Goal: Task Accomplishment & Management: Manage account settings

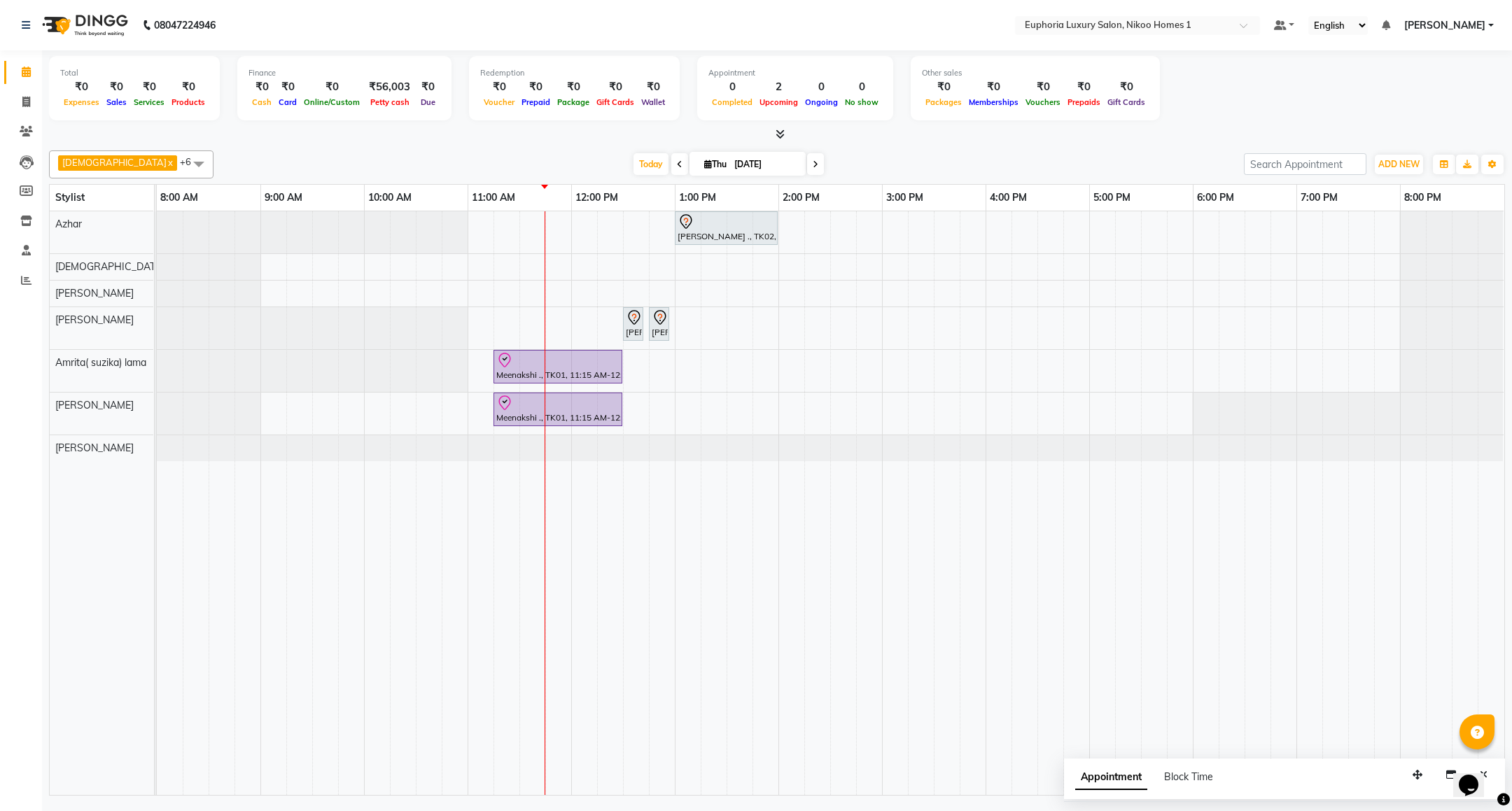
click at [807, 168] on span at bounding box center [815, 164] width 17 height 21
type input "05-09-2025"
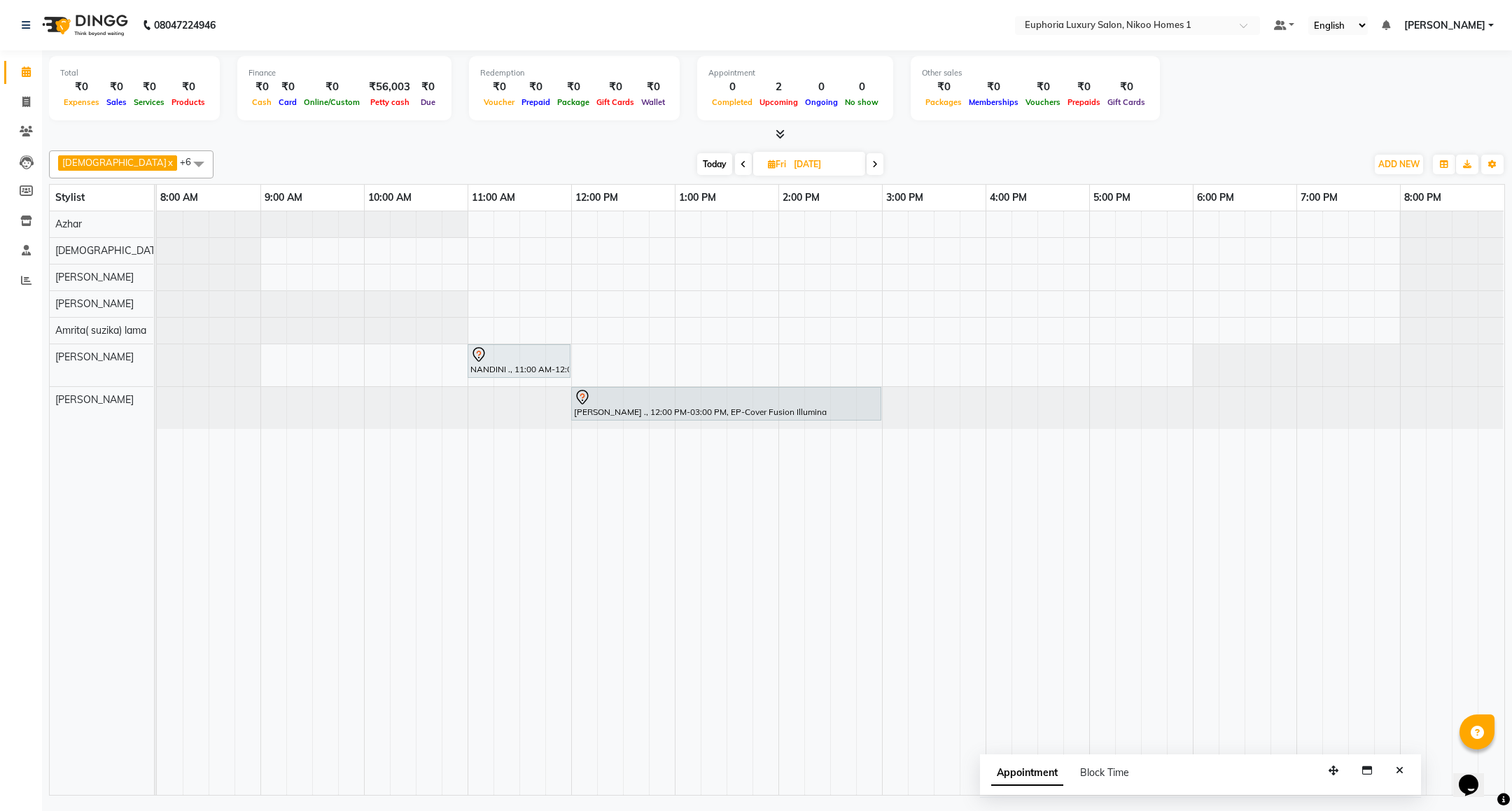
drag, startPoint x: 1413, startPoint y: 773, endPoint x: 1259, endPoint y: 754, distance: 155.2
click at [1329, 766] on icon "button" at bounding box center [1333, 770] width 10 height 10
click at [1324, 756] on button "Close" at bounding box center [1328, 756] width 20 height 21
click at [481, 326] on div "NANDINI ., 11:00 AM-12:00 PM, EP-Swedish Massage (Oil) 45+15 Shuchi ., 12:00 PM…" at bounding box center [830, 503] width 1347 height 584
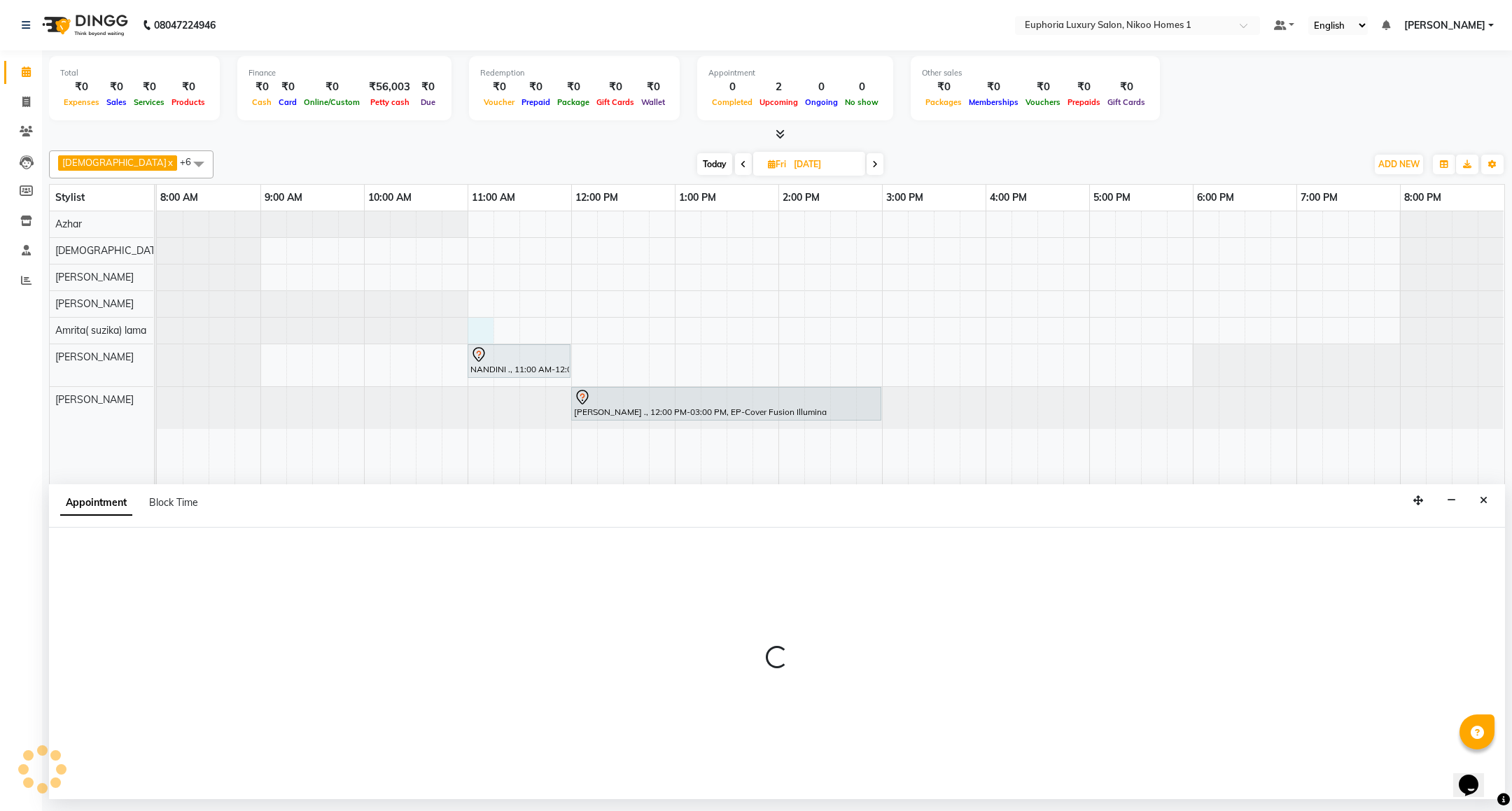
select select "74231"
select select "660"
select select "tentative"
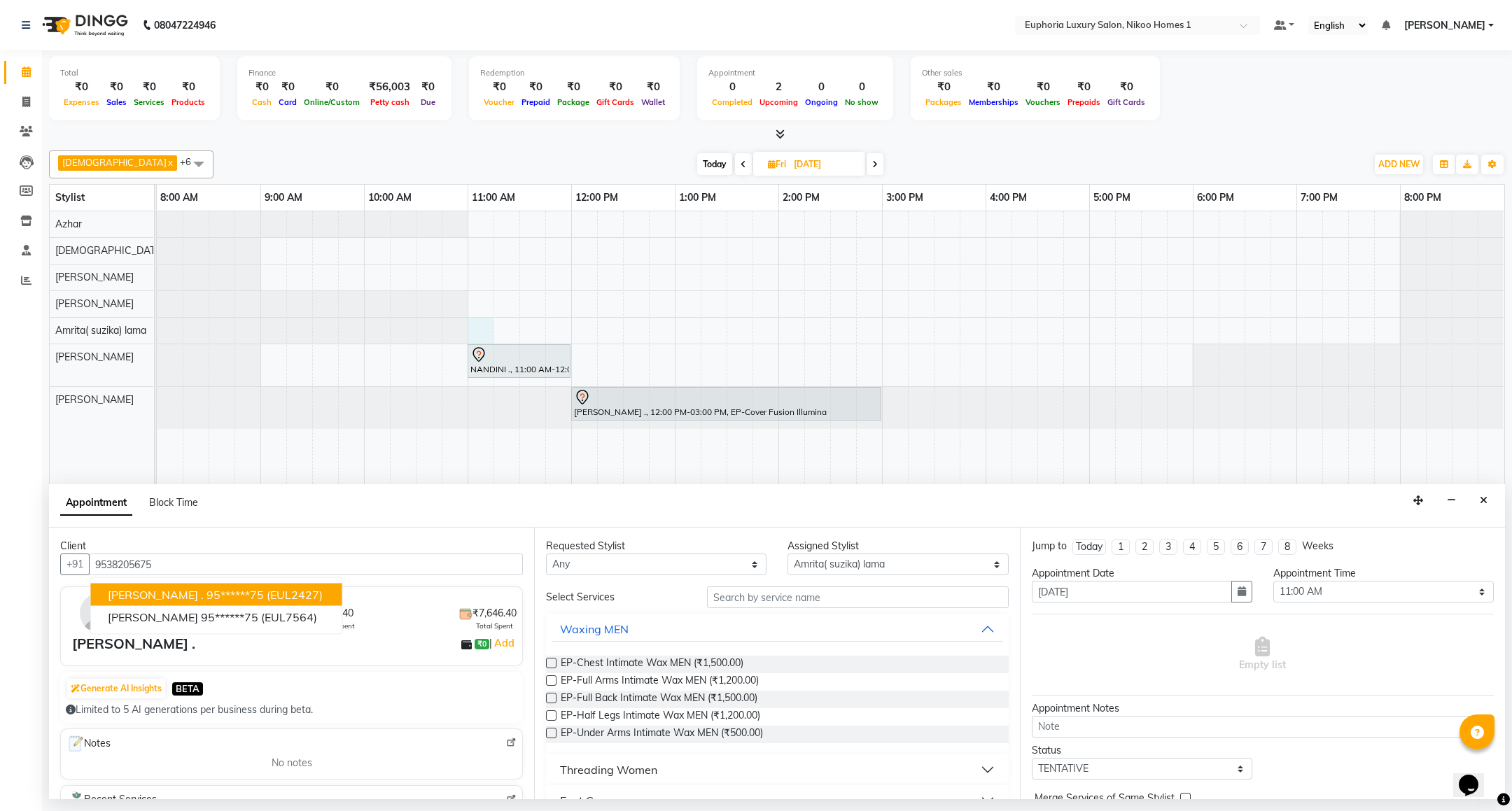
click at [207, 599] on ngb-highlight "95******75" at bounding box center [236, 595] width 58 height 14
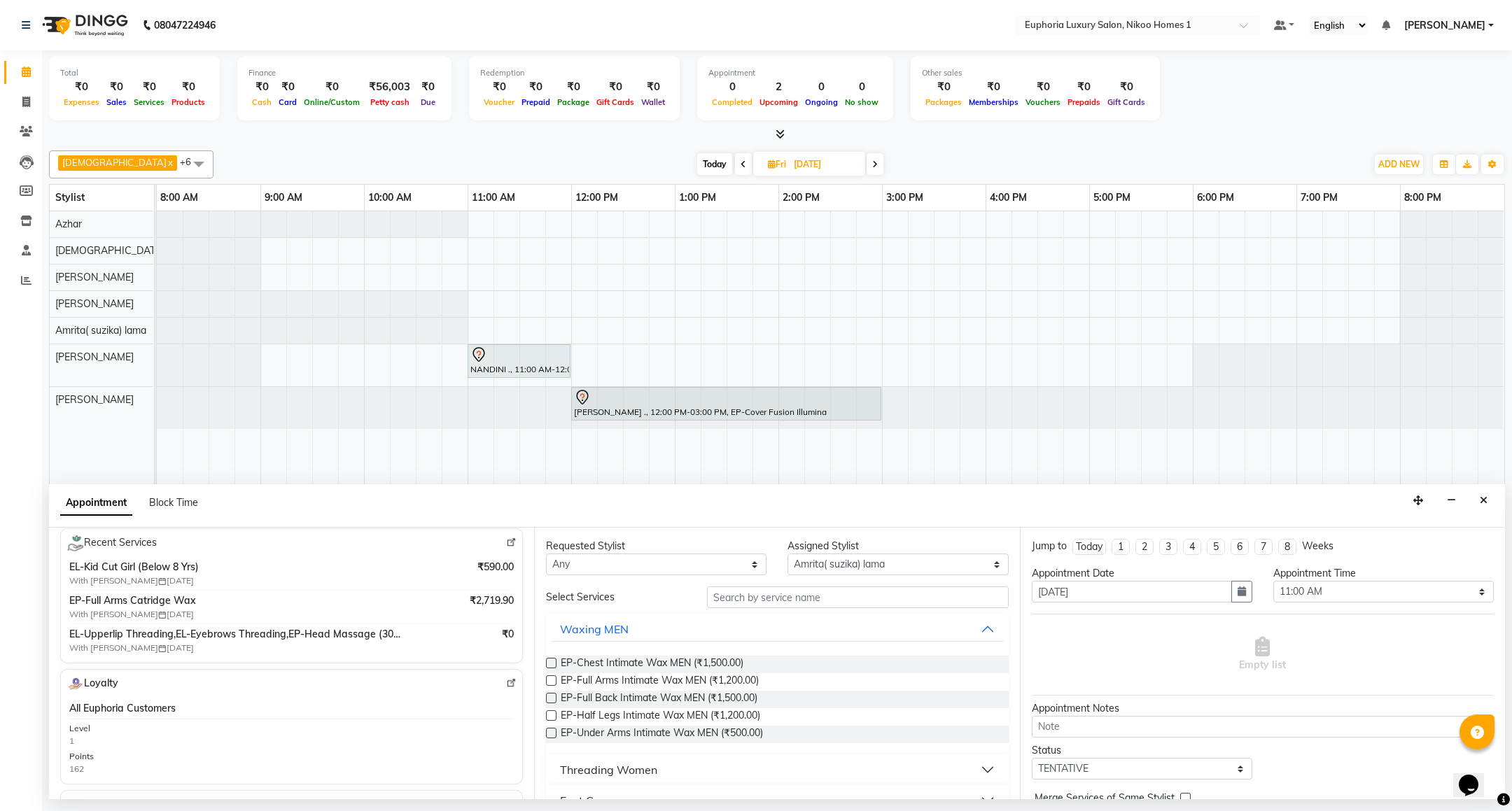
scroll to position [210, 0]
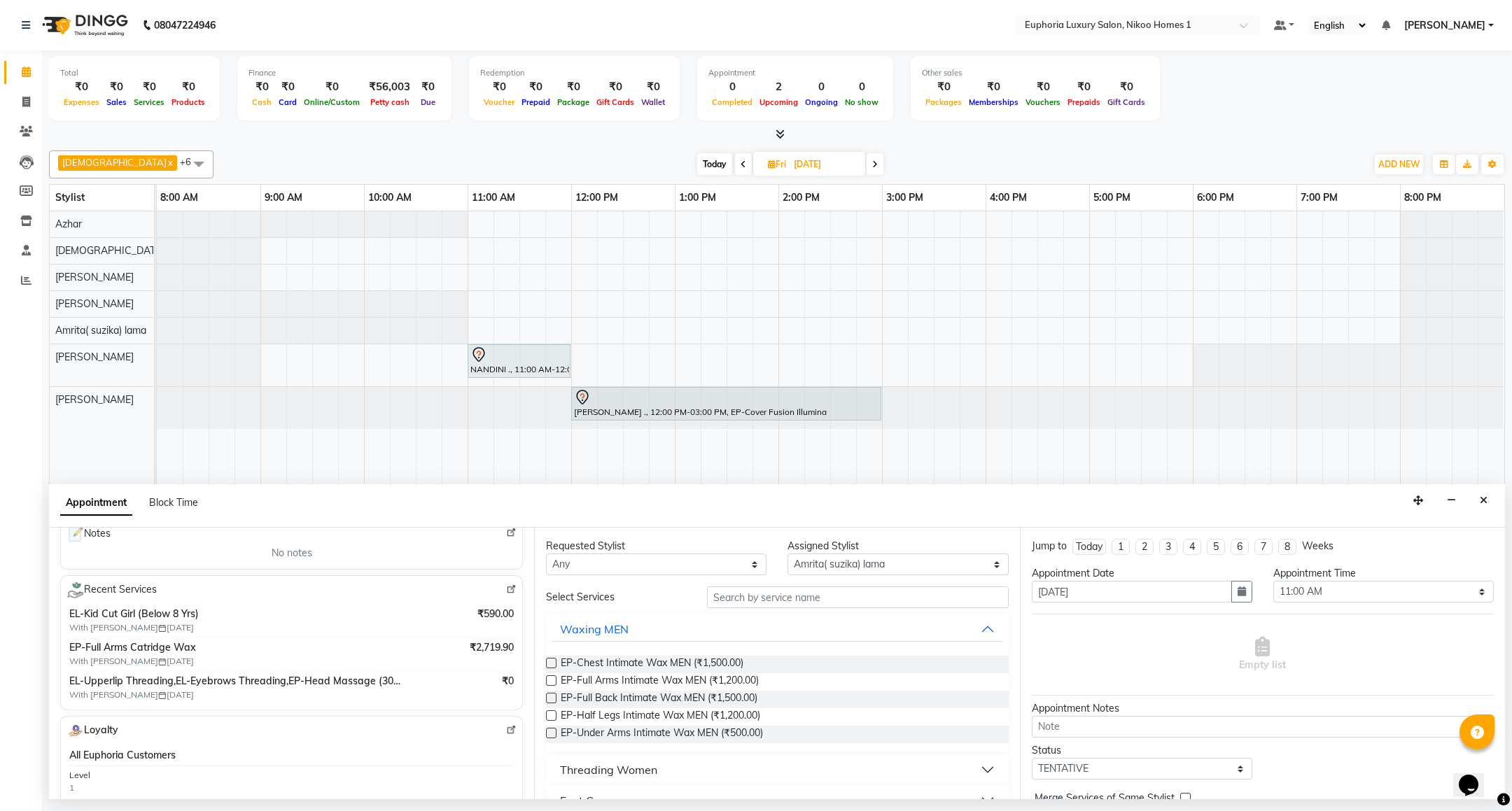
type input "95******75"
click at [763, 599] on input "text" at bounding box center [857, 597] width 301 height 21
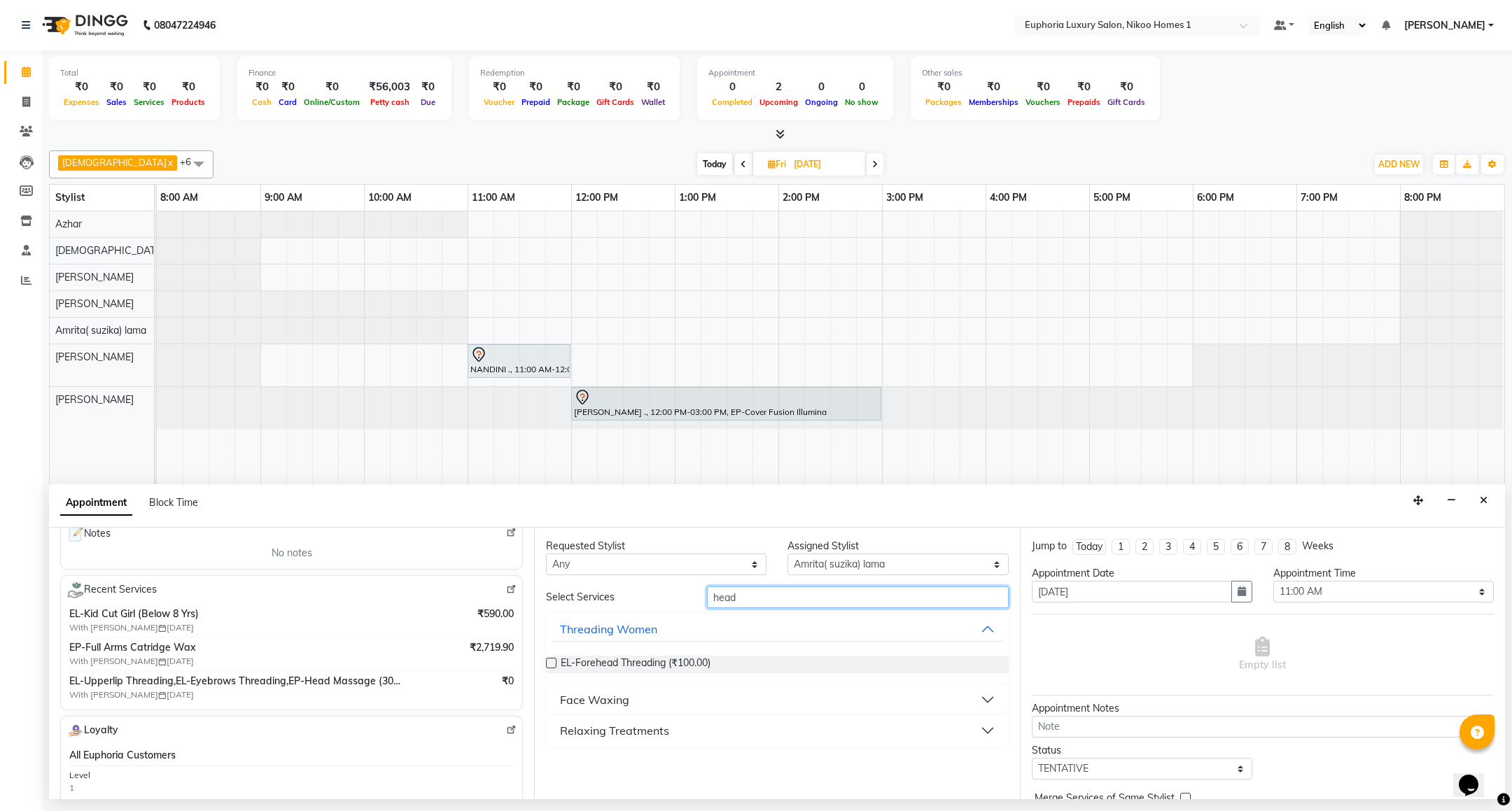
type input "head"
click at [612, 735] on div "Relaxing Treatments" at bounding box center [615, 730] width 109 height 17
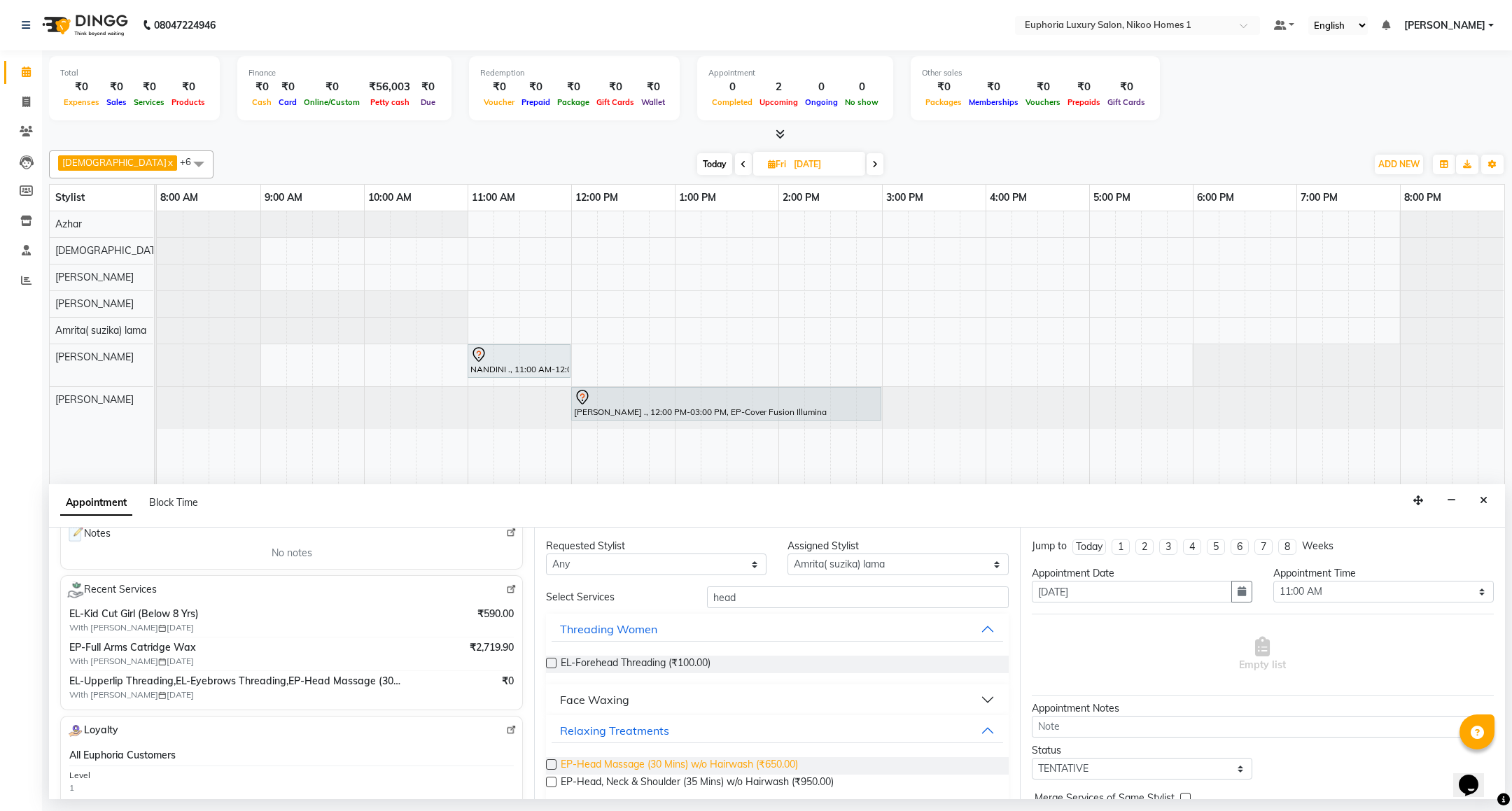
click at [668, 762] on span "EP-Head Massage (30 Mins) w/o Hairwash (₹650.00)" at bounding box center [679, 766] width 237 height 18
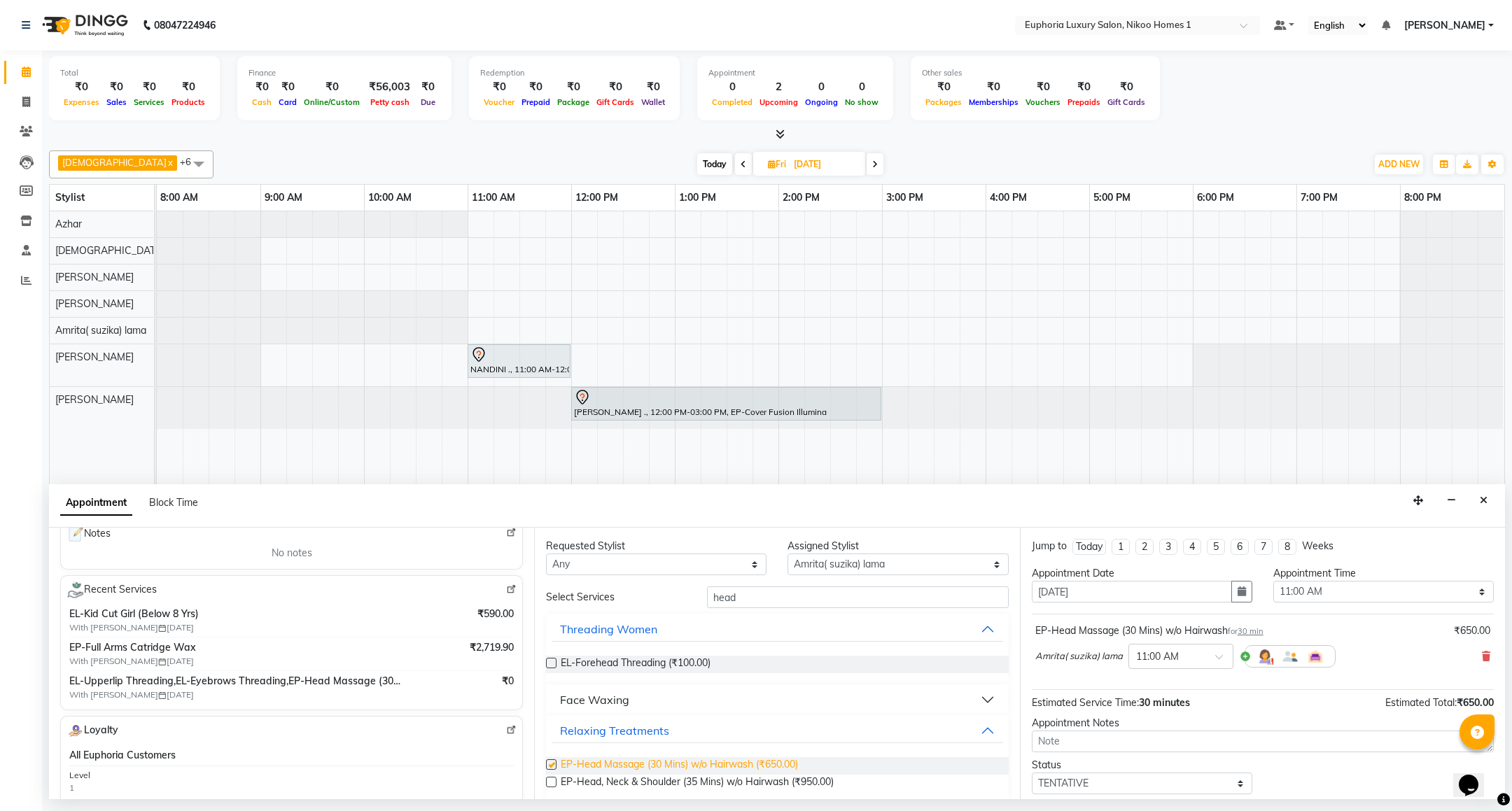
checkbox input "false"
drag, startPoint x: 759, startPoint y: 596, endPoint x: 640, endPoint y: 608, distance: 119.6
click at [640, 608] on div "Select Services head" at bounding box center [777, 597] width 483 height 21
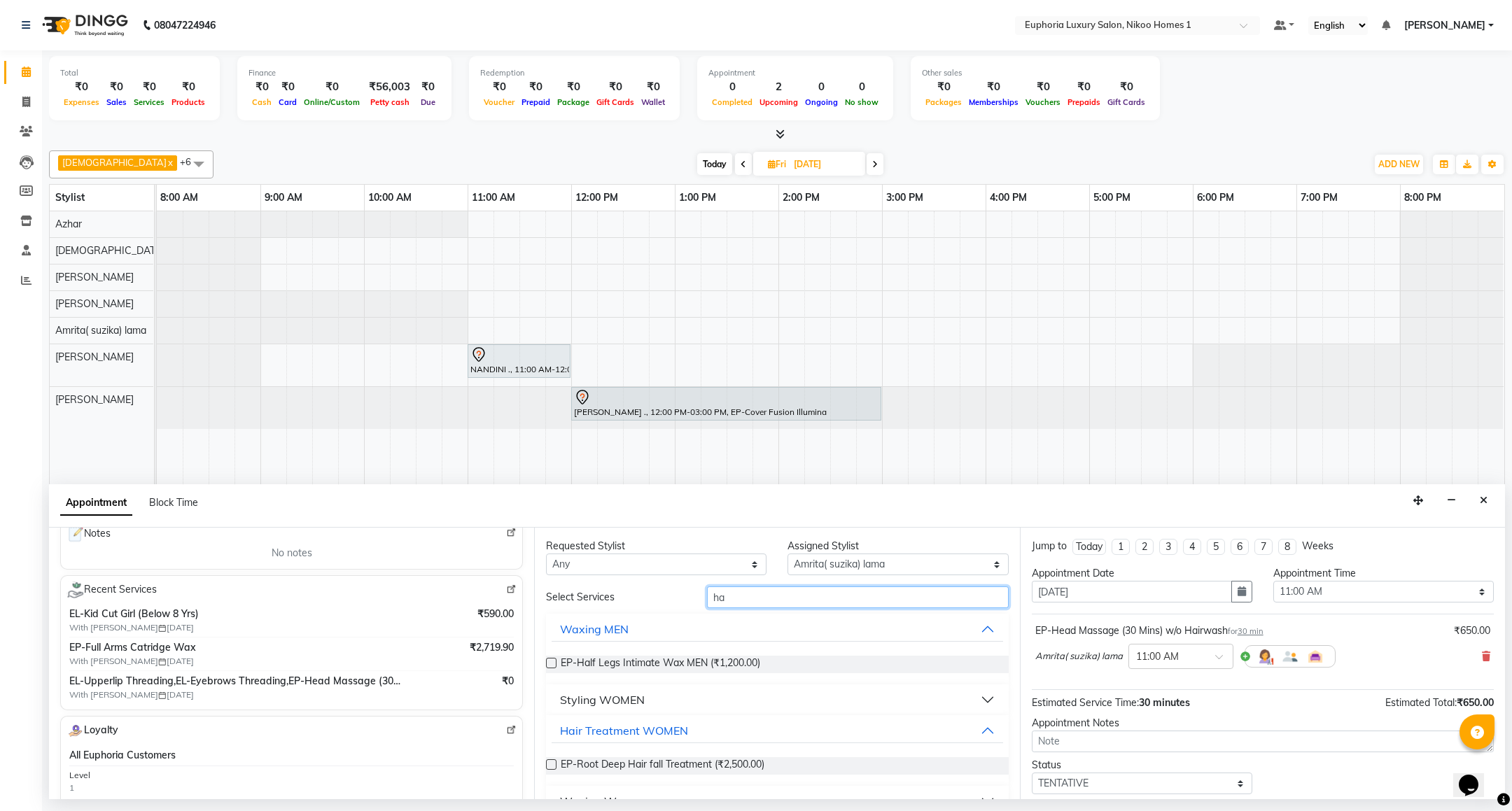
type input "h"
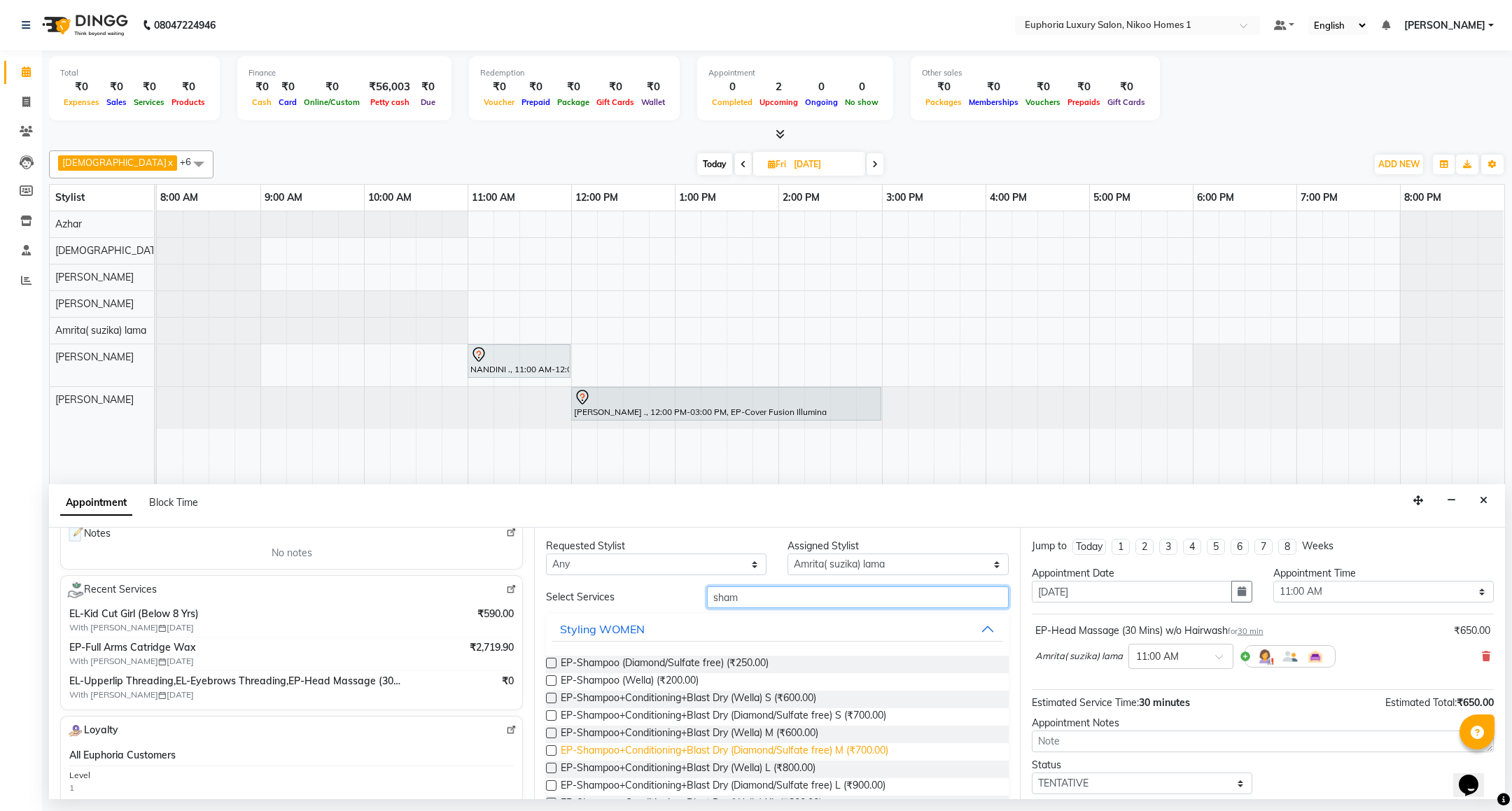
type input "sham"
click at [790, 748] on span "EP-Shampoo+Conditioning+Blast Dry (Diamond/Sulfate free) M (₹700.00)" at bounding box center [724, 752] width 327 height 18
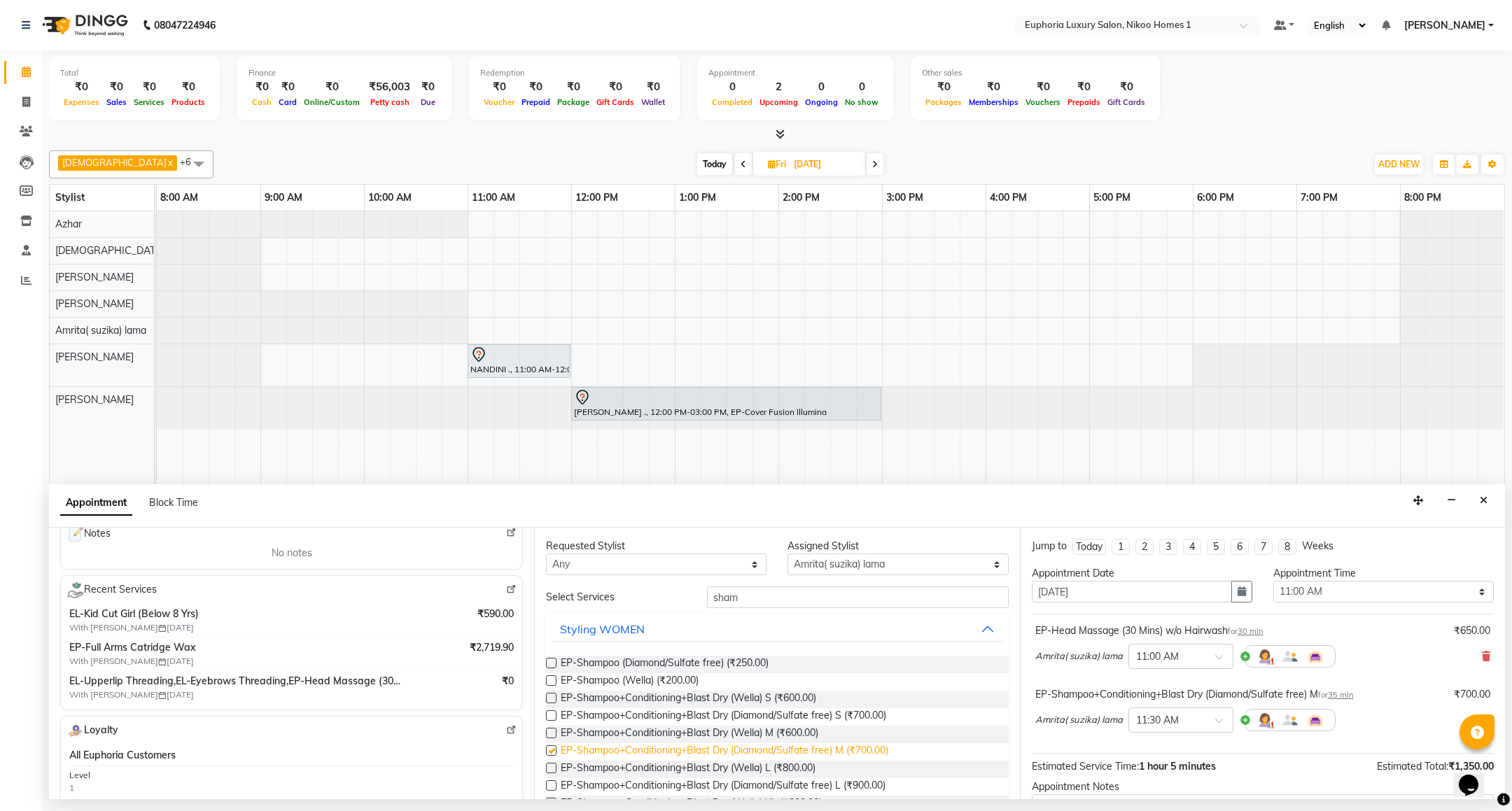
checkbox input "false"
drag, startPoint x: 733, startPoint y: 596, endPoint x: 634, endPoint y: 589, distance: 99.2
click at [637, 592] on div "Select Services sham" at bounding box center [777, 597] width 483 height 21
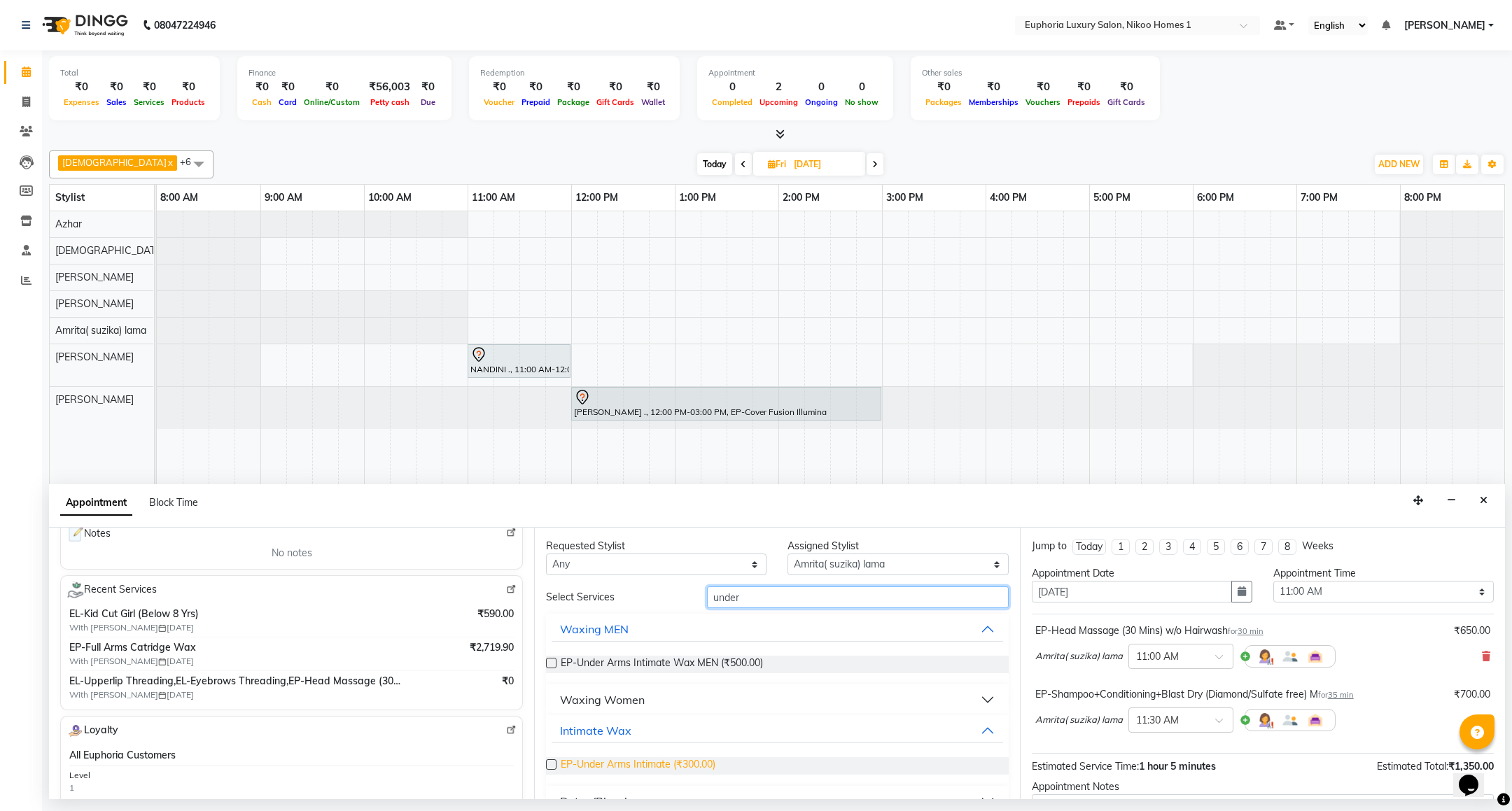
type input "under"
click at [668, 762] on span "EP-Under Arms Intimate (₹300.00)" at bounding box center [637, 766] width 154 height 18
checkbox input "false"
drag, startPoint x: 769, startPoint y: 607, endPoint x: 647, endPoint y: 614, distance: 122.2
click at [655, 620] on div "Select Services under Waxing MEN EP-Under Arms Intimate Wax MEN (₹500.00) Waxin…" at bounding box center [776, 702] width 462 height 230
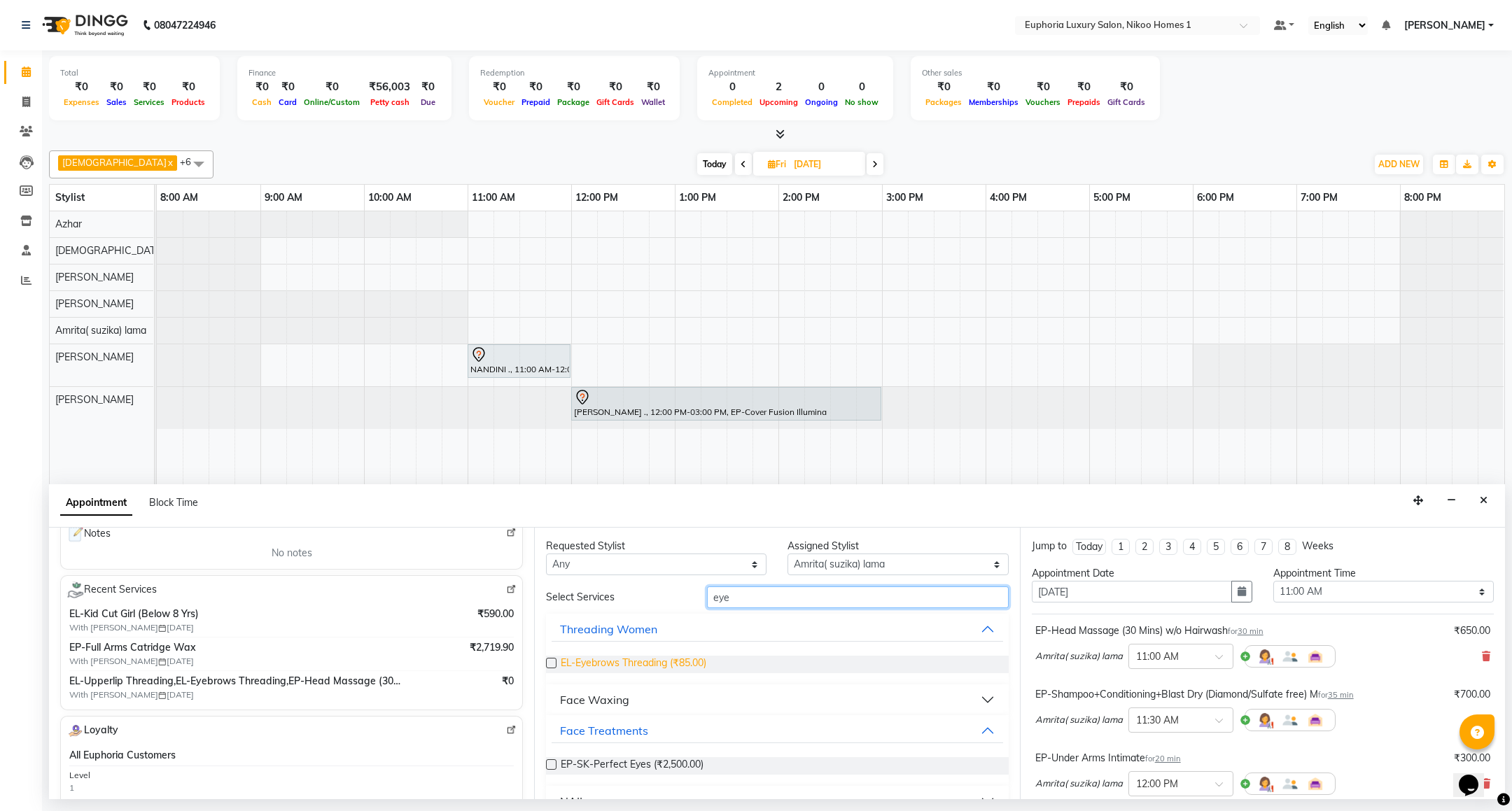
type input "eye"
click at [658, 668] on span "EL-Eyebrows Threading (₹85.00)" at bounding box center [633, 665] width 146 height 18
checkbox input "false"
drag, startPoint x: 689, startPoint y: 609, endPoint x: 660, endPoint y: 603, distance: 29.6
click at [660, 603] on div "Select Services eye Threading Women EL-Eyebrows Threading (₹85.00) Face Waxing …" at bounding box center [776, 702] width 462 height 230
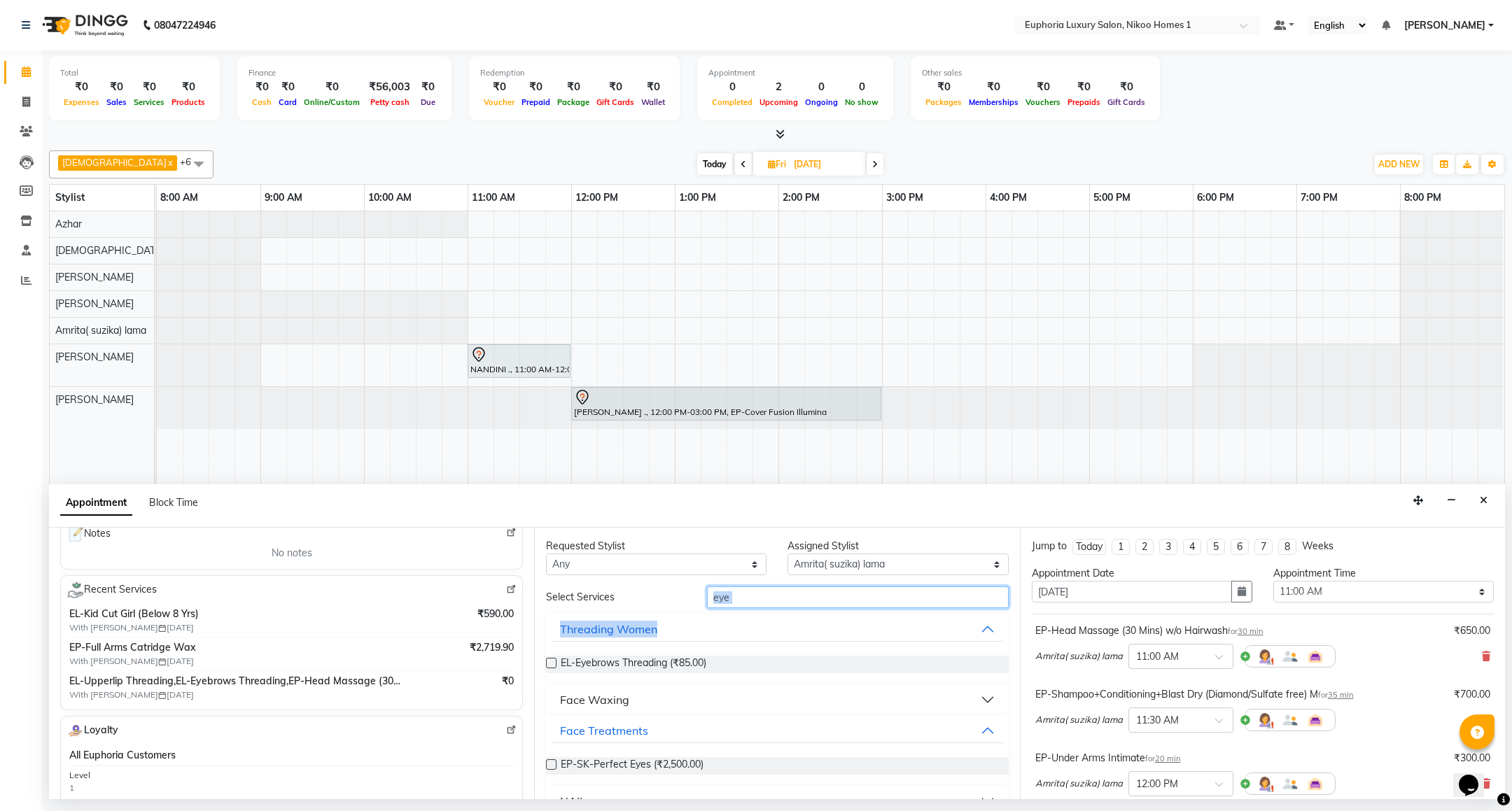
click at [754, 590] on input "eye" at bounding box center [857, 597] width 301 height 21
drag, startPoint x: 754, startPoint y: 590, endPoint x: 681, endPoint y: 592, distance: 73.0
click at [681, 592] on div "Select Services eye" at bounding box center [777, 597] width 483 height 21
type input "upp"
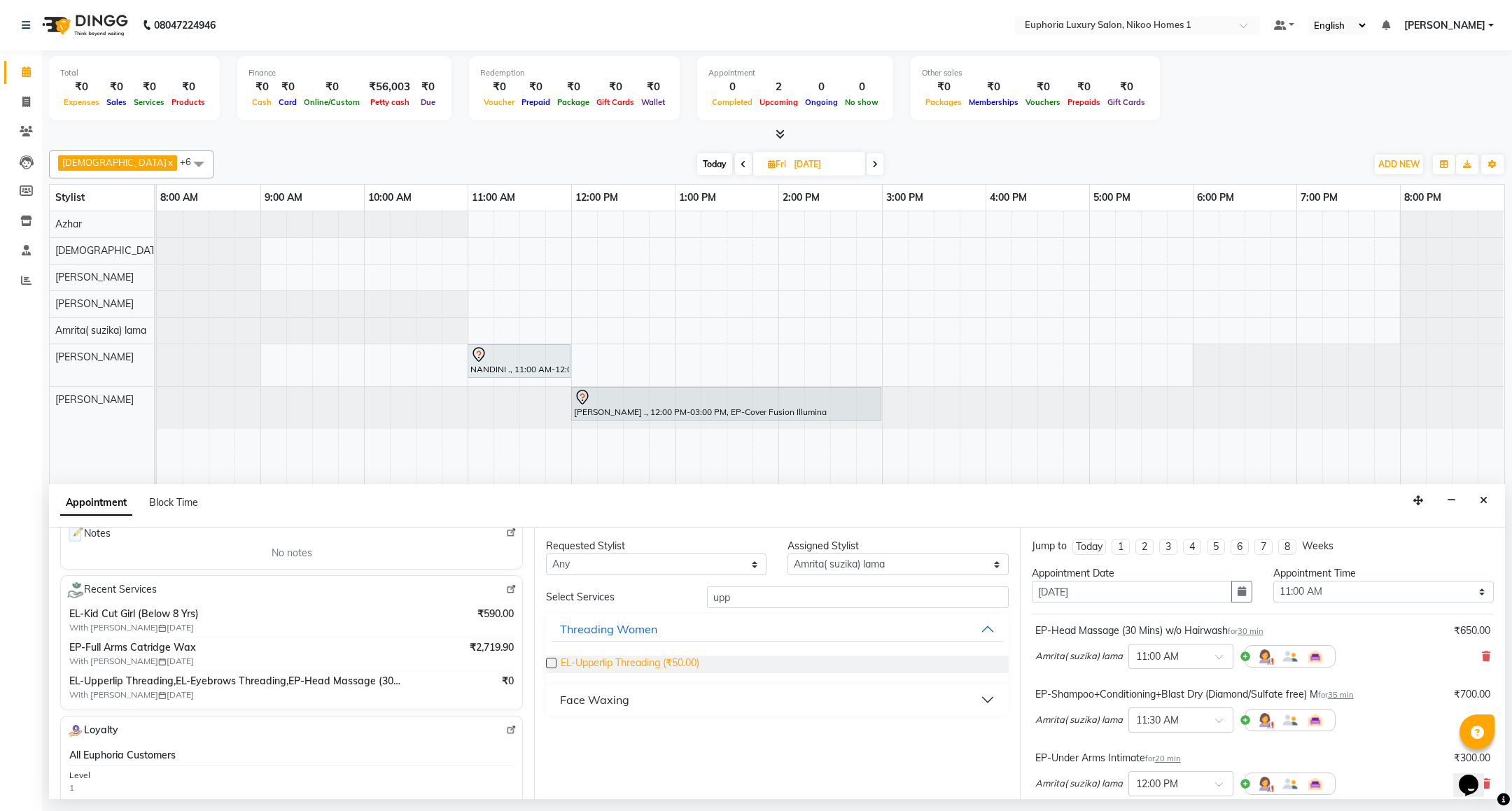
click at [660, 662] on span "EL-Upperlip Threading (₹50.00)" at bounding box center [630, 665] width 139 height 18
checkbox input "false"
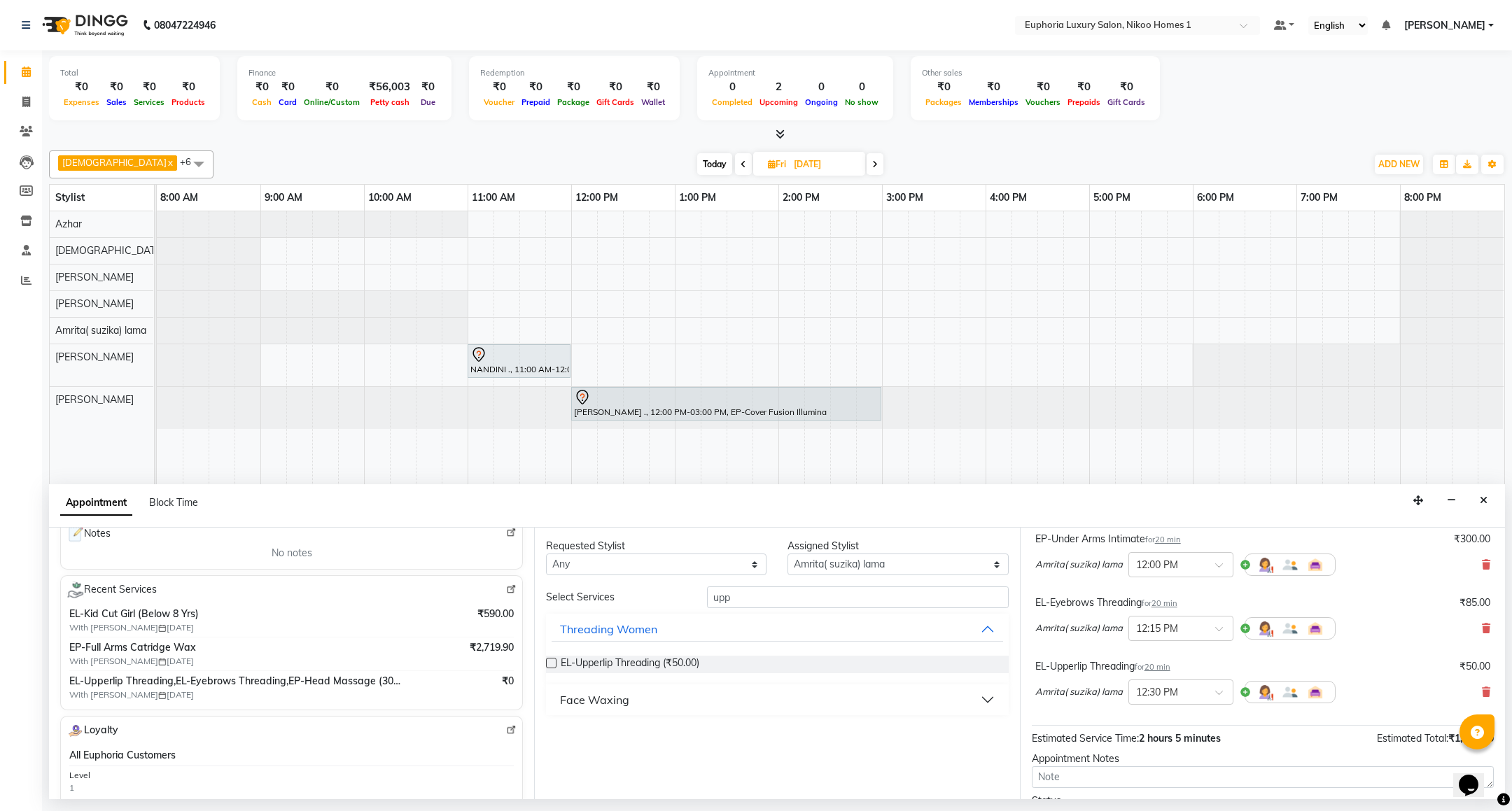
scroll to position [341, 0]
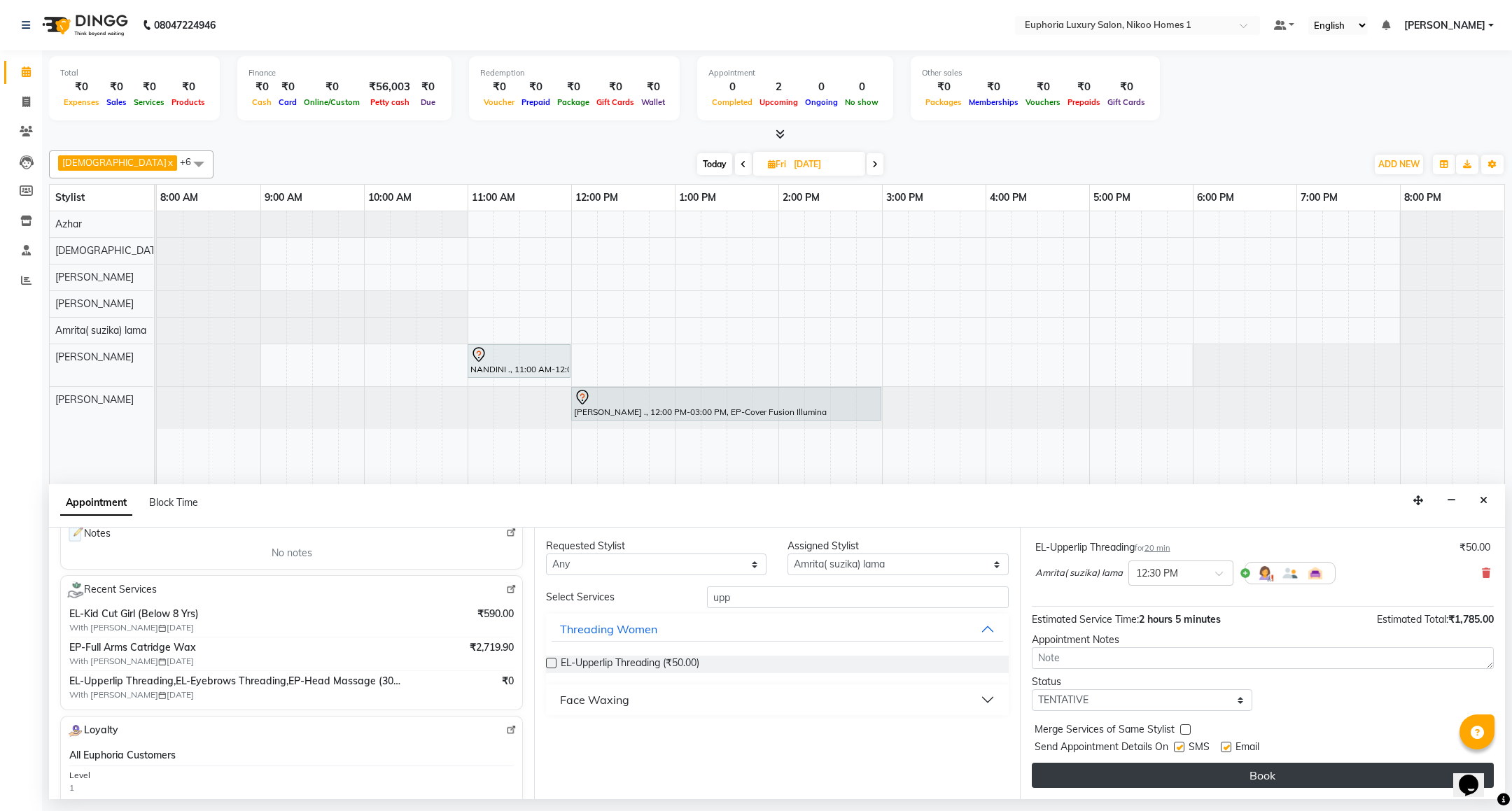
click at [1195, 785] on button "Book" at bounding box center [1262, 776] width 462 height 25
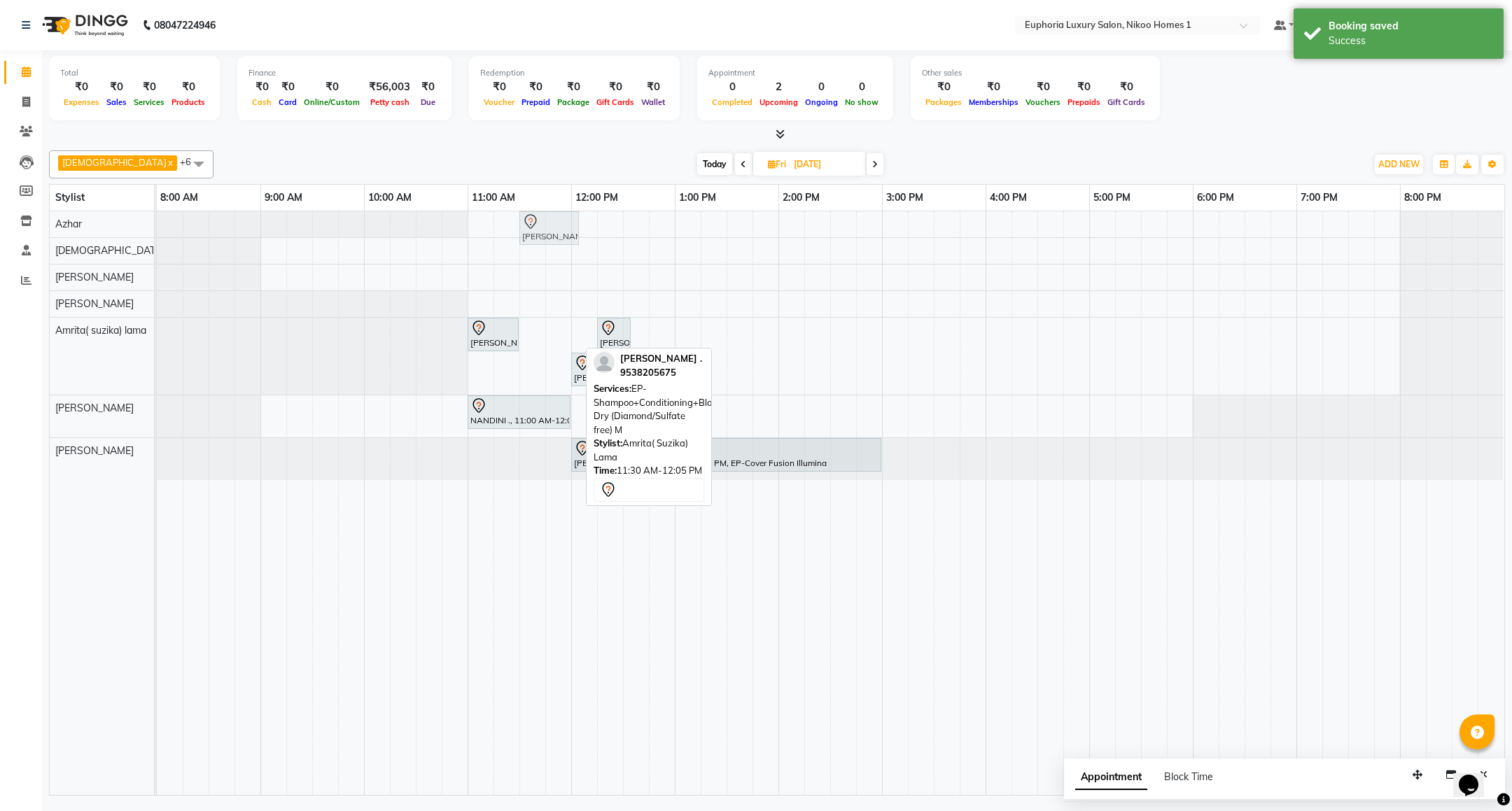
drag, startPoint x: 553, startPoint y: 335, endPoint x: 556, endPoint y: 236, distance: 99.0
click at [559, 222] on tbody "Anusha ., 11:30 AM-12:05 PM, EP-Shampoo+Conditioning+Blast Dry (Diamond/Sulfate…" at bounding box center [829, 346] width 1347 height 269
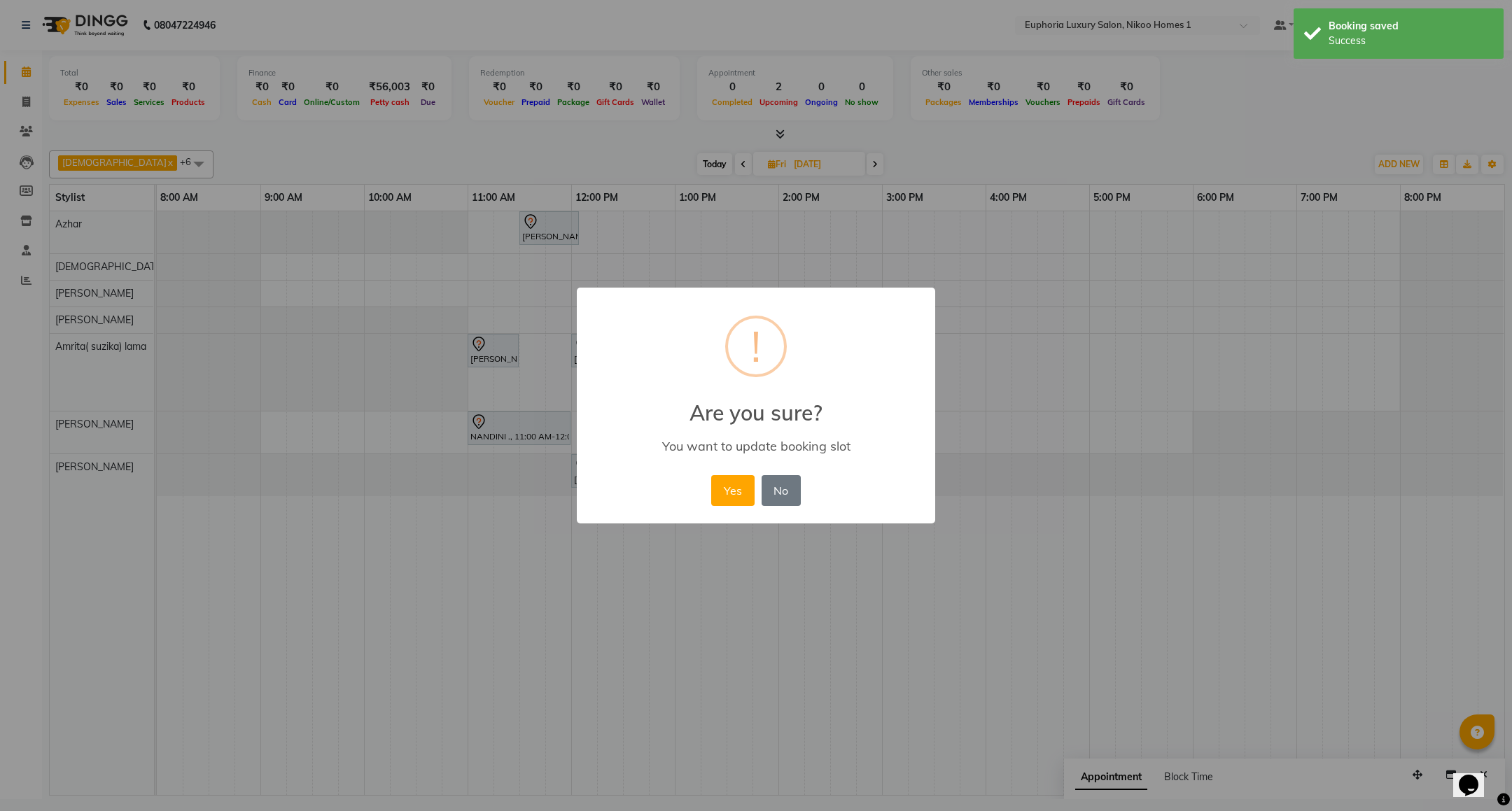
click at [735, 487] on button "Yes" at bounding box center [733, 490] width 43 height 31
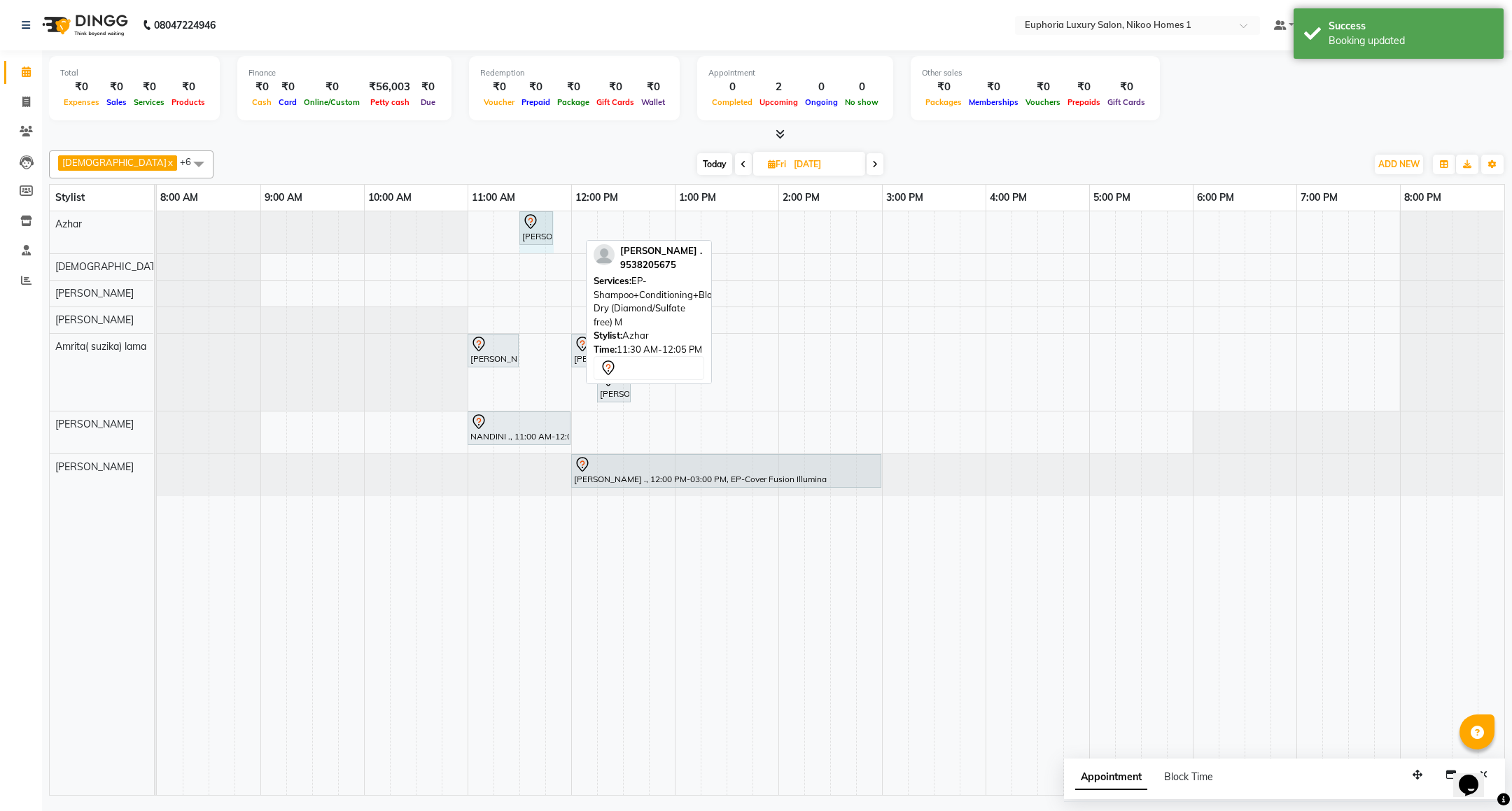
drag, startPoint x: 580, startPoint y: 222, endPoint x: 567, endPoint y: 219, distance: 13.3
click at [567, 219] on div "Anusha ., 11:30 AM-12:05 PM, EP-Shampoo+Conditioning+Blast Dry (Diamond/Sulfate…" at bounding box center [830, 503] width 1347 height 584
drag, startPoint x: 549, startPoint y: 225, endPoint x: 578, endPoint y: 225, distance: 29.0
click at [157, 225] on div "Anusha ., 11:30 AM-11:50 AM, EP-Shampoo+Conditioning+Blast Dry (Diamond/Sulfate…" at bounding box center [157, 232] width 0 height 42
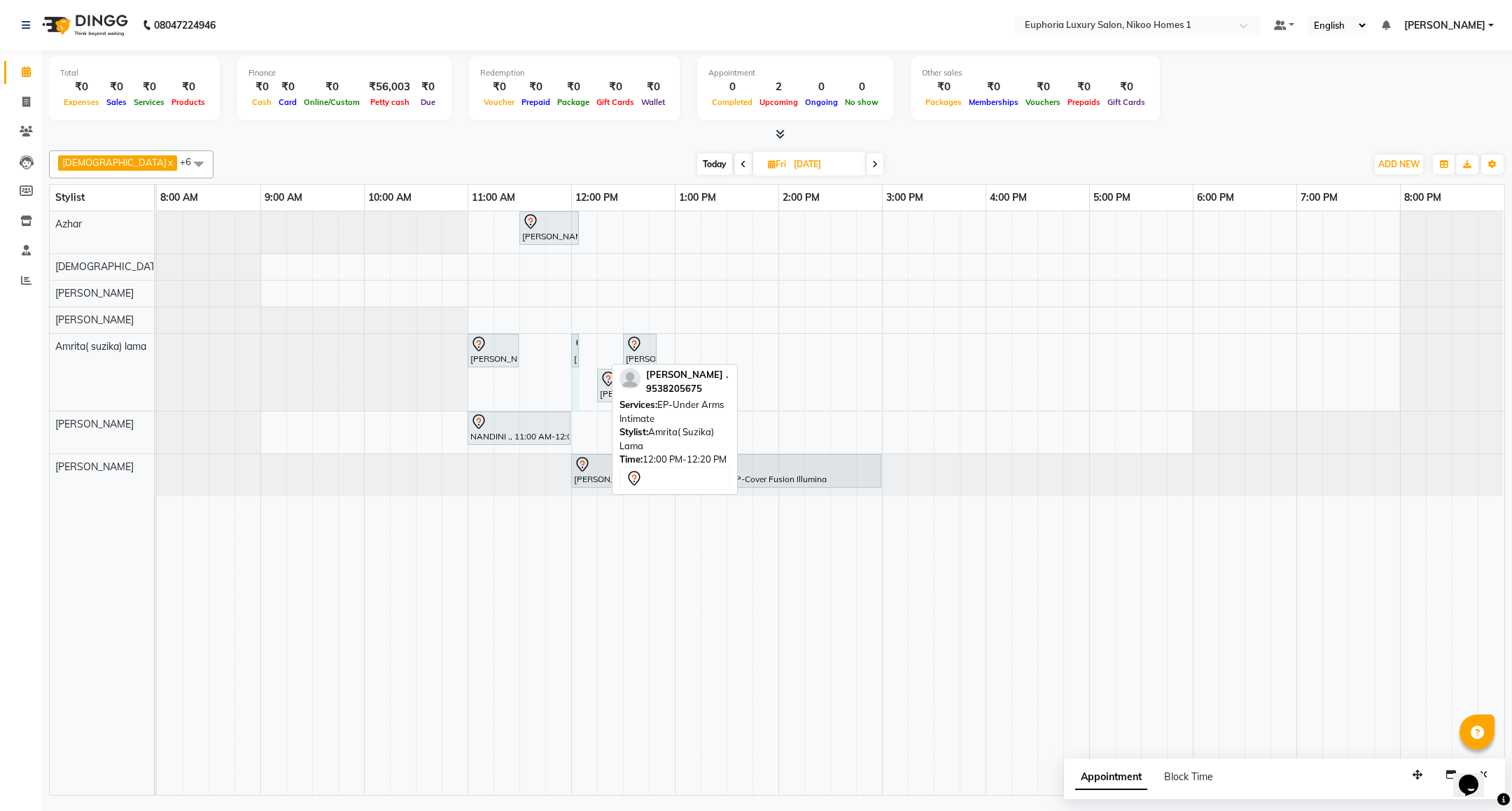
drag, startPoint x: 603, startPoint y: 351, endPoint x: 592, endPoint y: 343, distance: 13.6
click at [592, 343] on div "Anusha ., 11:30 AM-12:05 PM, EP-Shampoo+Conditioning+Blast Dry (Diamond/Sulfate…" at bounding box center [830, 503] width 1347 height 584
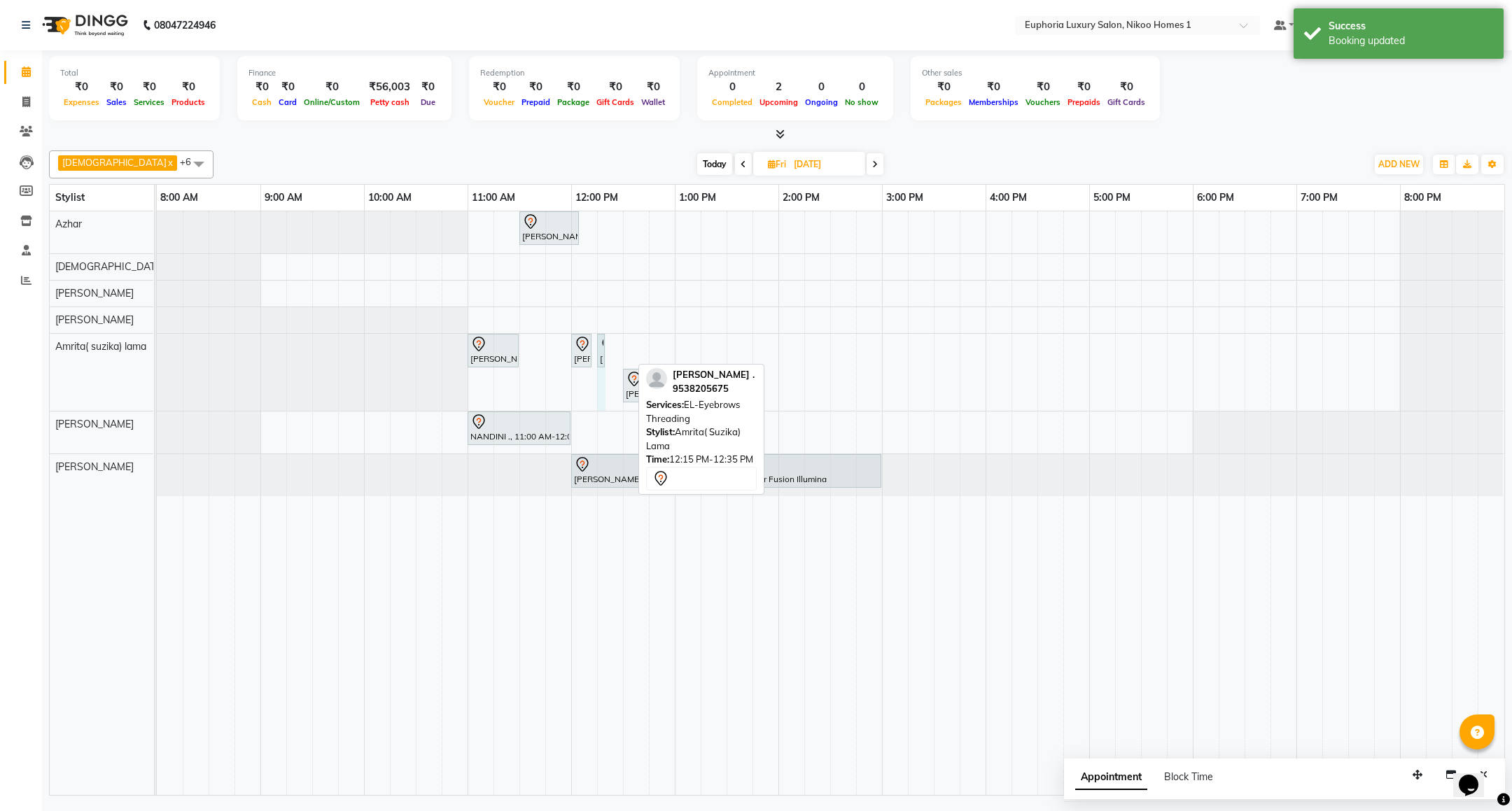
drag, startPoint x: 630, startPoint y: 347, endPoint x: 616, endPoint y: 343, distance: 14.6
click at [616, 343] on div "Anusha ., 11:30 AM-12:05 PM, EP-Shampoo+Conditioning+Blast Dry (Diamond/Sulfate…" at bounding box center [830, 503] width 1347 height 584
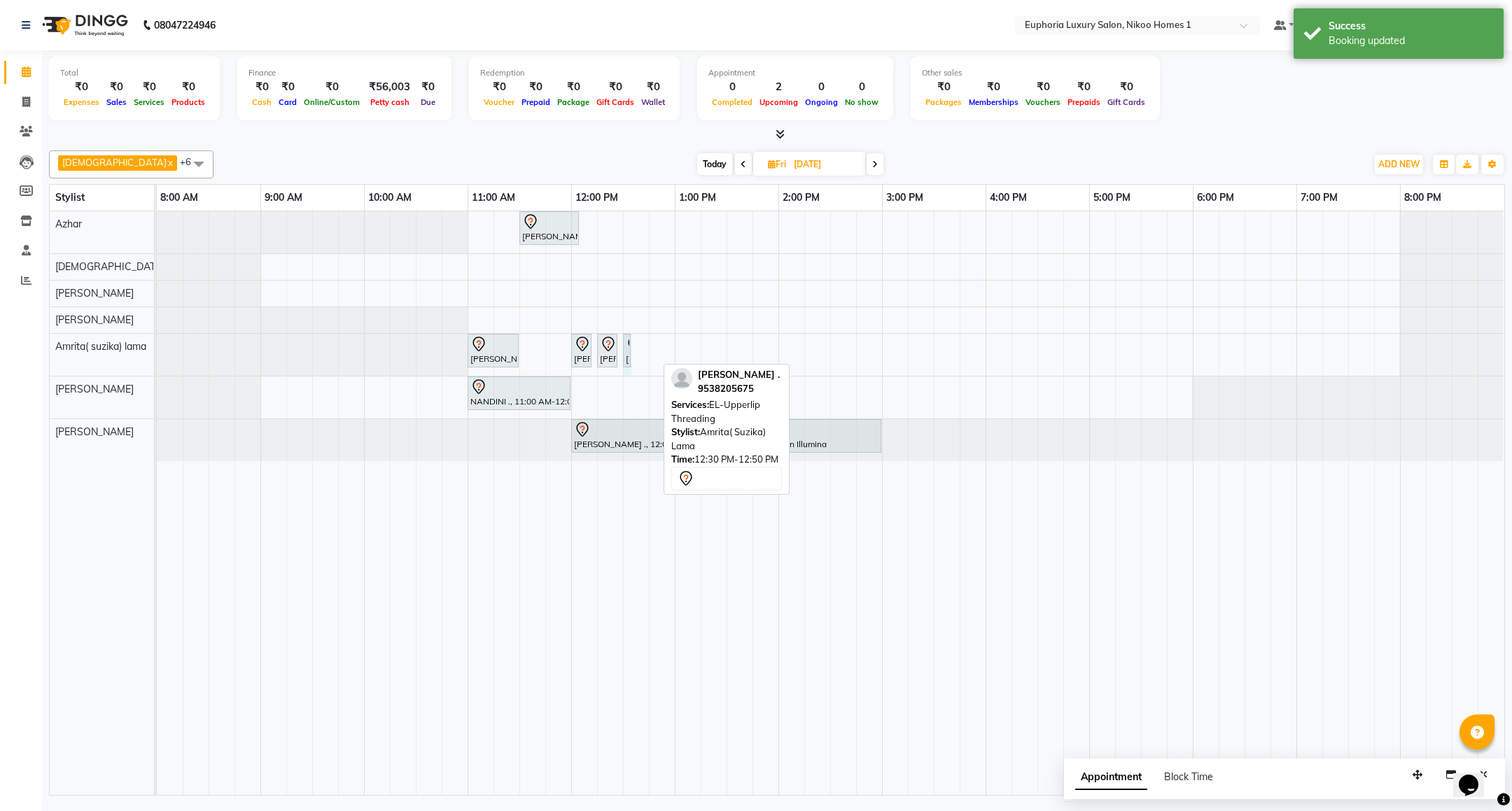
drag, startPoint x: 656, startPoint y: 346, endPoint x: 648, endPoint y: 343, distance: 8.5
click at [648, 343] on div "Anusha ., 11:30 AM-12:05 PM, EP-Shampoo+Conditioning+Blast Dry (Diamond/Sulfate…" at bounding box center [830, 503] width 1347 height 584
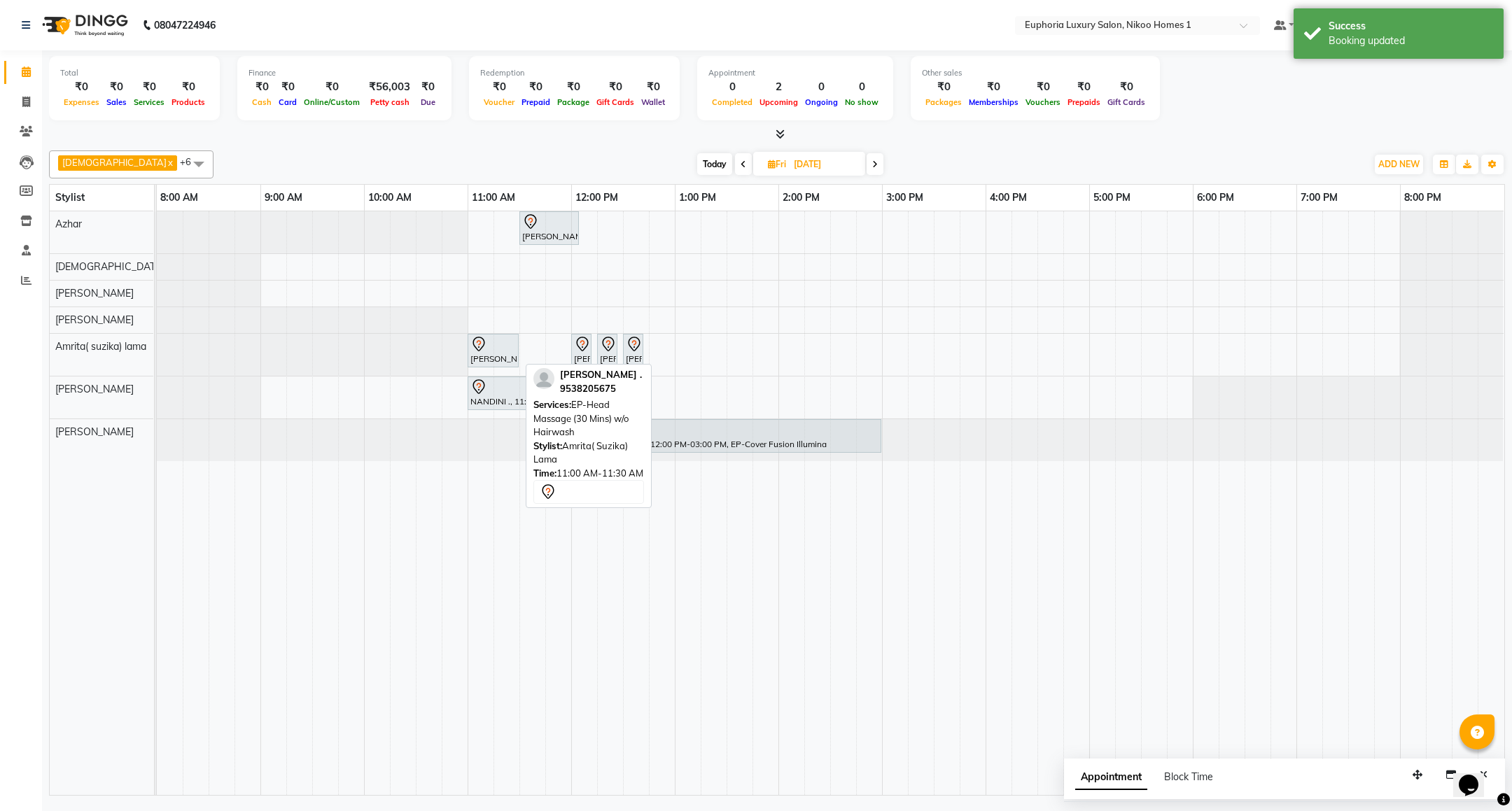
click at [502, 351] on div at bounding box center [493, 344] width 46 height 17
click at [502, 353] on div at bounding box center [493, 344] width 46 height 17
select select "7"
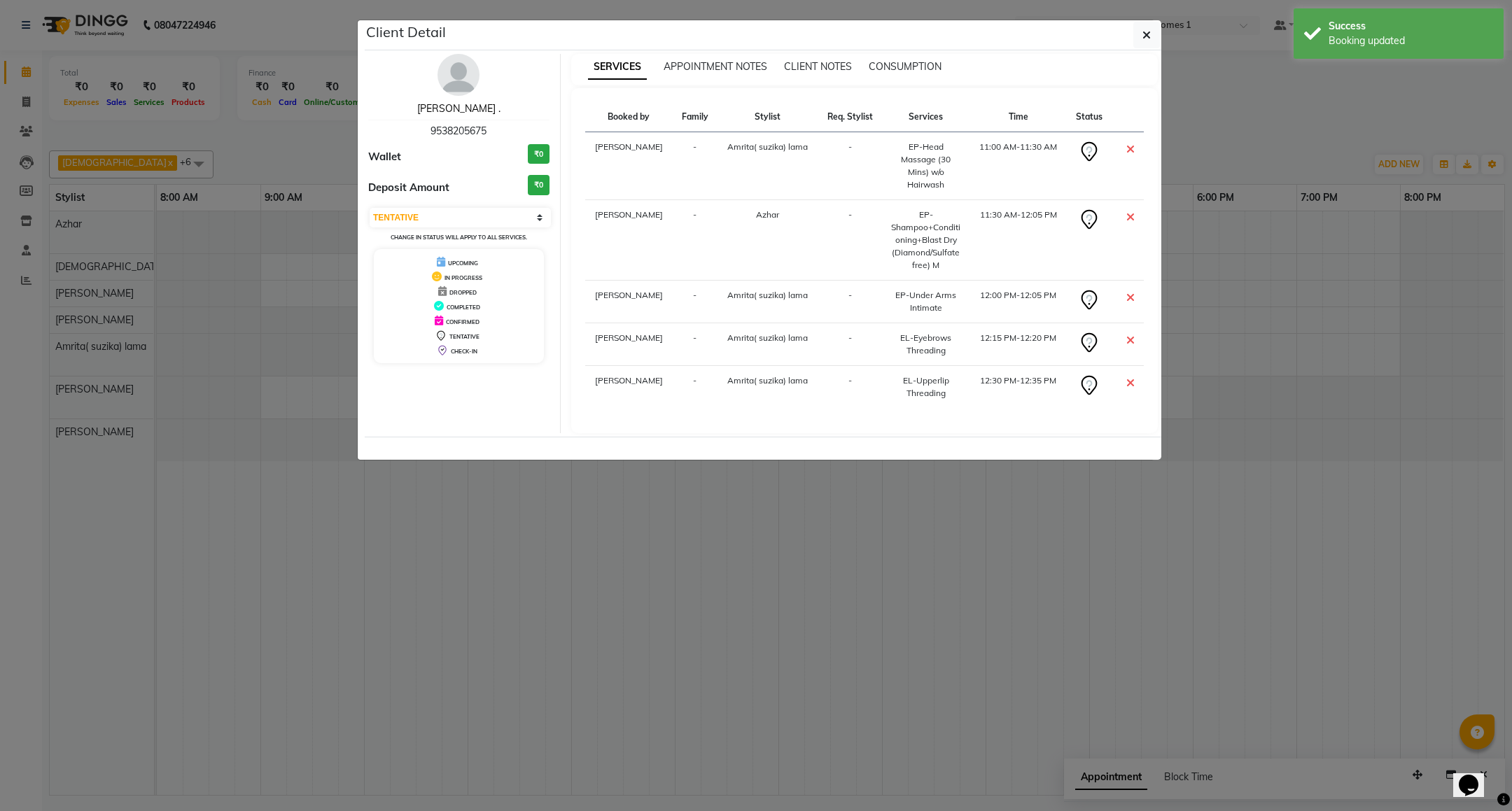
click at [468, 107] on link "Anusha ." at bounding box center [459, 108] width 83 height 13
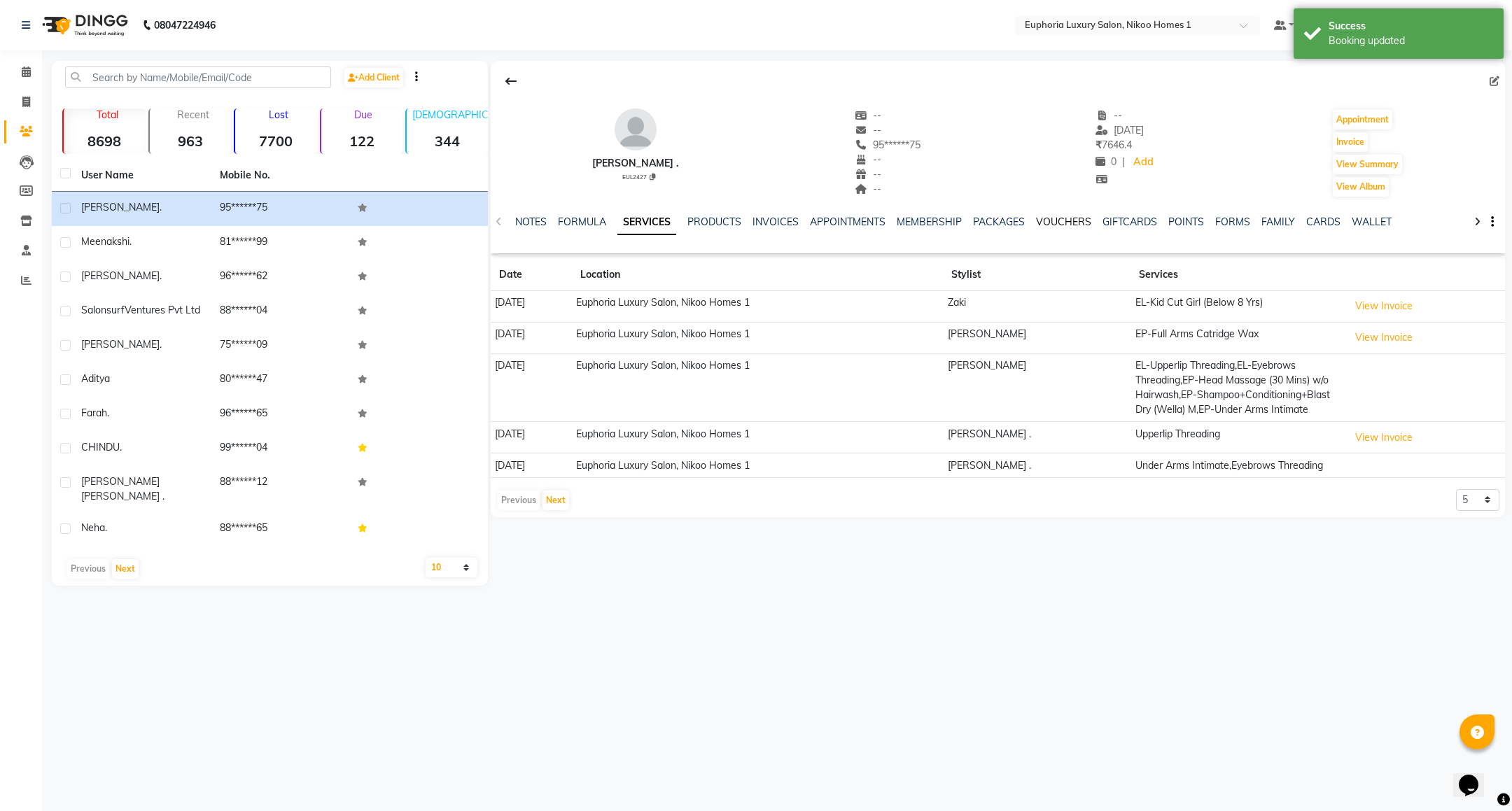
click at [1056, 221] on link "VOUCHERS" at bounding box center [1063, 222] width 55 height 13
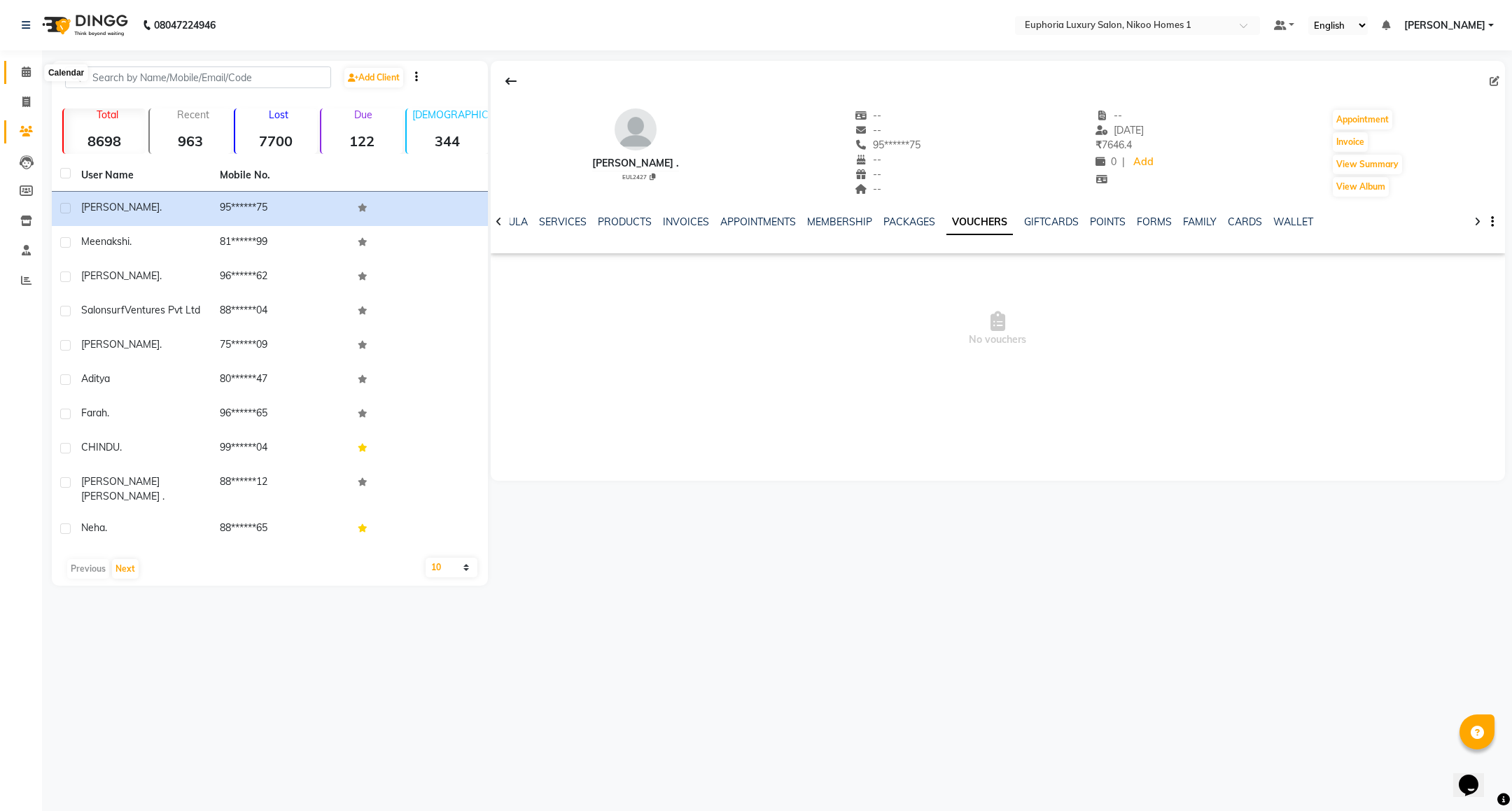
click at [32, 74] on span at bounding box center [26, 72] width 24 height 16
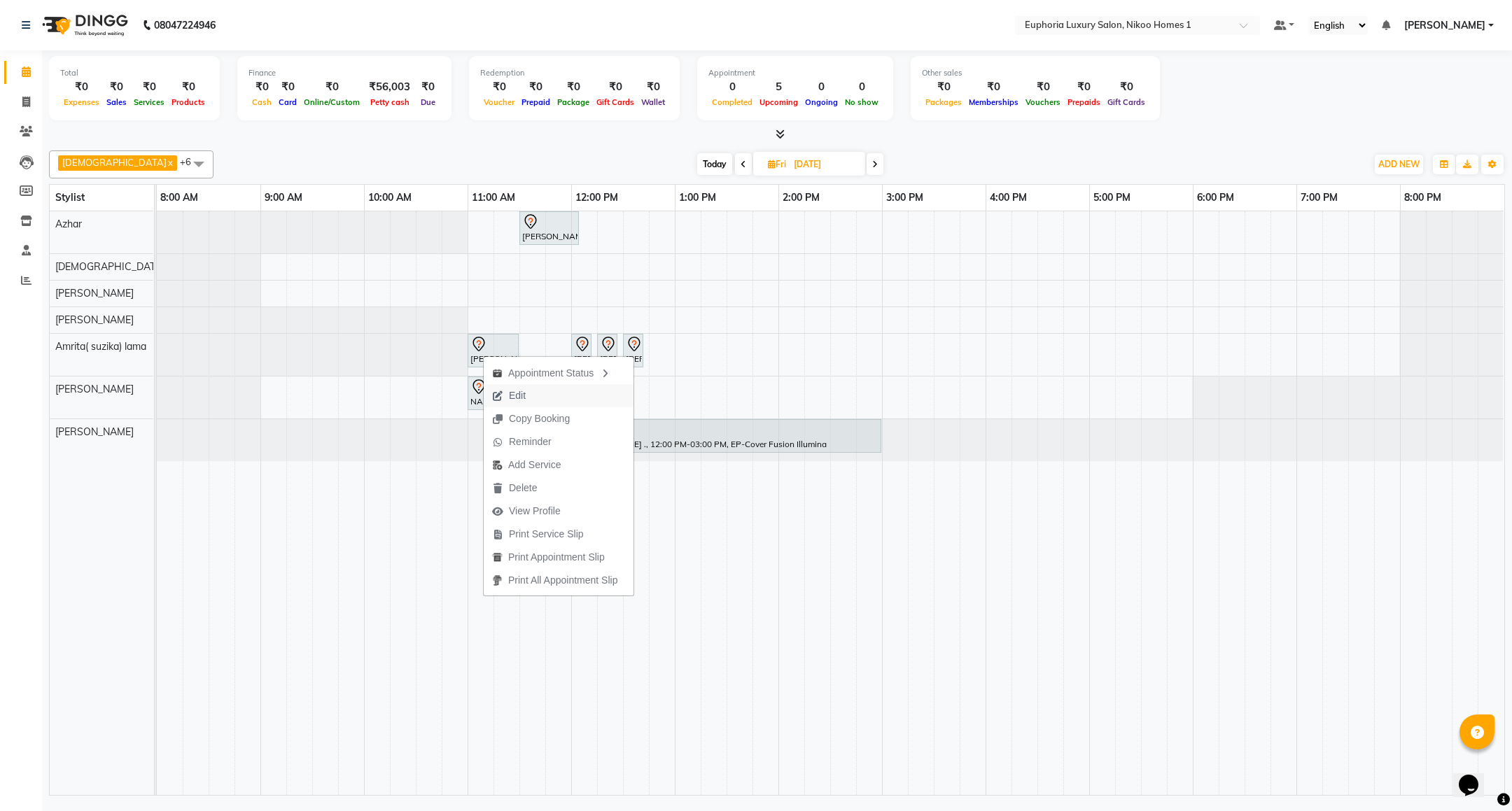
click at [536, 395] on button "Edit" at bounding box center [558, 395] width 150 height 23
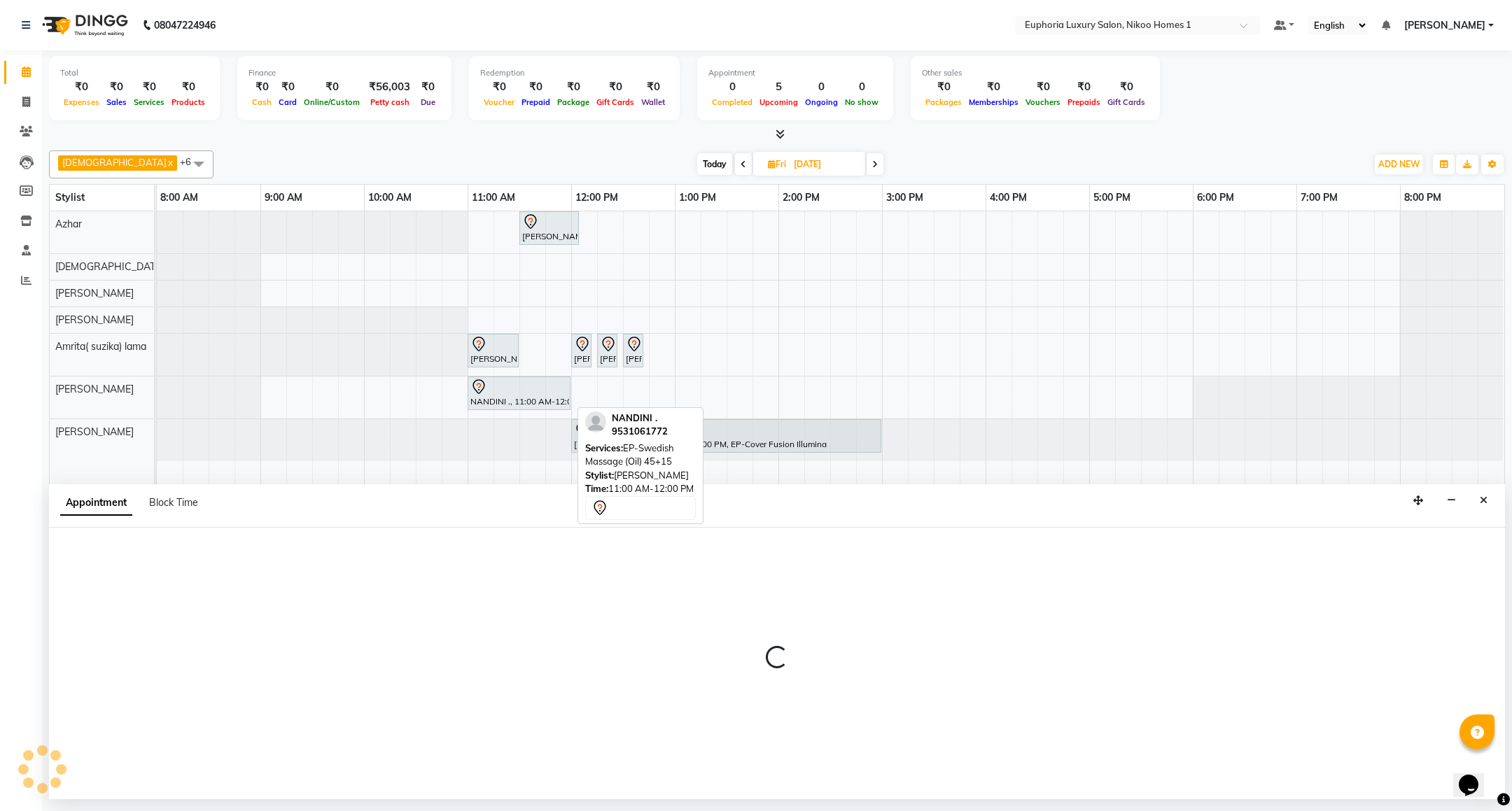
select select "660"
select select "tentative"
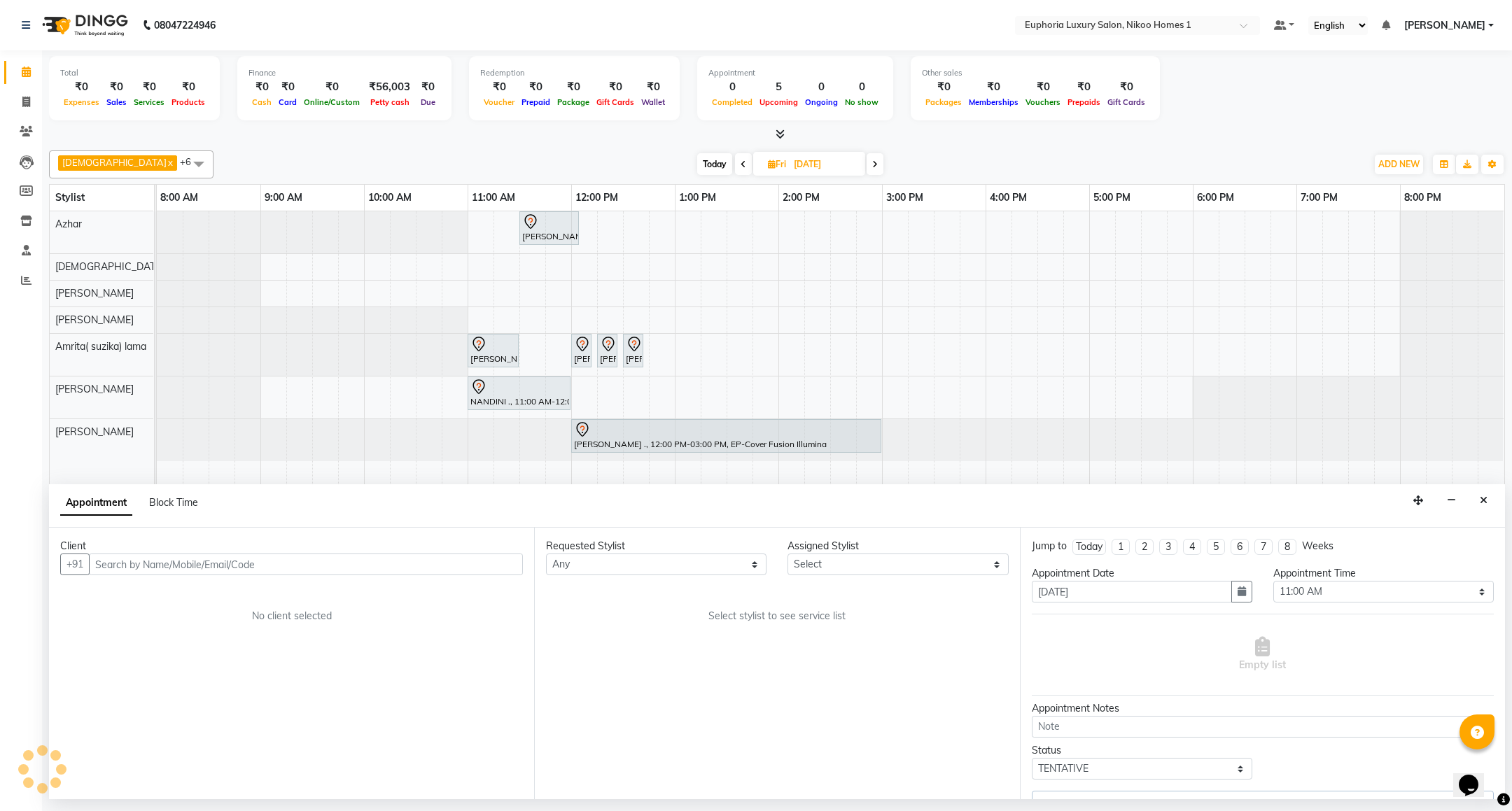
select select "74231"
select select "4025"
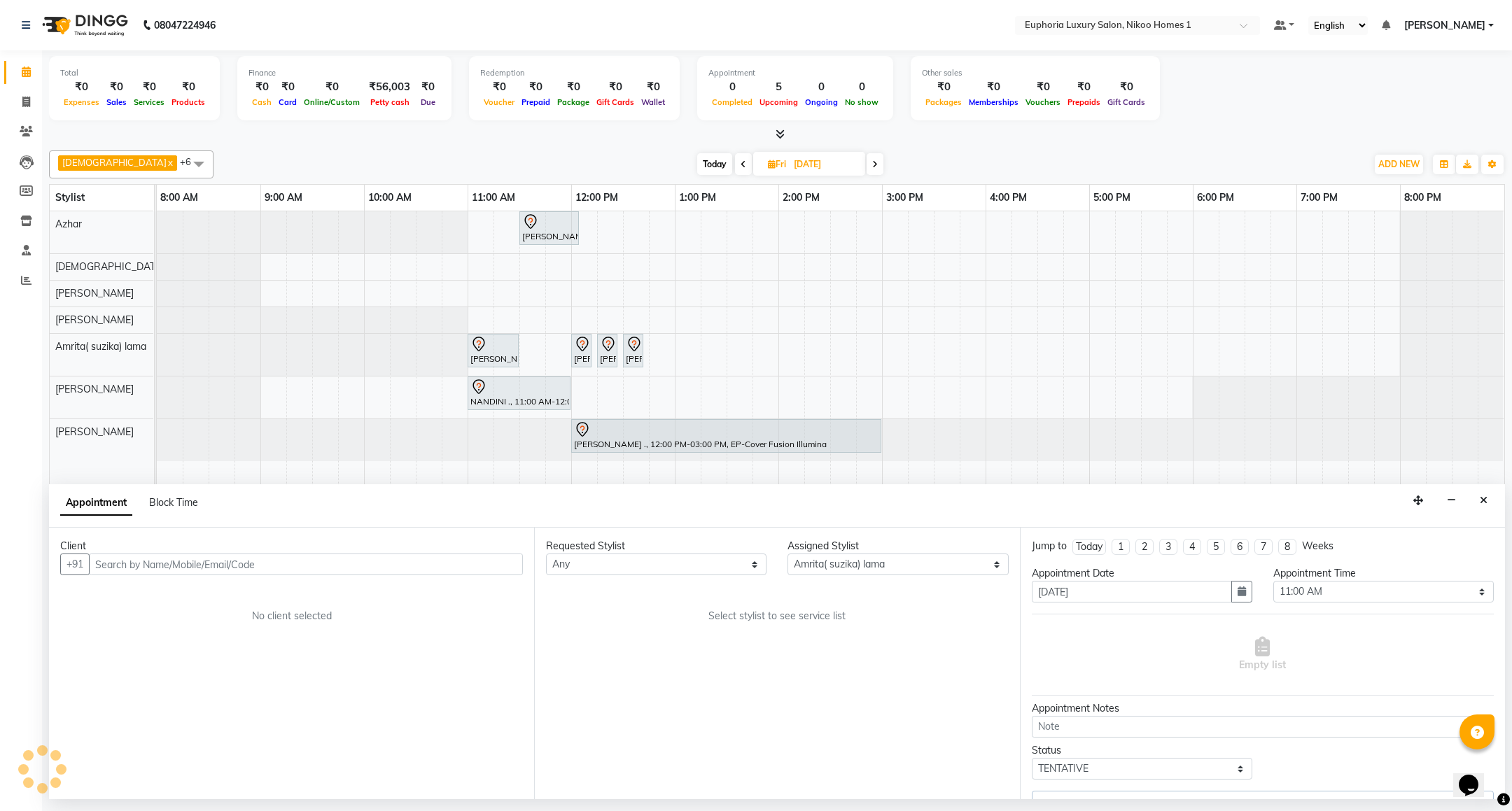
select select "4025"
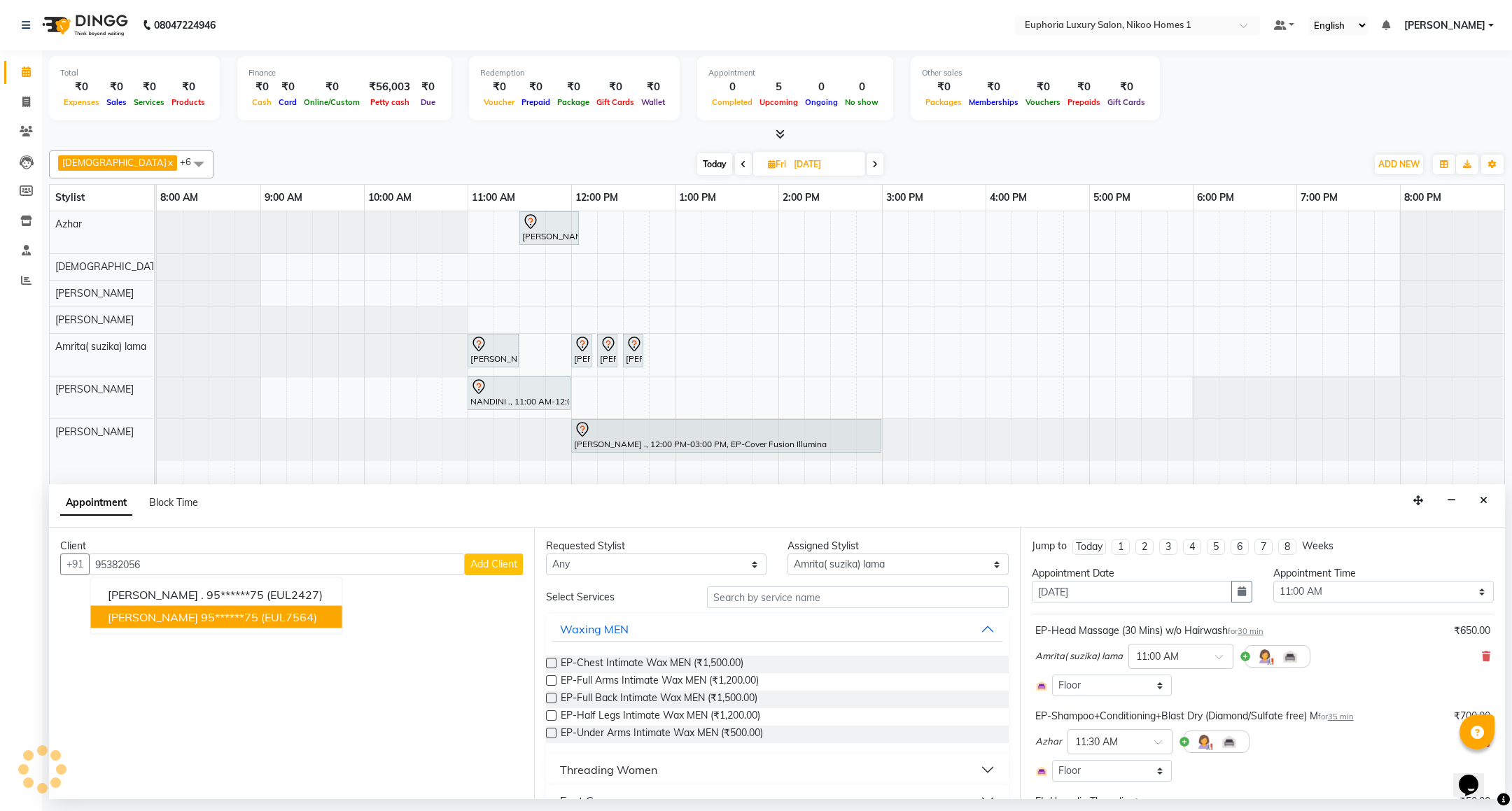
click at [232, 614] on ngb-highlight "95******75" at bounding box center [230, 617] width 58 height 14
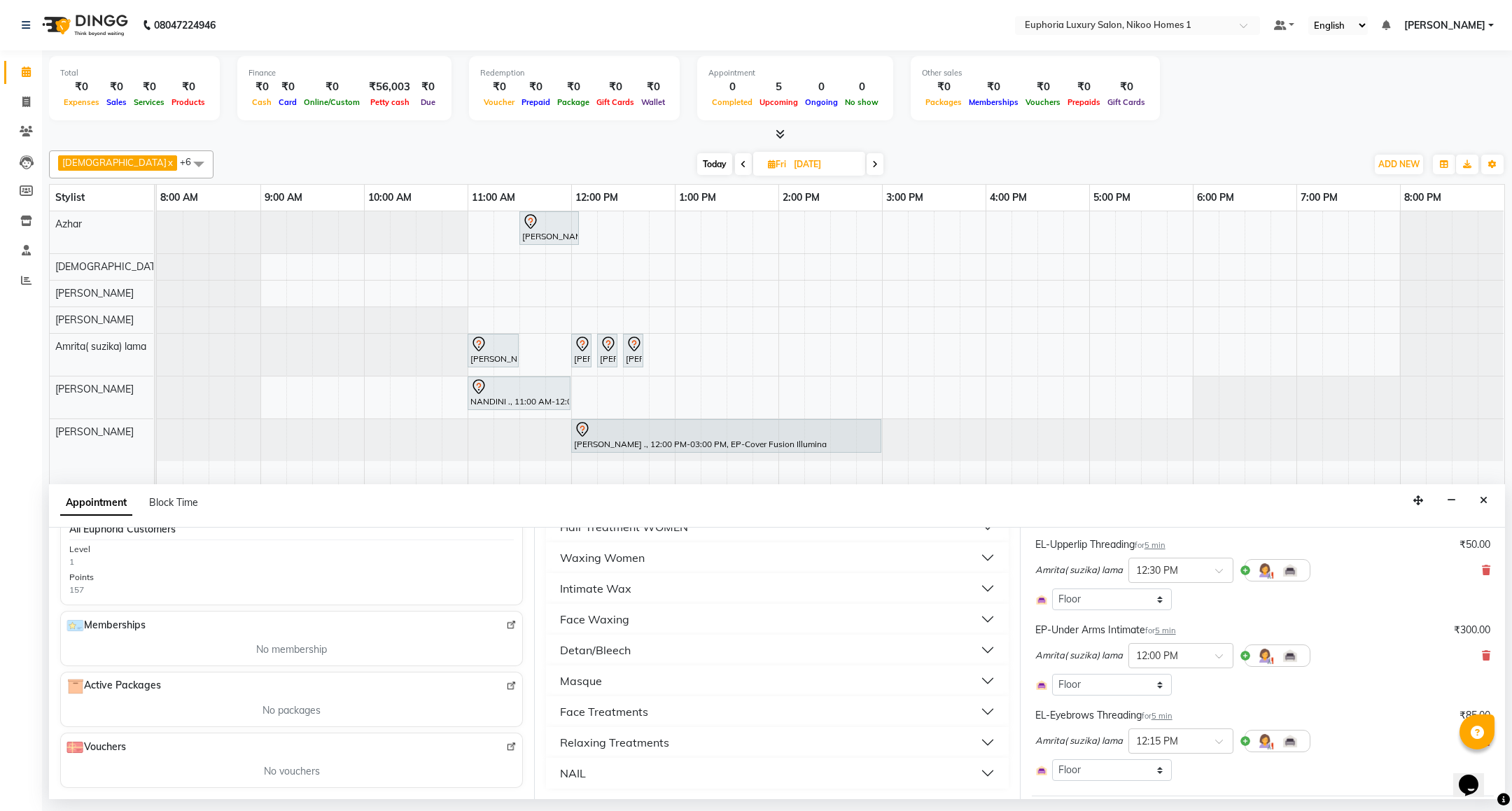
scroll to position [408, 0]
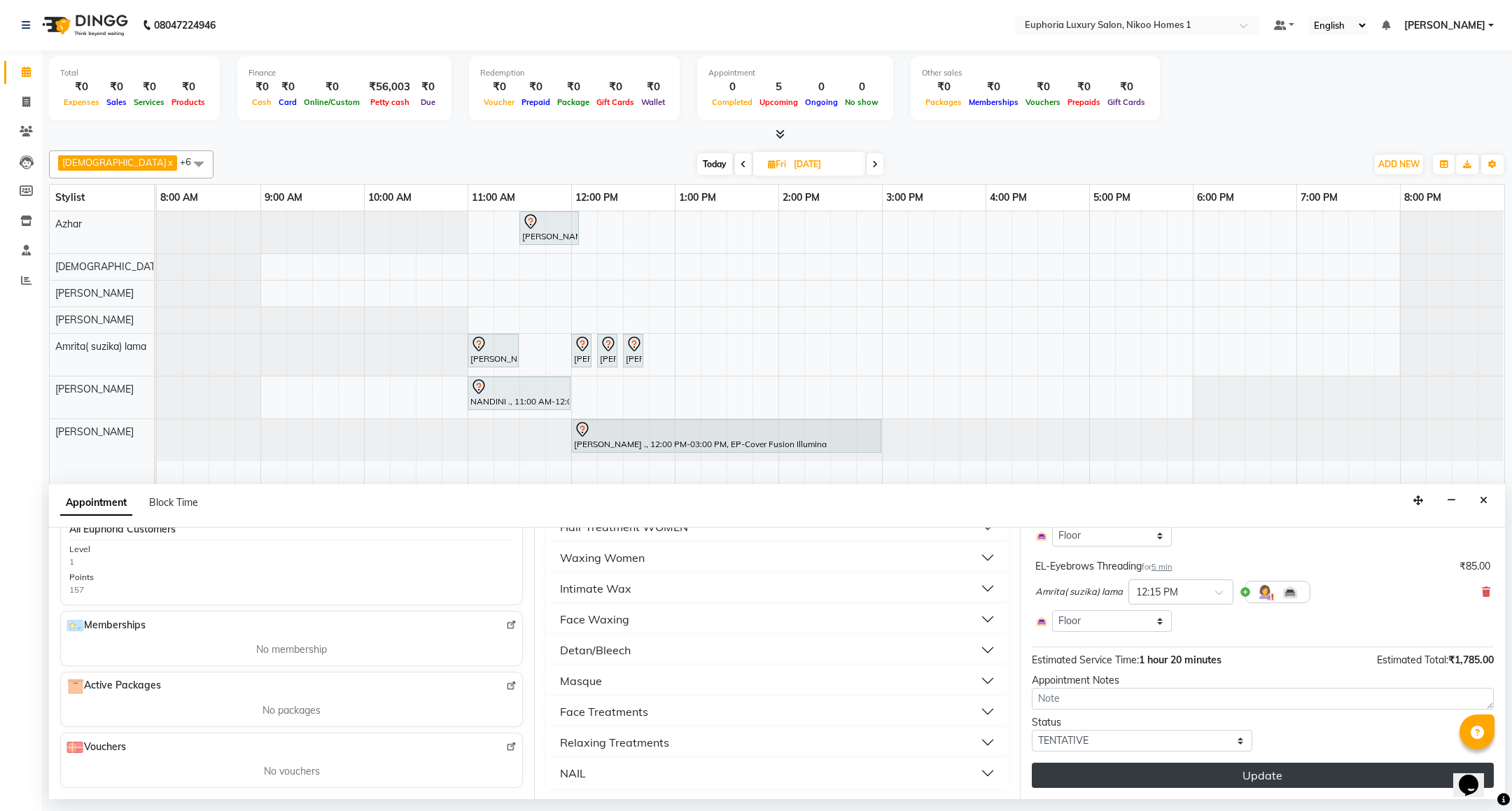
type input "95******75"
click at [1202, 771] on button "Update" at bounding box center [1262, 776] width 462 height 25
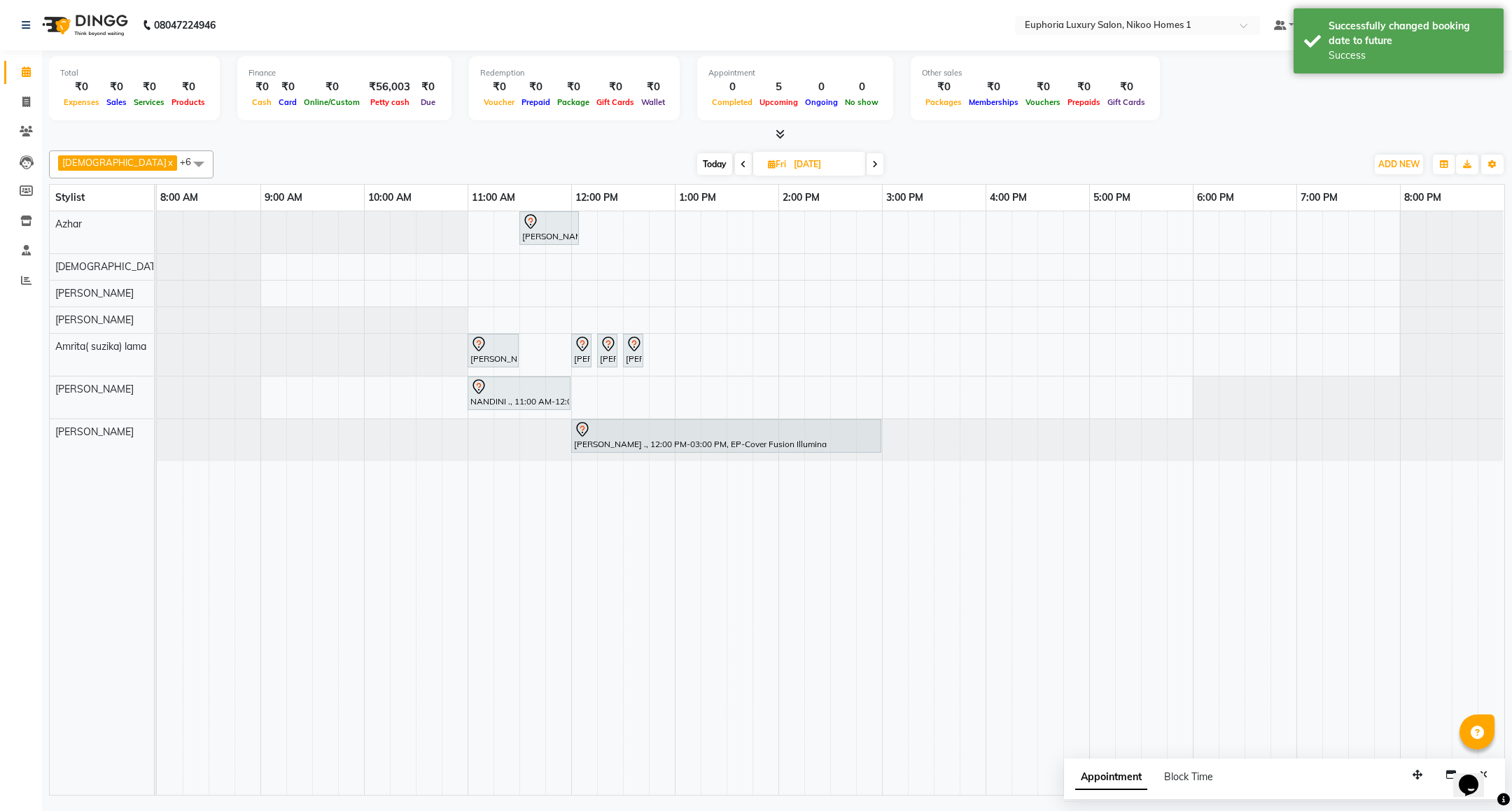
click at [697, 168] on span "Today" at bounding box center [714, 164] width 35 height 21
type input "[DATE]"
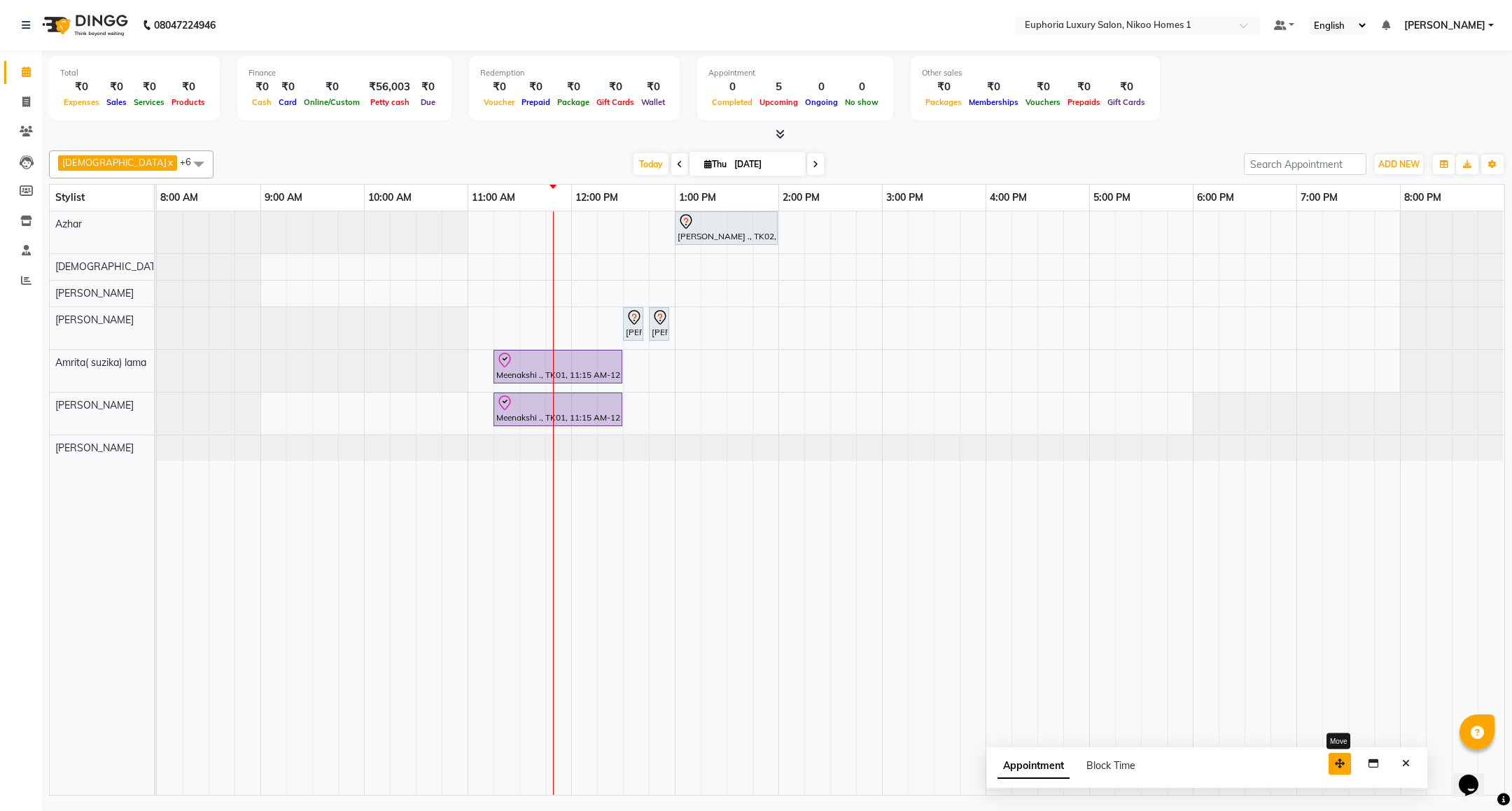
drag, startPoint x: 1422, startPoint y: 780, endPoint x: 1325, endPoint y: 767, distance: 97.9
click at [1329, 767] on button "button" at bounding box center [1340, 764] width 22 height 21
click at [1386, 762] on icon "Close" at bounding box center [1387, 762] width 7 height 10
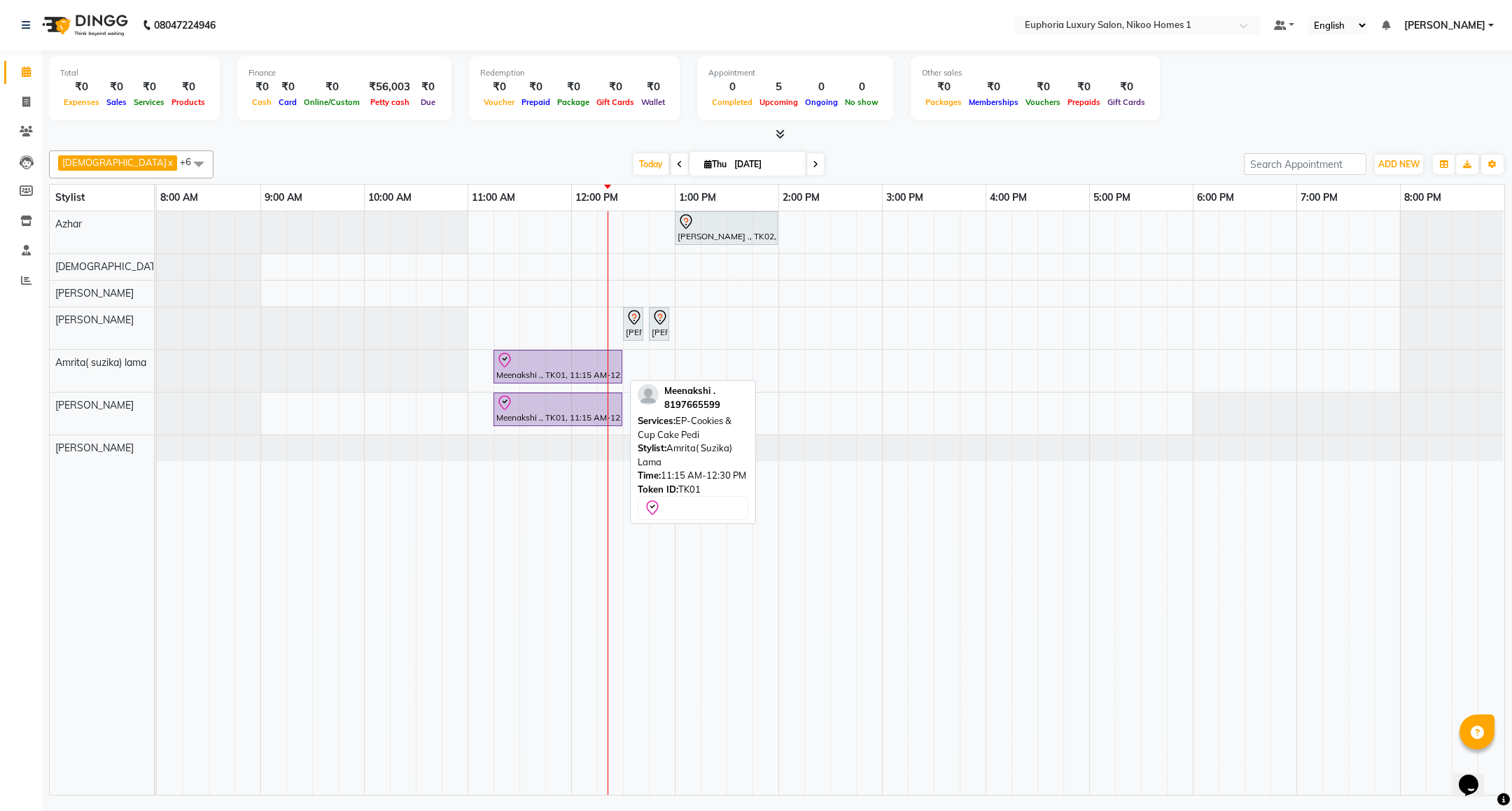
click at [571, 366] on div at bounding box center [558, 360] width 123 height 17
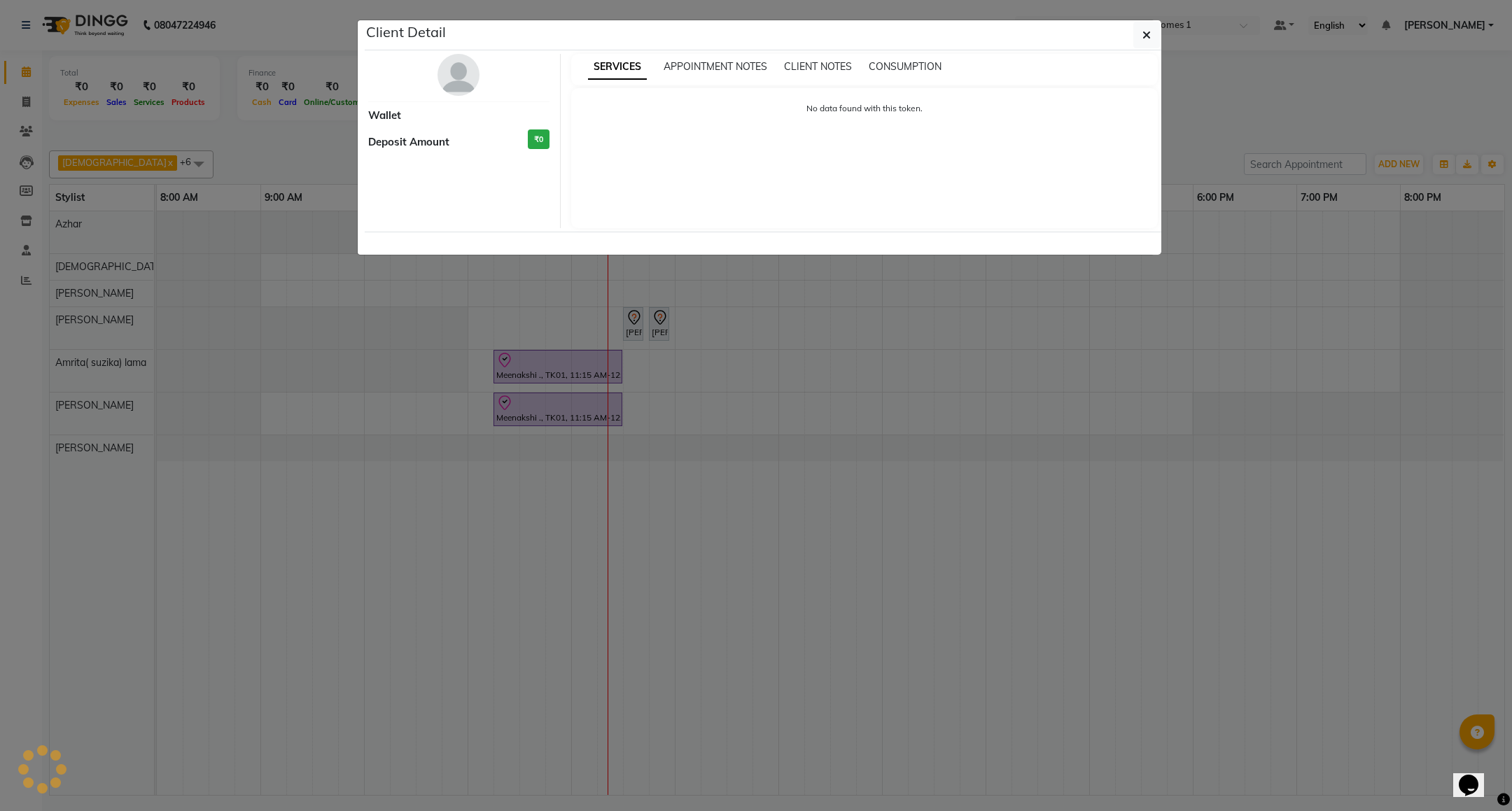
select select "8"
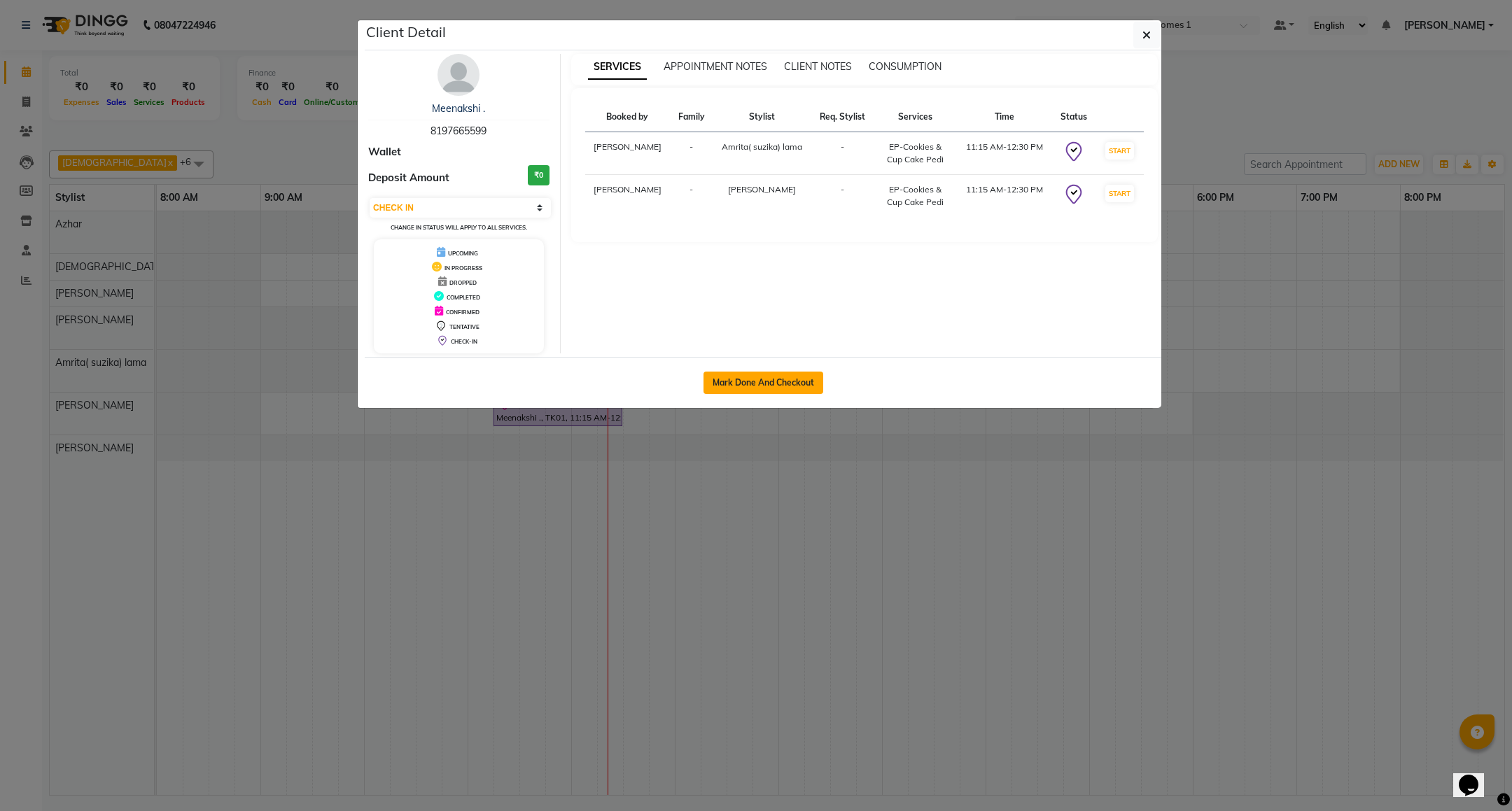
click at [738, 387] on button "Mark Done And Checkout" at bounding box center [763, 383] width 120 height 22
select select "service"
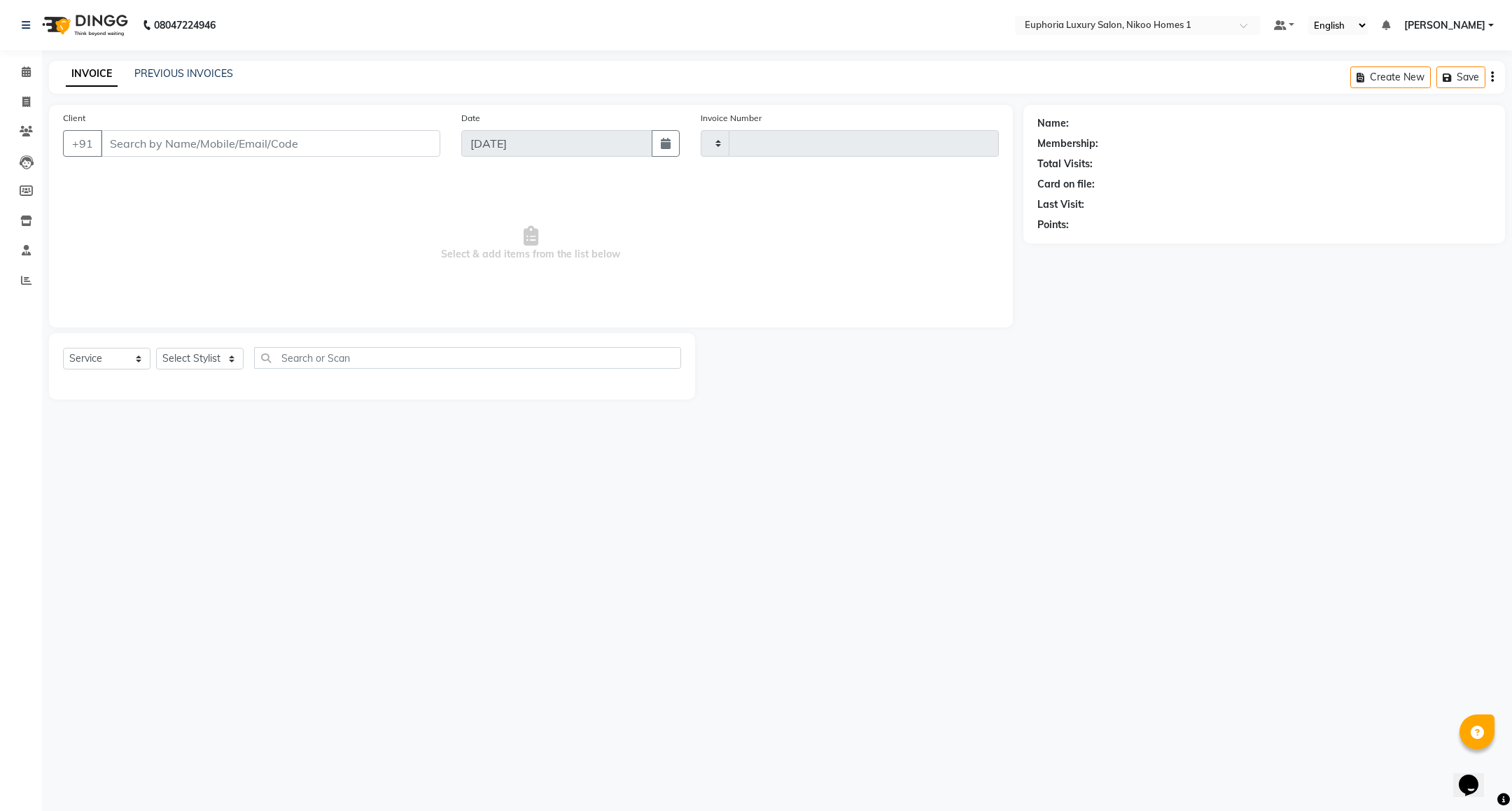
type input "3776"
select select "7987"
type input "81******99"
select select "74231"
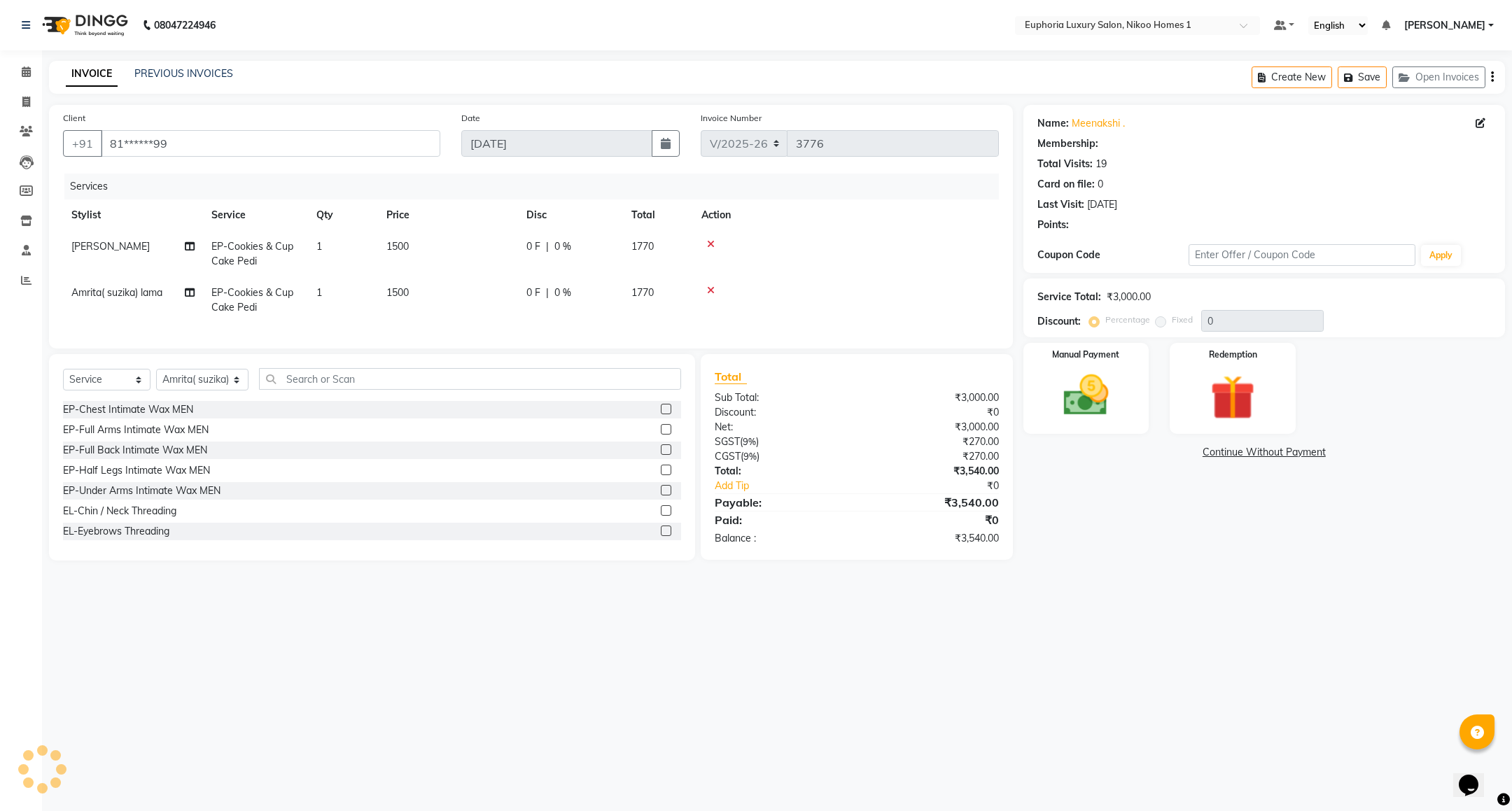
select select "1: Object"
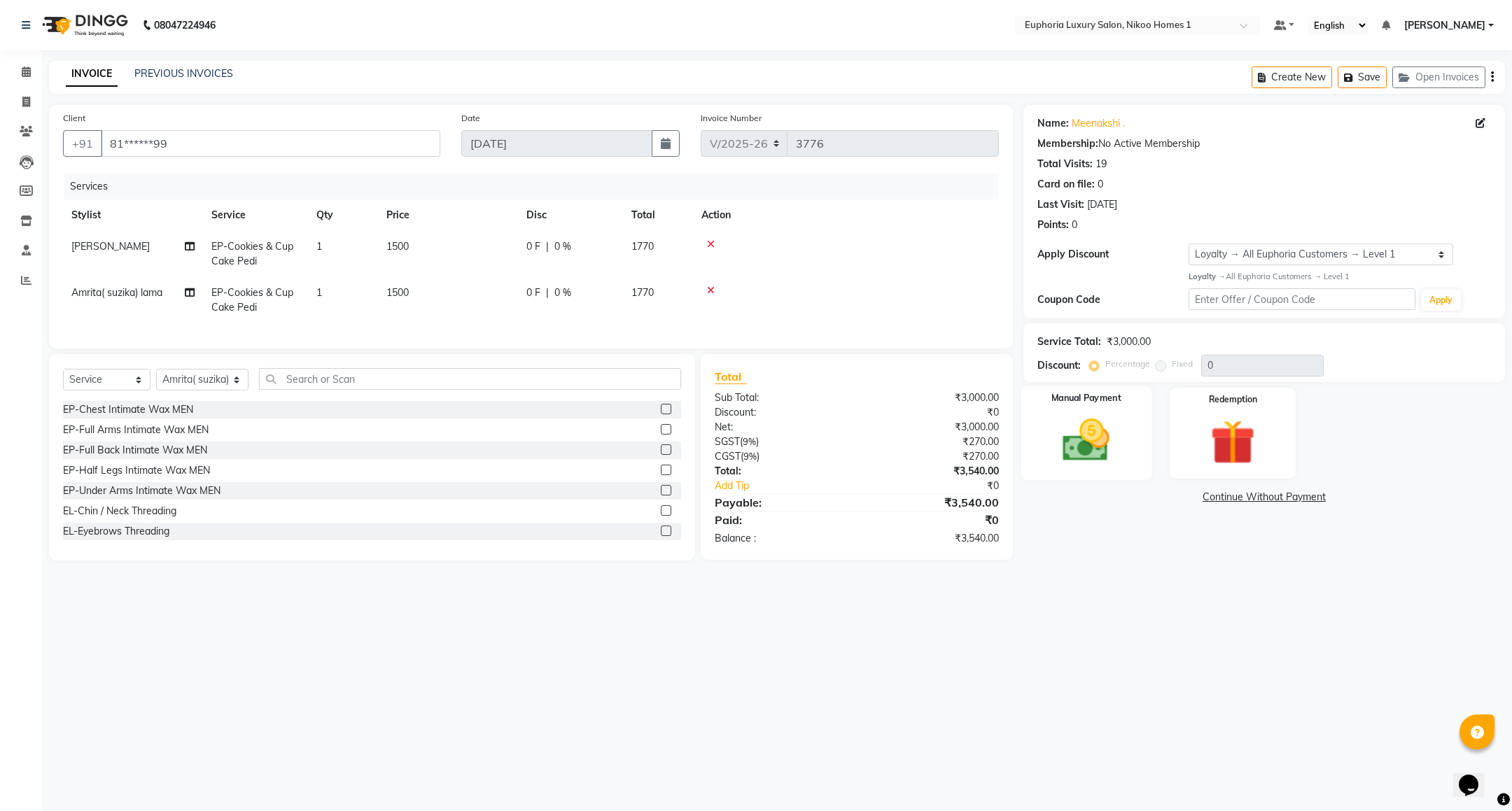
click at [1086, 439] on img at bounding box center [1086, 440] width 76 height 54
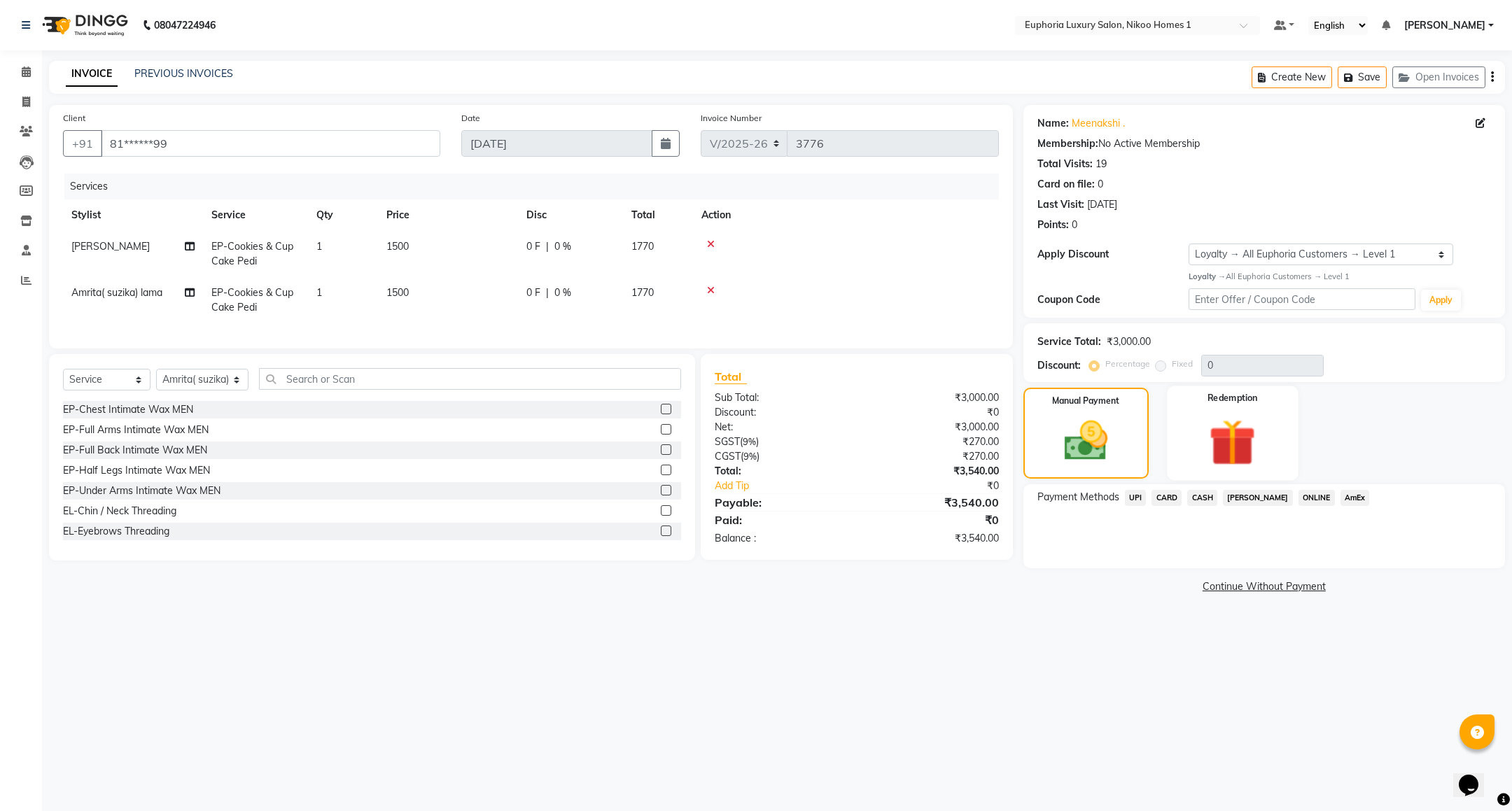
click at [1254, 422] on img at bounding box center [1233, 442] width 76 height 58
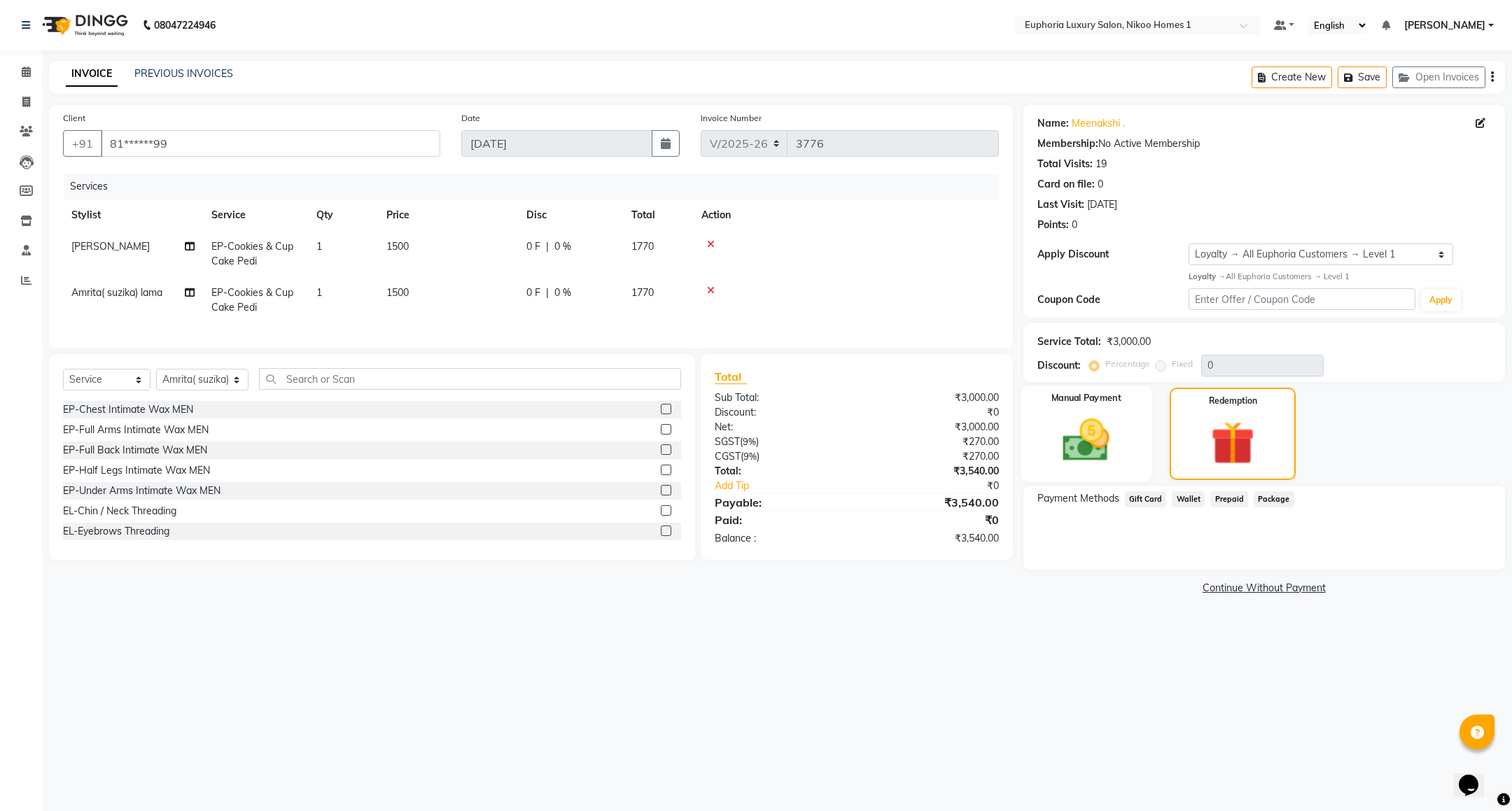
click at [1075, 434] on img at bounding box center [1086, 440] width 76 height 54
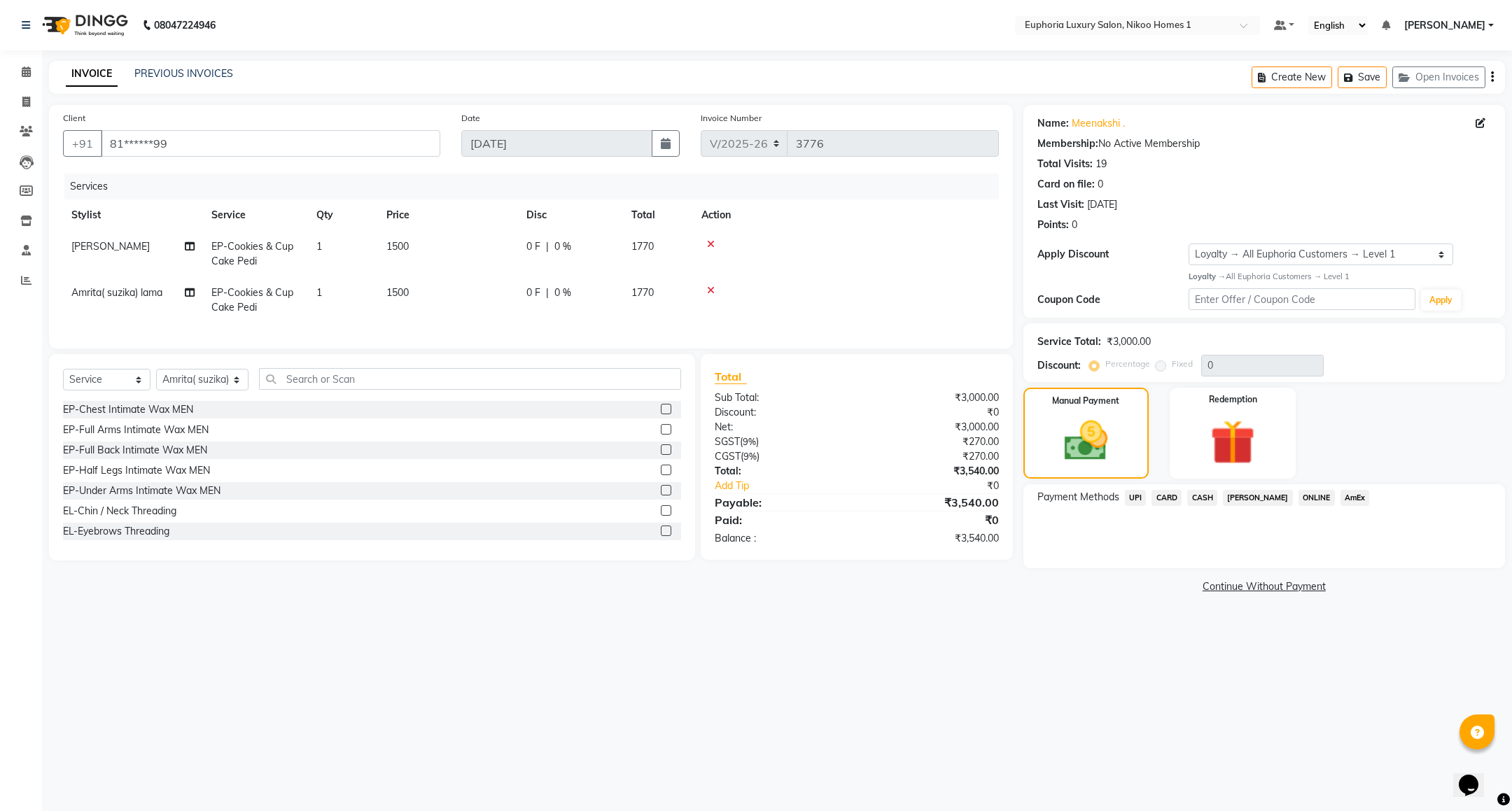
click at [1132, 494] on span "UPI" at bounding box center [1135, 498] width 21 height 16
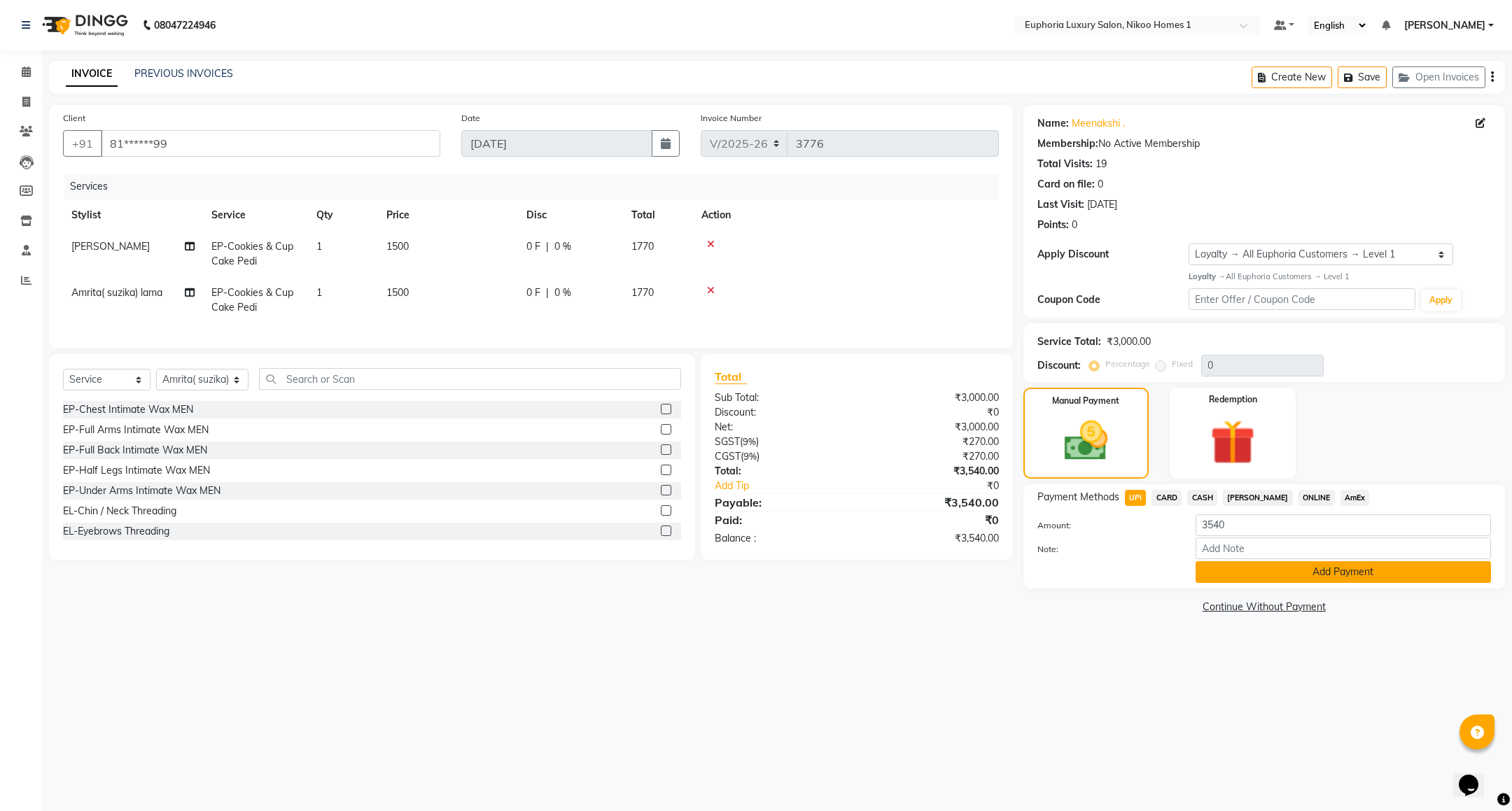
click at [1298, 578] on button "Add Payment" at bounding box center [1344, 572] width 295 height 21
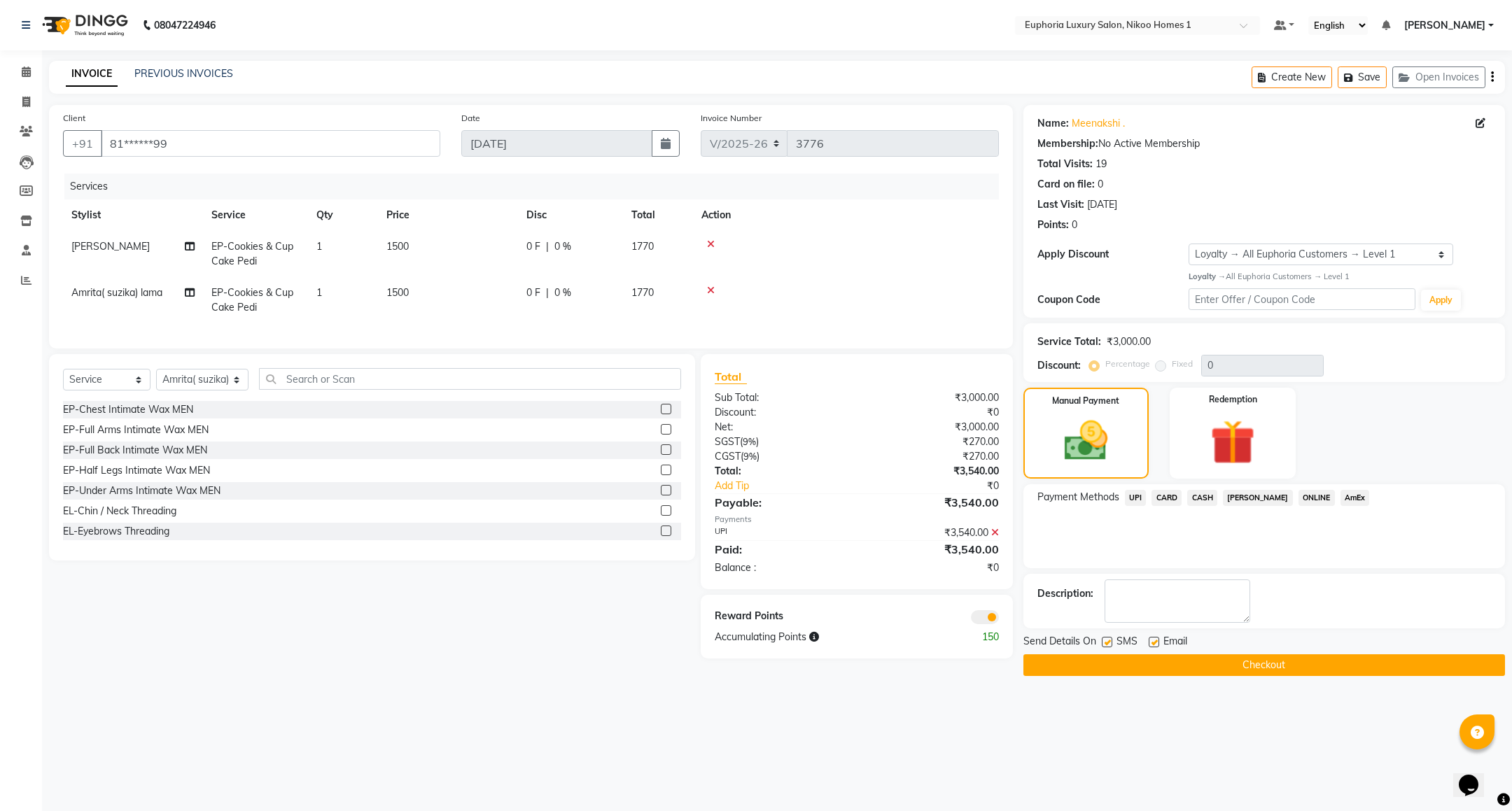
click at [1180, 666] on button "Checkout" at bounding box center [1264, 665] width 482 height 21
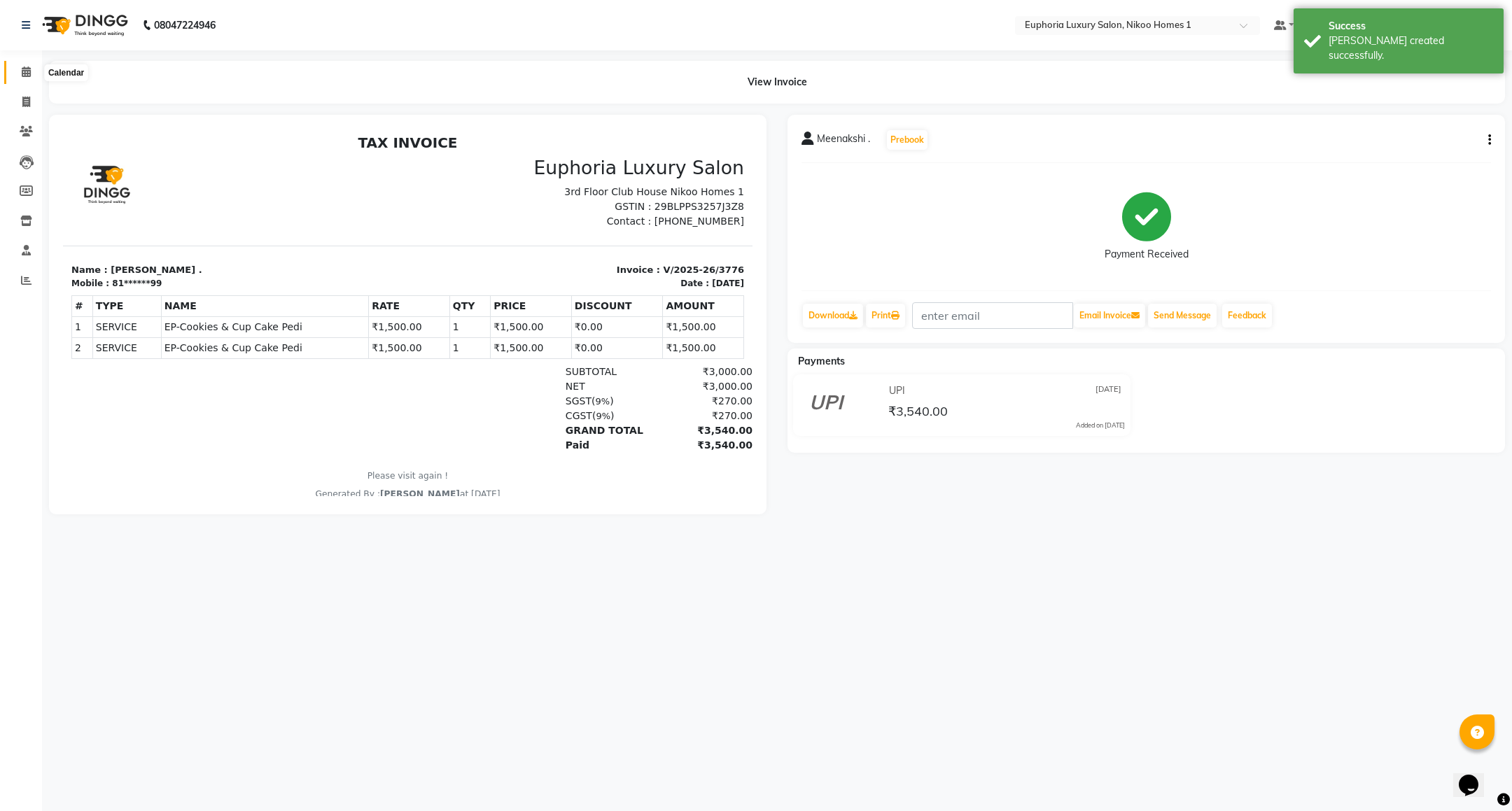
click at [19, 66] on span at bounding box center [26, 72] width 24 height 16
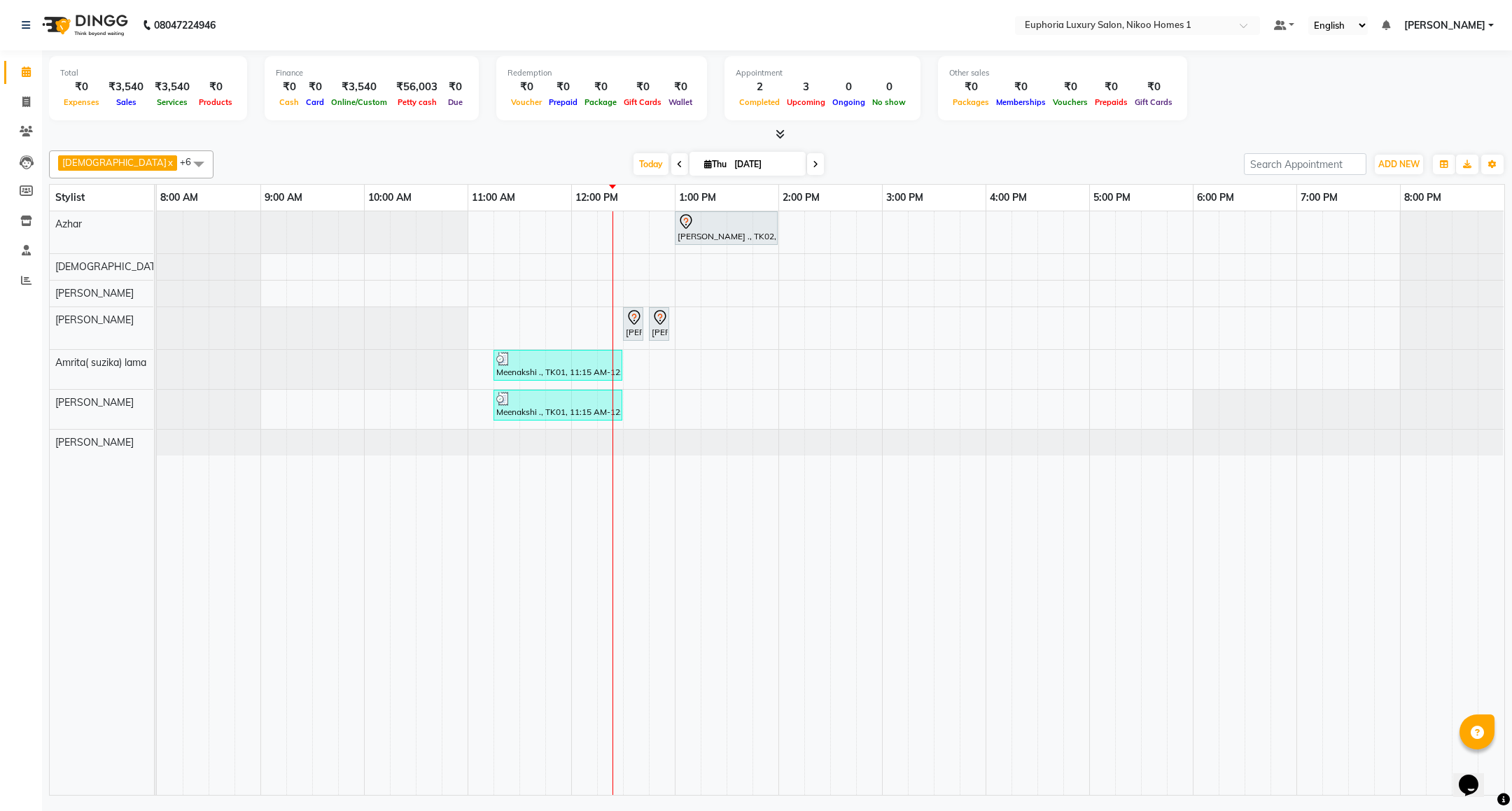
drag, startPoint x: 645, startPoint y: 342, endPoint x: 563, endPoint y: 441, distance: 128.5
click at [702, 234] on link "[PERSON_NAME] ., TK02, 01:00 PM-02:00 PM, EP-Artistic Cut - Creative Stylist" at bounding box center [726, 227] width 103 height 33
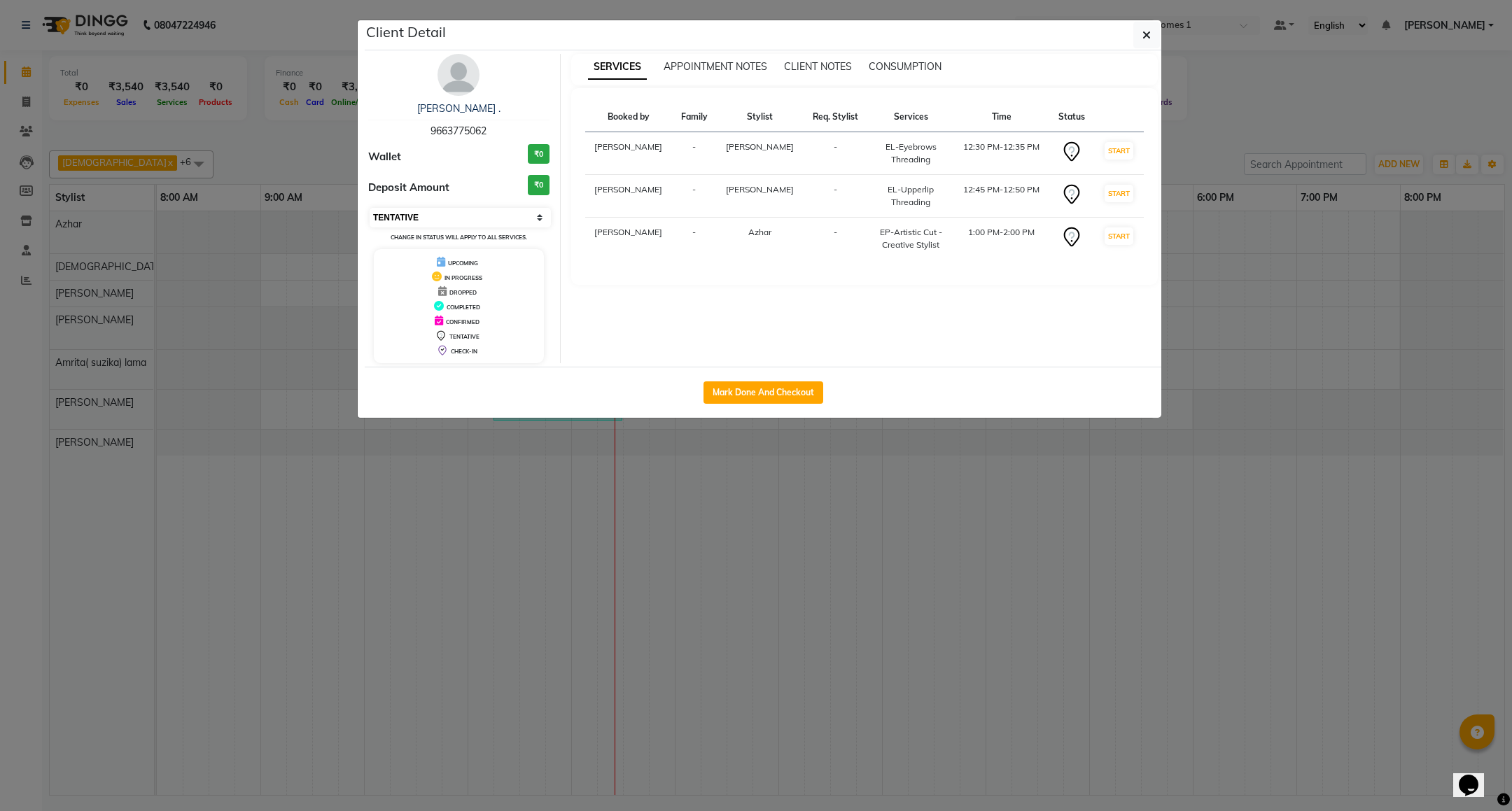
click at [441, 221] on select "Select IN SERVICE CONFIRMED TENTATIVE CHECK IN MARK DONE DROPPED UPCOMING" at bounding box center [459, 217] width 181 height 20
select select "8"
click at [369, 208] on select "Select IN SERVICE CONFIRMED TENTATIVE CHECK IN MARK DONE DROPPED UPCOMING" at bounding box center [459, 217] width 181 height 20
click at [1140, 28] on button "button" at bounding box center [1146, 35] width 27 height 27
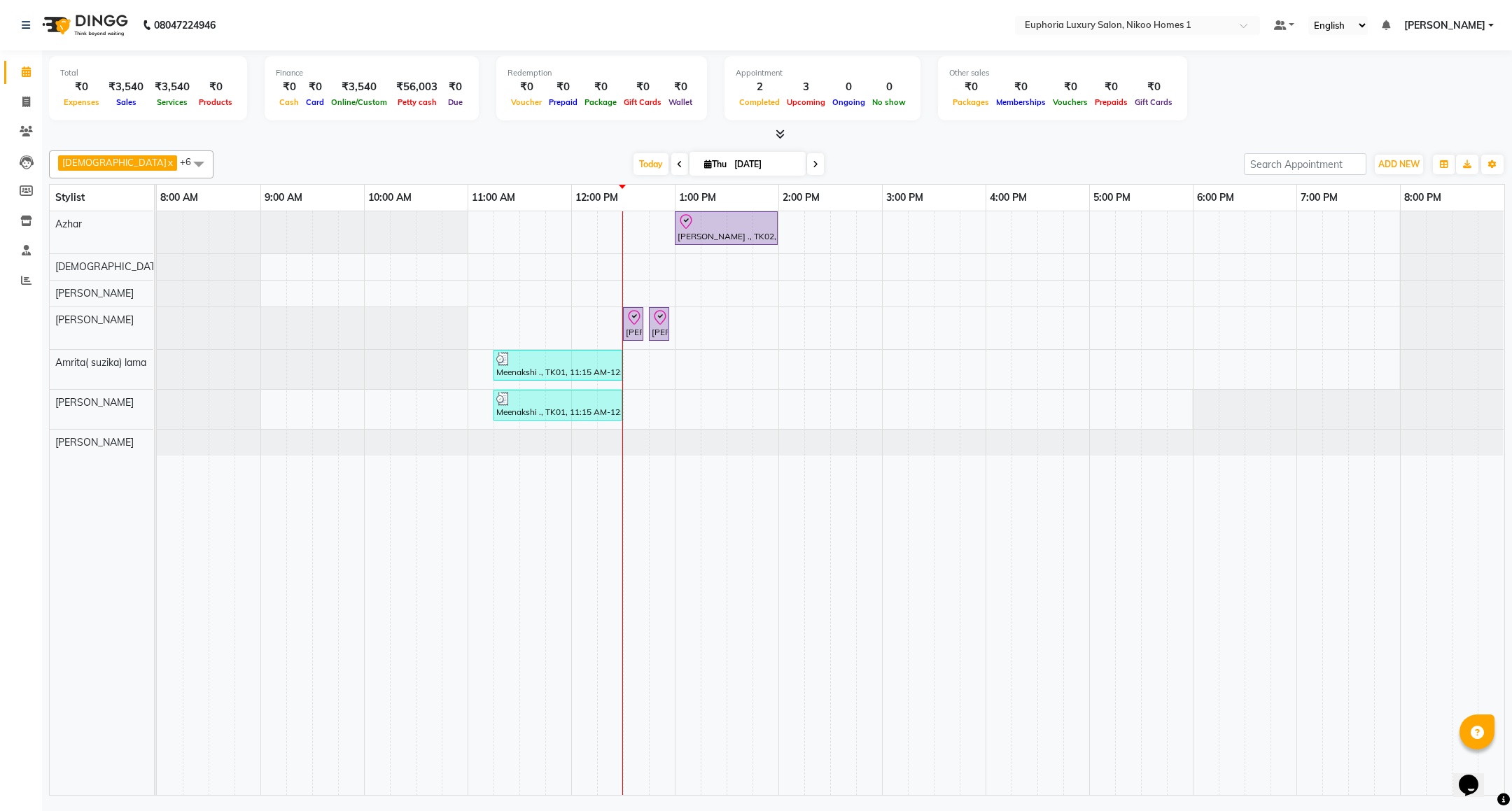
select select "8"
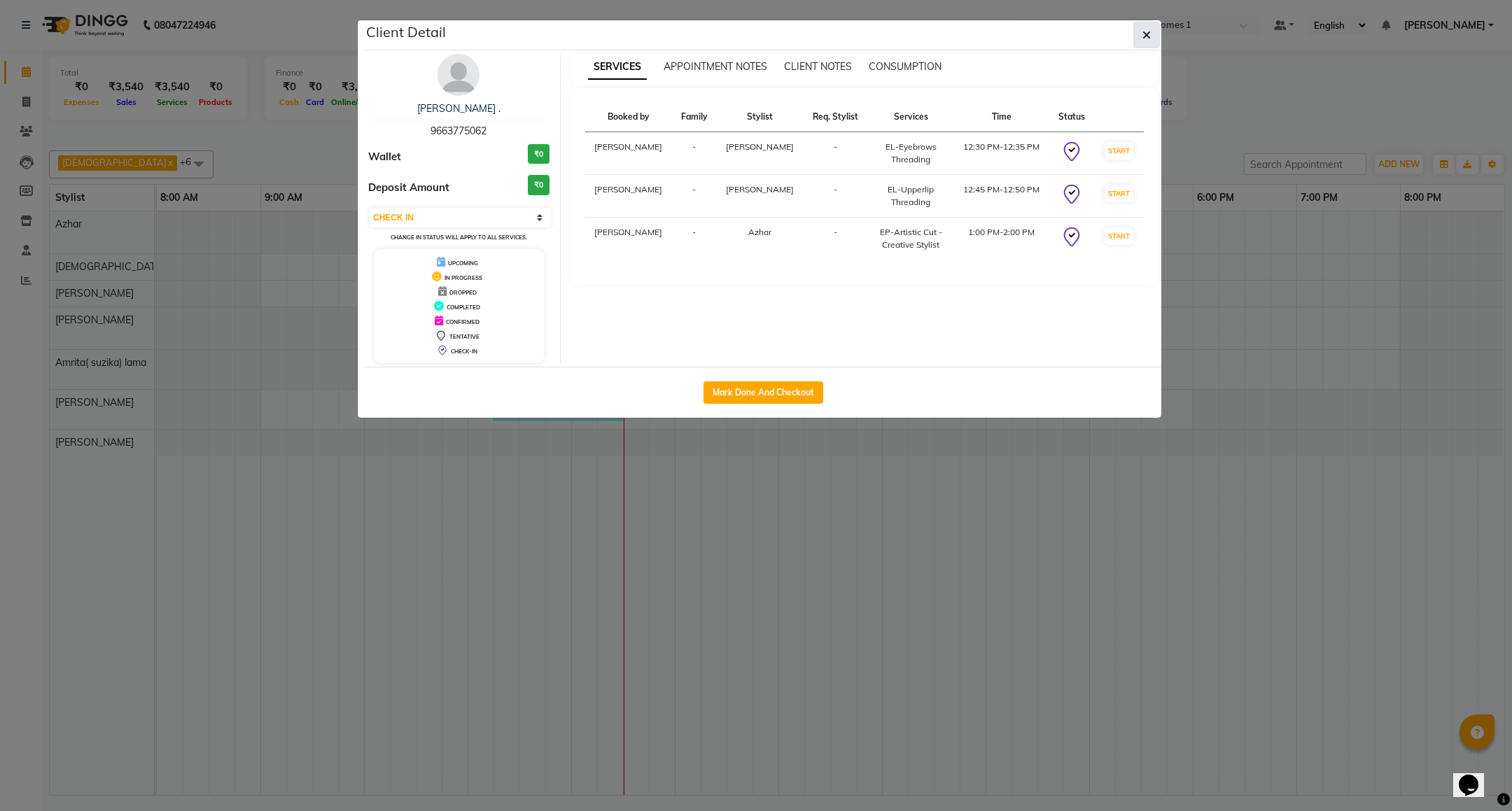
click at [1137, 38] on button "button" at bounding box center [1146, 35] width 27 height 27
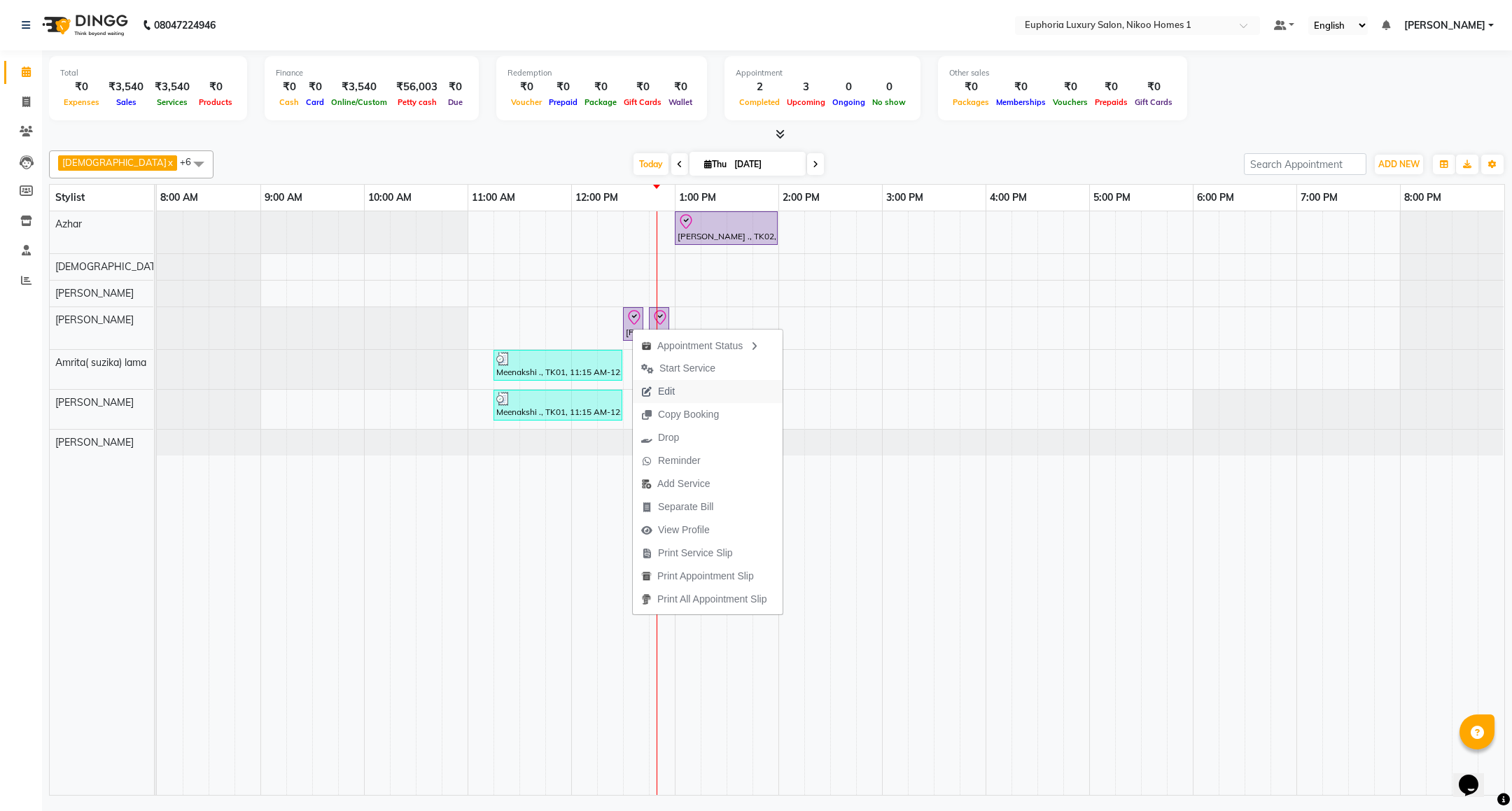
click at [671, 386] on span "Edit" at bounding box center [666, 391] width 17 height 15
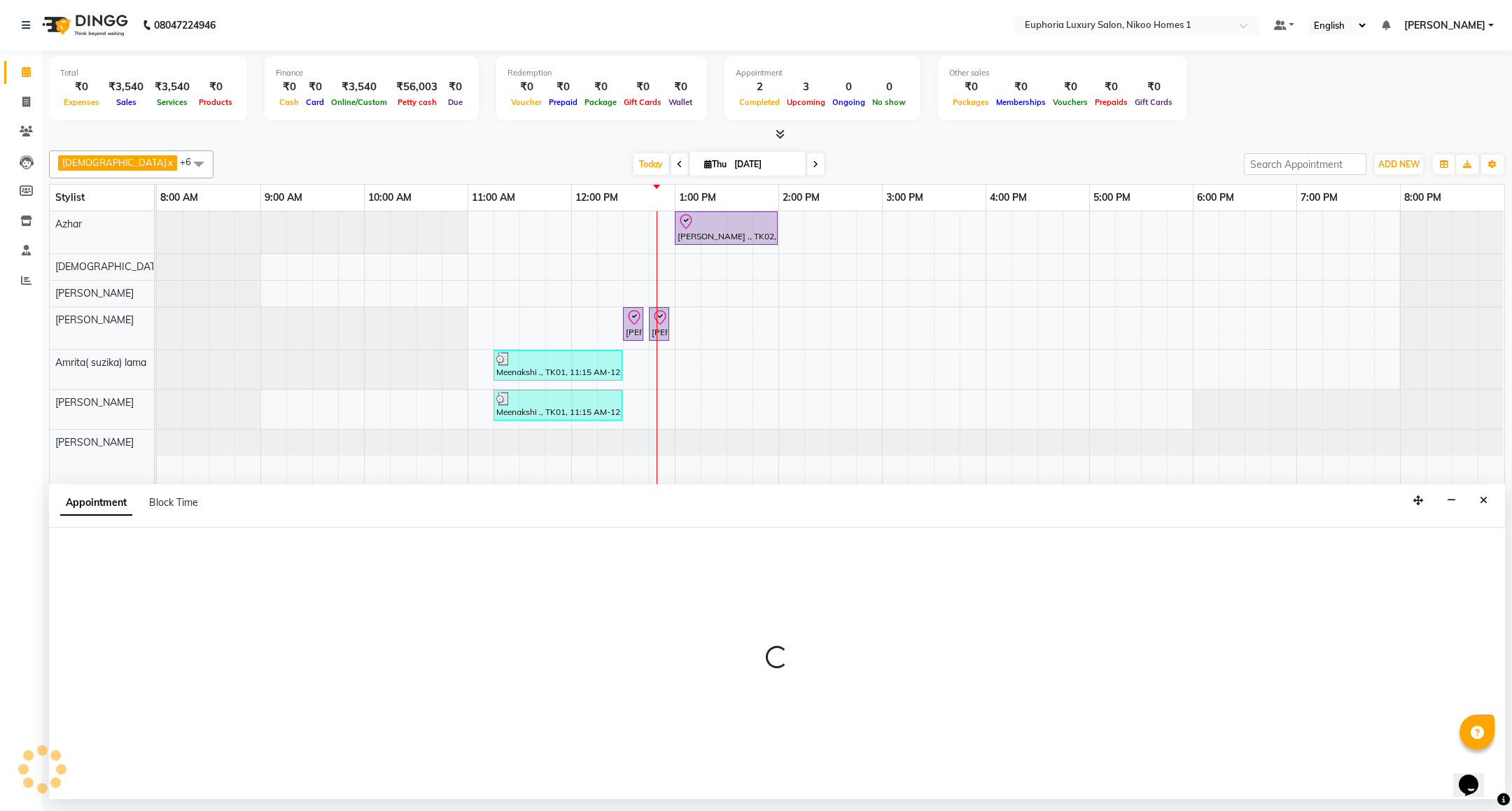
select select "tentative"
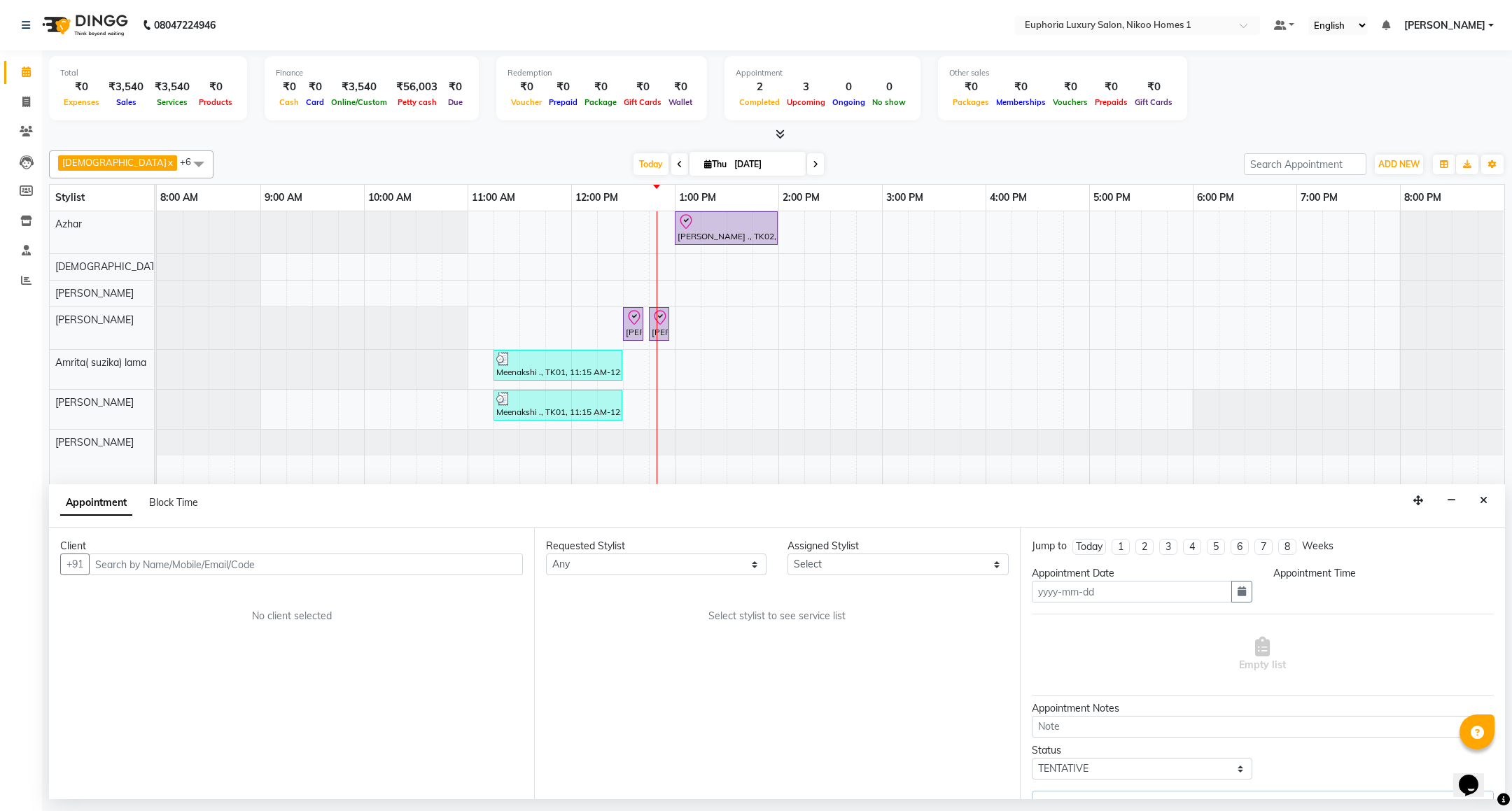
type input "[DATE]"
select select "check-in"
select select "750"
select select "78112"
select select "4025"
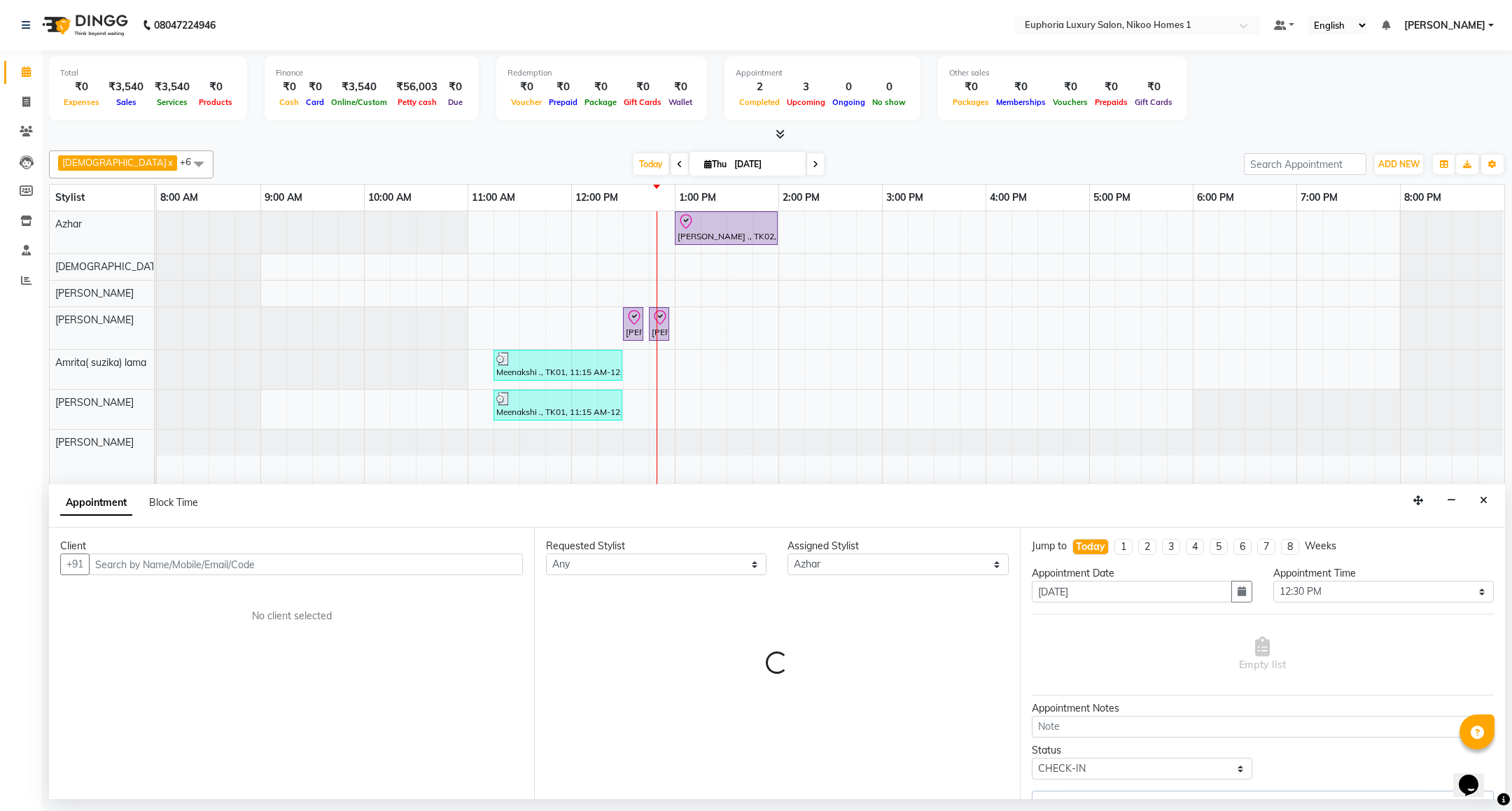
select select "4025"
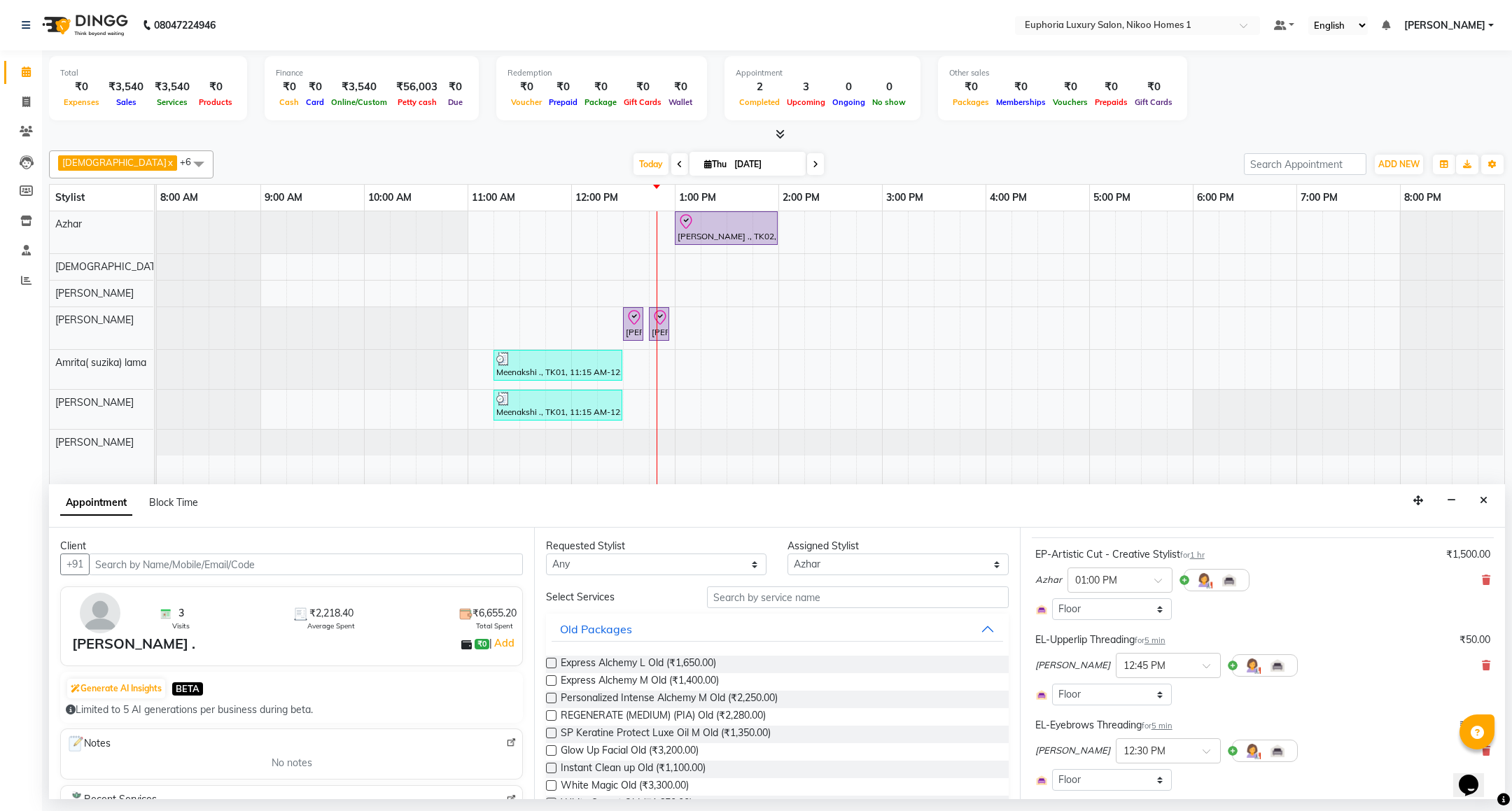
scroll to position [105, 0]
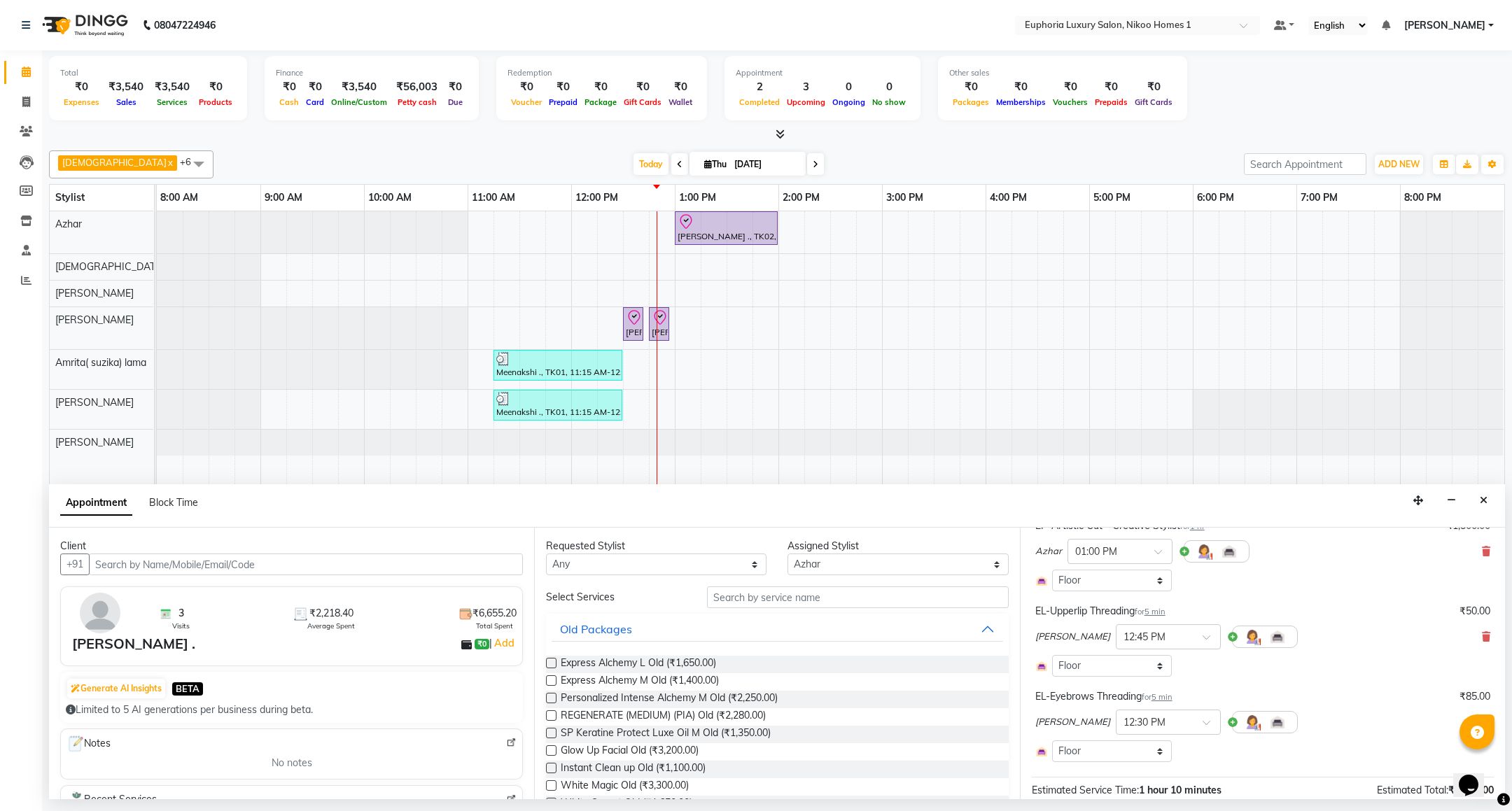
click at [1475, 634] on div "EL-Upperlip Threading for 5 min ₹50.00 [PERSON_NAME] × 12:45 PM Select Room Flo…" at bounding box center [1262, 640] width 462 height 80
click at [1482, 640] on icon at bounding box center [1485, 637] width 8 height 10
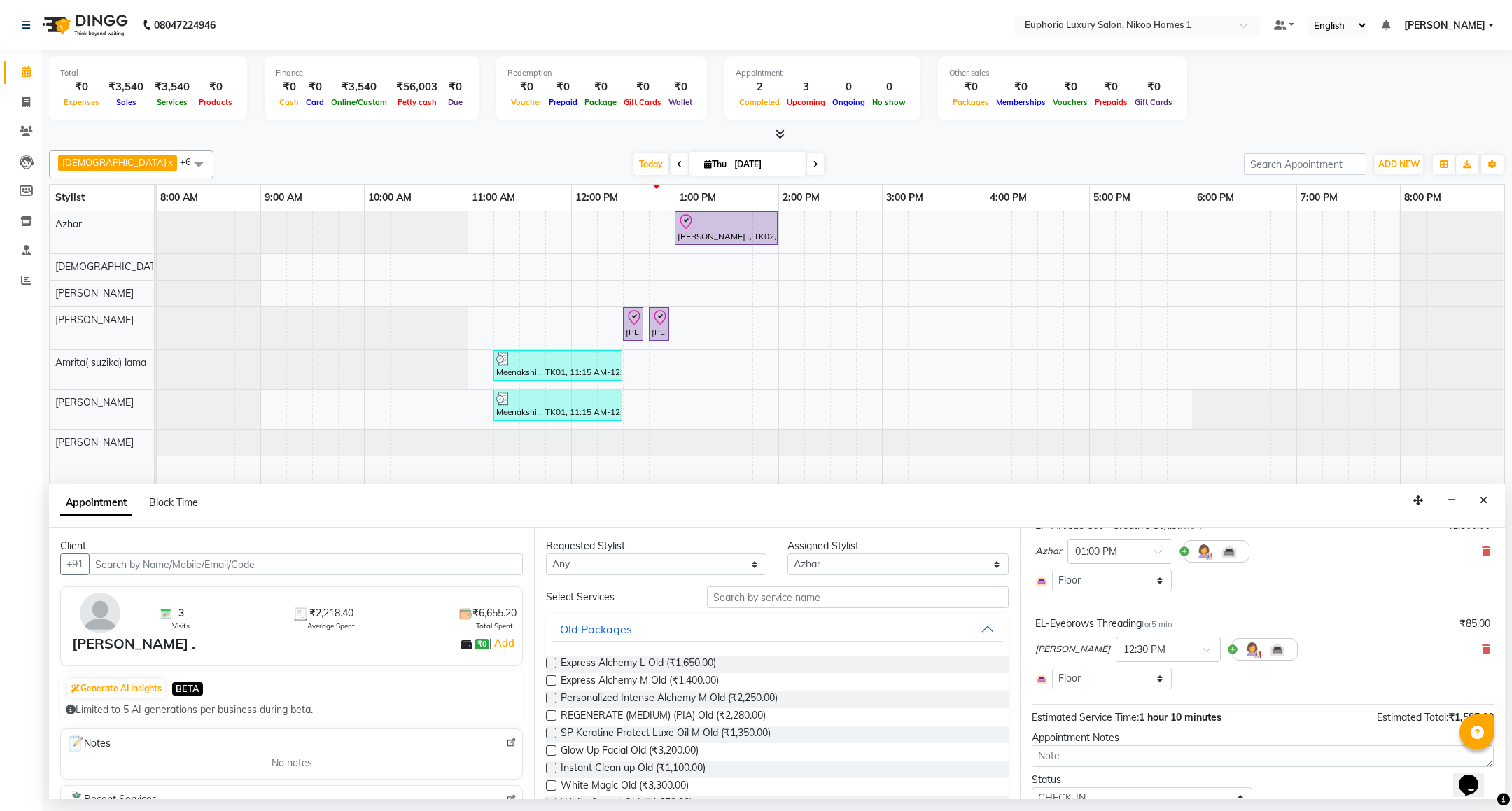
click at [842, 586] on div "Requested Stylist Any Amrita( suzika) lama Atif [PERSON_NAME] [PERSON_NAME] Dan…" at bounding box center [776, 664] width 485 height 272
click at [819, 603] on input "text" at bounding box center [857, 597] width 301 height 21
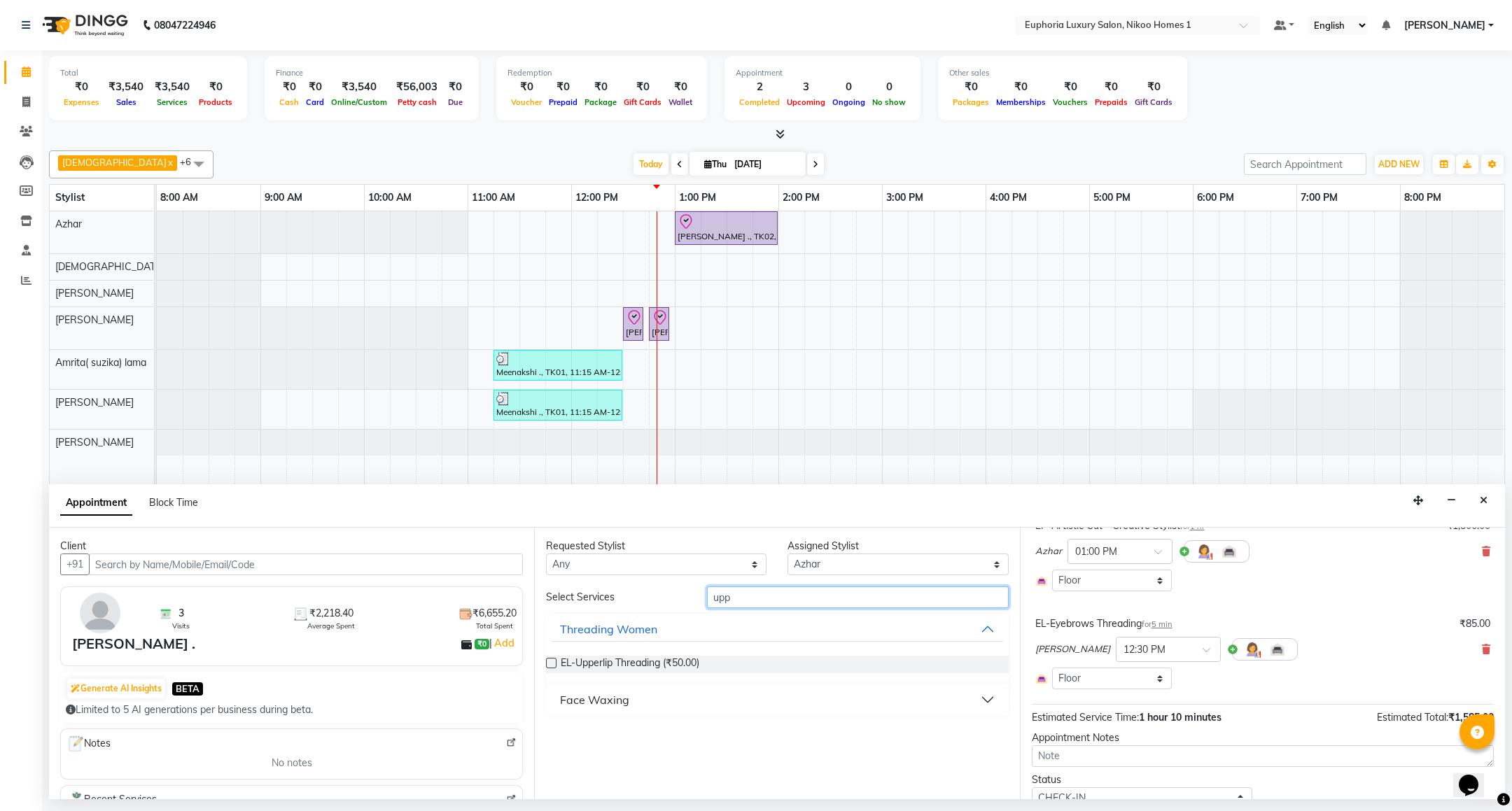
type input "upp"
click at [599, 703] on div "Face Waxing" at bounding box center [595, 699] width 69 height 17
click at [624, 733] on span "EP-Upperlip Intimate (₹125.00)" at bounding box center [629, 736] width 138 height 18
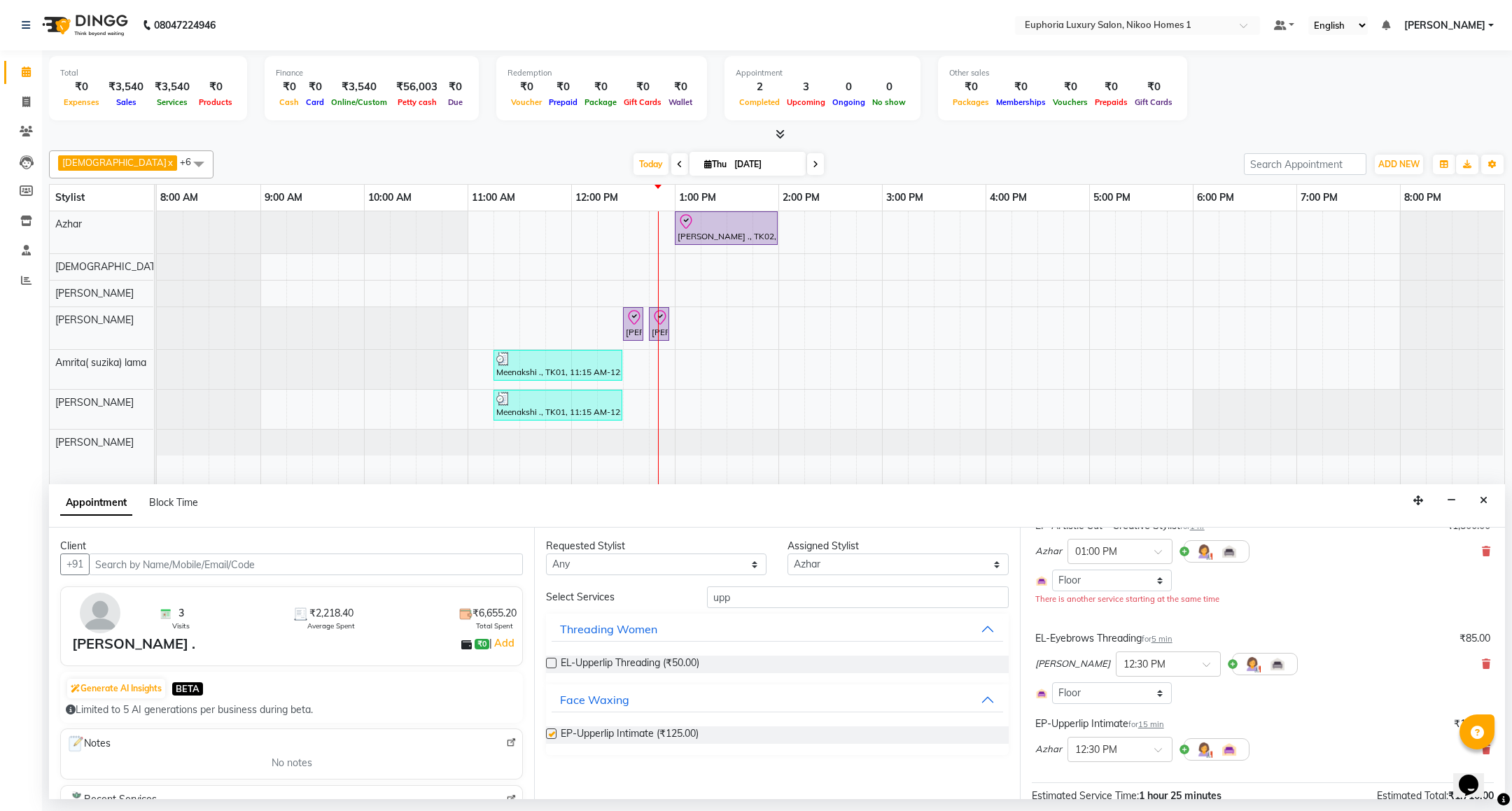
checkbox input "false"
click at [760, 596] on input "upp" at bounding box center [857, 597] width 301 height 21
type input "u"
type input "side"
click at [636, 737] on span "EP-Sides Intimate (₹300.00)" at bounding box center [623, 736] width 126 height 18
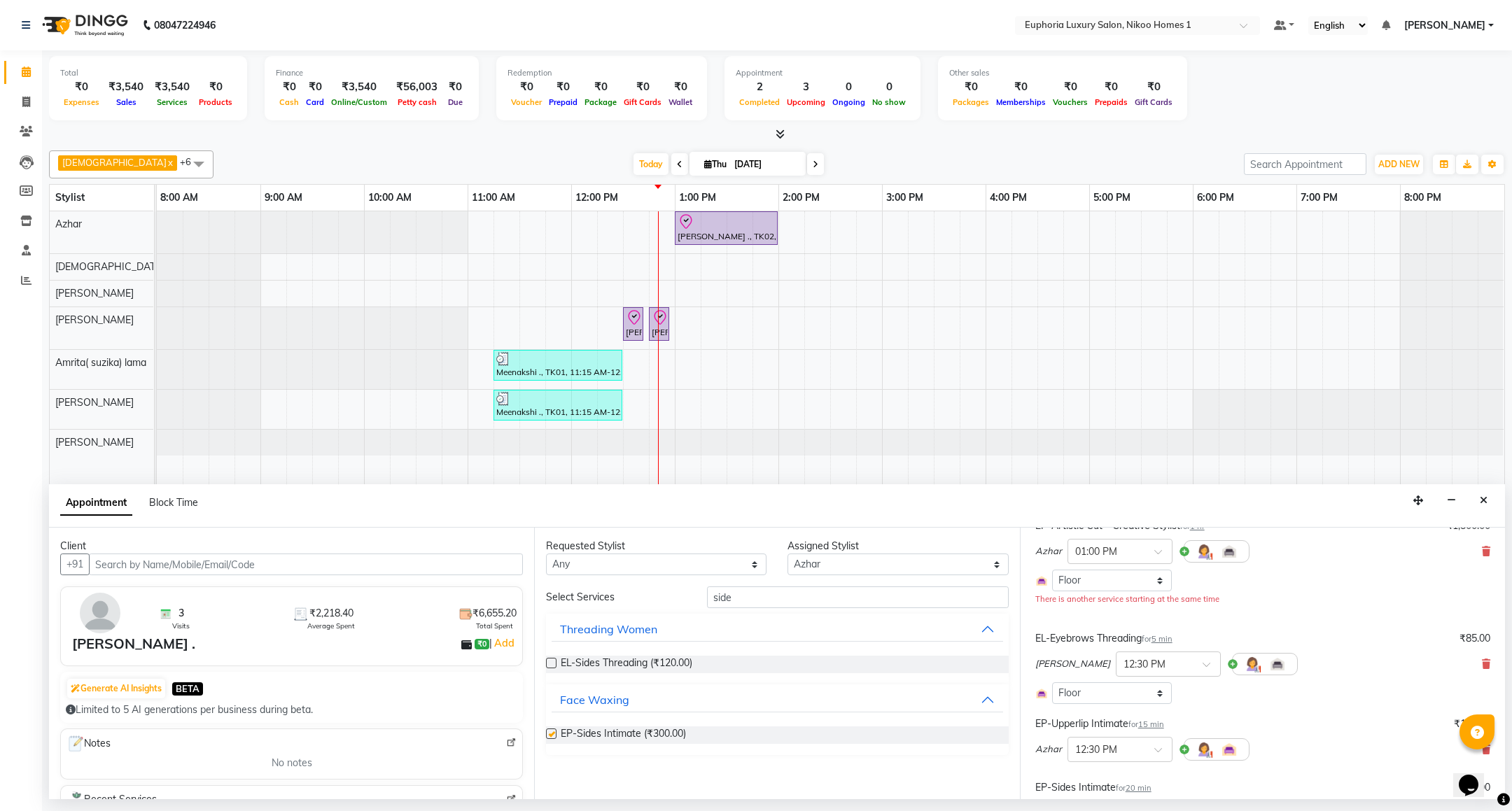
checkbox input "false"
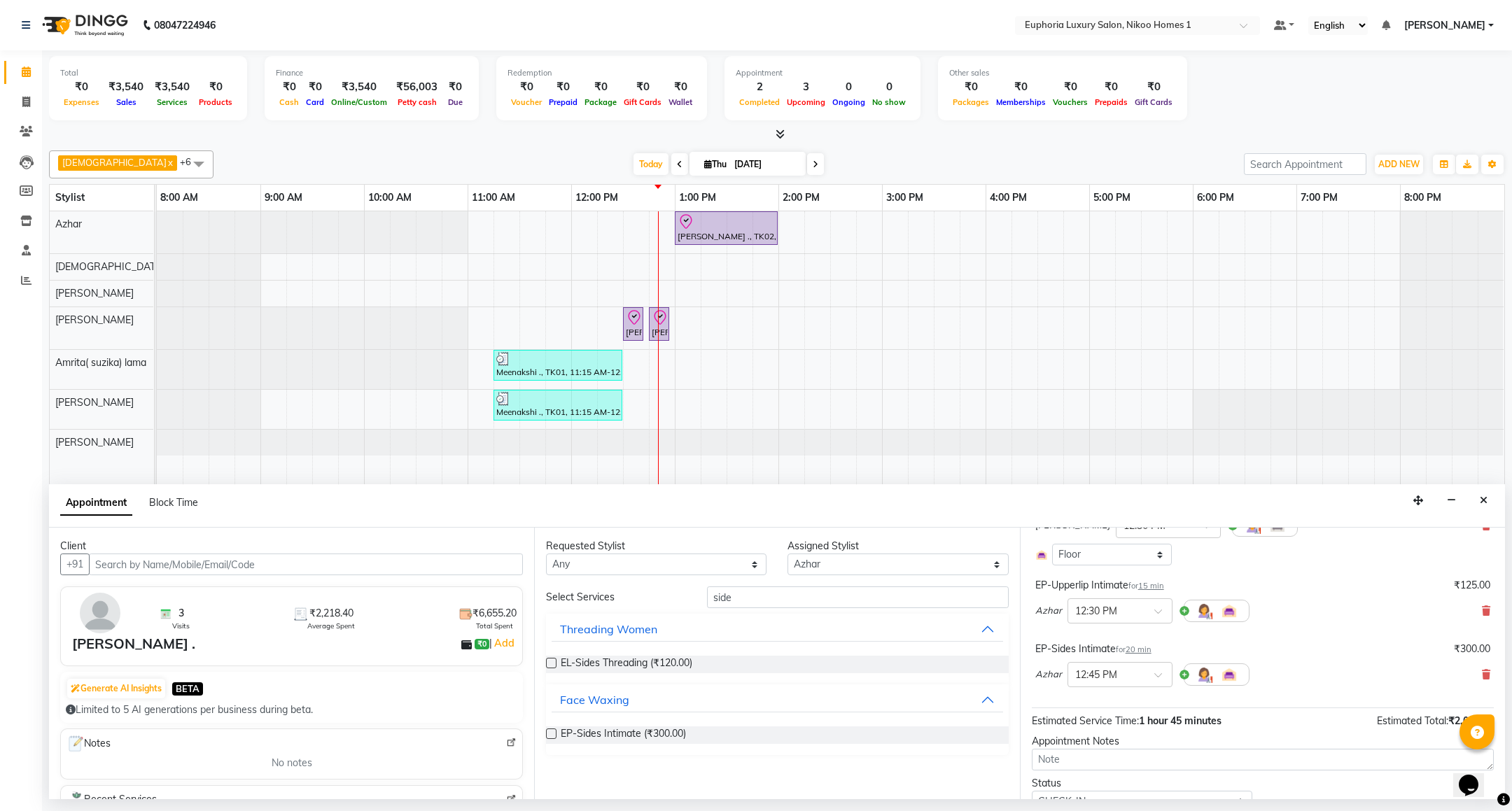
scroll to position [307, 0]
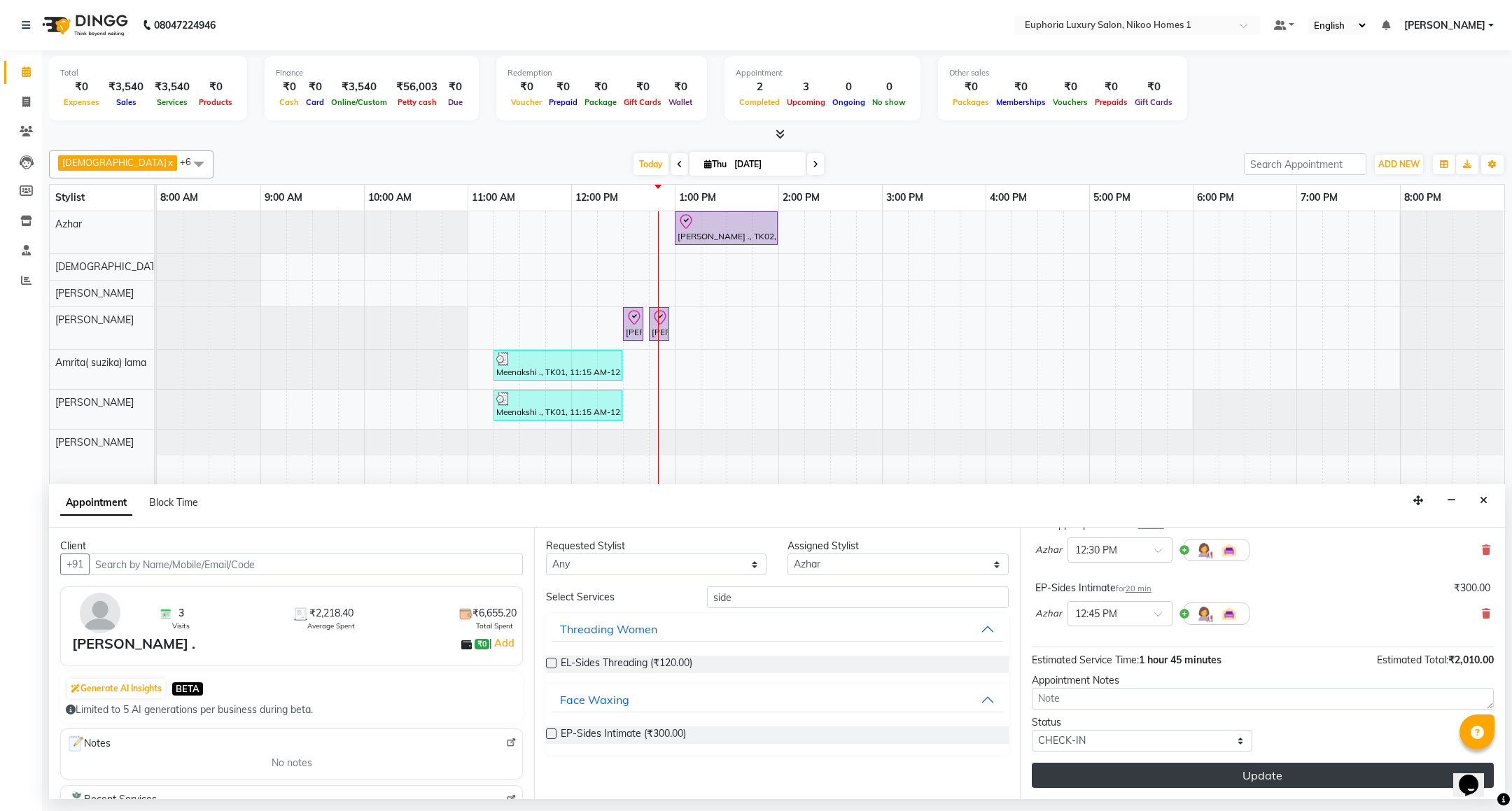
click at [1180, 776] on button "Update" at bounding box center [1262, 776] width 462 height 25
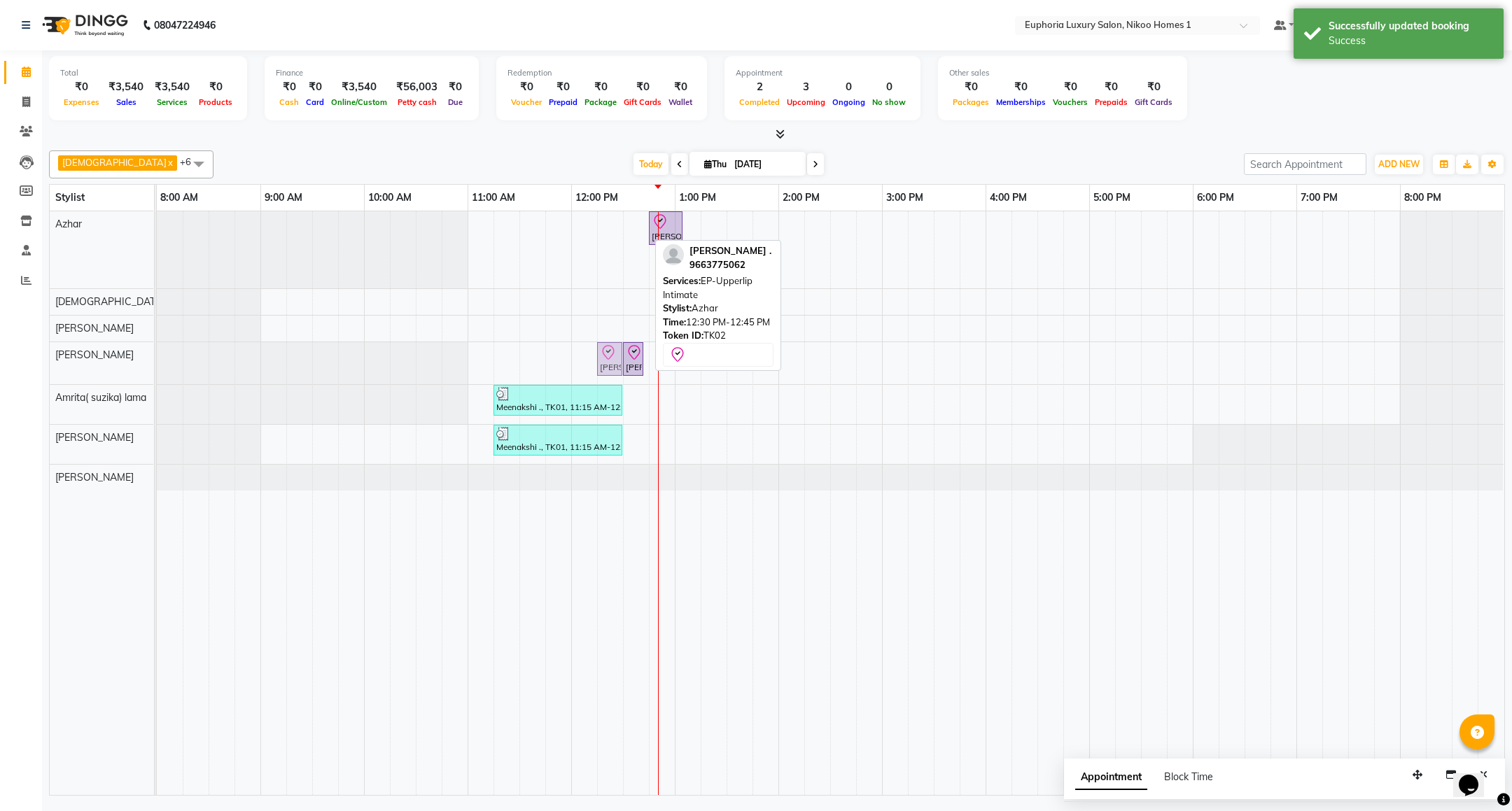
drag, startPoint x: 628, startPoint y: 254, endPoint x: 603, endPoint y: 359, distance: 107.9
click at [603, 359] on tbody "[PERSON_NAME] ., TK02, 12:30 PM-12:45 PM, EP-Upperlip Intimate [PERSON_NAME] .,…" at bounding box center [829, 351] width 1347 height 279
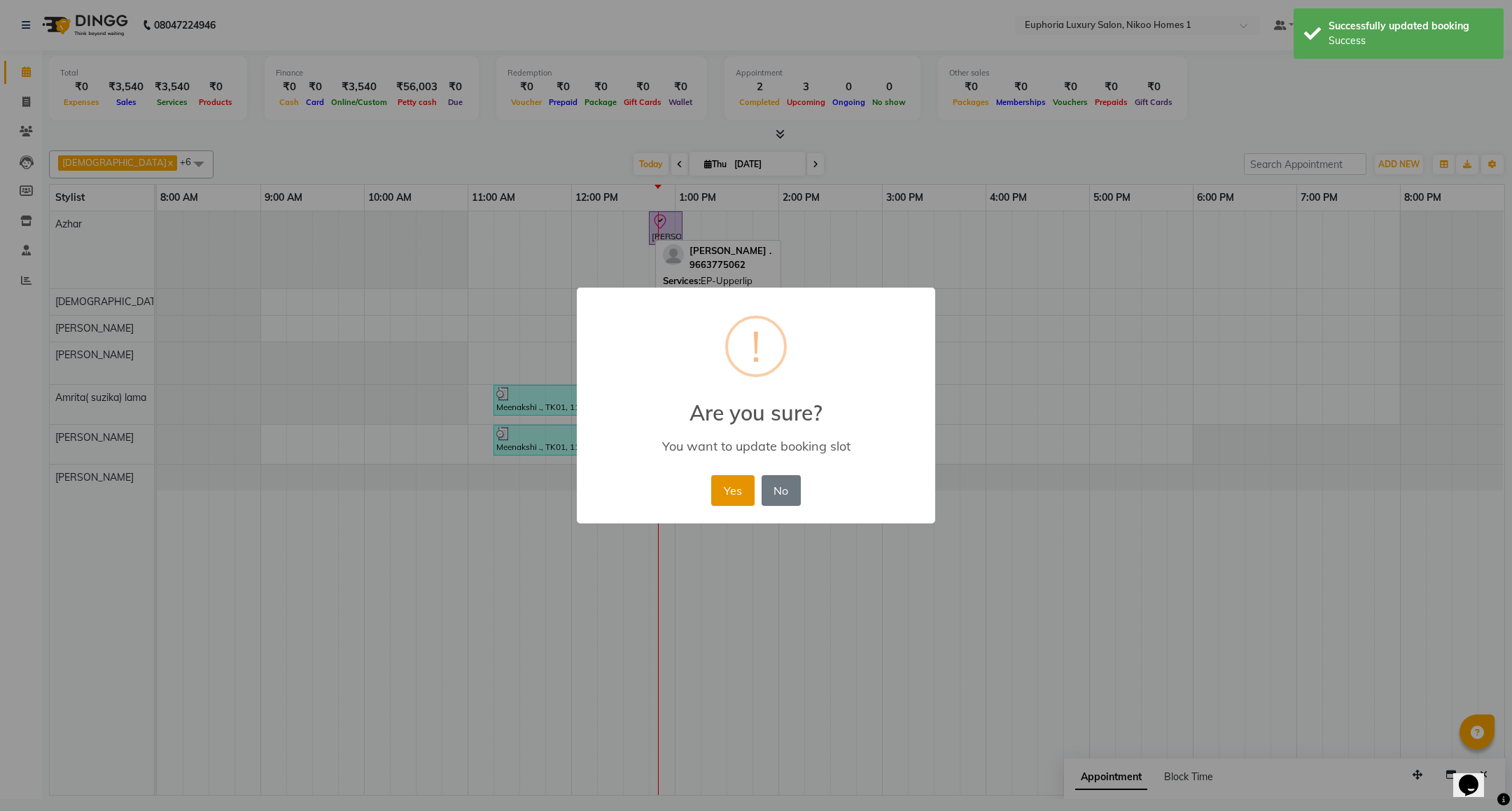
click at [728, 485] on button "Yes" at bounding box center [733, 490] width 43 height 31
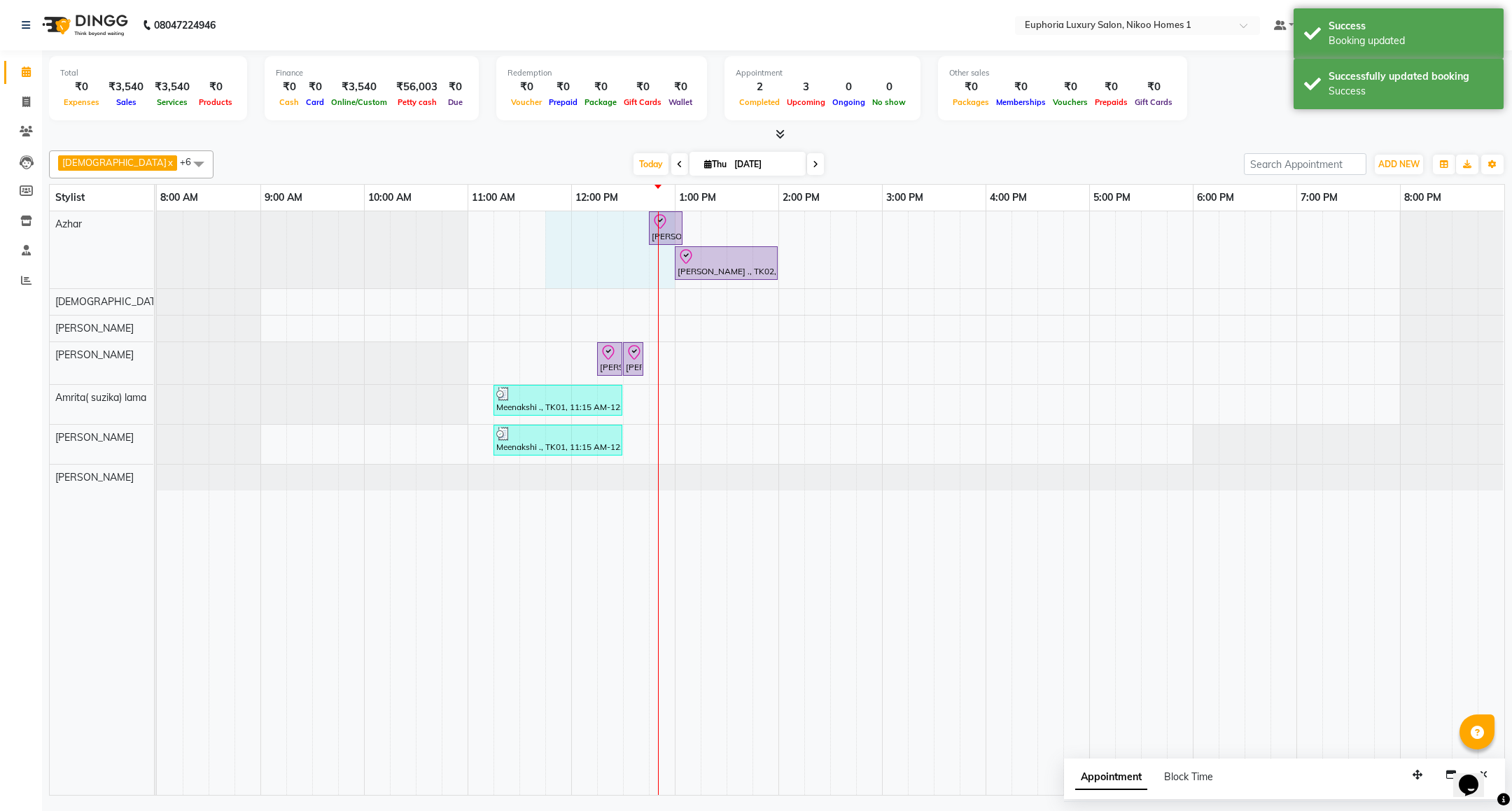
drag, startPoint x: 657, startPoint y: 227, endPoint x: 568, endPoint y: 370, distance: 168.4
click at [568, 370] on div "[PERSON_NAME] ., TK02, 12:45 PM-01:05 PM, EP-Sides Intimate Raj ., TK02, 01:00 …" at bounding box center [830, 503] width 1347 height 584
select select "78112"
select select "705"
select select "tentative"
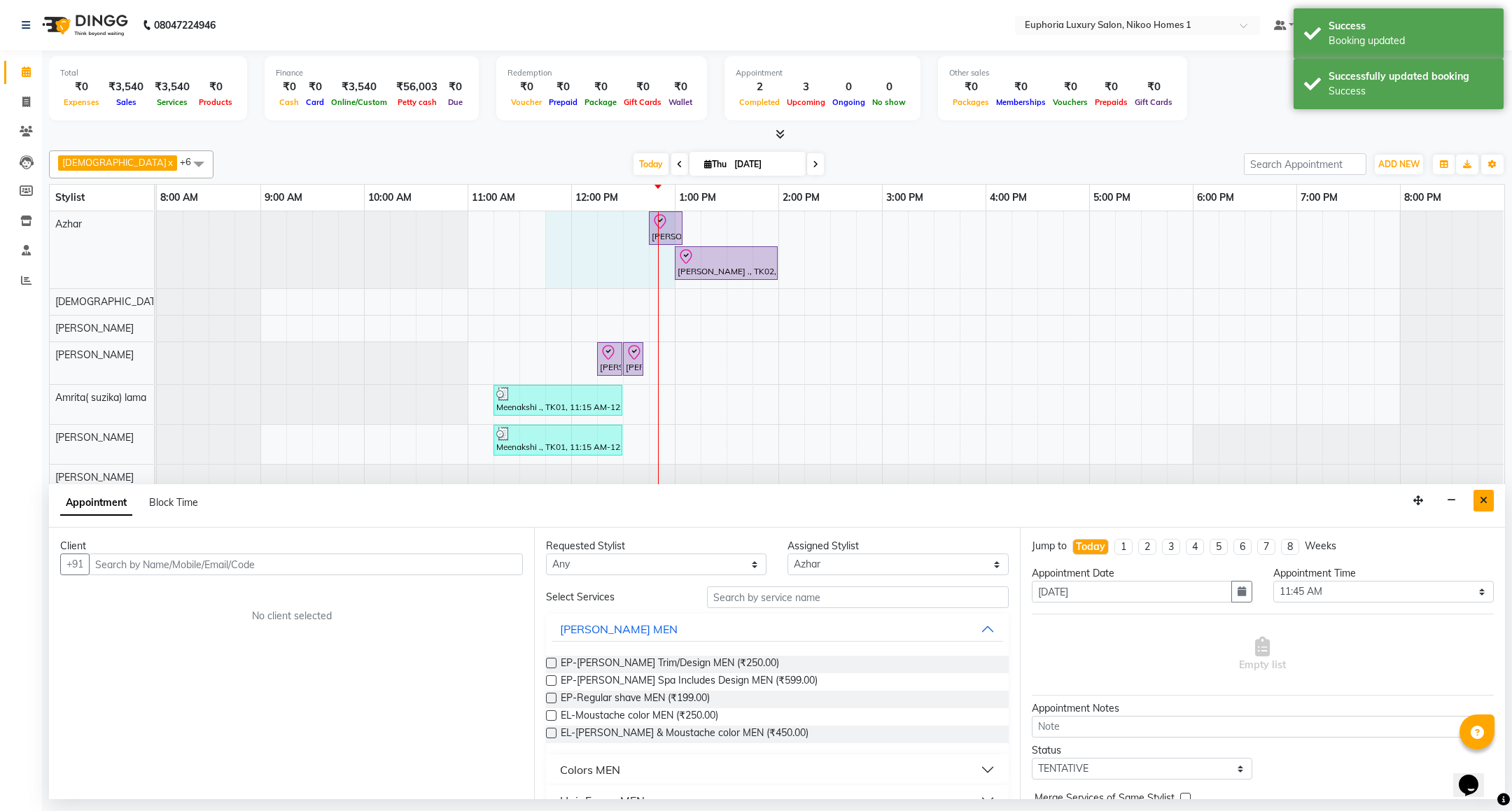
click at [1481, 502] on icon "Close" at bounding box center [1483, 500] width 7 height 10
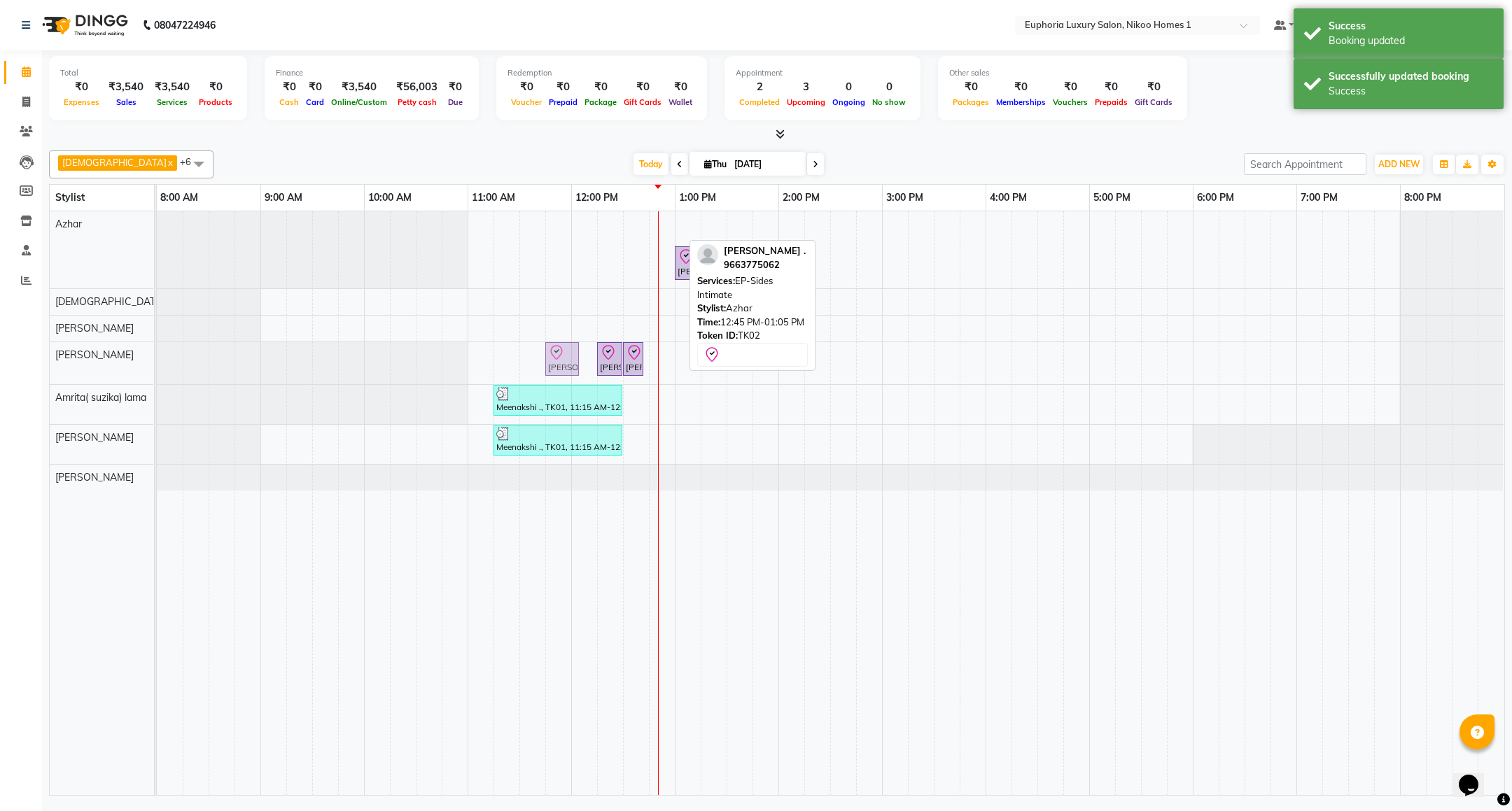
drag, startPoint x: 672, startPoint y: 237, endPoint x: 556, endPoint y: 361, distance: 169.8
click at [569, 366] on tbody "[PERSON_NAME] ., TK02, 12:45 PM-01:05 PM, EP-Sides Intimate Raj ., TK02, 01:00 …" at bounding box center [829, 351] width 1347 height 279
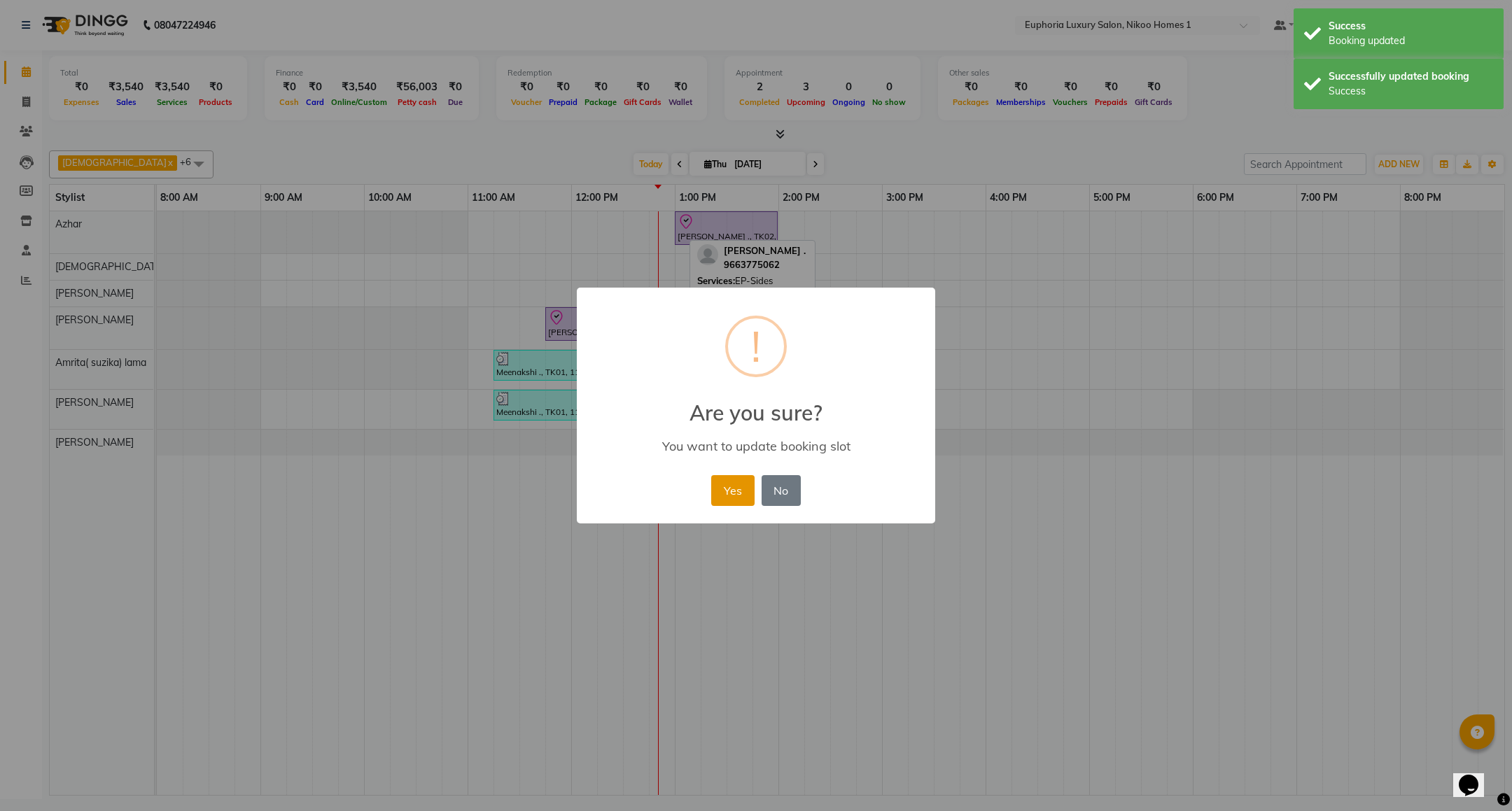
click at [748, 496] on button "Yes" at bounding box center [733, 490] width 43 height 31
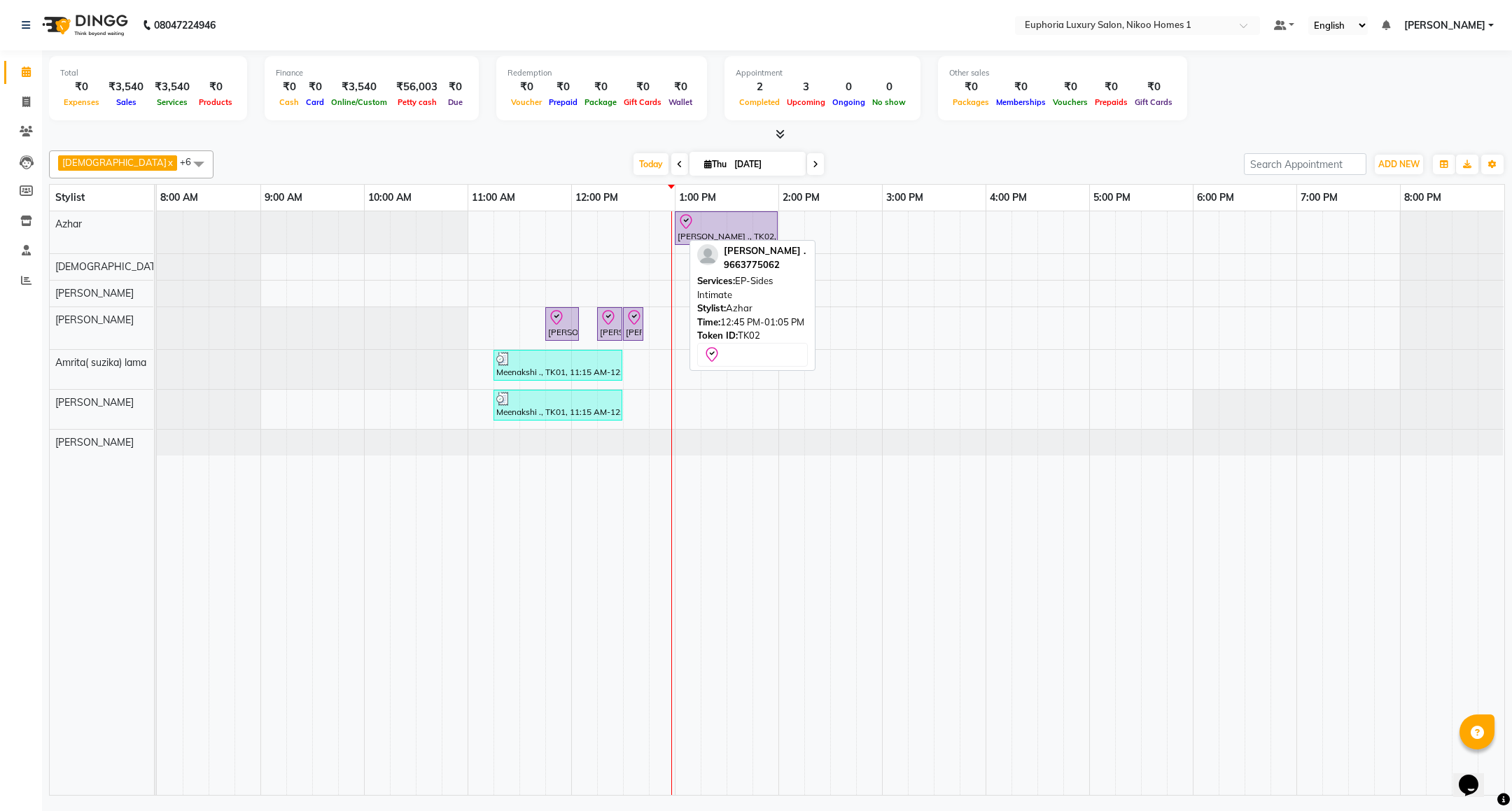
click at [730, 166] on input "[DATE]" at bounding box center [764, 164] width 70 height 21
select select "9"
select select "2025"
click at [660, 261] on span "2" at bounding box center [662, 255] width 22 height 22
type input "[DATE]"
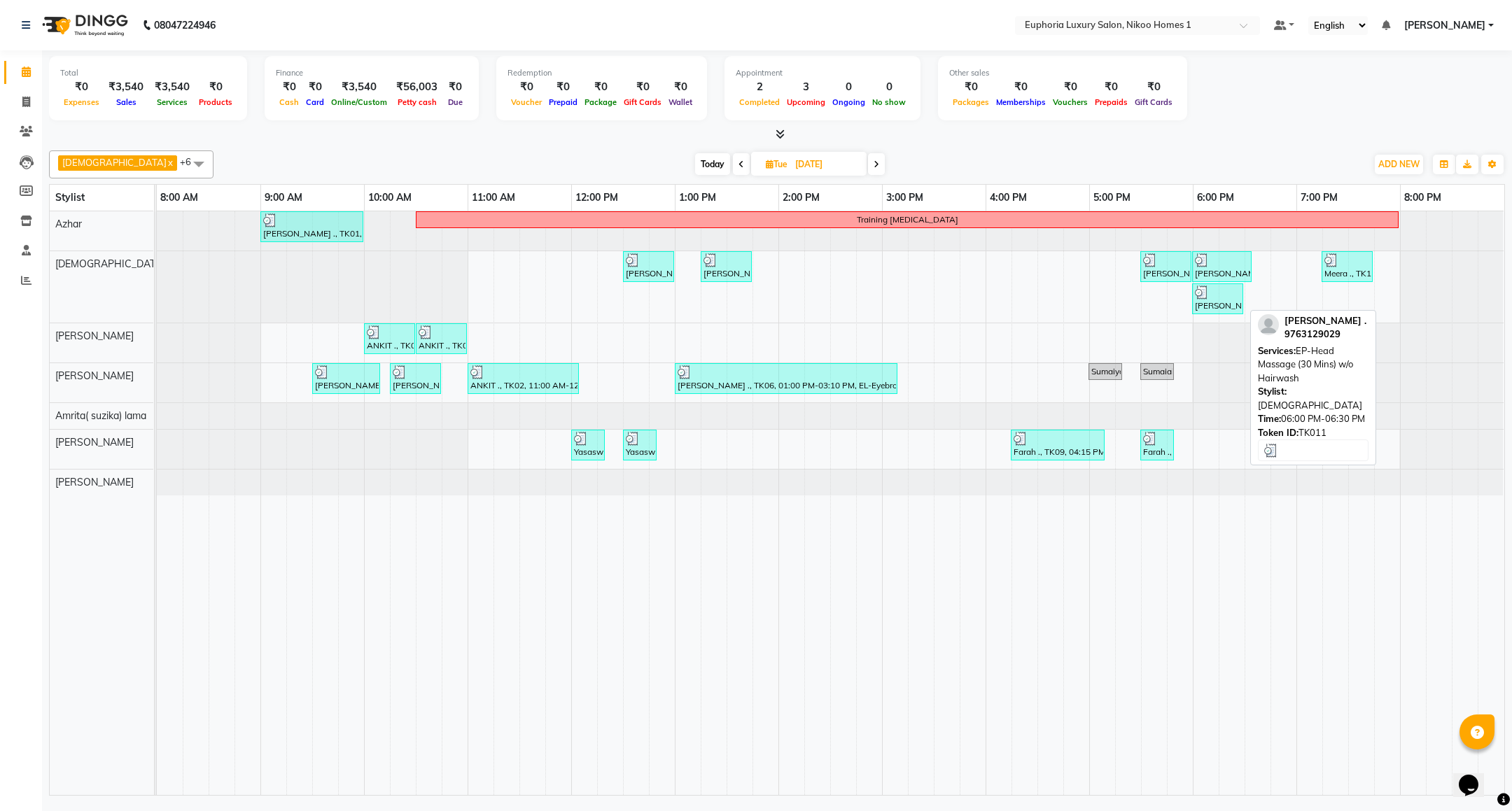
click at [1214, 305] on div "[PERSON_NAME] ., TK11, 06:00 PM-06:30 PM, EP-Head Massage (30 Mins) w/o Hairwash" at bounding box center [1217, 299] width 48 height 27
select select "3"
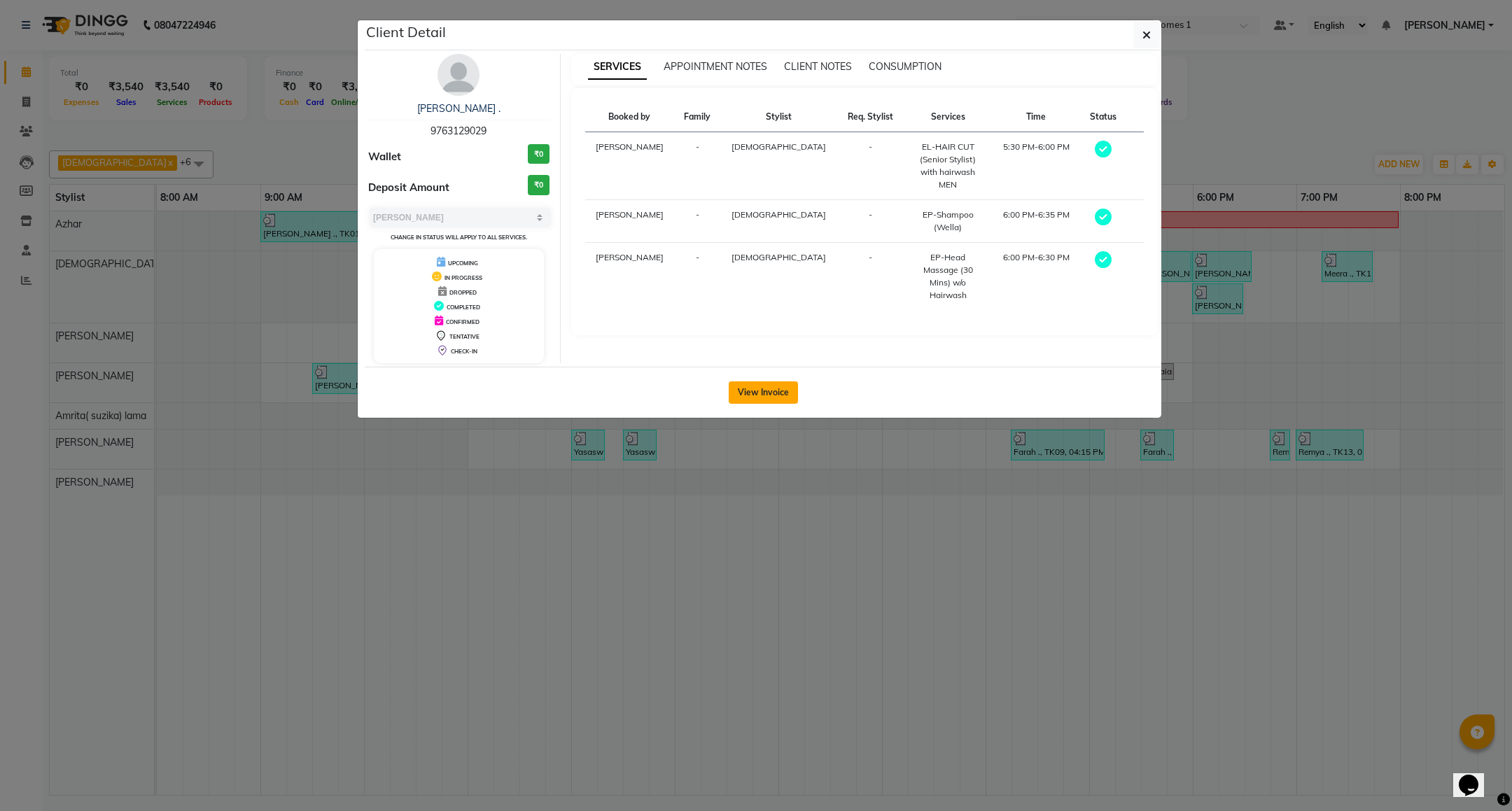
click at [770, 394] on button "View Invoice" at bounding box center [763, 392] width 69 height 22
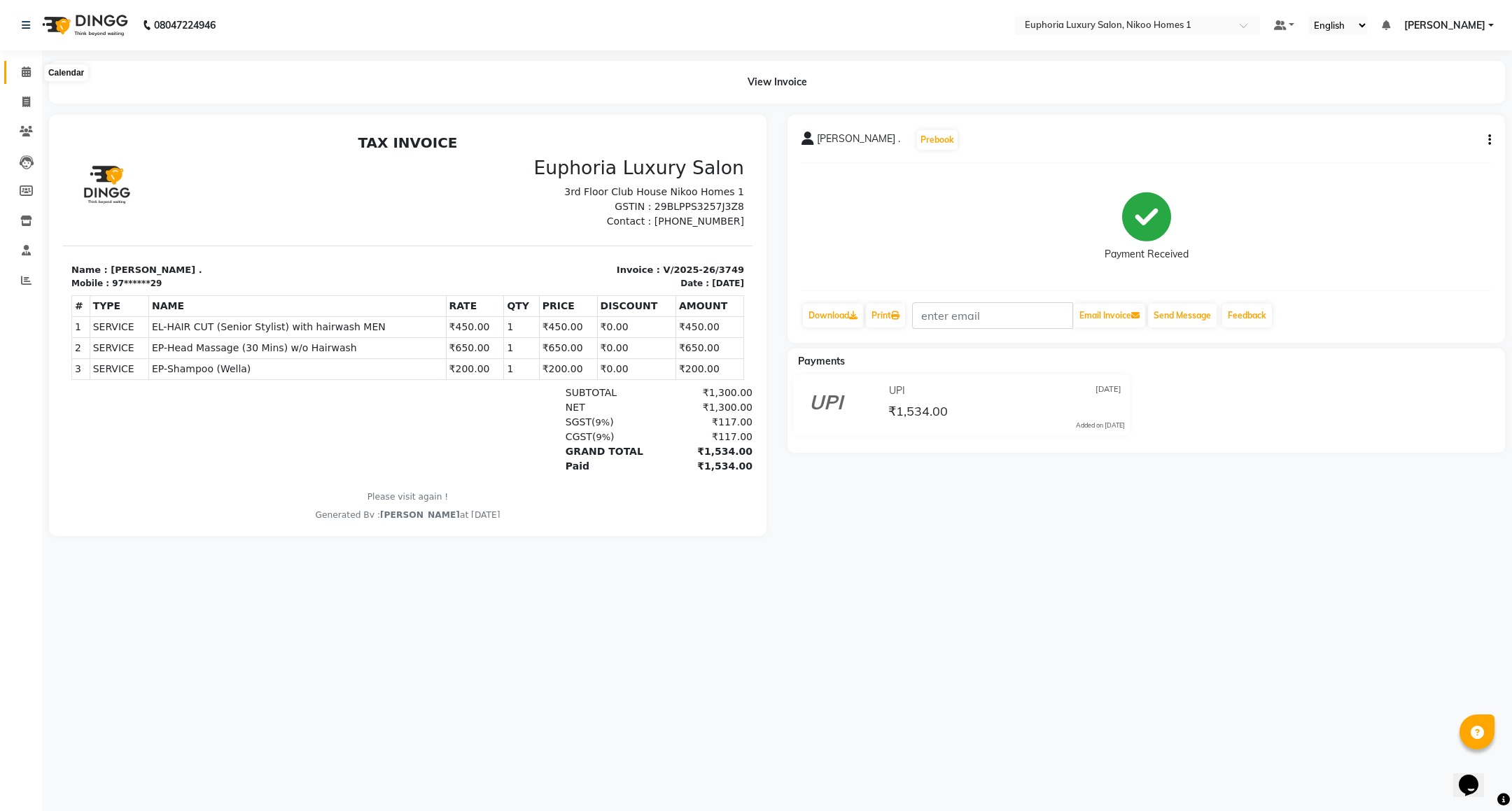
click at [24, 80] on span at bounding box center [26, 72] width 24 height 16
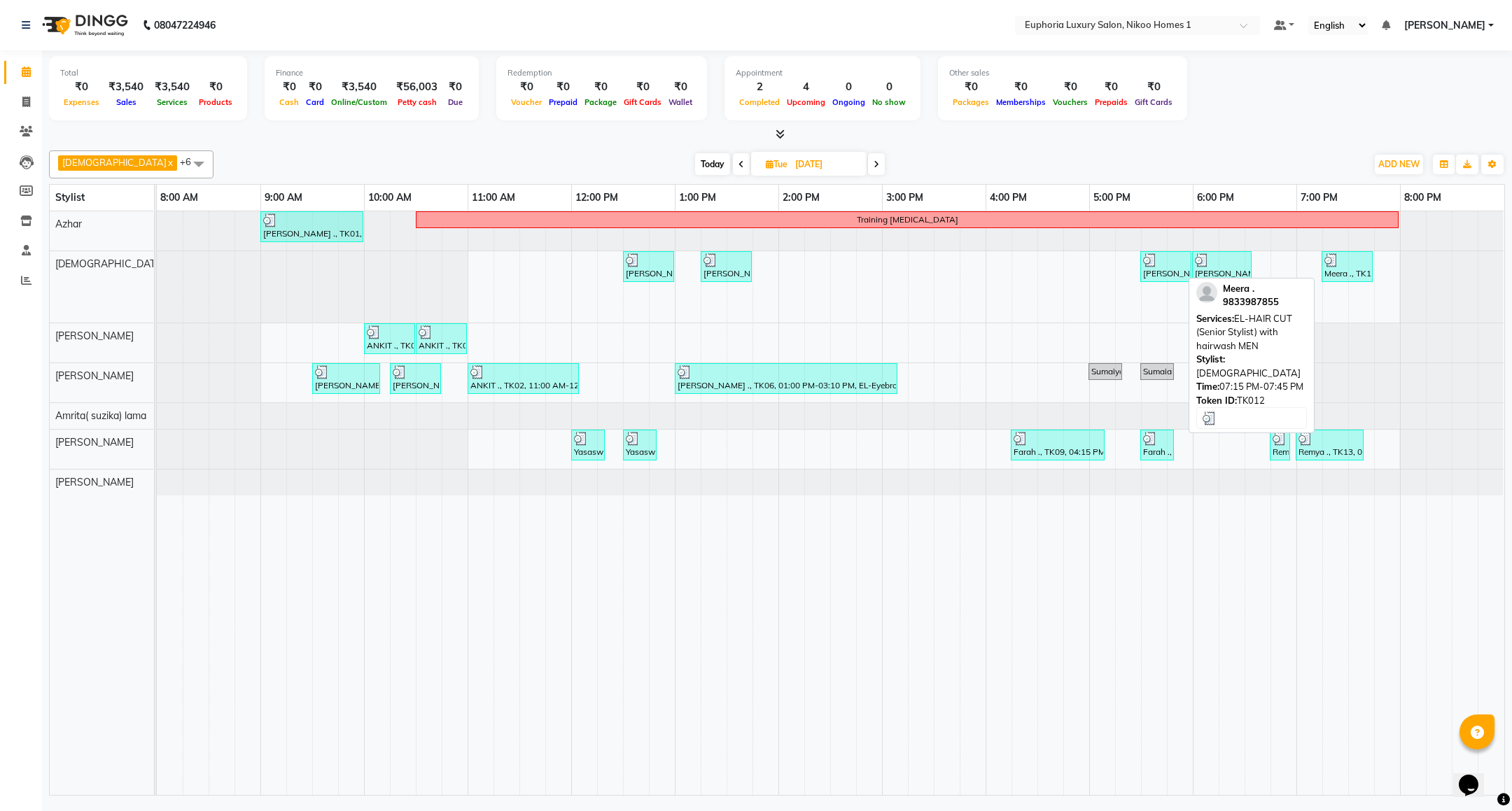
click at [1351, 267] on div at bounding box center [1347, 260] width 46 height 14
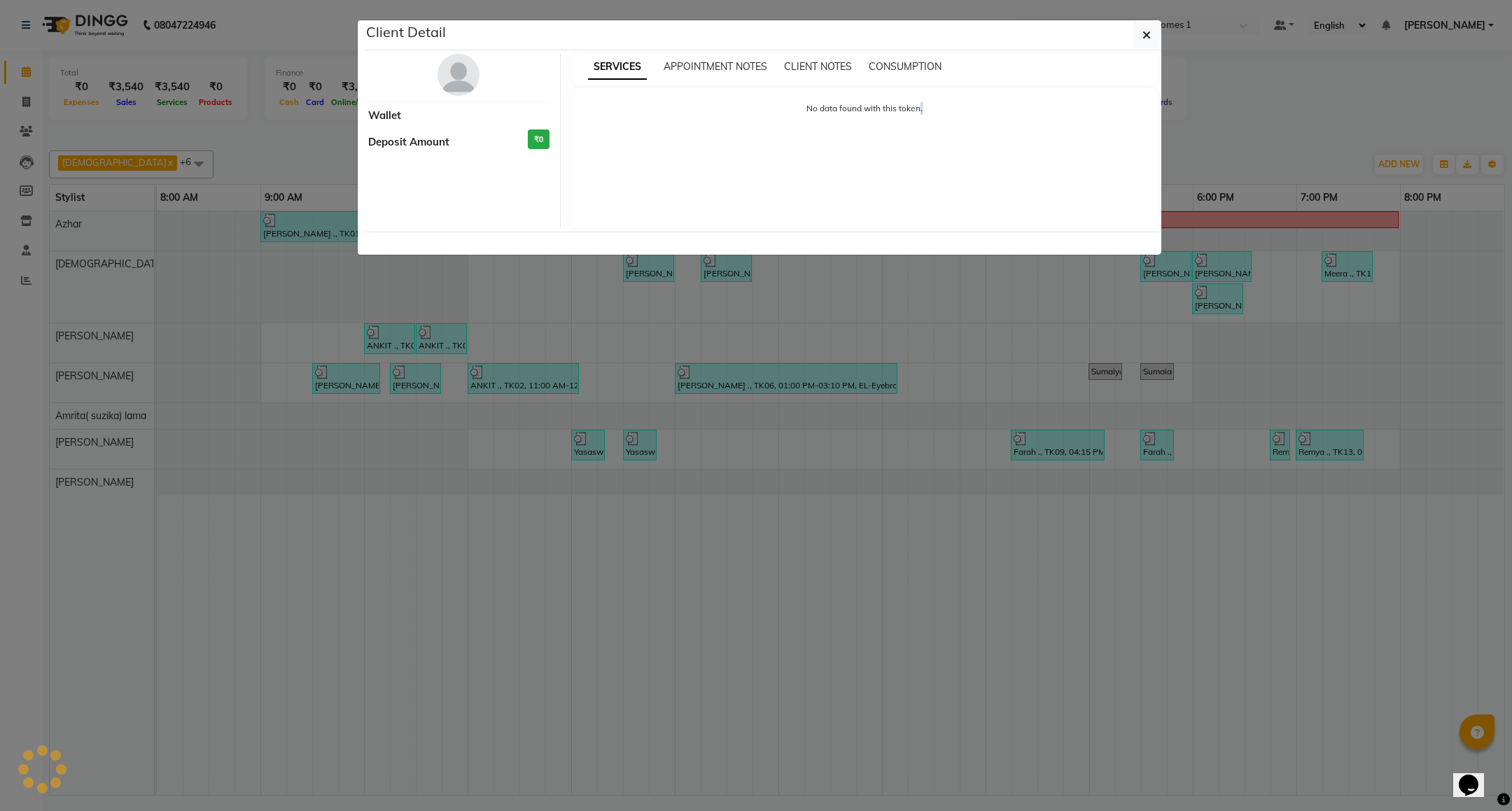
click at [1351, 269] on ngb-modal-window "Client Detail Wallet Deposit Amount ₹0 SERVICES APPOINTMENT NOTES CLIENT NOTES …" at bounding box center [756, 406] width 1512 height 811
select select "3"
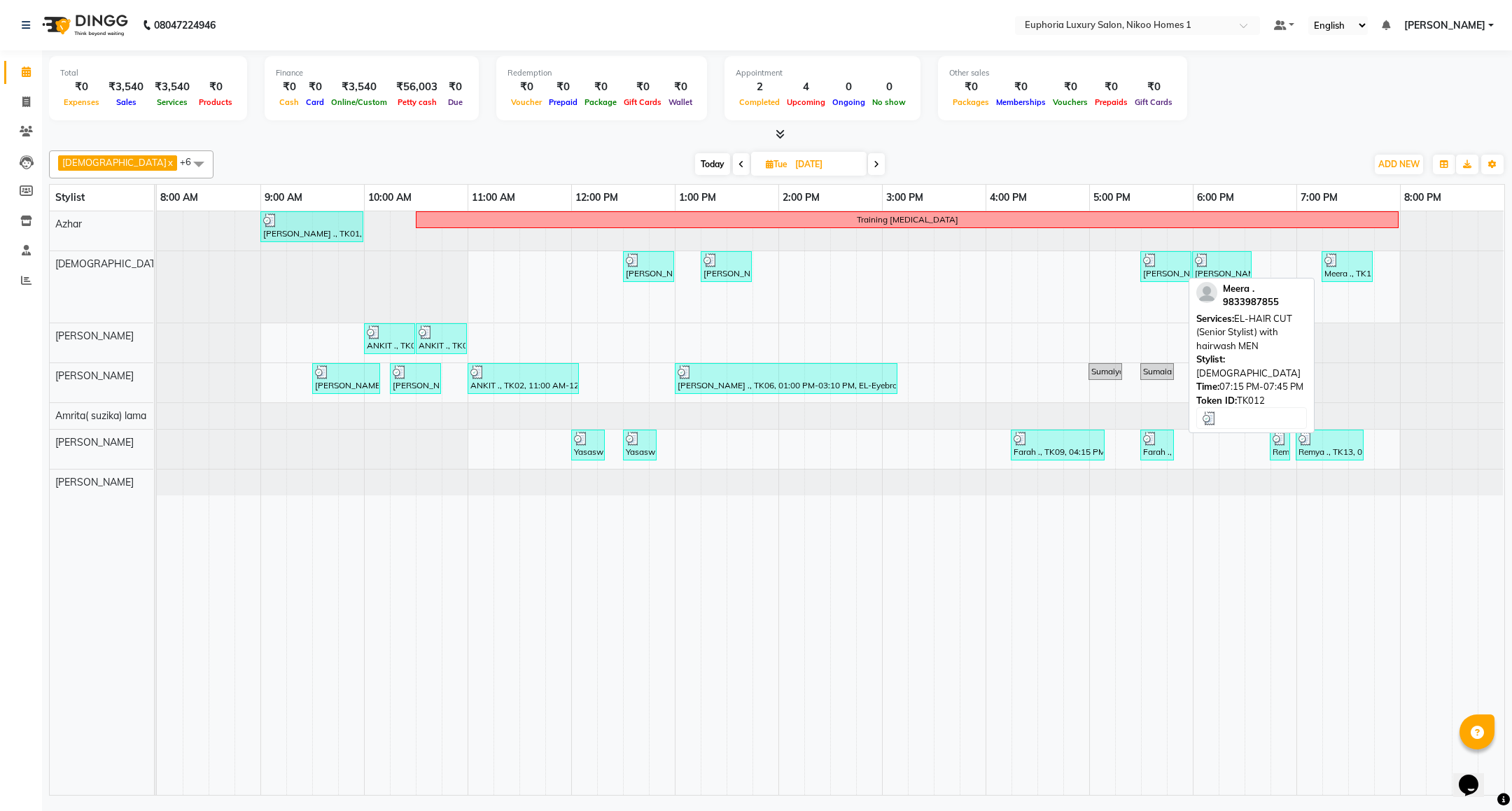
click at [1351, 267] on div at bounding box center [1347, 260] width 46 height 14
select select "3"
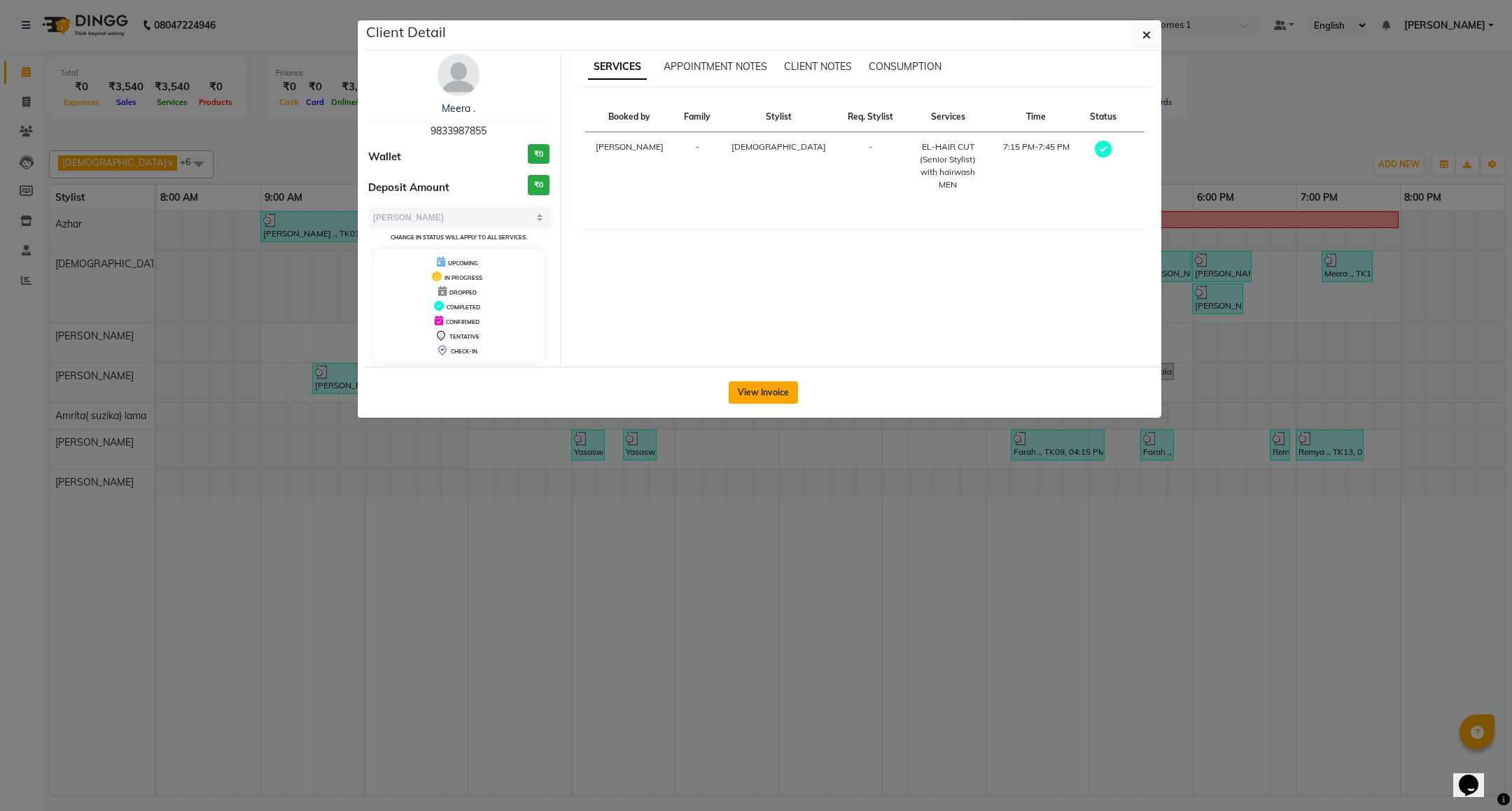
click at [750, 389] on button "View Invoice" at bounding box center [763, 392] width 69 height 22
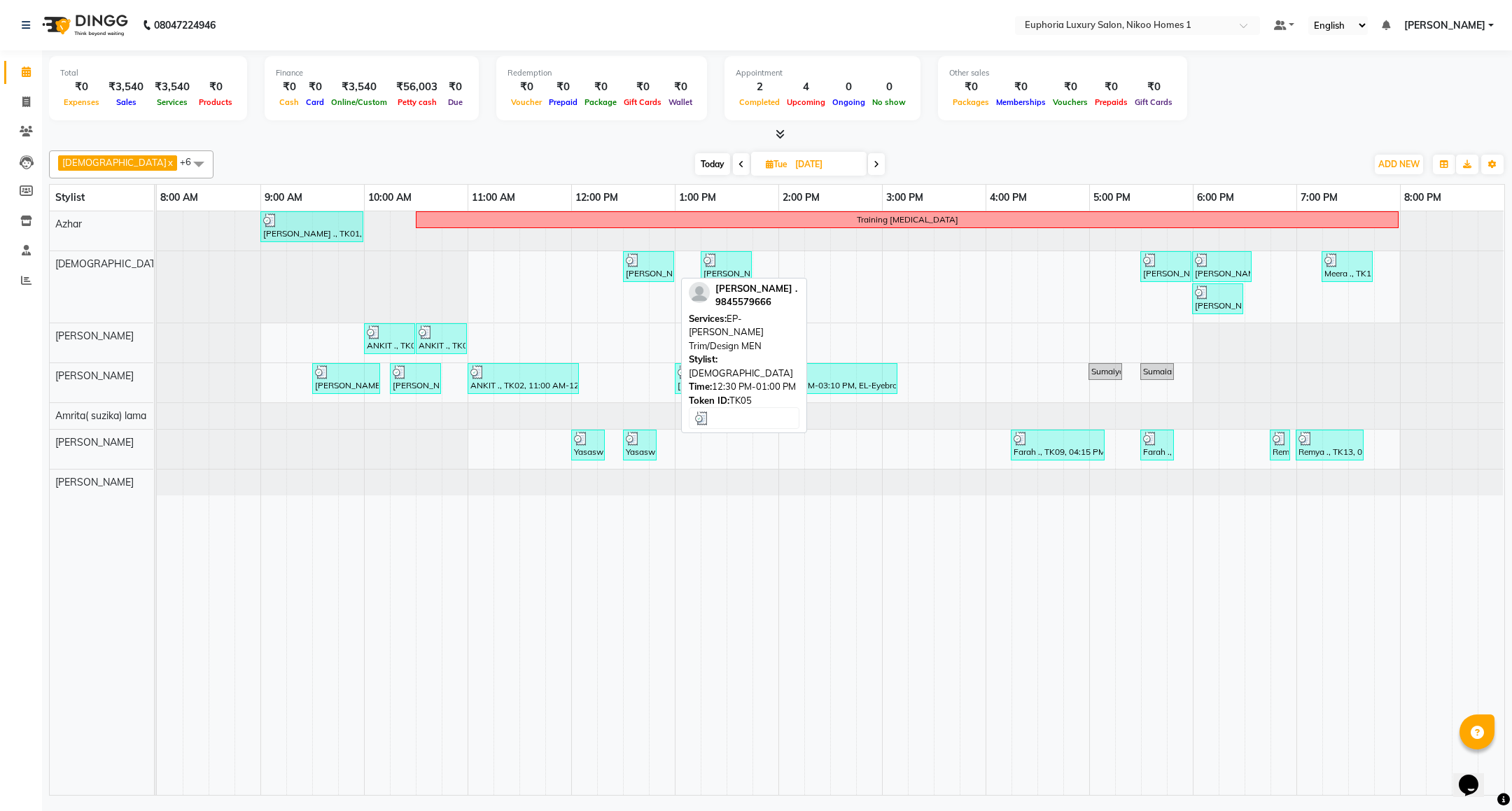
click at [655, 279] on div "[PERSON_NAME] ., TK05, 12:30 PM-01:00 PM, EP-[PERSON_NAME] Trim/Design MEN" at bounding box center [648, 267] width 48 height 27
select select "3"
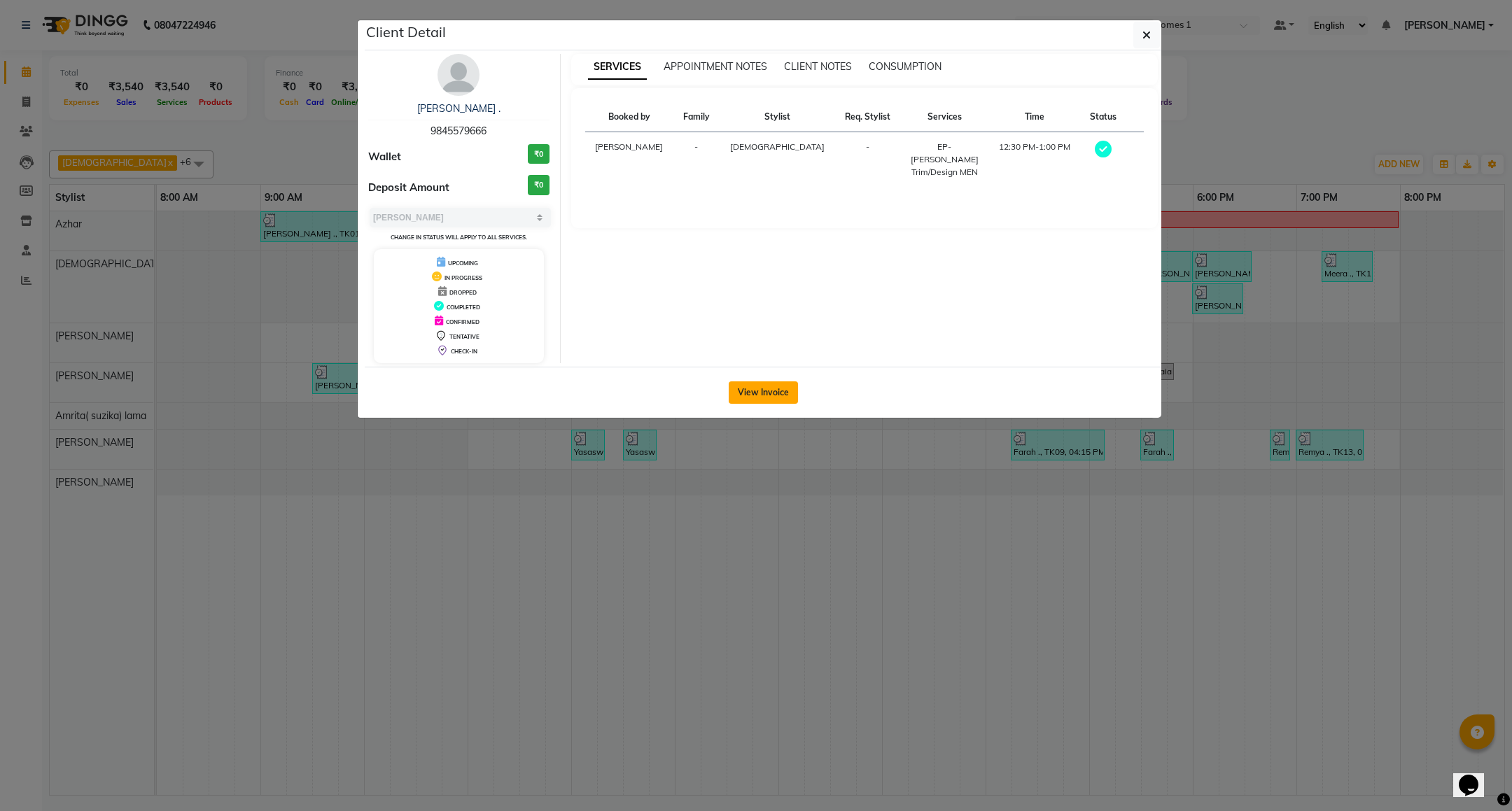
click at [756, 384] on button "View Invoice" at bounding box center [763, 392] width 69 height 22
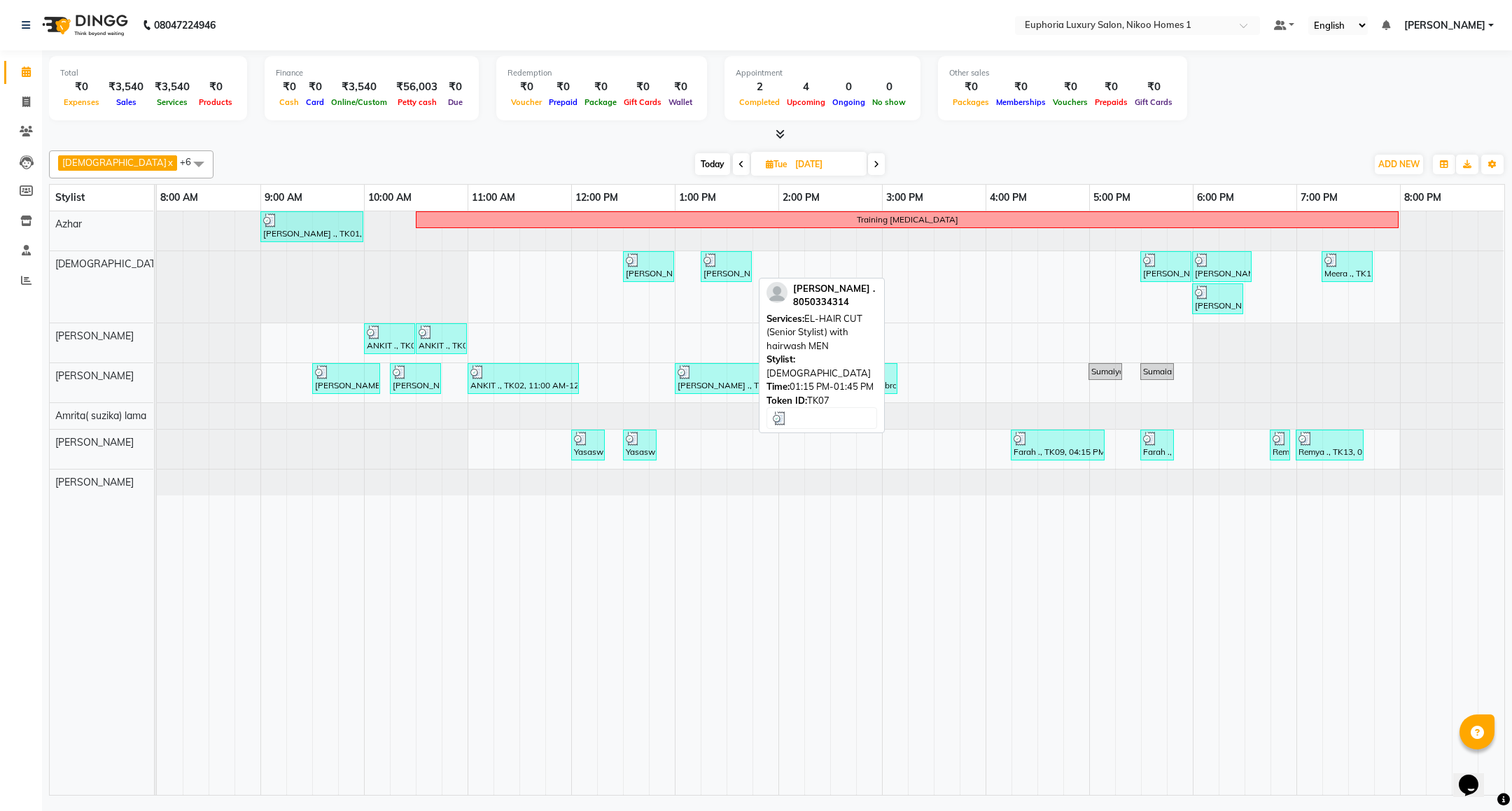
click at [729, 267] on div at bounding box center [726, 260] width 46 height 14
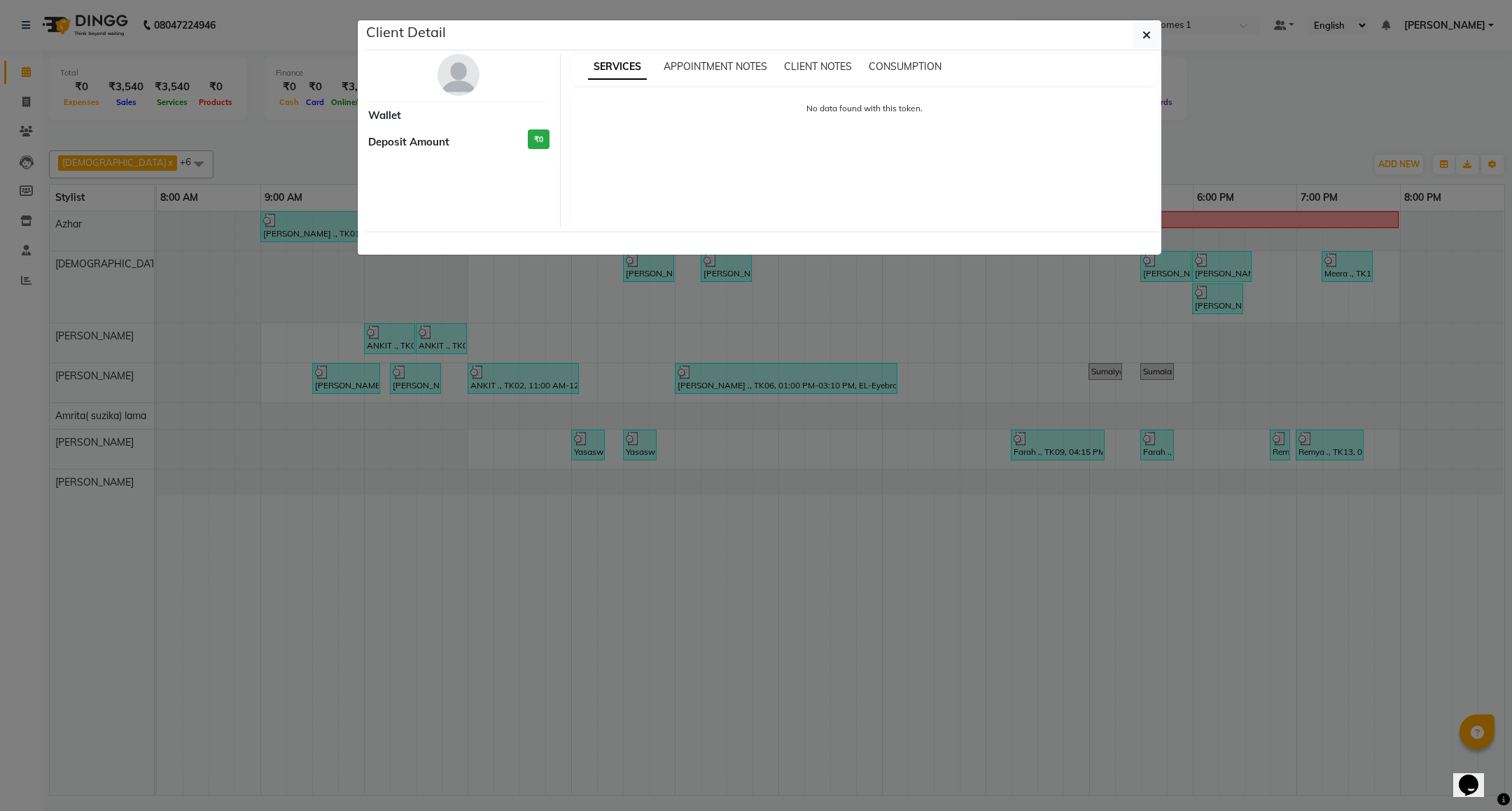
select select "3"
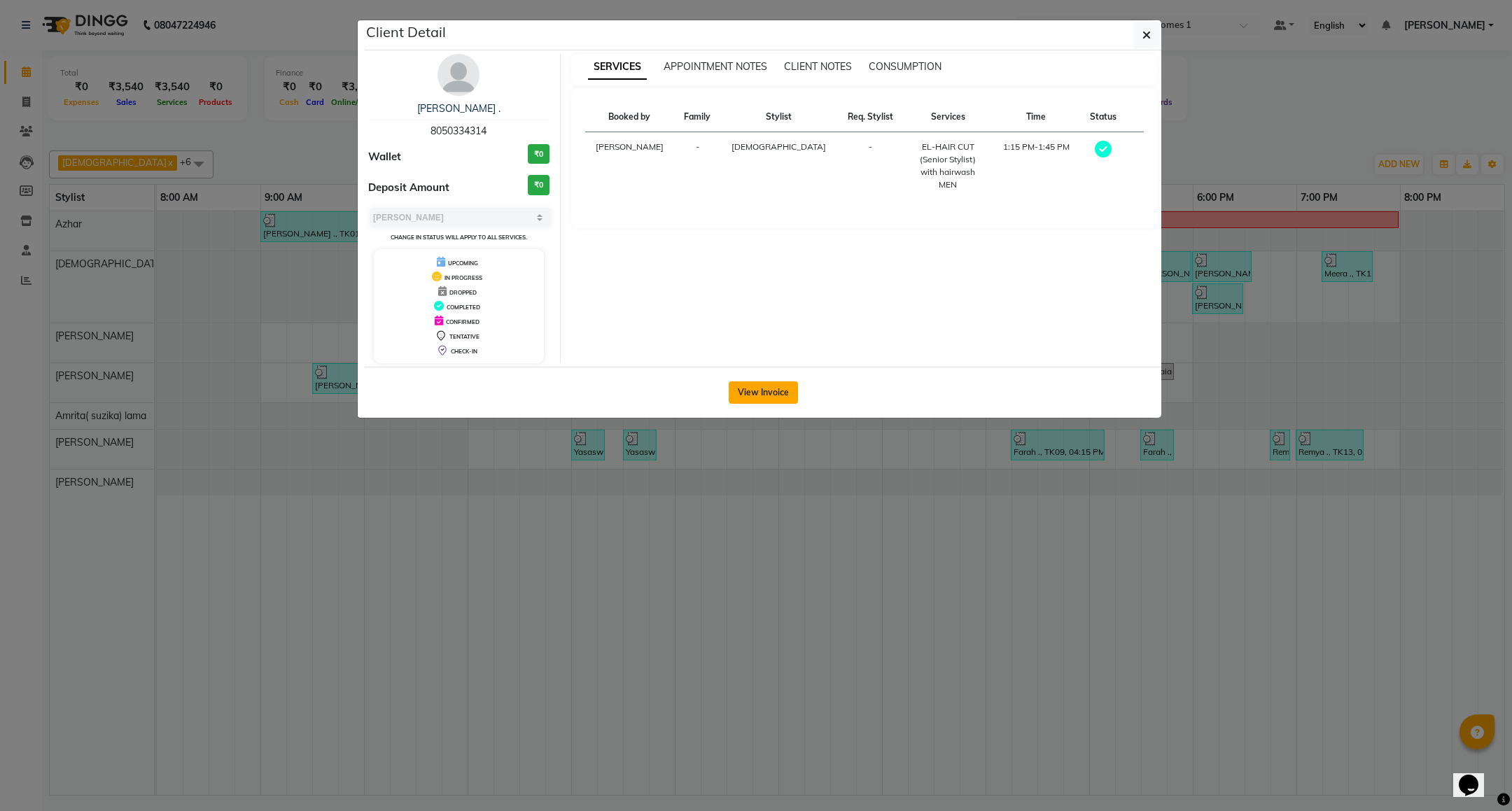
click at [742, 393] on button "View Invoice" at bounding box center [763, 392] width 69 height 22
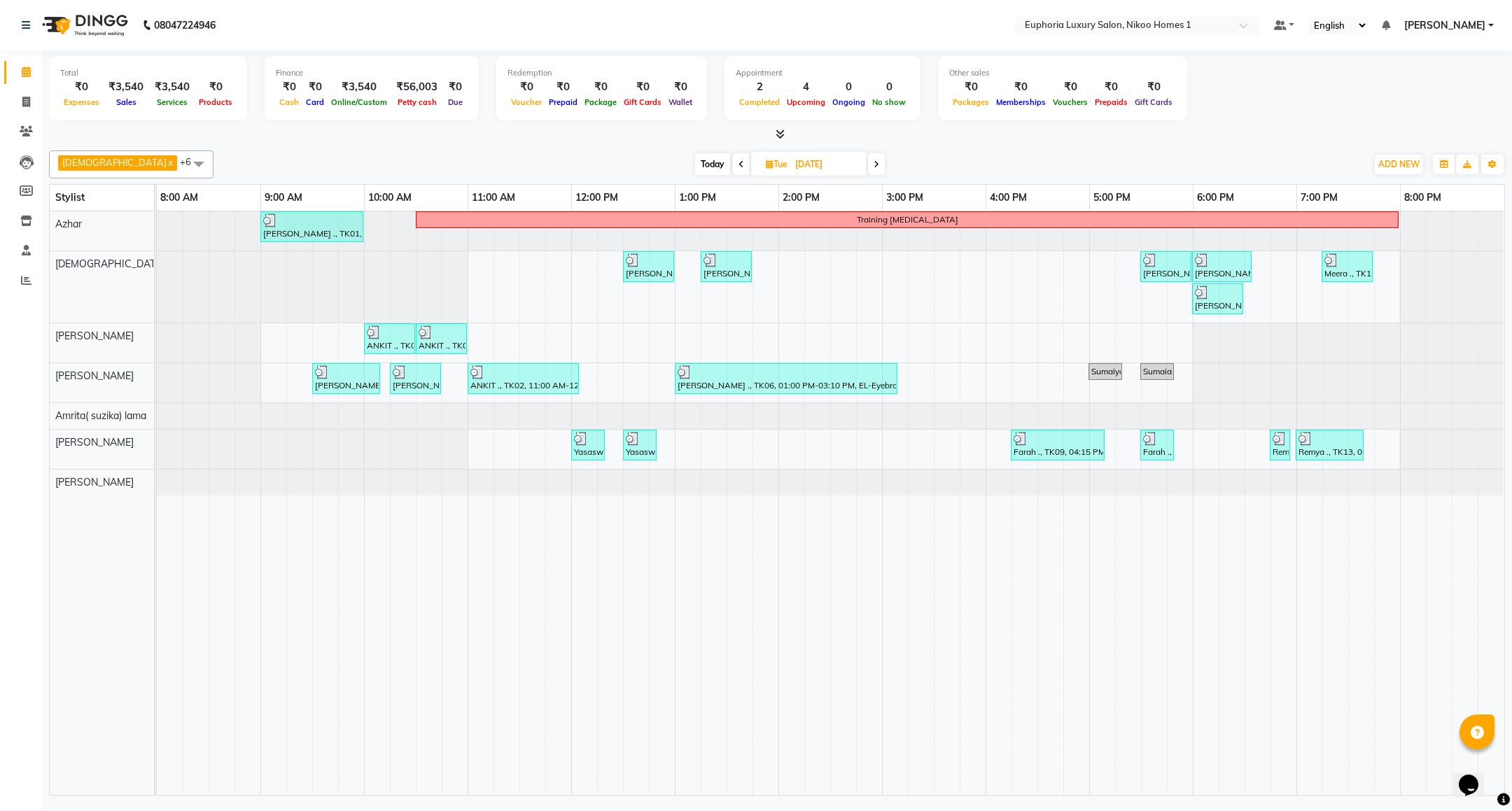
click at [733, 160] on span at bounding box center [741, 164] width 17 height 21
type input "[DATE]"
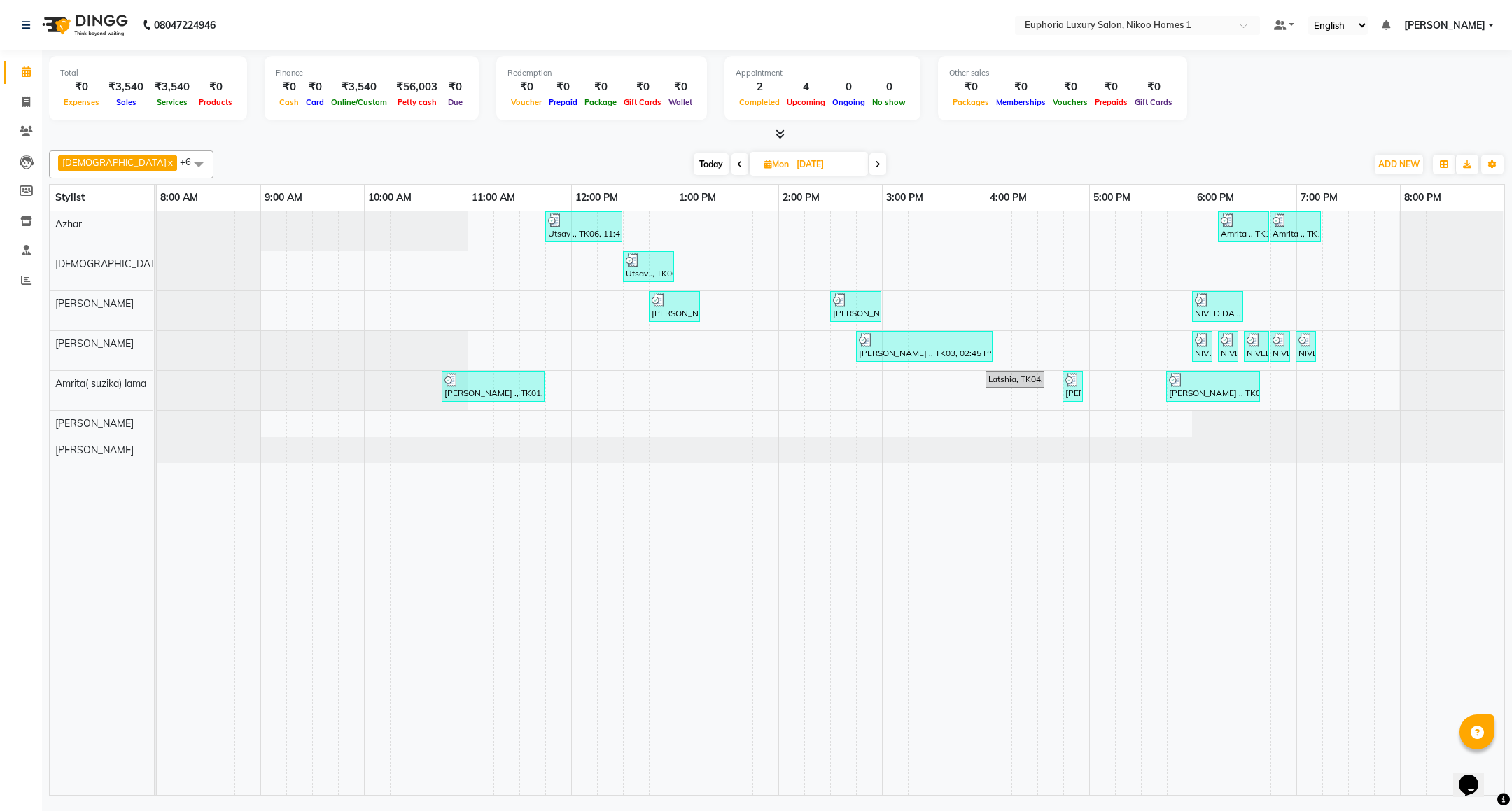
click at [612, 267] on div "Utsav ., TK06, 11:45 AM-12:30 PM, EP-HAIR CUT (Creative Stylist) with hairwash …" at bounding box center [830, 503] width 1347 height 584
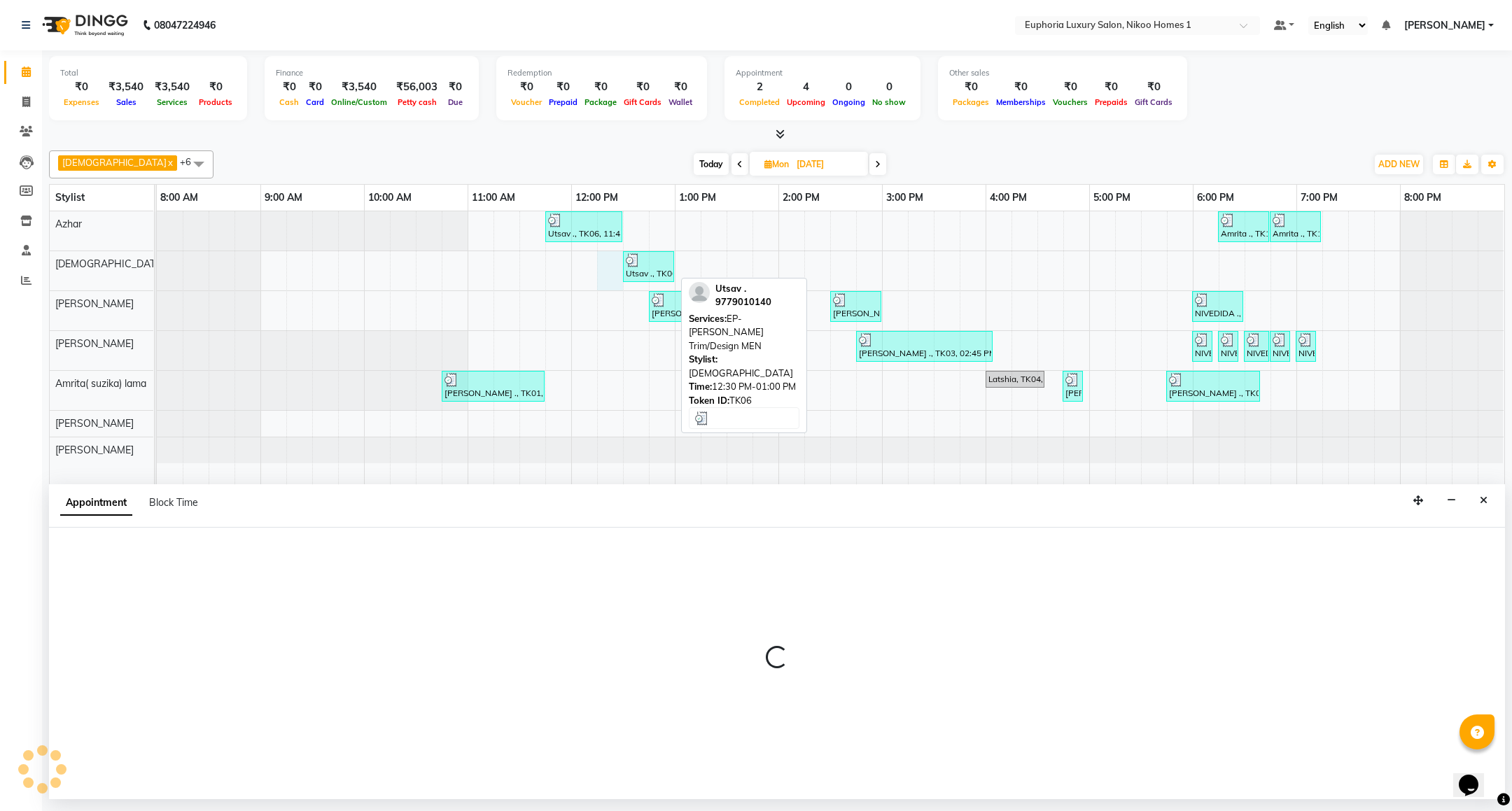
click at [640, 270] on div "Utsav ., TK06, 12:30 PM-01:00 PM, EP-[PERSON_NAME] Trim/Design MEN" at bounding box center [648, 267] width 48 height 27
select select "85373"
select select "tentative"
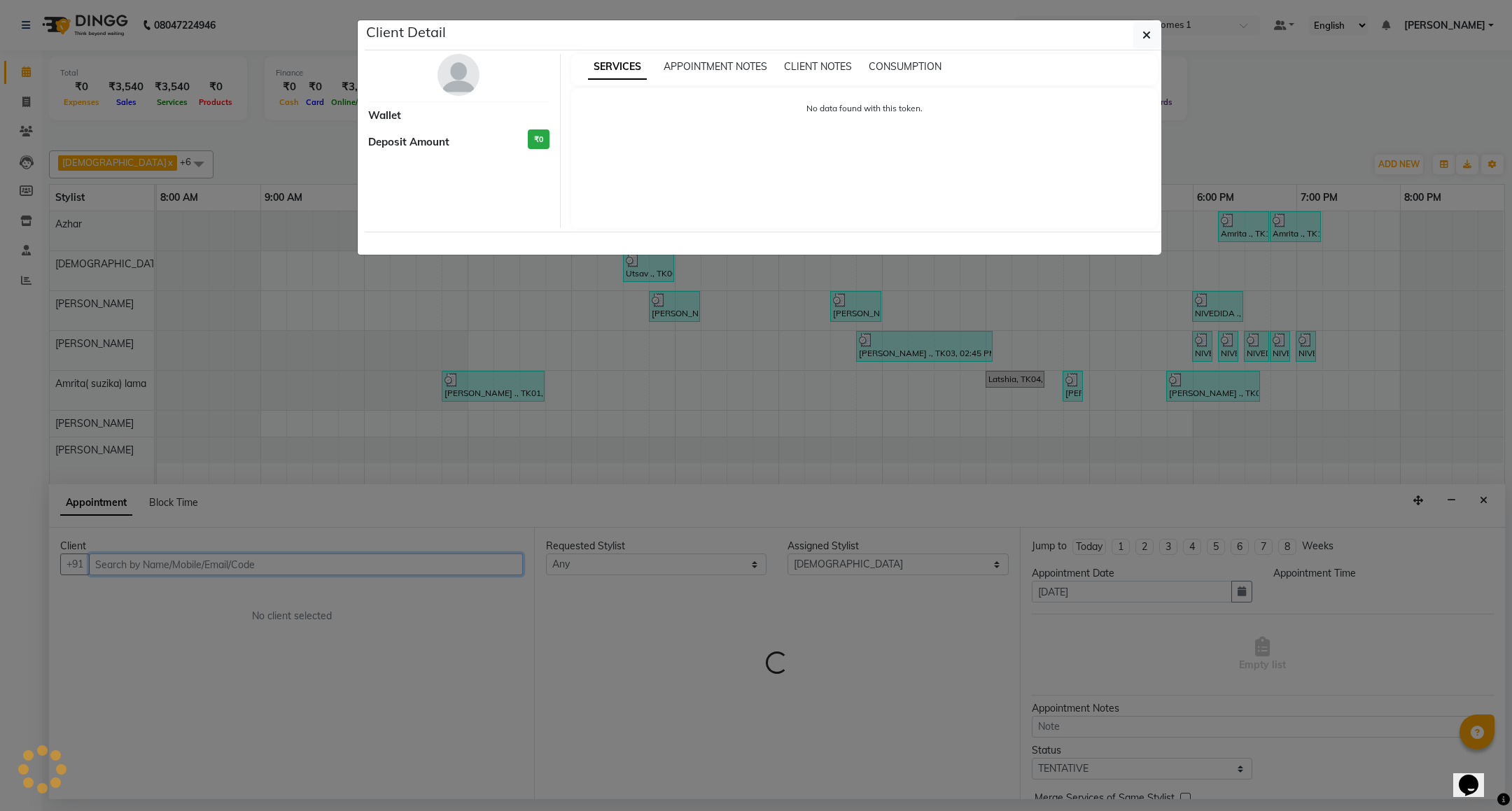
select select "3"
select select "735"
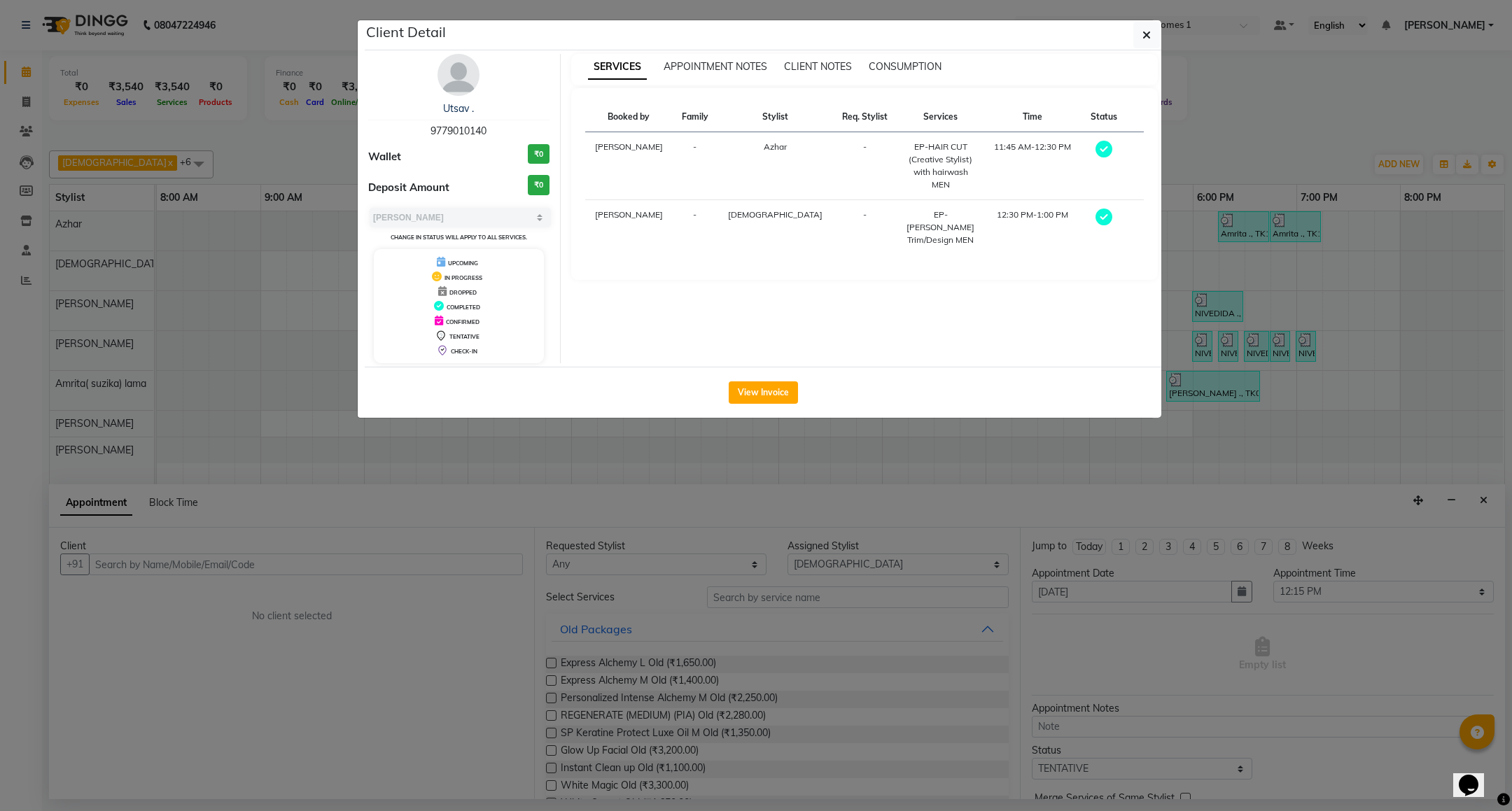
click at [800, 399] on div "View Invoice" at bounding box center [763, 392] width 796 height 51
click at [767, 401] on button "View Invoice" at bounding box center [763, 392] width 69 height 22
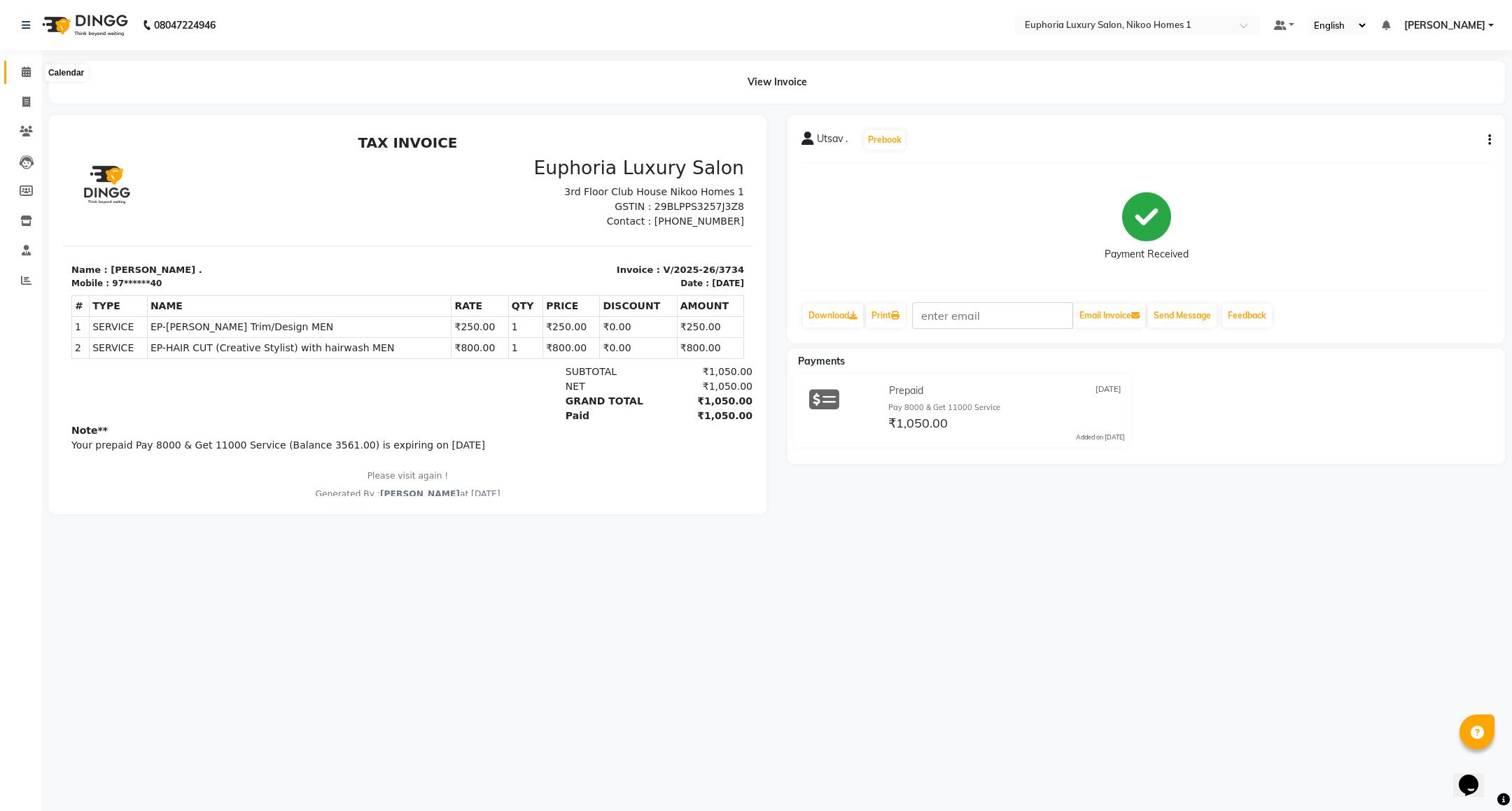
click at [21, 72] on icon at bounding box center [26, 72] width 9 height 10
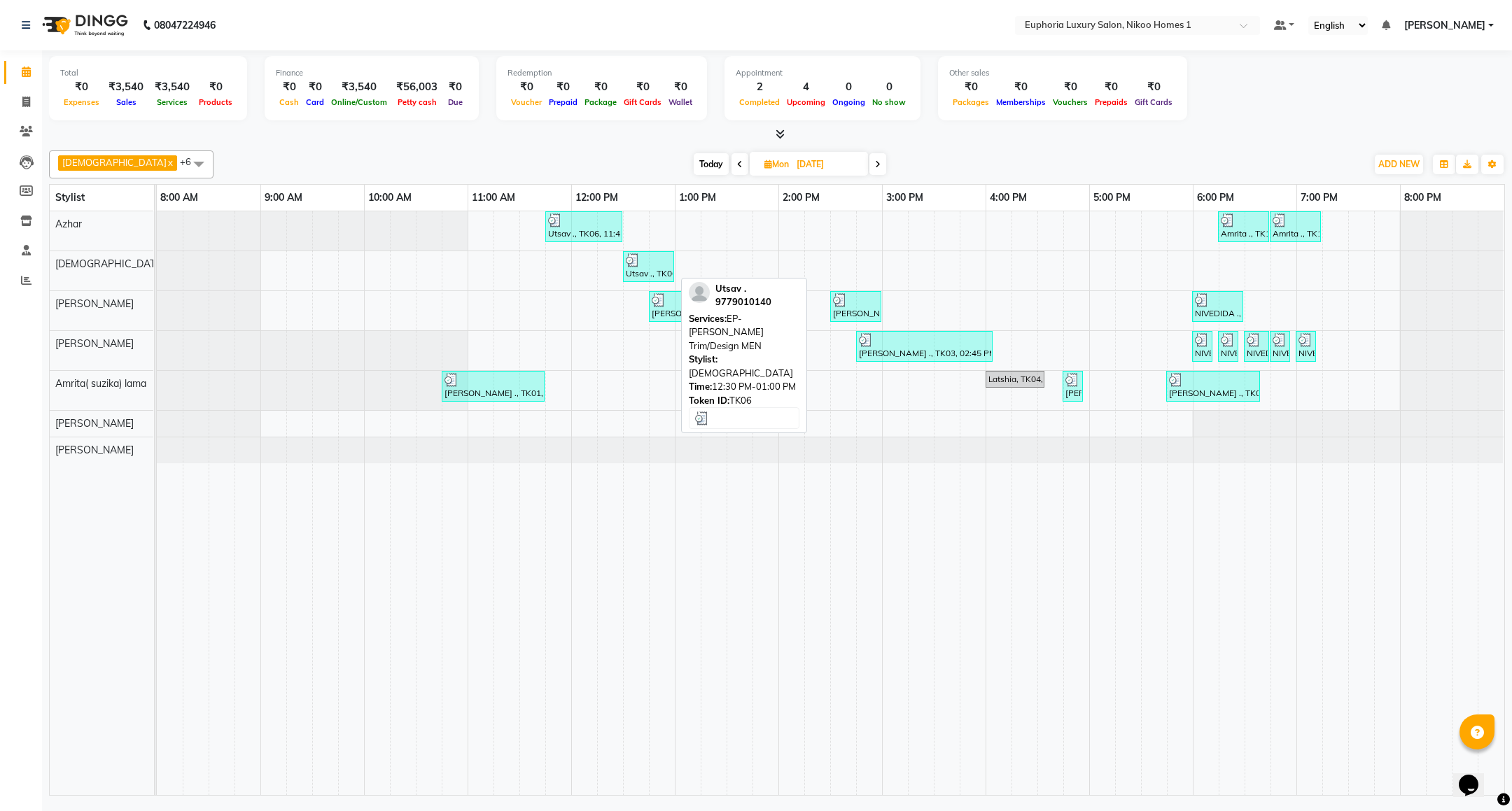
click at [643, 275] on div "Utsav ., TK06, 12:30 PM-01:00 PM, EP-[PERSON_NAME] Trim/Design MEN" at bounding box center [648, 267] width 48 height 27
select select "3"
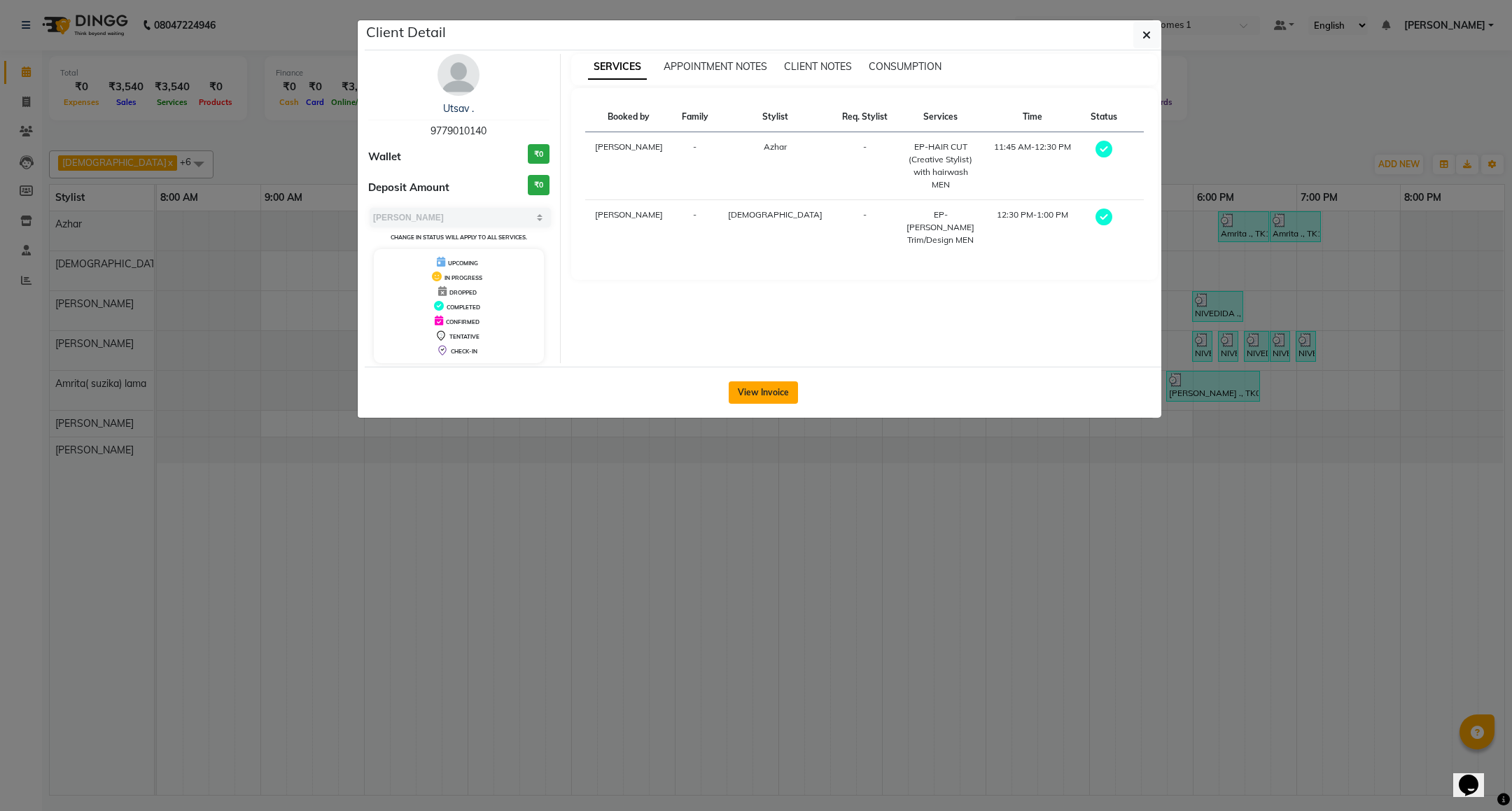
click at [755, 385] on button "View Invoice" at bounding box center [763, 392] width 69 height 22
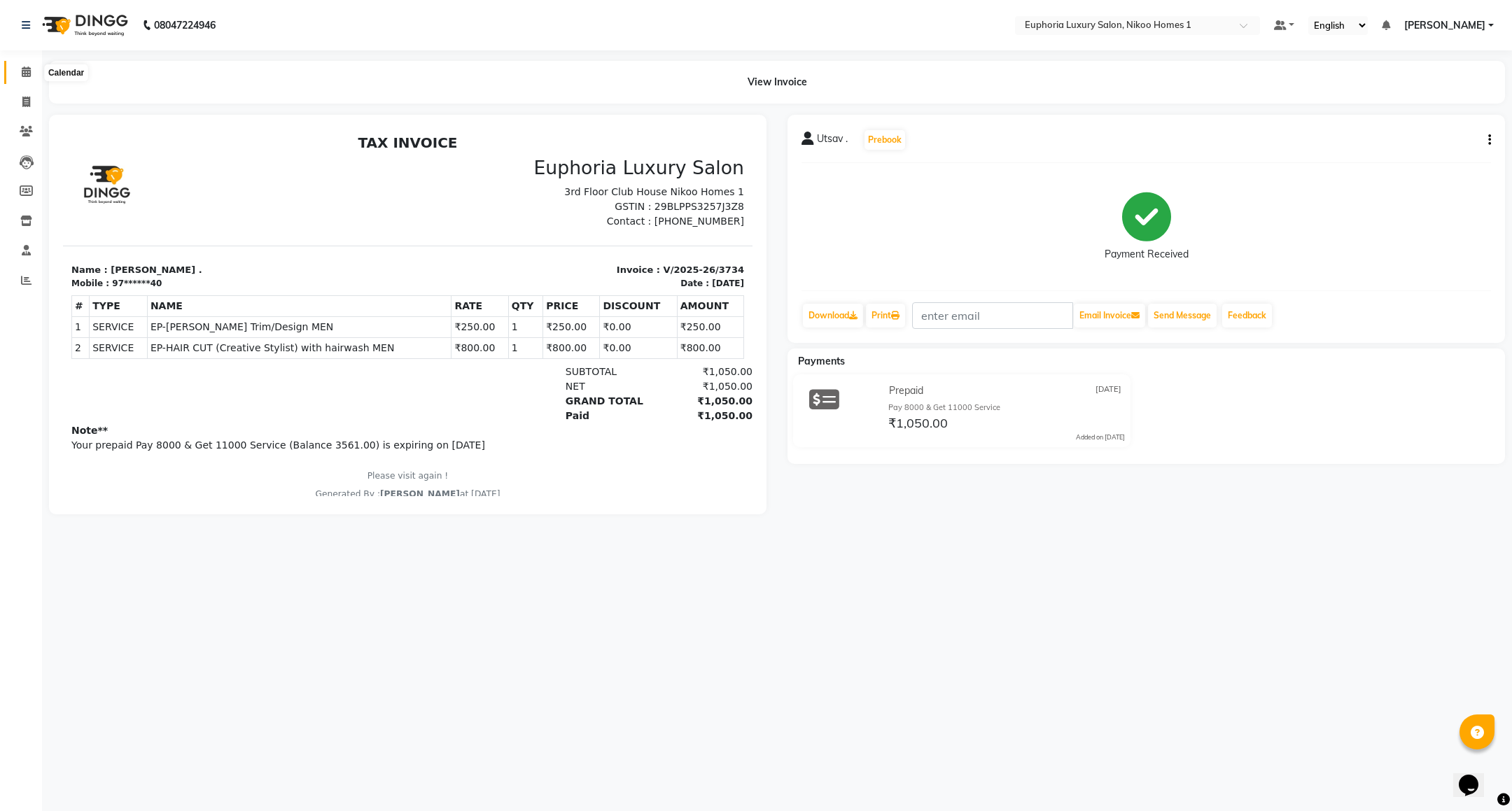
click at [28, 76] on icon at bounding box center [26, 72] width 9 height 10
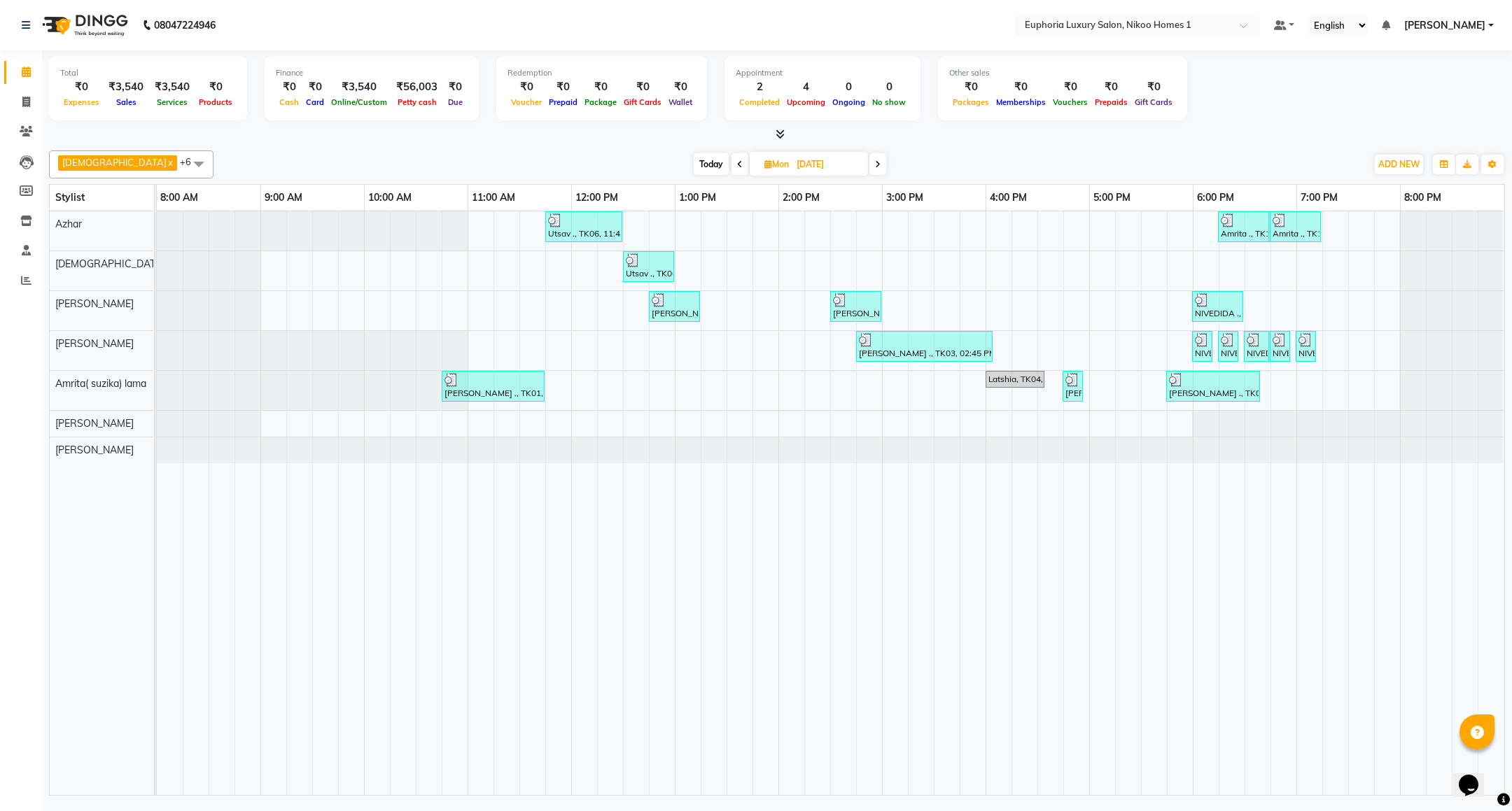
click at [737, 162] on icon at bounding box center [740, 164] width 6 height 8
type input "[DATE]"
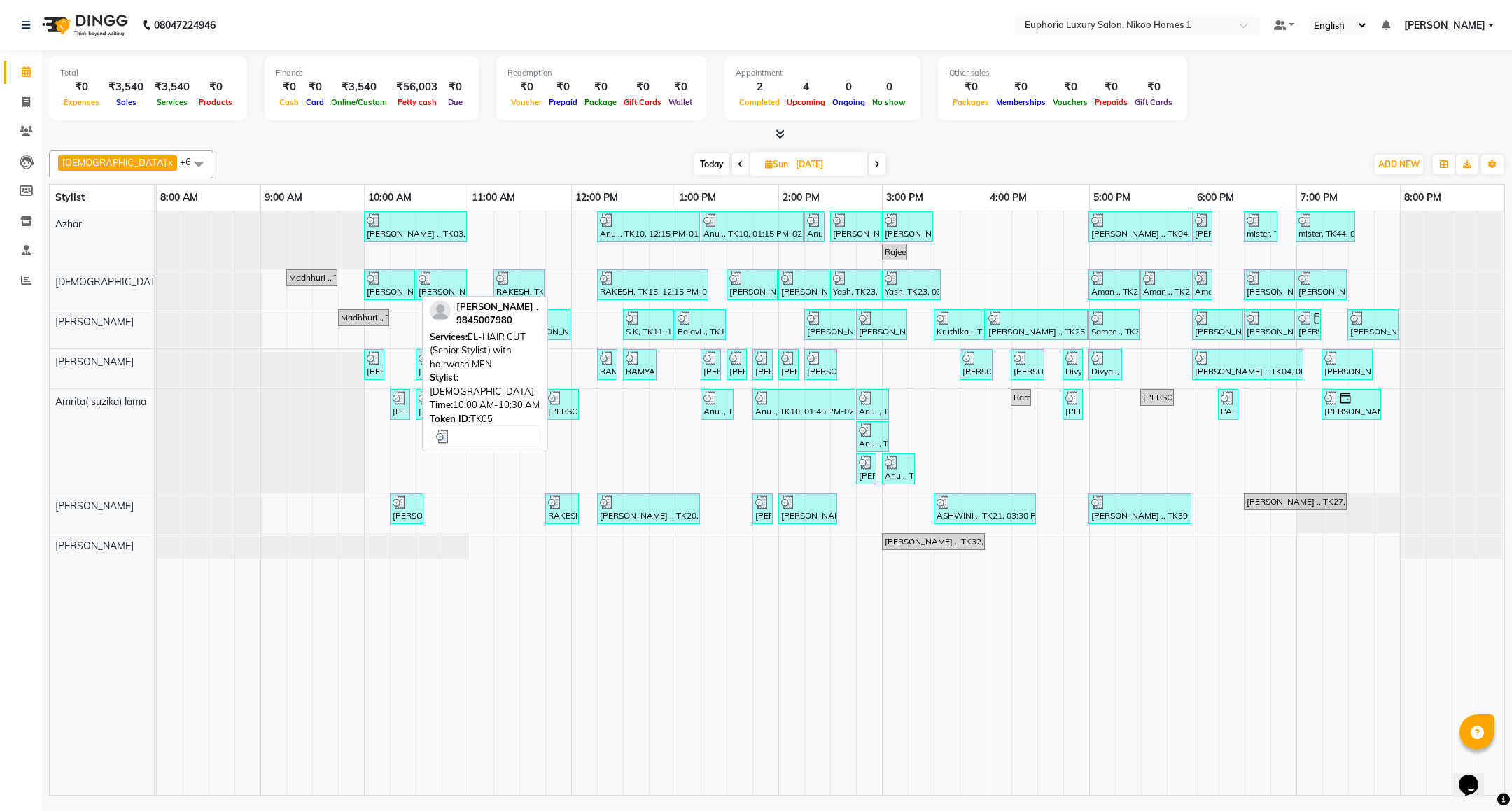
click at [403, 287] on div "[PERSON_NAME] ., TK05, 10:00 AM-10:30 AM, EL-HAIR CUT (Senior Stylist) with hai…" at bounding box center [389, 285] width 48 height 27
select select "3"
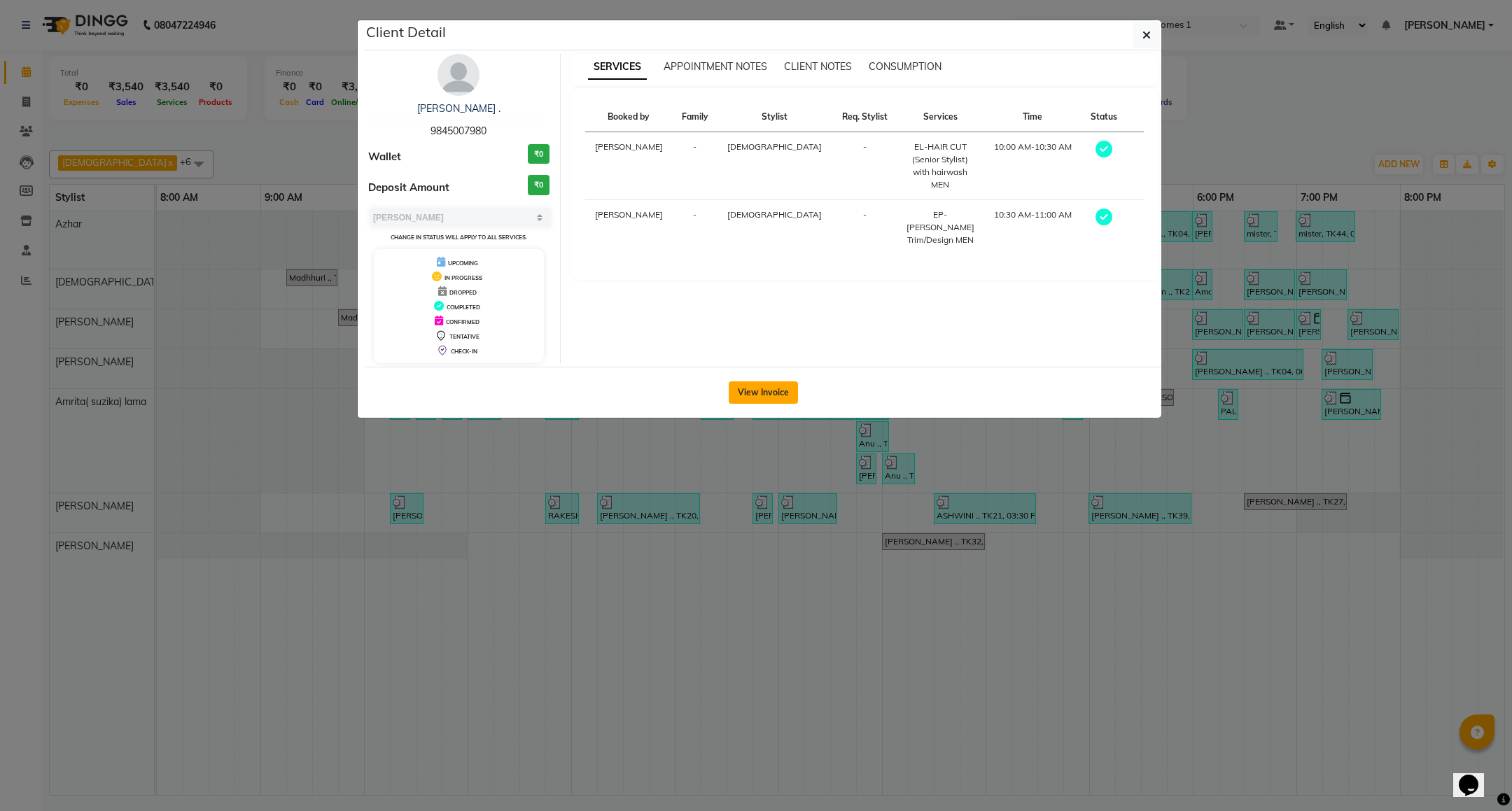
click at [760, 391] on button "View Invoice" at bounding box center [763, 392] width 69 height 22
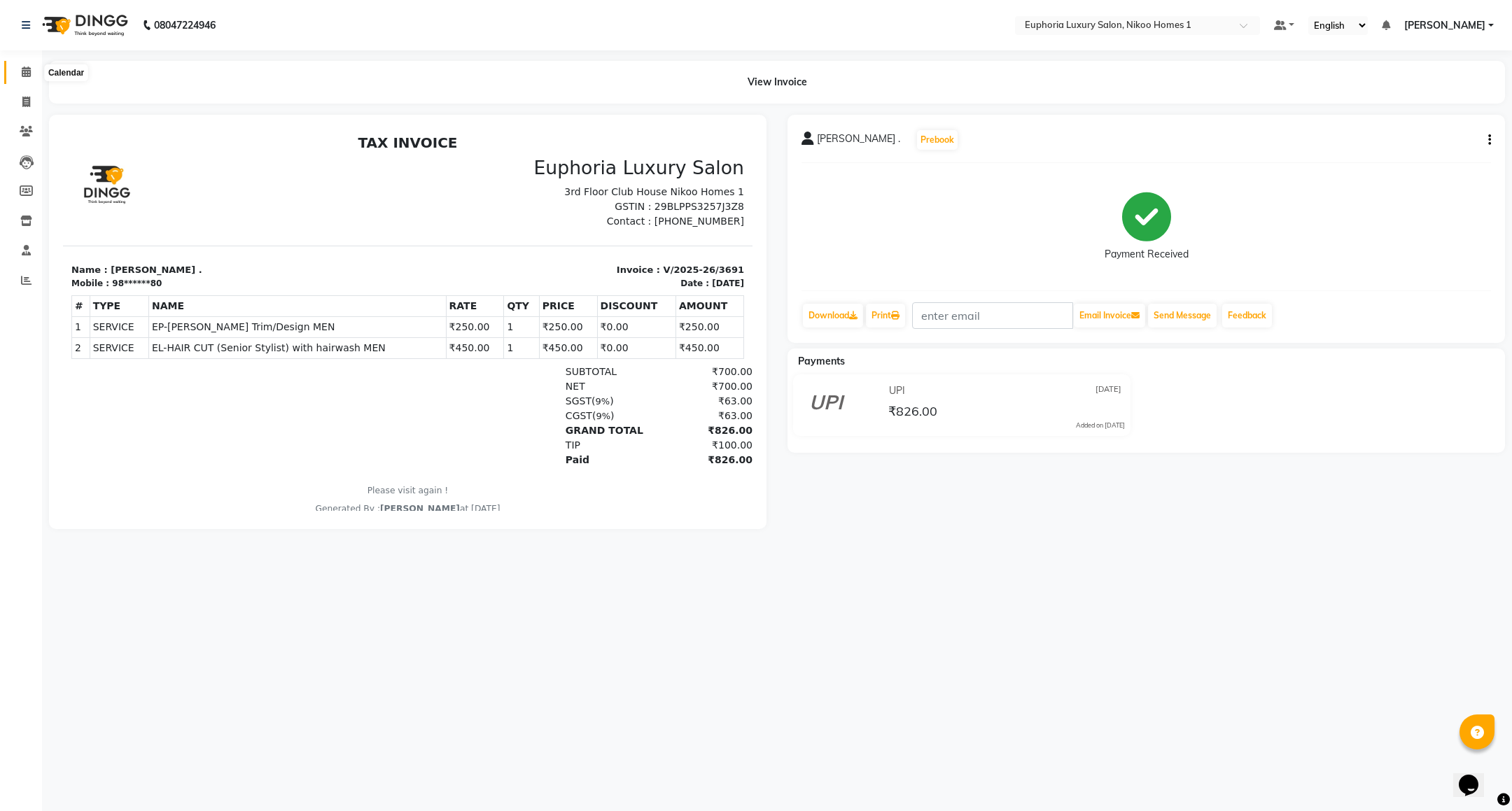
click at [14, 72] on span at bounding box center [26, 72] width 24 height 16
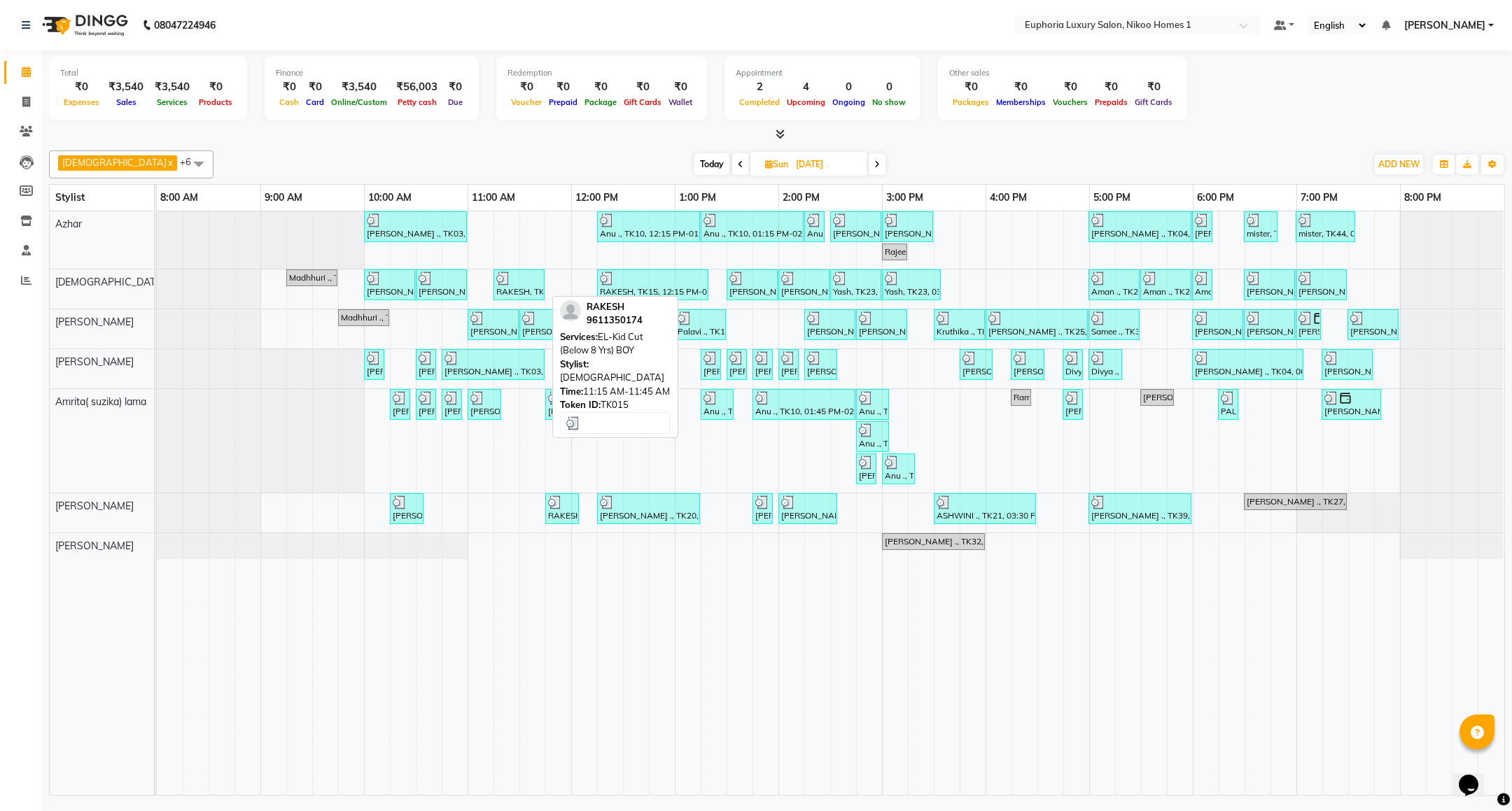
click at [519, 287] on div "RAKESH, TK15, 11:15 AM-11:45 AM, EL-Kid Cut (Below 8 Yrs) BOY" at bounding box center [519, 285] width 48 height 27
select select "3"
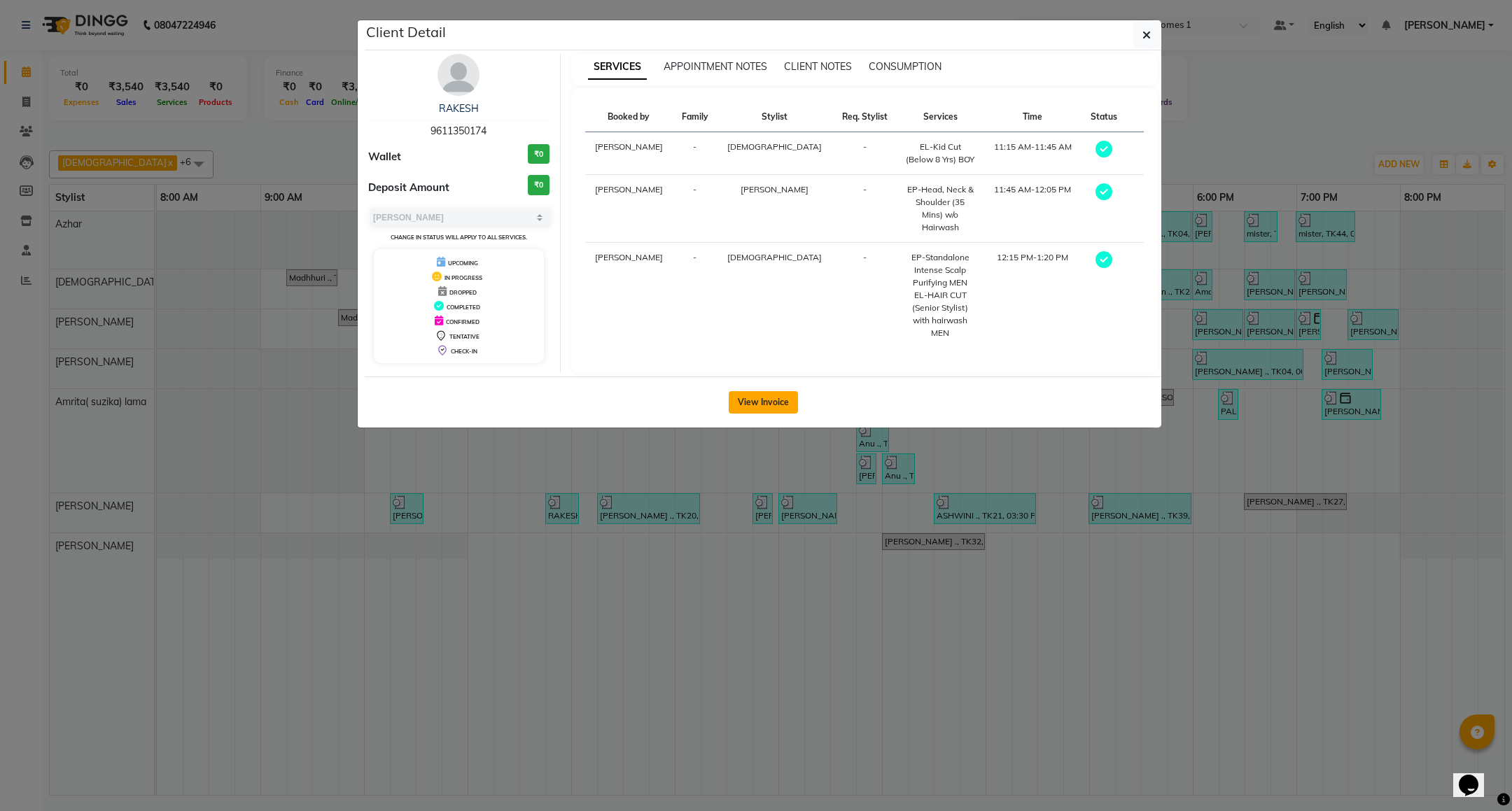
click at [738, 382] on div "View Invoice" at bounding box center [763, 402] width 796 height 51
click at [739, 391] on button "View Invoice" at bounding box center [763, 403] width 69 height 22
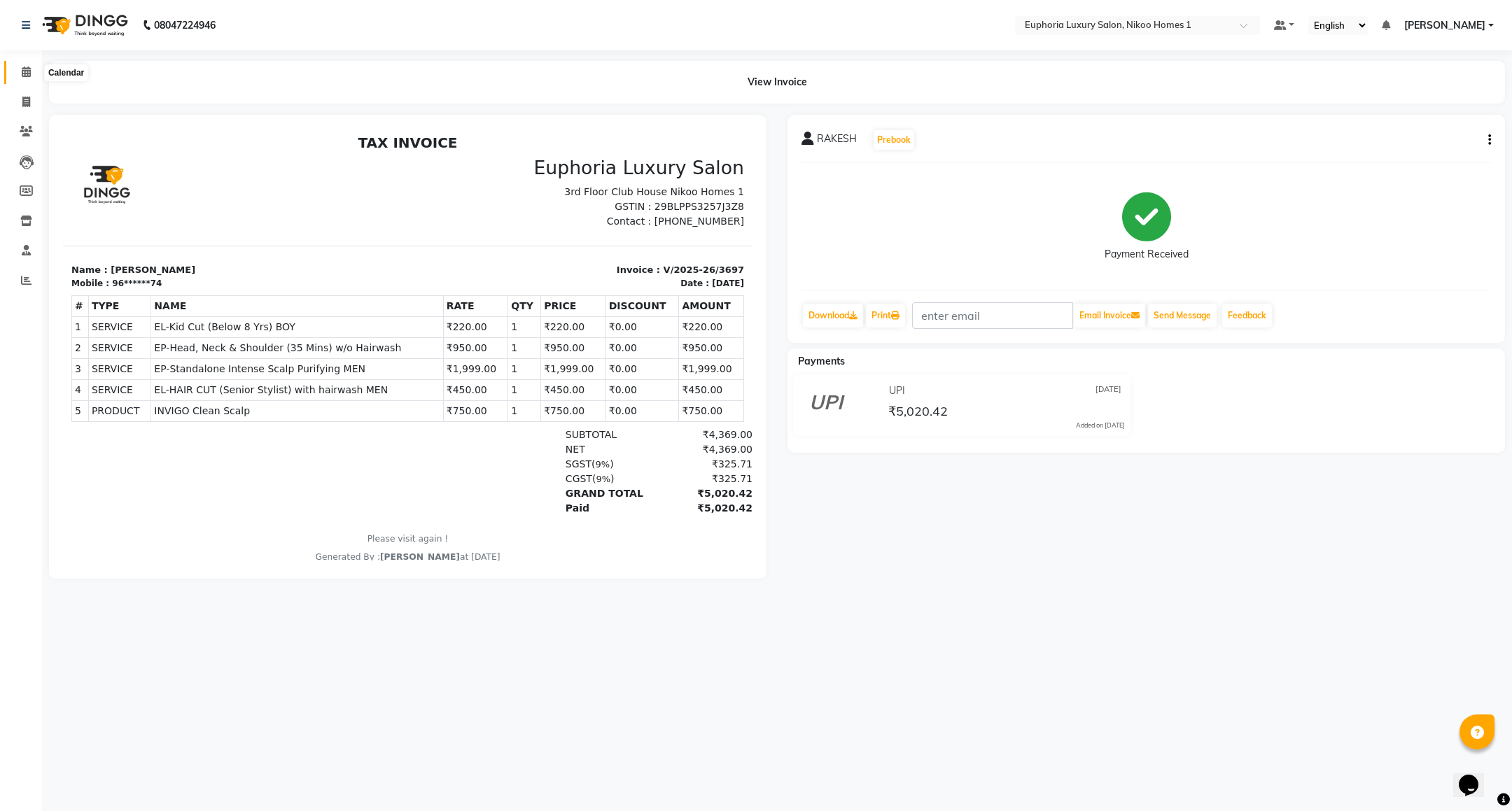
click at [17, 72] on span at bounding box center [26, 72] width 24 height 16
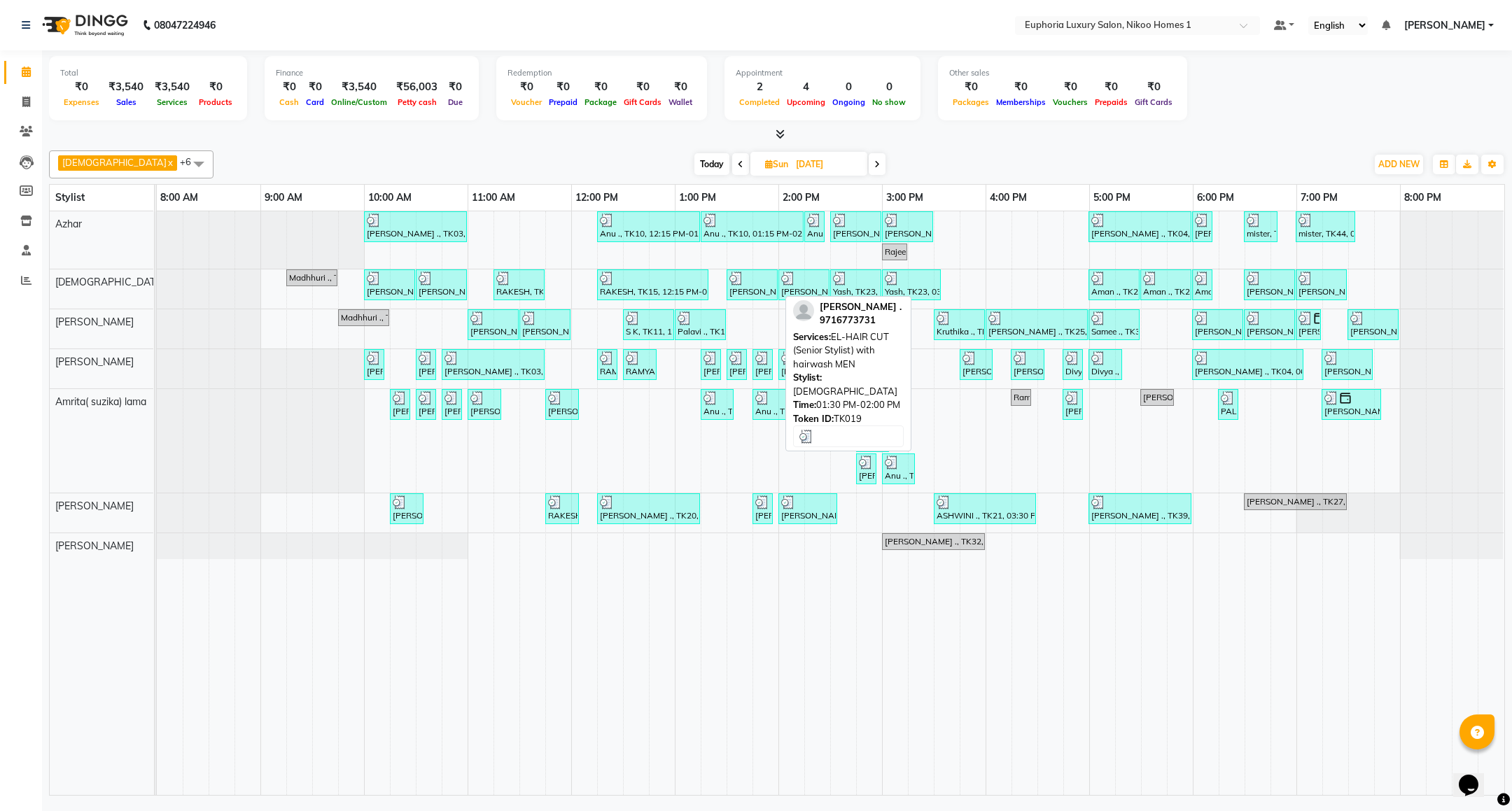
click at [759, 290] on div "[PERSON_NAME] ., TK19, 01:30 PM-02:00 PM, EL-HAIR CUT (Senior Stylist) with hai…" at bounding box center [752, 285] width 48 height 27
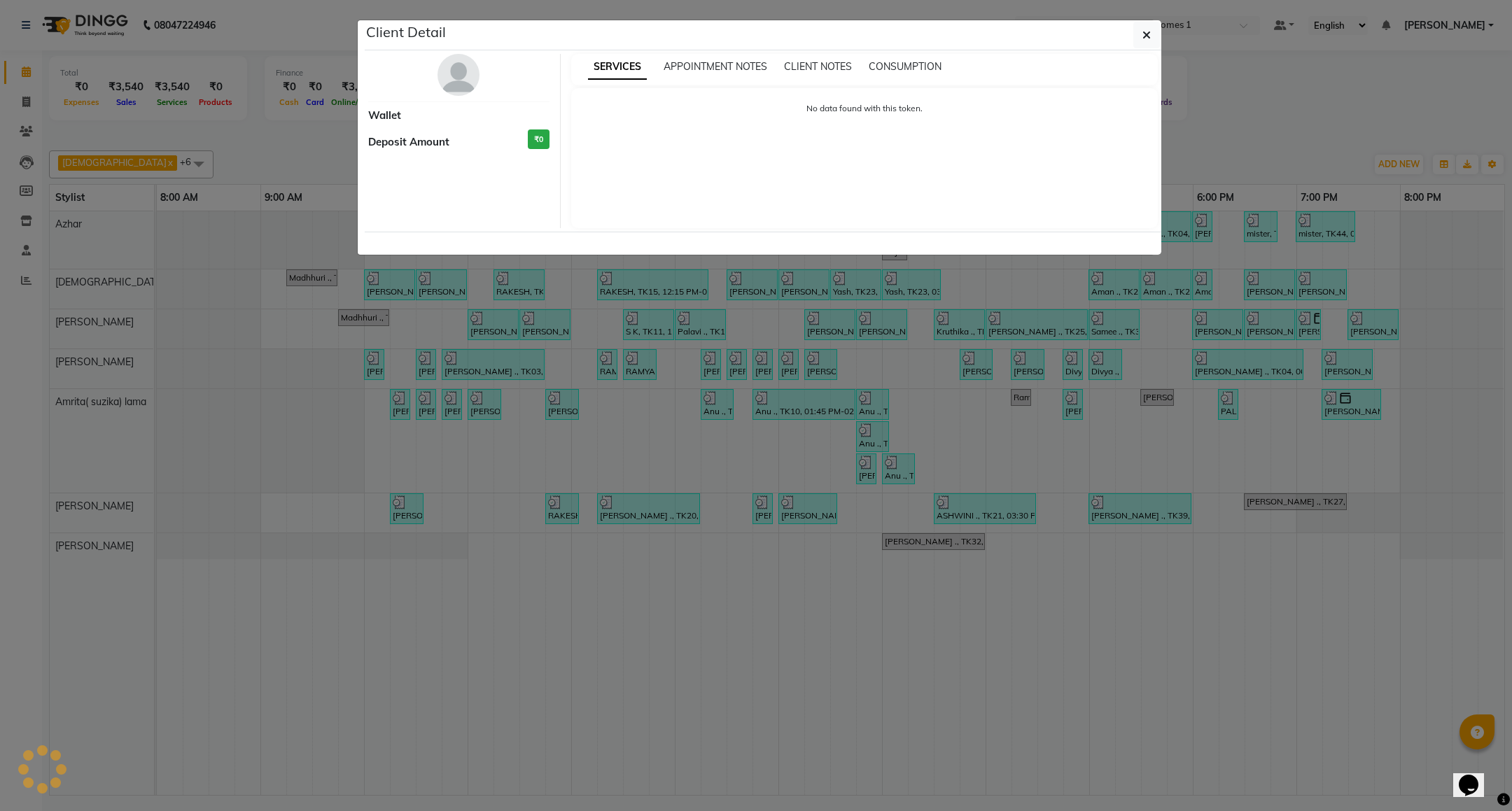
select select "3"
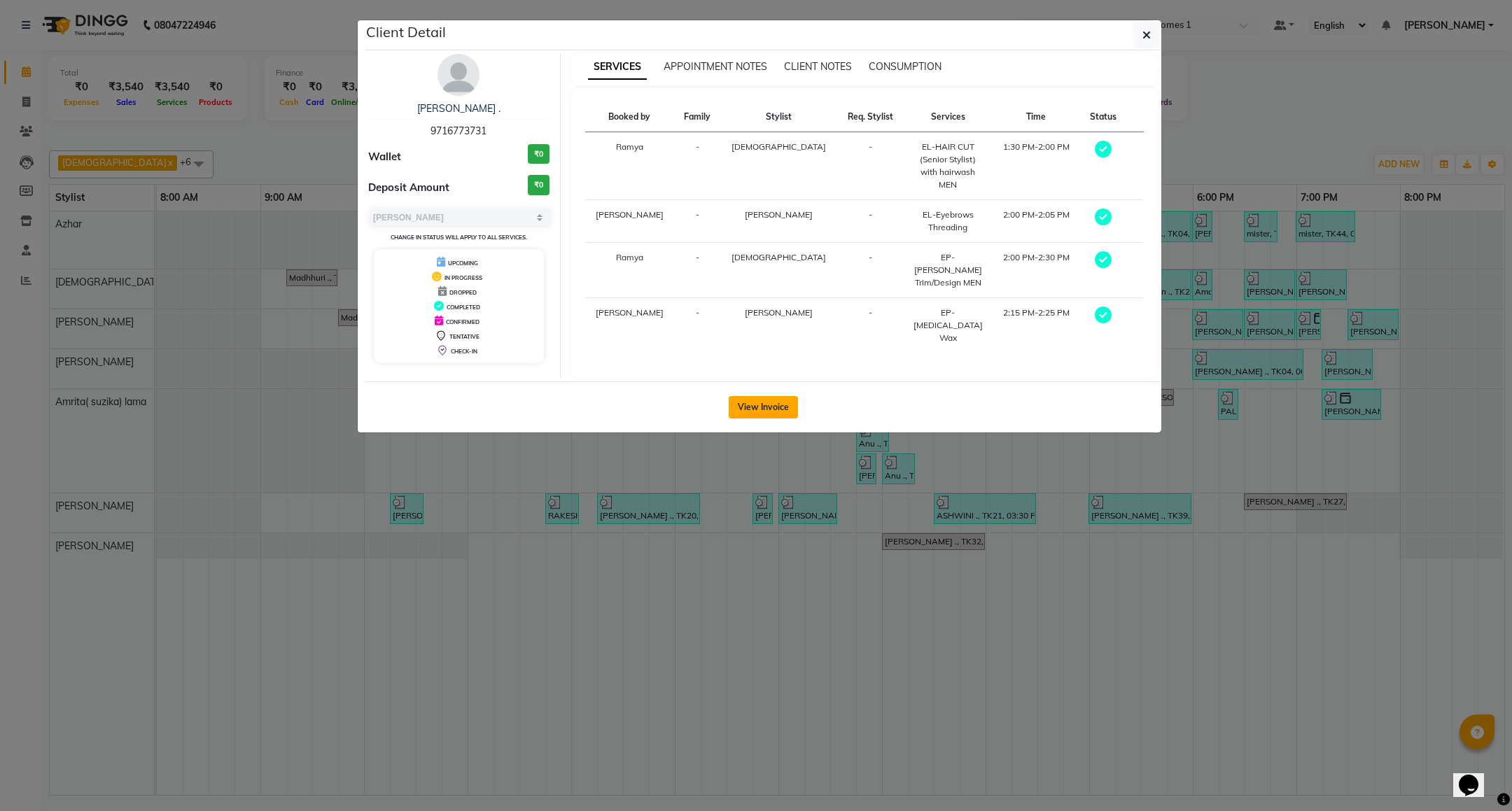
click at [756, 406] on button "View Invoice" at bounding box center [763, 407] width 69 height 22
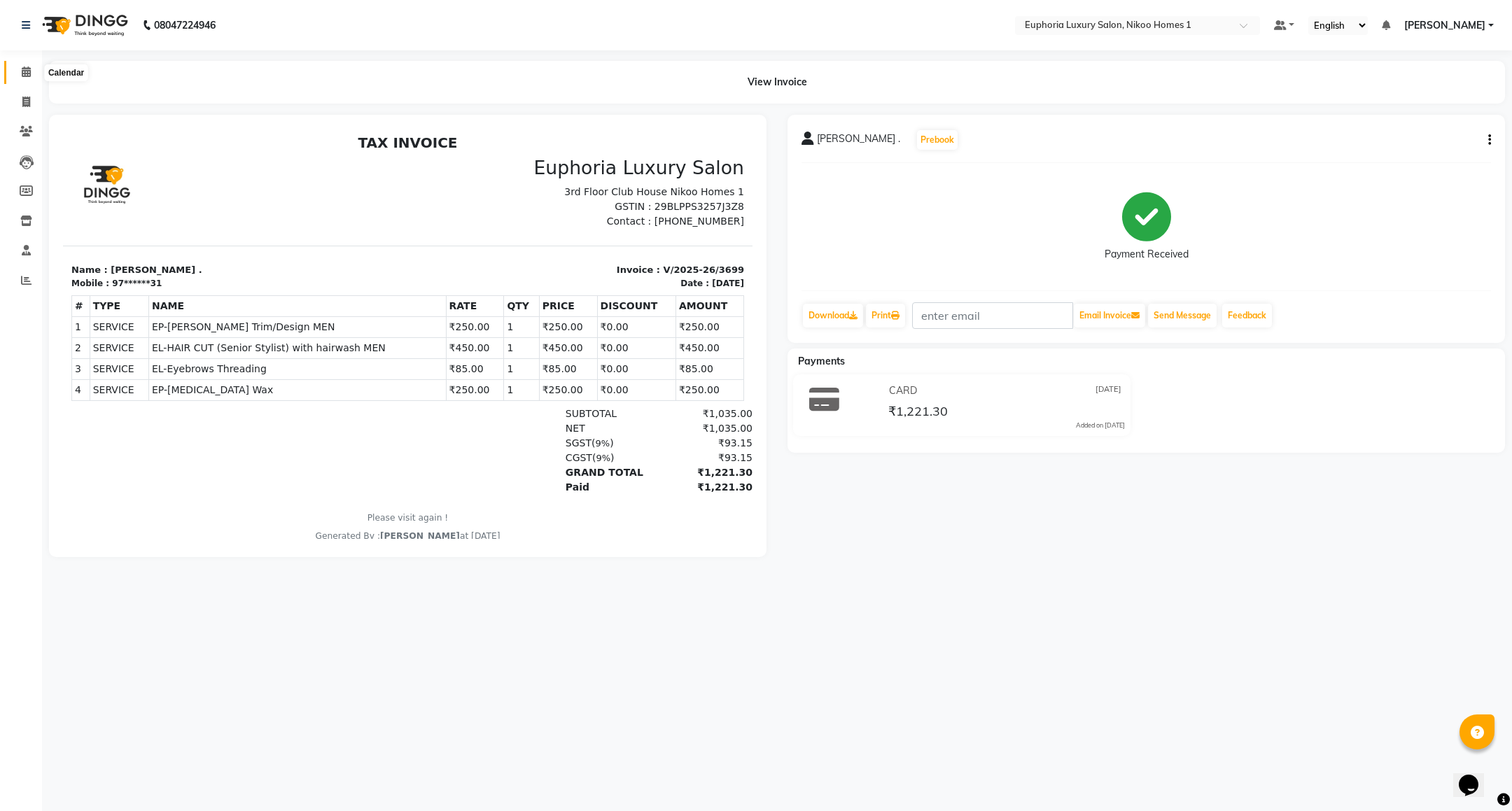
click at [30, 68] on icon at bounding box center [26, 72] width 9 height 10
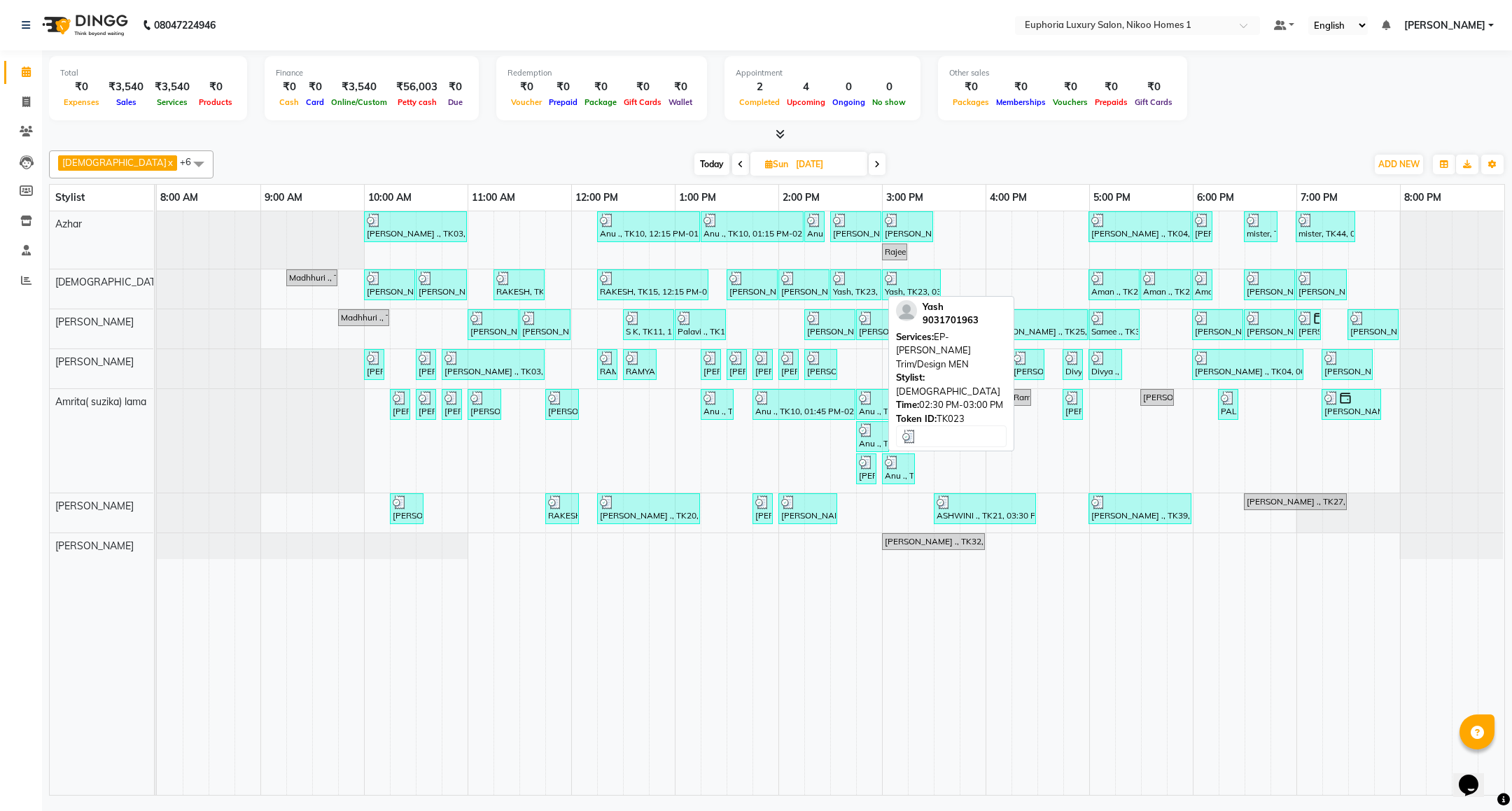
click at [863, 294] on div "Yash, TK23, 02:30 PM-03:00 PM, EP-[PERSON_NAME] Trim/Design MEN" at bounding box center [855, 285] width 48 height 27
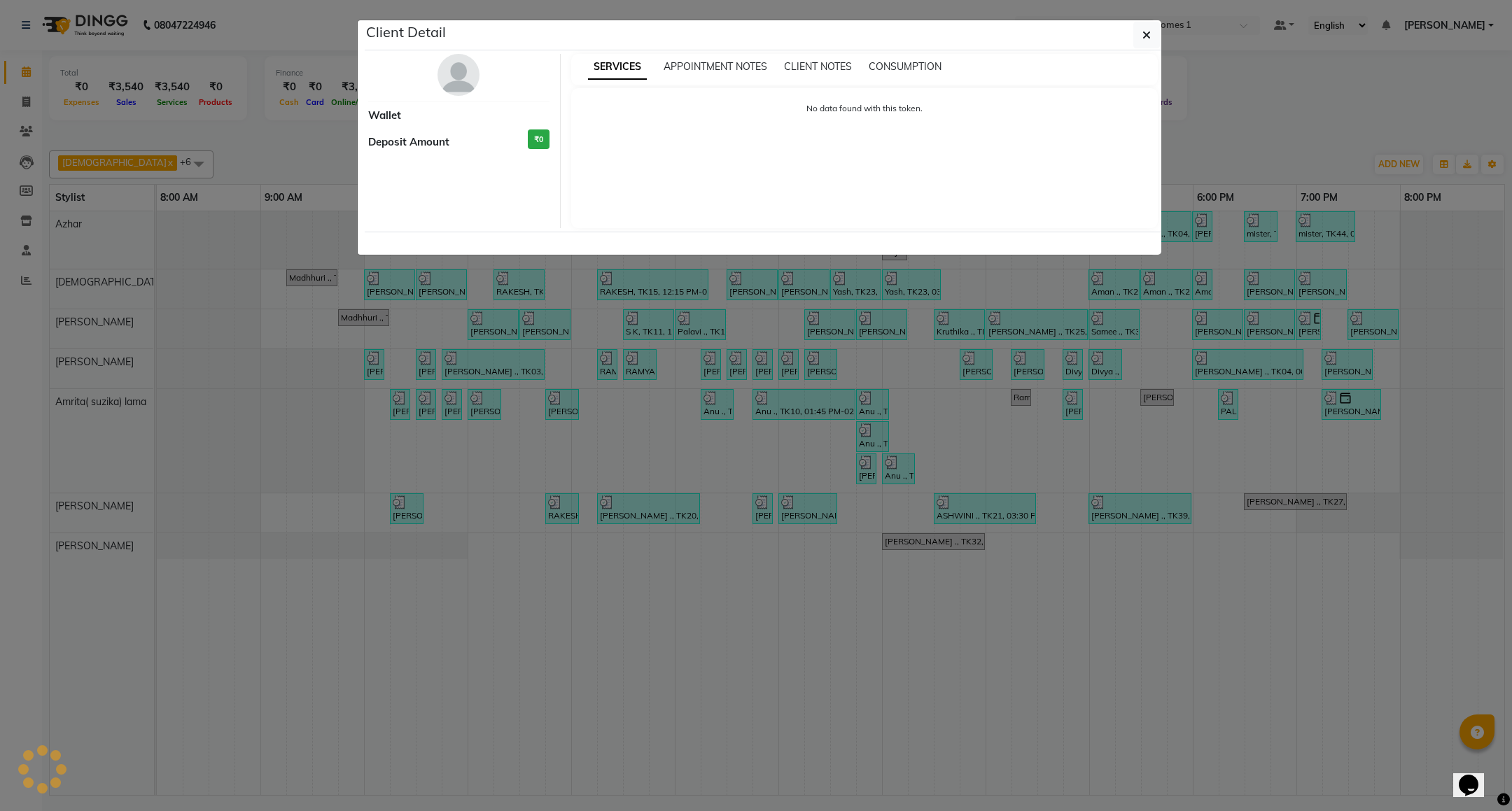
select select "3"
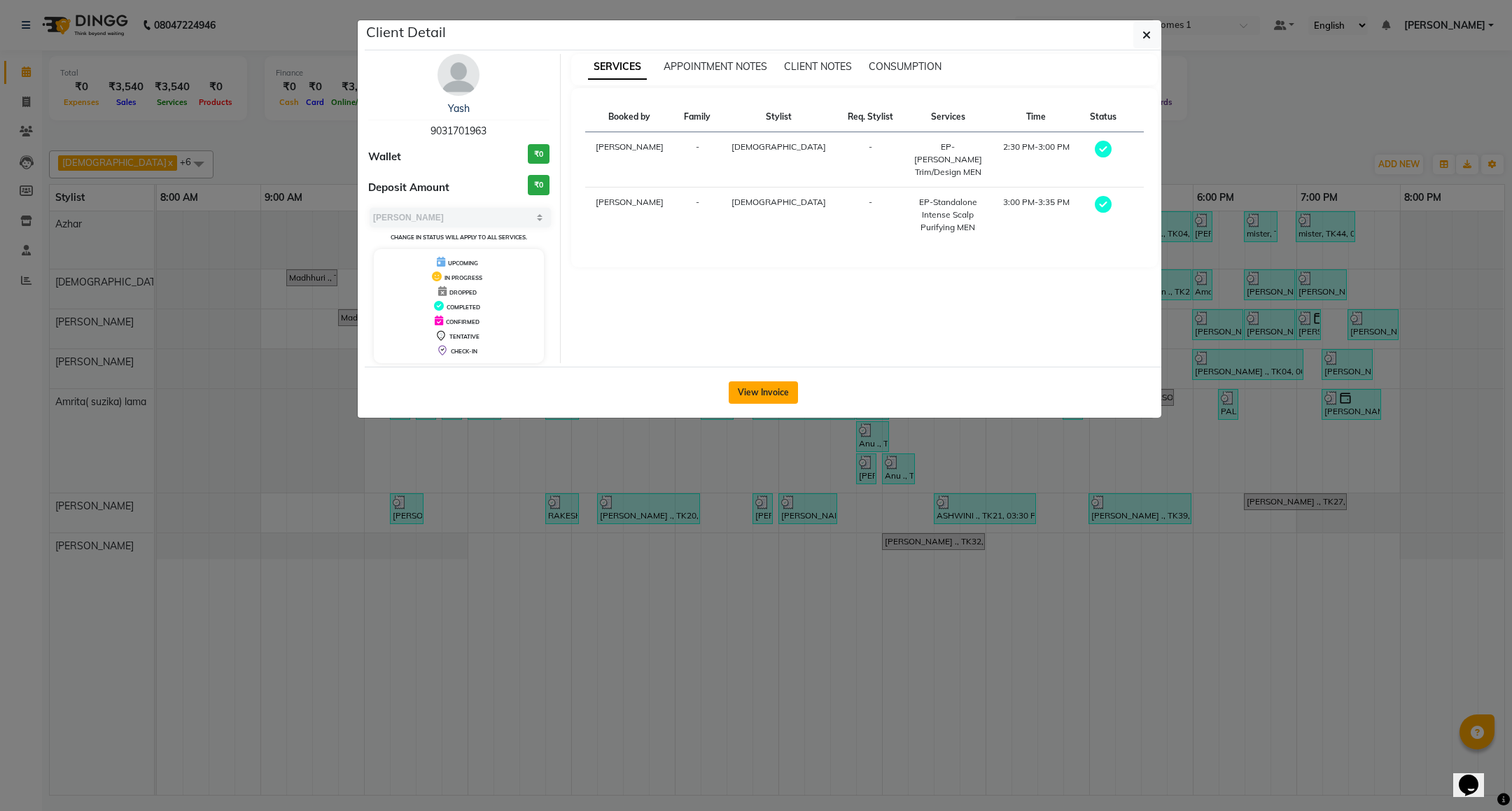
click at [756, 383] on button "View Invoice" at bounding box center [763, 392] width 69 height 22
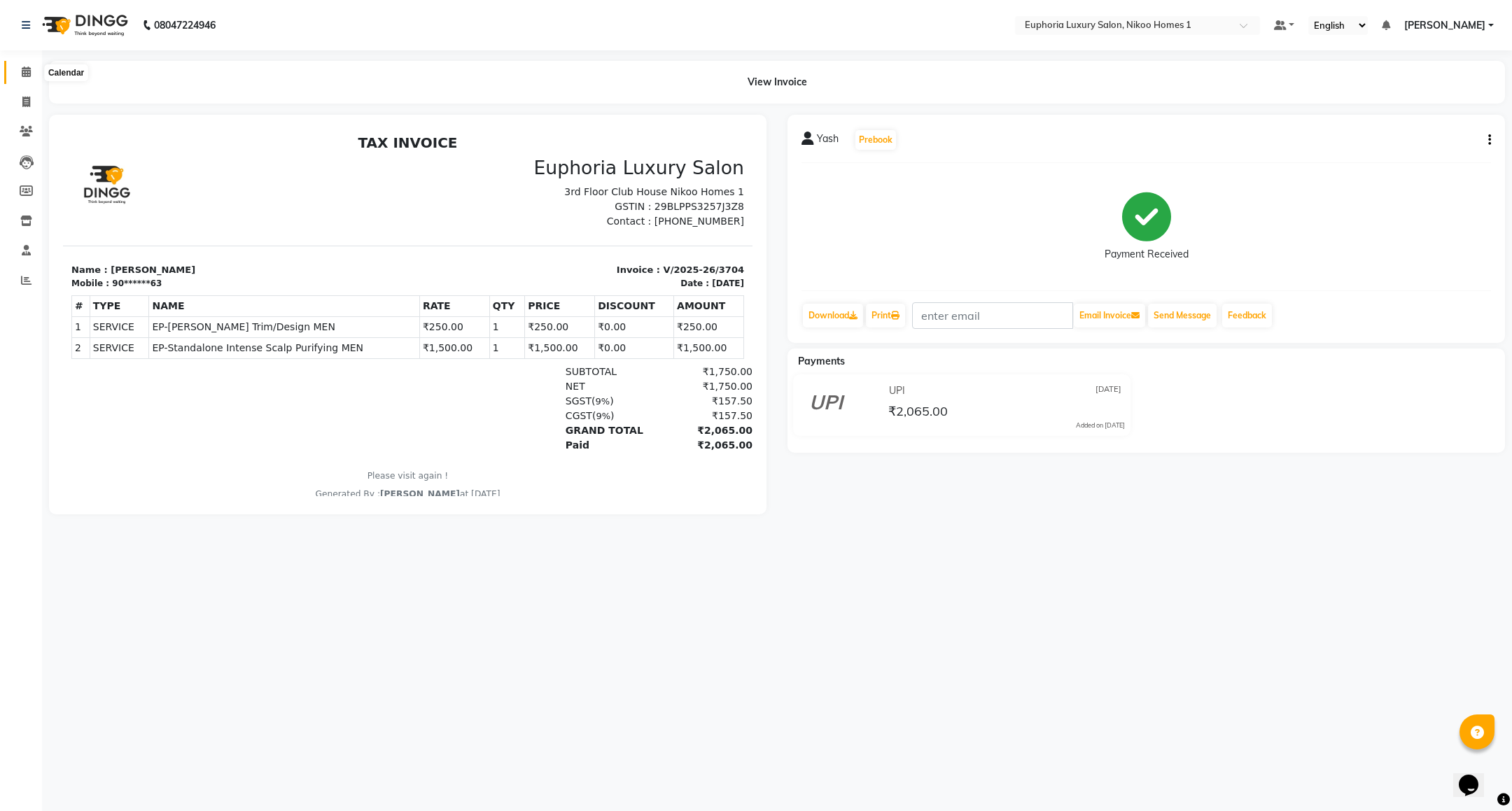
click at [16, 72] on span at bounding box center [26, 72] width 24 height 16
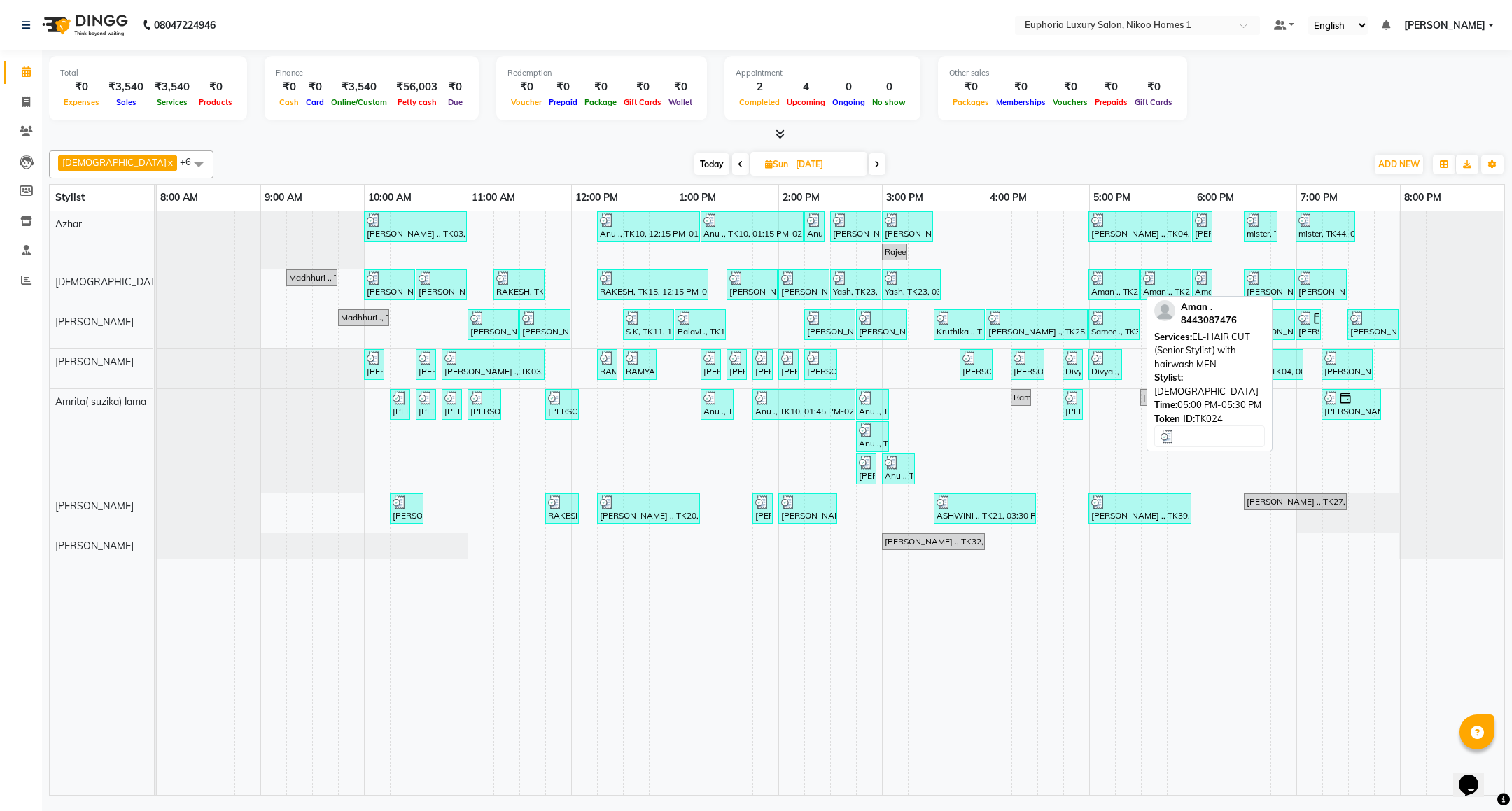
click at [1112, 288] on div "Aman ., TK24, 05:00 PM-05:30 PM, EL-HAIR CUT (Senior Stylist) with hairwash MEN" at bounding box center [1113, 285] width 48 height 27
select select "3"
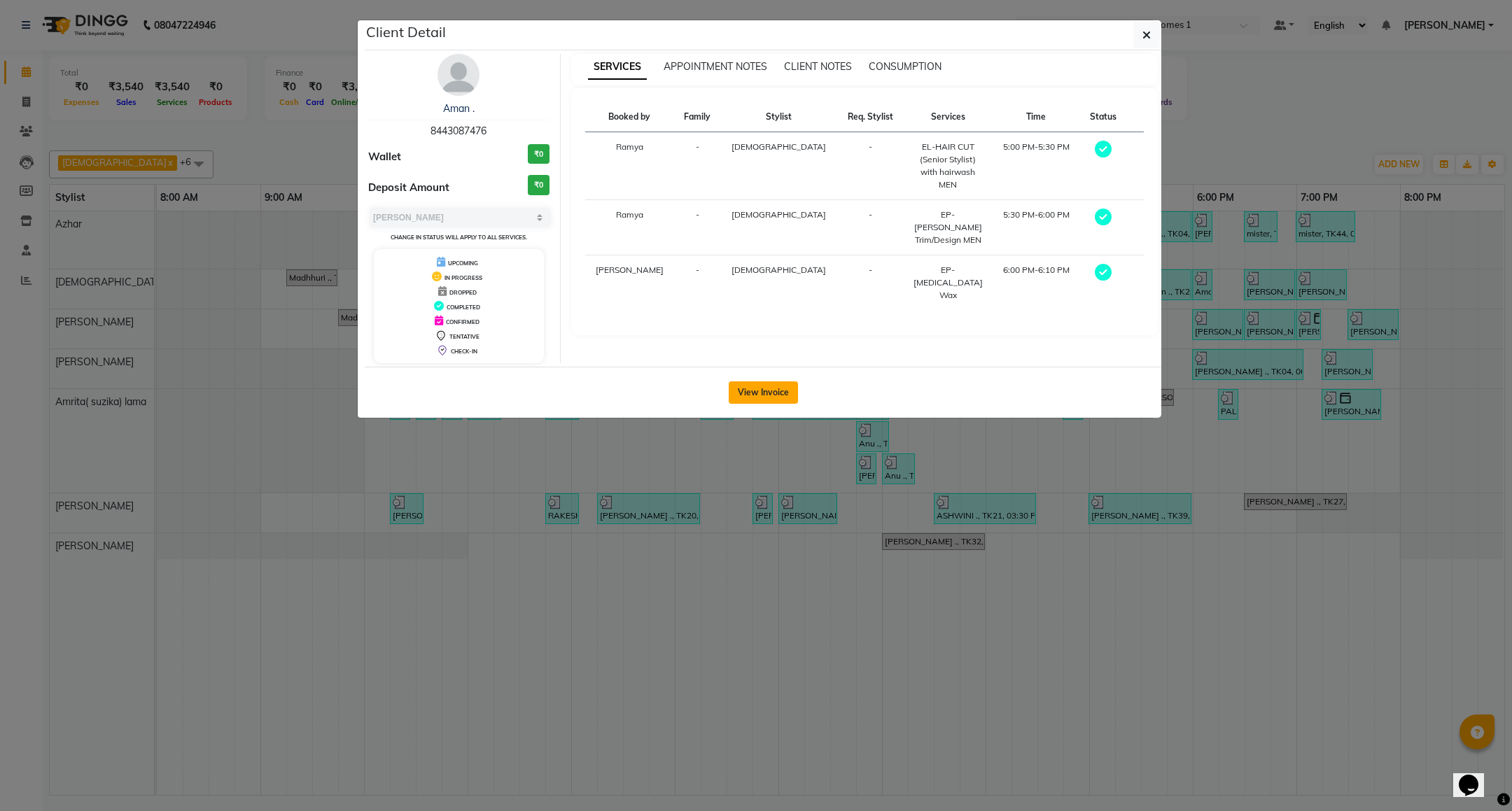
click at [790, 389] on button "View Invoice" at bounding box center [763, 392] width 69 height 22
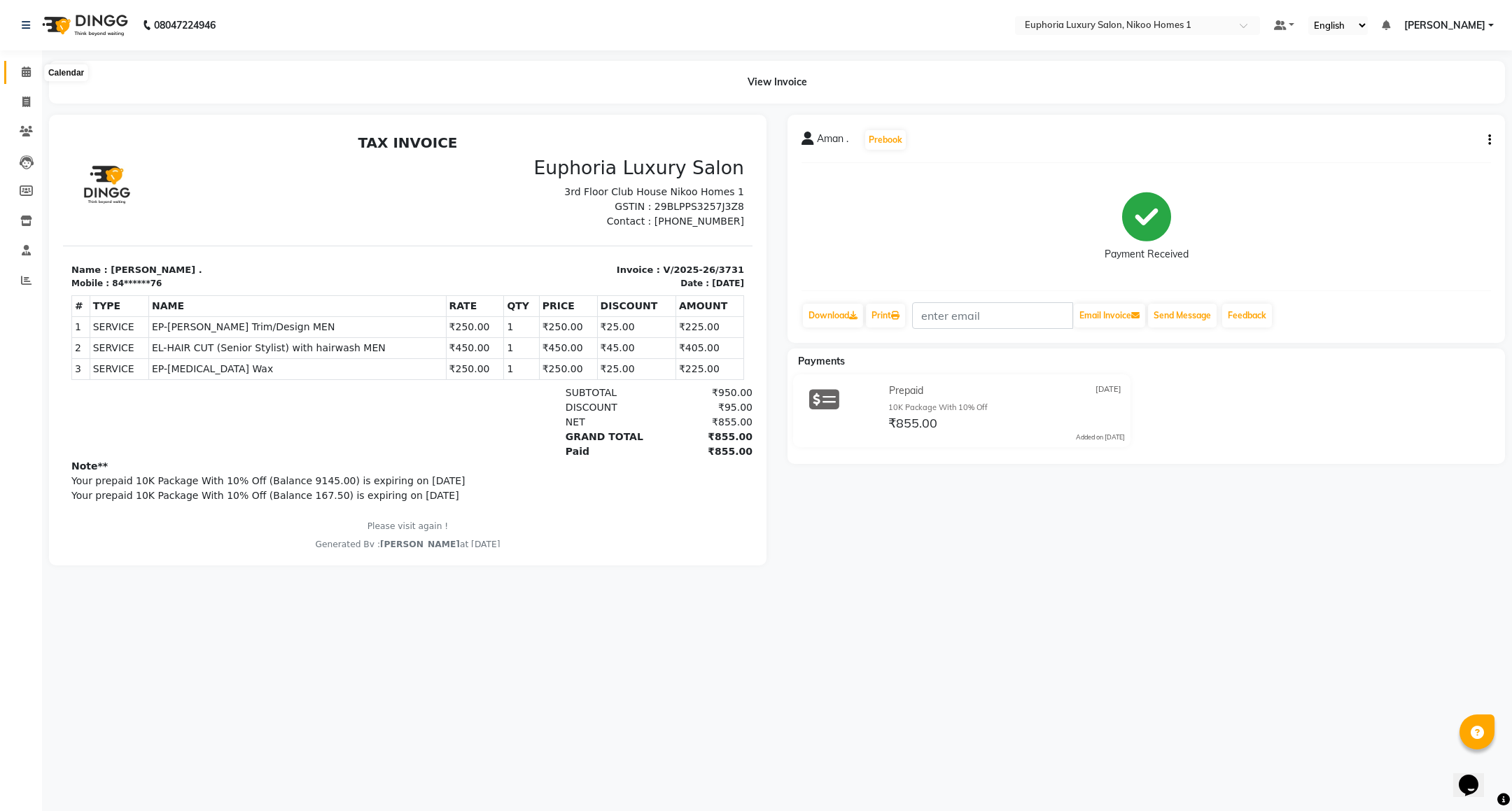
click at [33, 64] on span at bounding box center [26, 72] width 24 height 16
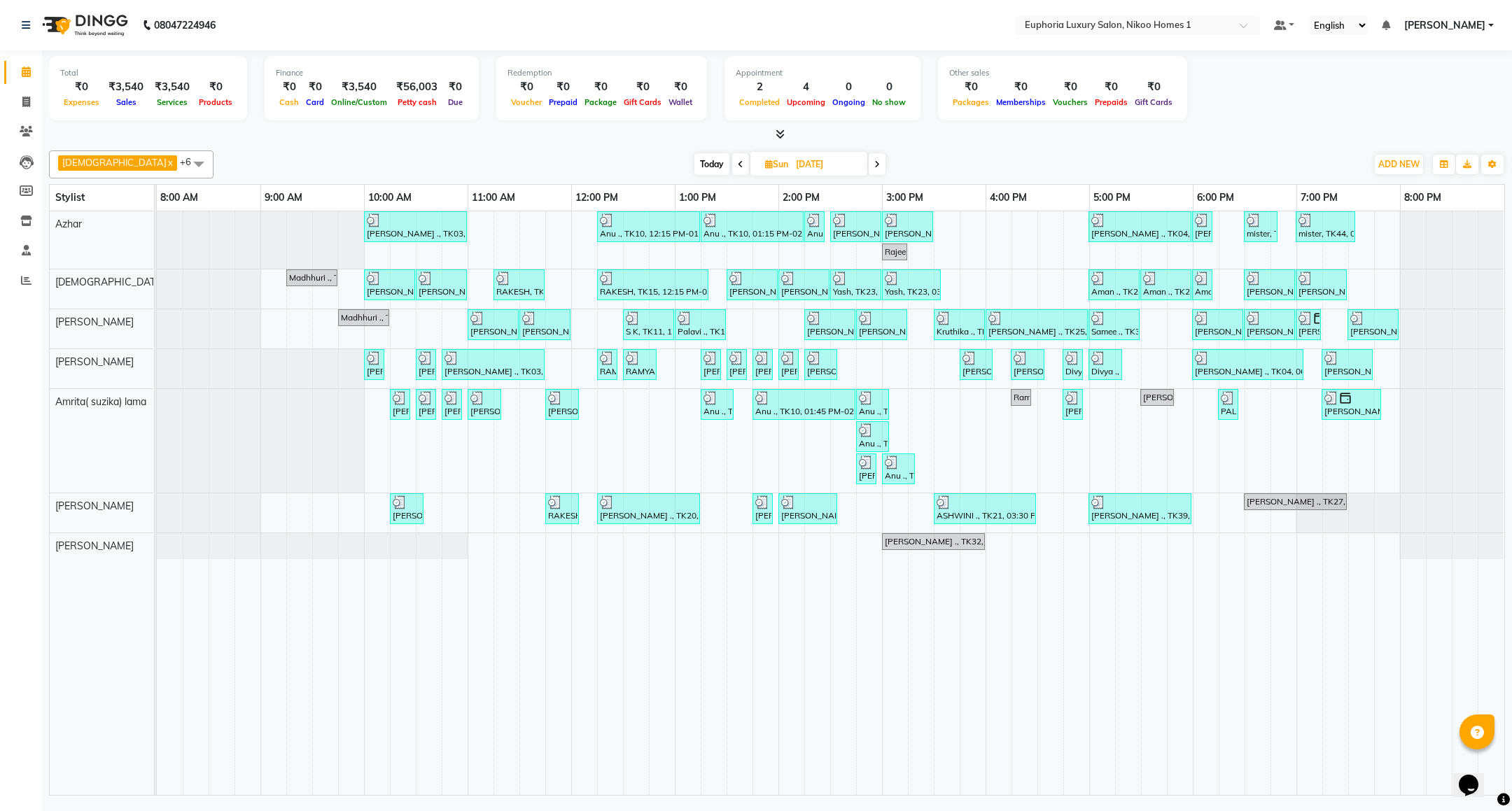
click at [792, 168] on input "[DATE]" at bounding box center [827, 164] width 70 height 21
select select "8"
select select "2025"
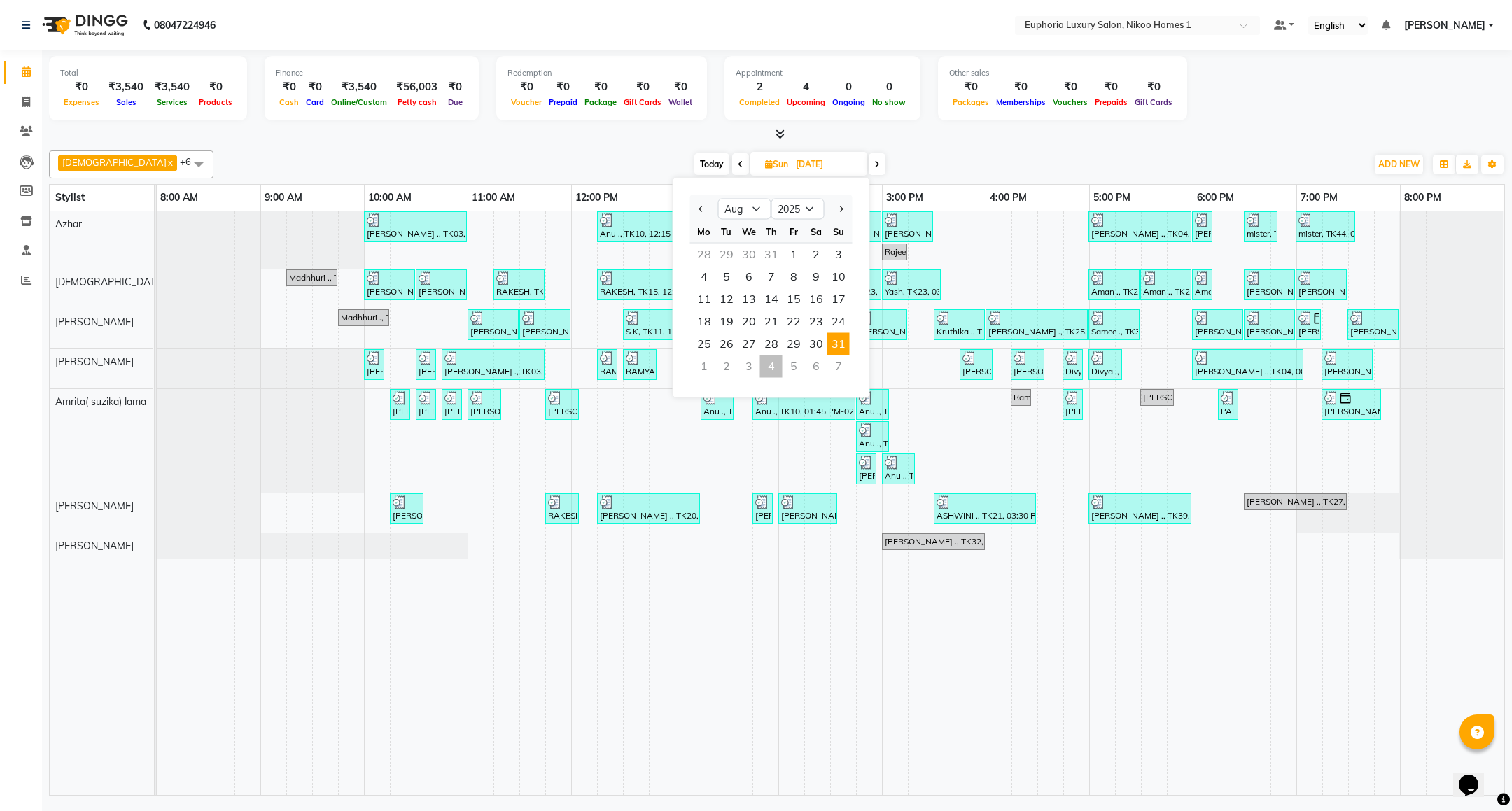
click at [338, 662] on td at bounding box center [351, 503] width 26 height 584
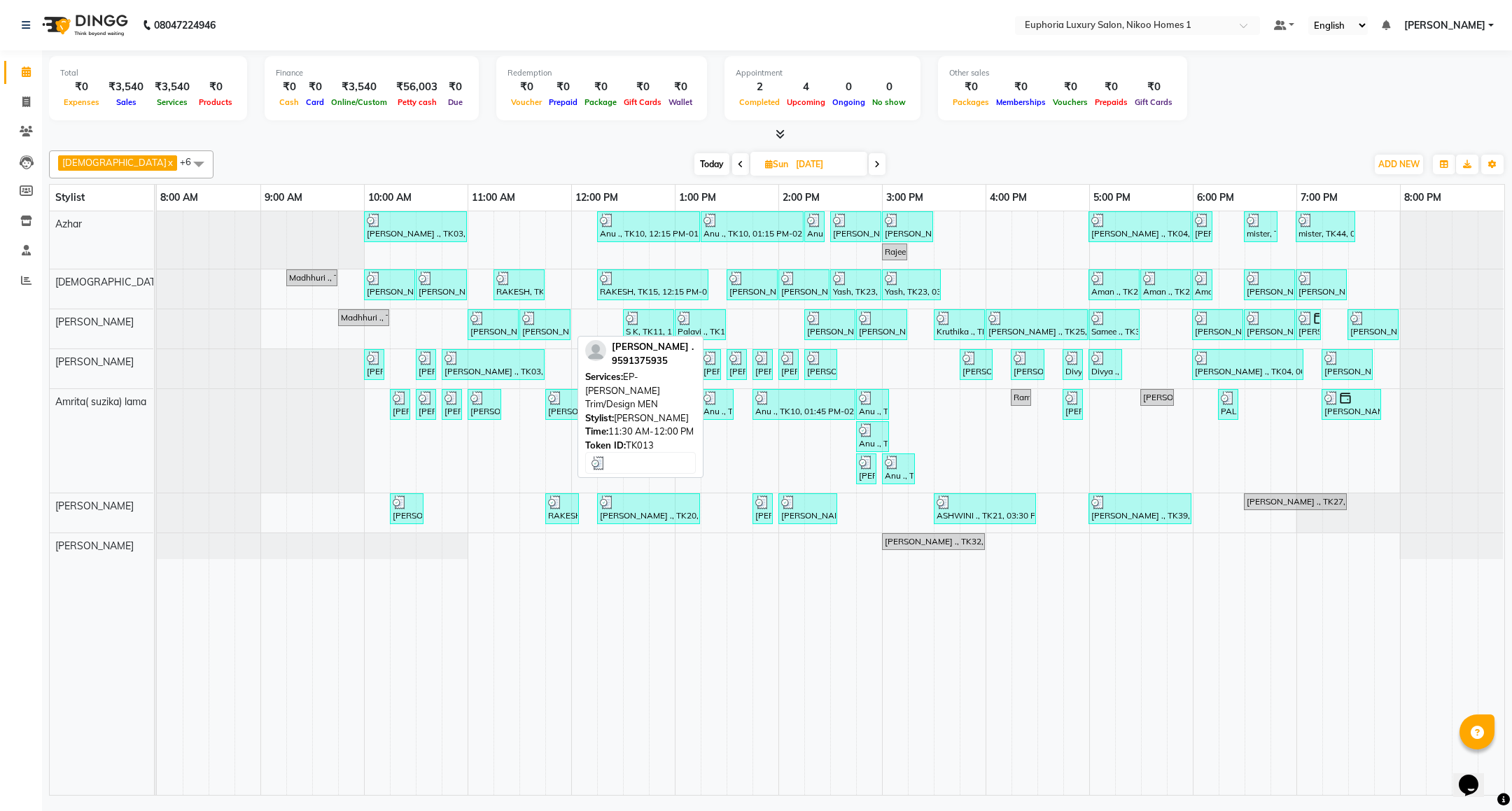
click at [521, 326] on div "[PERSON_NAME] ., TK13, 11:30 AM-12:00 PM, EP-[PERSON_NAME] Trim/Design MEN" at bounding box center [544, 325] width 48 height 27
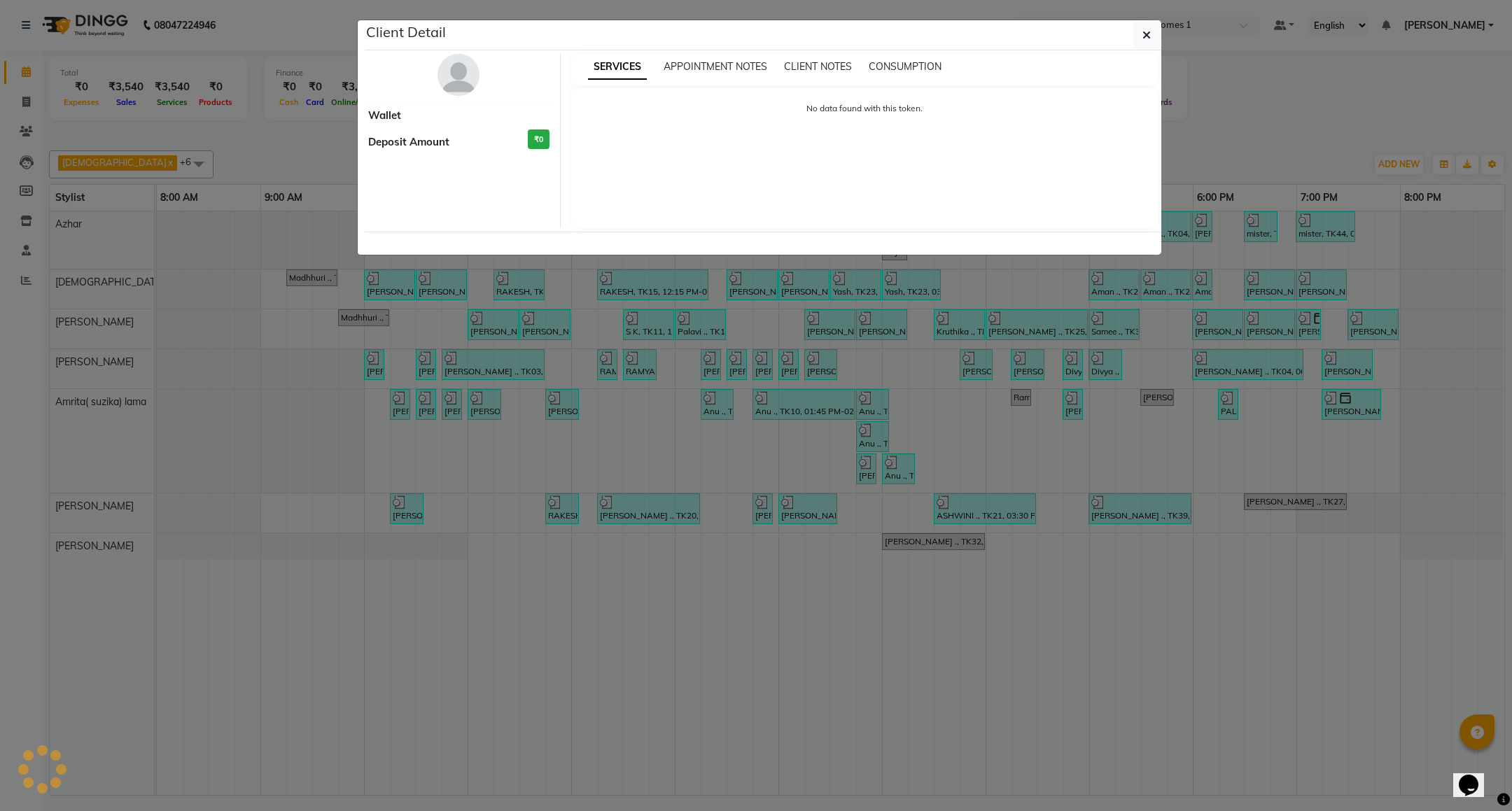
select select "3"
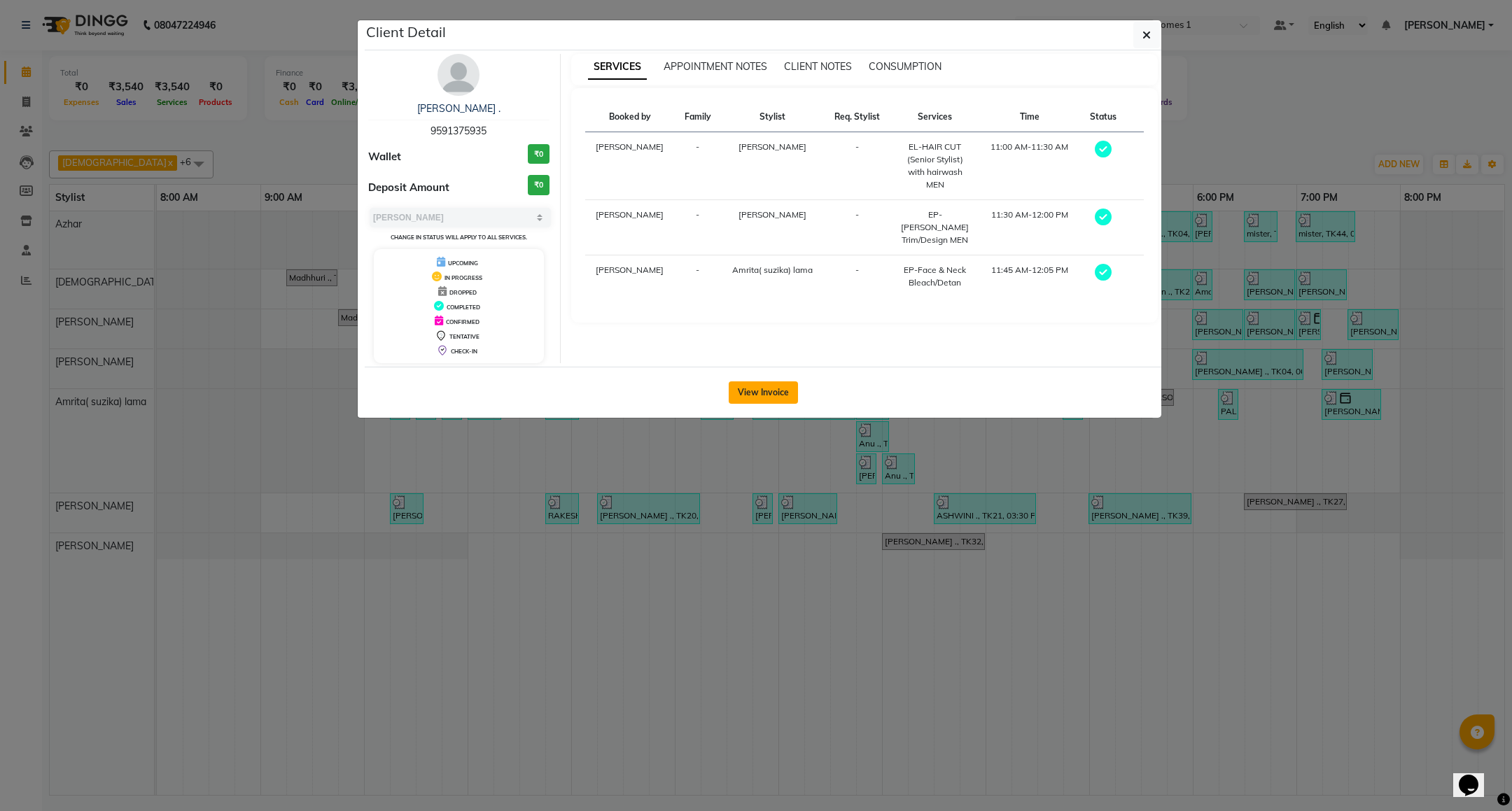
click at [771, 400] on button "View Invoice" at bounding box center [763, 392] width 69 height 22
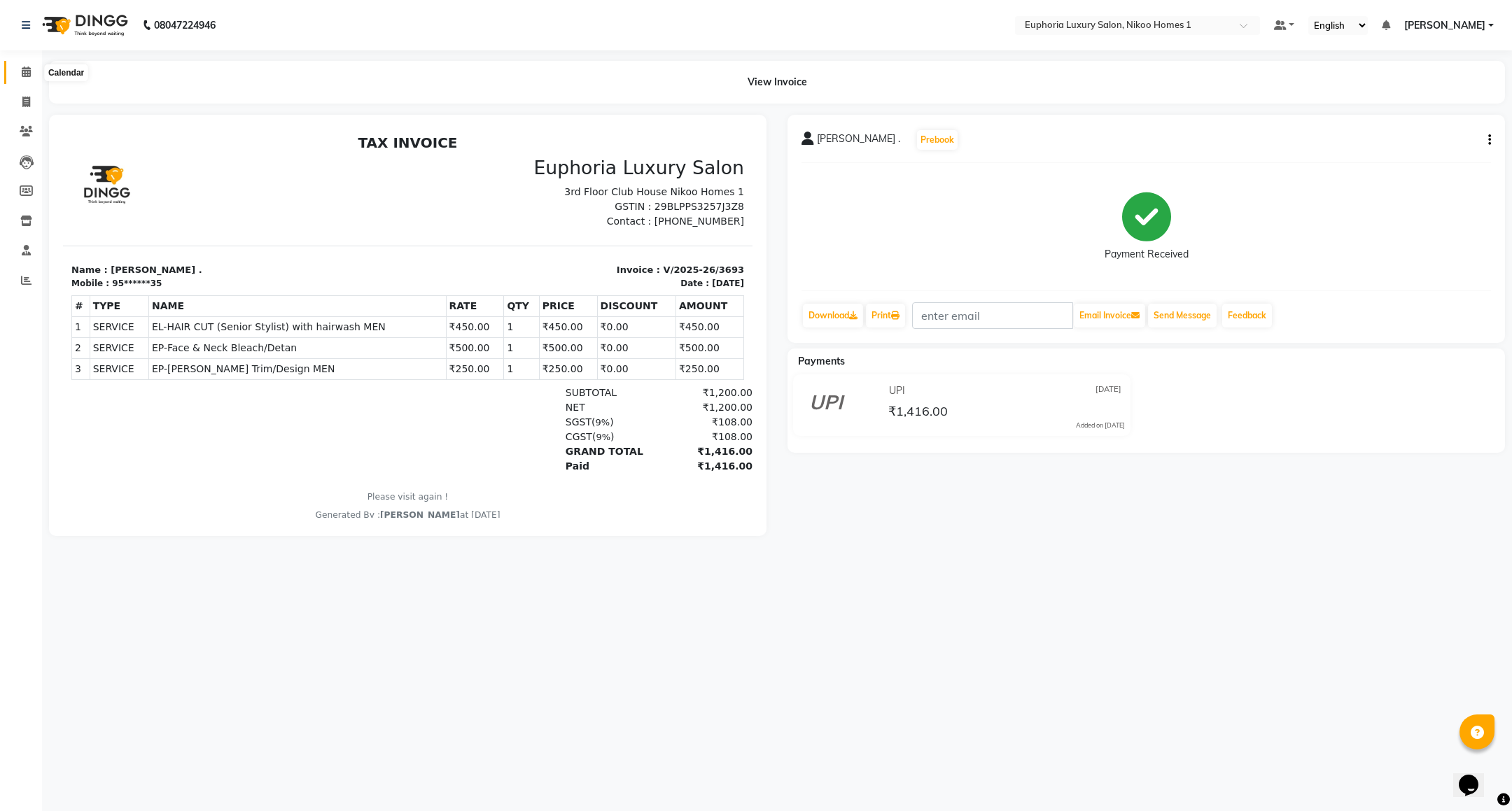
click at [26, 66] on icon at bounding box center [26, 72] width 9 height 10
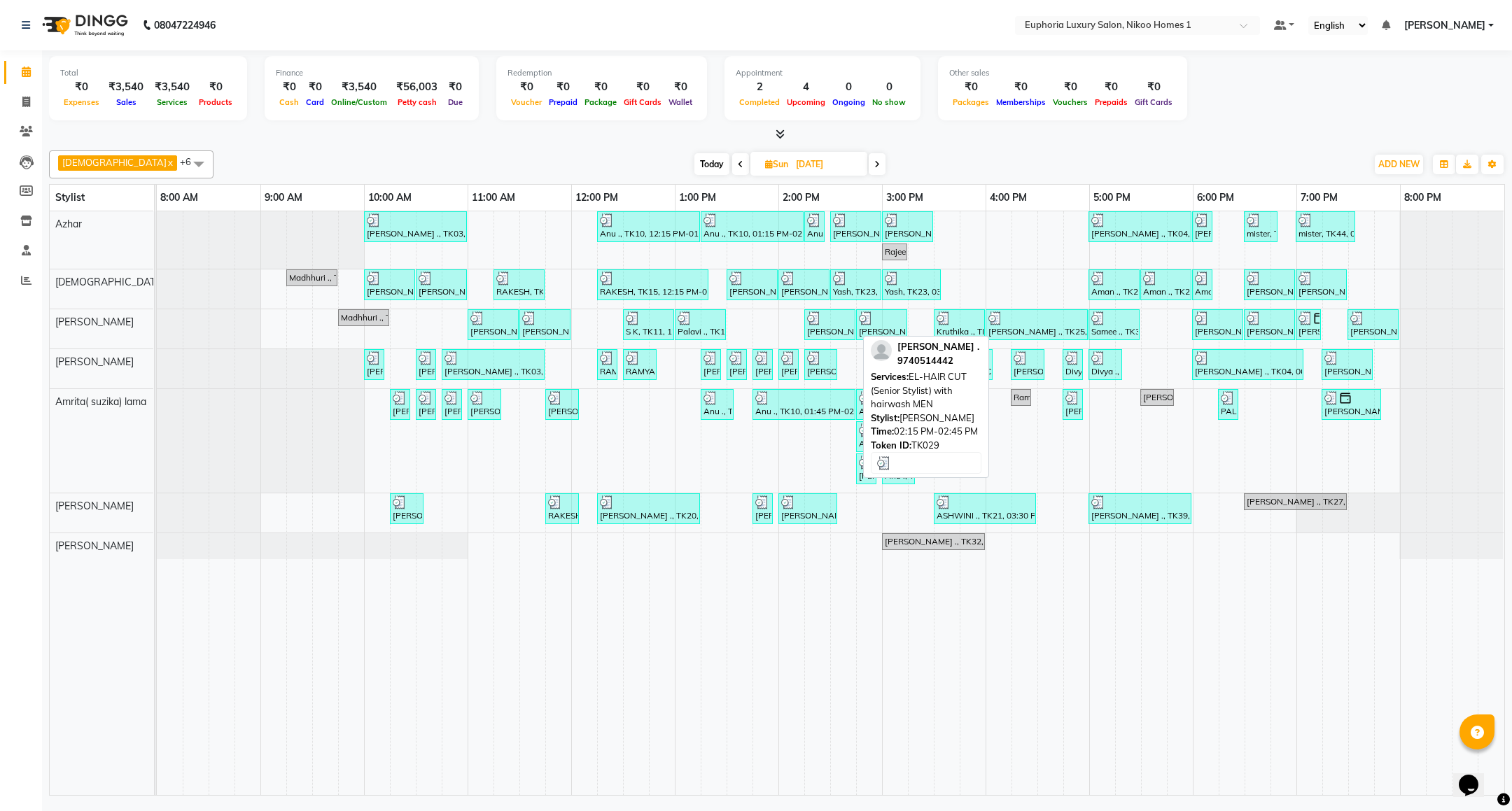
click at [830, 329] on div "[PERSON_NAME] ., TK29, 02:15 PM-02:45 PM, EL-HAIR CUT (Senior Stylist) with hai…" at bounding box center [829, 325] width 48 height 27
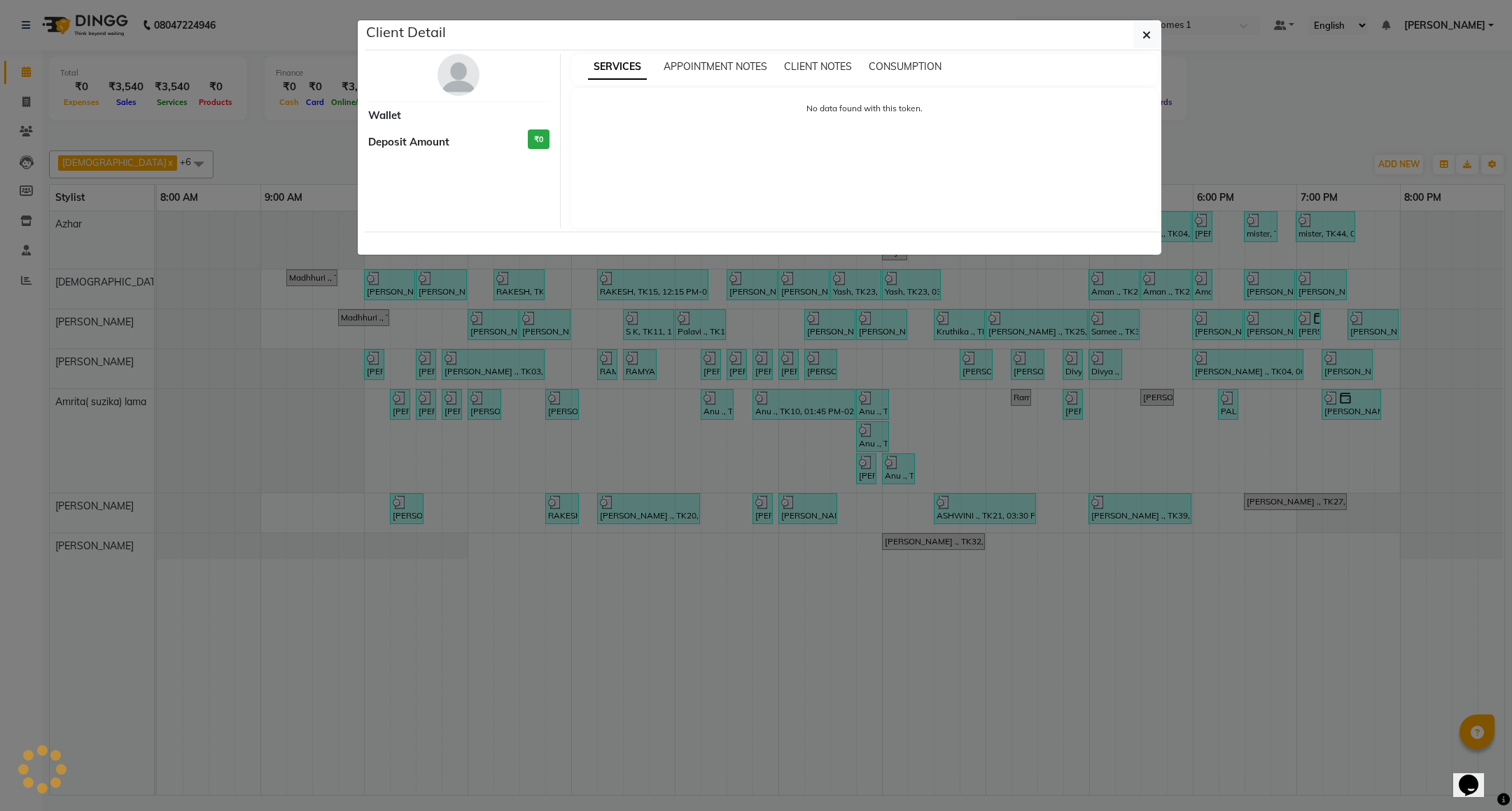
select select "3"
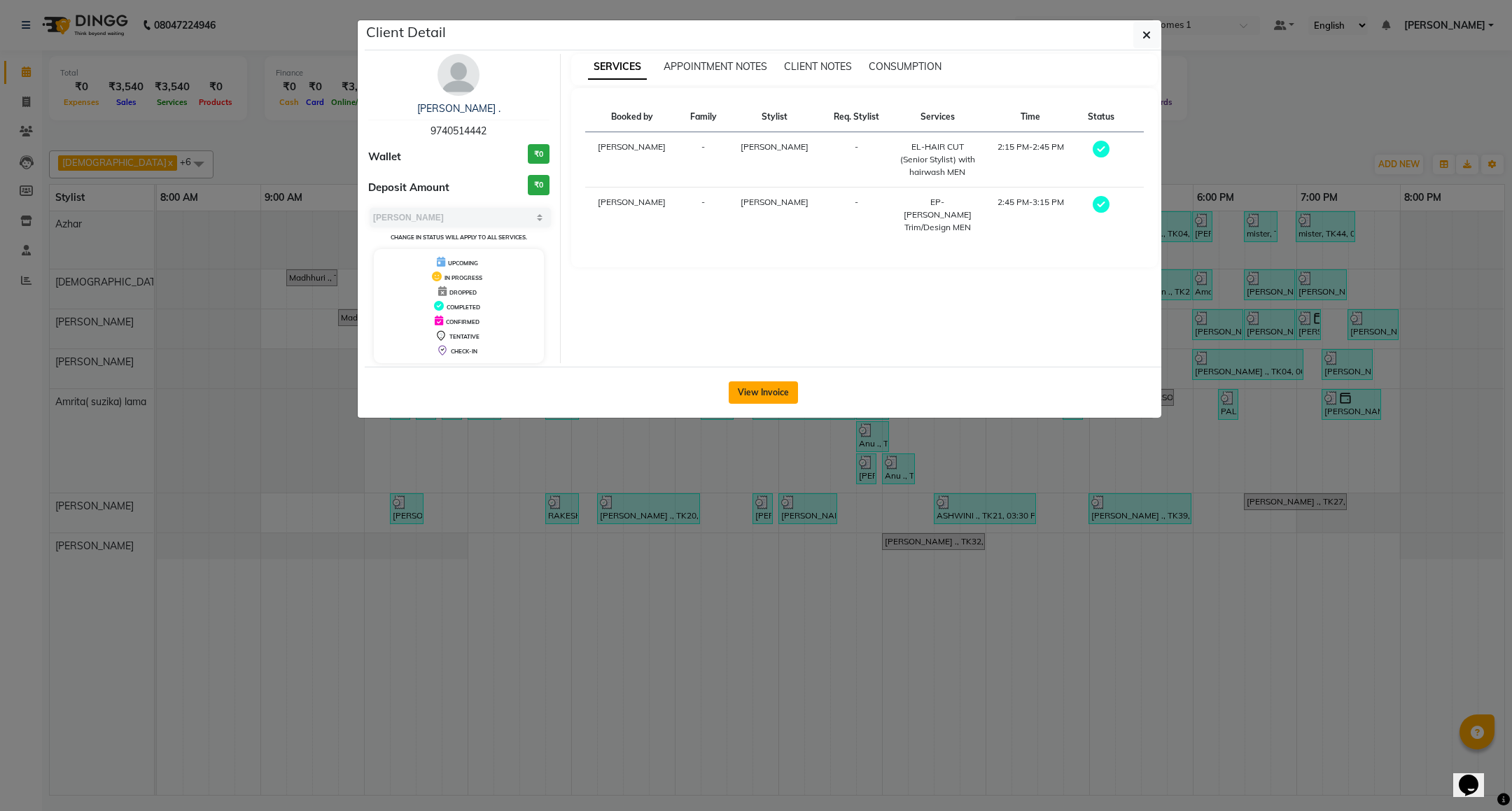
click at [780, 385] on button "View Invoice" at bounding box center [763, 392] width 69 height 22
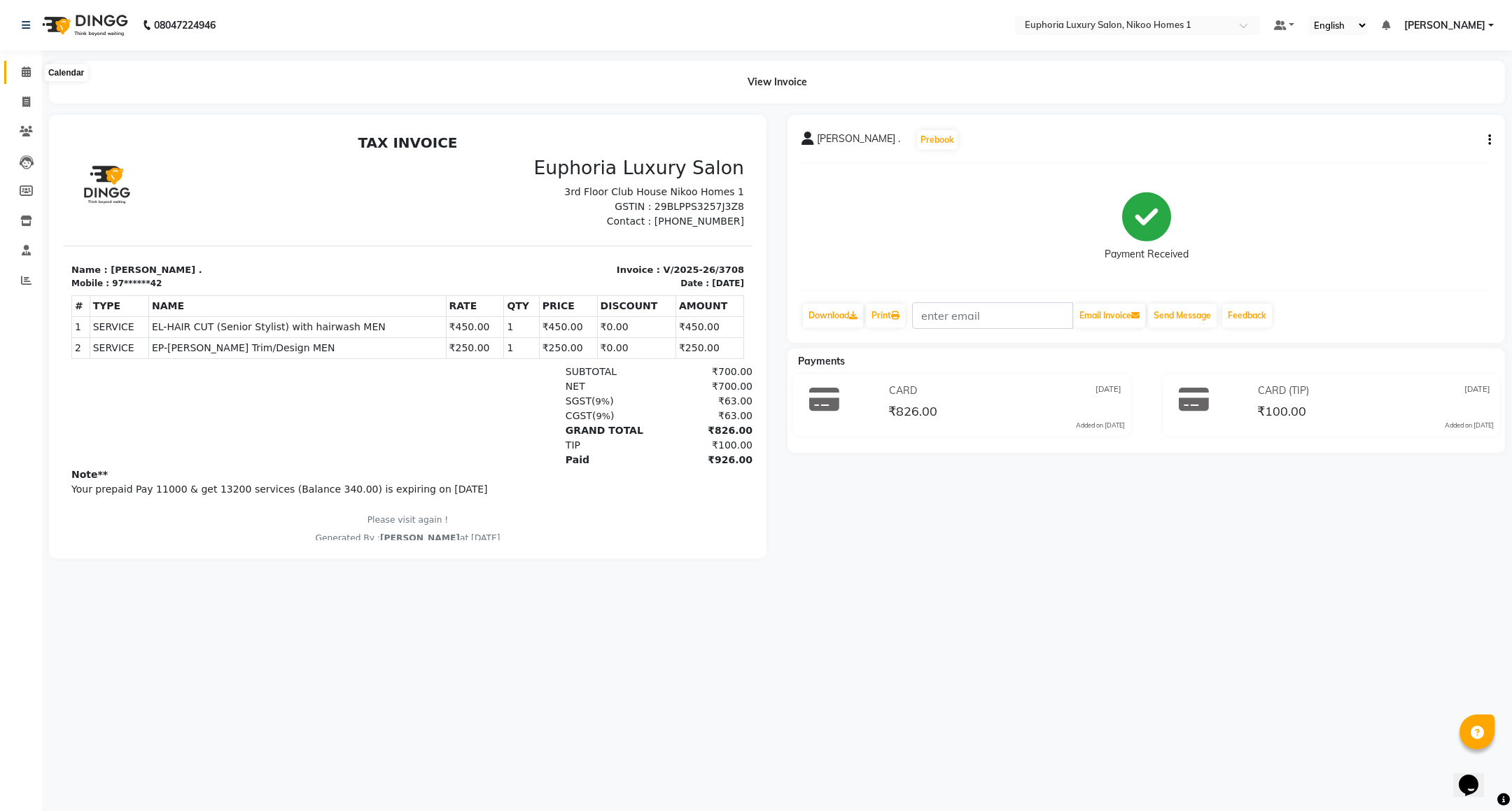
click at [25, 64] on span at bounding box center [26, 72] width 24 height 16
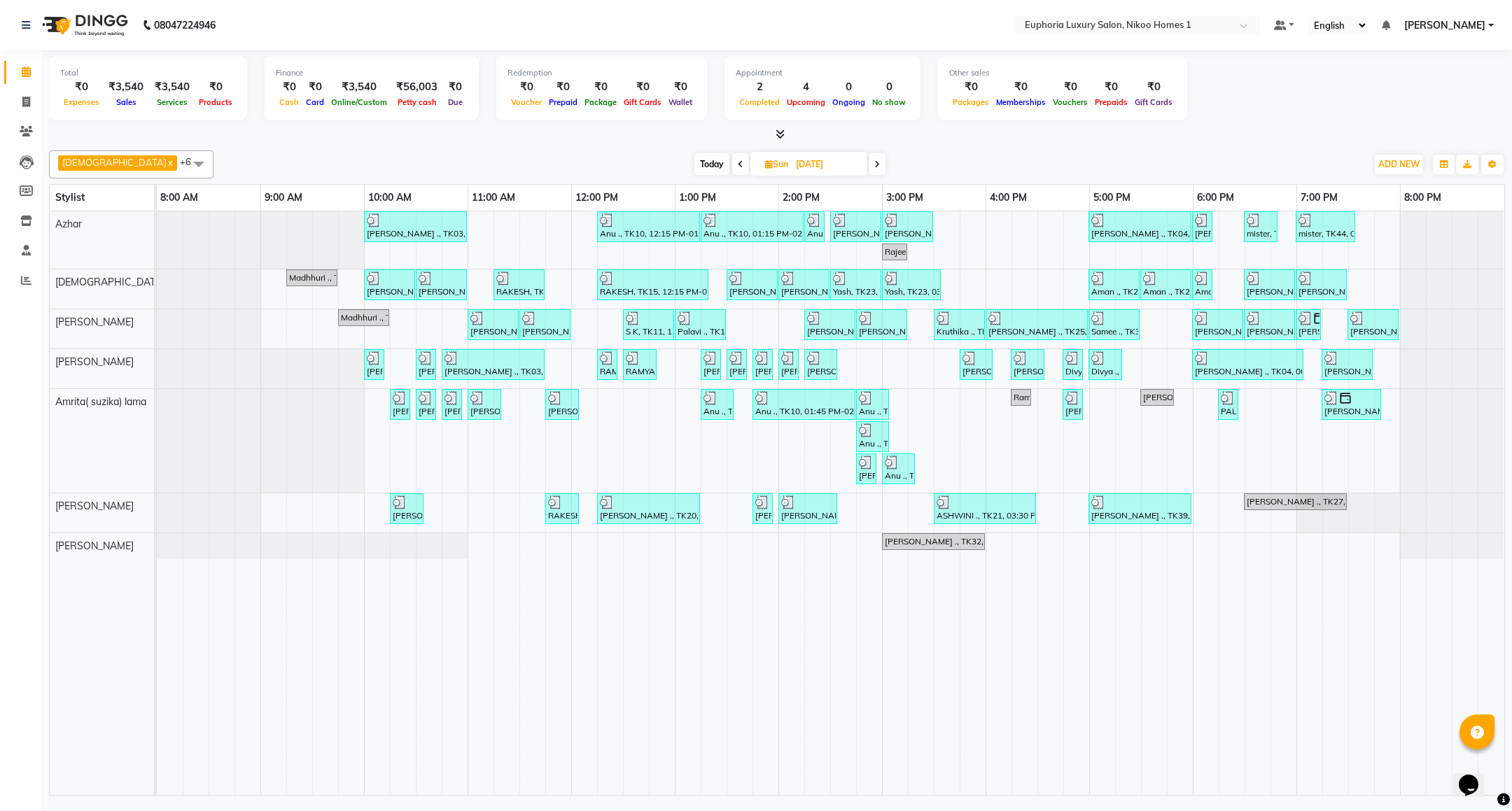
click at [792, 166] on input "[DATE]" at bounding box center [827, 164] width 70 height 21
select select "8"
select select "2025"
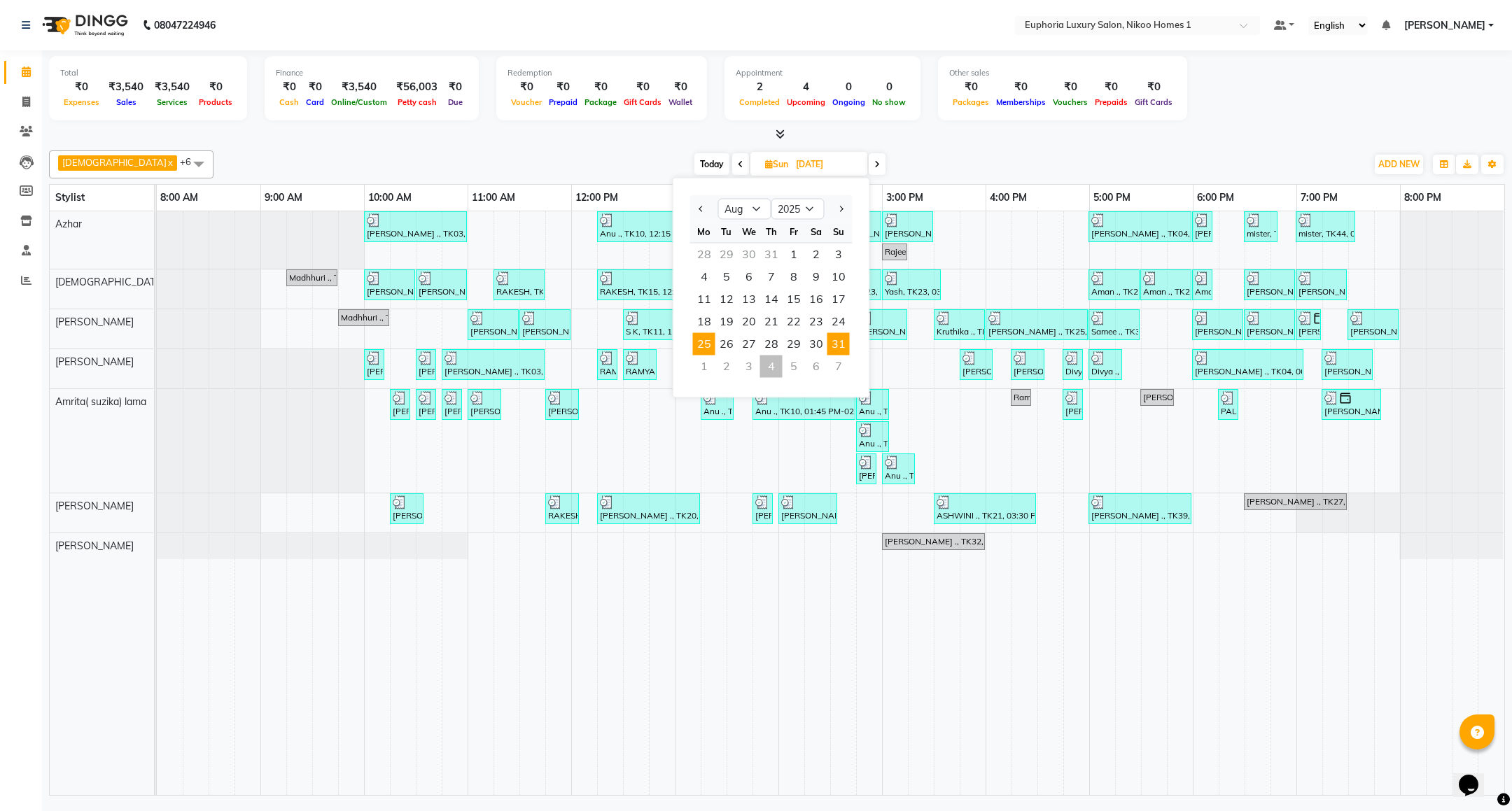
click at [696, 344] on span "25" at bounding box center [704, 344] width 22 height 22
type input "[DATE]"
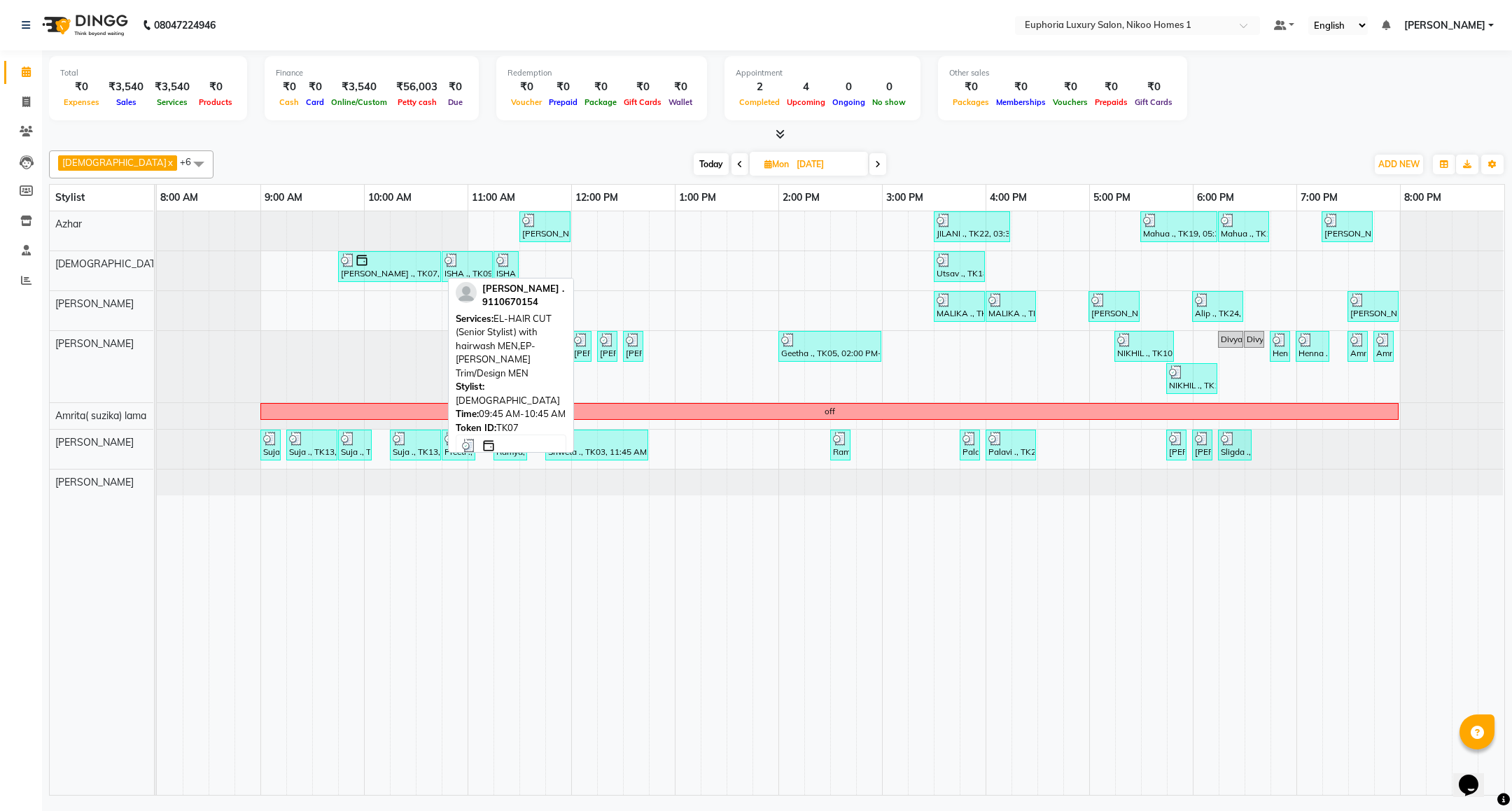
click at [385, 272] on div "[PERSON_NAME] ., TK07, 09:45 AM-10:45 AM, EL-HAIR CUT (Senior Stylist) with hai…" at bounding box center [390, 267] width 100 height 27
select select "3"
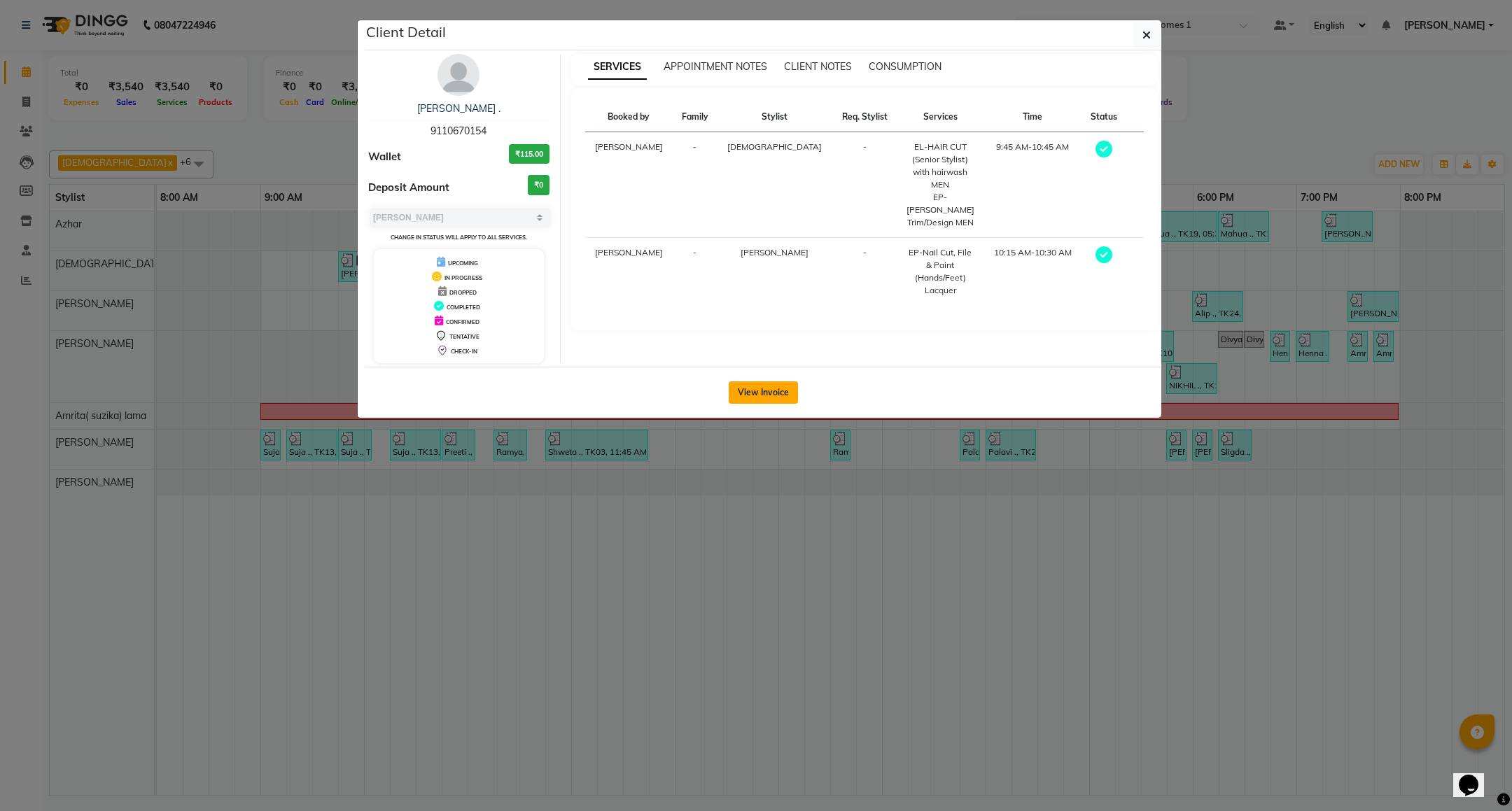
click at [759, 393] on button "View Invoice" at bounding box center [763, 392] width 69 height 22
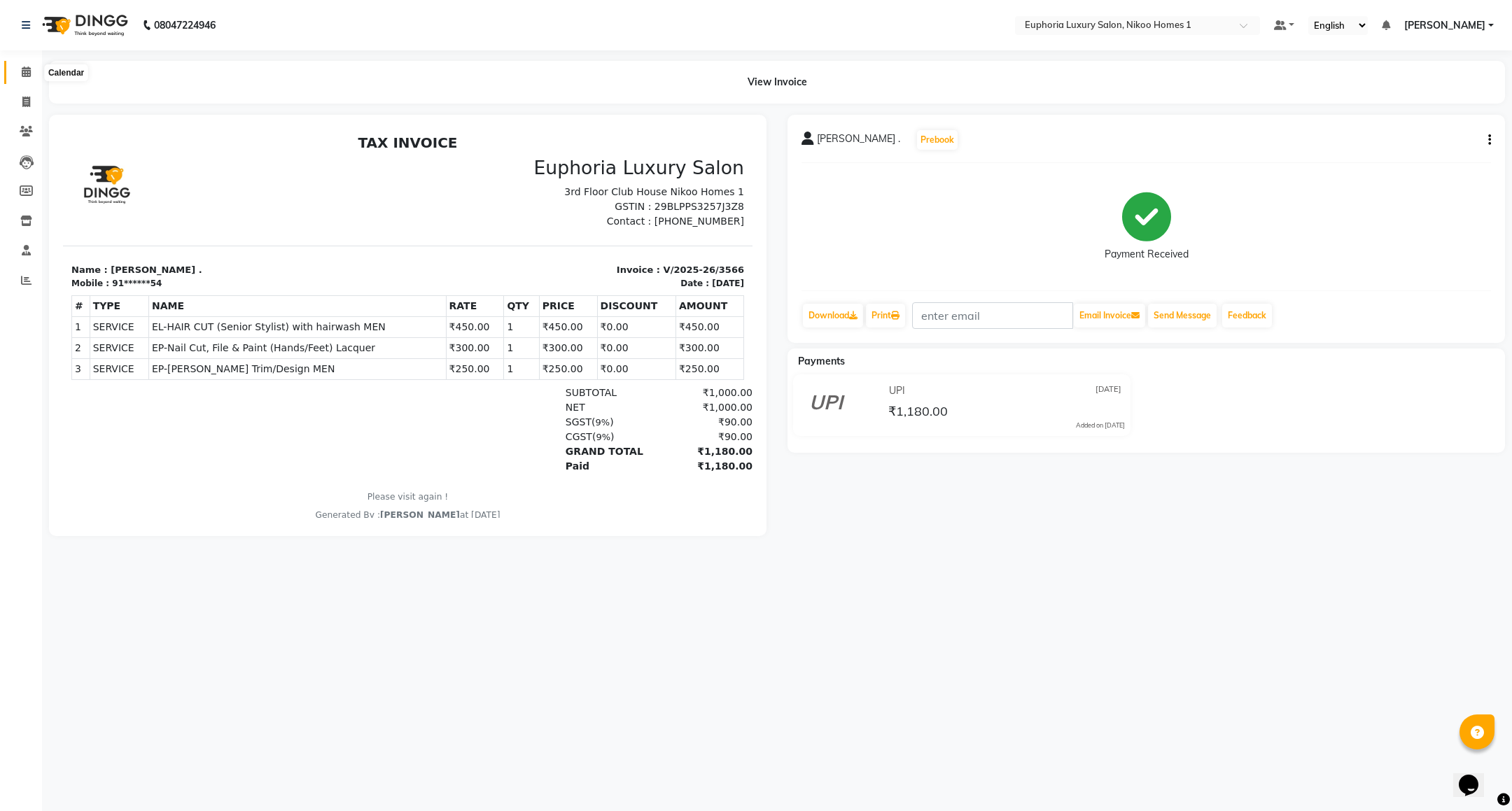
click at [28, 76] on icon at bounding box center [26, 72] width 9 height 10
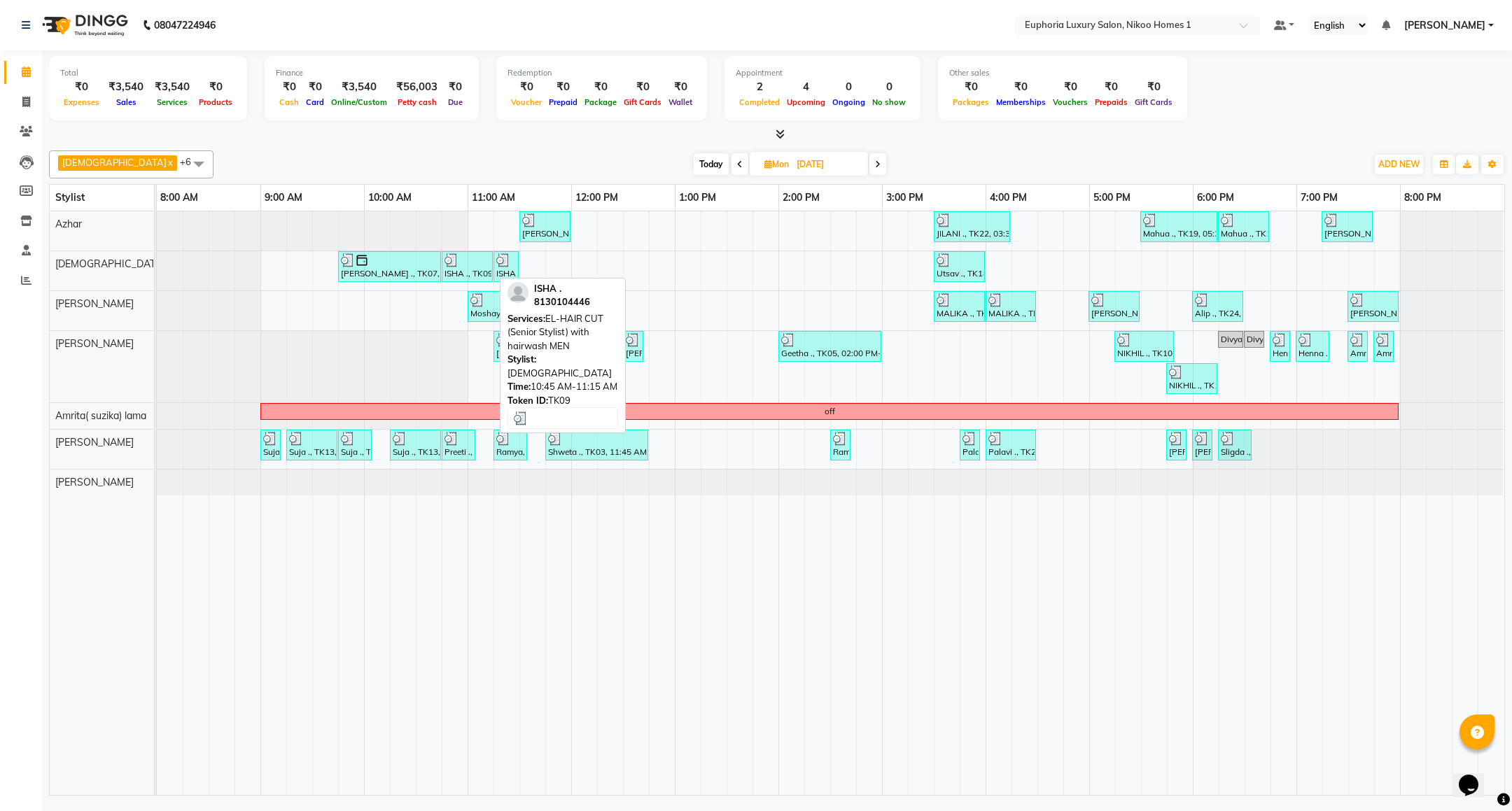
click at [476, 267] on div at bounding box center [468, 260] width 46 height 14
select select "3"
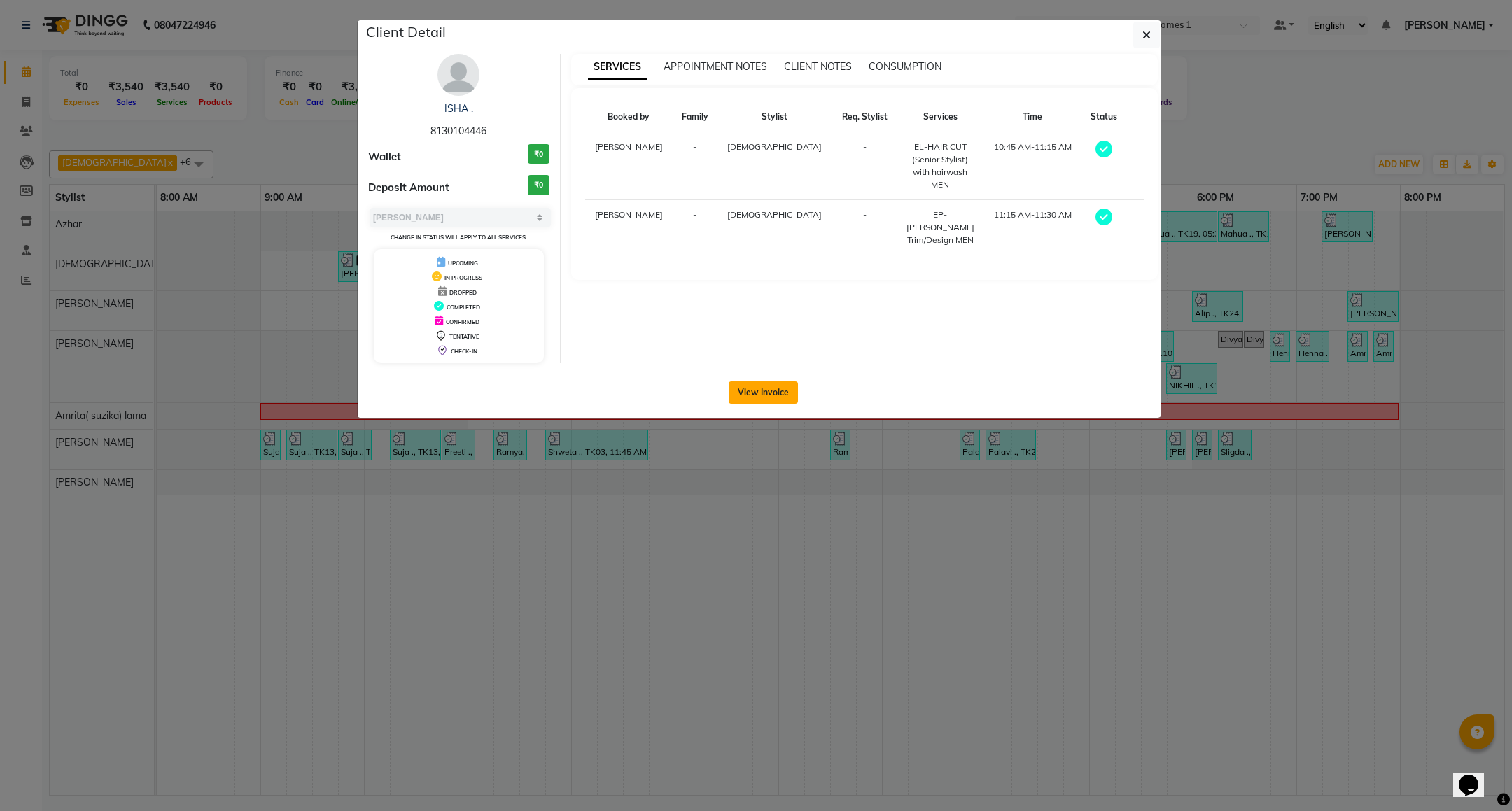
click at [758, 391] on button "View Invoice" at bounding box center [763, 392] width 69 height 22
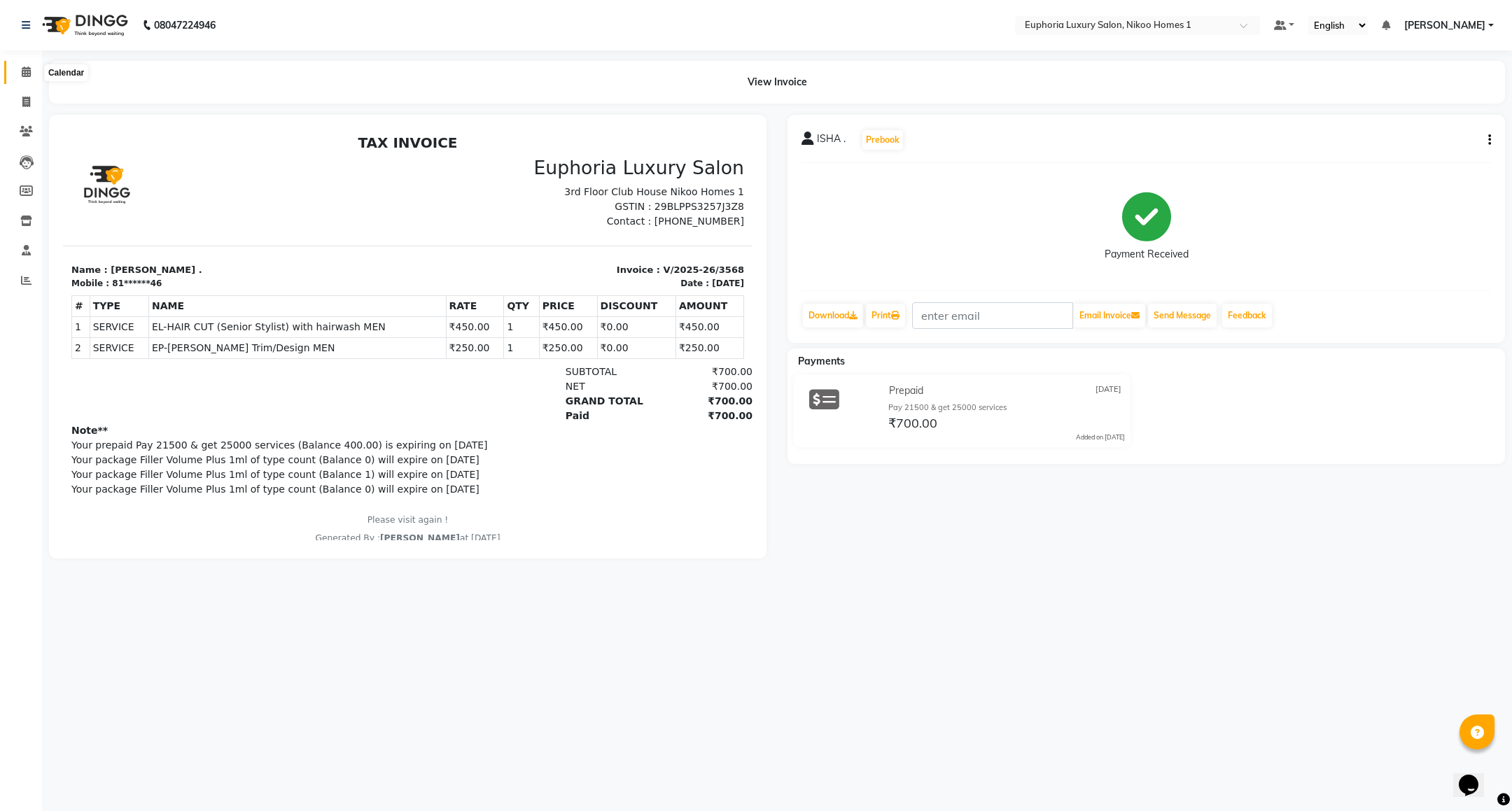
click at [21, 74] on icon at bounding box center [26, 72] width 9 height 10
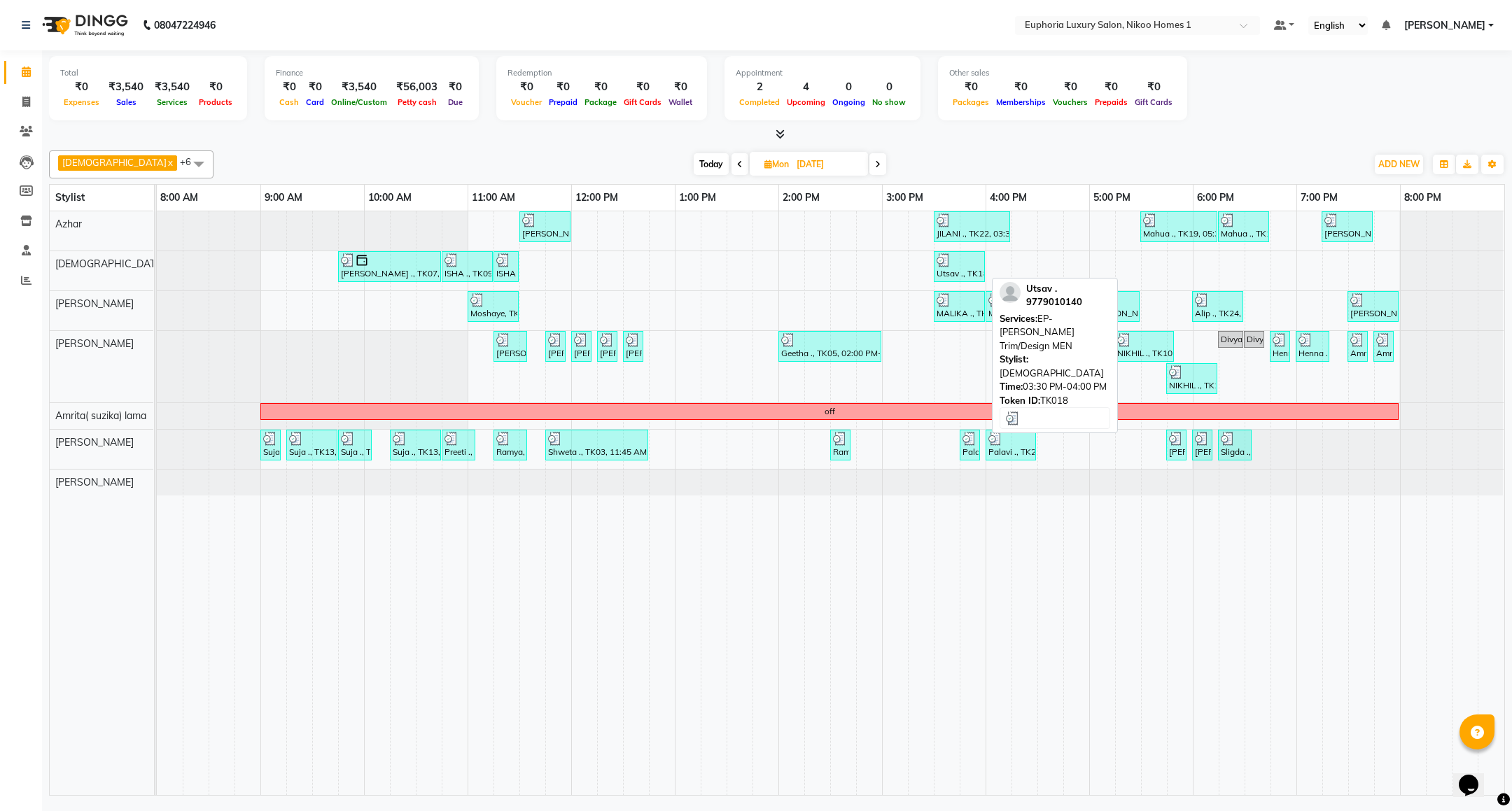
click at [960, 264] on div at bounding box center [959, 260] width 46 height 14
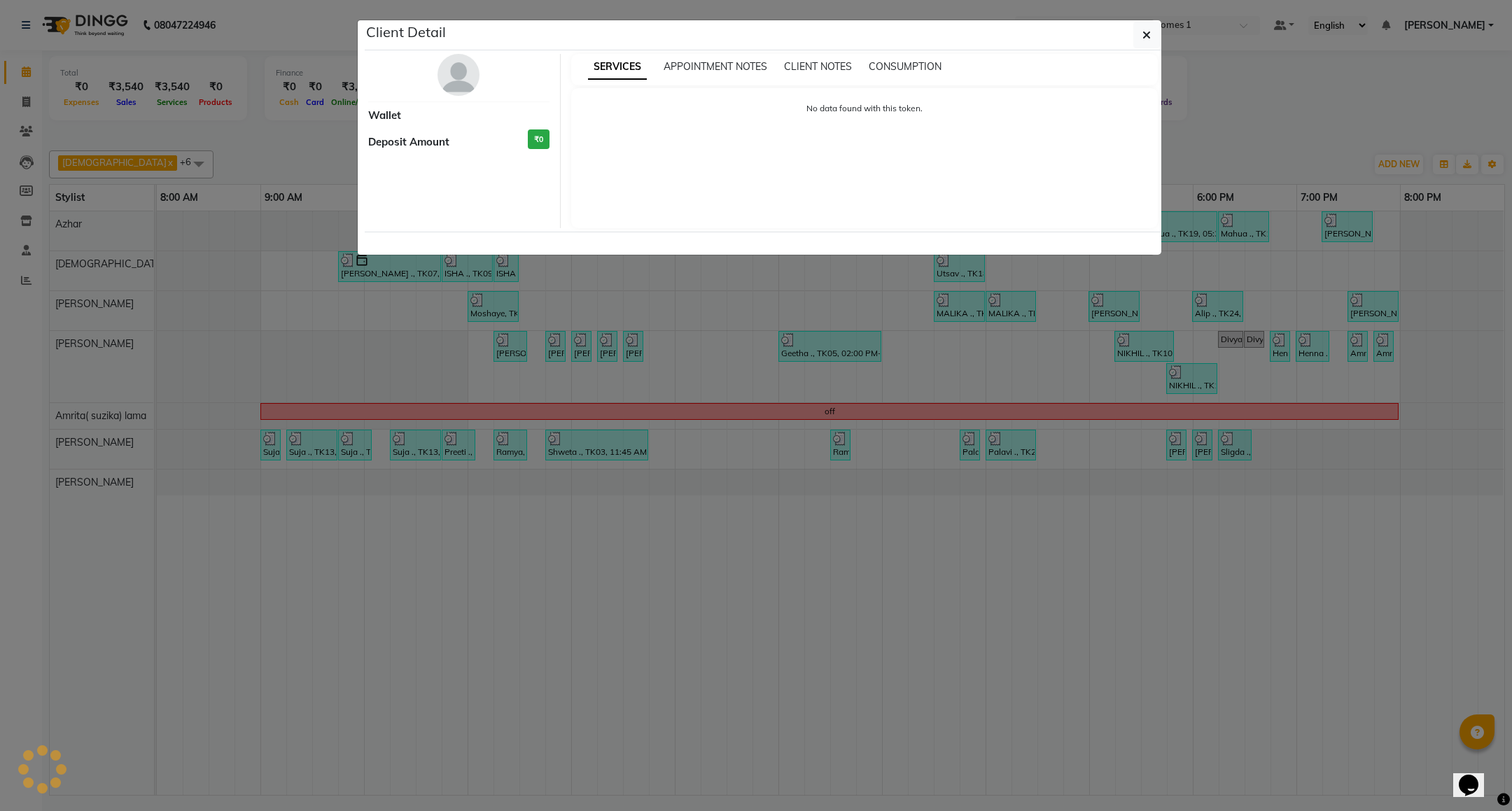
select select "3"
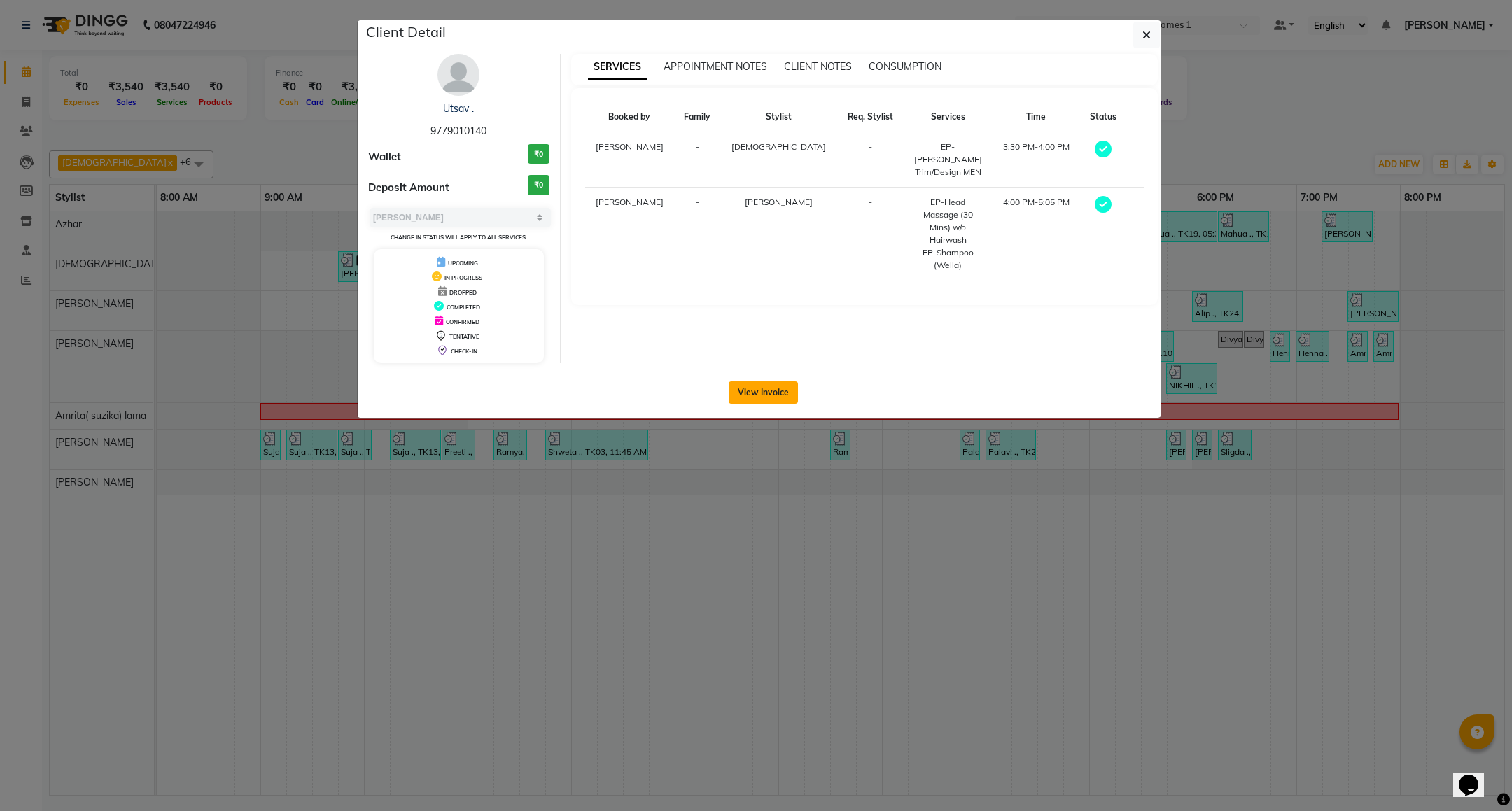
click at [786, 387] on button "View Invoice" at bounding box center [763, 392] width 69 height 22
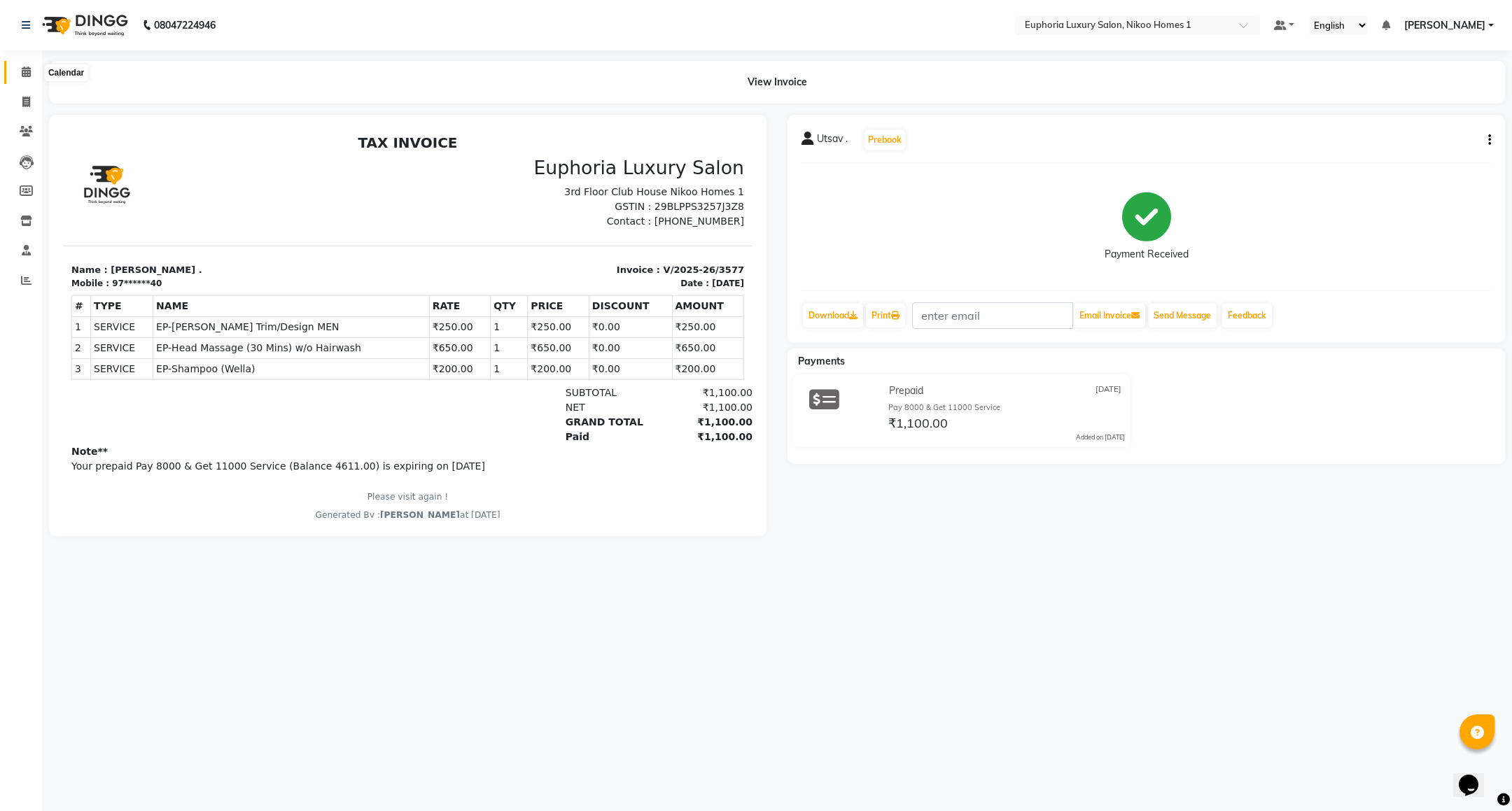
click at [30, 80] on span at bounding box center [26, 72] width 24 height 16
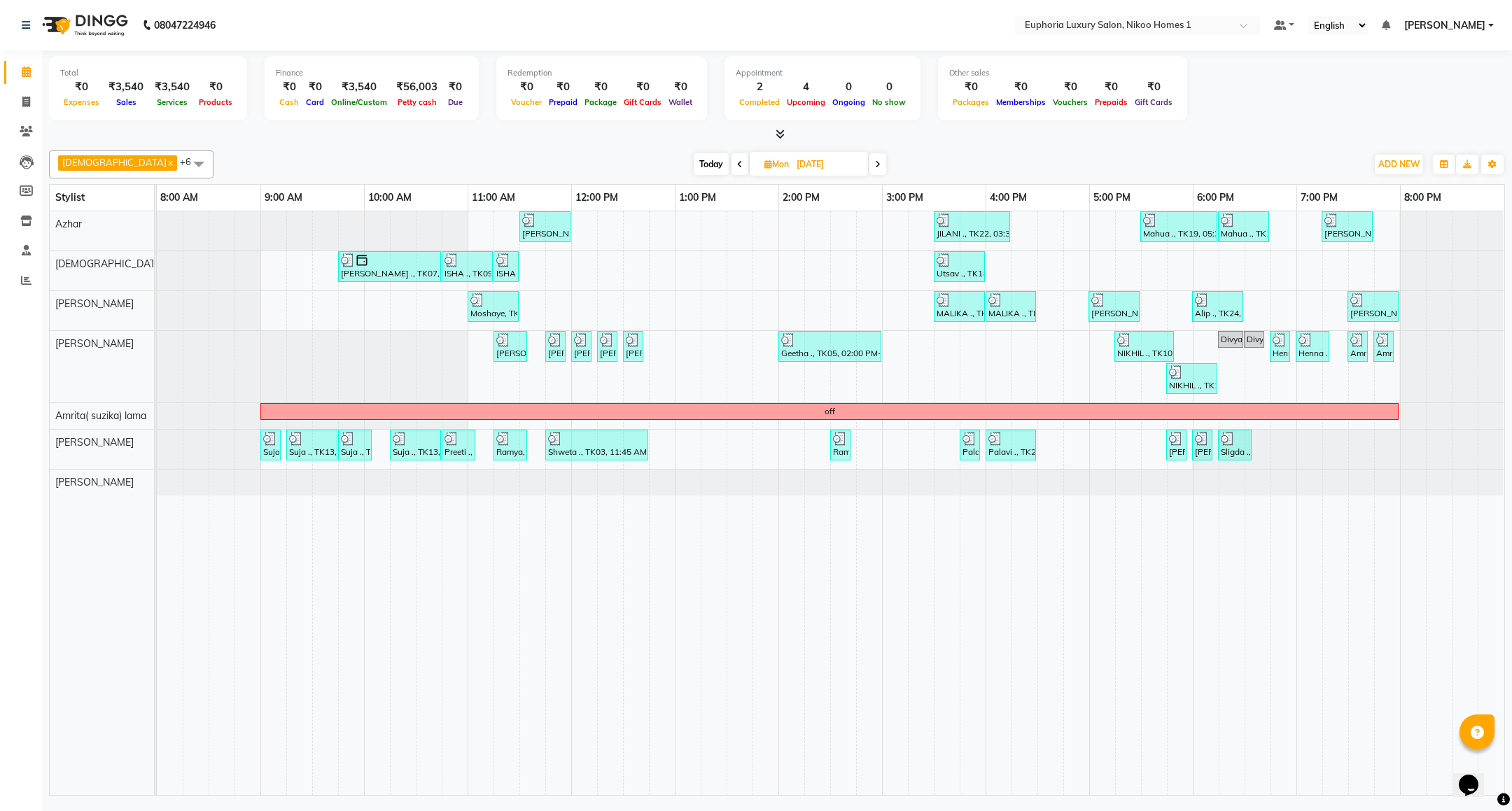
click at [869, 166] on span at bounding box center [878, 164] width 17 height 21
type input "[DATE]"
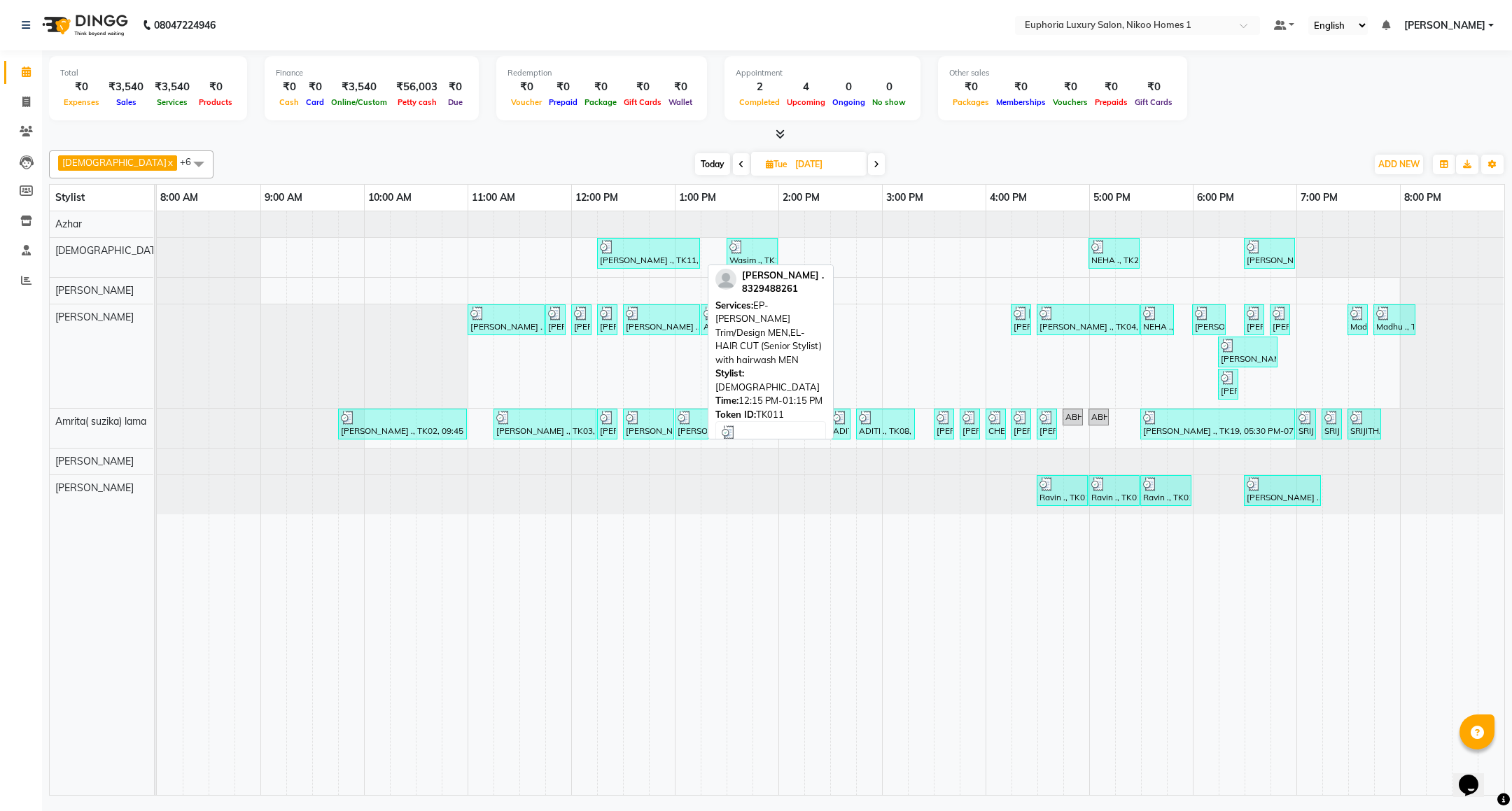
click at [691, 250] on div at bounding box center [649, 247] width 98 height 14
select select "3"
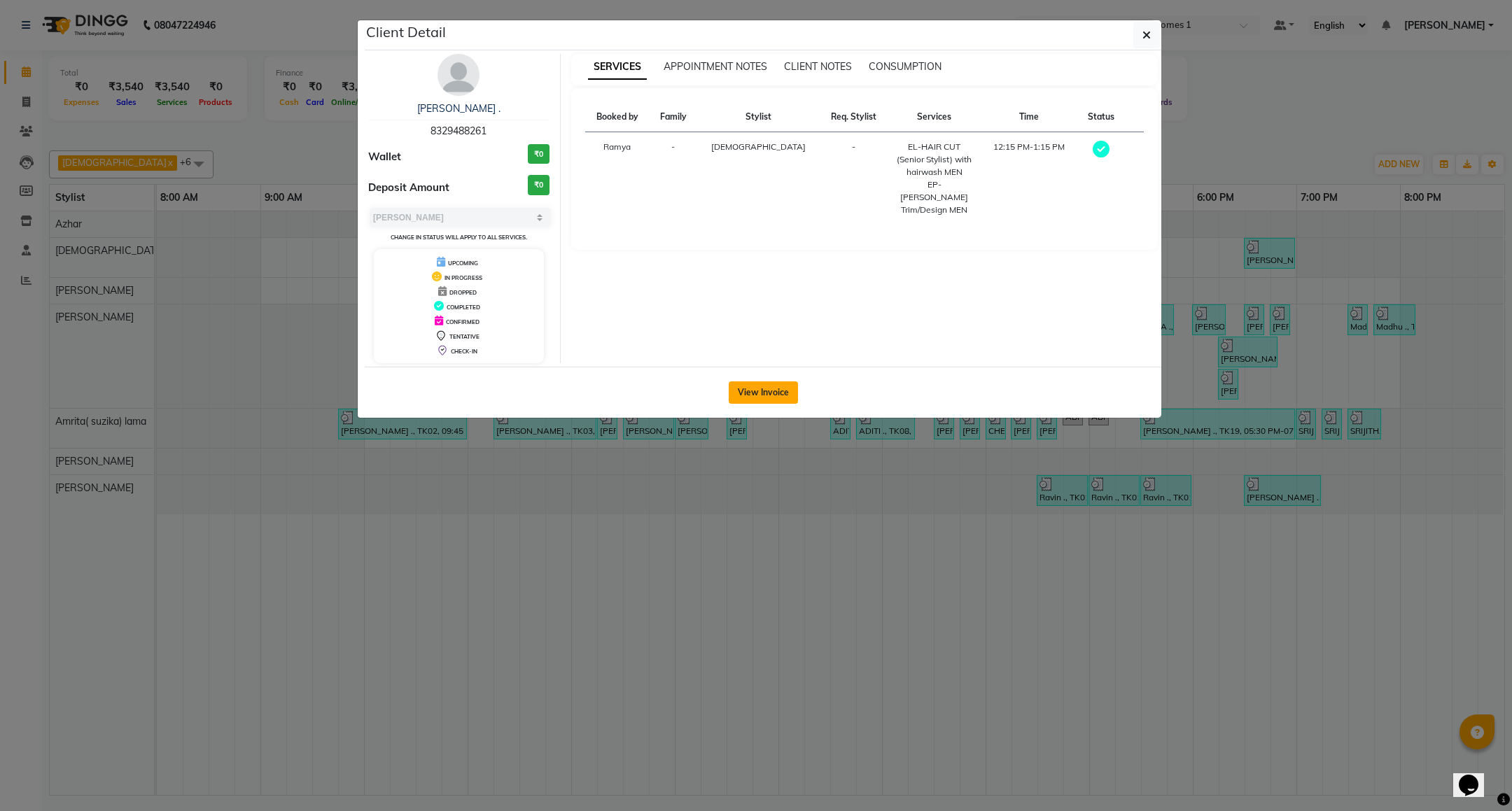
click at [763, 389] on button "View Invoice" at bounding box center [763, 392] width 69 height 22
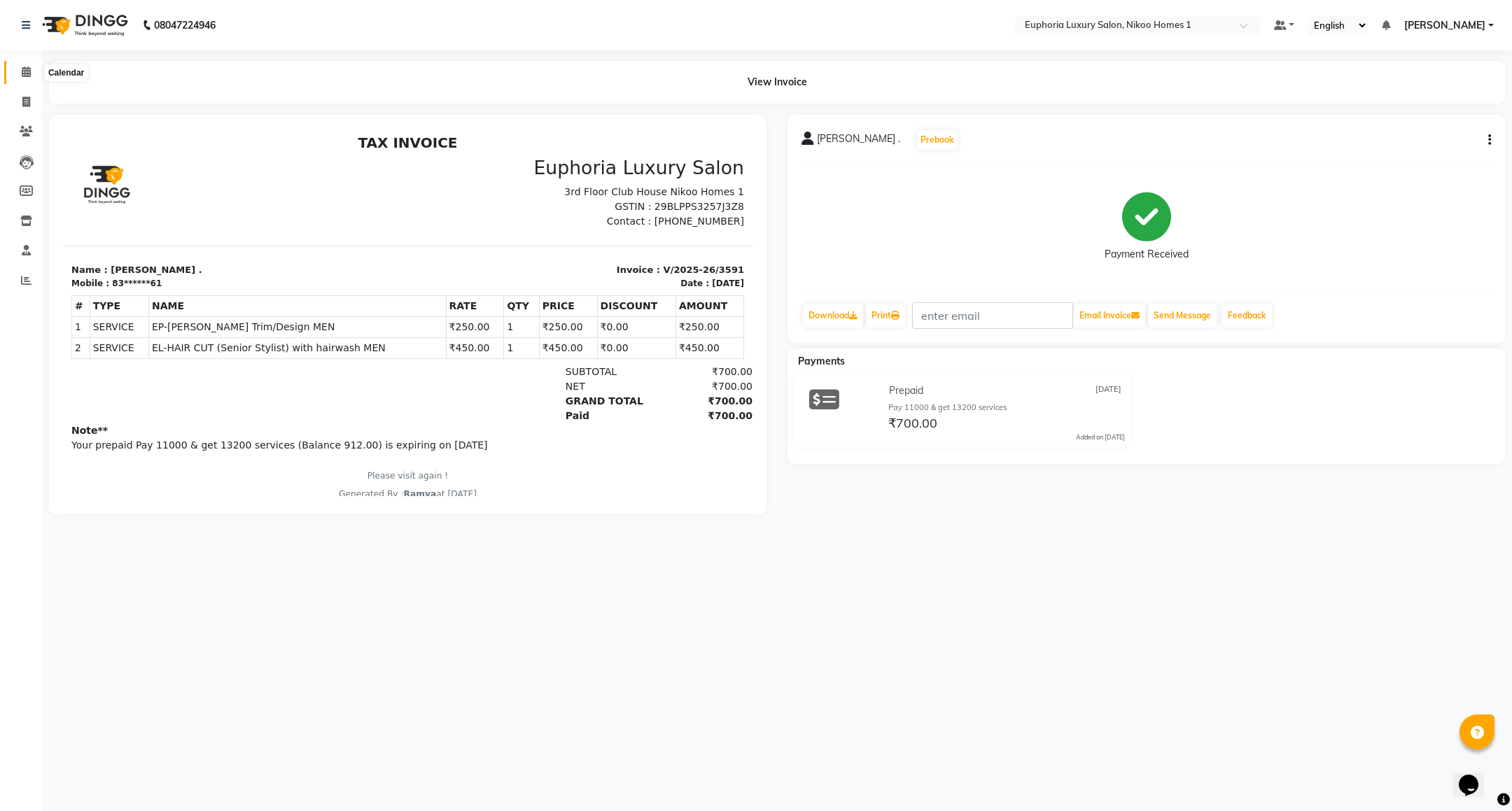
click at [21, 75] on icon at bounding box center [26, 72] width 9 height 10
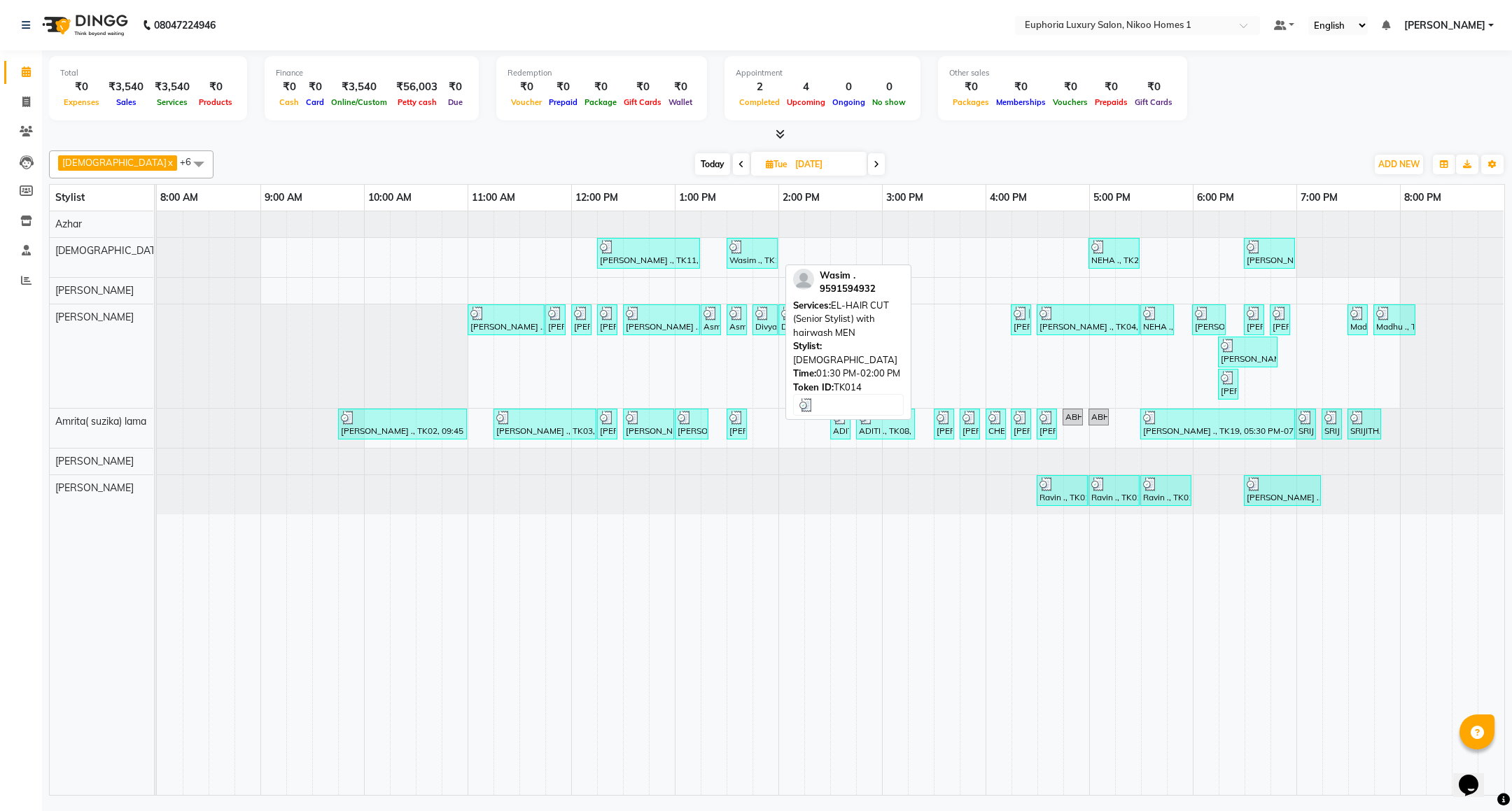
click at [759, 267] on div "Wasim ., TK14, 01:30 PM-02:00 PM, EL-HAIR CUT (Senior Stylist) with hairwash MEN" at bounding box center [752, 253] width 48 height 27
select select "3"
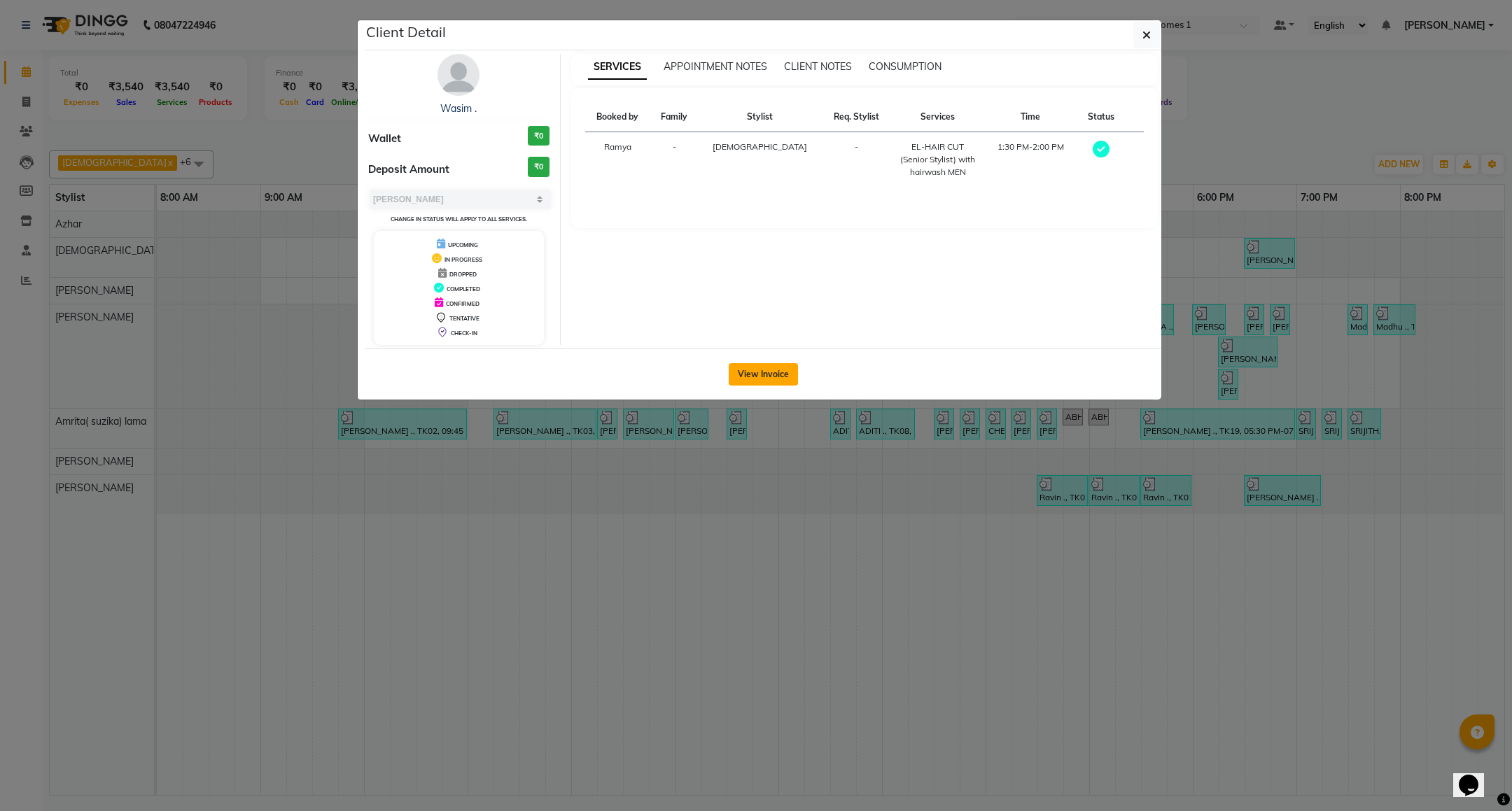
click at [776, 368] on button "View Invoice" at bounding box center [763, 374] width 69 height 22
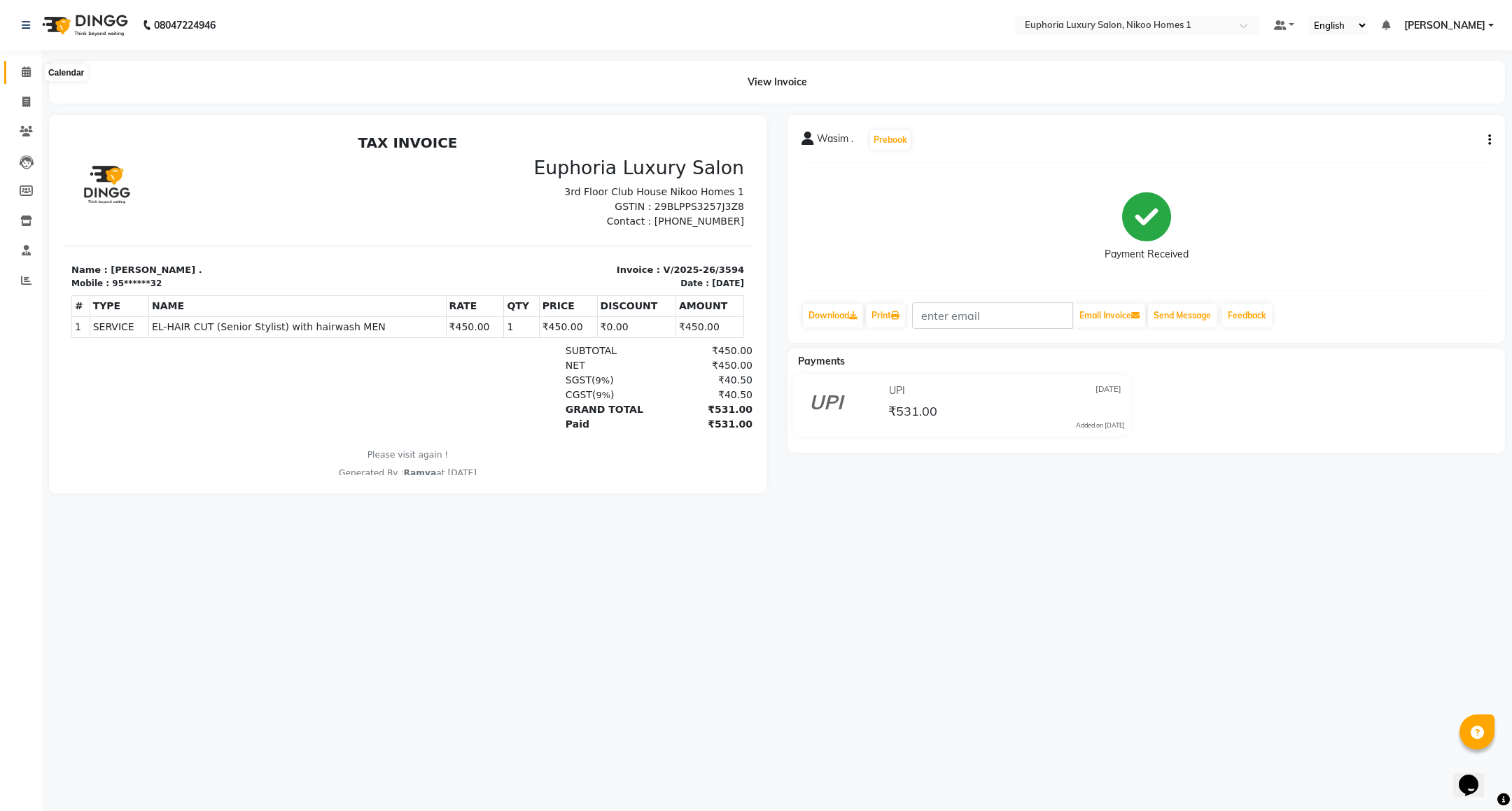
click at [19, 80] on span at bounding box center [26, 72] width 24 height 16
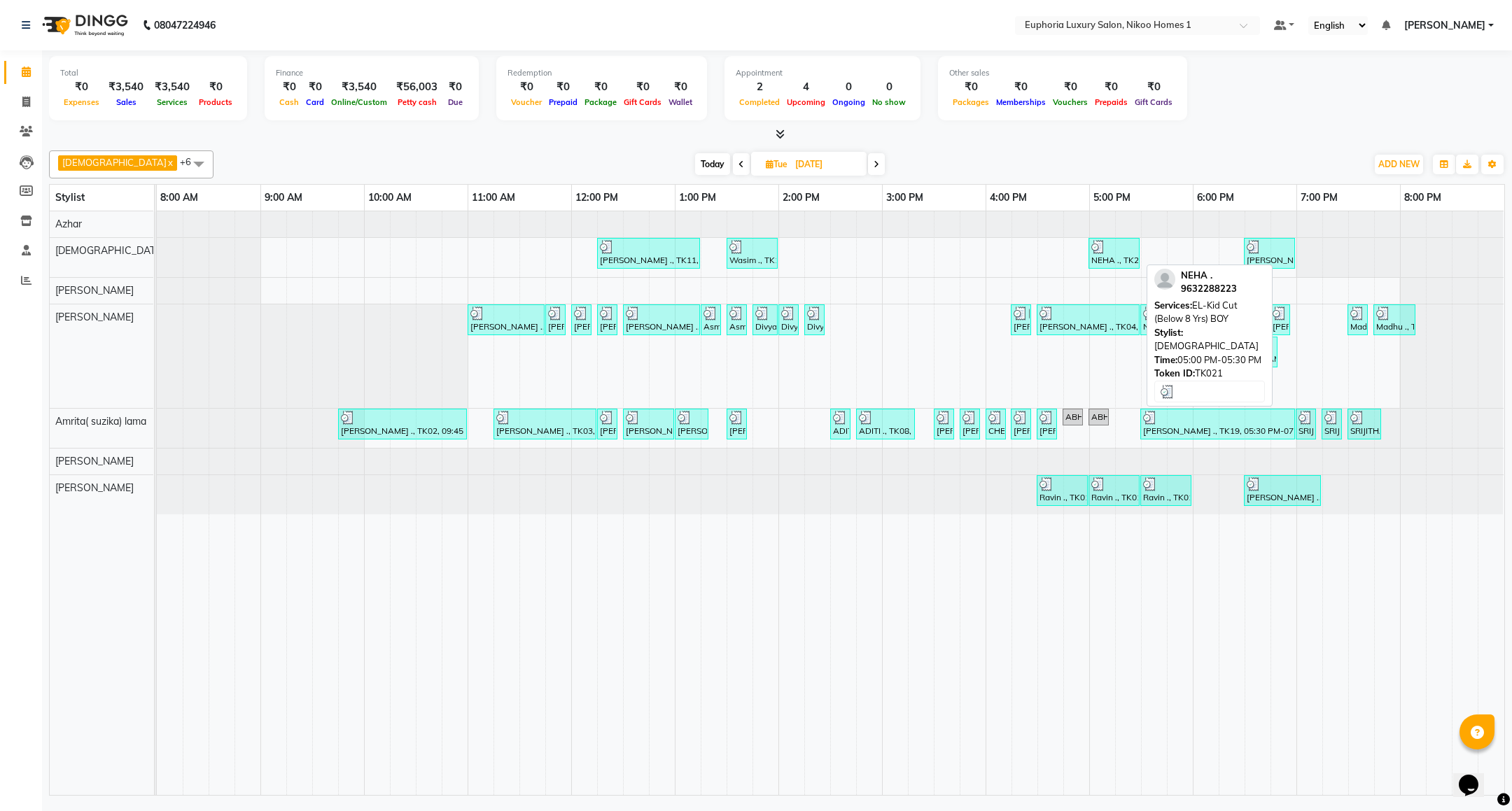
click at [1112, 262] on div "NEHA ., TK21, 05:00 PM-05:30 PM, EL-Kid Cut (Below 8 Yrs) BOY" at bounding box center [1113, 253] width 48 height 27
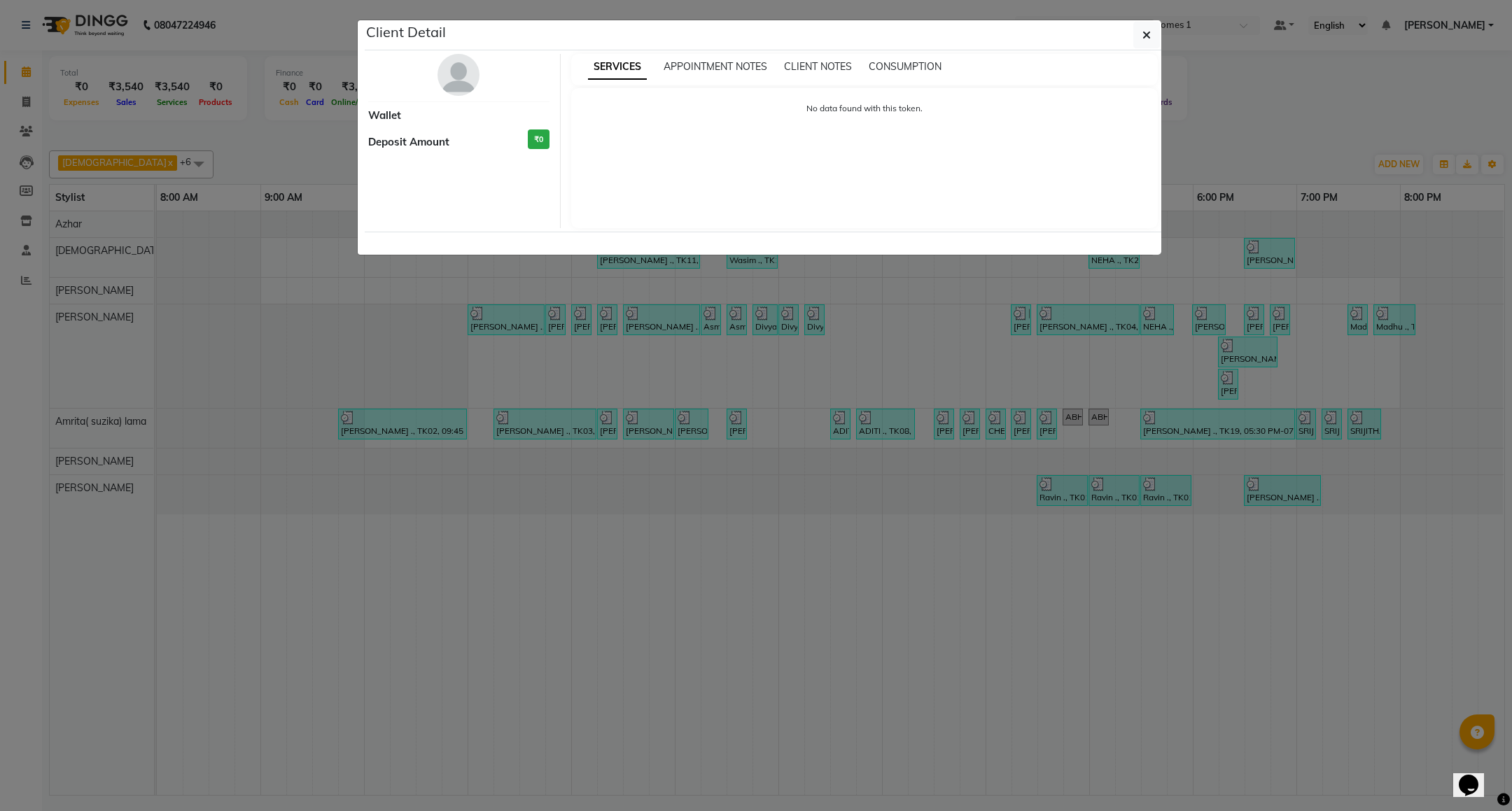
select select "3"
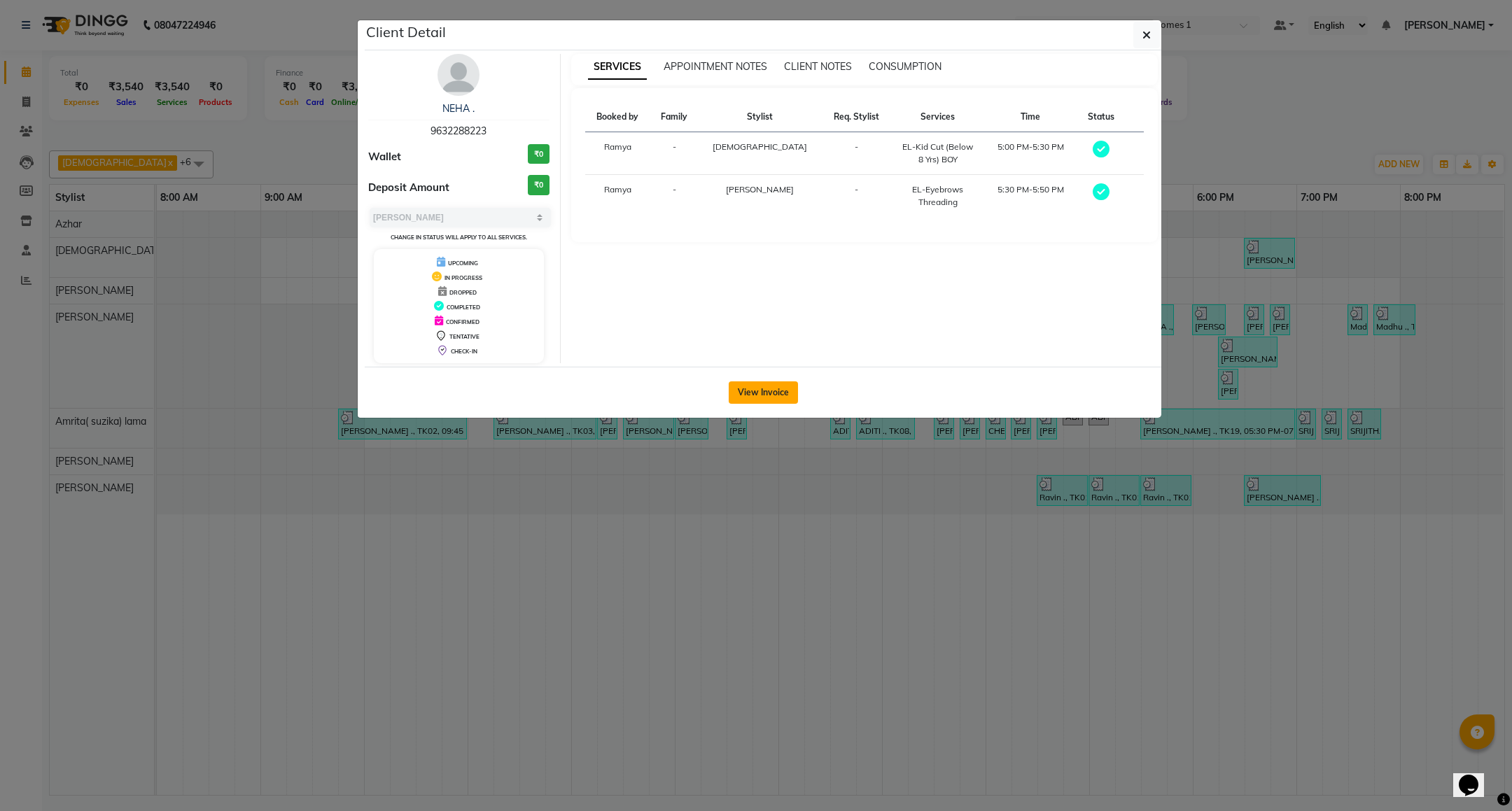
click at [794, 384] on button "View Invoice" at bounding box center [763, 392] width 69 height 22
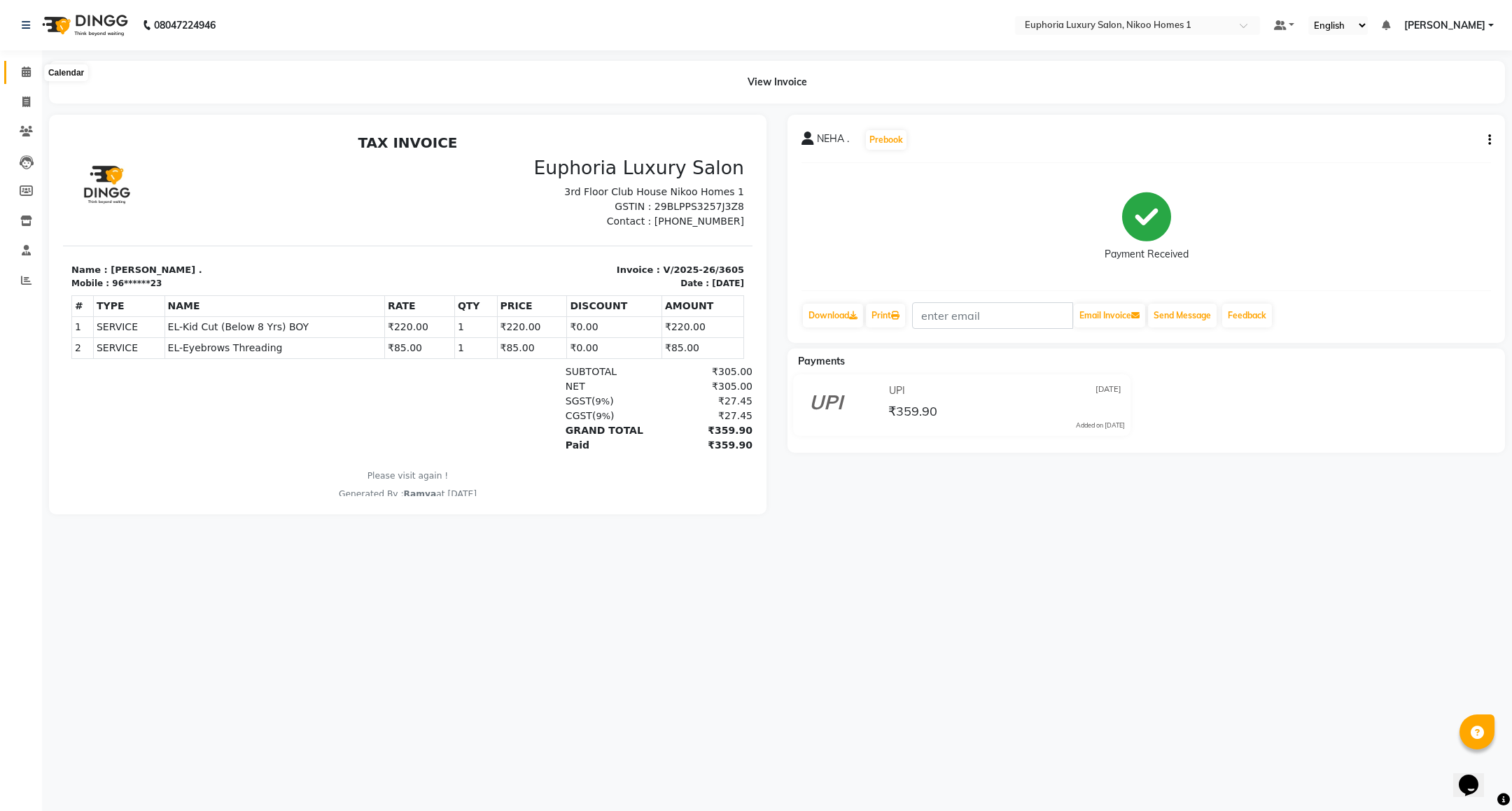
click at [18, 69] on span at bounding box center [26, 72] width 24 height 16
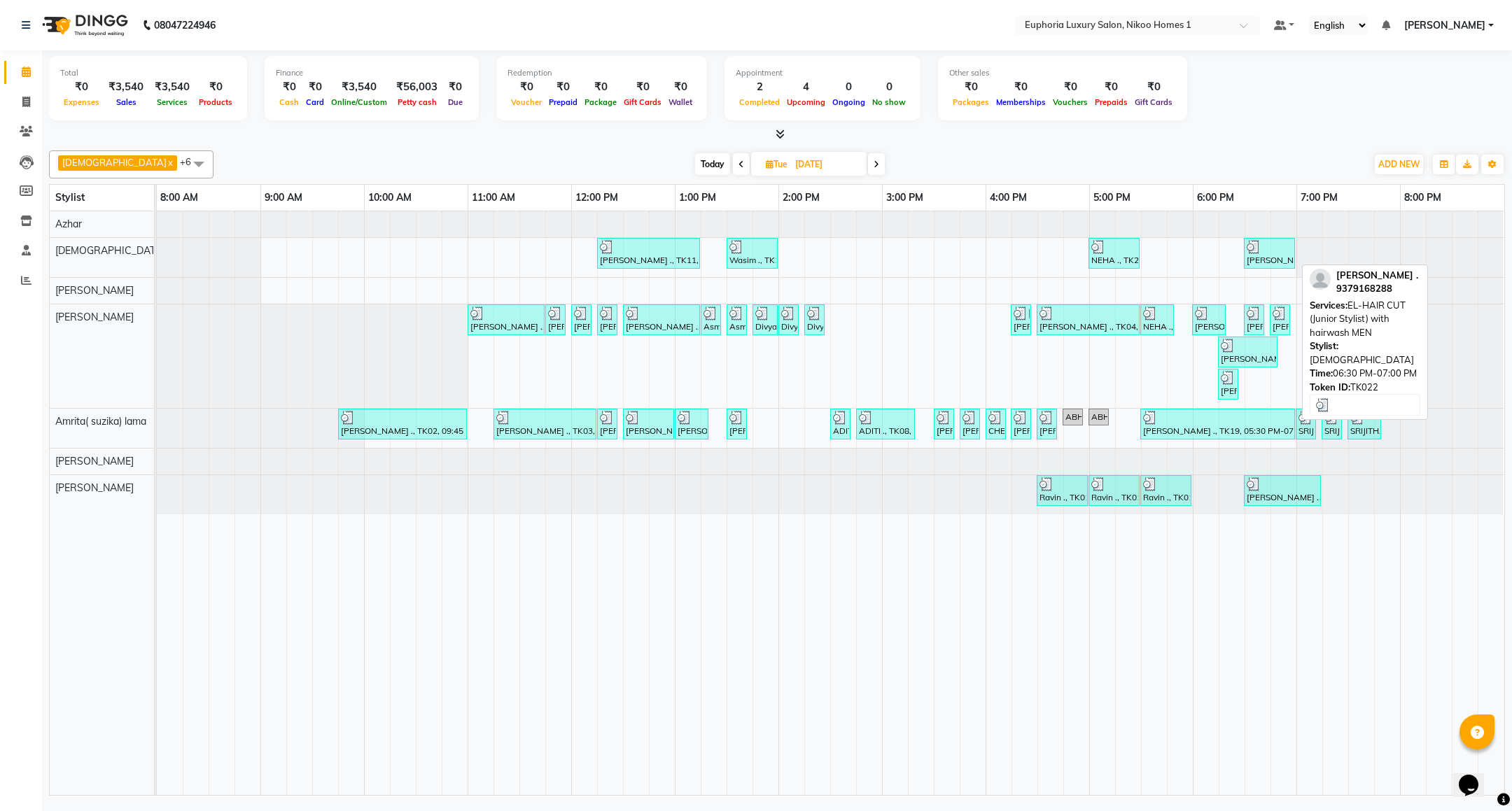
click at [1269, 257] on div "[PERSON_NAME] ., TK22, 06:30 PM-07:00 PM, EL-HAIR CUT (Junior Stylist) with hai…" at bounding box center [1269, 253] width 48 height 27
select select "3"
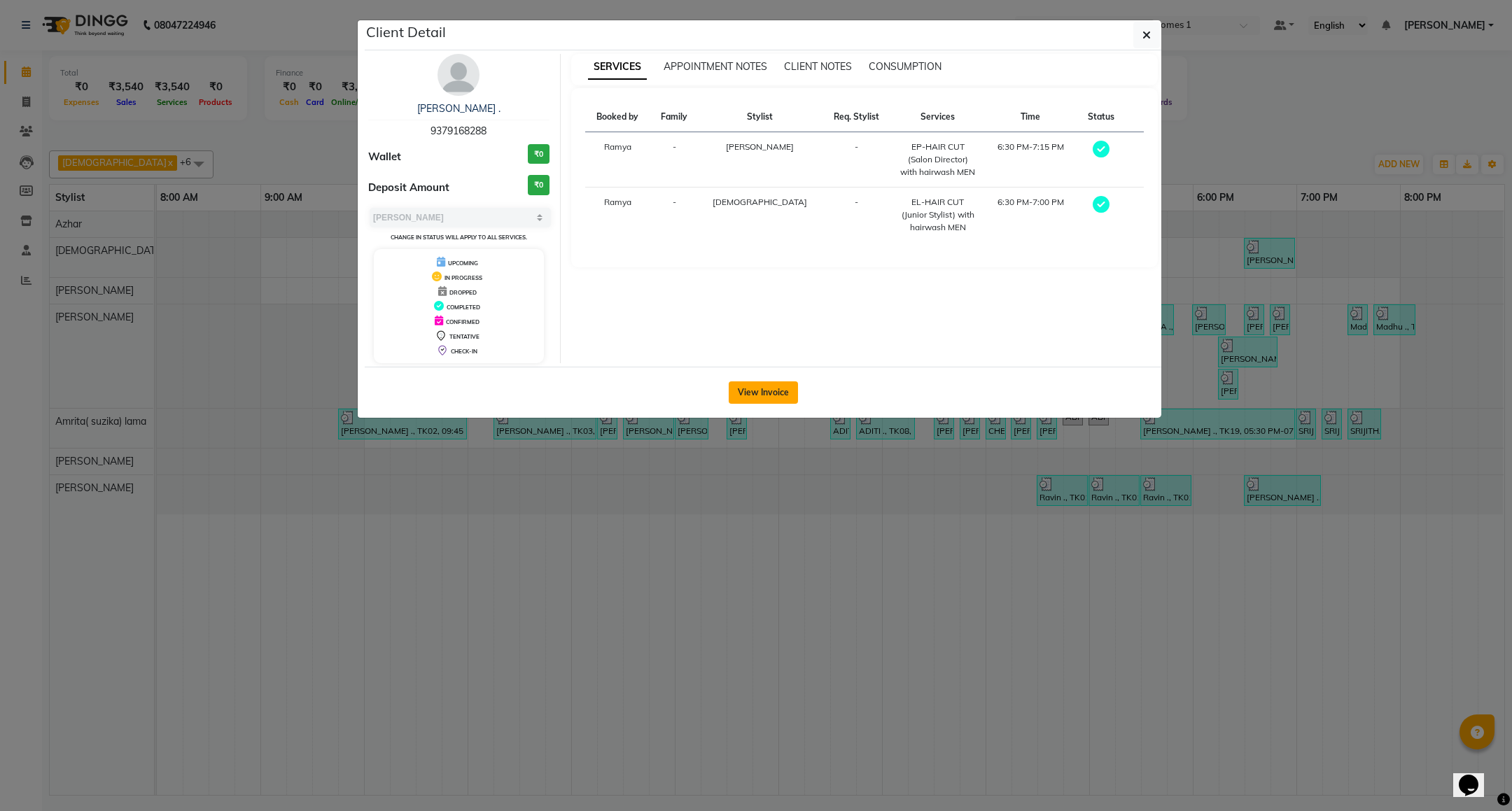
click at [777, 400] on button "View Invoice" at bounding box center [763, 392] width 69 height 22
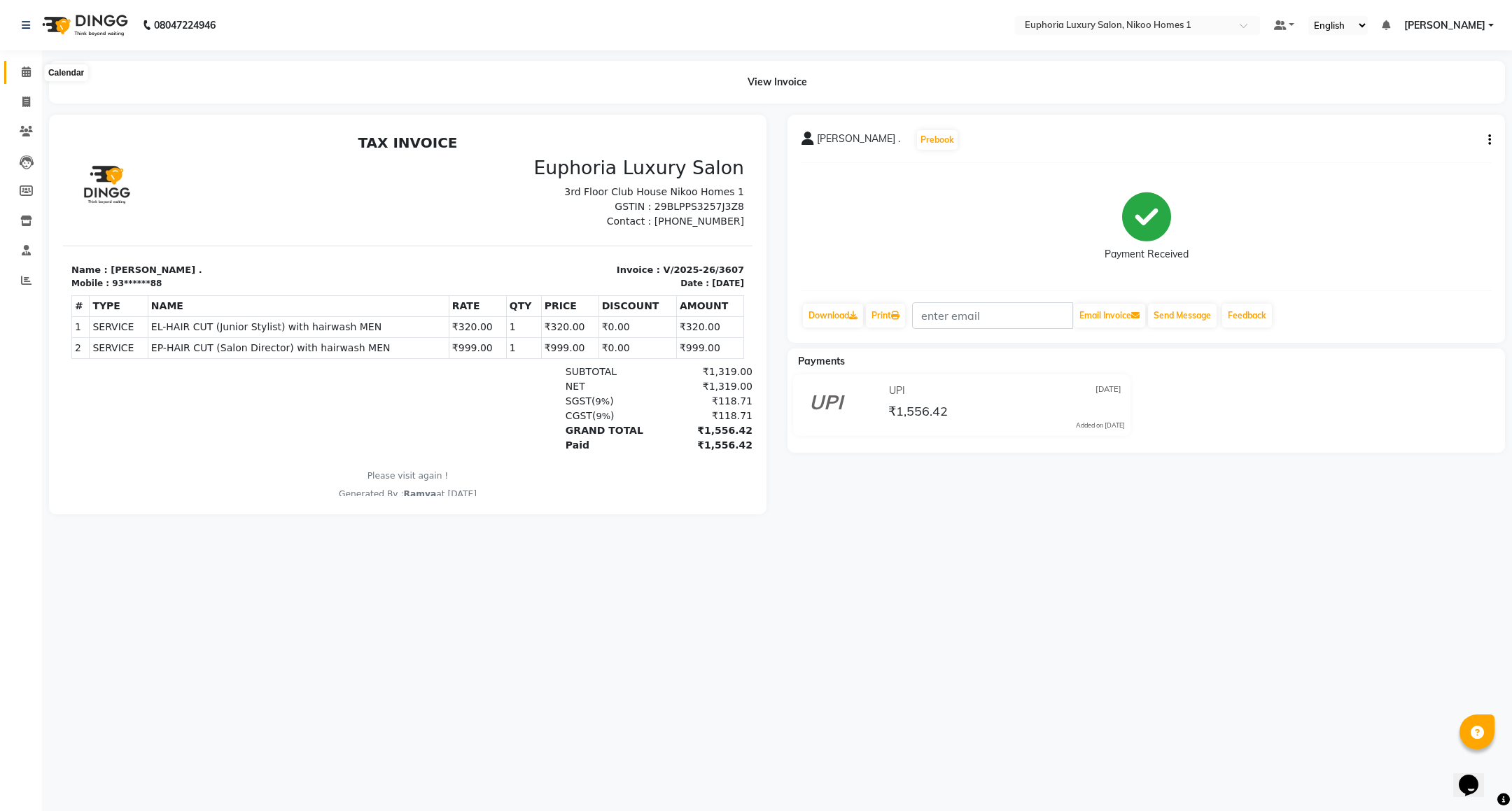
click at [30, 75] on icon at bounding box center [26, 72] width 9 height 10
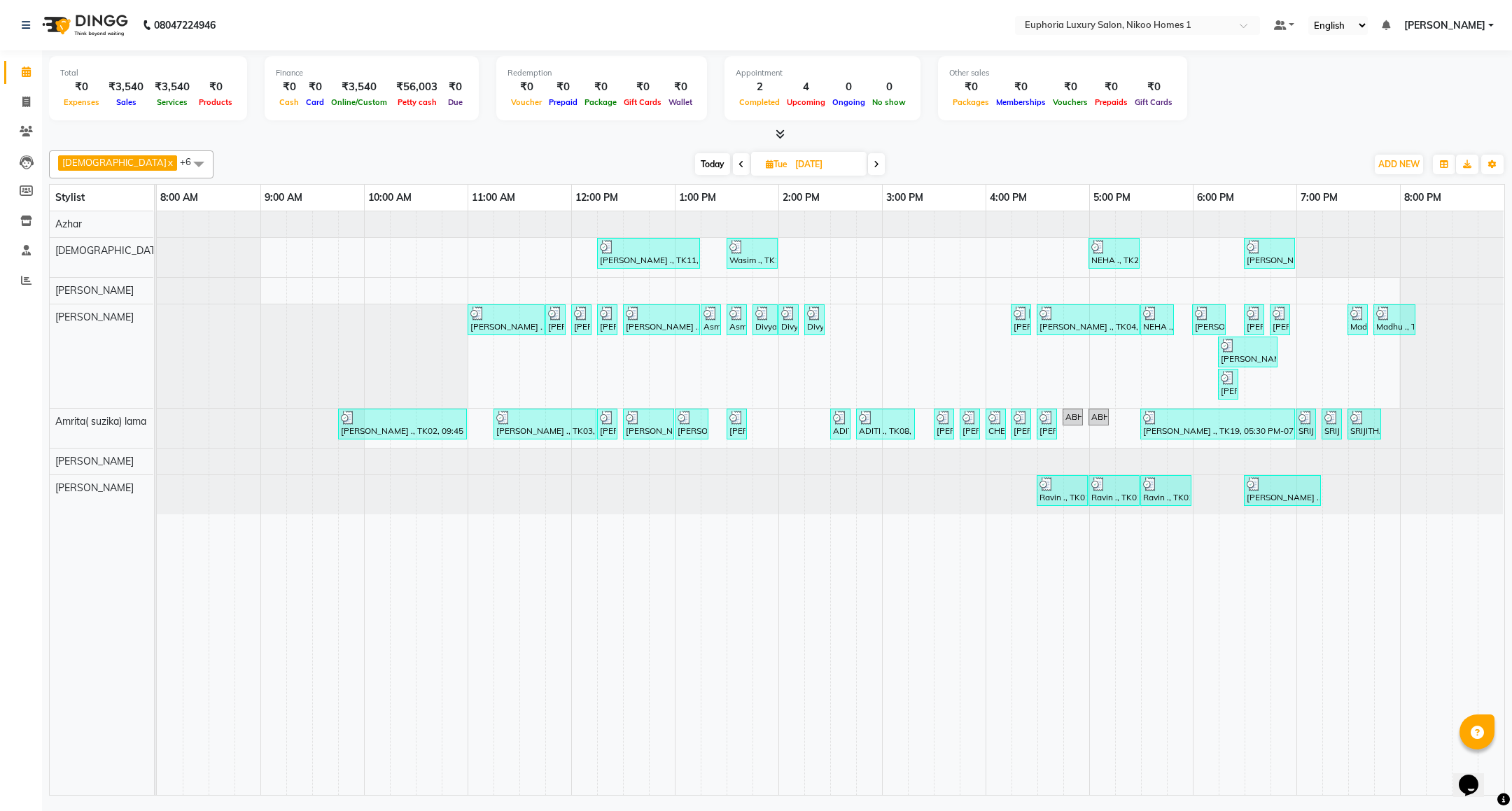
click at [874, 168] on icon at bounding box center [877, 164] width 6 height 8
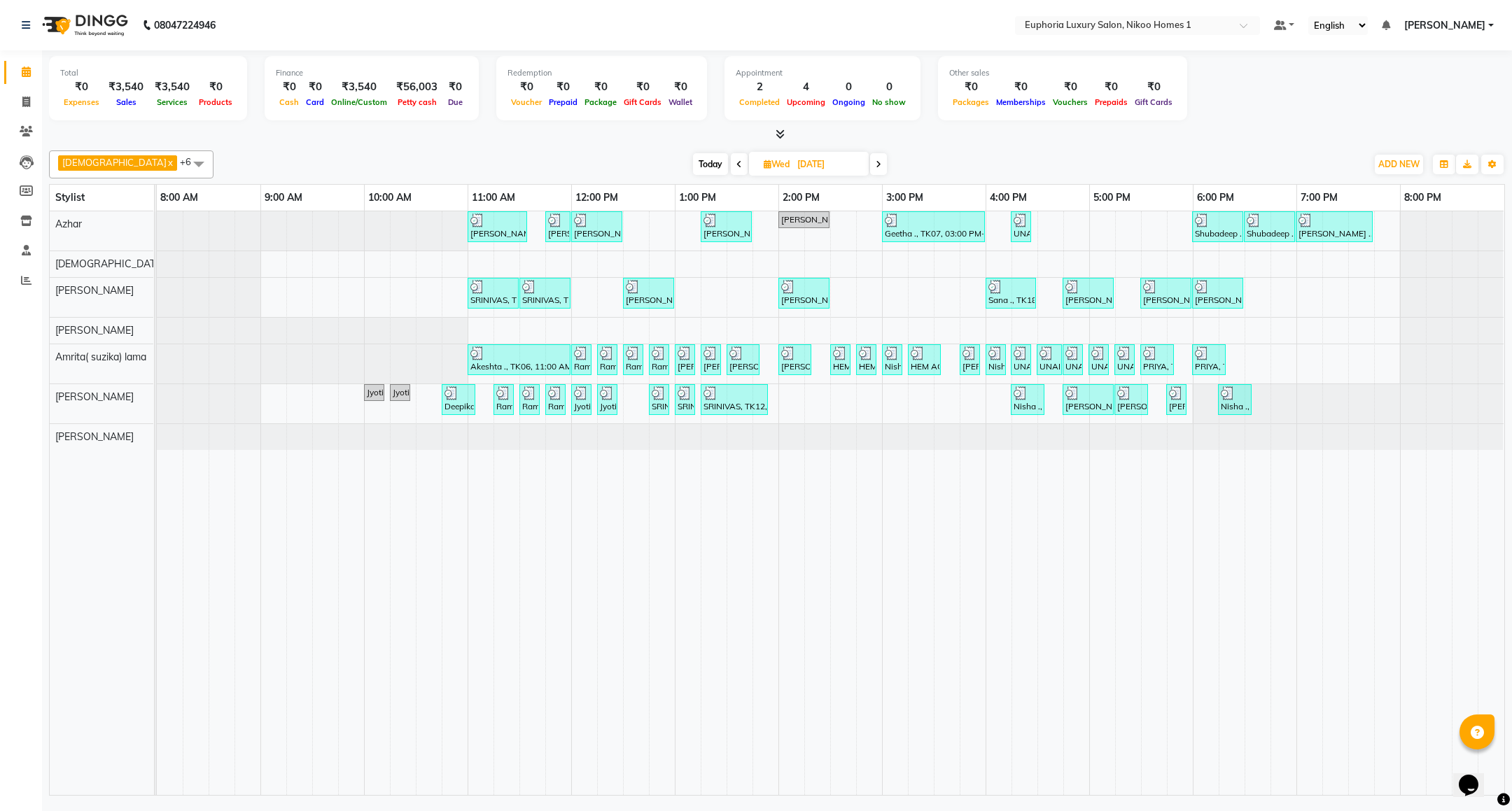
click at [870, 166] on span at bounding box center [878, 164] width 17 height 21
type input "[DATE]"
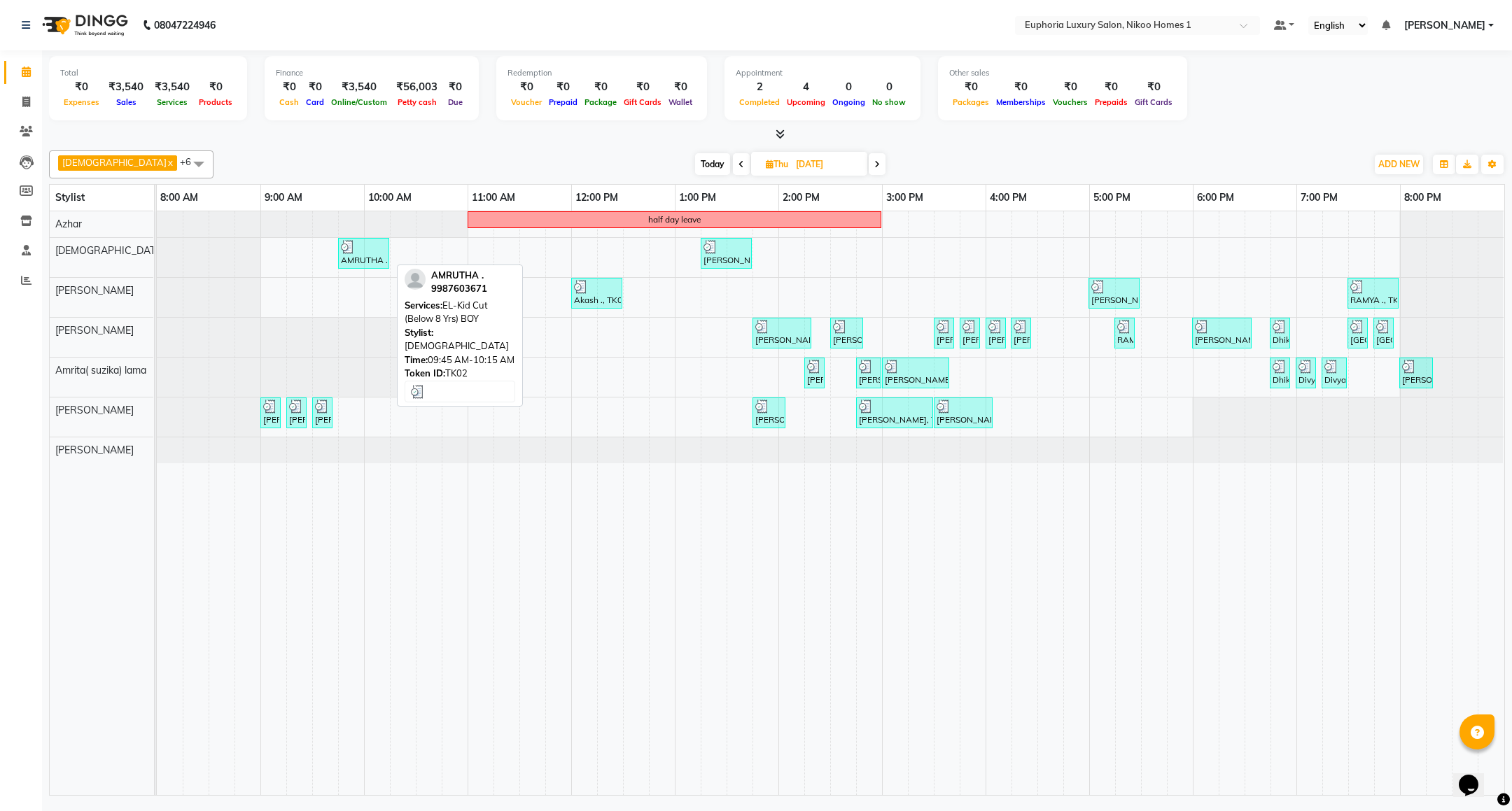
click at [347, 265] on div "AMRUTHA ., TK02, 09:45 AM-10:15 AM, EL-Kid Cut (Below 8 Yrs) BOY" at bounding box center [363, 253] width 48 height 27
select select "3"
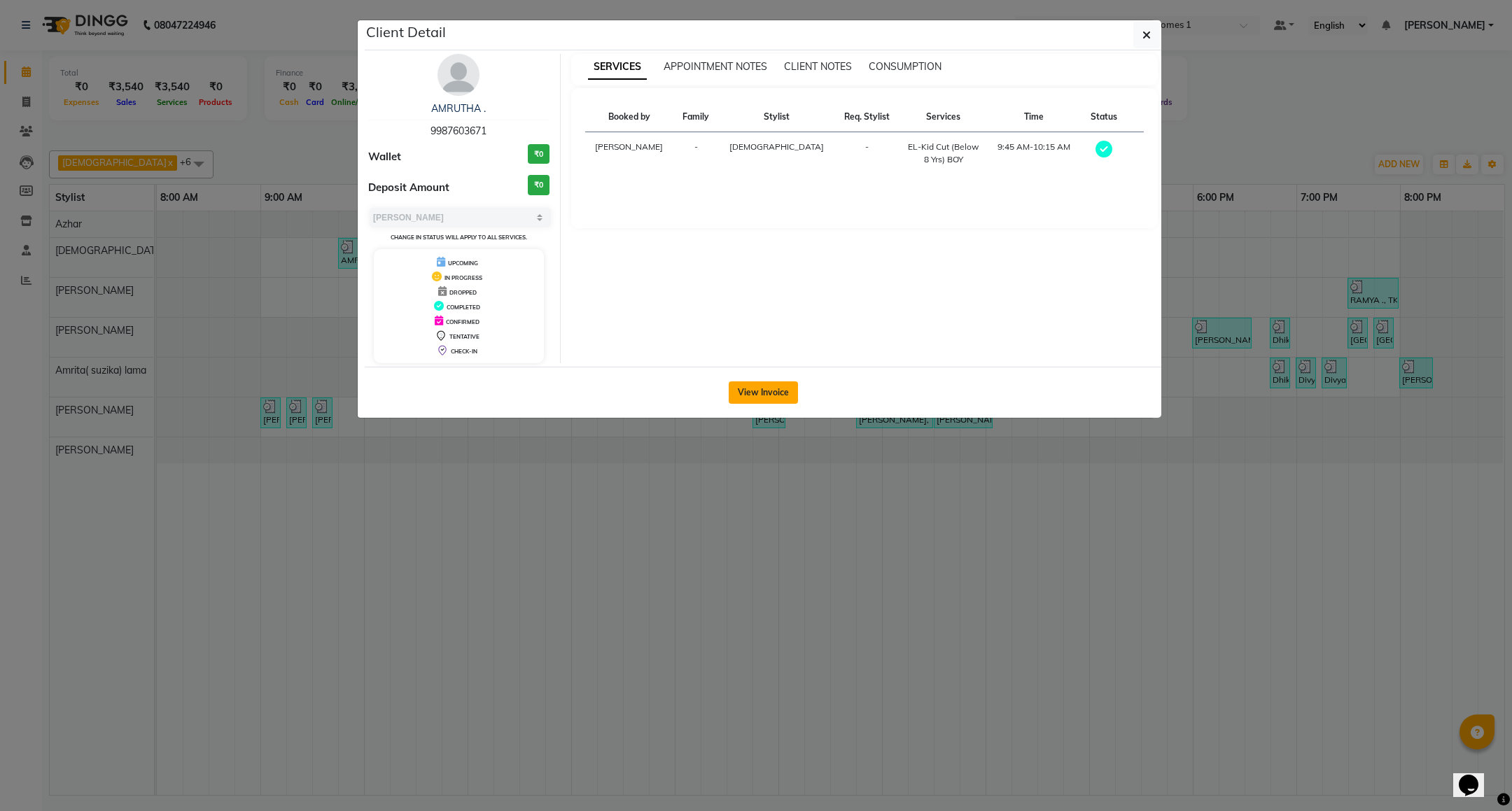
click at [750, 387] on button "View Invoice" at bounding box center [763, 392] width 69 height 22
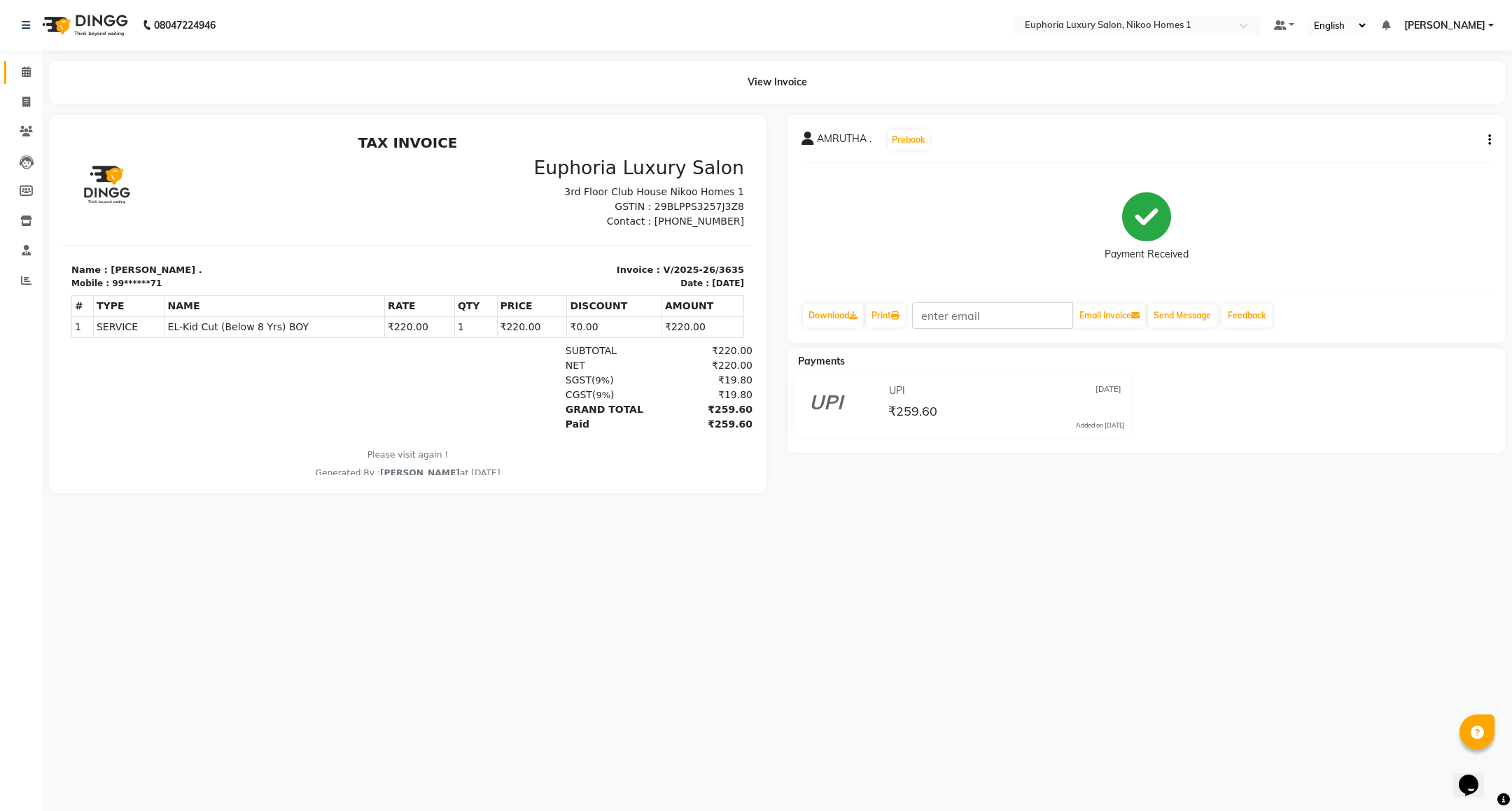
click at [24, 61] on link "Calendar" at bounding box center [21, 72] width 33 height 23
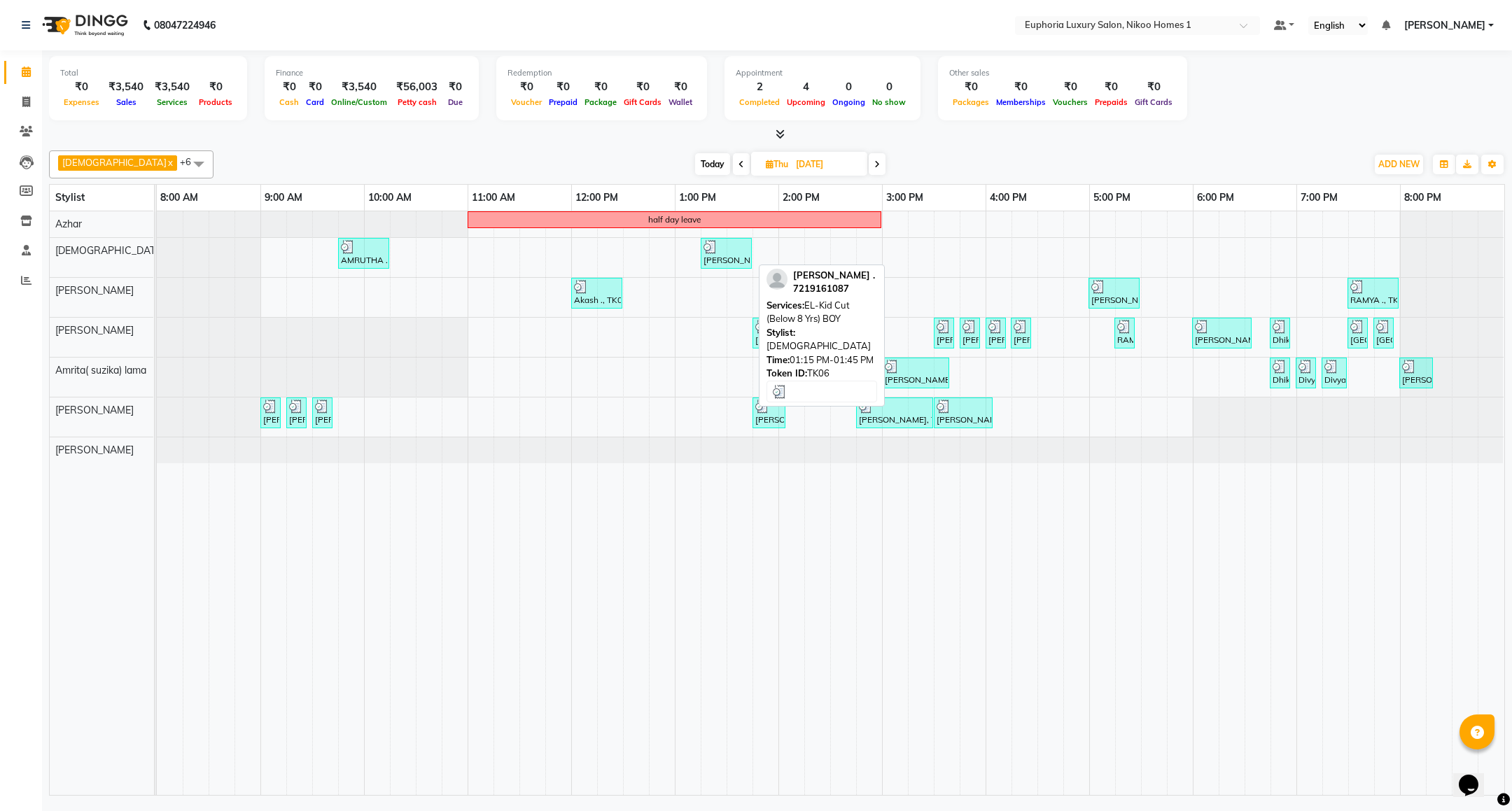
click at [719, 259] on div "[PERSON_NAME] ., TK06, 01:15 PM-01:45 PM, EL-Kid Cut (Below 8 Yrs) BOY" at bounding box center [725, 253] width 48 height 27
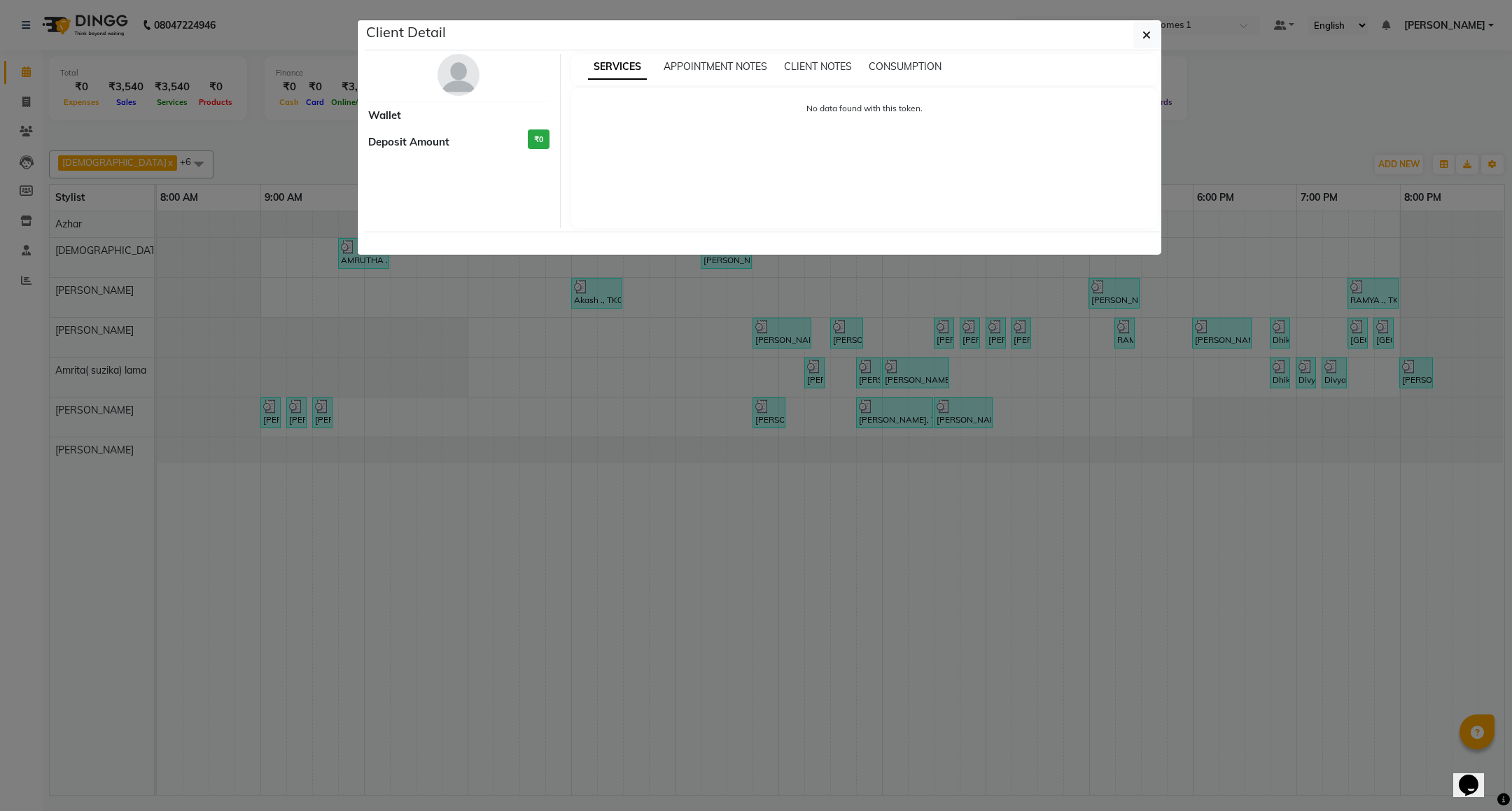
select select "3"
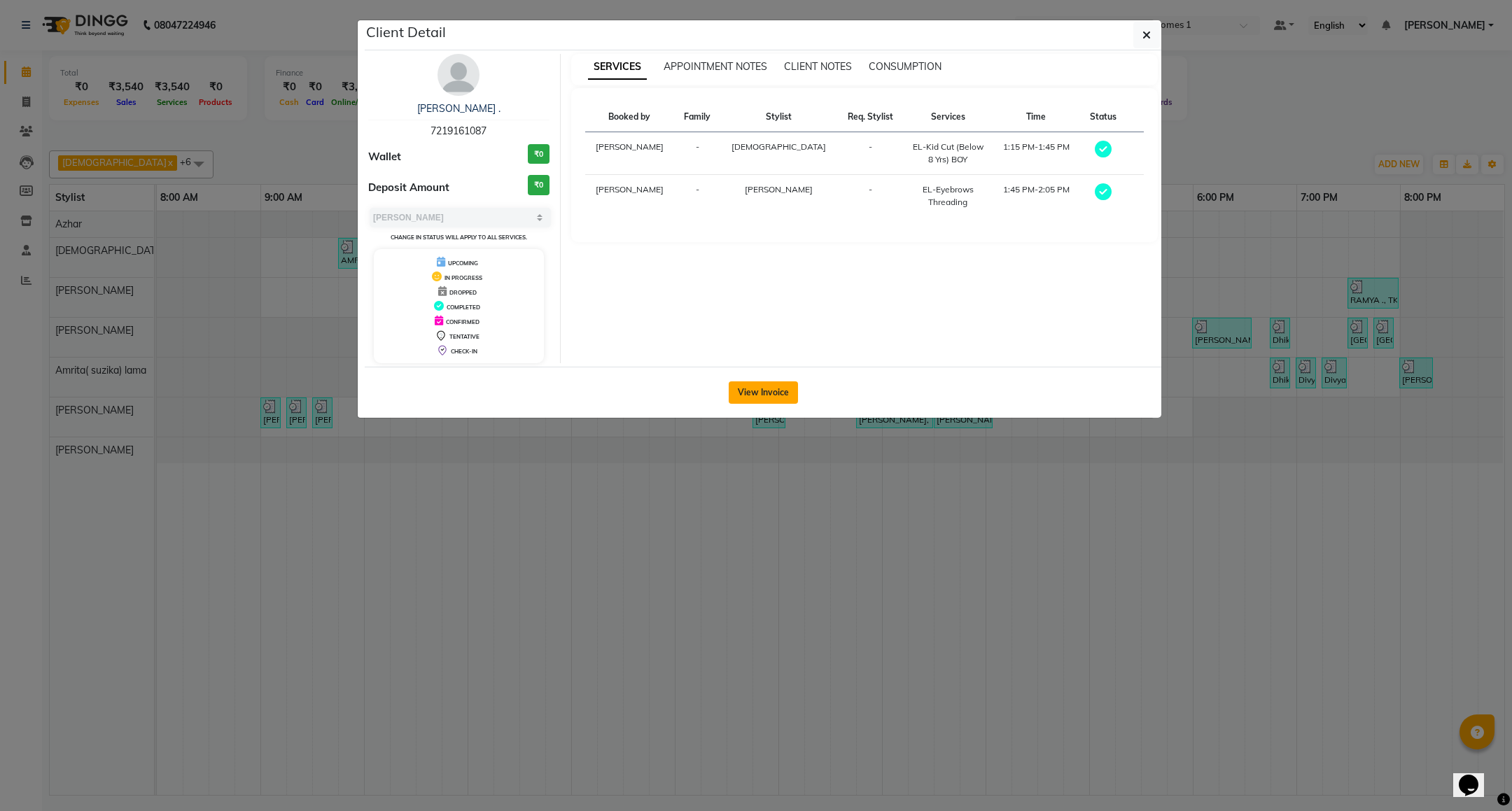
click at [759, 397] on button "View Invoice" at bounding box center [763, 392] width 69 height 22
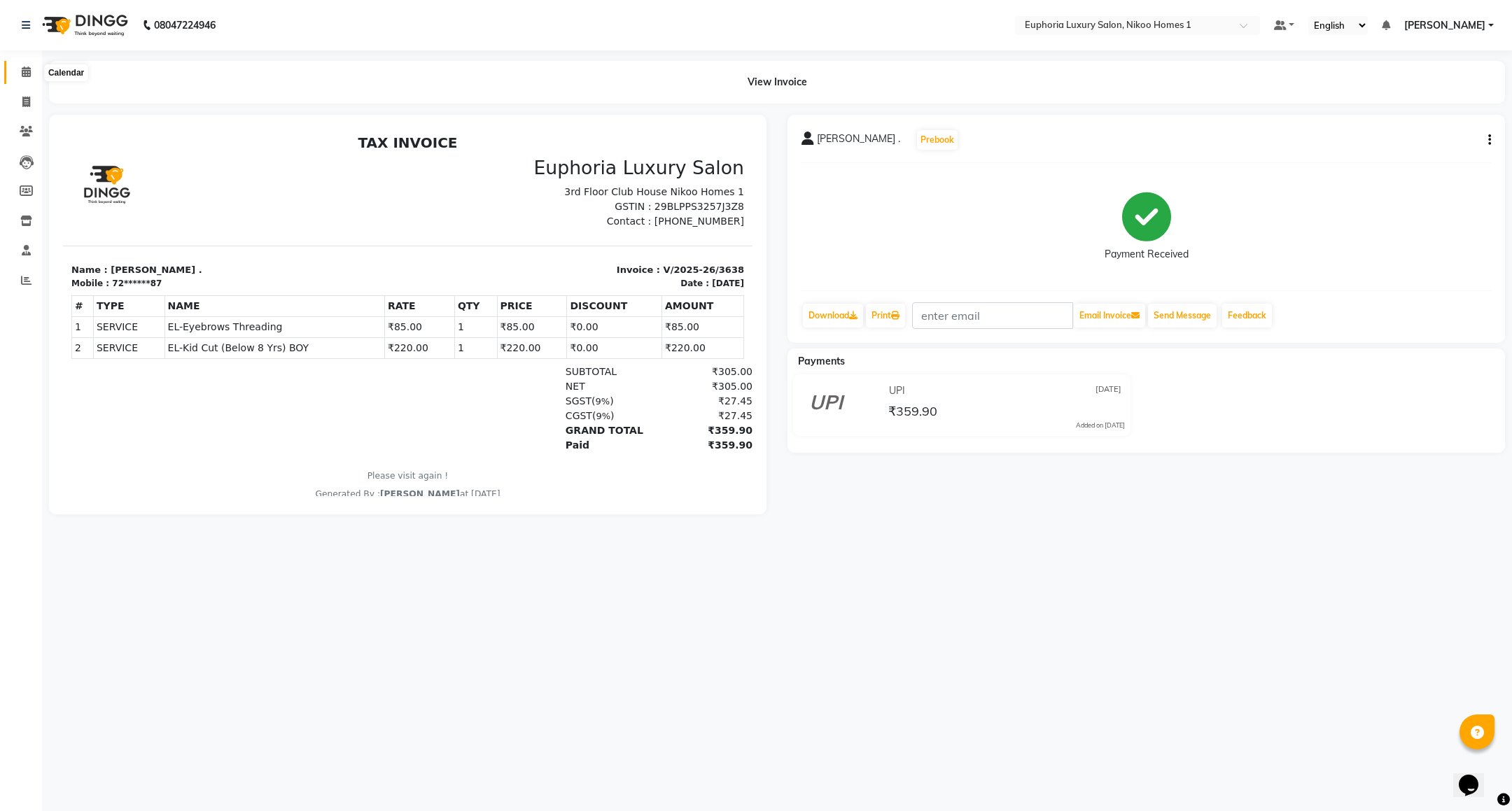
click at [35, 74] on span at bounding box center [26, 72] width 24 height 16
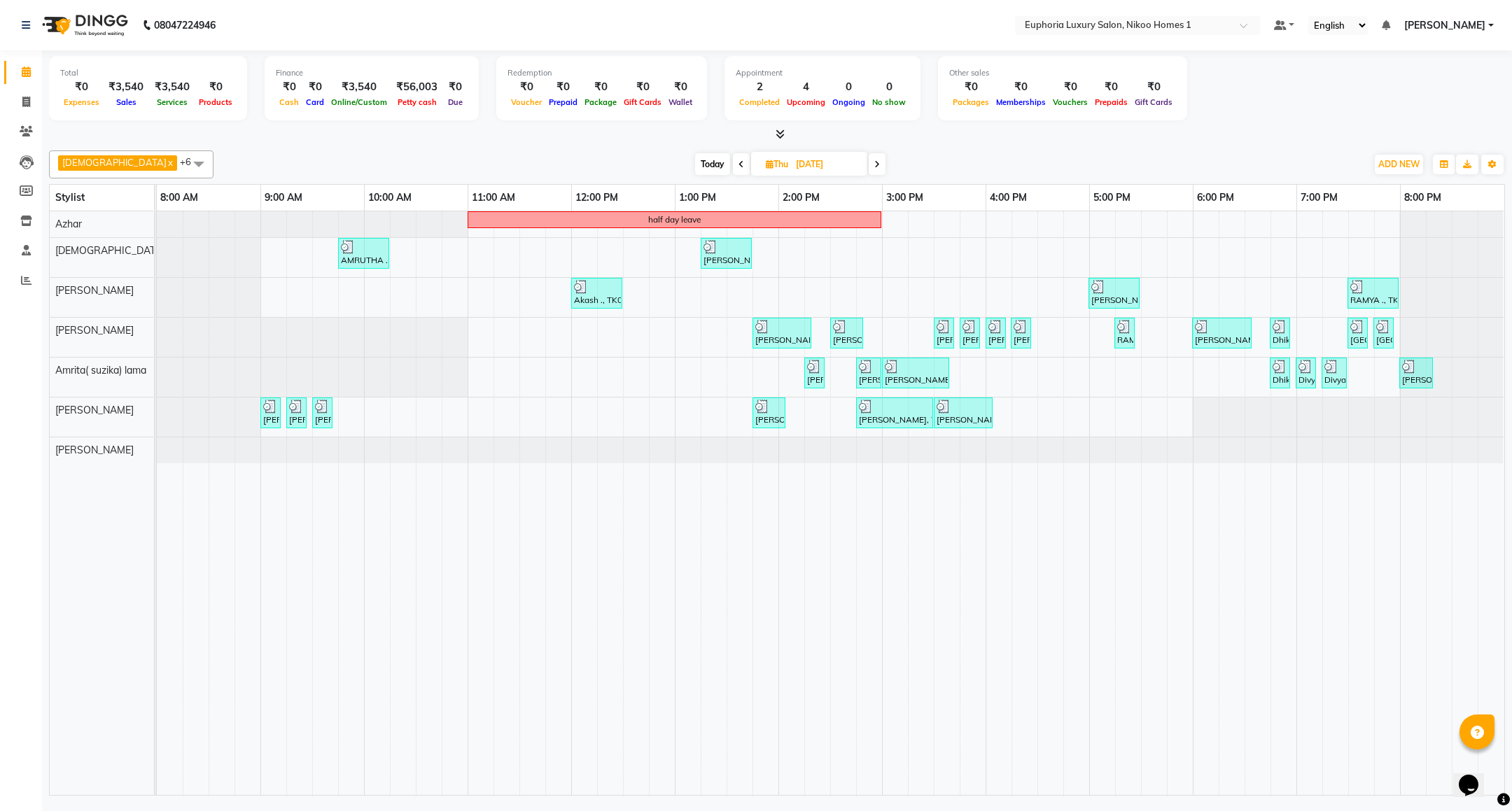
click at [869, 167] on span at bounding box center [877, 164] width 17 height 21
type input "[DATE]"
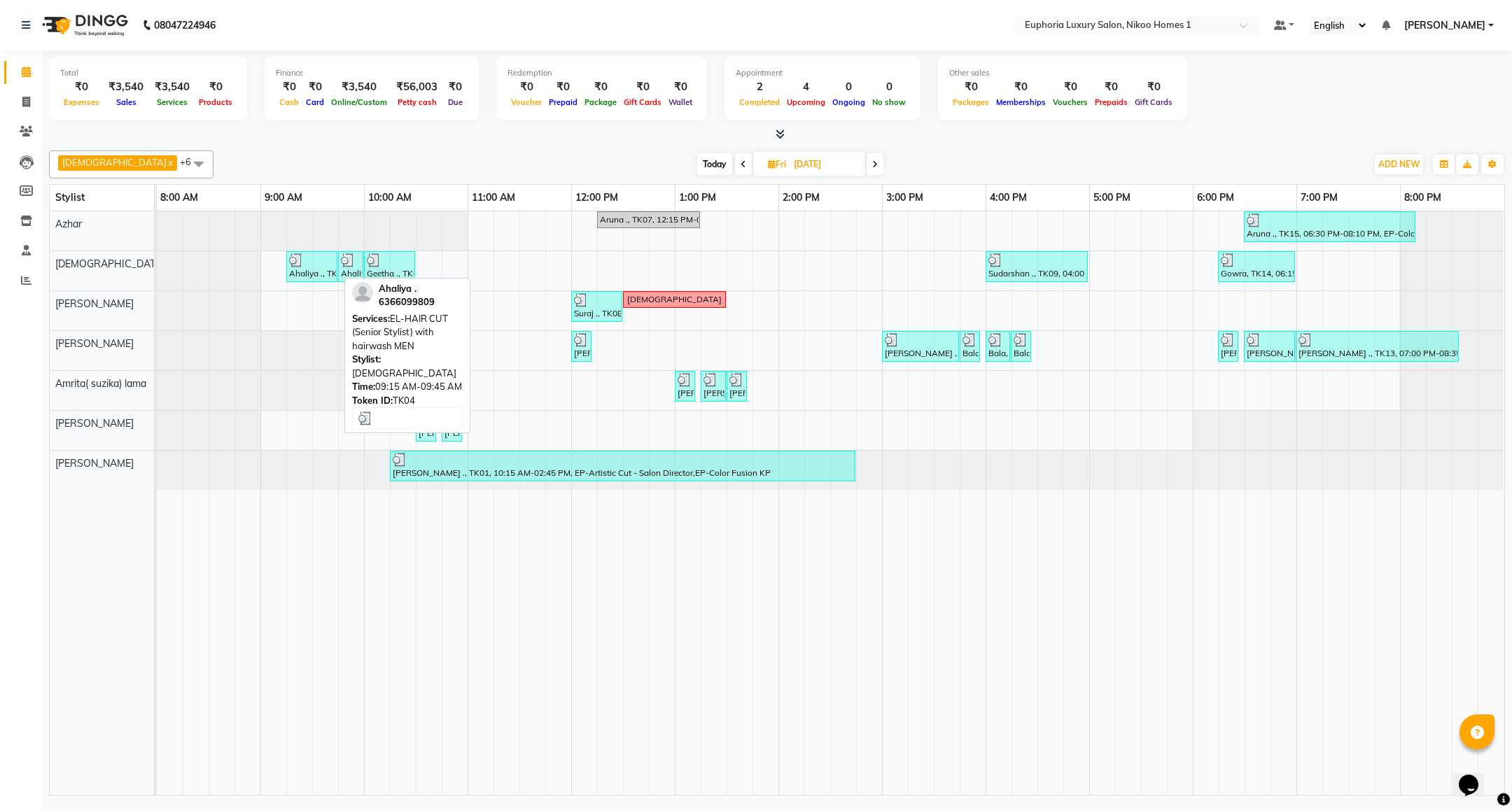
click at [304, 272] on div "Ahaliya ., TK04, 09:15 AM-09:45 AM, EL-HAIR CUT (Senior Stylist) with hairwash …" at bounding box center [311, 267] width 48 height 27
select select "3"
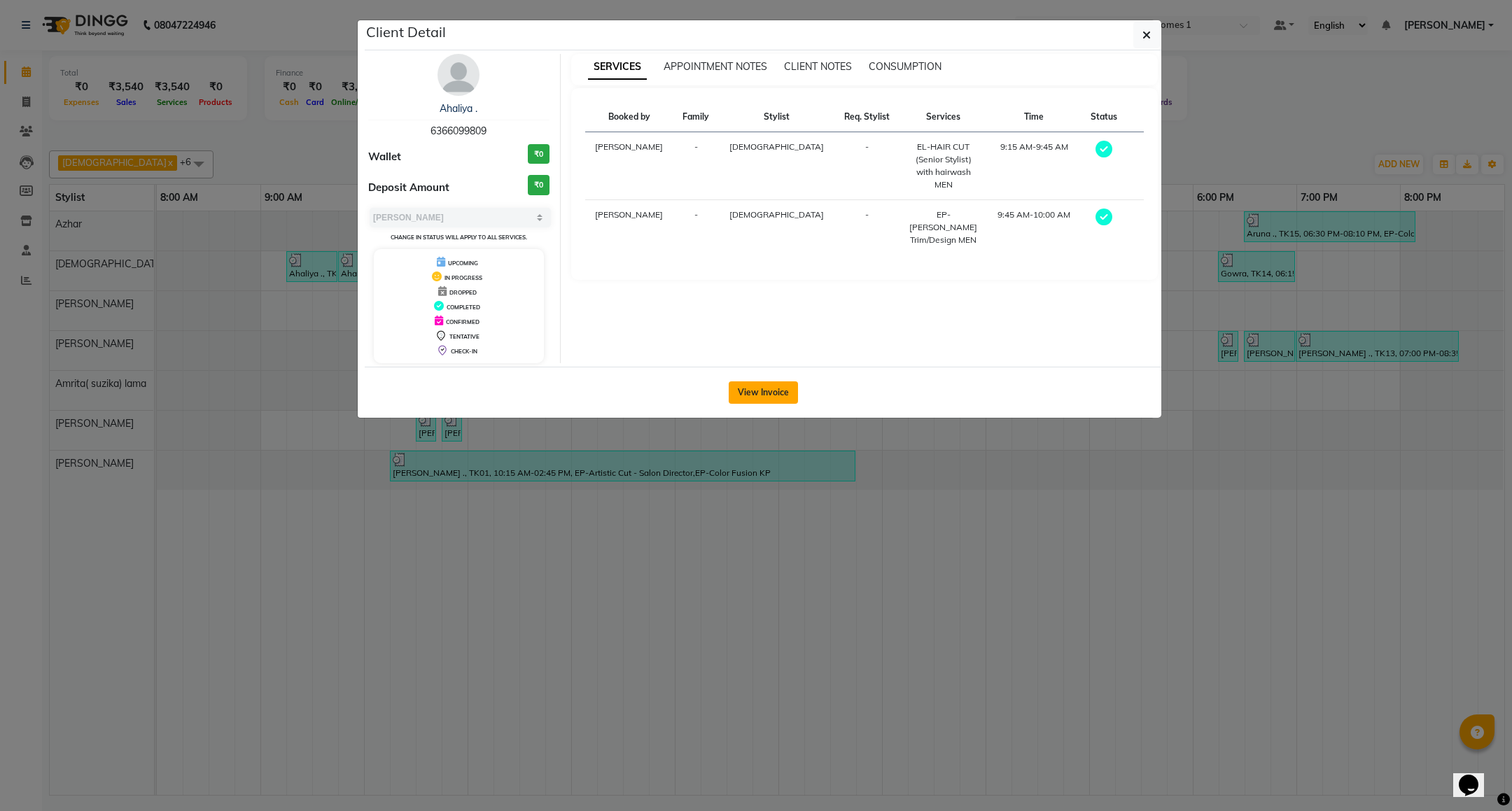
click at [748, 391] on button "View Invoice" at bounding box center [763, 392] width 69 height 22
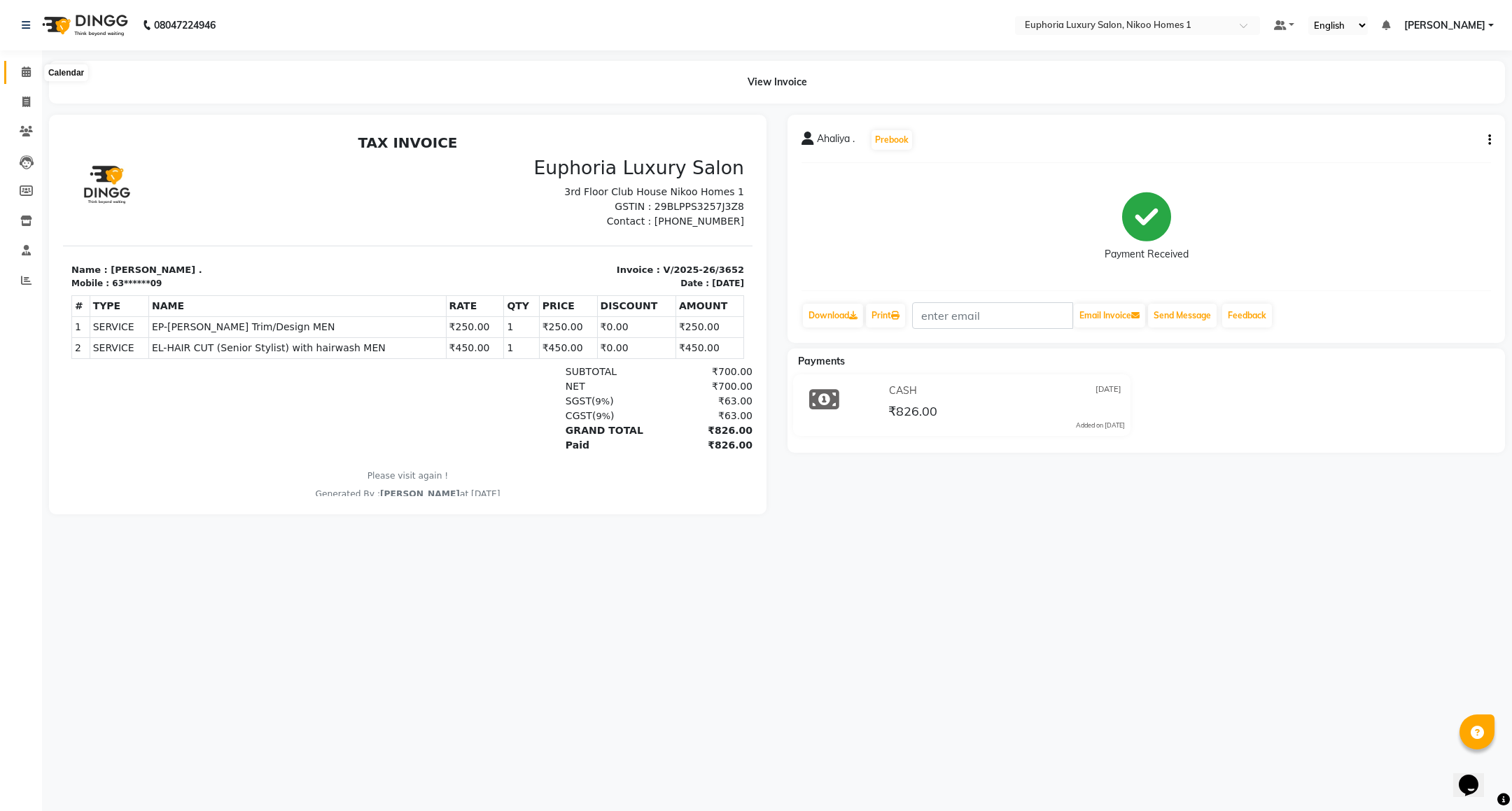
click at [26, 78] on span at bounding box center [26, 72] width 24 height 16
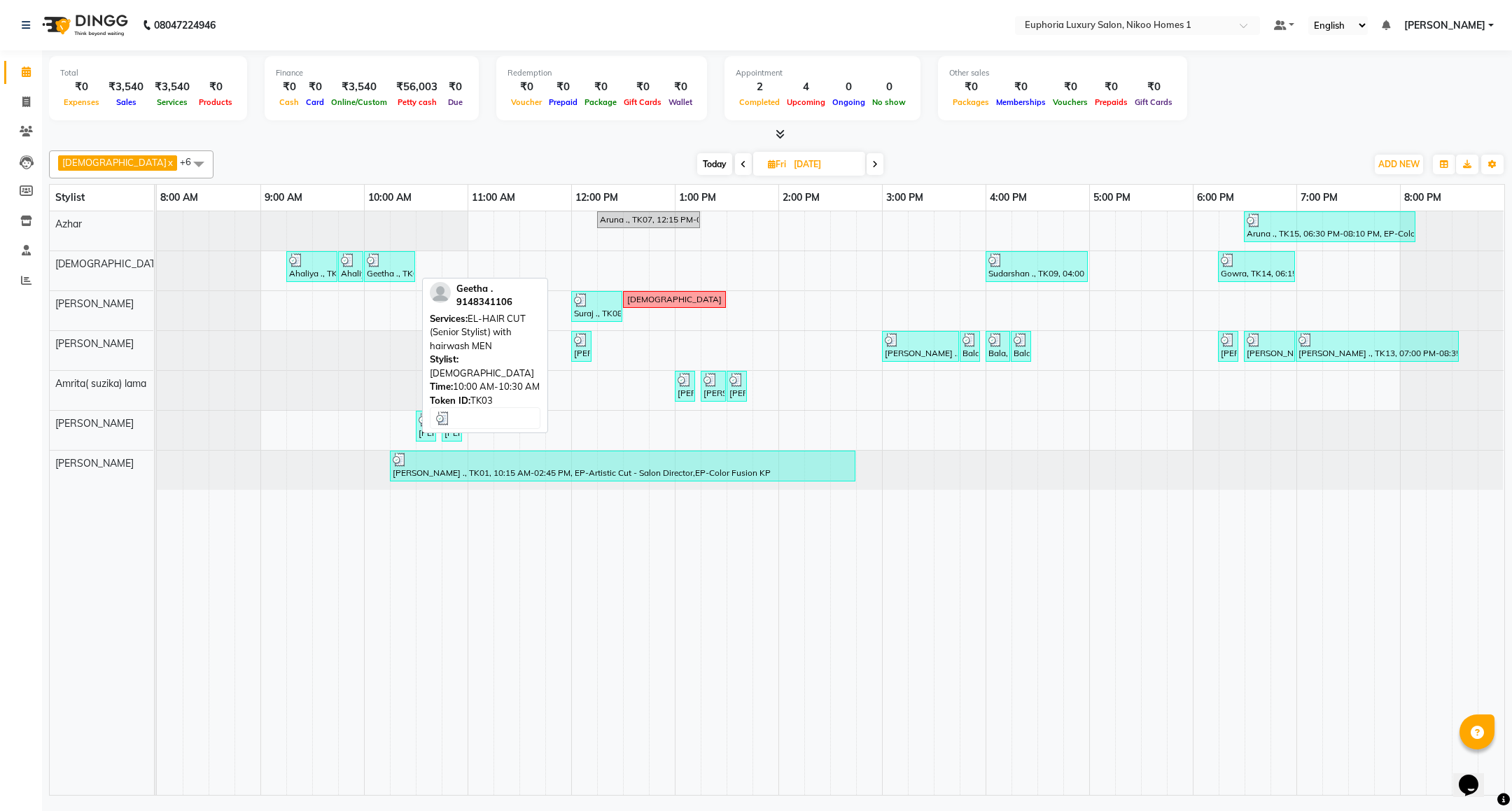
click at [402, 270] on div "Geetha ., TK03, 10:00 AM-10:30 AM, EL-HAIR CUT (Senior Stylist) with hairwash M…" at bounding box center [389, 267] width 48 height 27
select select "3"
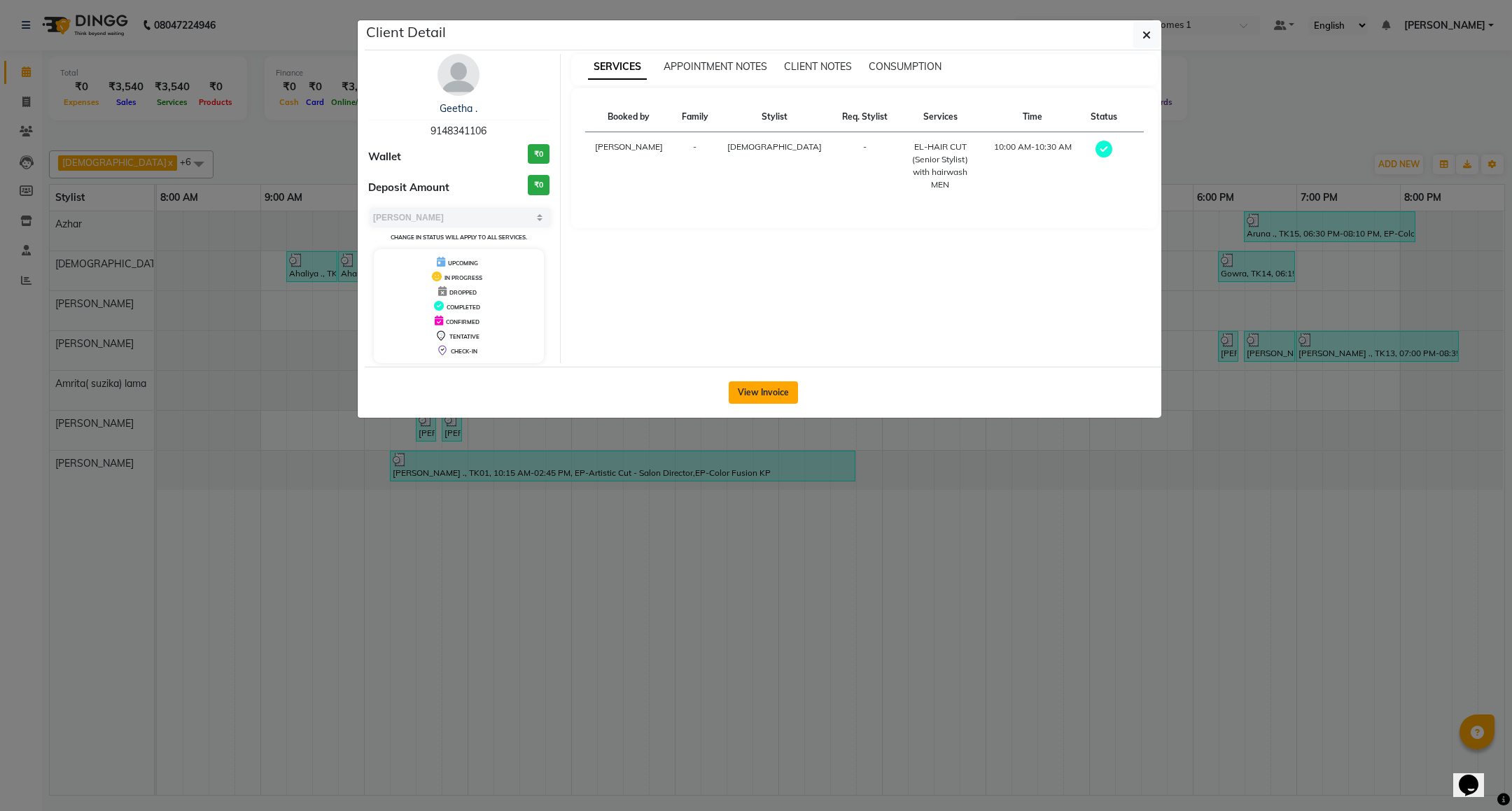
click at [771, 399] on button "View Invoice" at bounding box center [763, 392] width 69 height 22
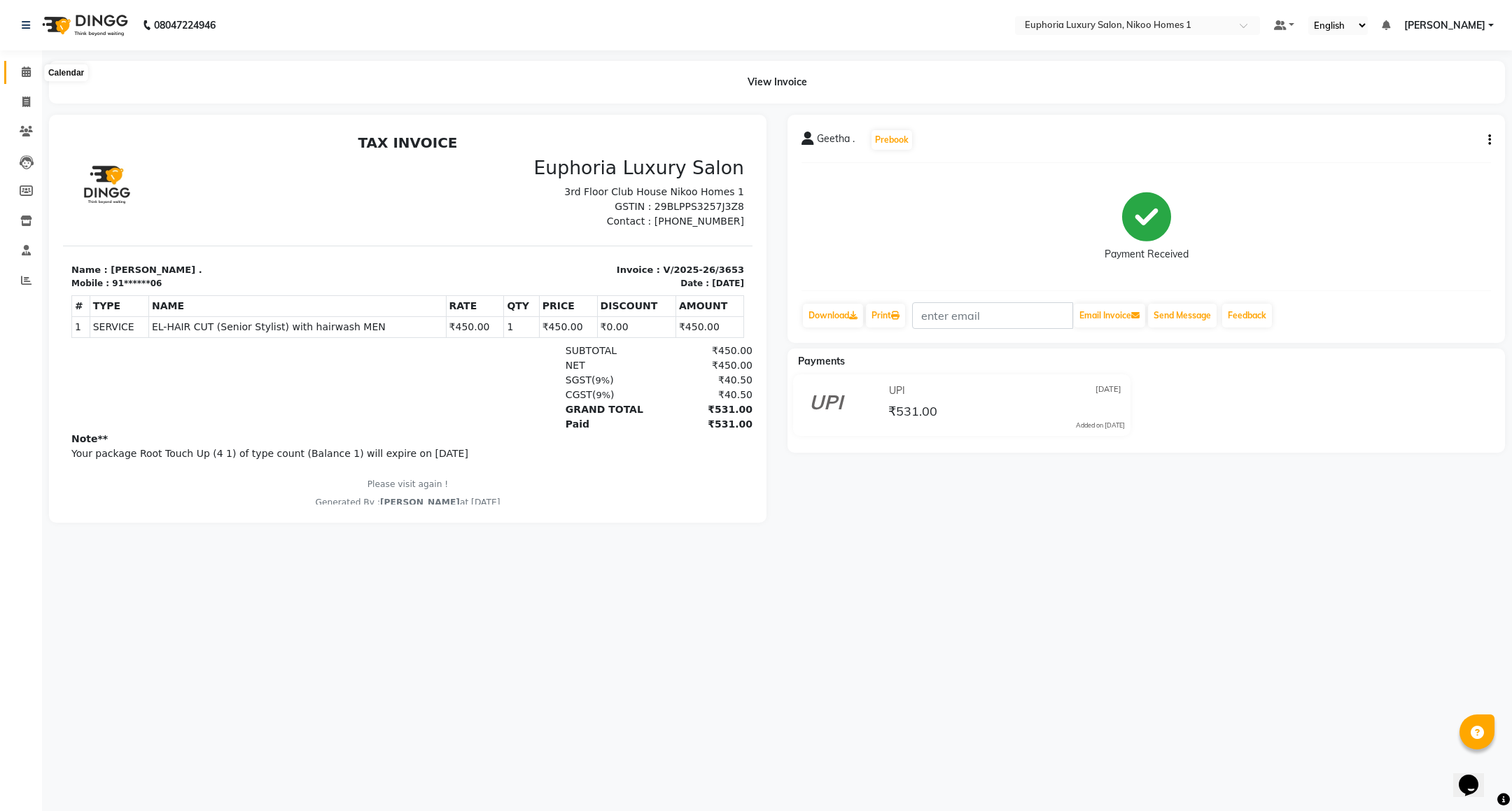
click at [21, 72] on icon at bounding box center [26, 72] width 9 height 10
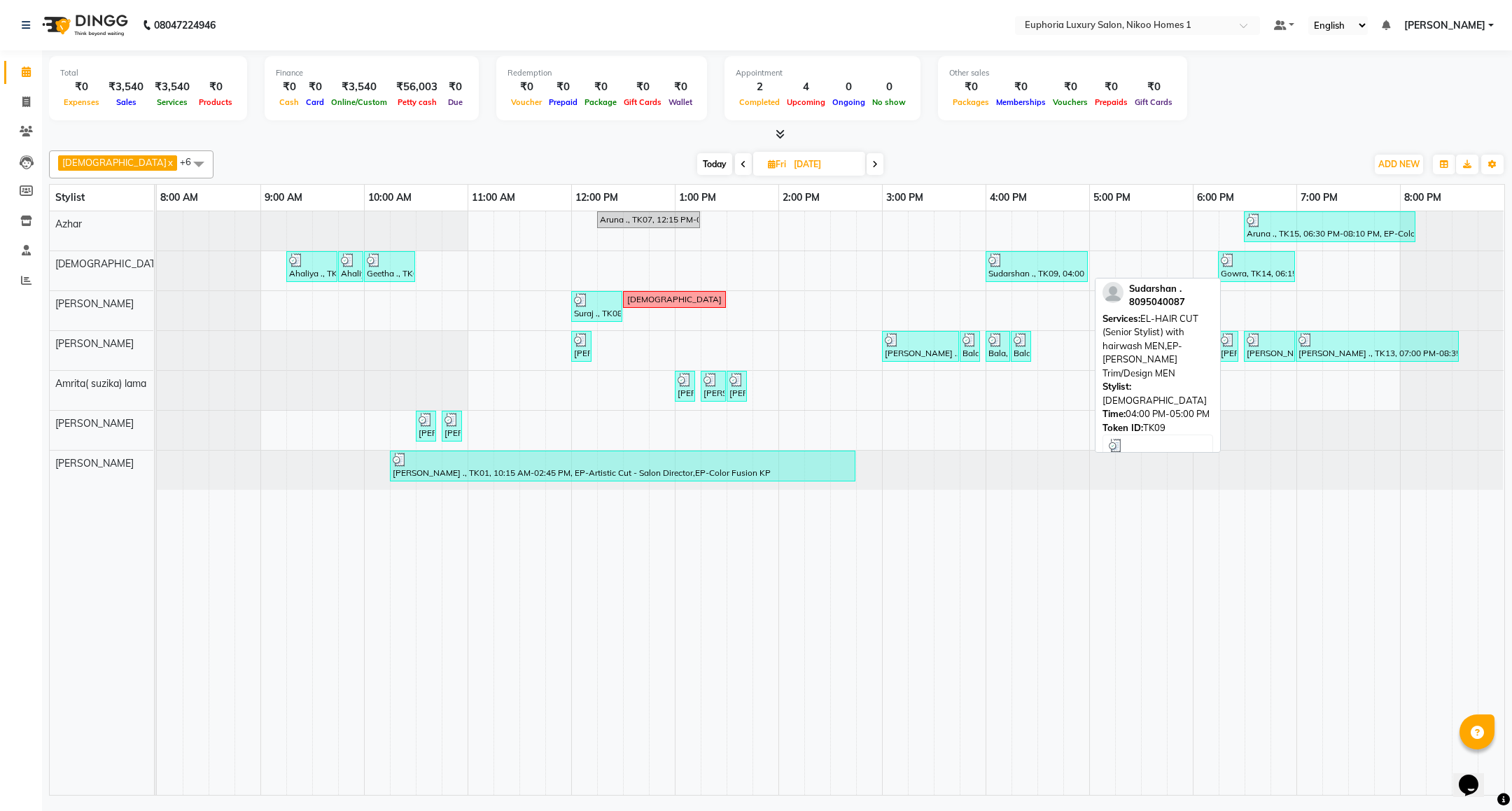
click at [1027, 267] on div at bounding box center [1036, 260] width 97 height 14
select select "3"
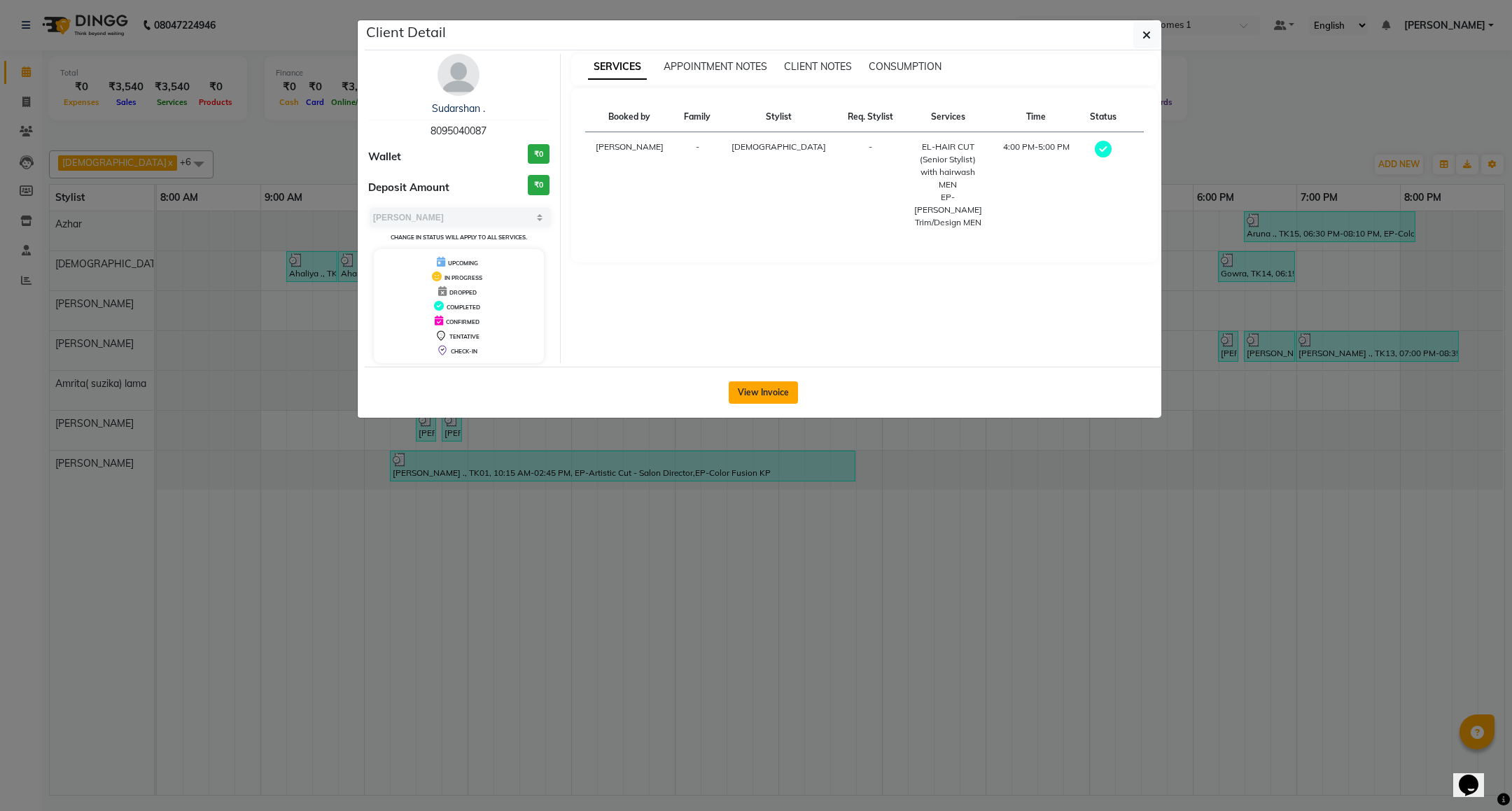
click at [796, 394] on button "View Invoice" at bounding box center [763, 392] width 69 height 22
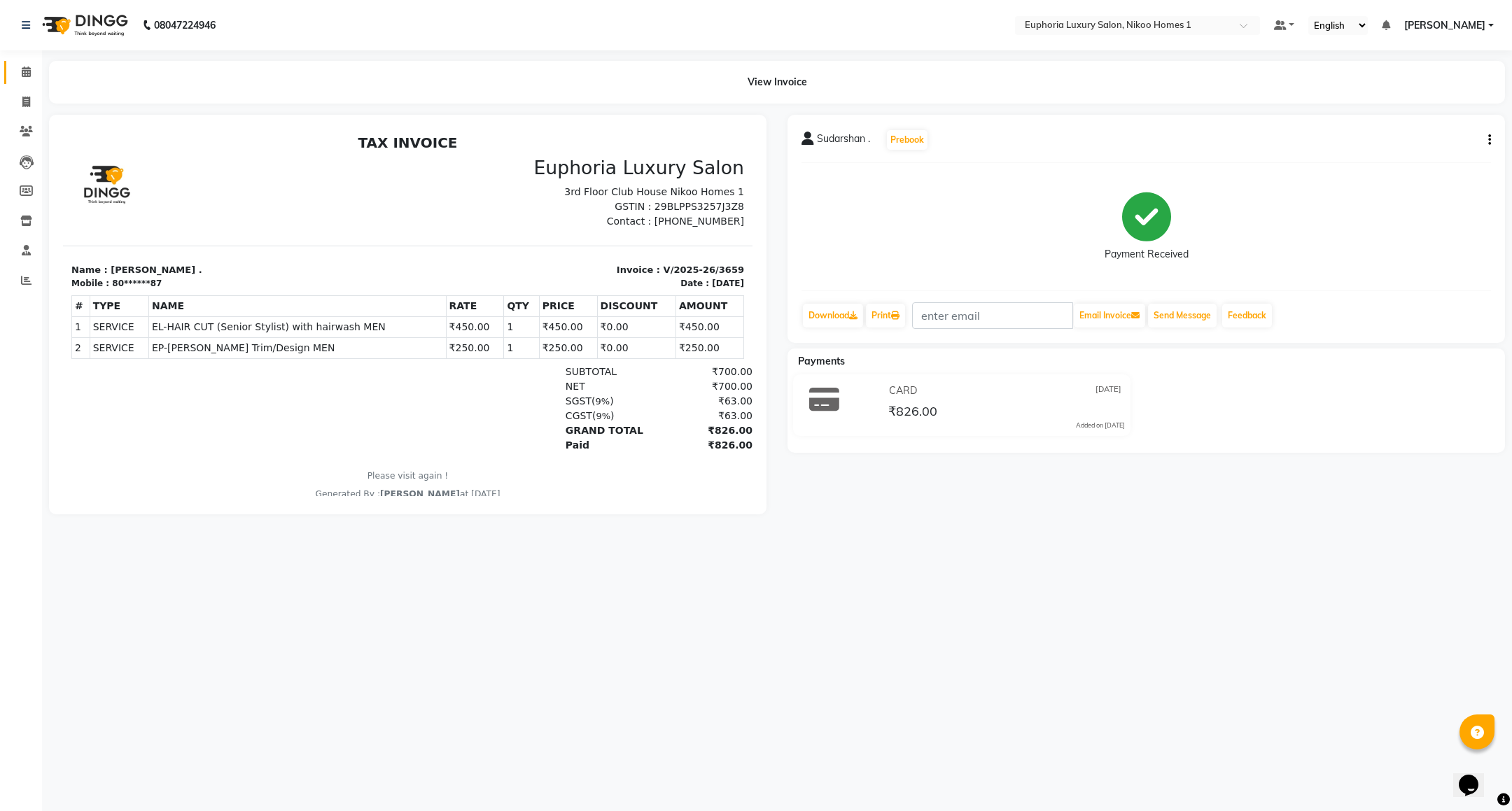
click at [34, 81] on link "Calendar" at bounding box center [21, 72] width 33 height 23
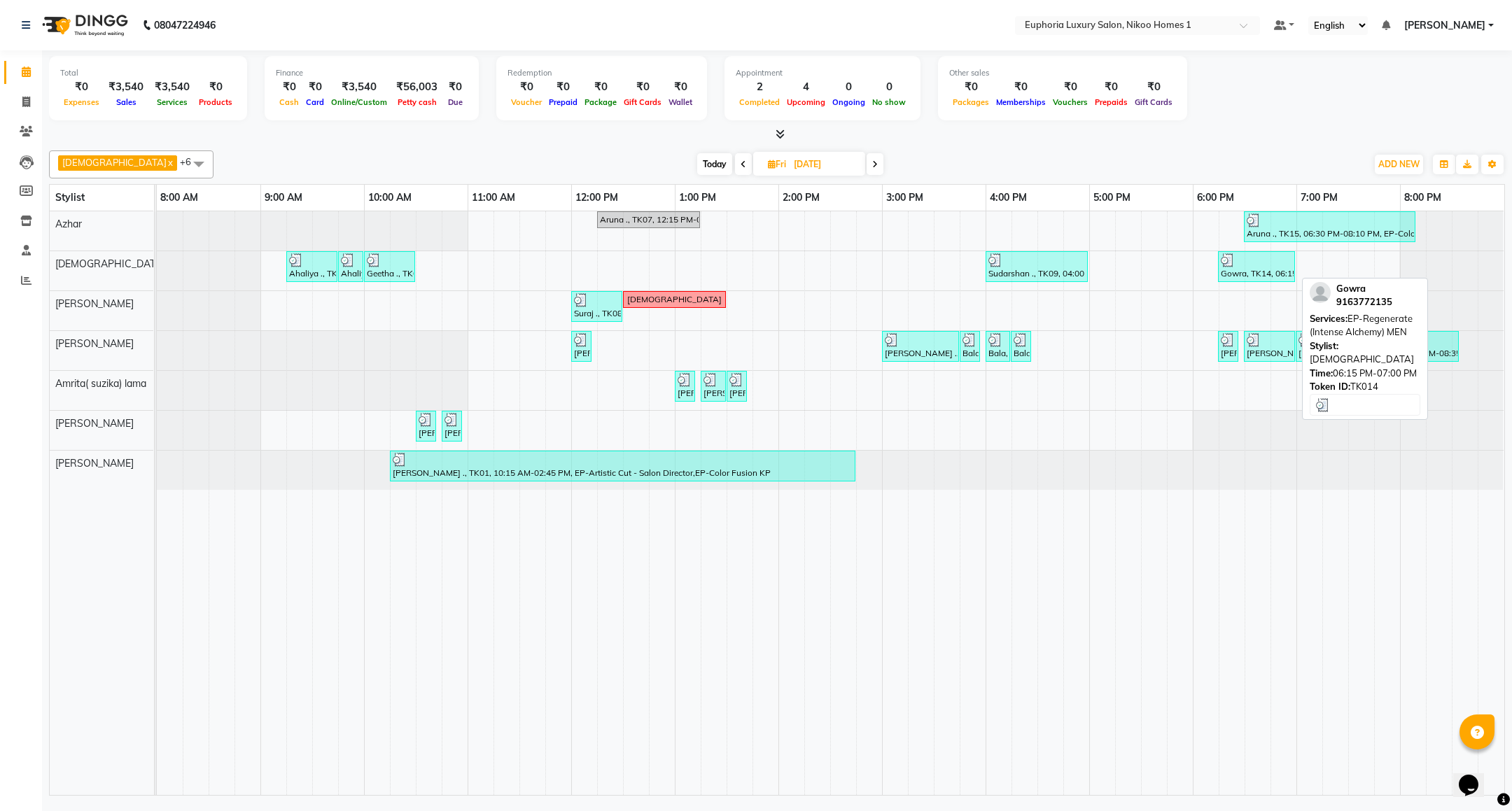
click at [1253, 267] on div at bounding box center [1256, 260] width 72 height 14
select select "3"
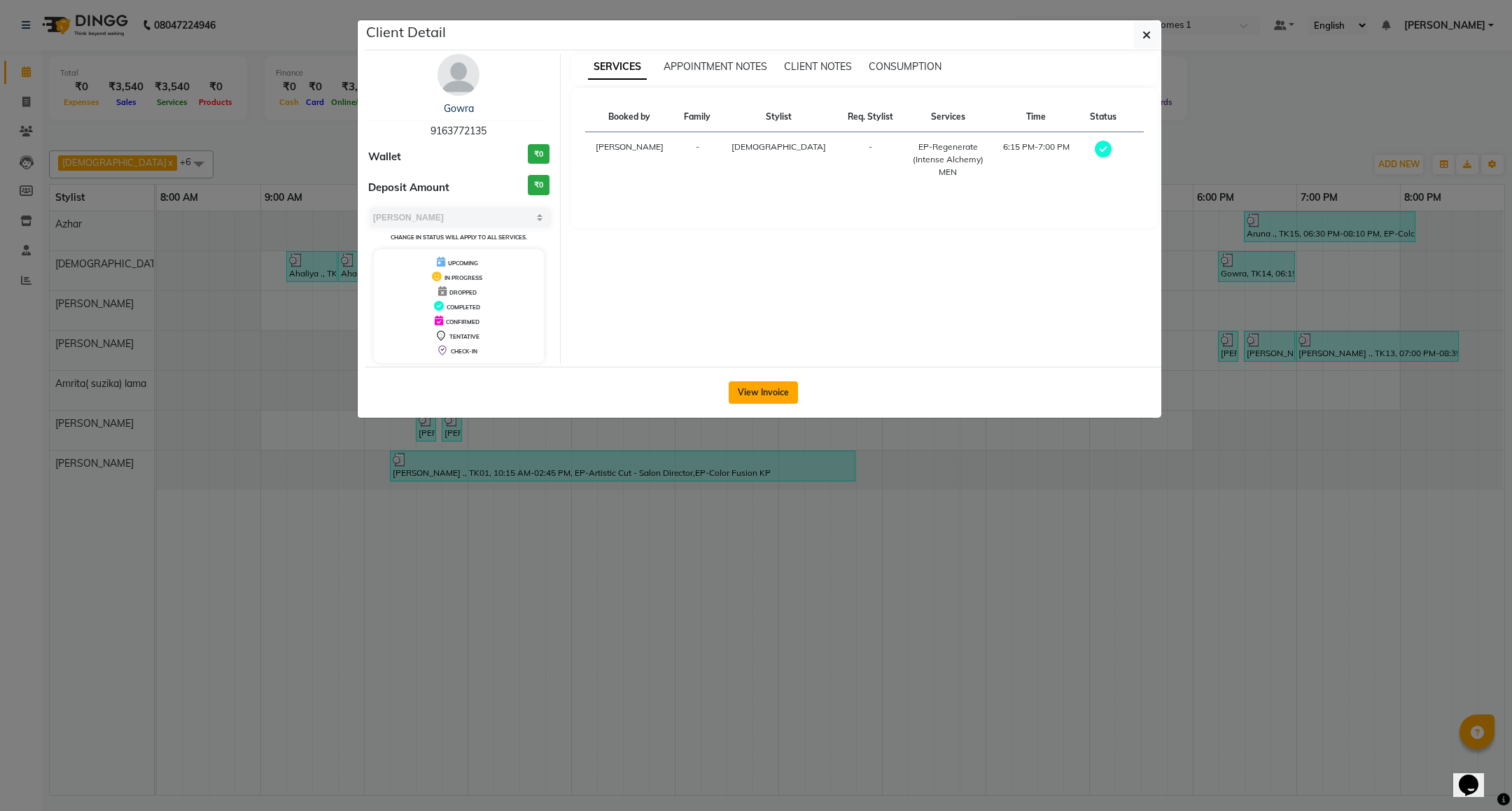
click at [775, 400] on button "View Invoice" at bounding box center [763, 392] width 69 height 22
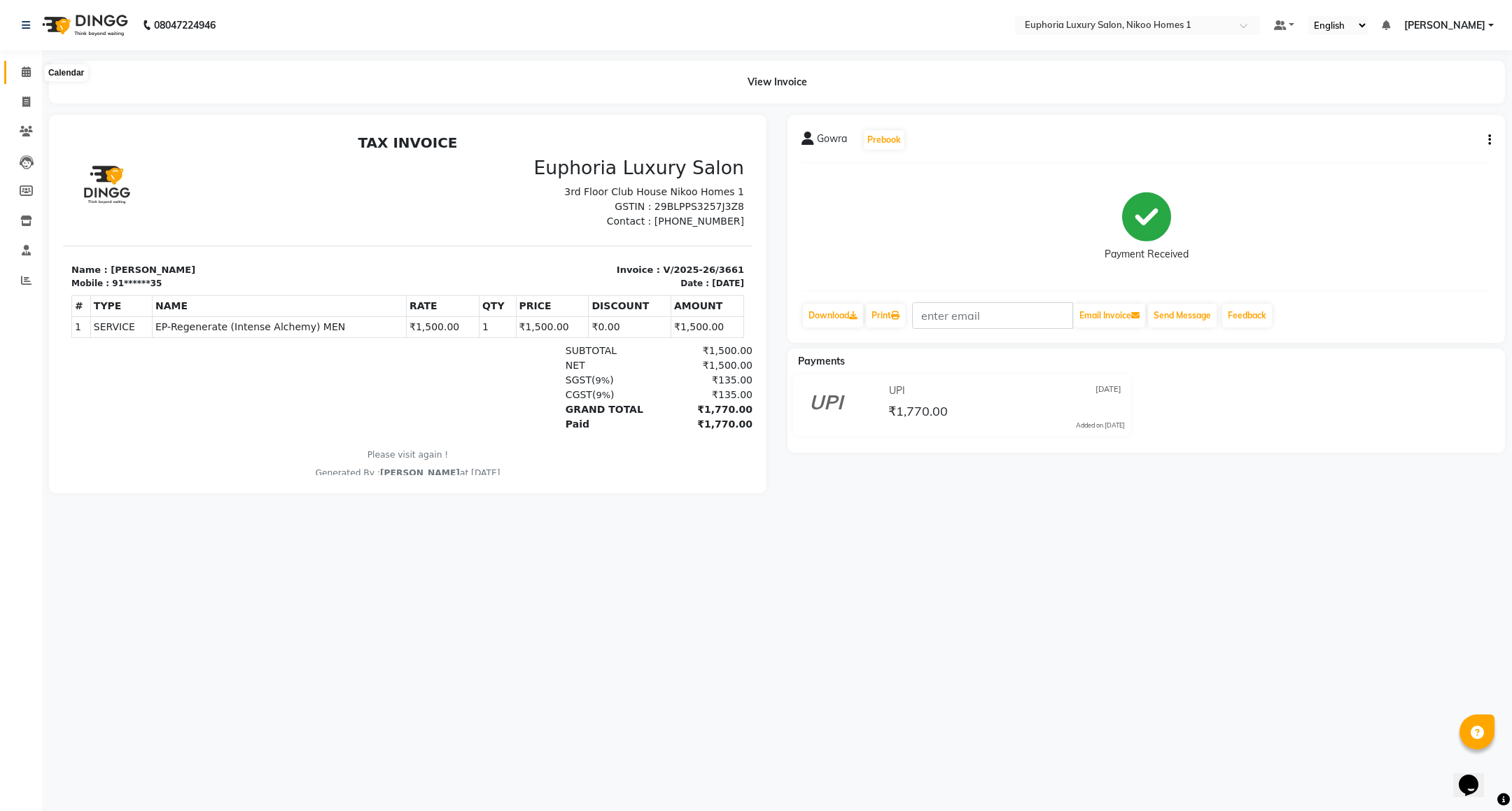
click at [24, 74] on icon at bounding box center [26, 72] width 9 height 10
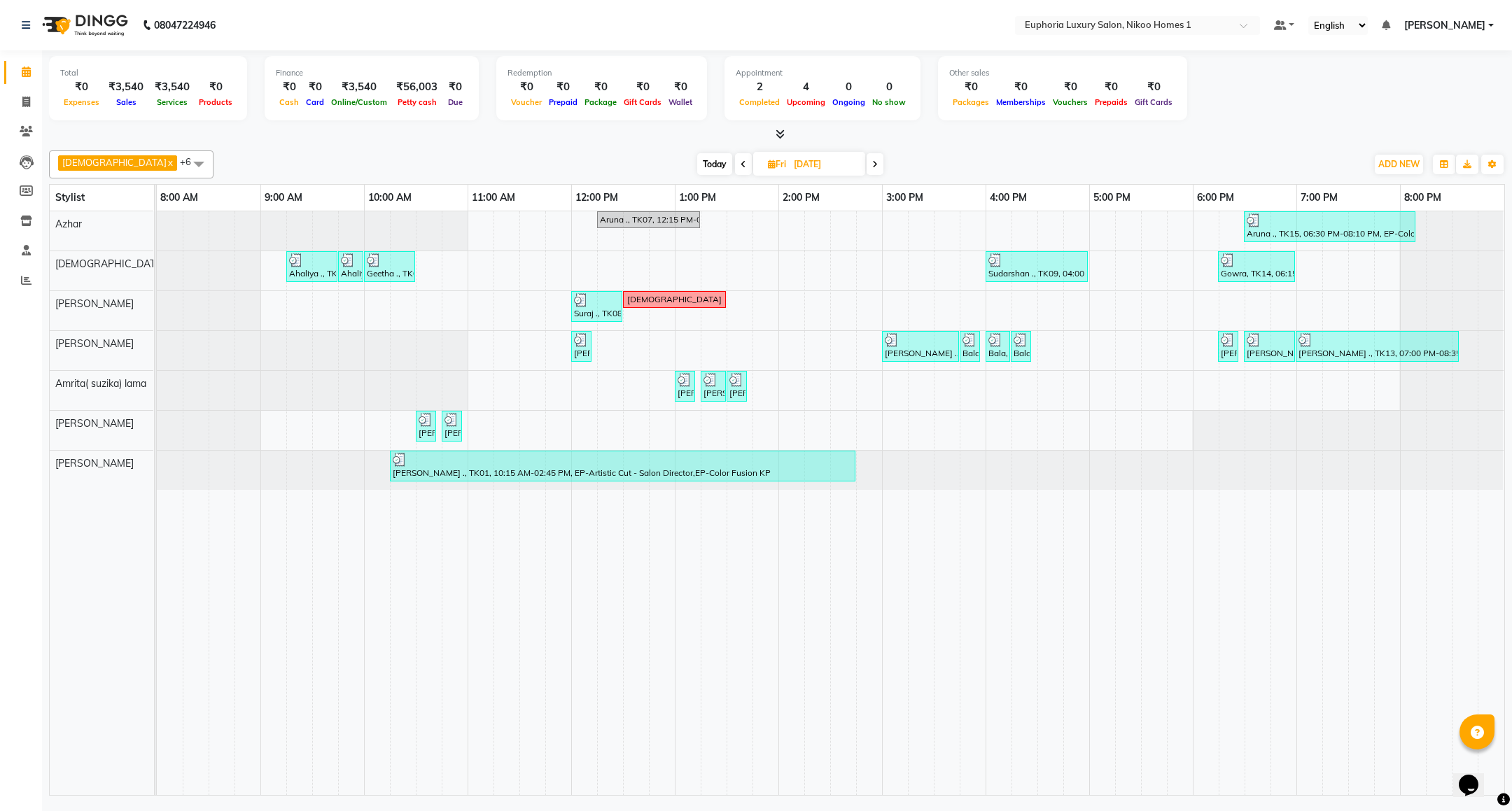
click at [866, 170] on span at bounding box center [875, 164] width 17 height 21
type input "[DATE]"
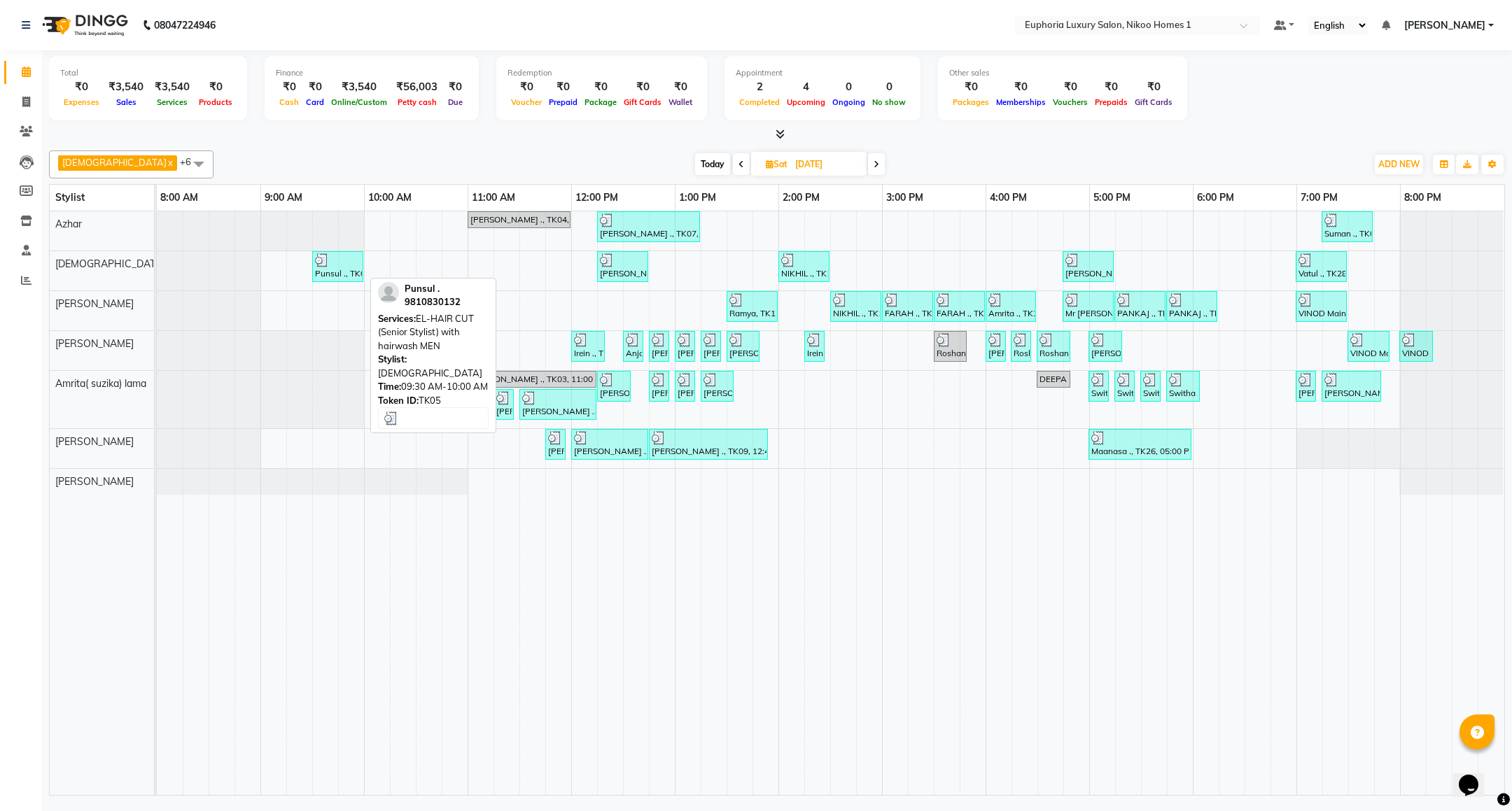
click at [341, 275] on div "Punsul ., TK05, 09:30 AM-10:00 AM, EL-HAIR CUT (Senior Stylist) with hairwash M…" at bounding box center [338, 267] width 48 height 27
select select "3"
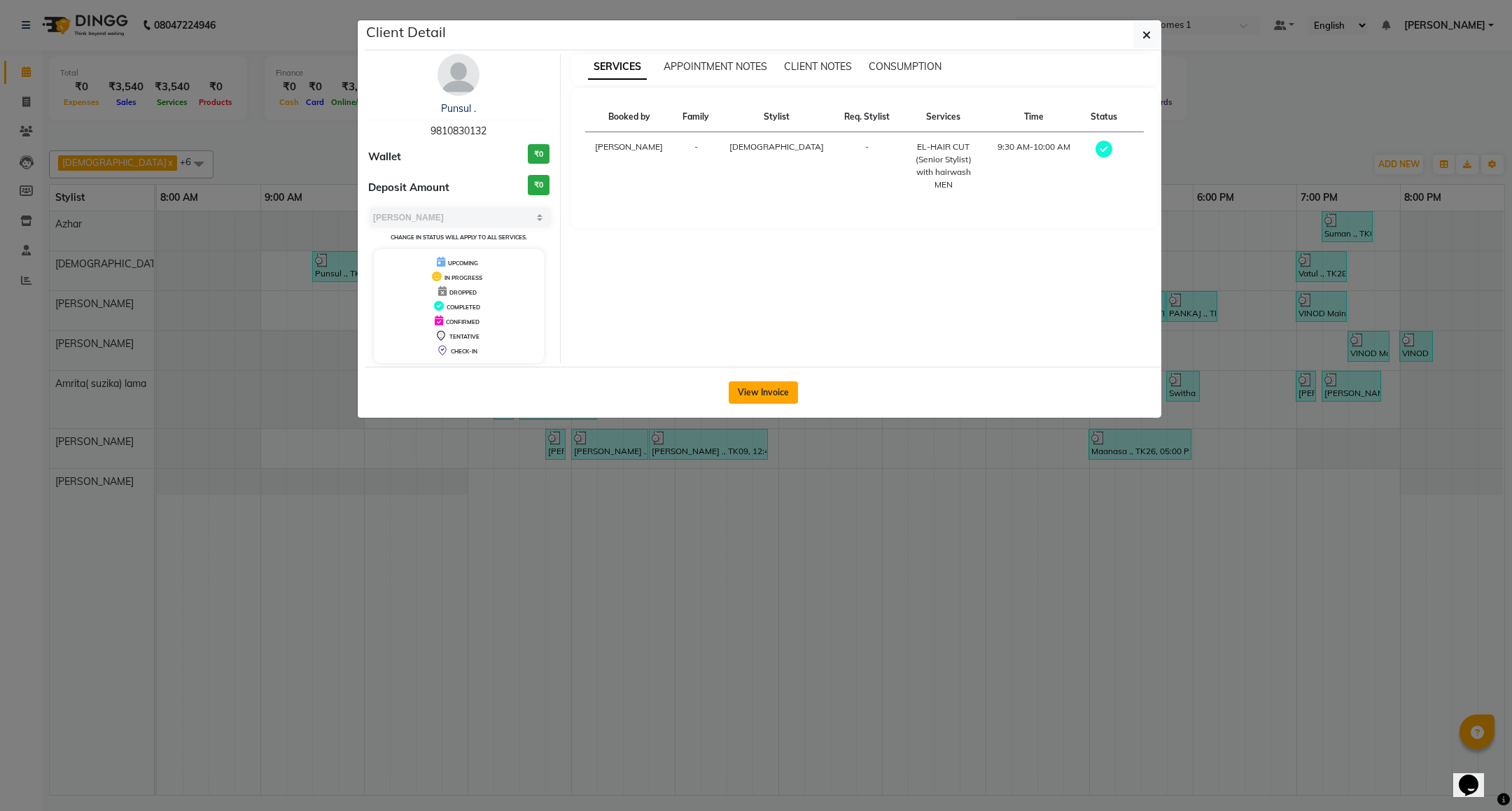
click at [742, 395] on button "View Invoice" at bounding box center [763, 392] width 69 height 22
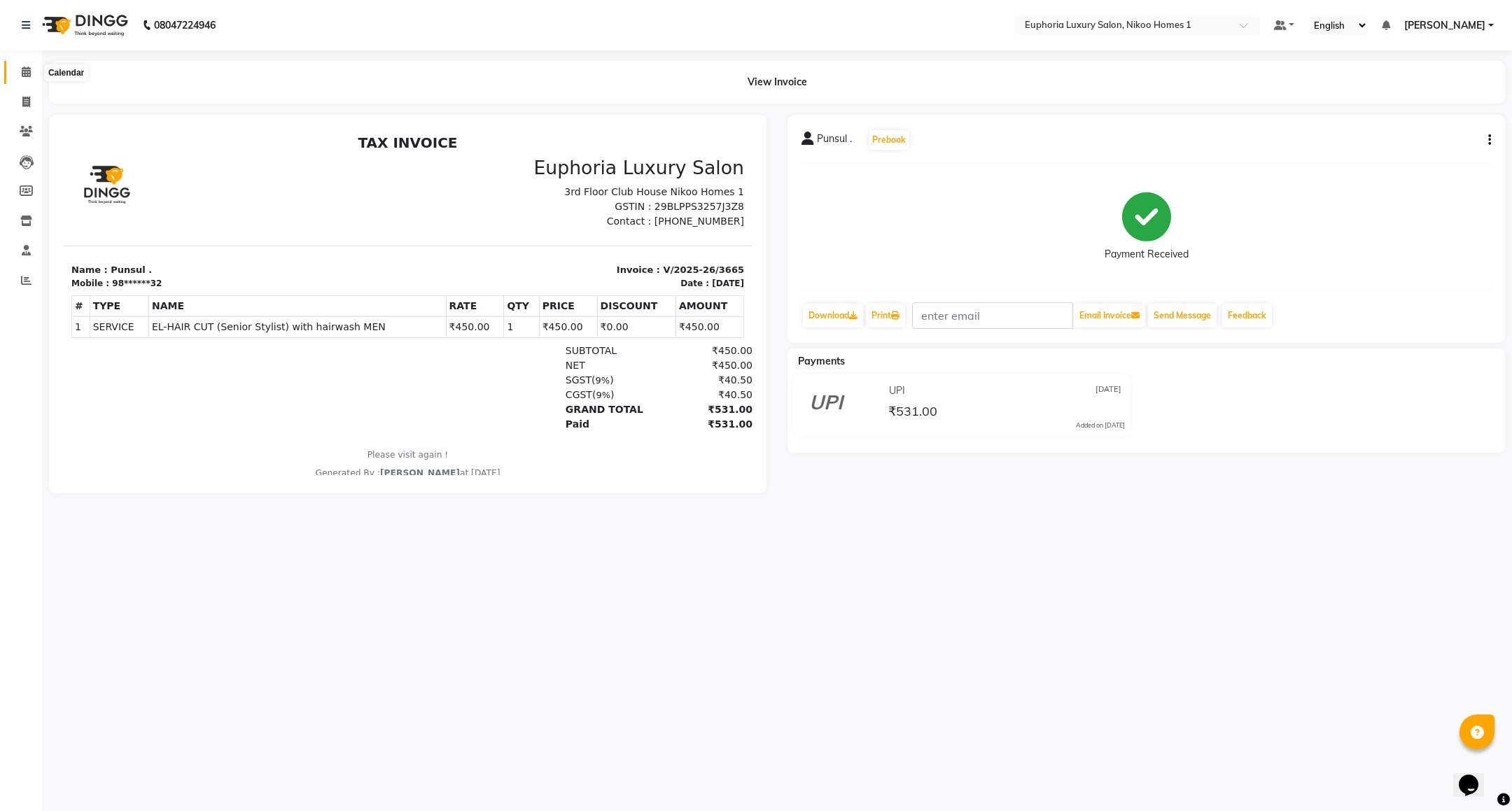
click at [21, 70] on icon at bounding box center [26, 72] width 9 height 10
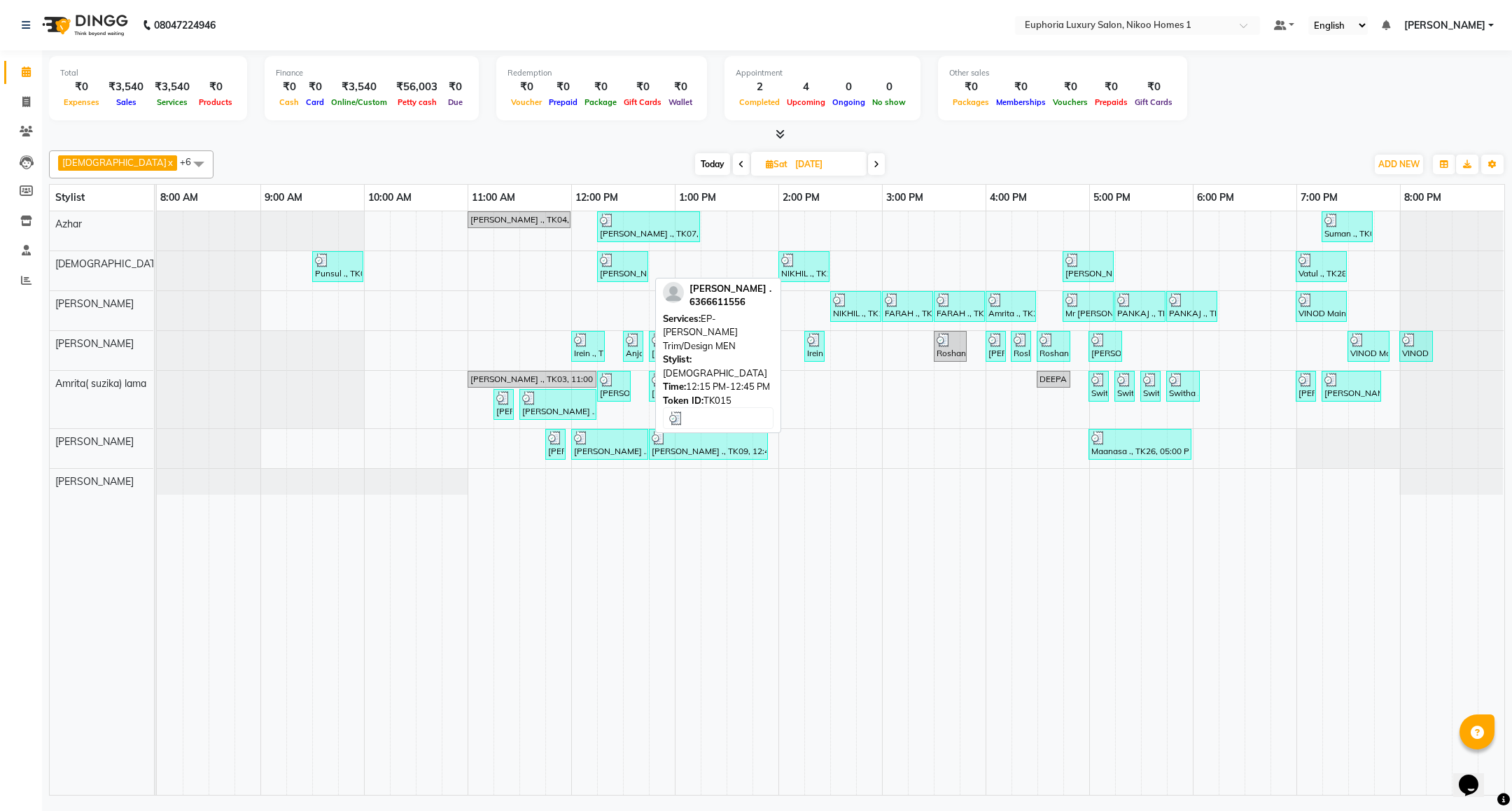
click at [634, 270] on div "[PERSON_NAME] ., TK15, 12:15 PM-12:45 PM, EP-[PERSON_NAME] Trim/Design MEN" at bounding box center [622, 267] width 48 height 27
select select "3"
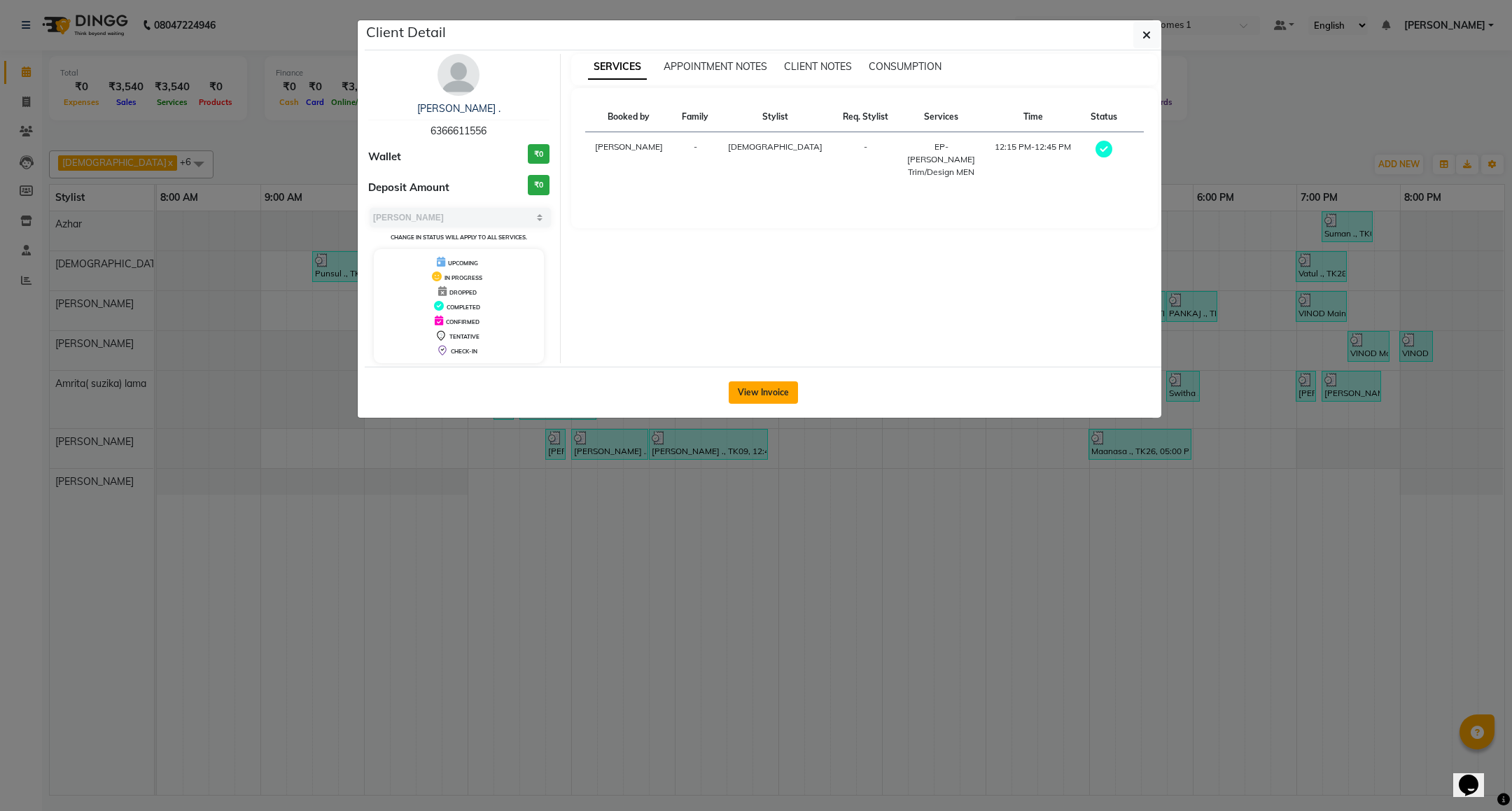
click at [768, 391] on button "View Invoice" at bounding box center [763, 392] width 69 height 22
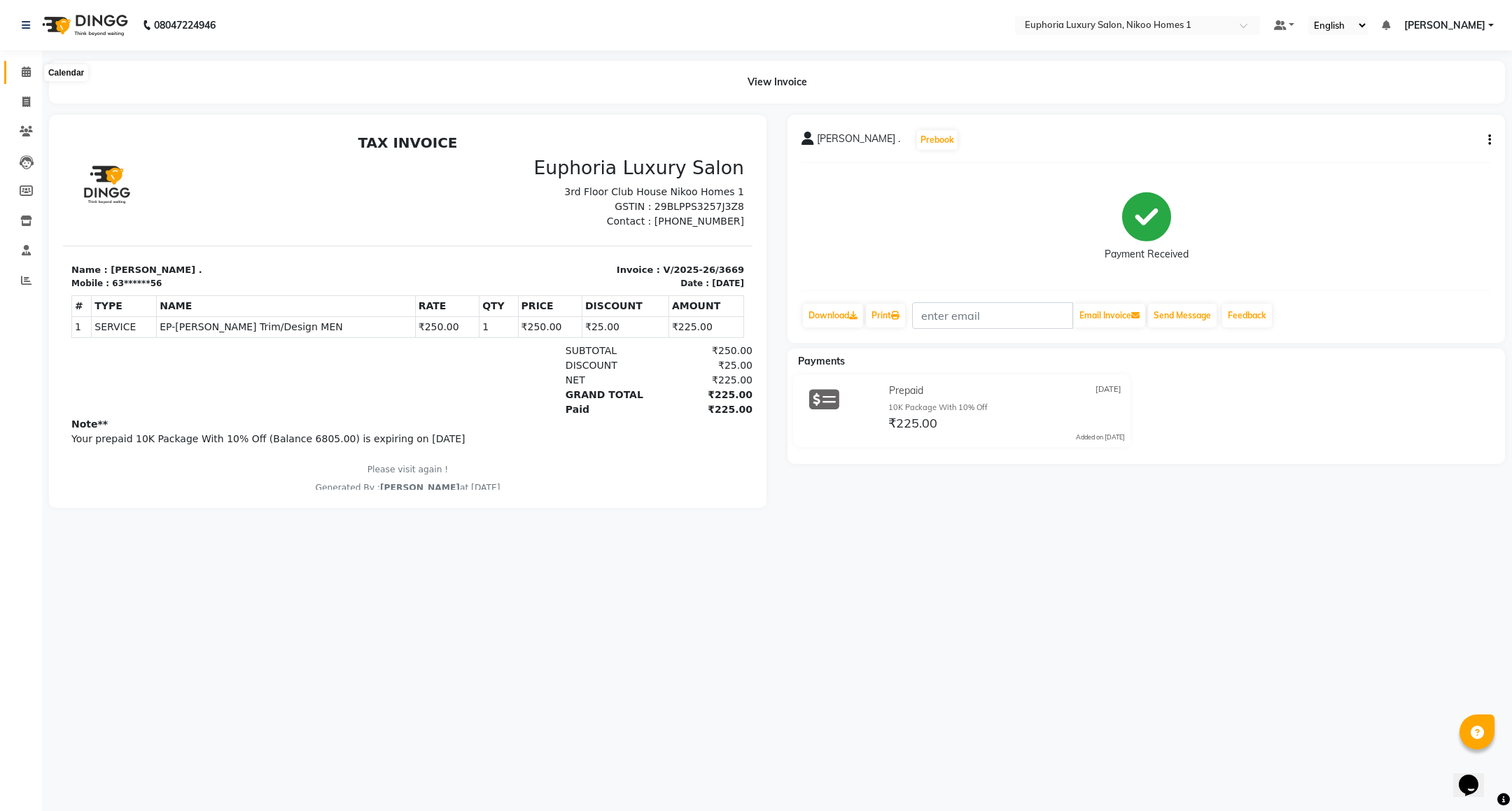
click at [30, 69] on icon at bounding box center [26, 72] width 9 height 10
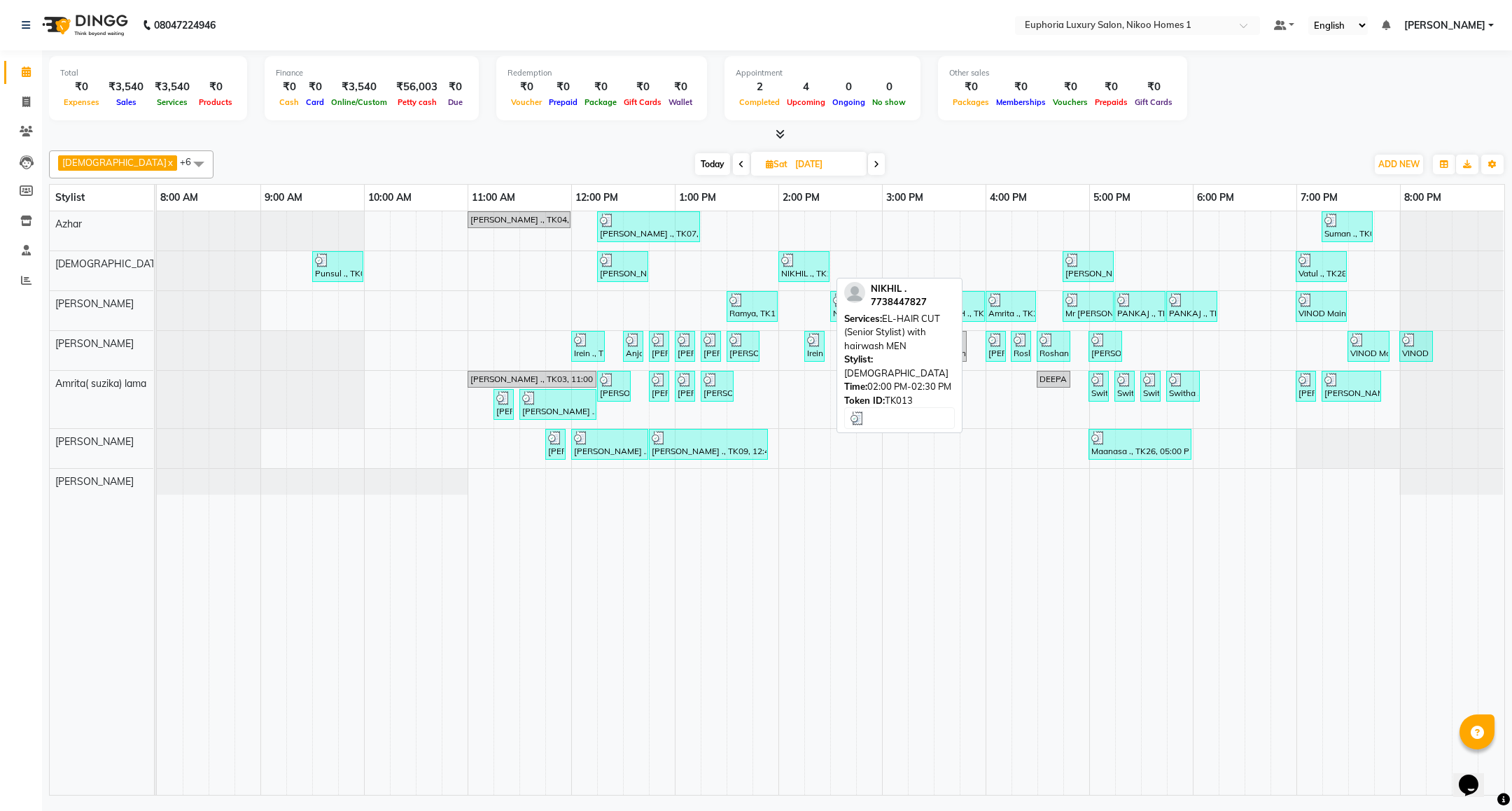
click at [811, 270] on div "NIKHIL ., TK13, 02:00 PM-02:30 PM, EL-HAIR CUT (Senior Stylist) with hairwash M…" at bounding box center [804, 267] width 48 height 27
select select "3"
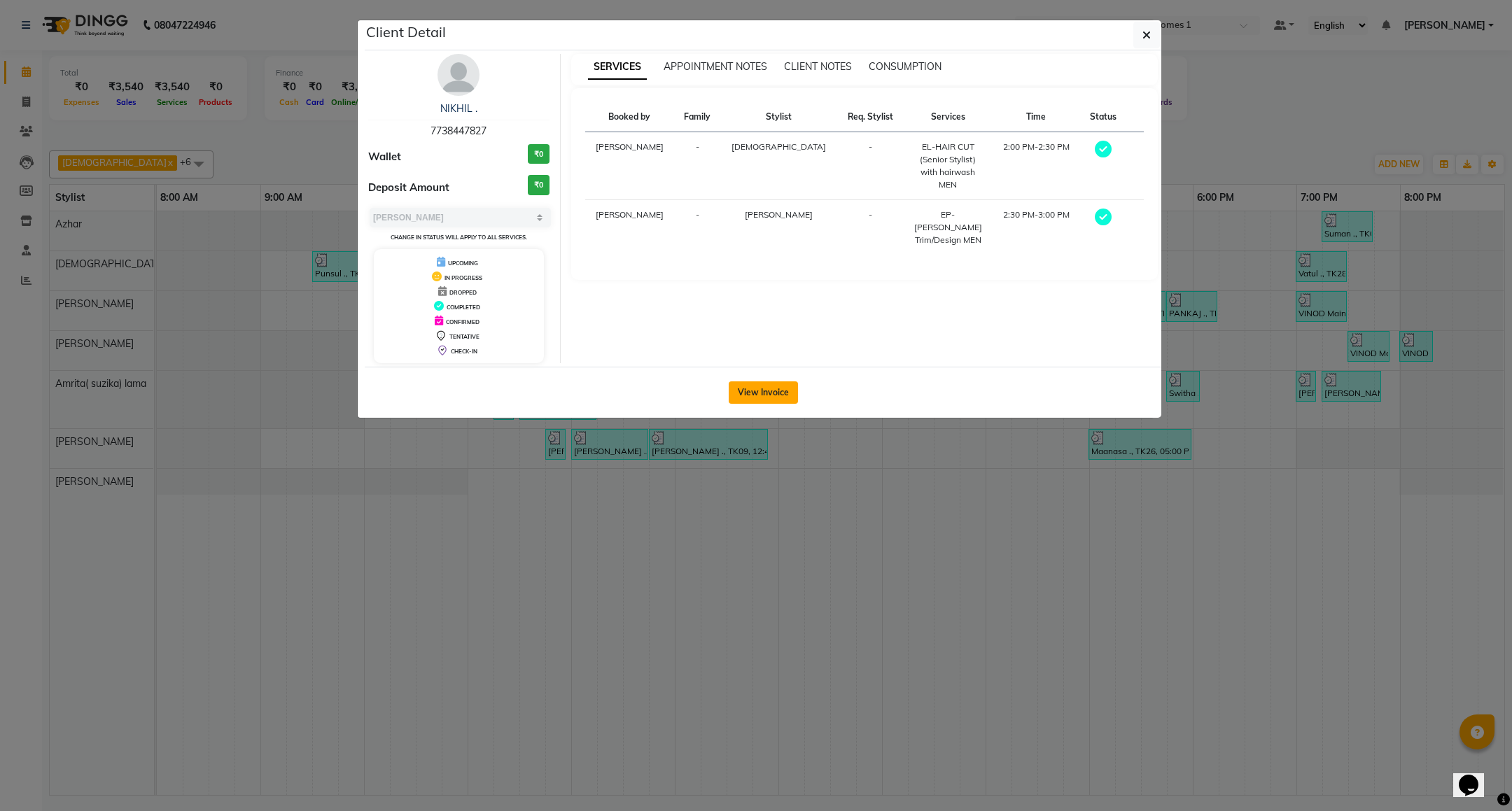
click at [785, 391] on button "View Invoice" at bounding box center [763, 392] width 69 height 22
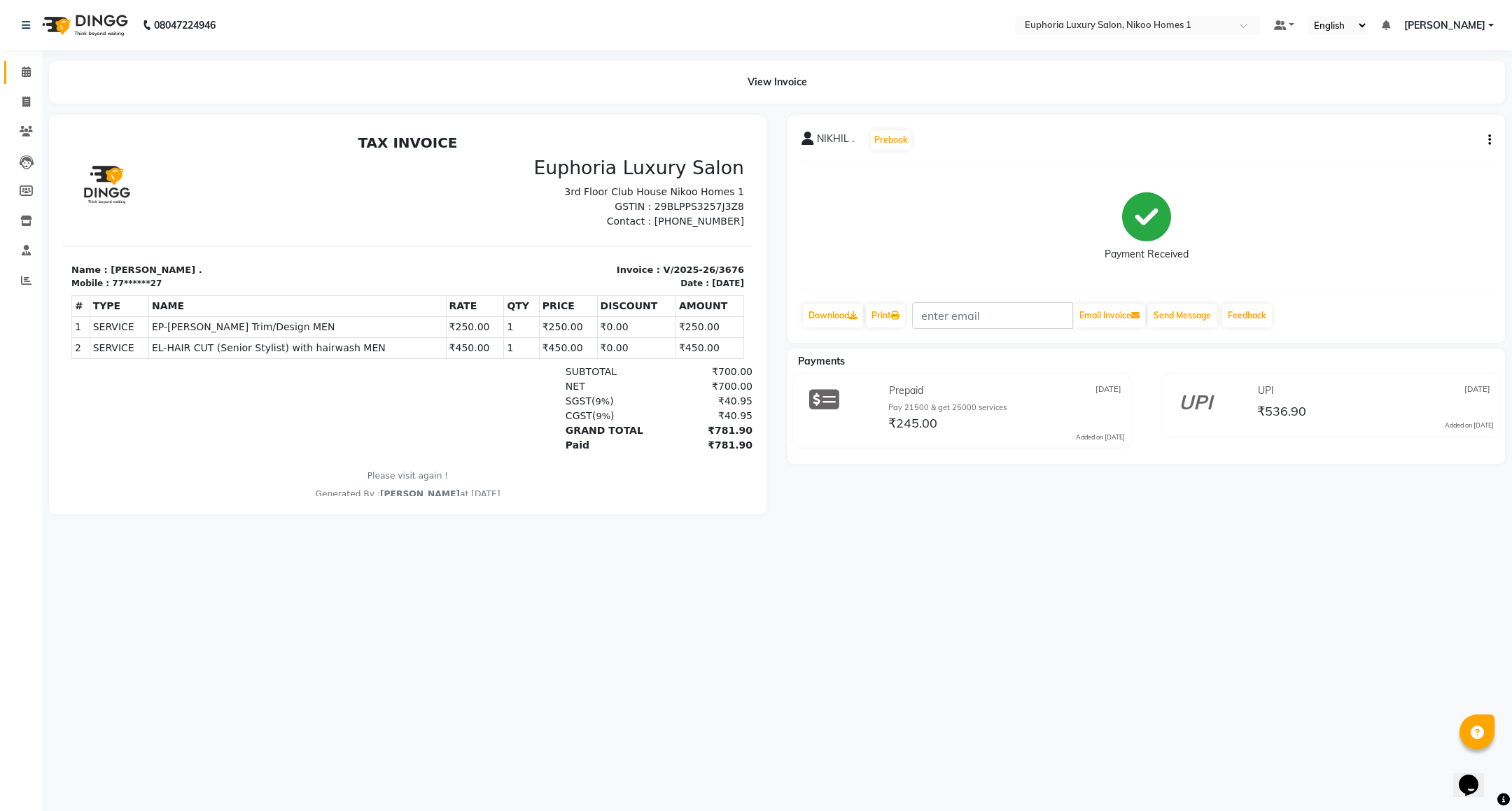
click at [43, 75] on div "View Invoice" at bounding box center [776, 82] width 1477 height 43
click at [30, 72] on icon at bounding box center [26, 72] width 9 height 10
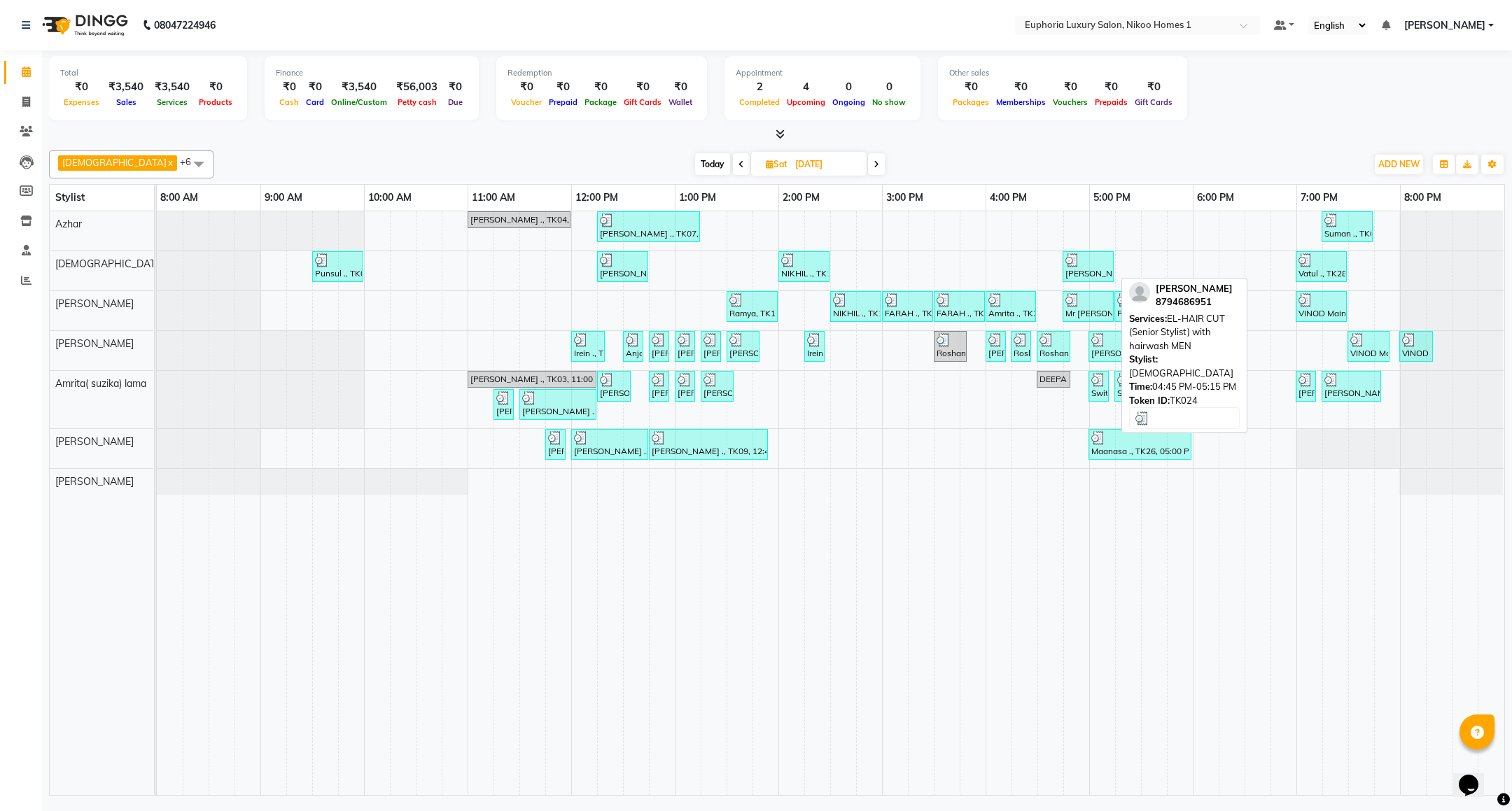
click at [1076, 277] on div "[PERSON_NAME], TK24, 04:45 PM-05:15 PM, EL-HAIR CUT (Senior Stylist) with hairw…" at bounding box center [1087, 267] width 48 height 27
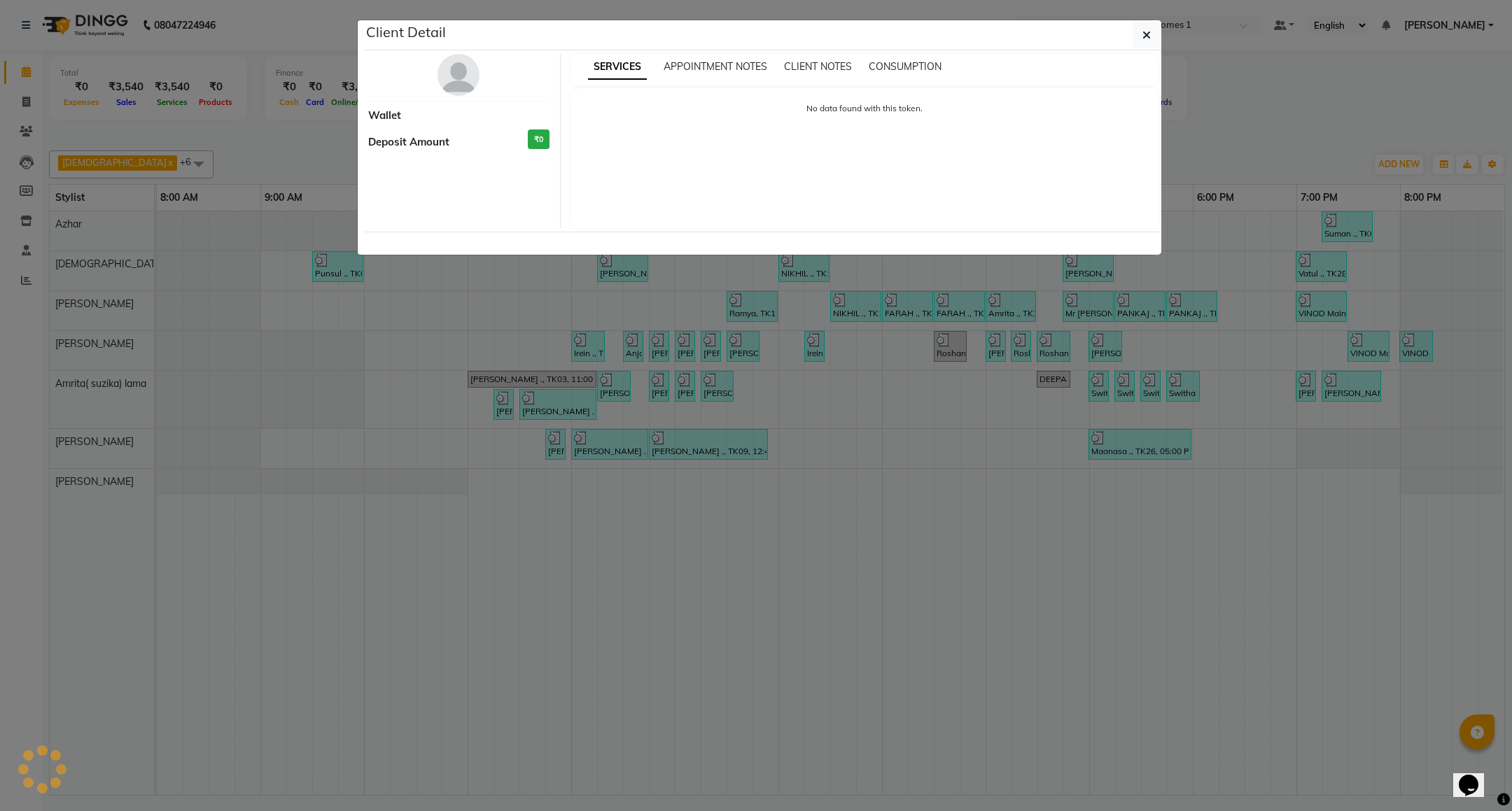
select select "3"
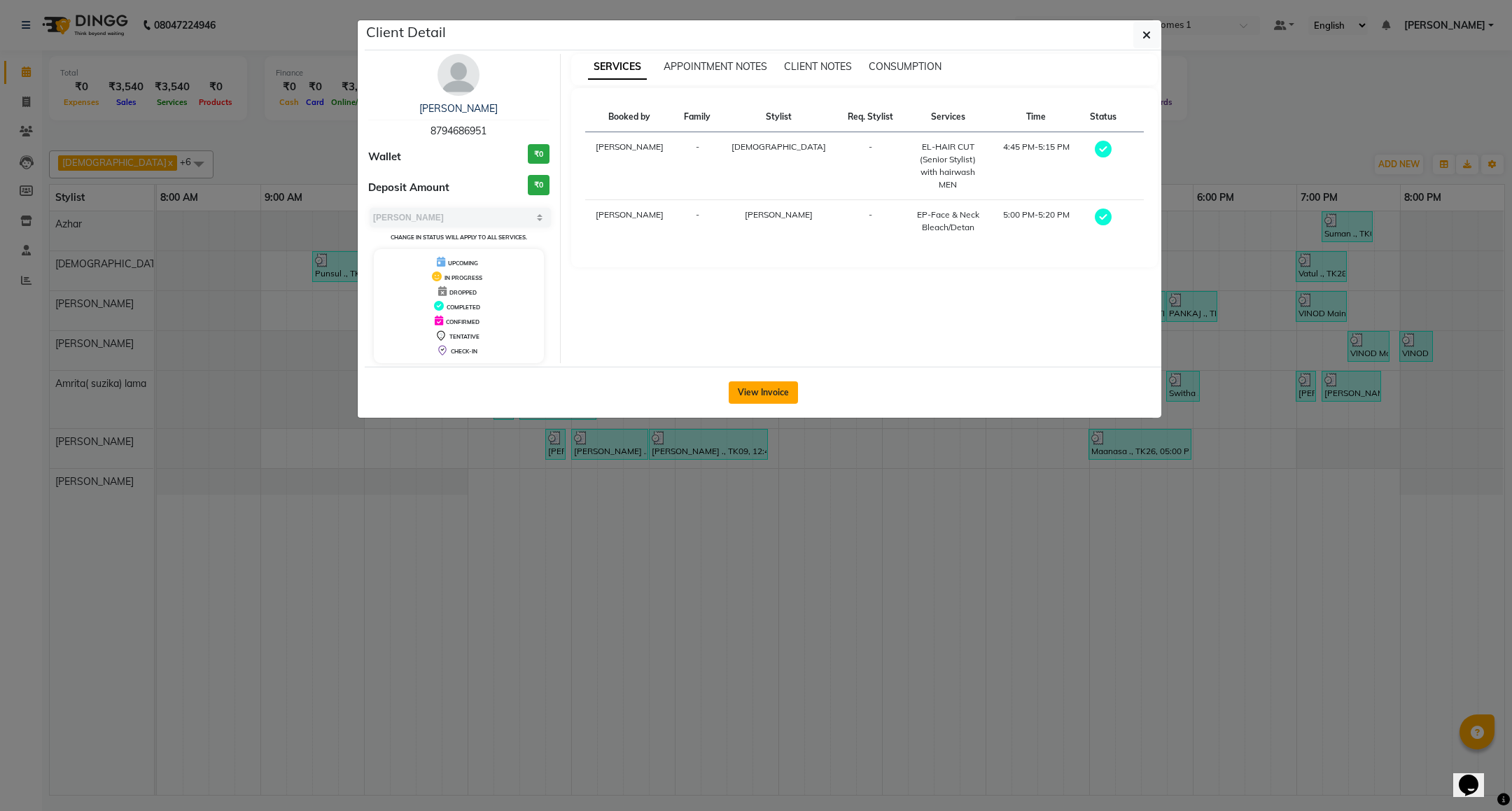
click at [775, 394] on button "View Invoice" at bounding box center [763, 392] width 69 height 22
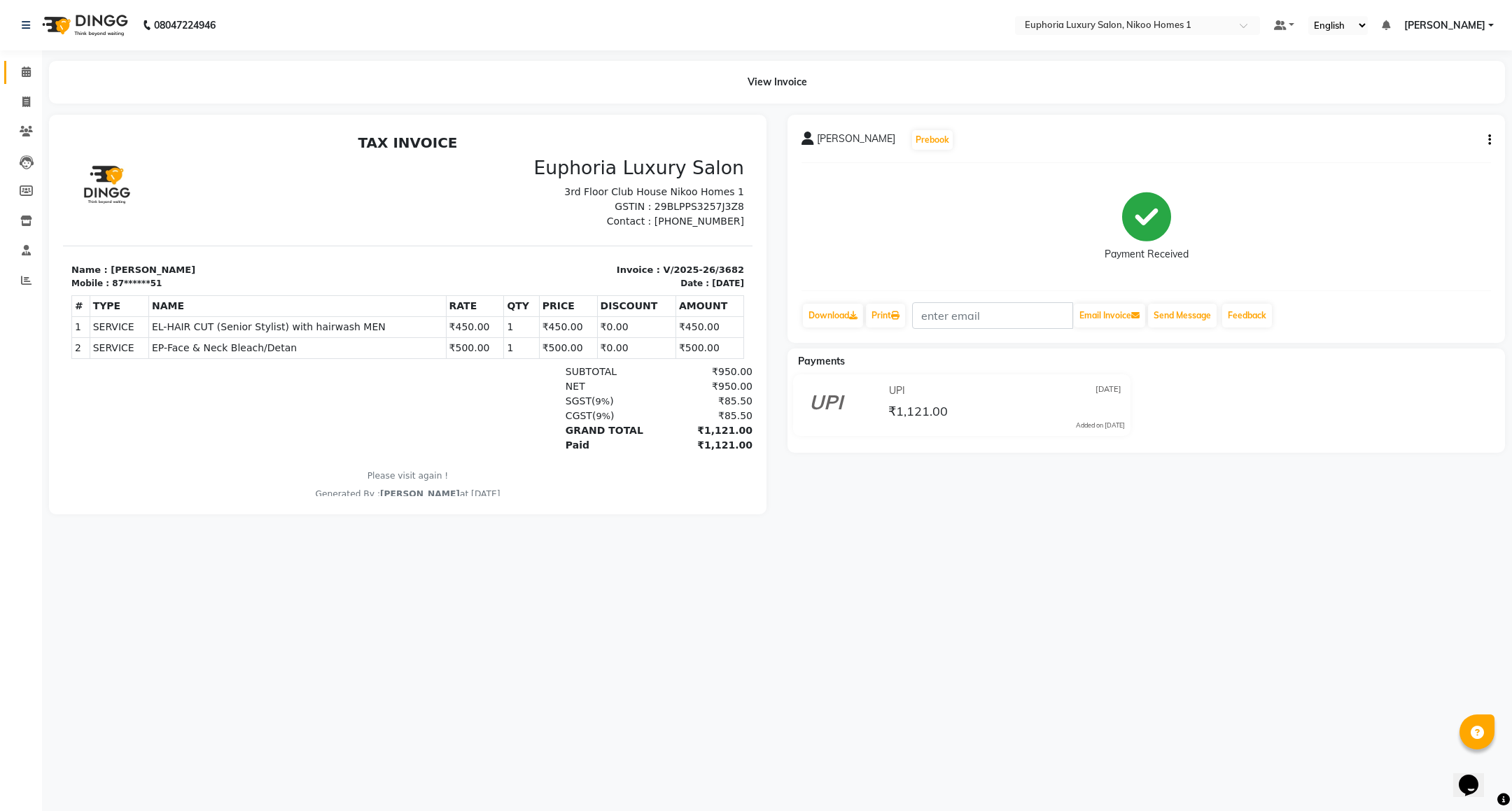
click at [16, 68] on span at bounding box center [26, 72] width 24 height 16
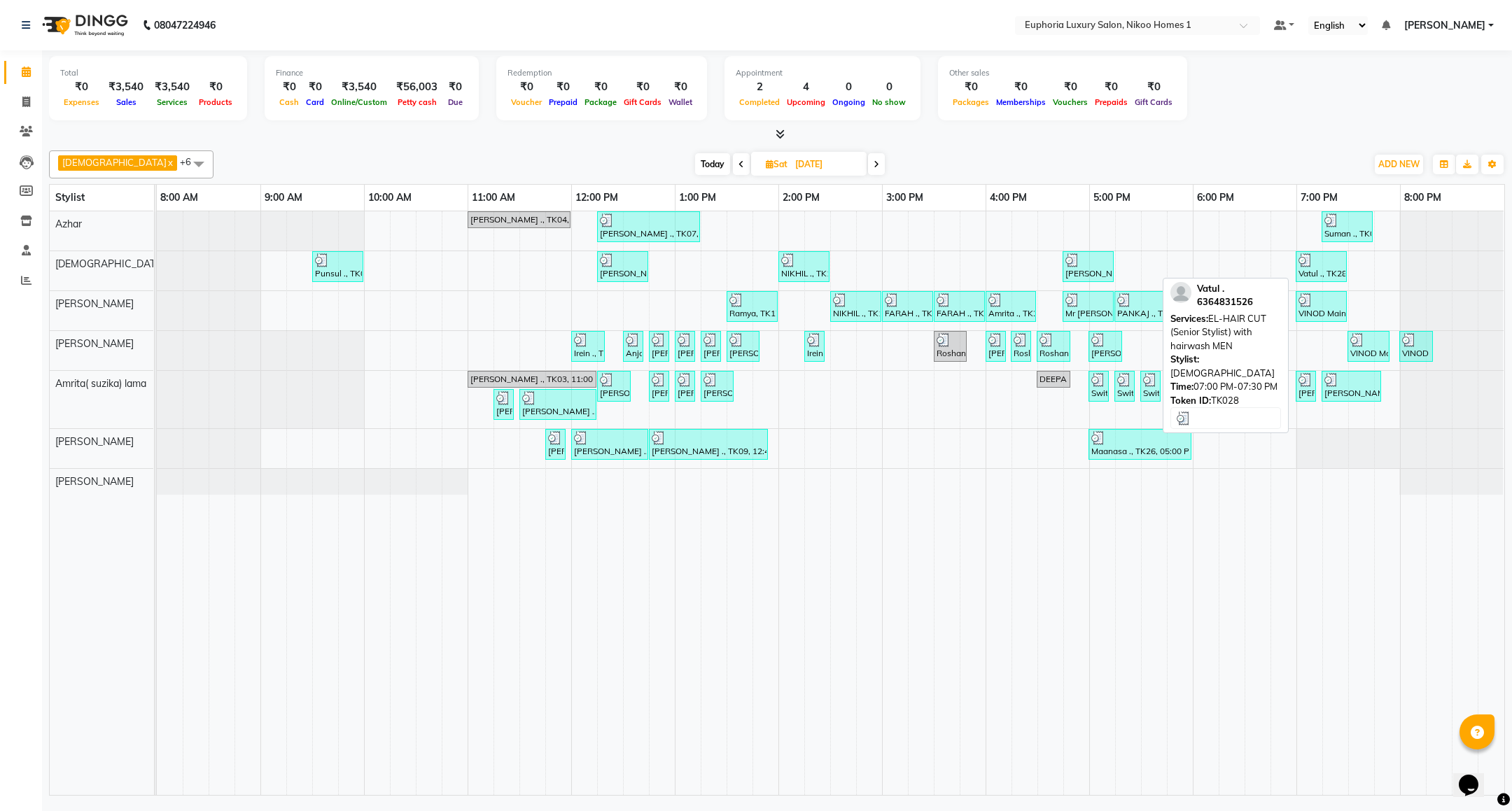
click at [1304, 274] on div "Vatul ., TK28, 07:00 PM-07:30 PM, EL-HAIR CUT (Senior Stylist) with hairwash MEN" at bounding box center [1321, 267] width 48 height 27
select select "3"
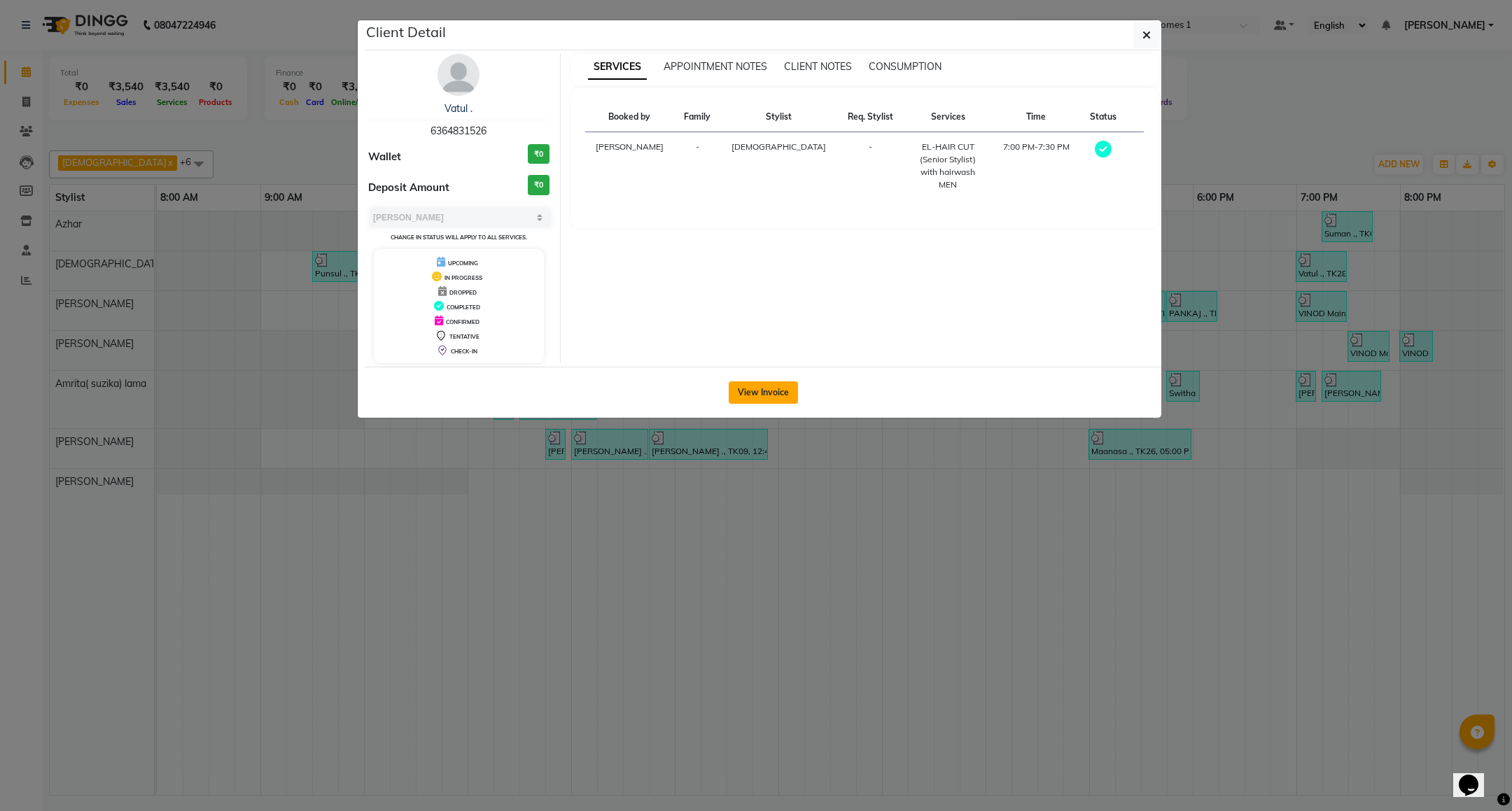
click at [770, 389] on button "View Invoice" at bounding box center [763, 392] width 69 height 22
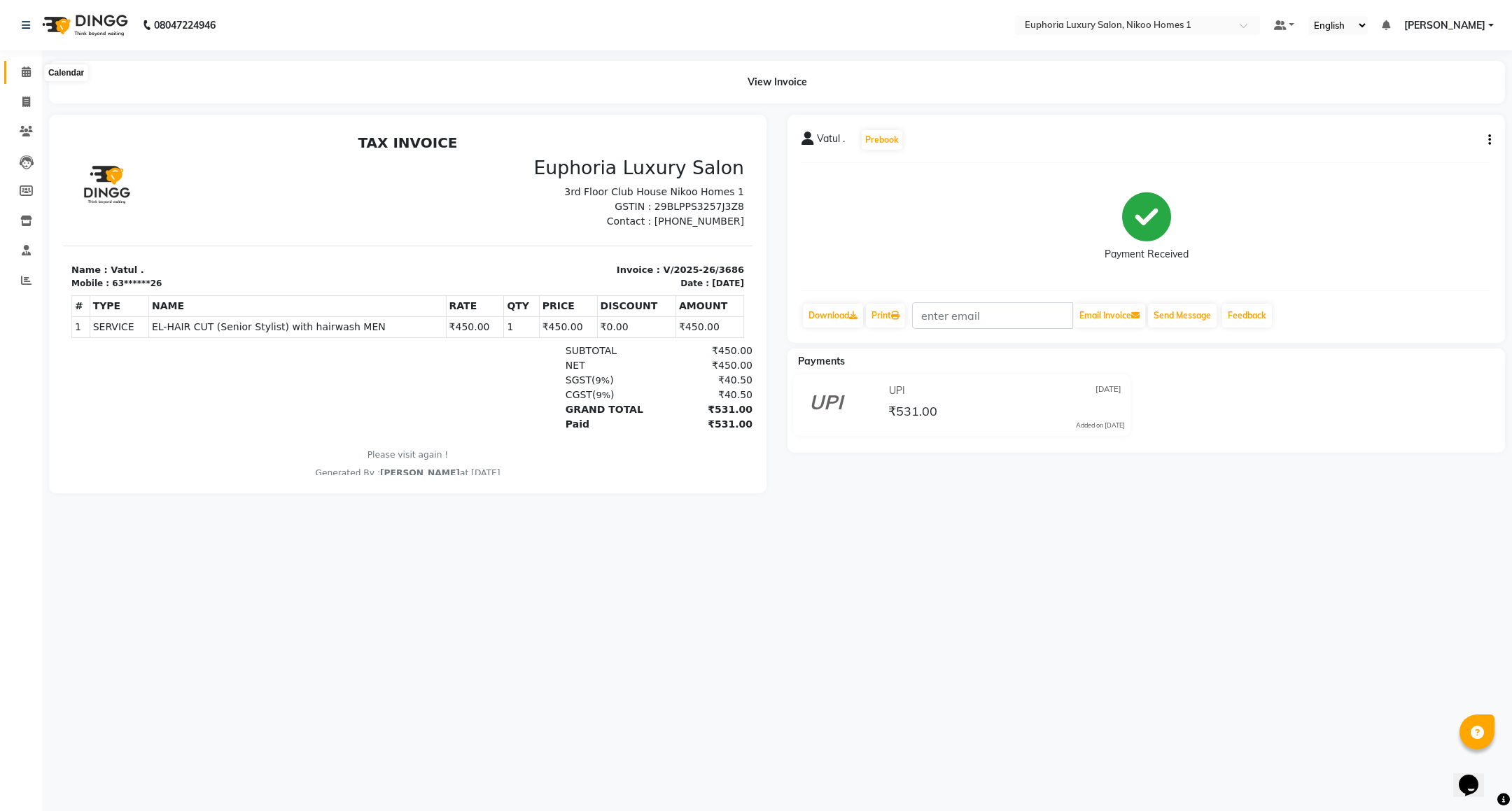
click at [16, 74] on span at bounding box center [26, 72] width 24 height 16
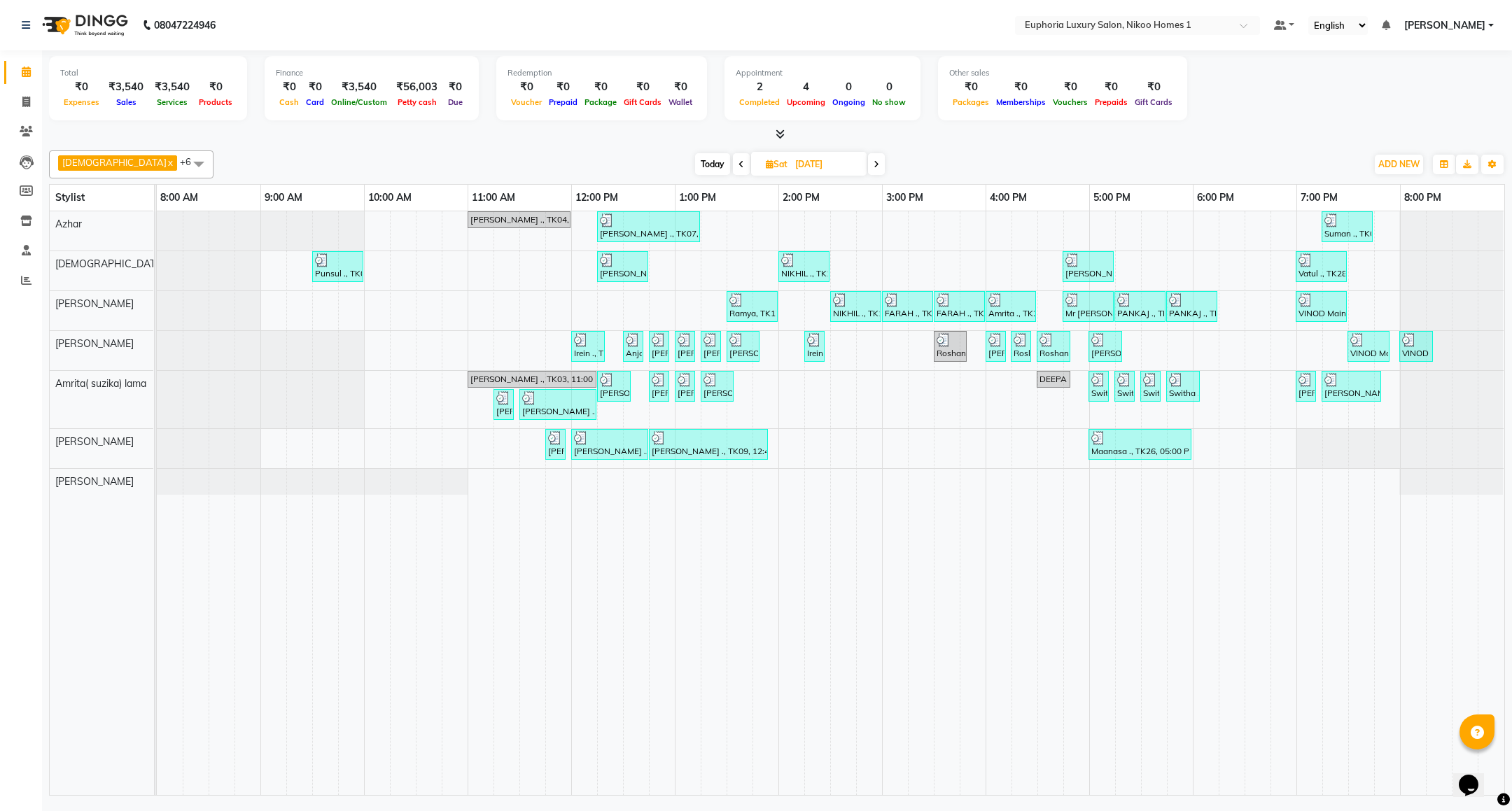
click at [695, 162] on span "Today" at bounding box center [712, 164] width 35 height 21
type input "[DATE]"
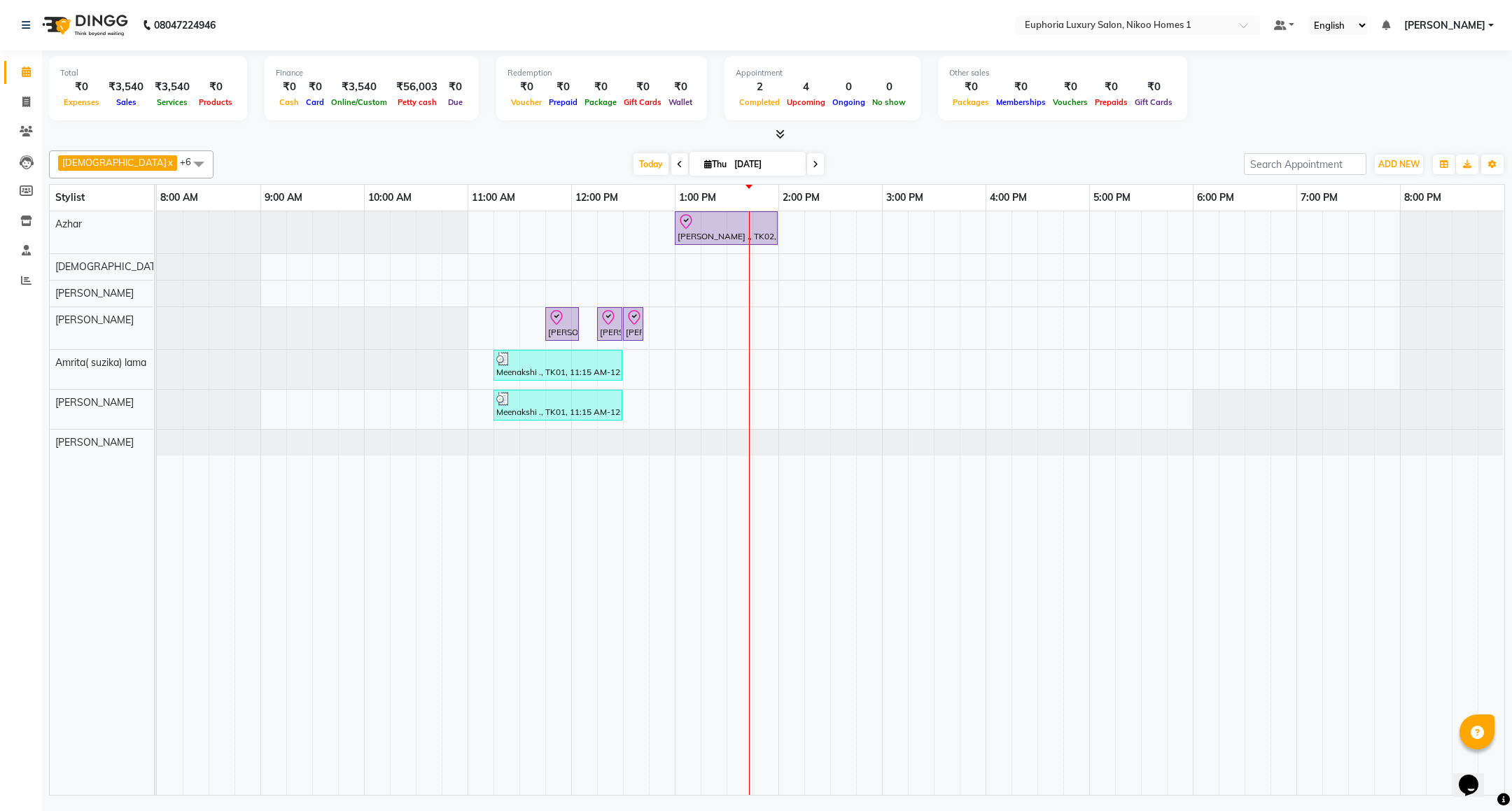
click at [1151, 336] on div "[PERSON_NAME] ., TK02, 01:00 PM-02:00 PM, EP-Artistic Cut - Creative Stylist [P…" at bounding box center [830, 503] width 1347 height 584
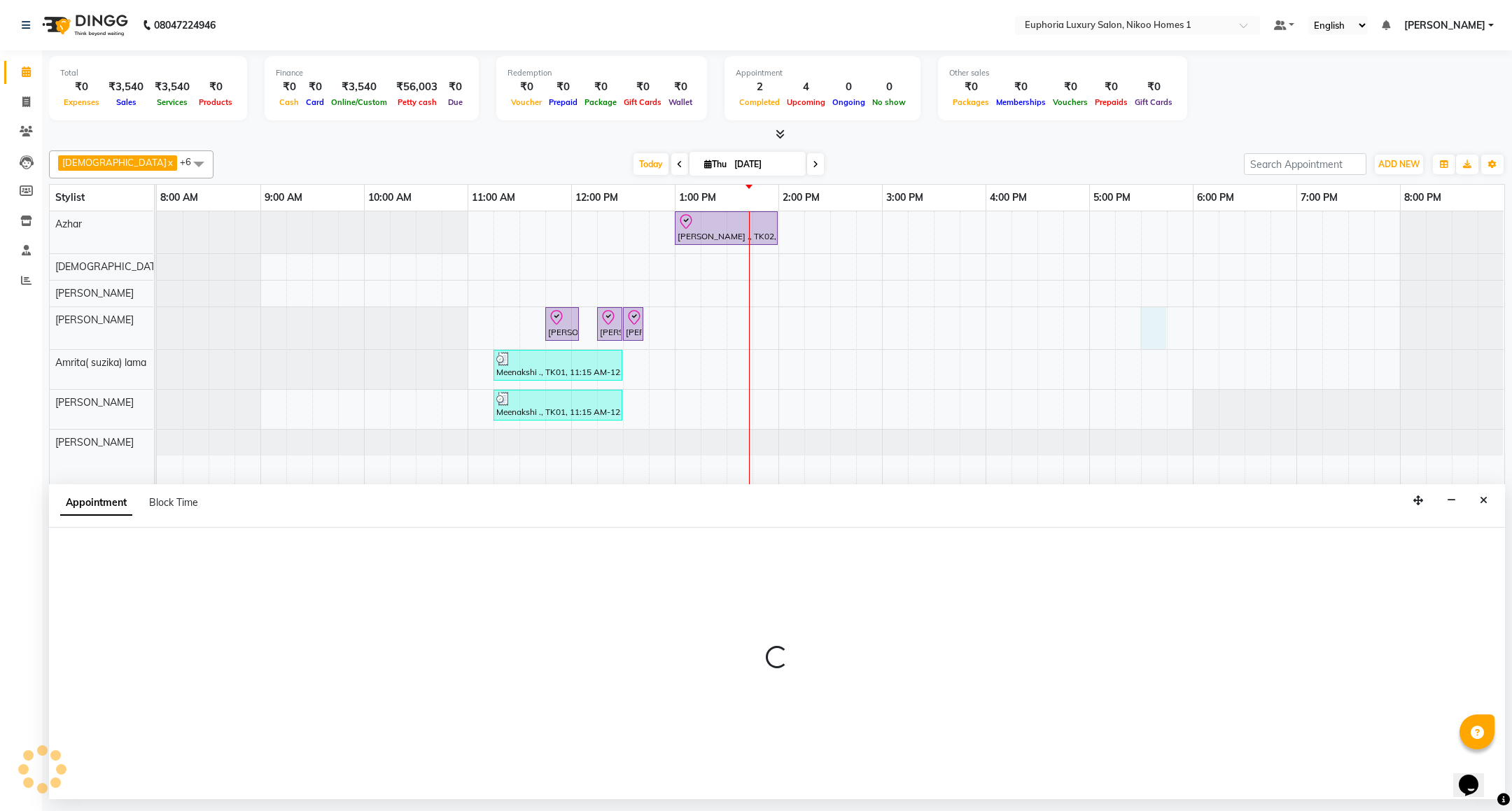
select select "81452"
select select "1050"
select select "tentative"
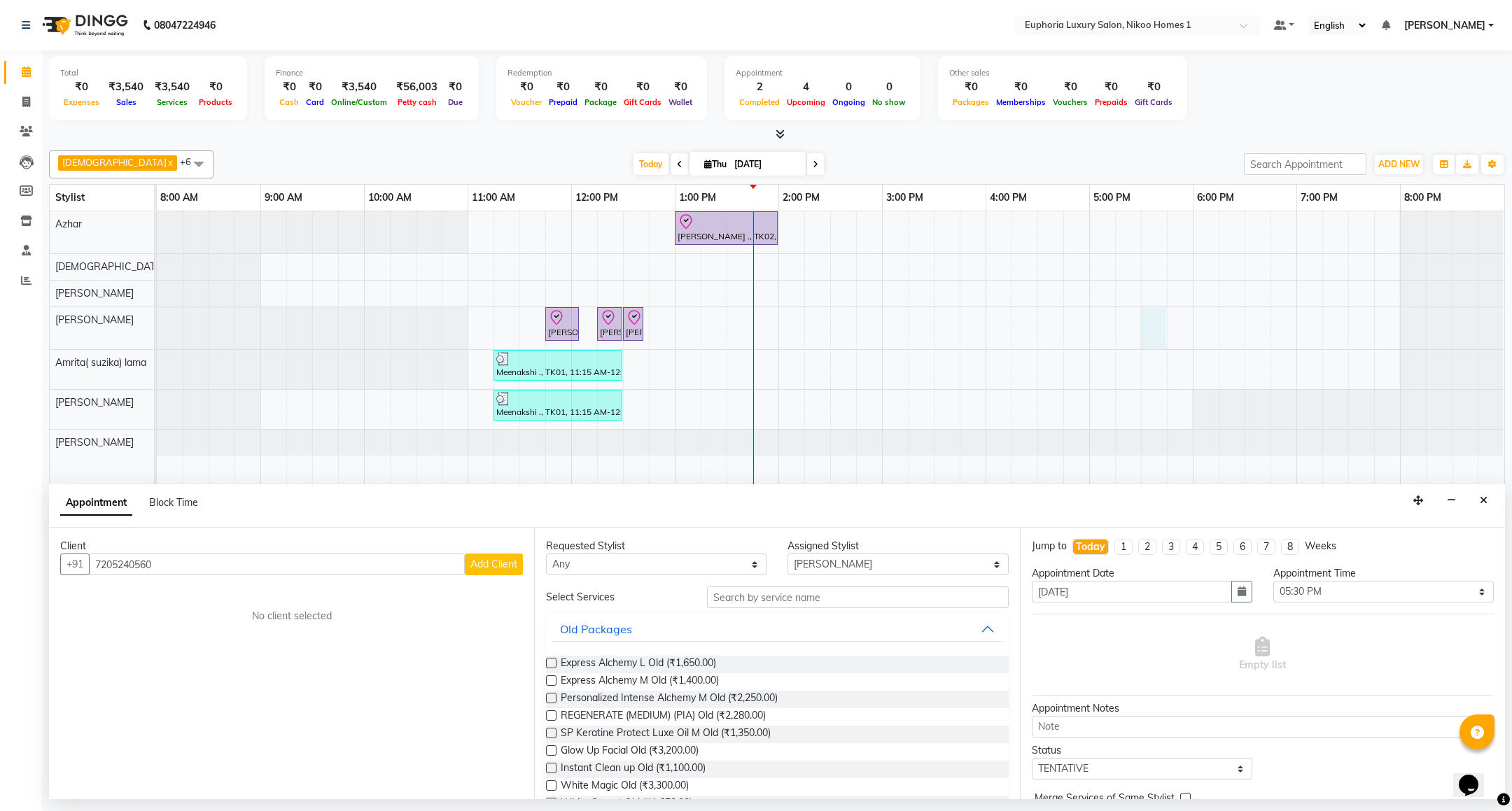
type input "7205240560"
click at [509, 568] on span "Add Client" at bounding box center [493, 564] width 47 height 13
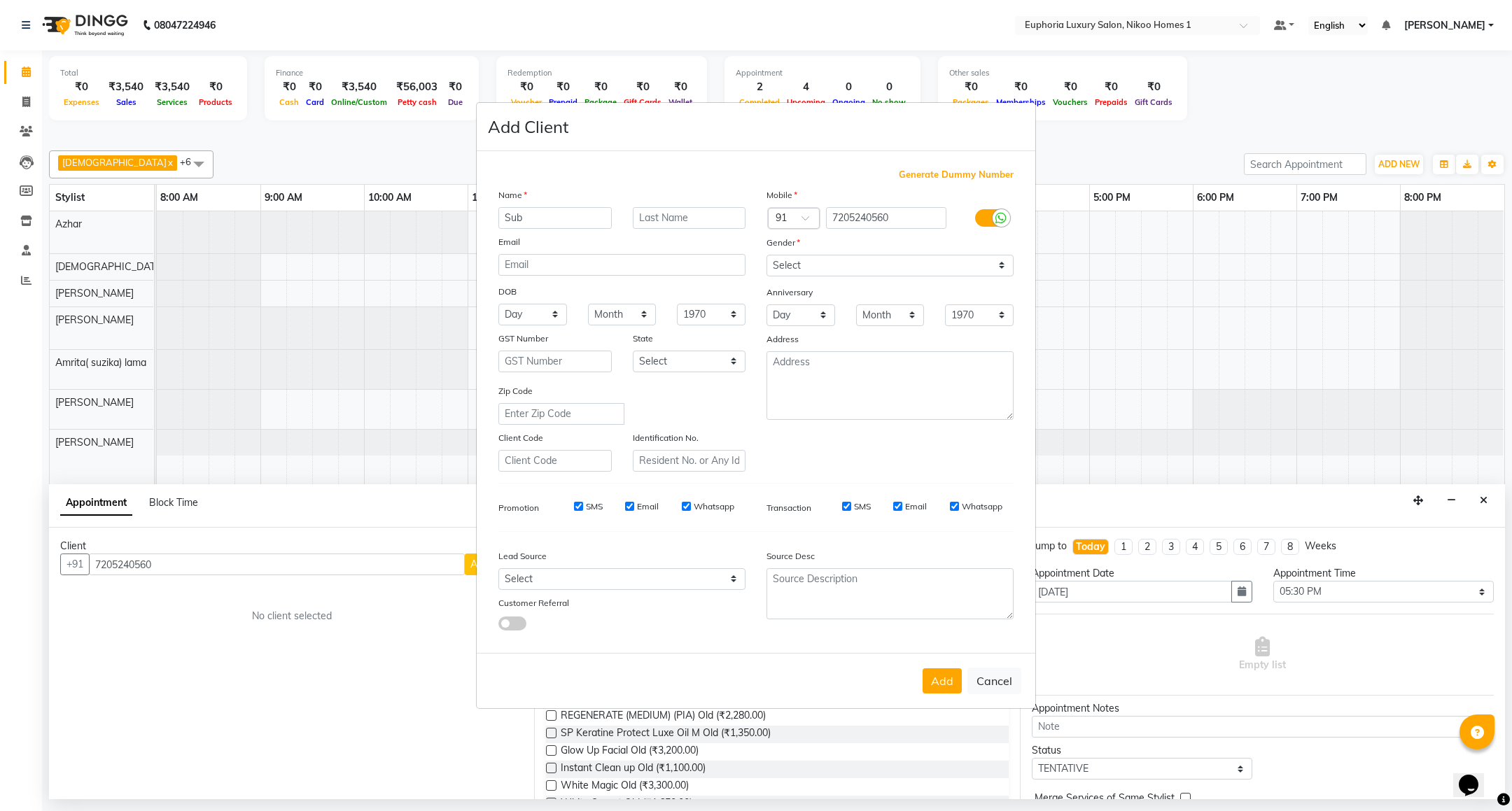
type input "Sub"
click at [849, 267] on select "Select [DEMOGRAPHIC_DATA] [DEMOGRAPHIC_DATA] Other Prefer Not To Say" at bounding box center [890, 265] width 247 height 21
select select "[DEMOGRAPHIC_DATA]"
click at [767, 256] on select "Select [DEMOGRAPHIC_DATA] [DEMOGRAPHIC_DATA] Other Prefer Not To Say" at bounding box center [890, 265] width 247 height 21
click at [943, 676] on button "Add" at bounding box center [942, 681] width 39 height 25
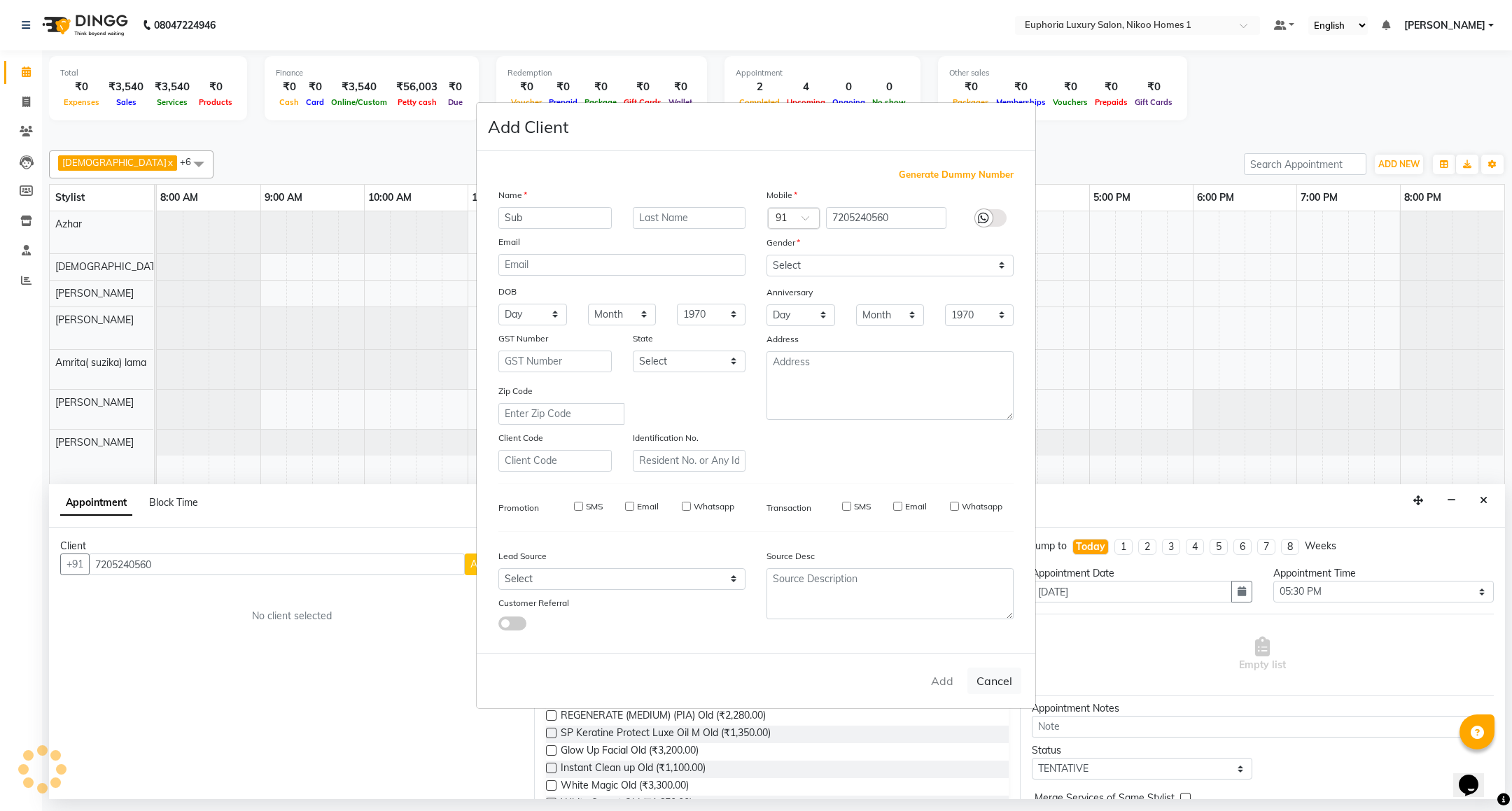
type input "72******60"
select select
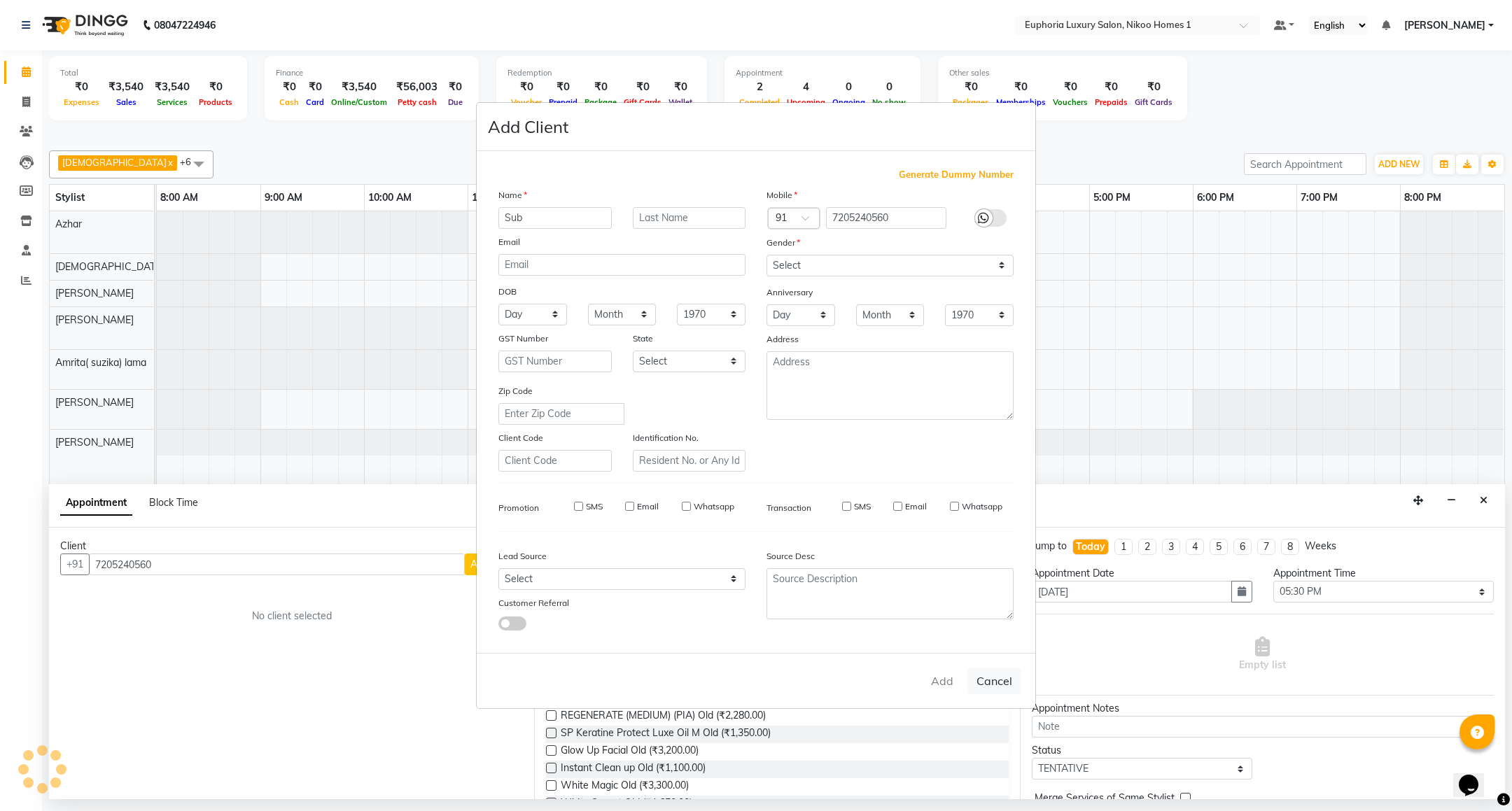
select select
checkbox input "false"
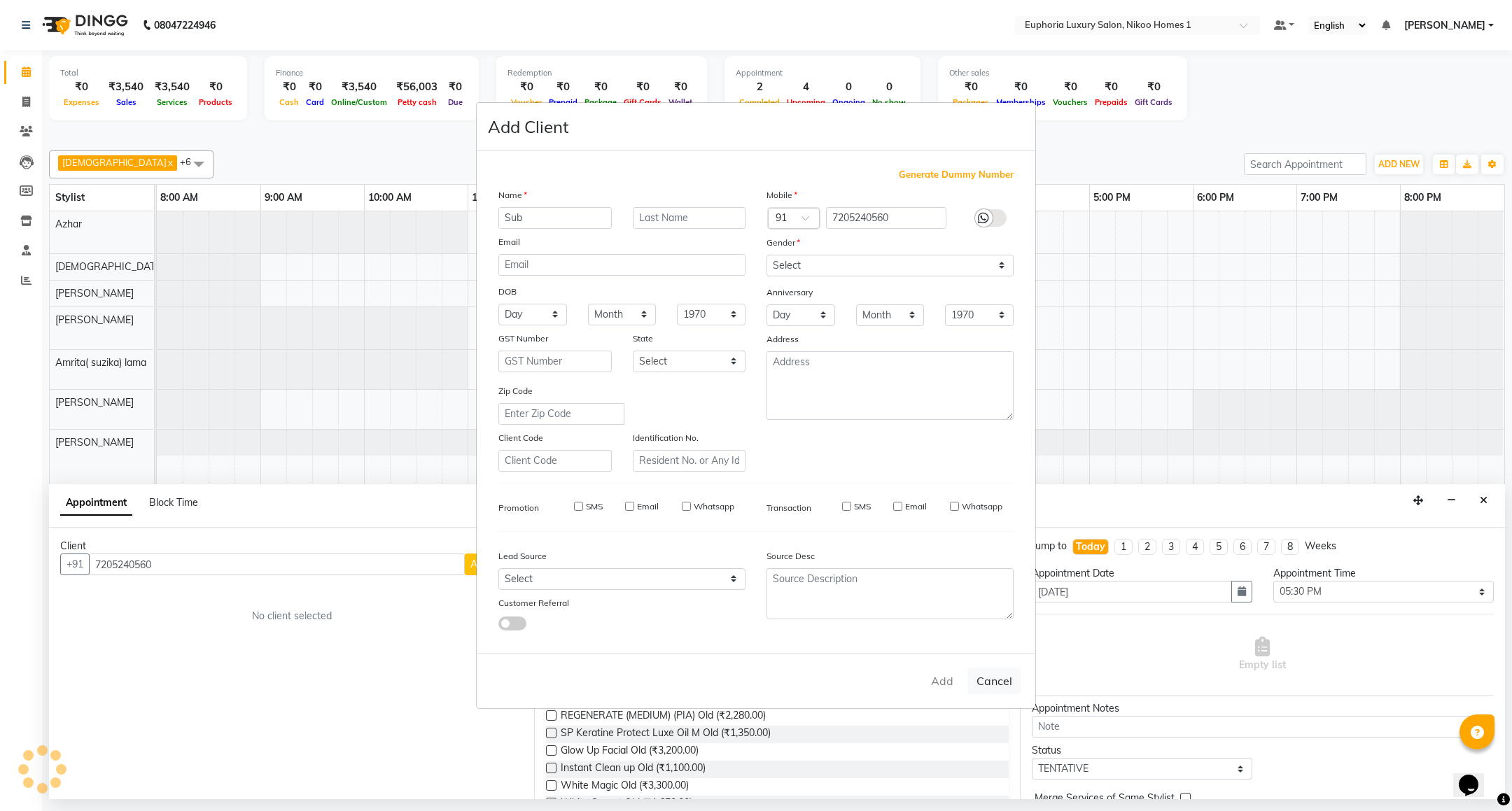
checkbox input "false"
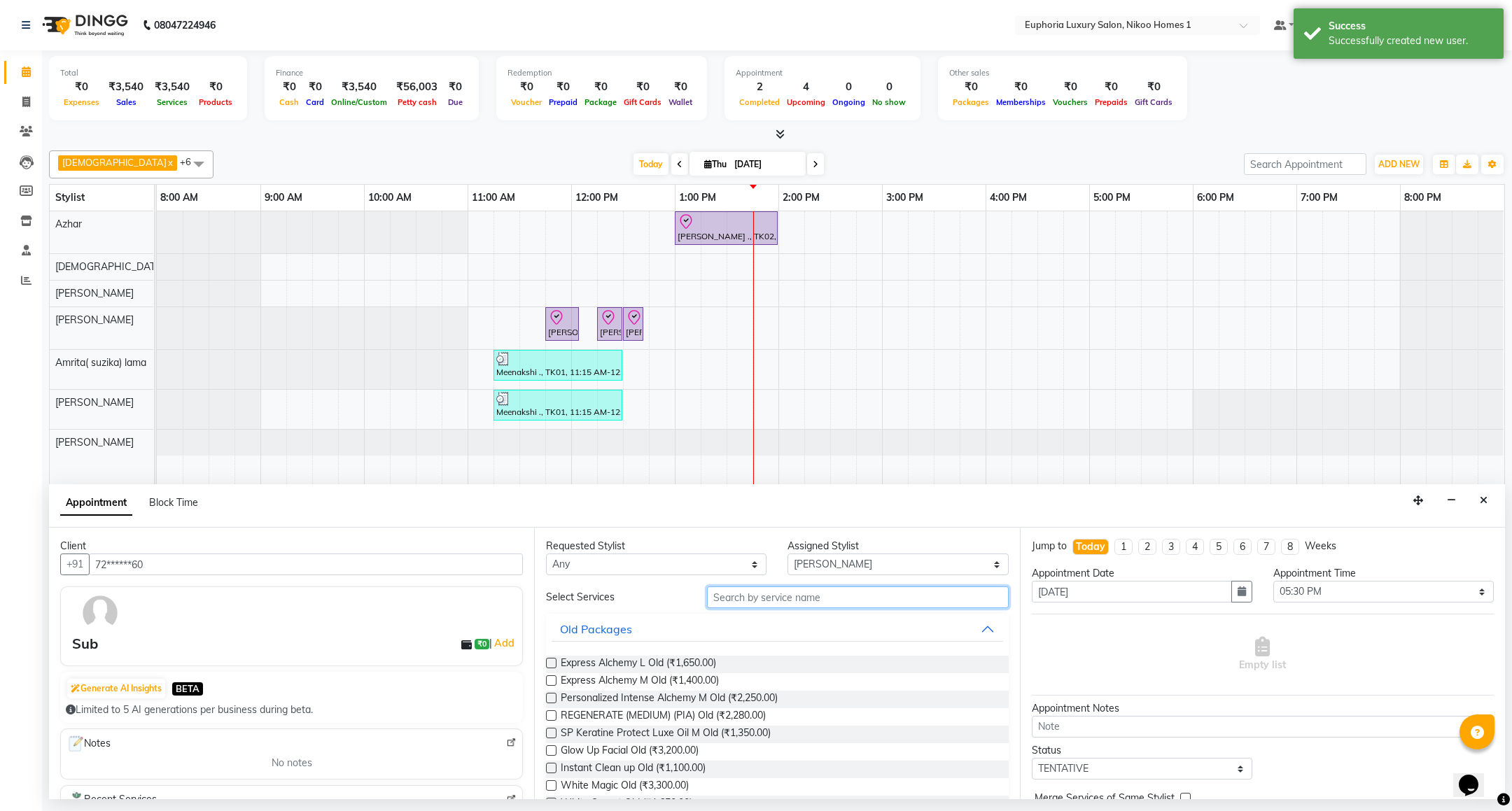
click at [769, 597] on input "text" at bounding box center [857, 597] width 301 height 21
type input "deta"
click at [666, 681] on span "EP-Face & Neck Bleach/Detan (₹500.00)" at bounding box center [651, 682] width 180 height 18
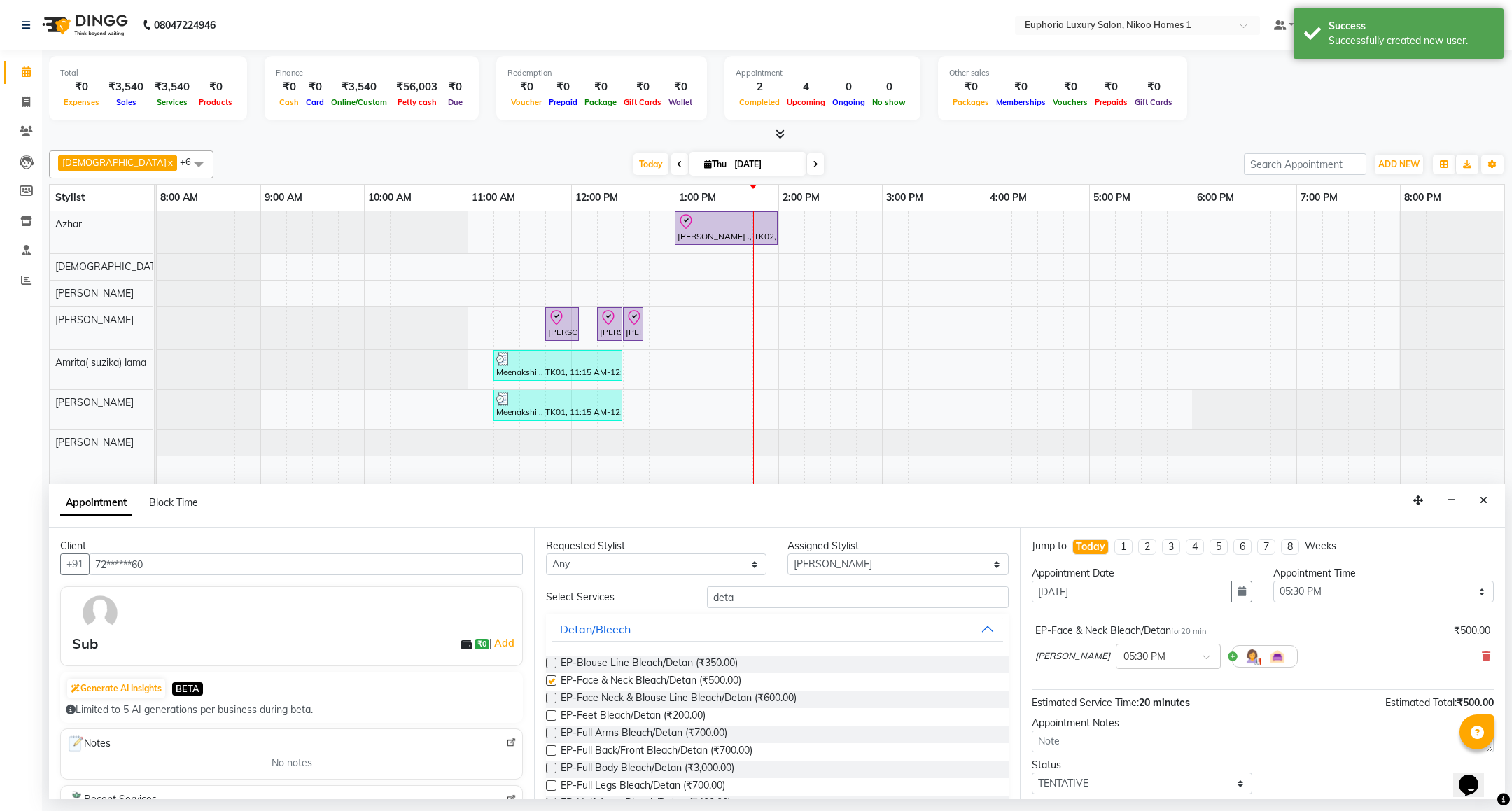
checkbox input "false"
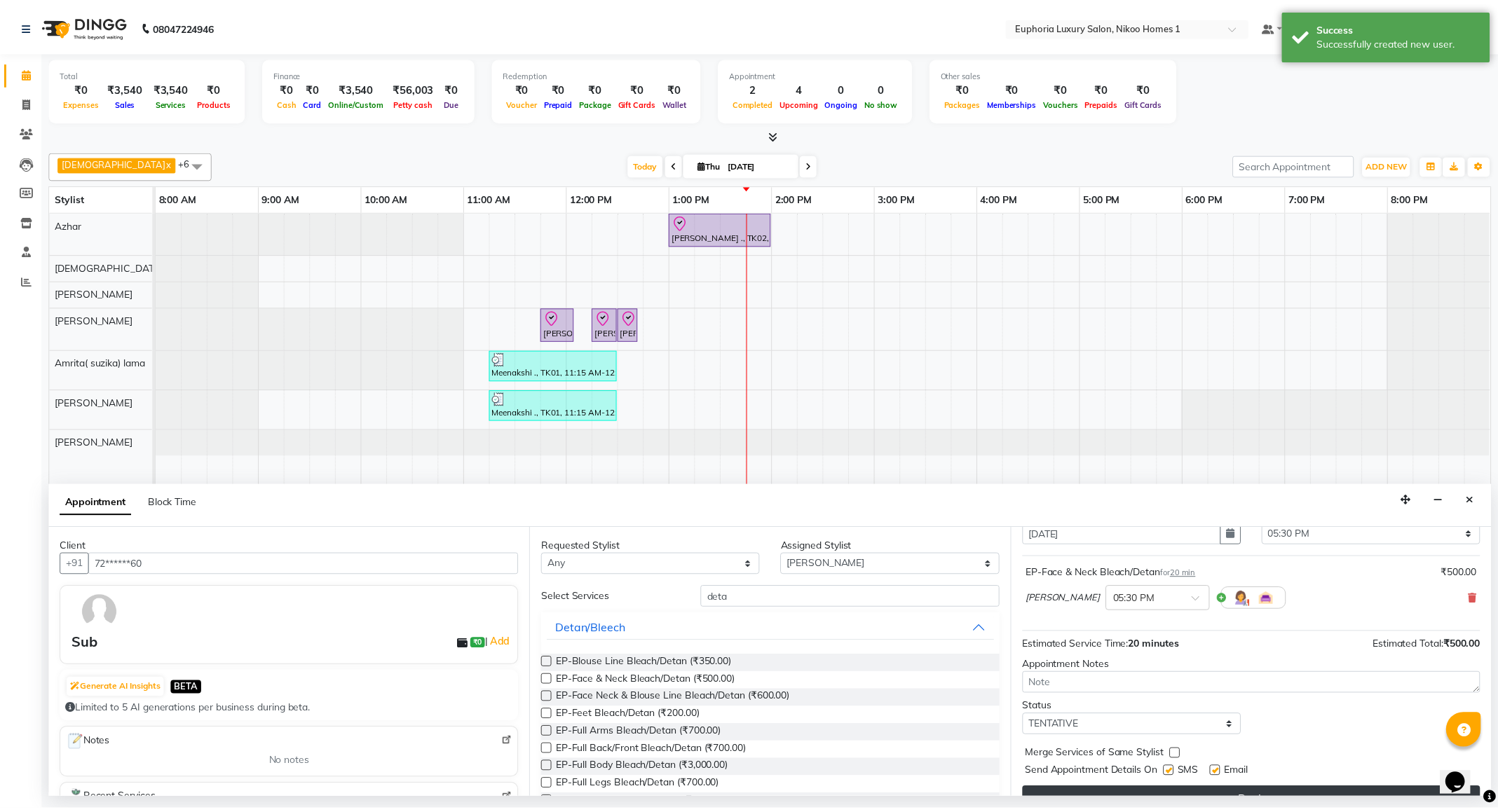
scroll to position [87, 0]
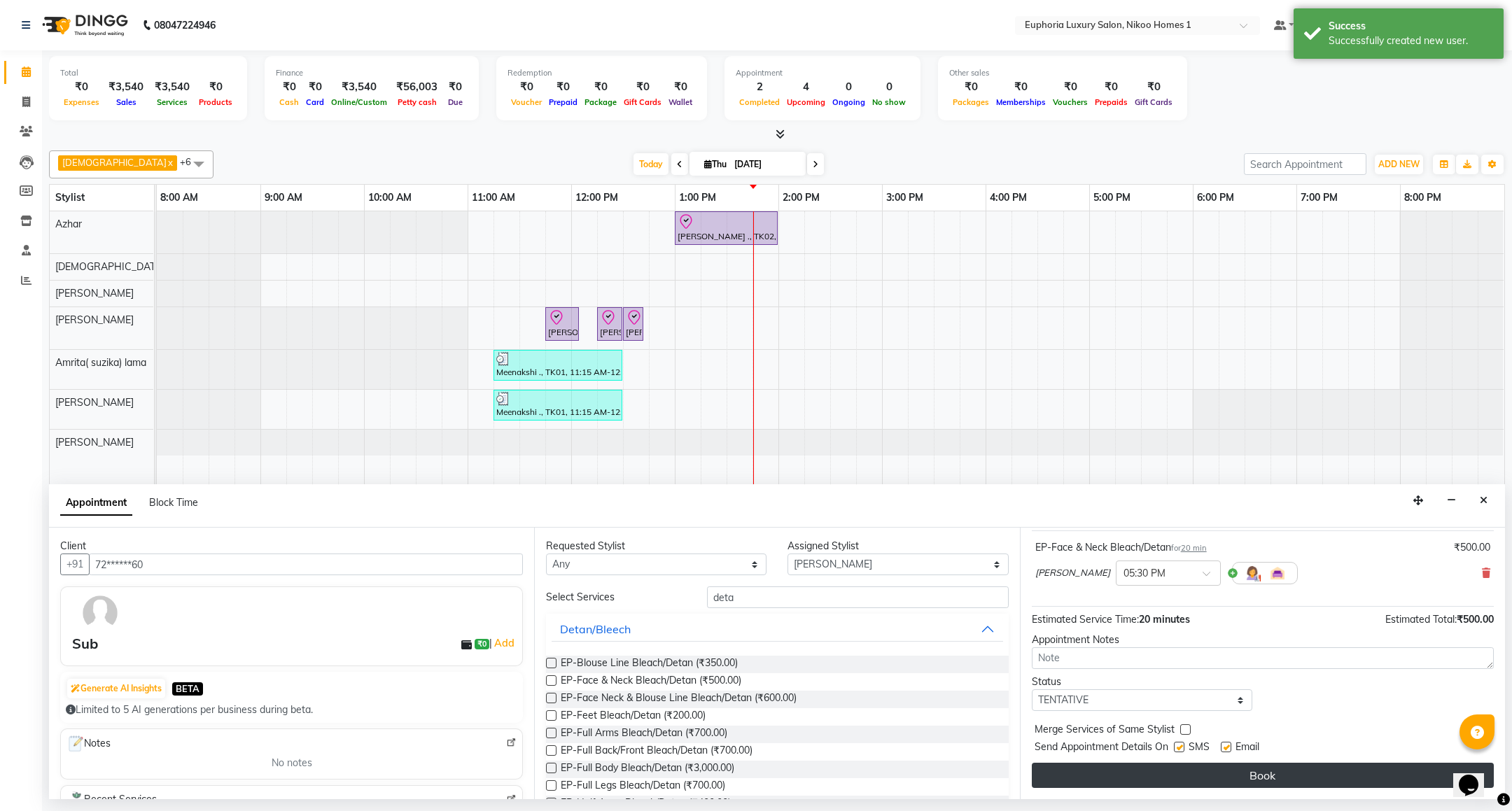
click at [1231, 776] on button "Book" at bounding box center [1262, 776] width 462 height 25
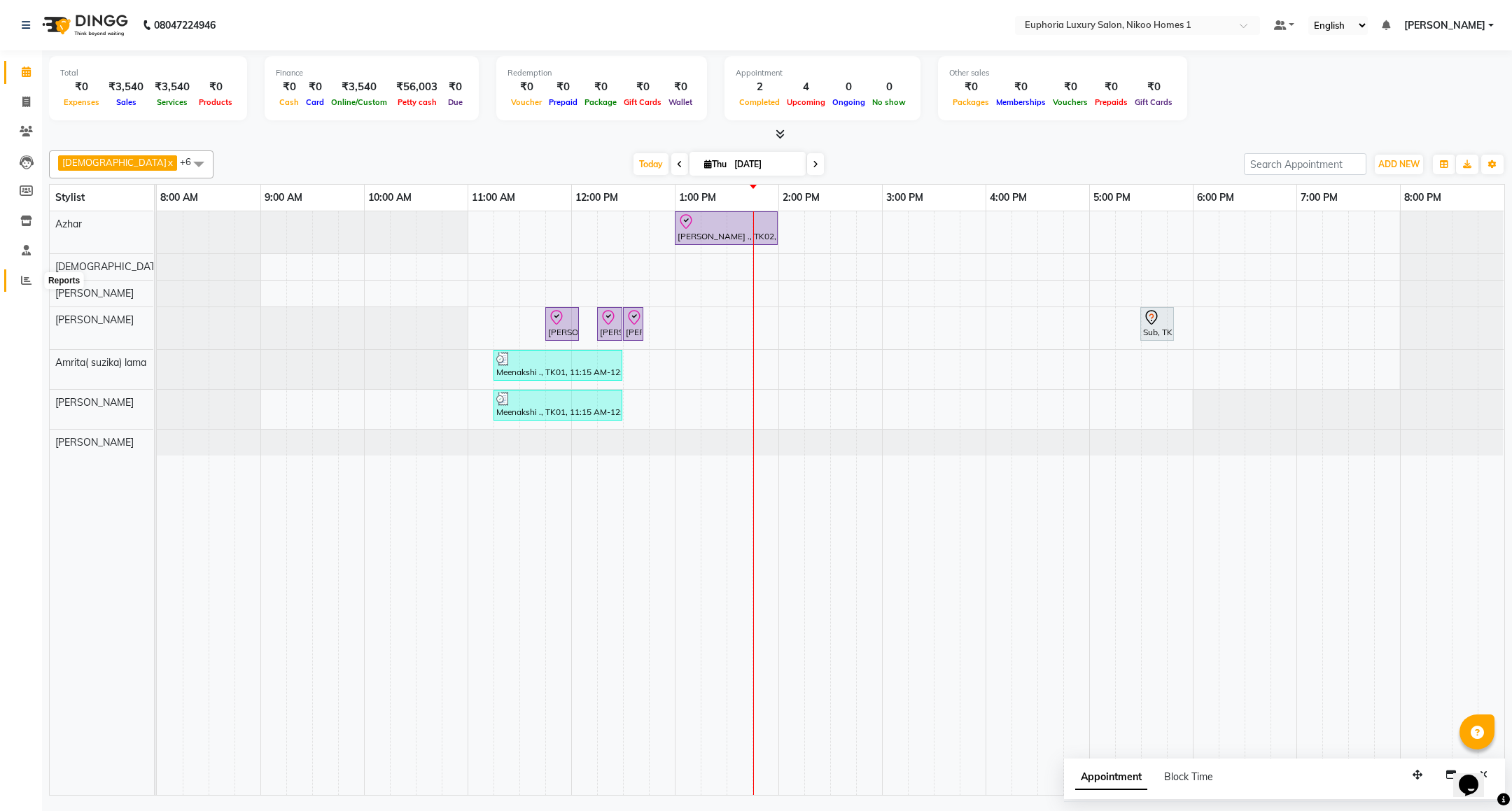
click at [21, 281] on icon at bounding box center [26, 280] width 10 height 10
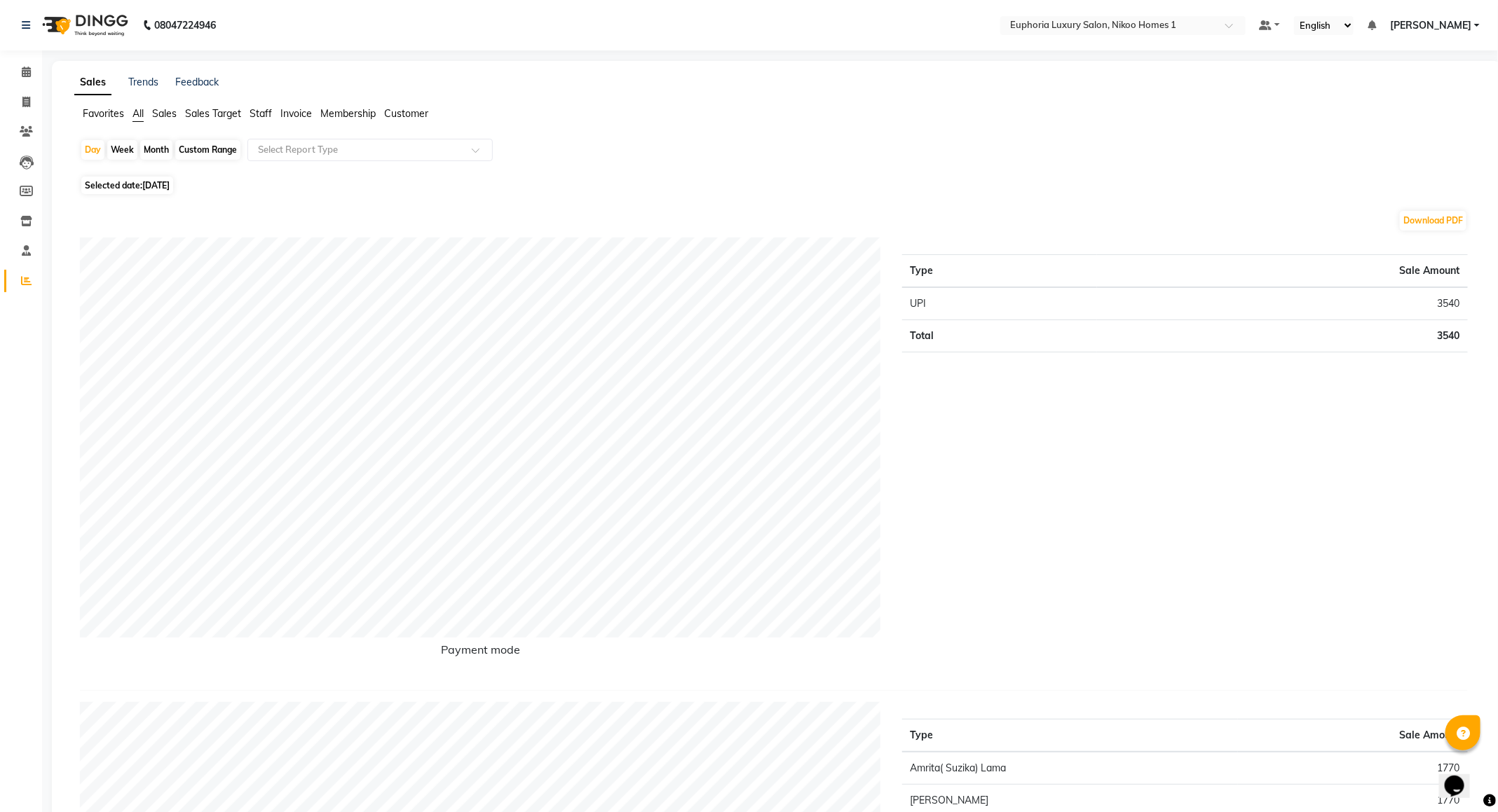
click at [194, 154] on div "Custom Range" at bounding box center [208, 150] width 65 height 20
select select "9"
select select "2025"
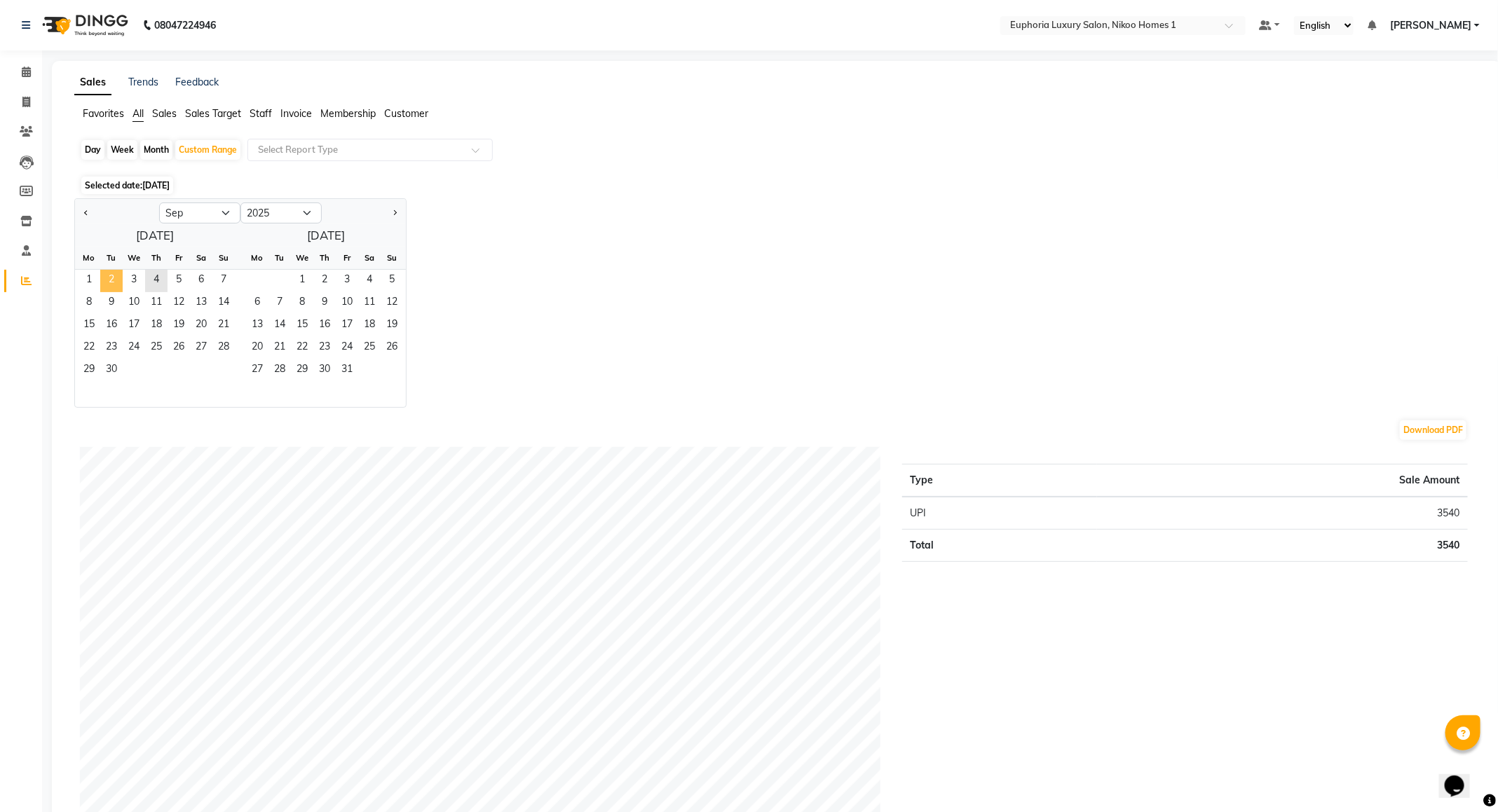
click at [108, 275] on span "2" at bounding box center [112, 281] width 22 height 22
click at [160, 276] on span "4" at bounding box center [156, 281] width 22 height 22
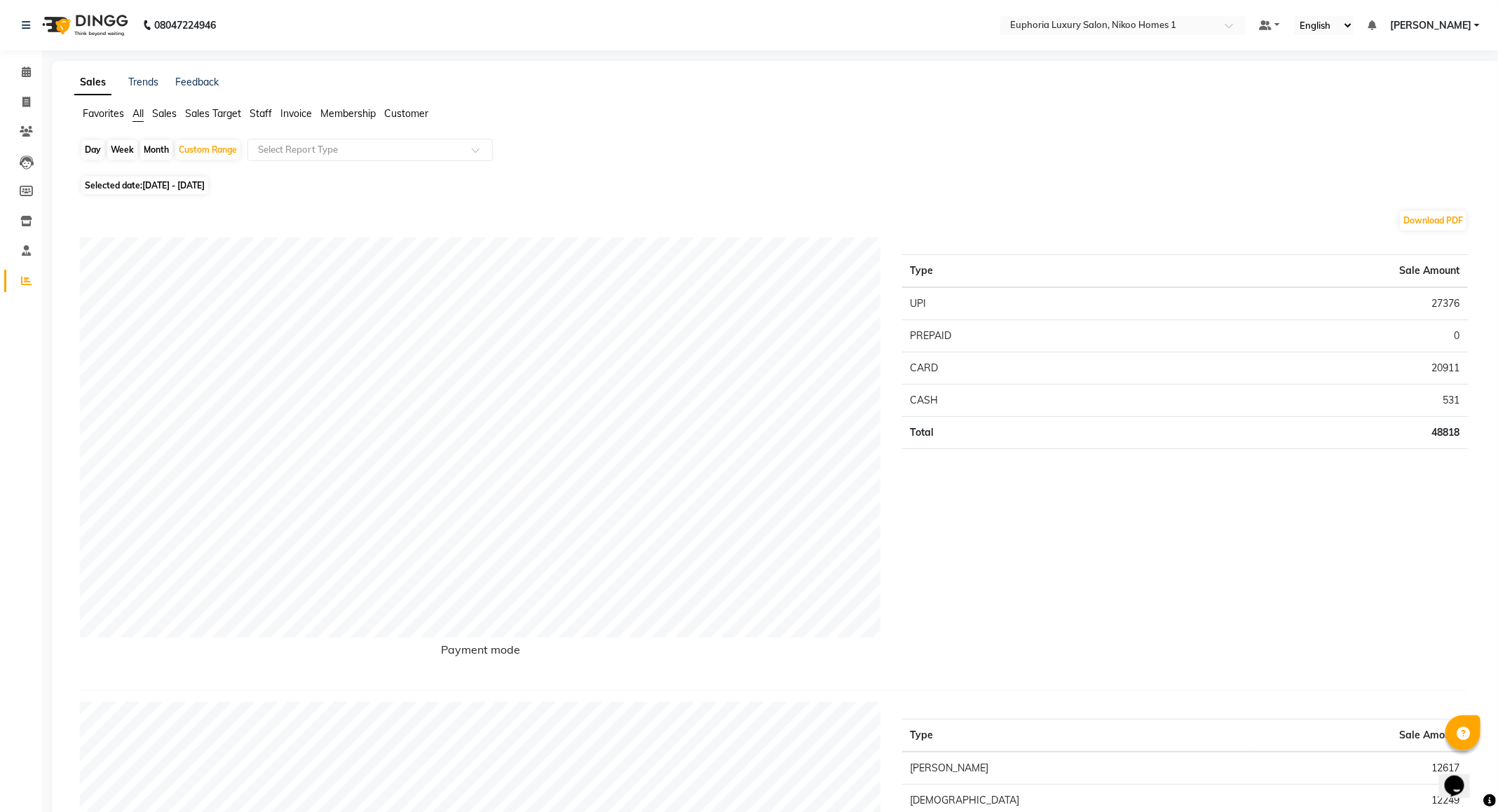
click at [259, 108] on span "Staff" at bounding box center [260, 113] width 22 height 13
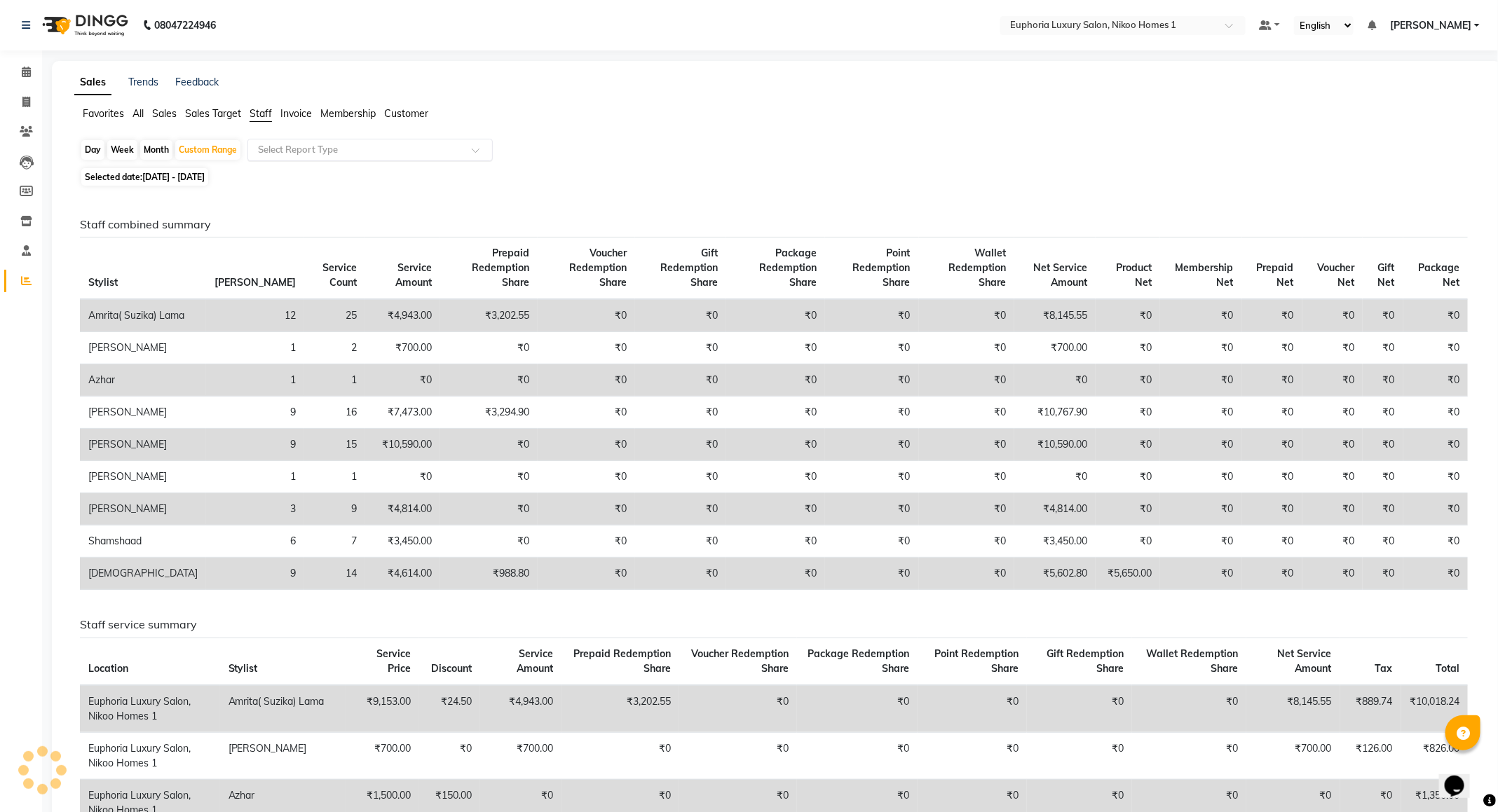
click at [287, 145] on input "text" at bounding box center [356, 149] width 202 height 14
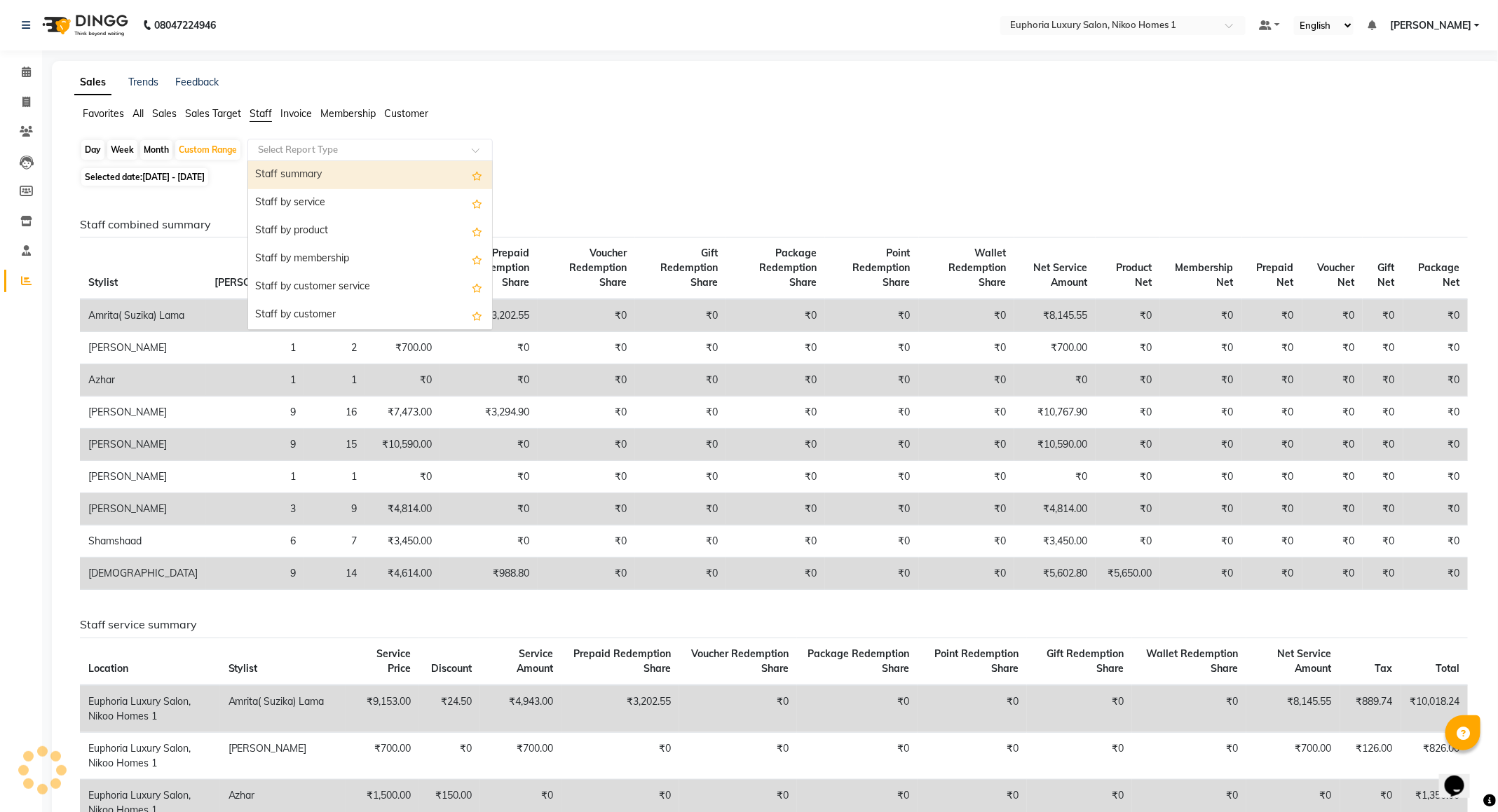
click at [293, 173] on div "Staff summary" at bounding box center [370, 175] width 244 height 28
select select "full_report"
select select "csv"
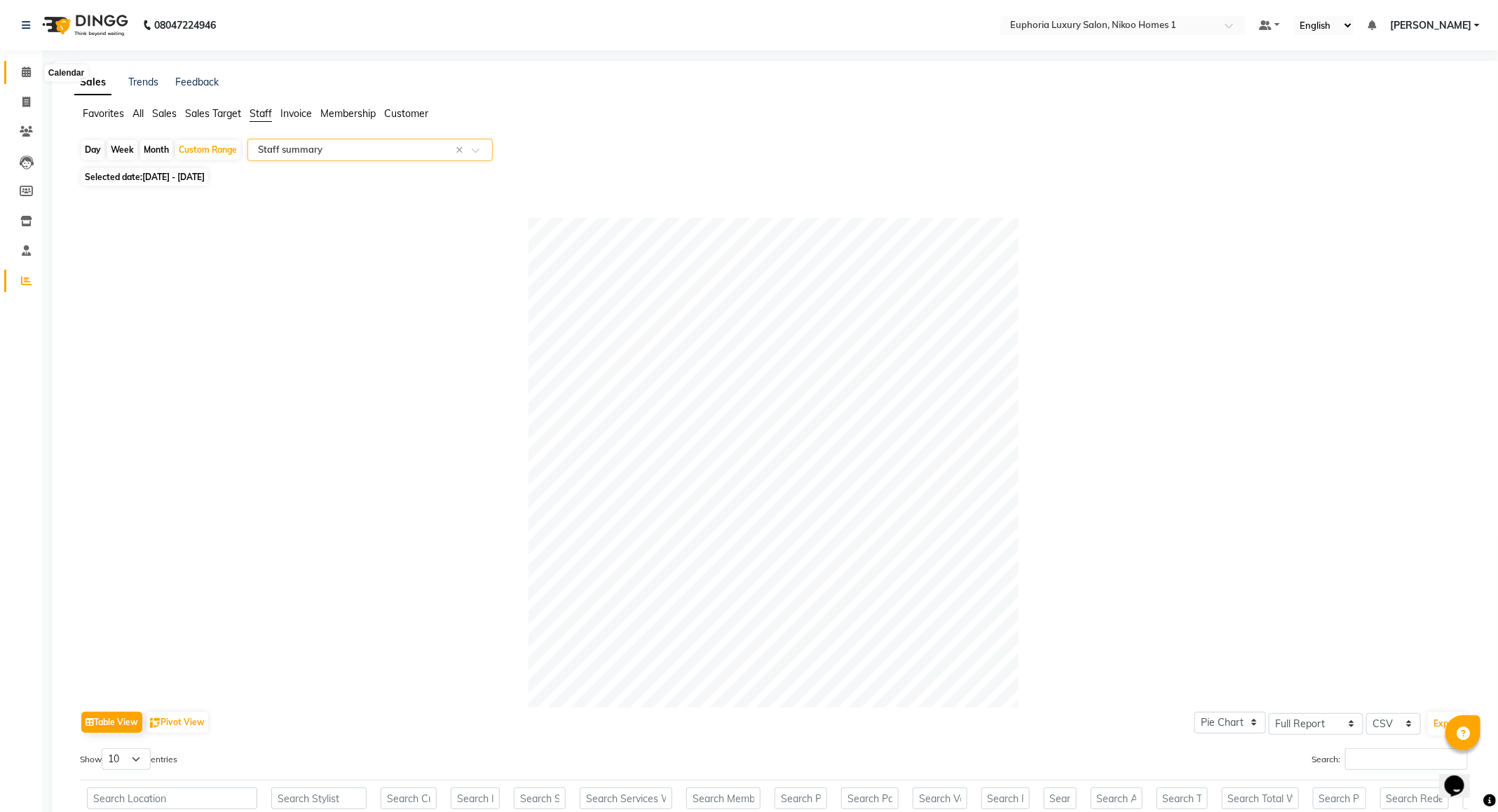
click at [21, 70] on icon at bounding box center [26, 72] width 9 height 10
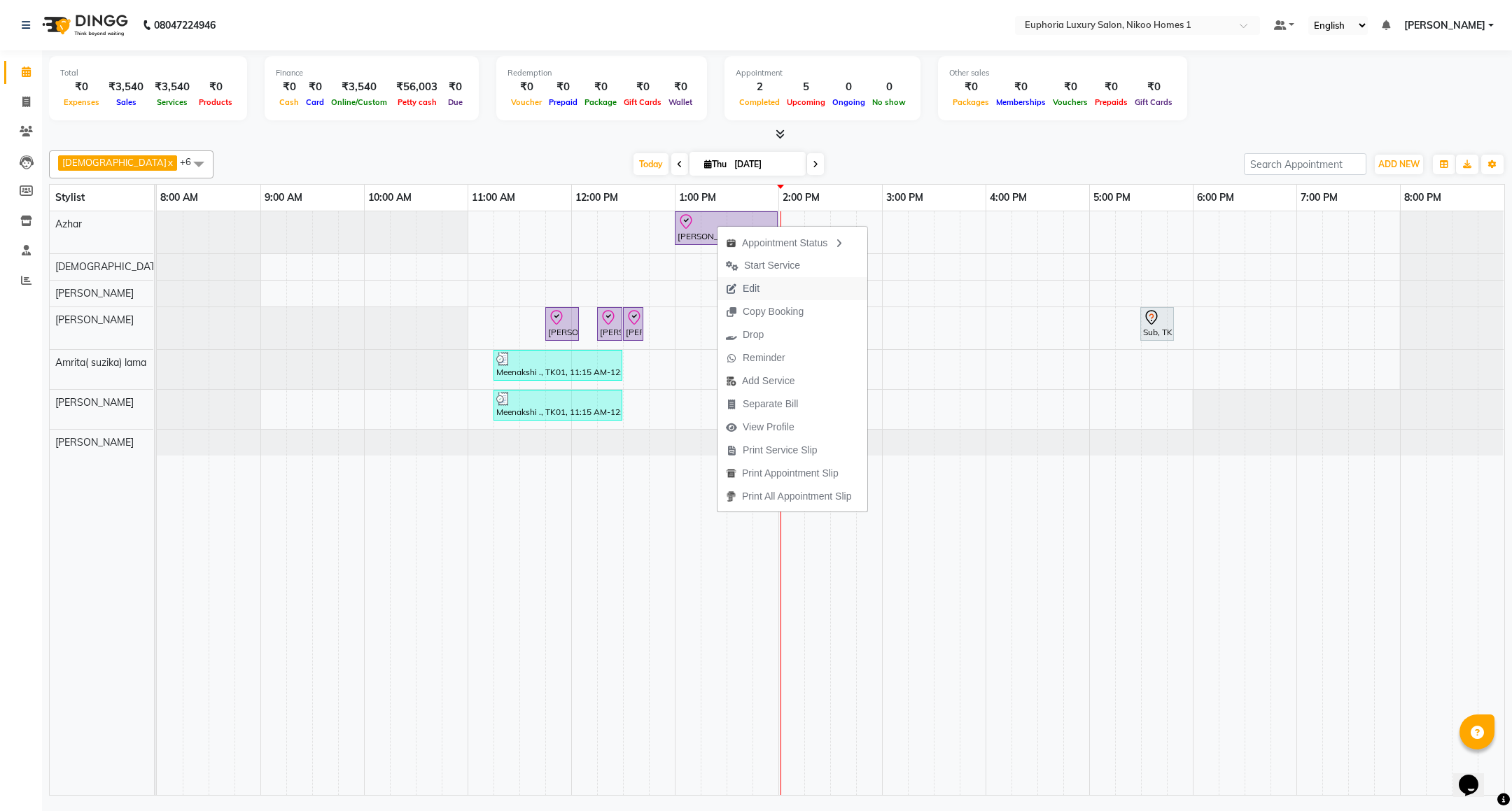
click at [758, 277] on span "Edit" at bounding box center [742, 288] width 50 height 23
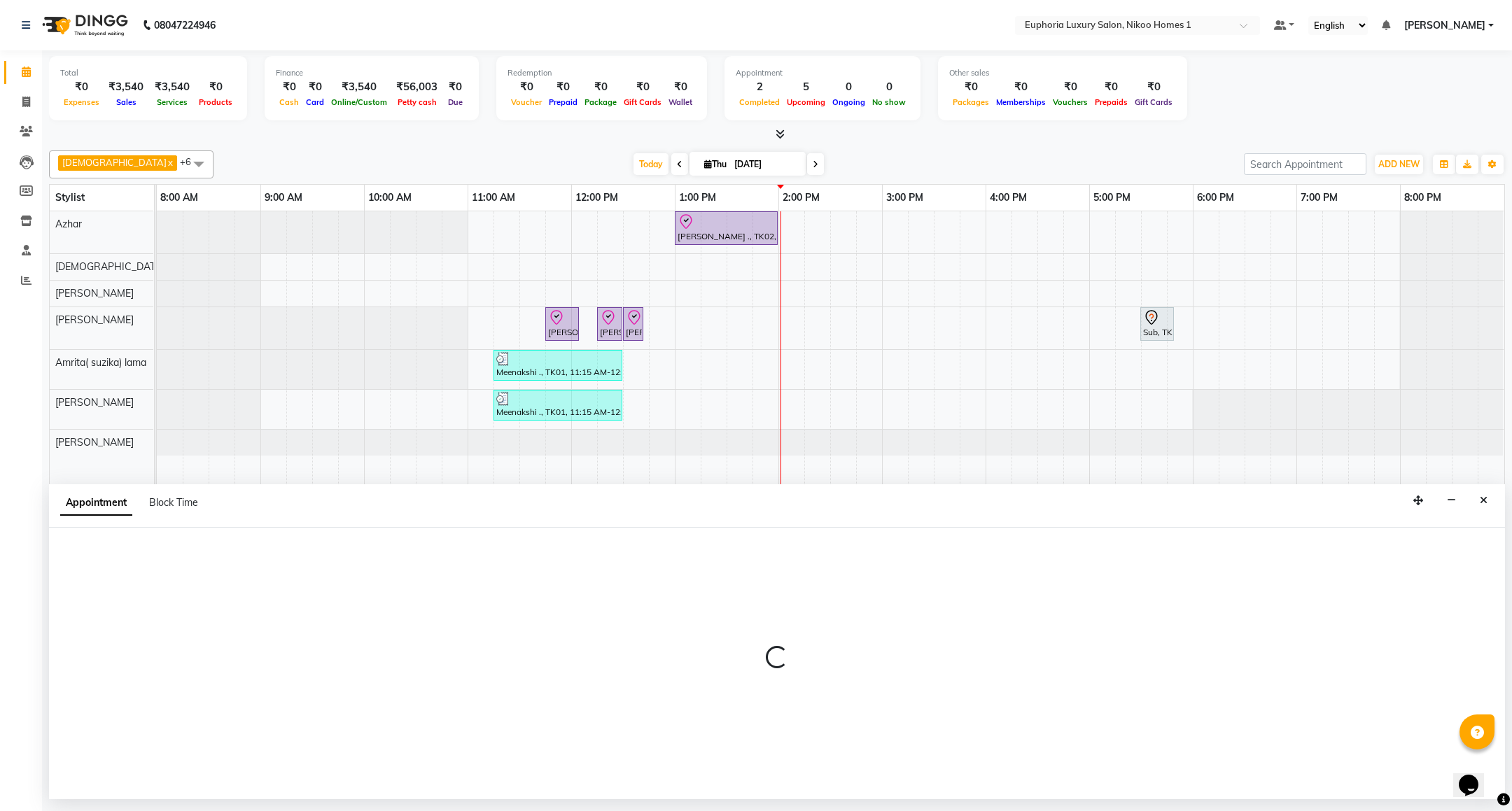
select select "tentative"
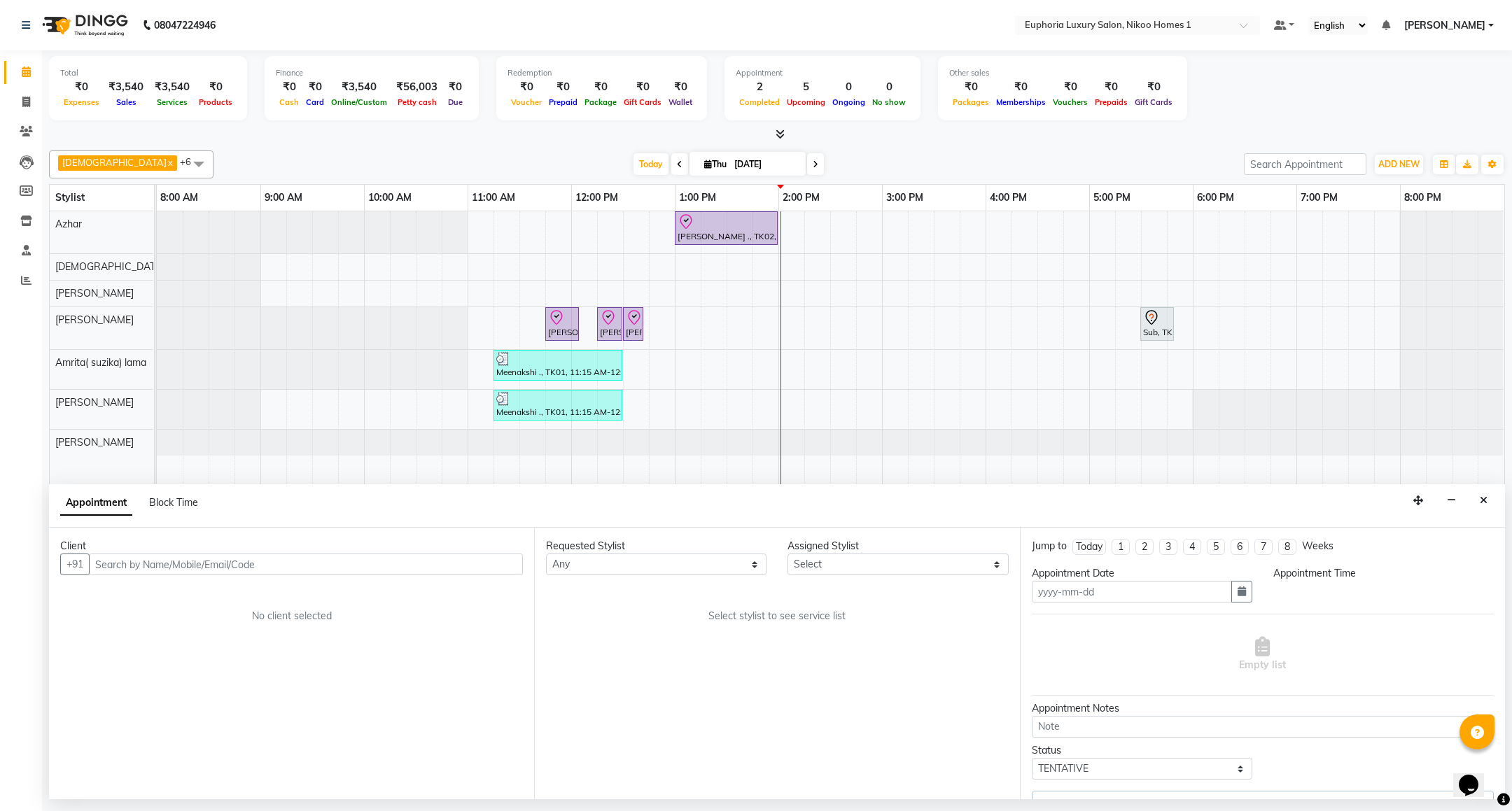
type input "[DATE]"
select select "78112"
select select "check-in"
select select "705"
select select "4025"
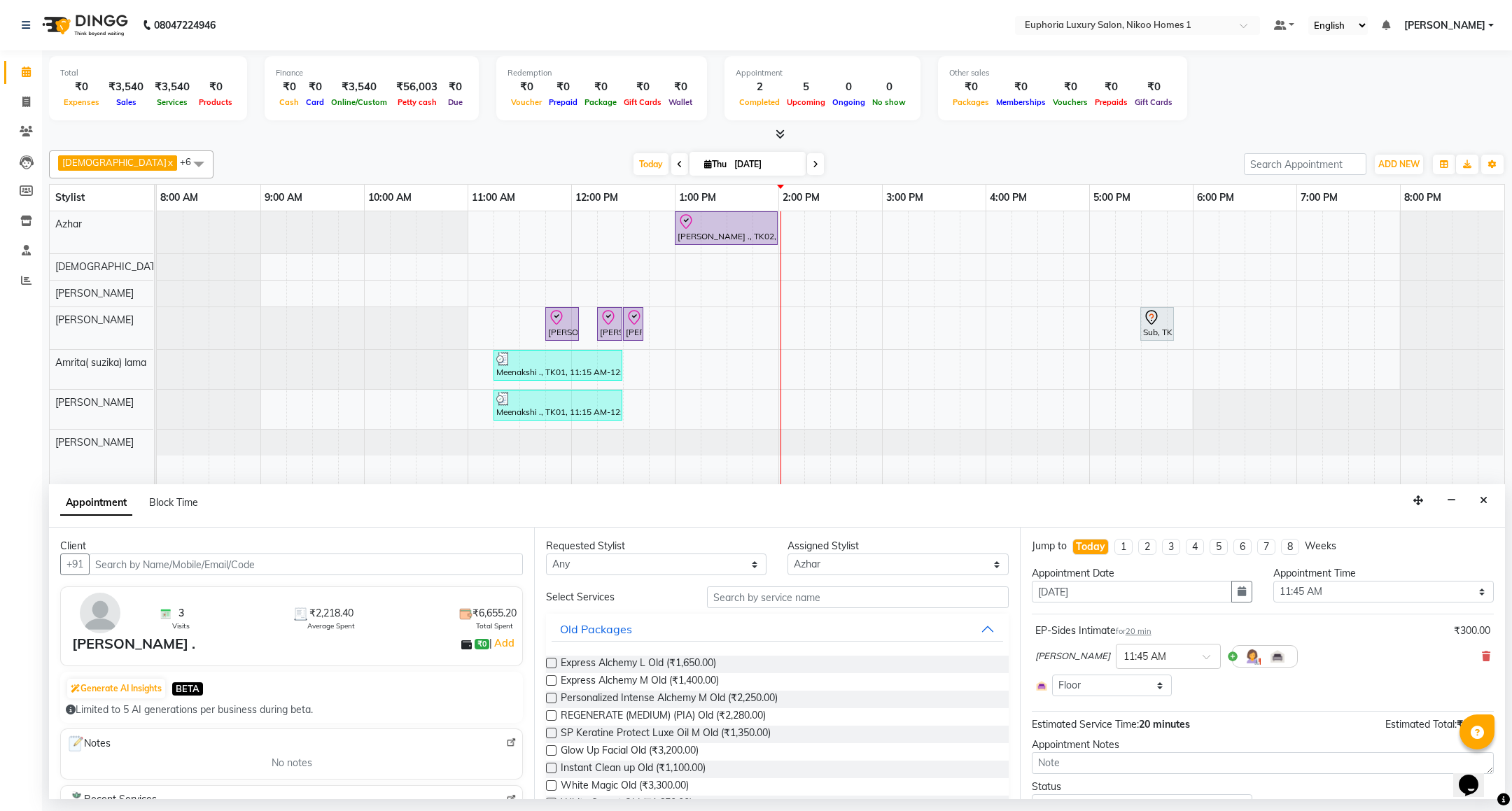
select select "4025"
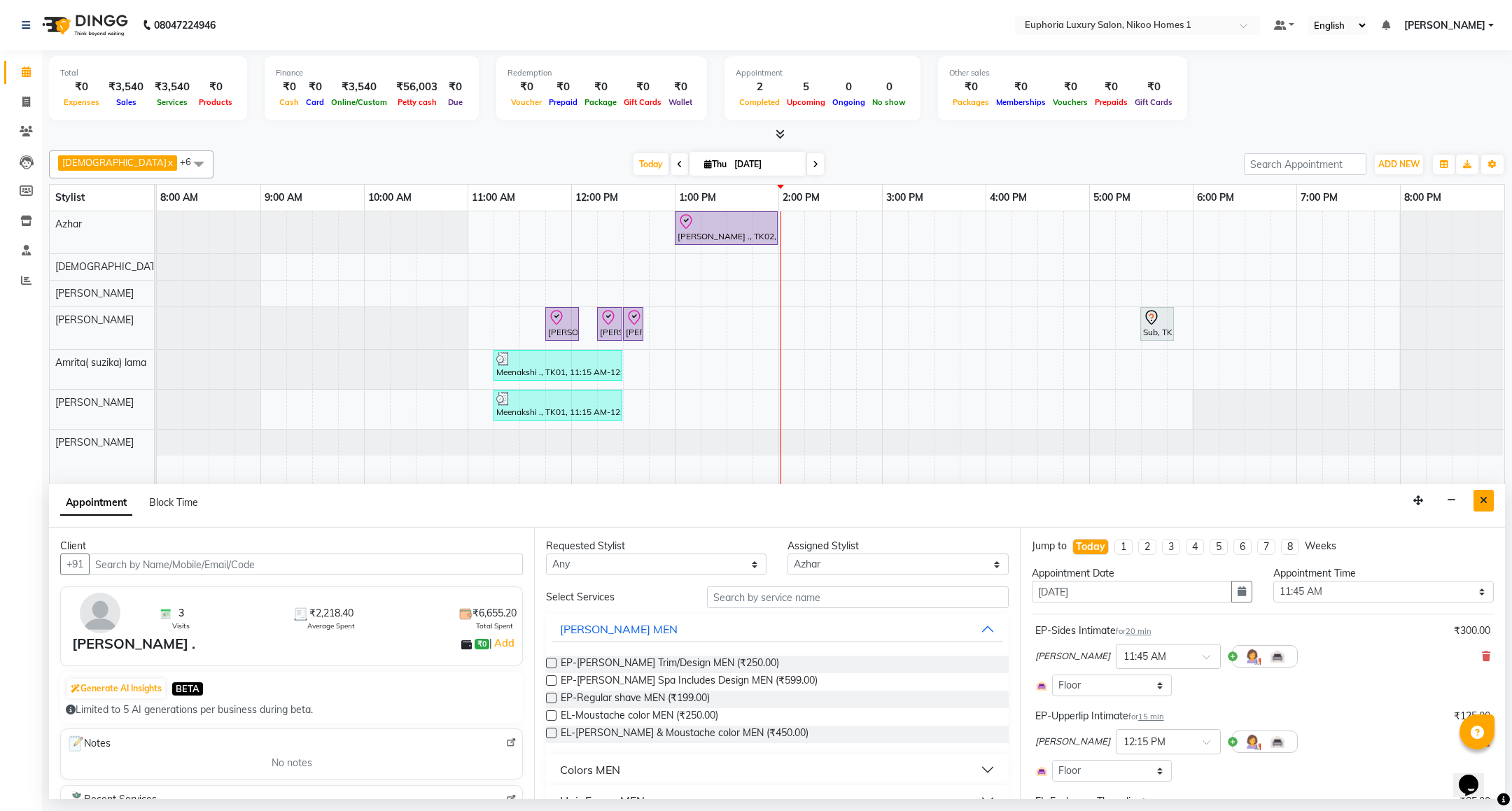
click at [1482, 504] on icon "Close" at bounding box center [1483, 500] width 7 height 10
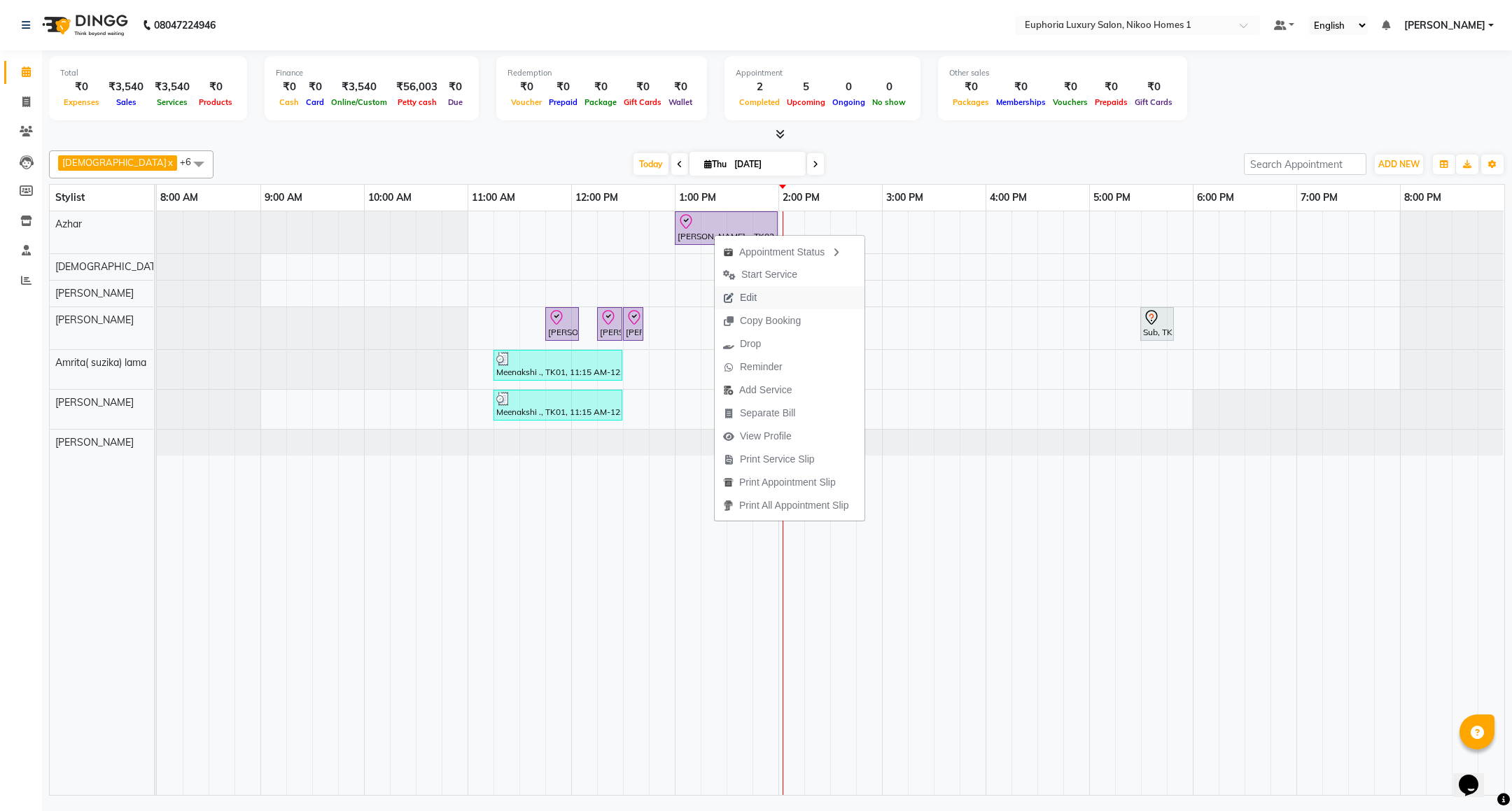
click at [743, 301] on span "Edit" at bounding box center [748, 298] width 17 height 15
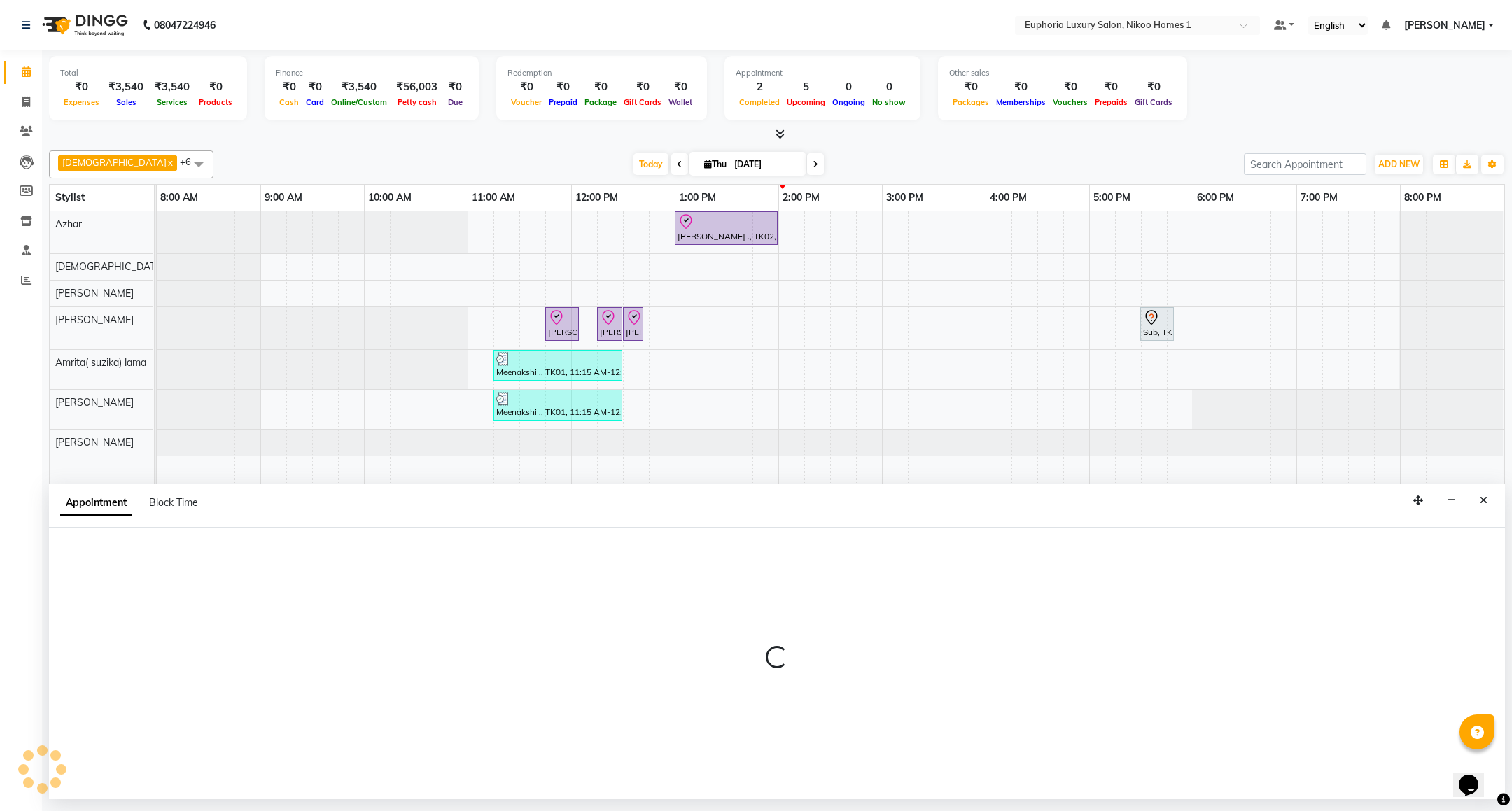
select select "tentative"
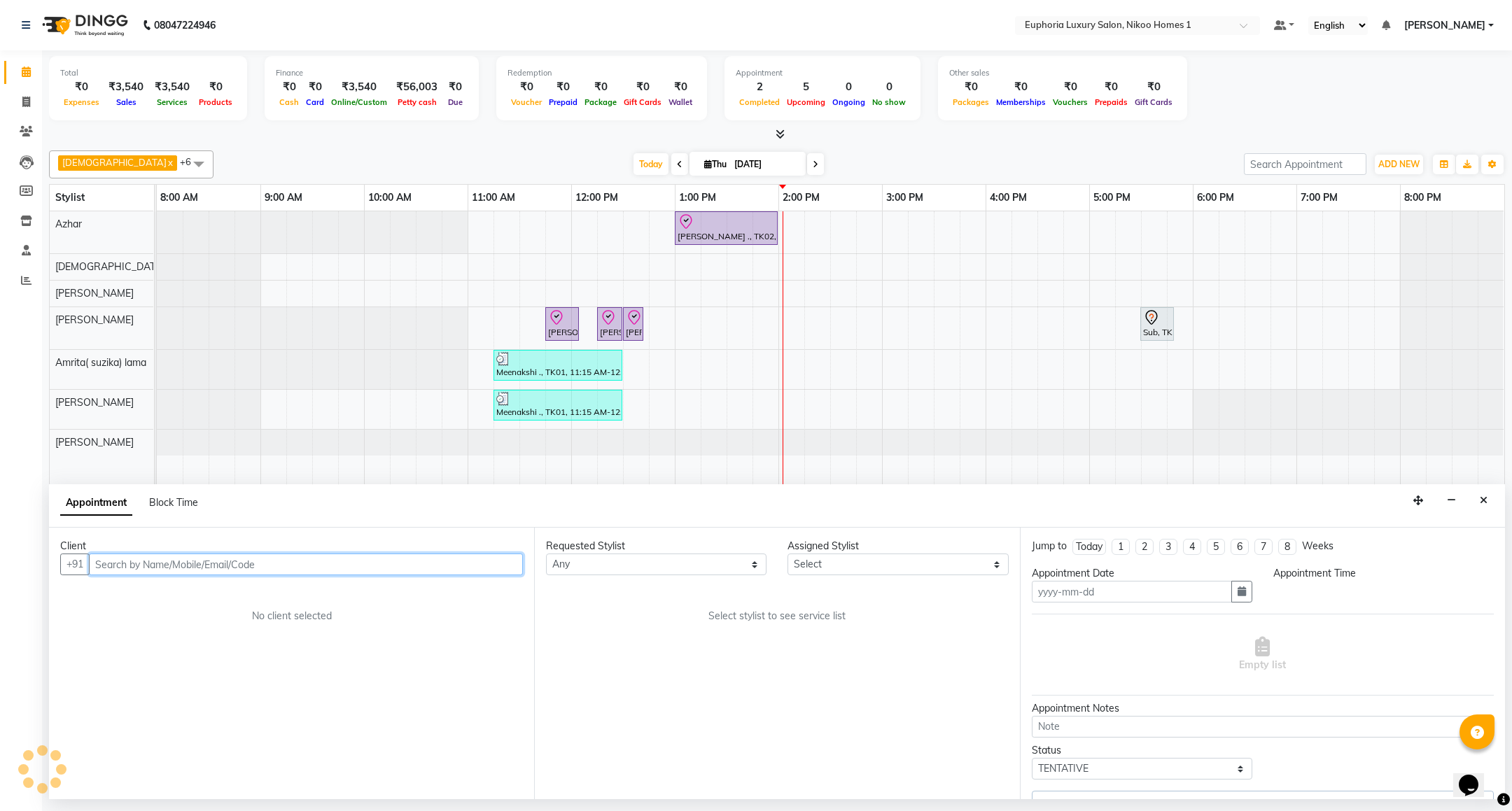
type input "[DATE]"
select select "check-in"
select select "705"
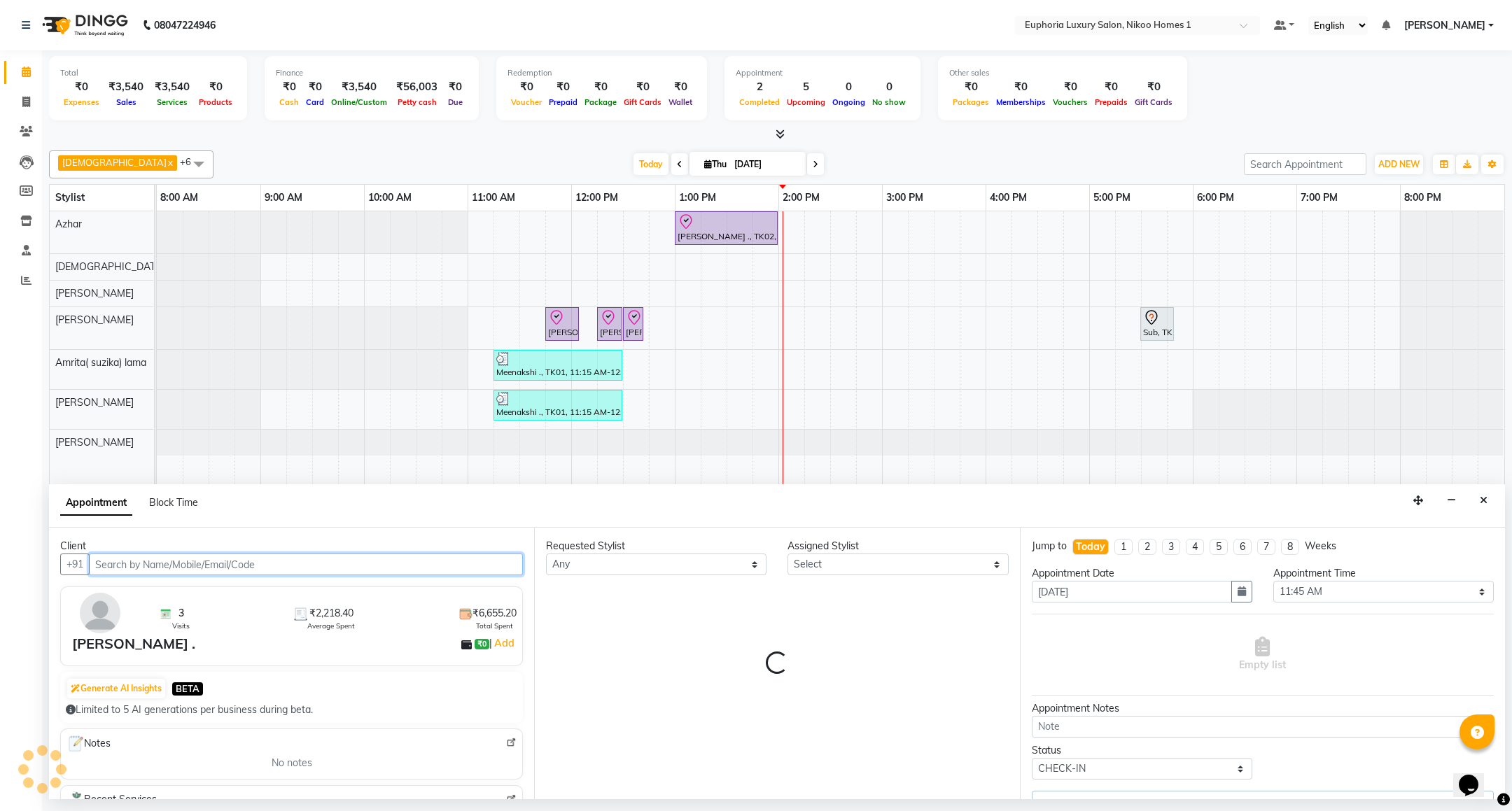
select select "78112"
select select "4025"
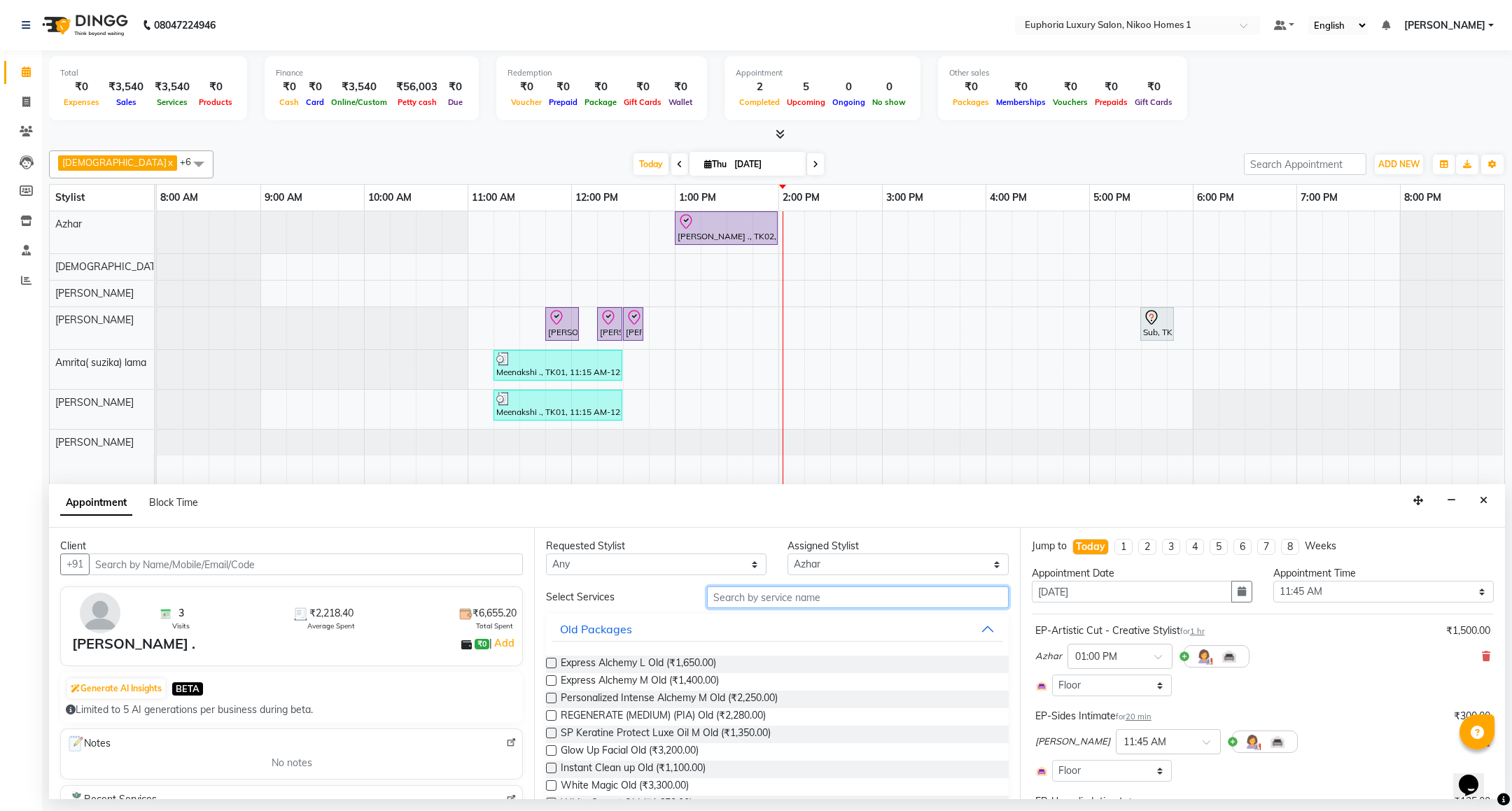
click at [731, 605] on input "text" at bounding box center [857, 597] width 301 height 21
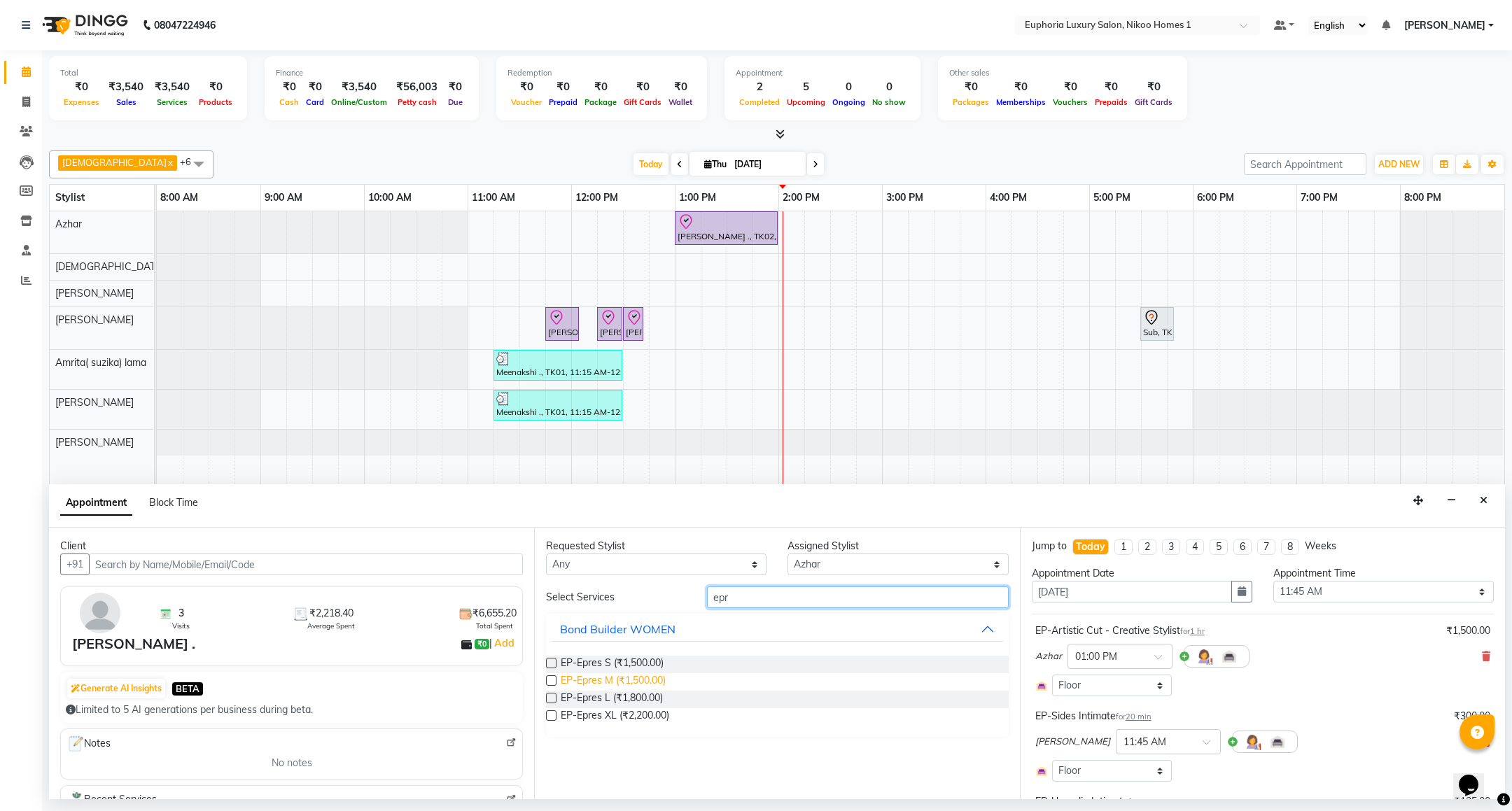
type input "epr"
click at [618, 683] on span "EP-Epres M (₹1,500.00)" at bounding box center [613, 682] width 105 height 18
checkbox input "false"
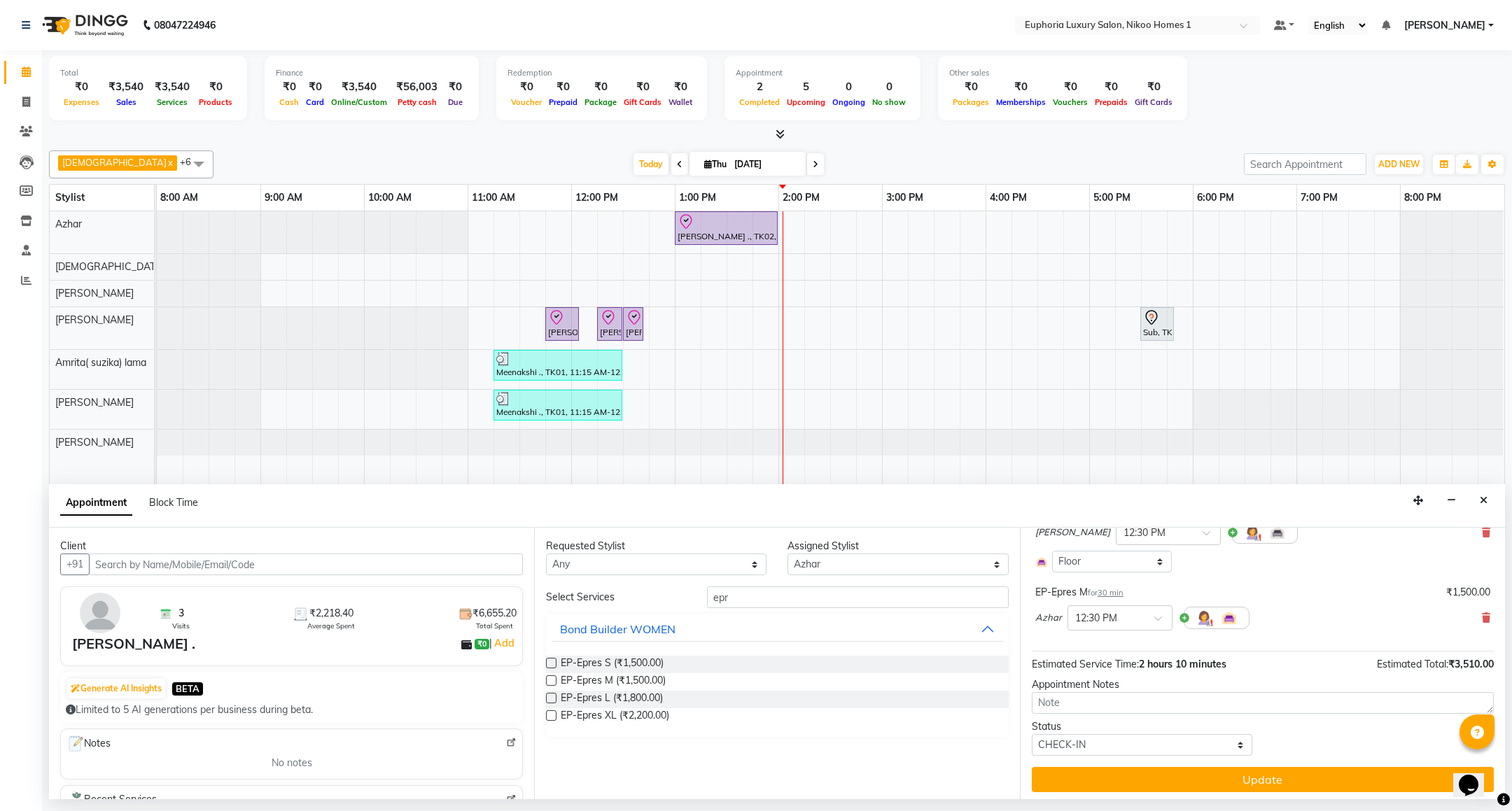
scroll to position [401, 0]
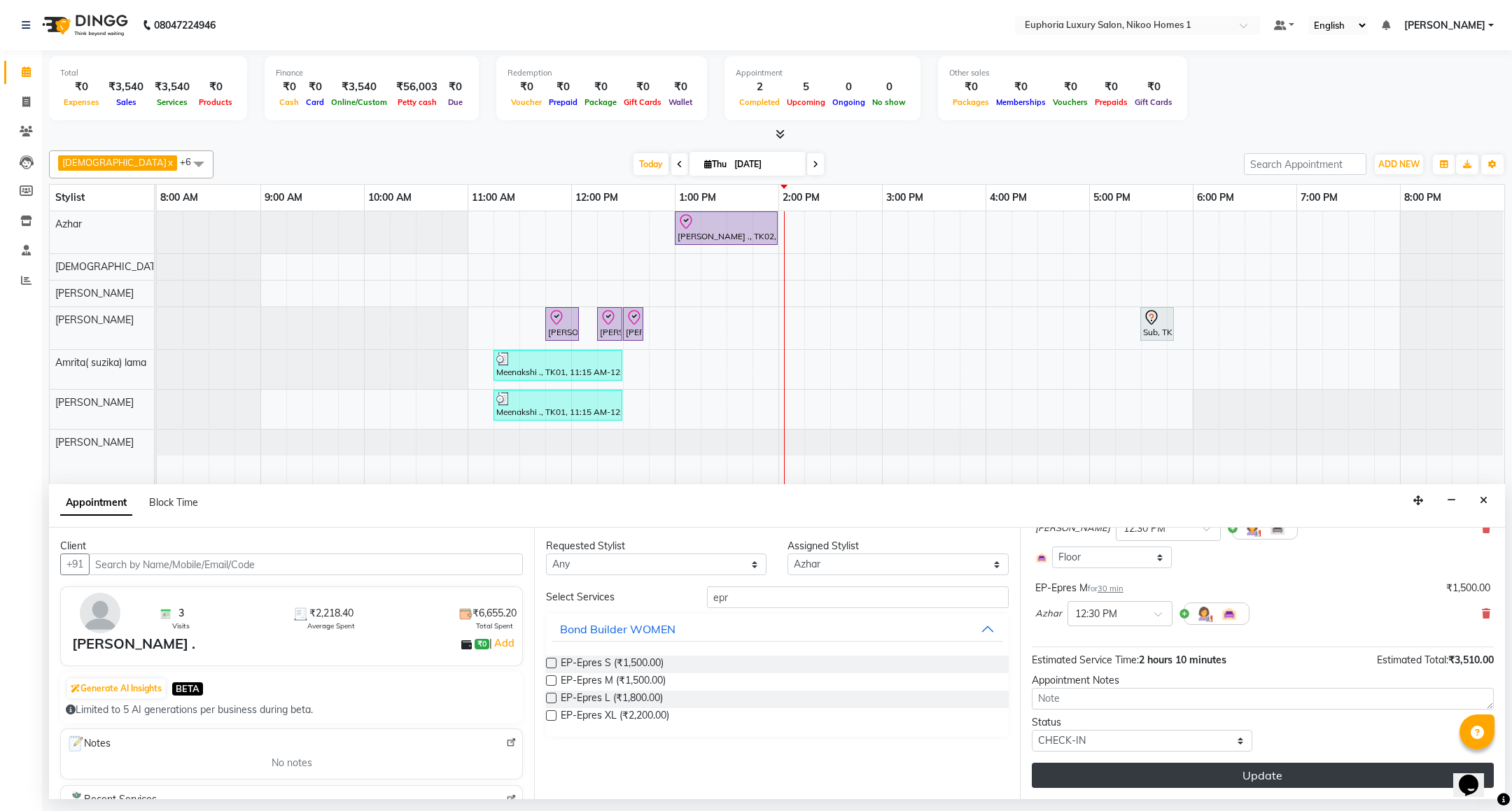
click at [1187, 777] on button "Update" at bounding box center [1262, 776] width 462 height 25
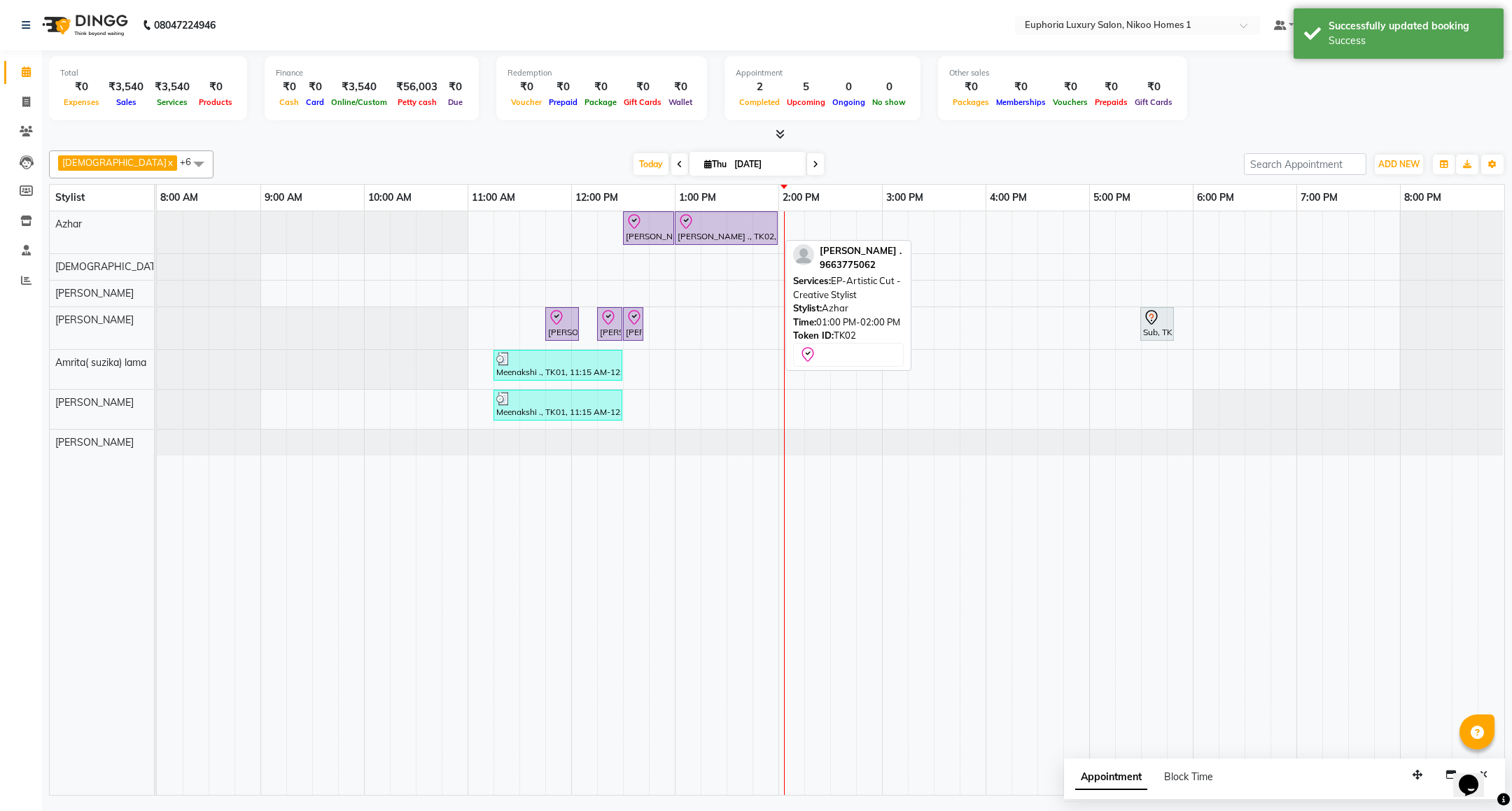
click at [721, 234] on div "[PERSON_NAME] ., TK02, 01:00 PM-02:00 PM, EP-Artistic Cut - Creative Stylist" at bounding box center [726, 228] width 100 height 30
select select "8"
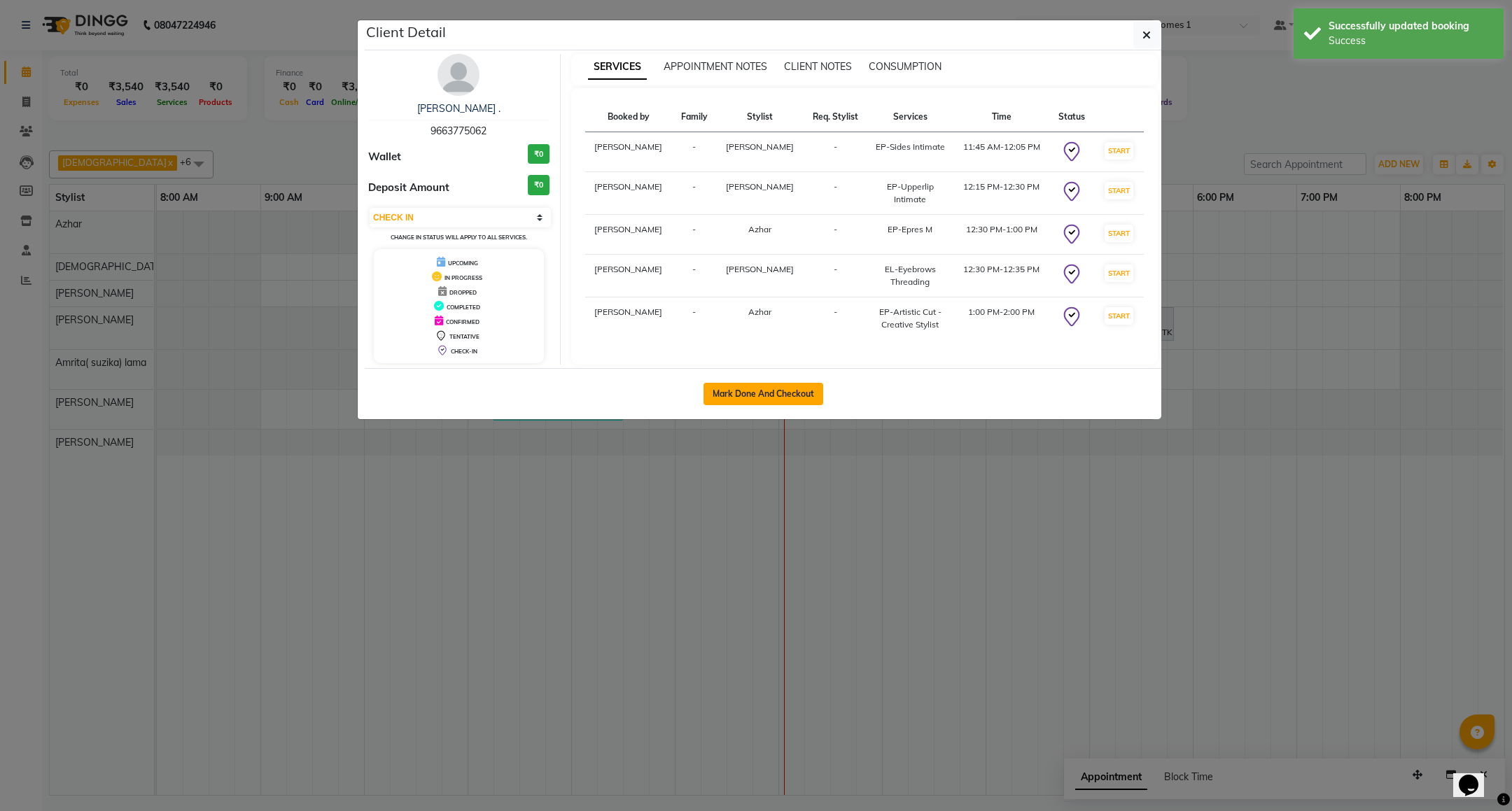
click at [748, 397] on button "Mark Done And Checkout" at bounding box center [763, 394] width 120 height 22
select select "7987"
select select "service"
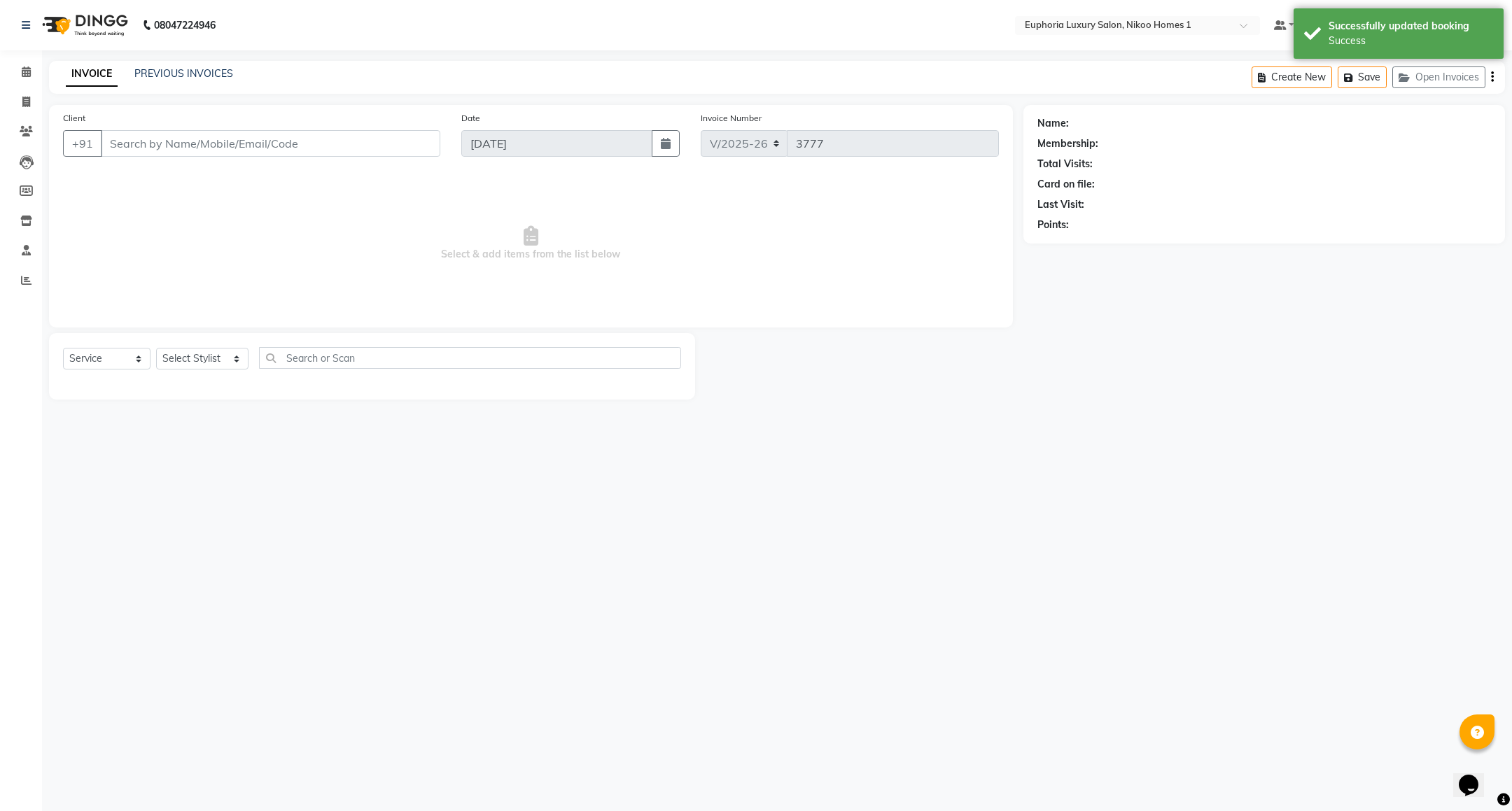
type input "96******62"
select select "78112"
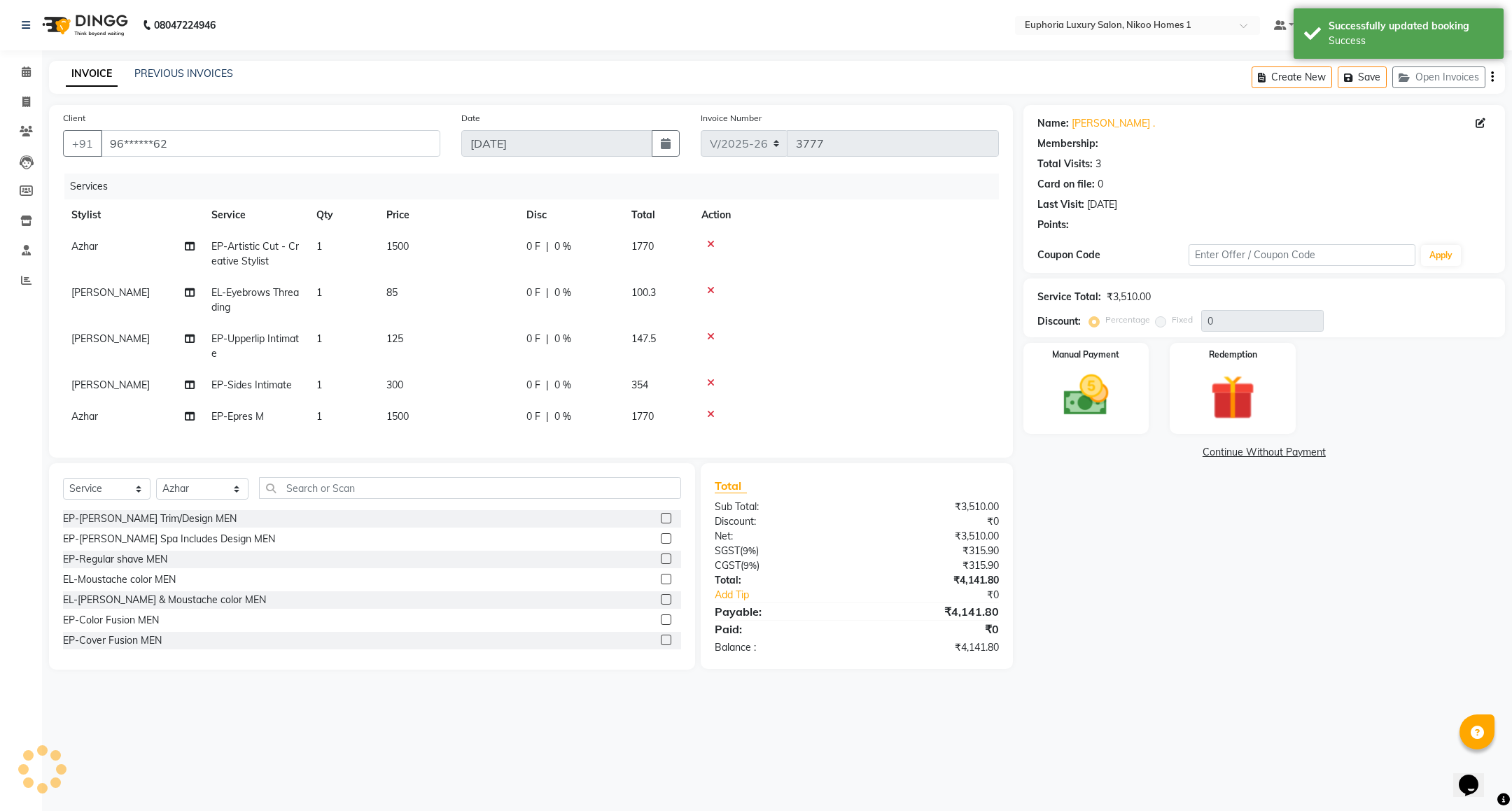
select select "1: Object"
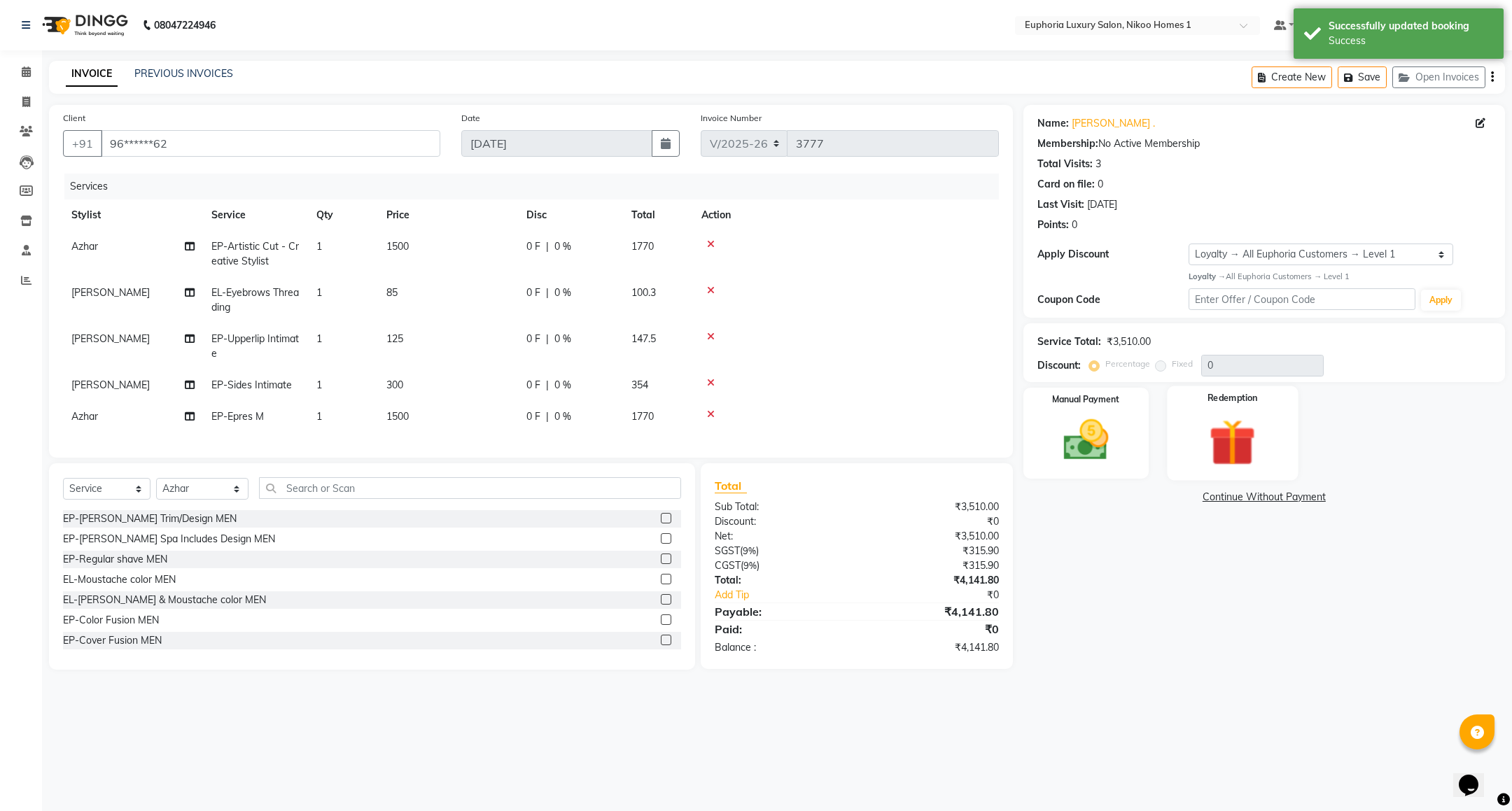
click at [1219, 441] on img at bounding box center [1233, 442] width 76 height 58
click at [1112, 456] on img at bounding box center [1086, 440] width 76 height 54
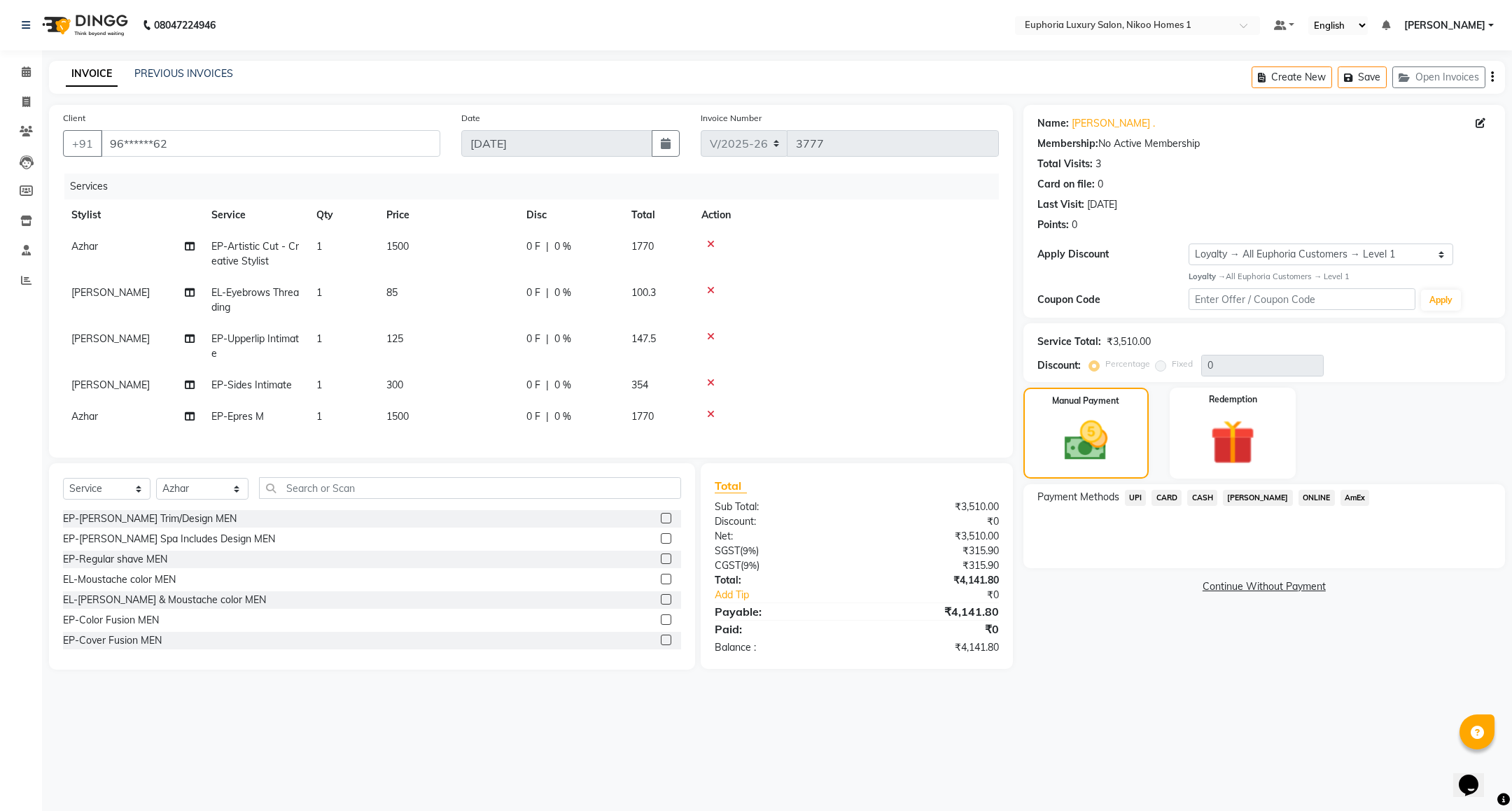
click at [1169, 498] on span "CARD" at bounding box center [1166, 498] width 30 height 16
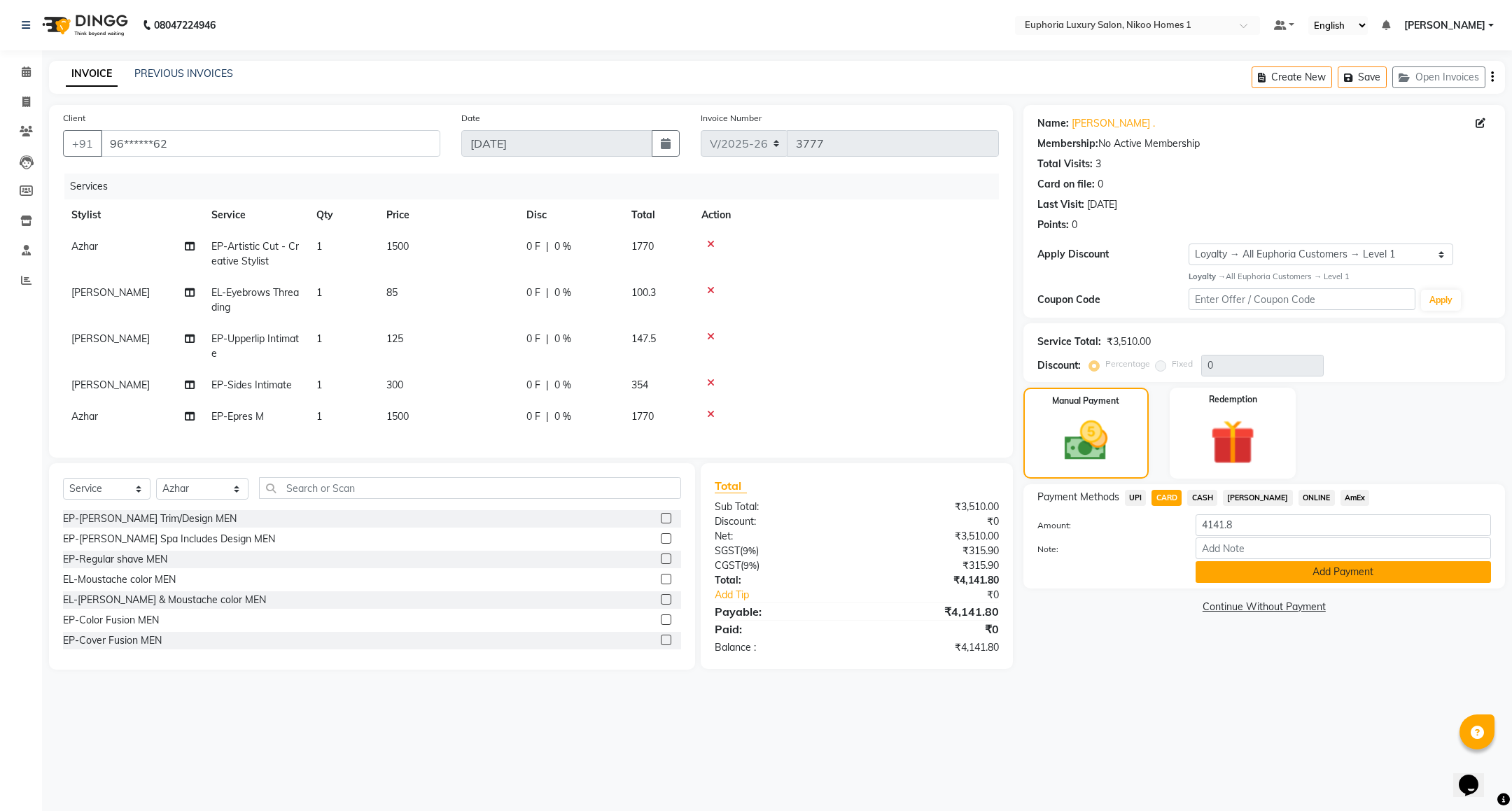
click at [1253, 569] on button "Add Payment" at bounding box center [1344, 572] width 295 height 21
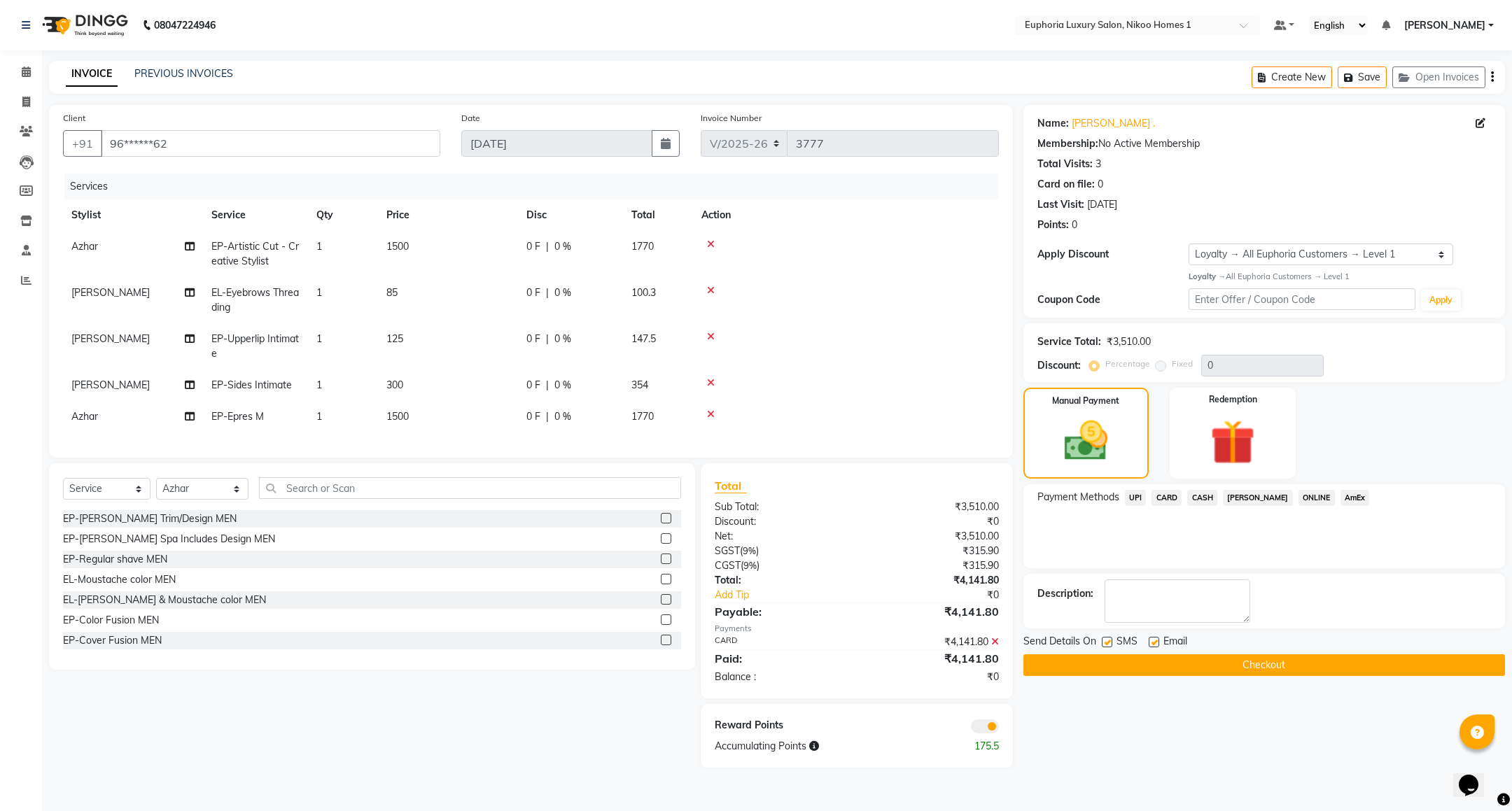
click at [1201, 666] on button "Checkout" at bounding box center [1264, 665] width 482 height 21
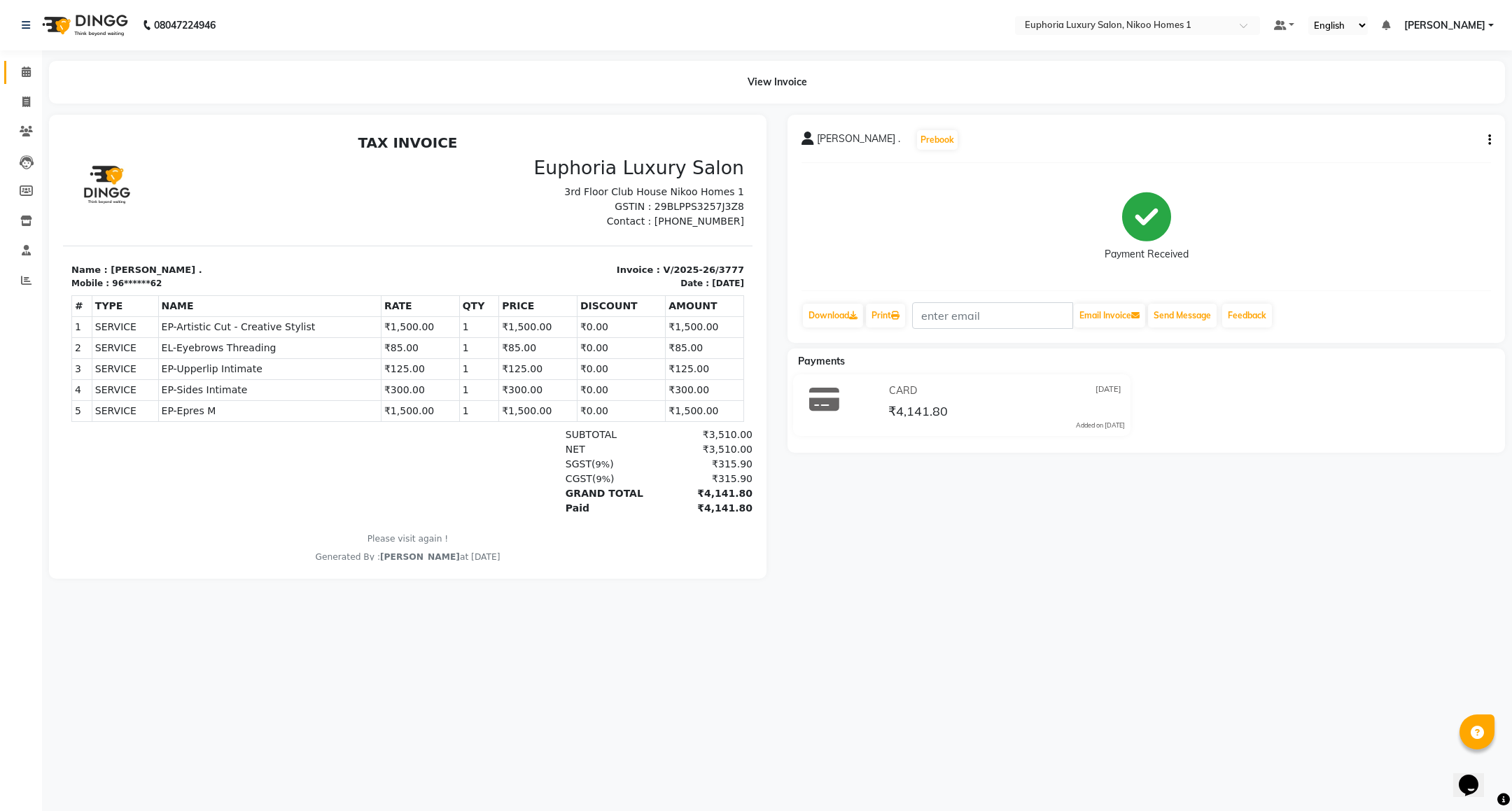
click at [24, 78] on span at bounding box center [26, 72] width 24 height 16
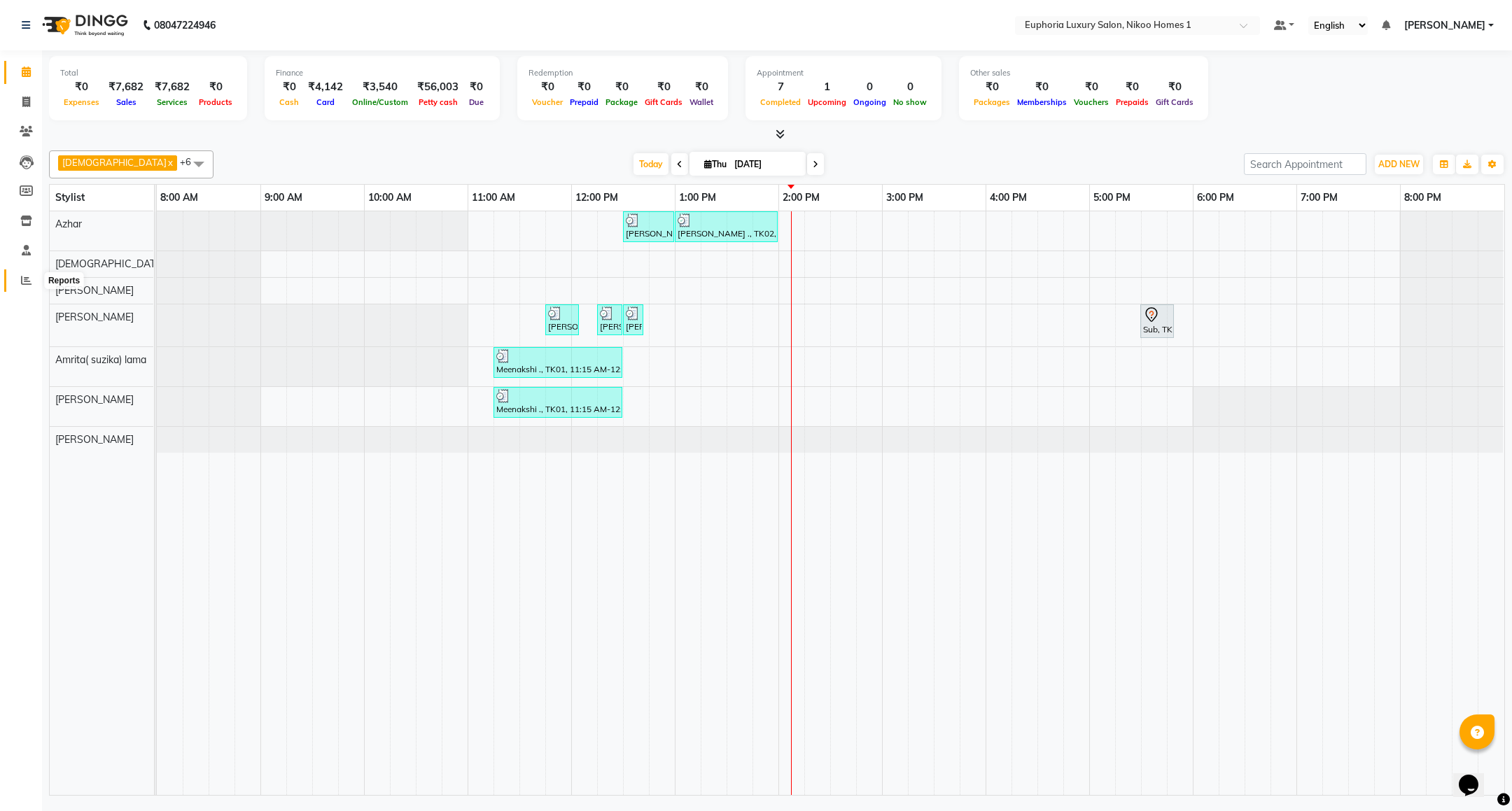
click at [25, 276] on icon at bounding box center [26, 280] width 10 height 10
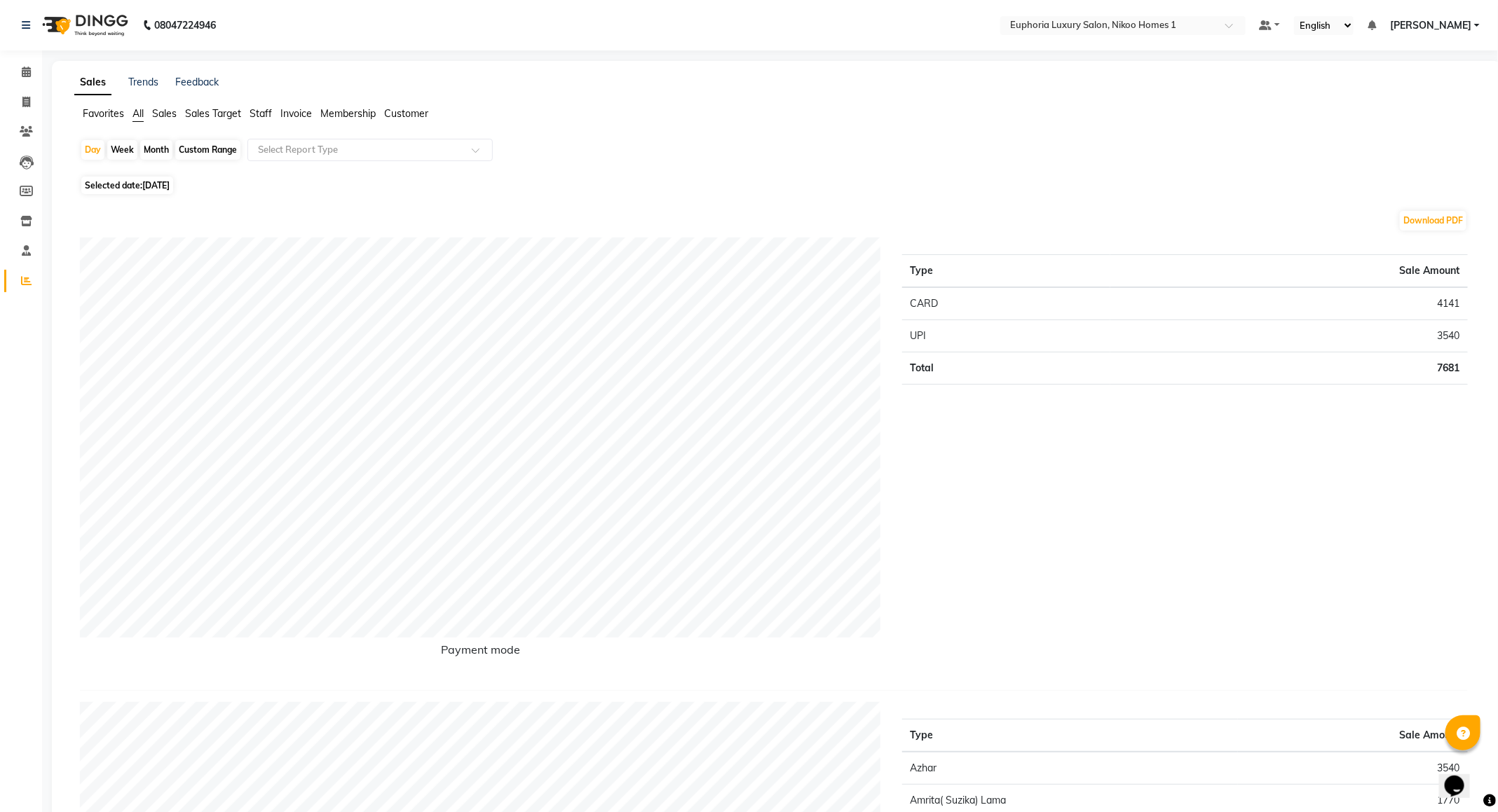
click at [212, 143] on div "Custom Range" at bounding box center [208, 150] width 65 height 20
select select "9"
select select "2025"
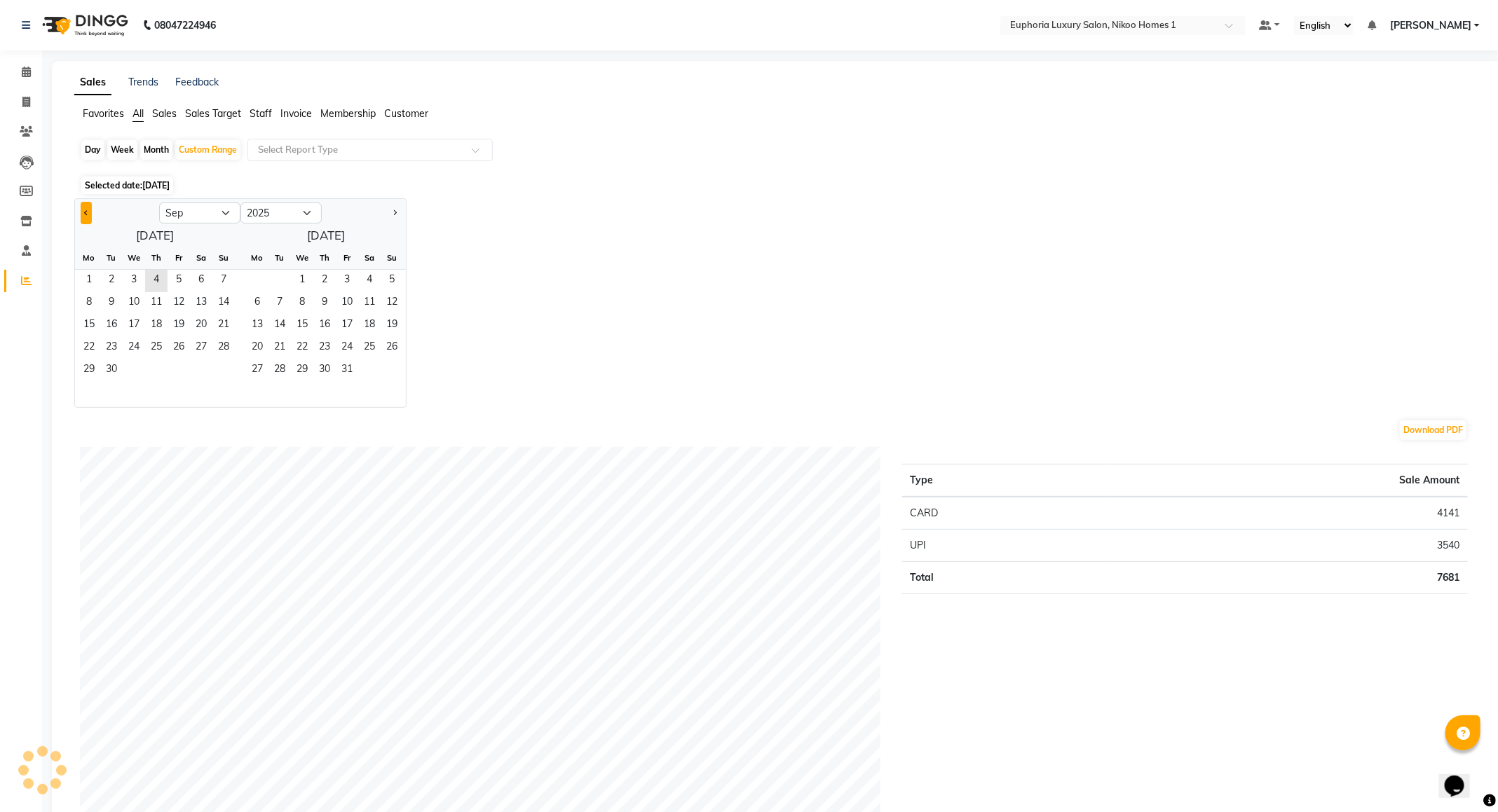
click at [87, 208] on button "Previous month" at bounding box center [86, 213] width 11 height 22
select select "8"
click at [186, 278] on span "1" at bounding box center [178, 281] width 22 height 22
click at [229, 367] on span "31" at bounding box center [223, 371] width 22 height 22
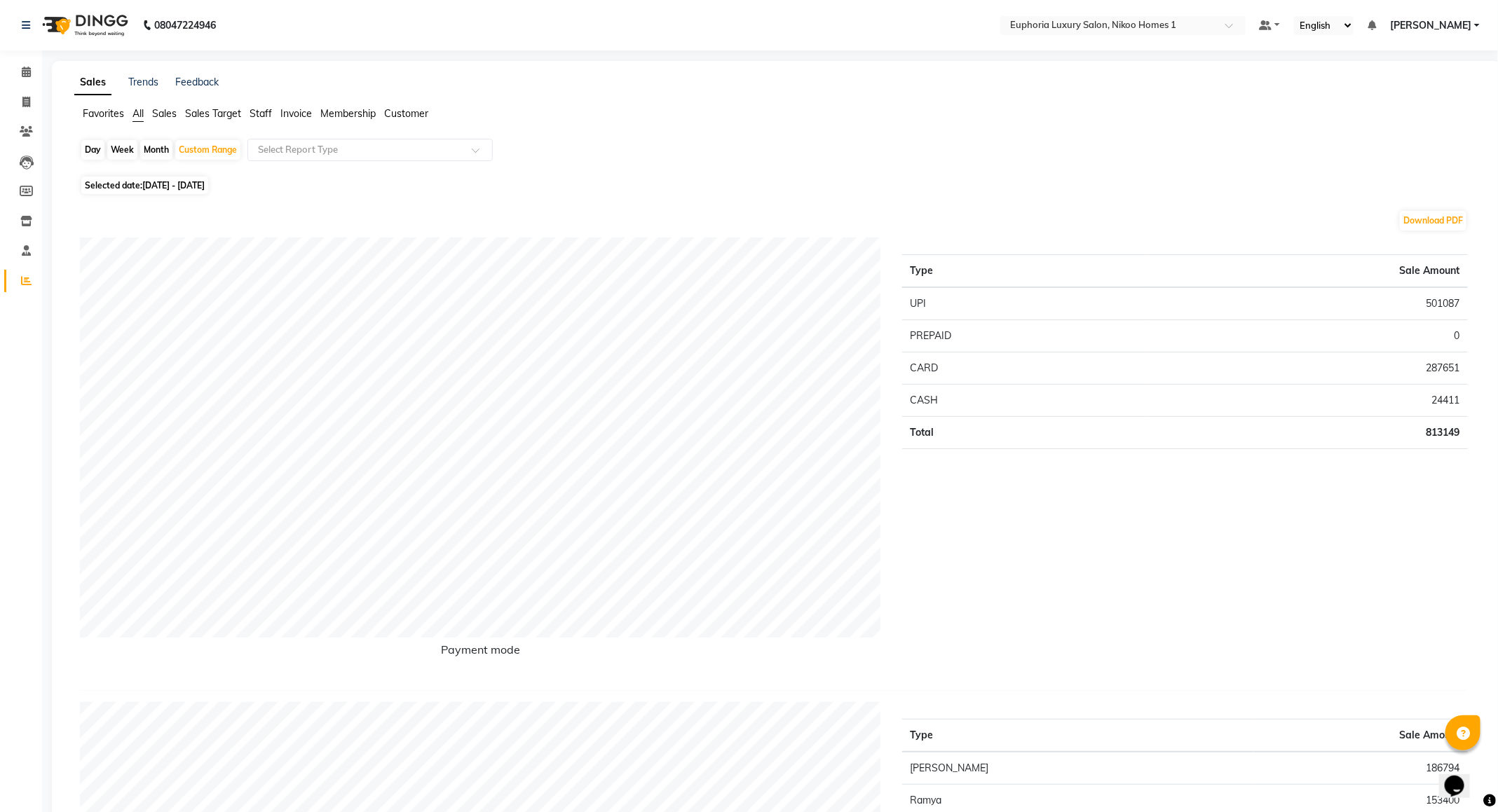
click at [255, 112] on span "Staff" at bounding box center [260, 113] width 22 height 13
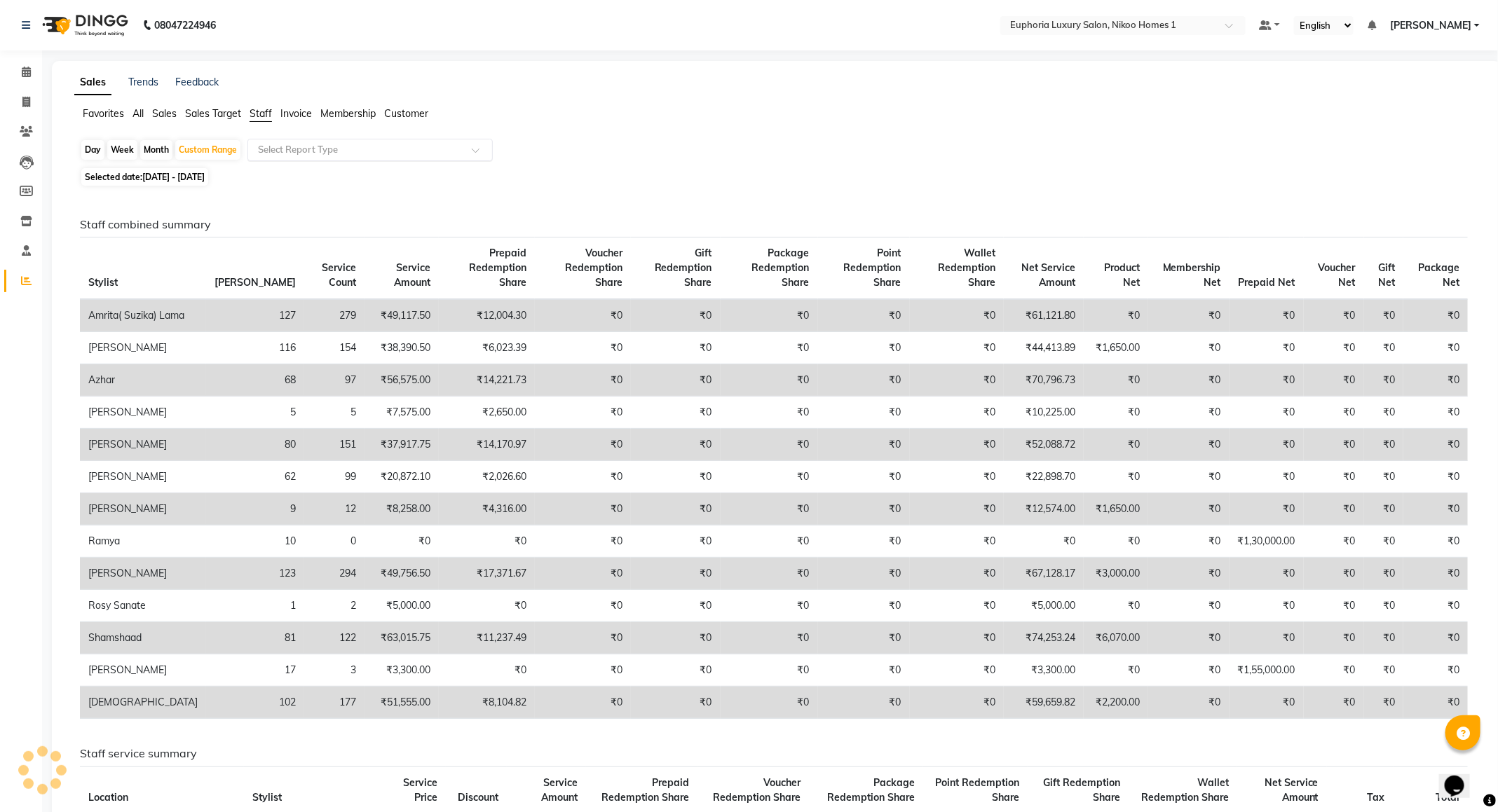
click at [295, 154] on input "text" at bounding box center [356, 149] width 202 height 14
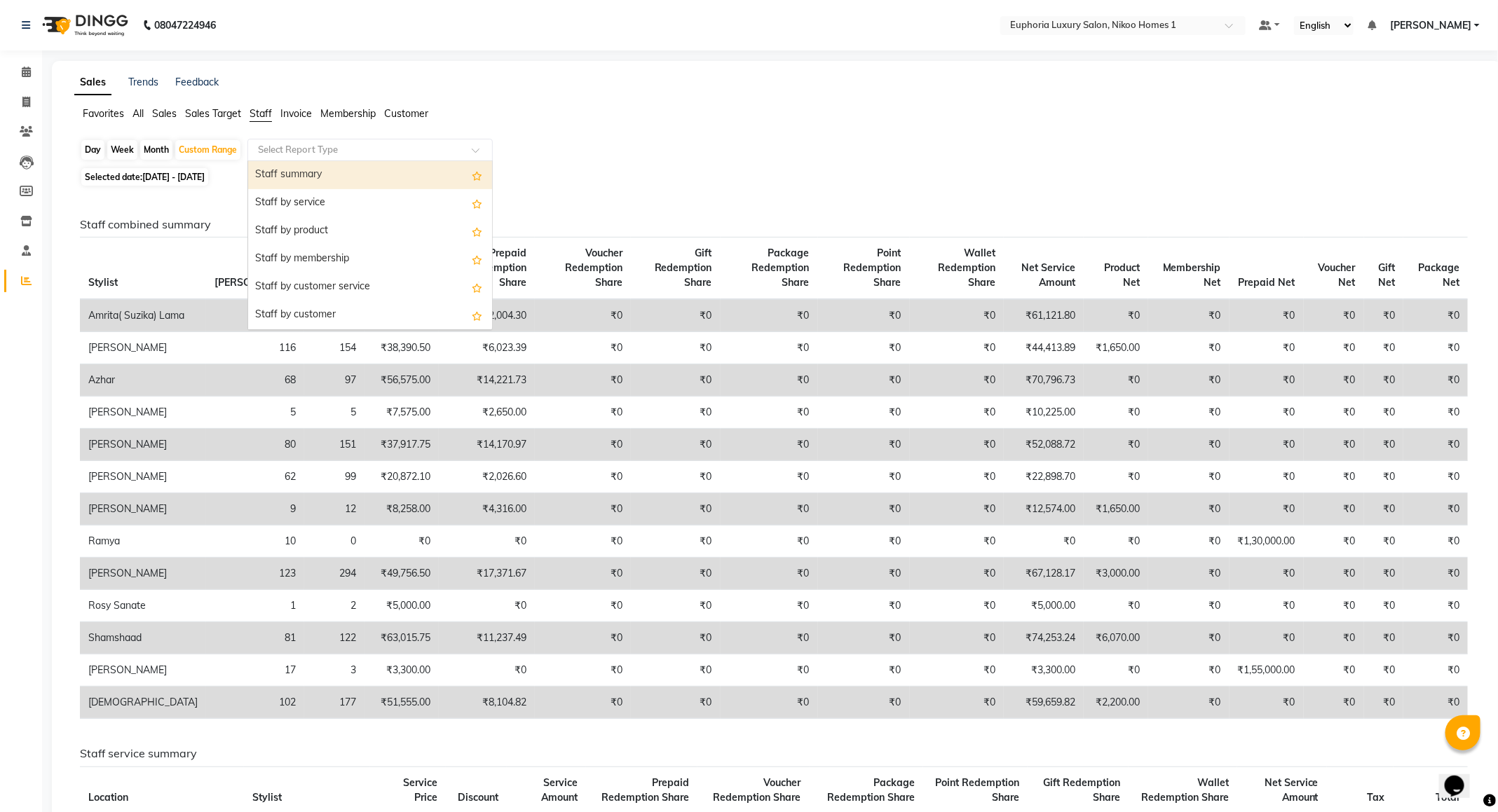
click at [291, 180] on div "Staff summary" at bounding box center [370, 175] width 244 height 28
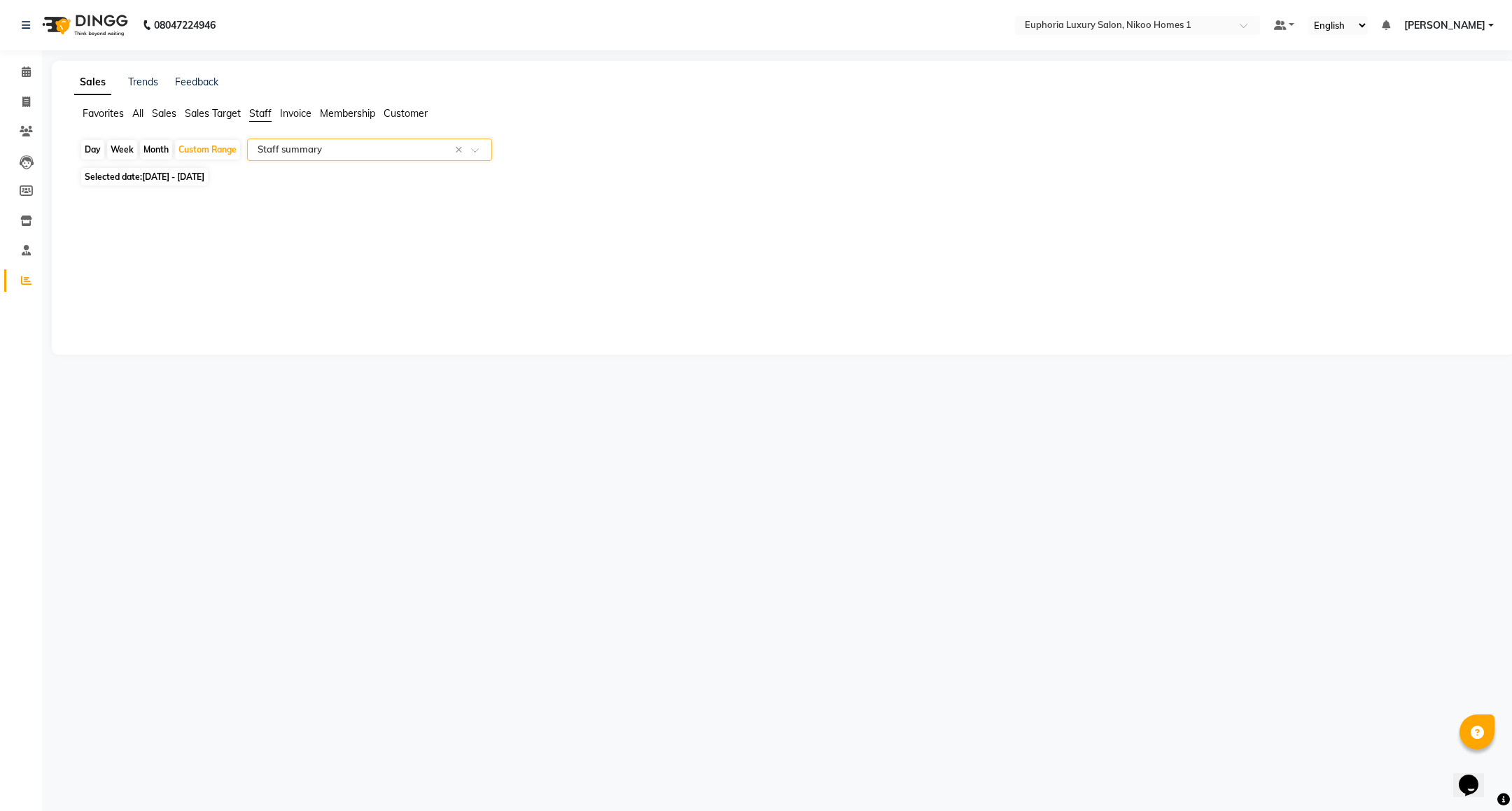
select select "full_report"
select select "csv"
click at [21, 70] on icon at bounding box center [26, 72] width 9 height 10
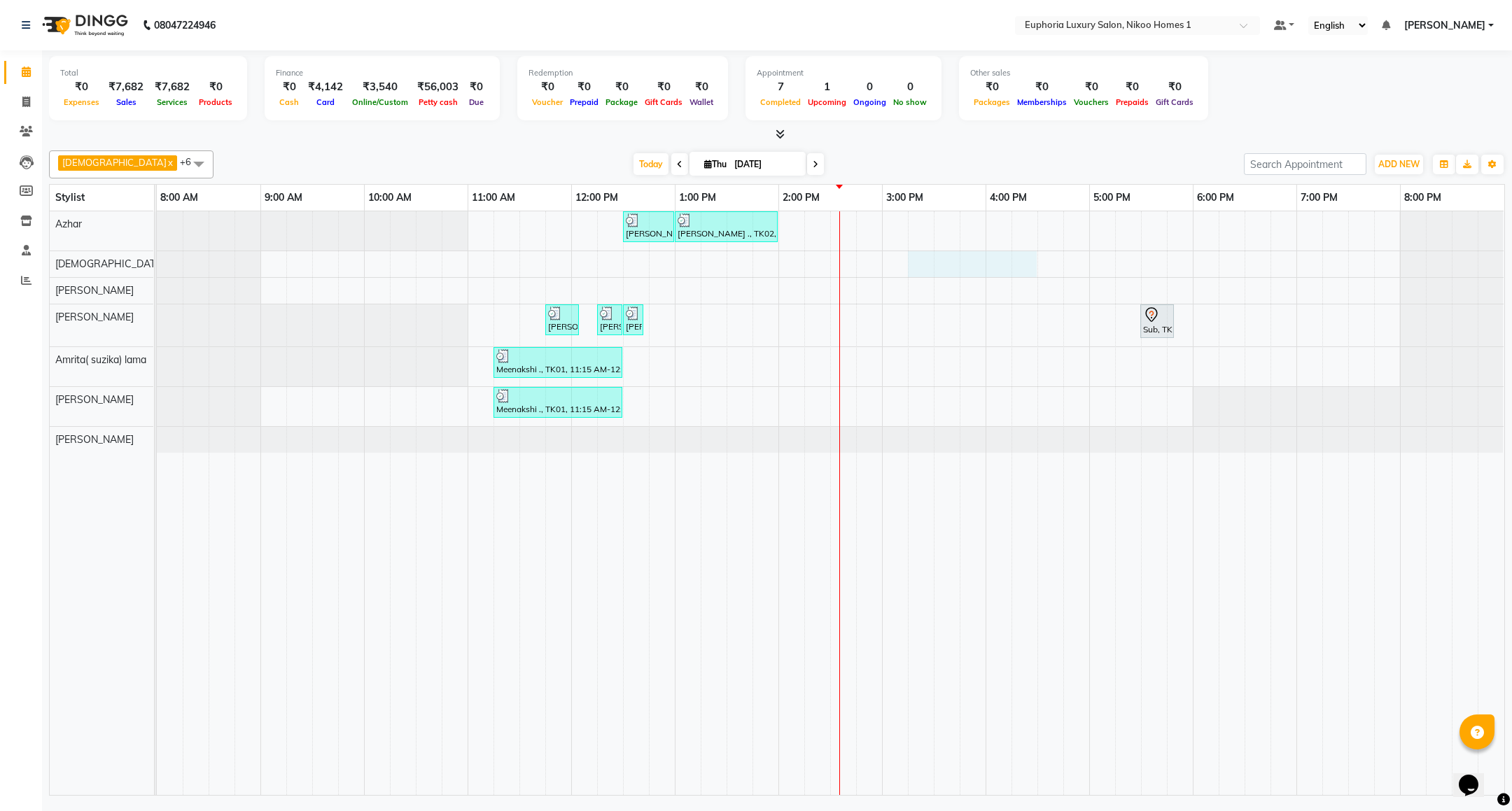
drag, startPoint x: 933, startPoint y: 264, endPoint x: 1019, endPoint y: 242, distance: 88.8
click at [1019, 242] on tr at bounding box center [829, 503] width 1347 height 584
select select "85373"
select select "915"
select select "tentative"
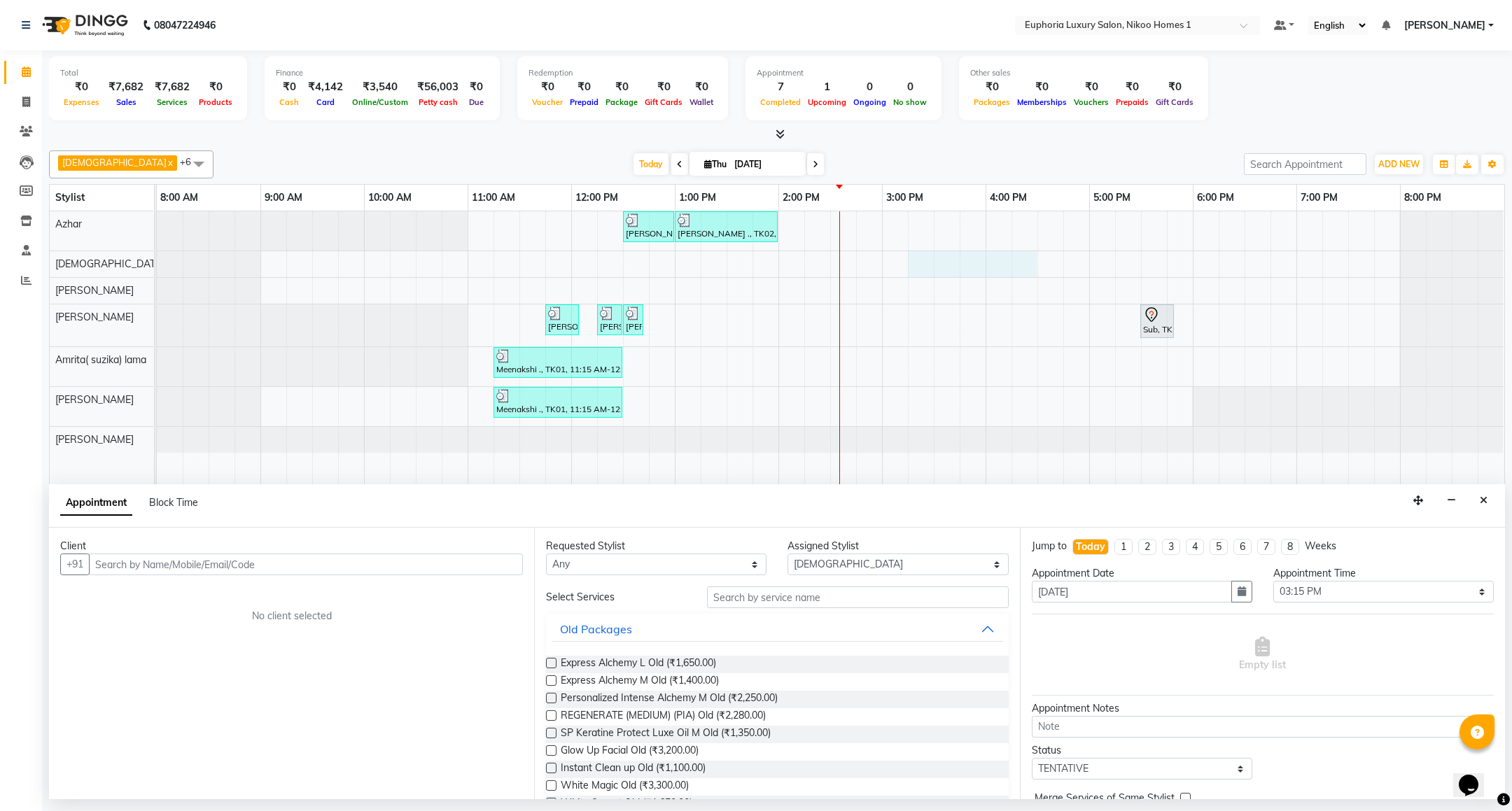
click at [152, 569] on input "text" at bounding box center [306, 564] width 434 height 21
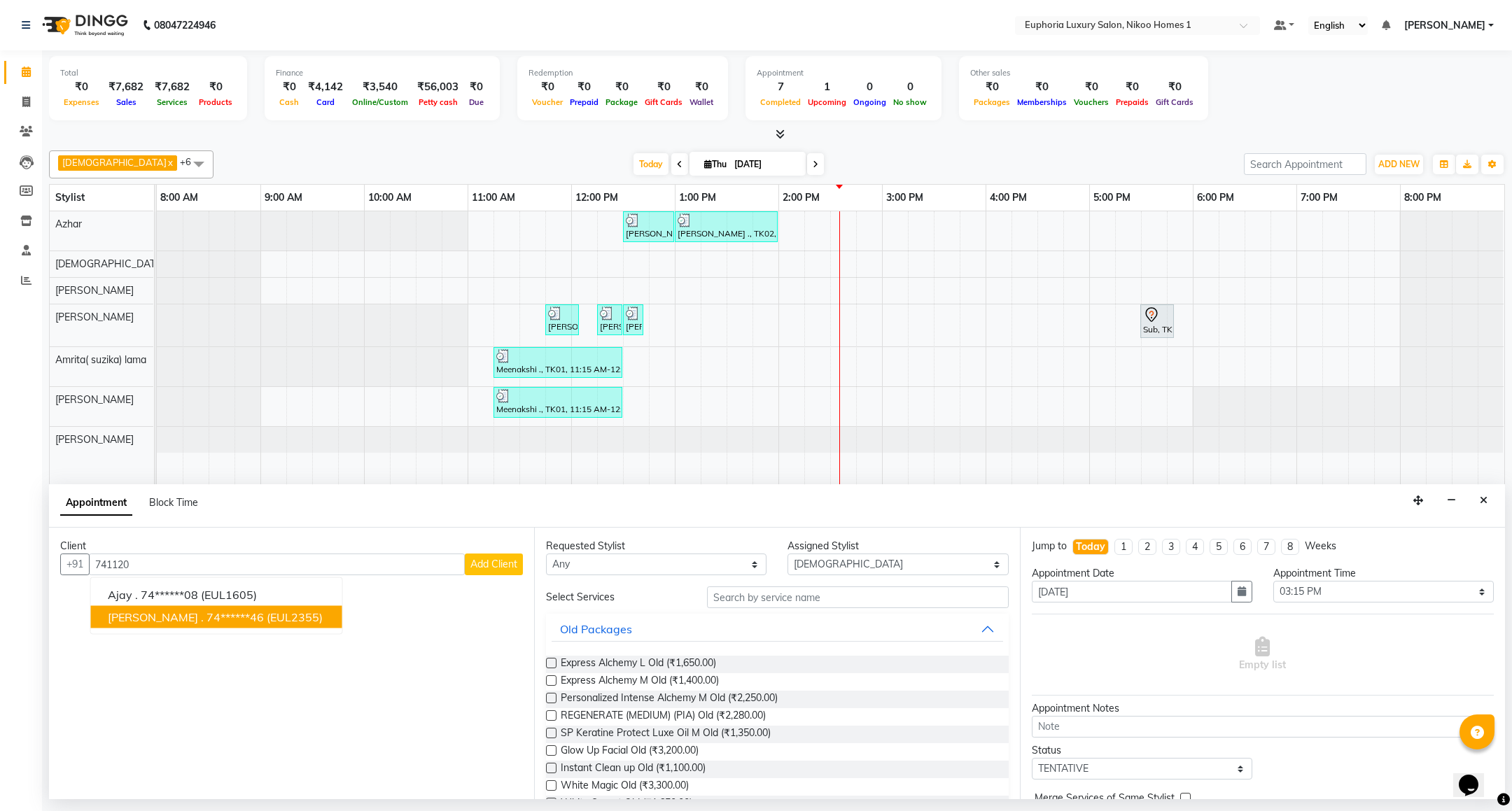
click at [207, 622] on ngb-highlight "74******46" at bounding box center [236, 617] width 58 height 14
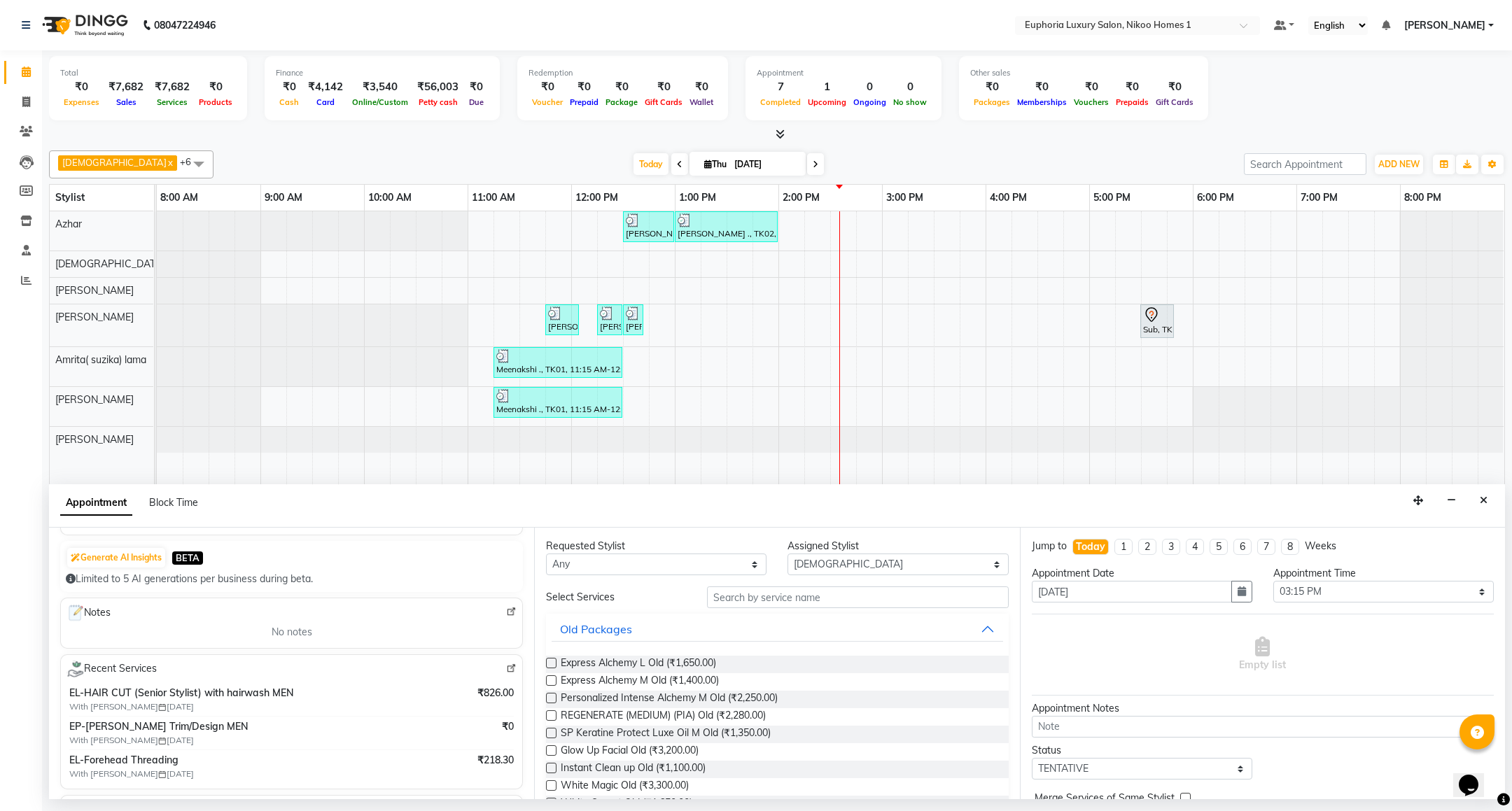
scroll to position [315, 0]
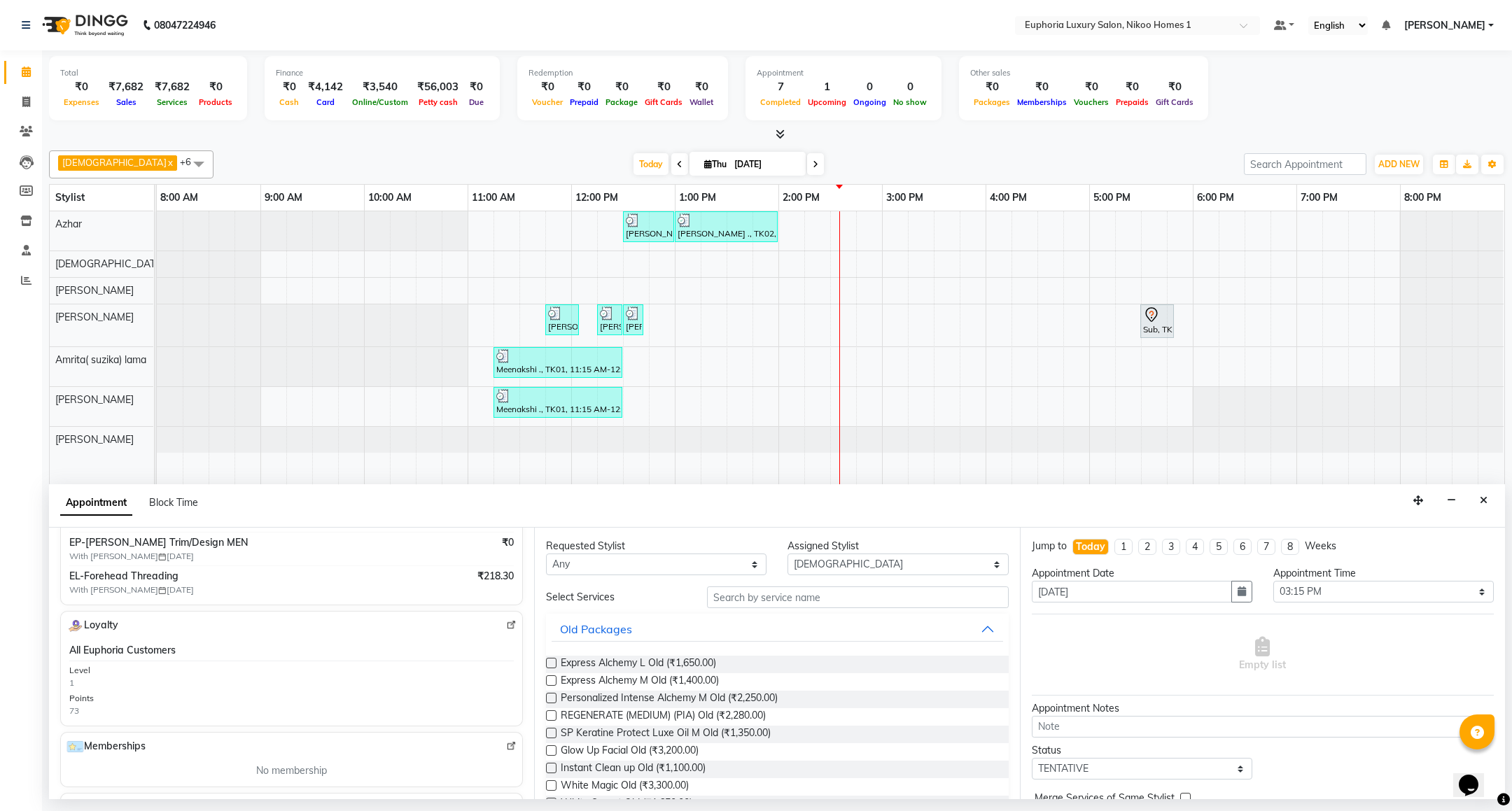
type input "74******46"
click at [802, 561] on select "Select Amrita( suzika) lama Atif [PERSON_NAME] [PERSON_NAME] Danish [PERSON_NAM…" at bounding box center [897, 564] width 221 height 21
select select "85468"
click at [787, 555] on select "Select Amrita( suzika) lama Atif [PERSON_NAME] [PERSON_NAME] Danish [PERSON_NAM…" at bounding box center [897, 564] width 221 height 21
click at [739, 603] on input "text" at bounding box center [857, 597] width 301 height 21
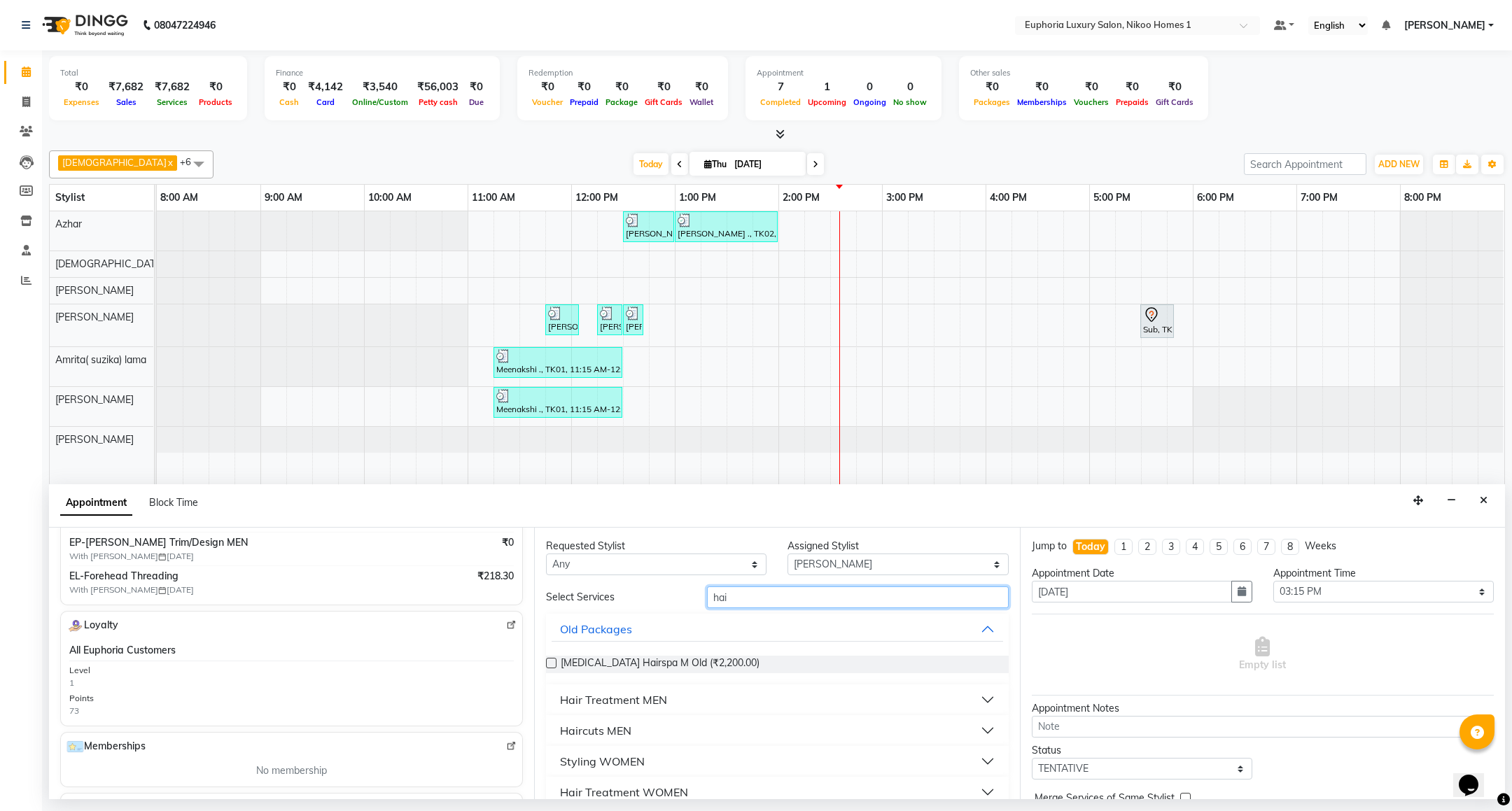
type input "hai"
click at [607, 728] on div "Haircuts MEN" at bounding box center [595, 730] width 72 height 17
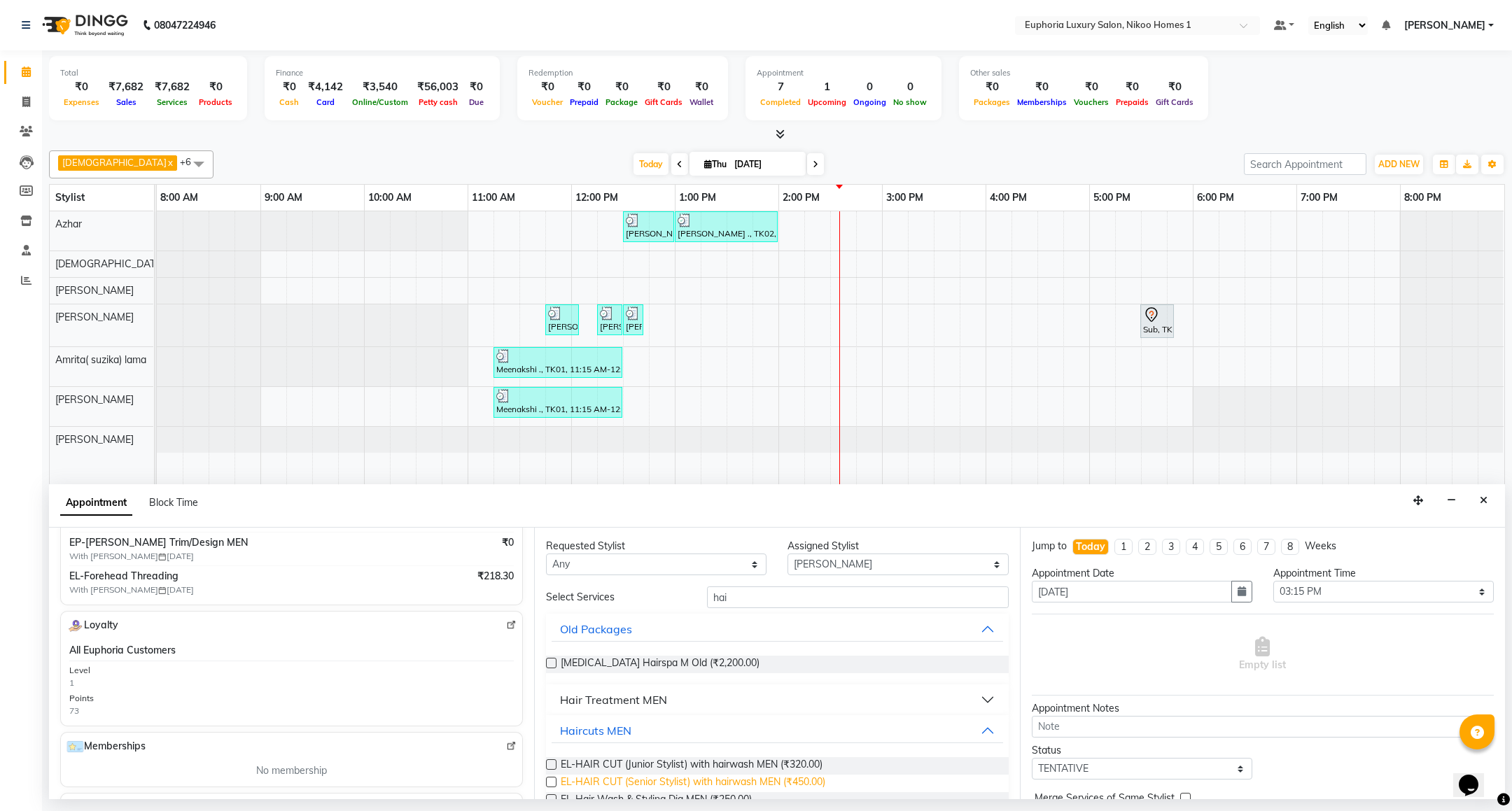
click at [794, 778] on span "EL-HAIR CUT (Senior Stylist) with hairwash MEN (₹450.00)" at bounding box center [693, 784] width 264 height 18
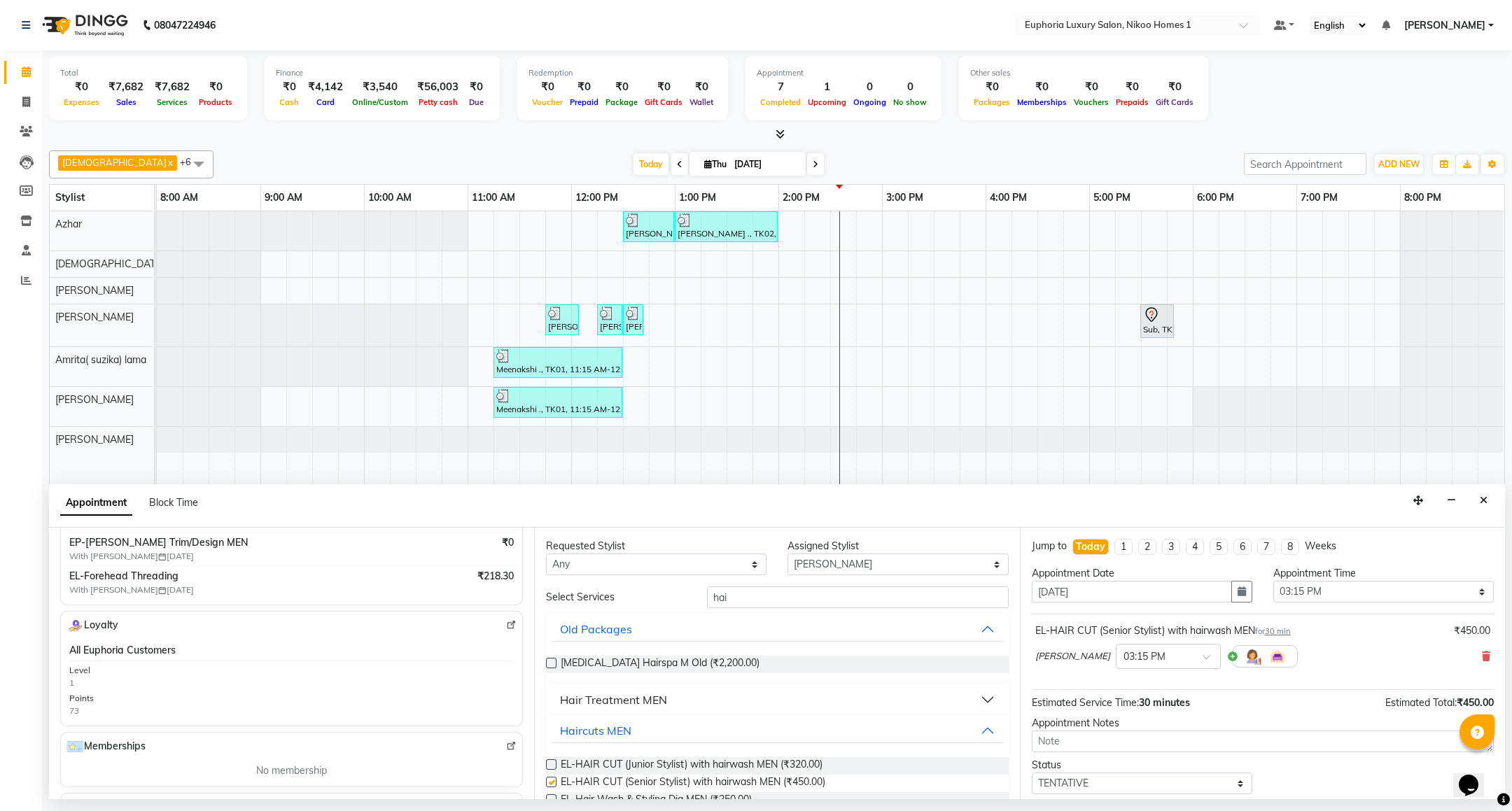
checkbox input "false"
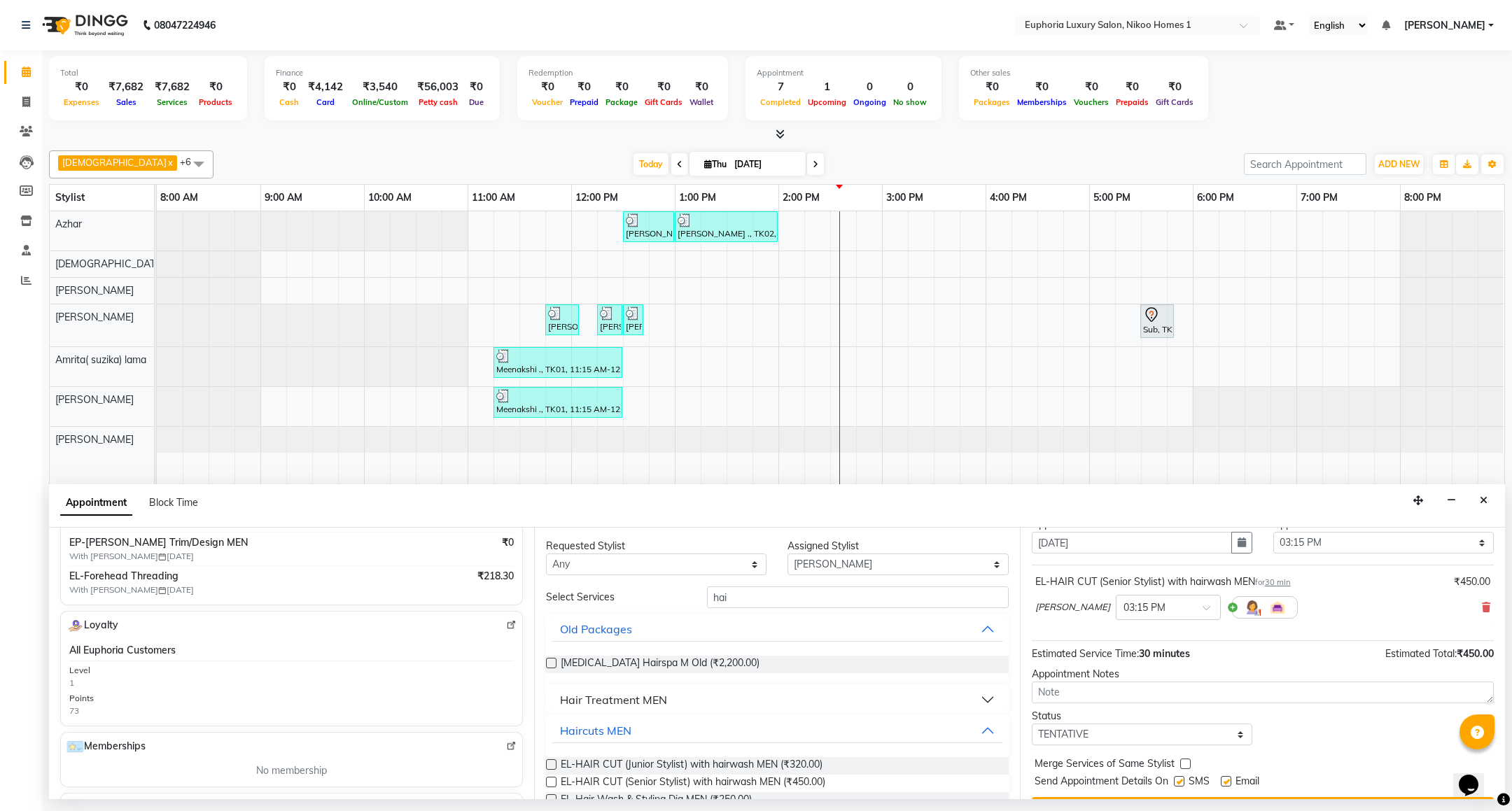
scroll to position [86, 0]
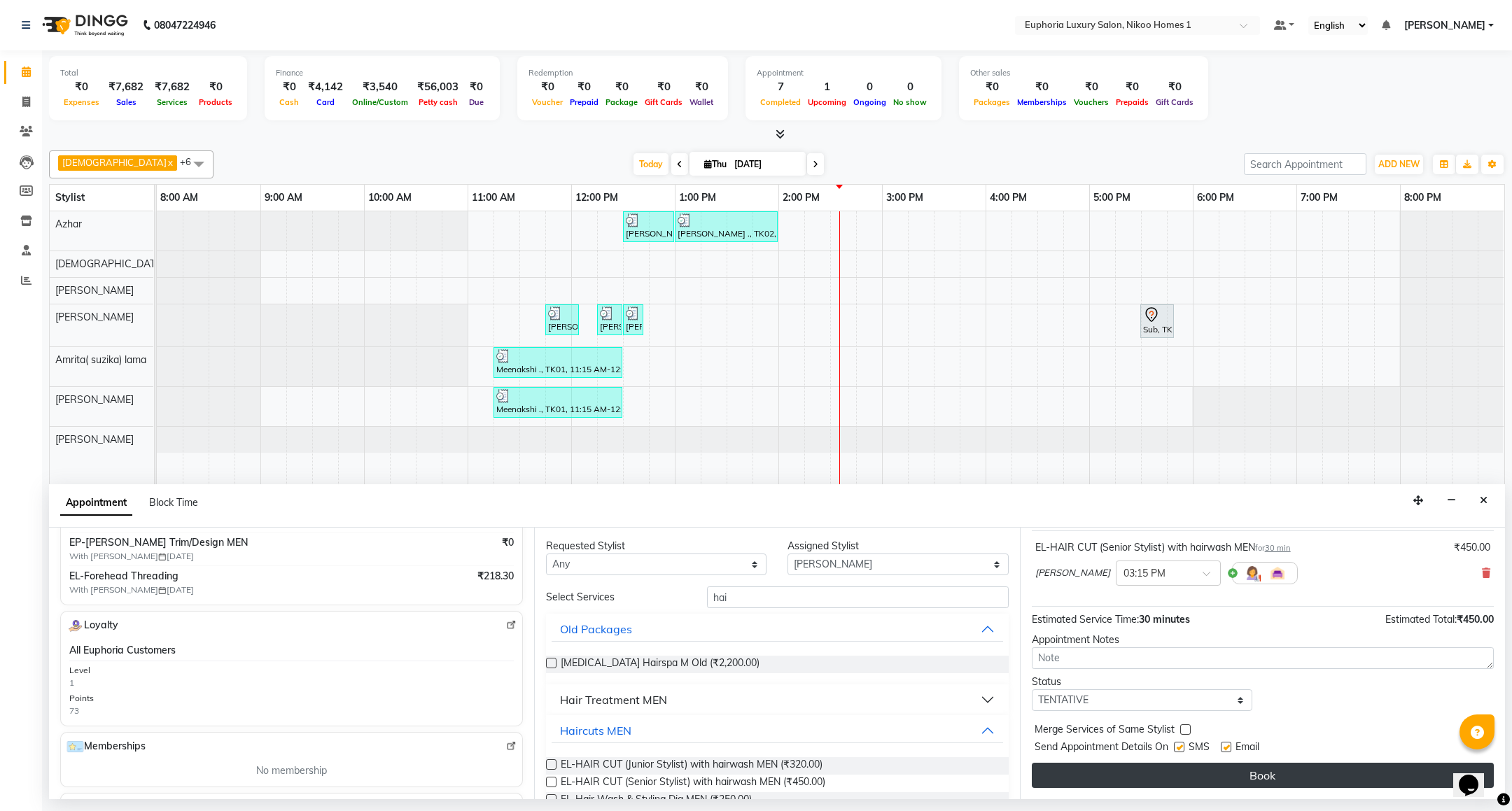
click at [1226, 773] on button "Book" at bounding box center [1262, 776] width 462 height 25
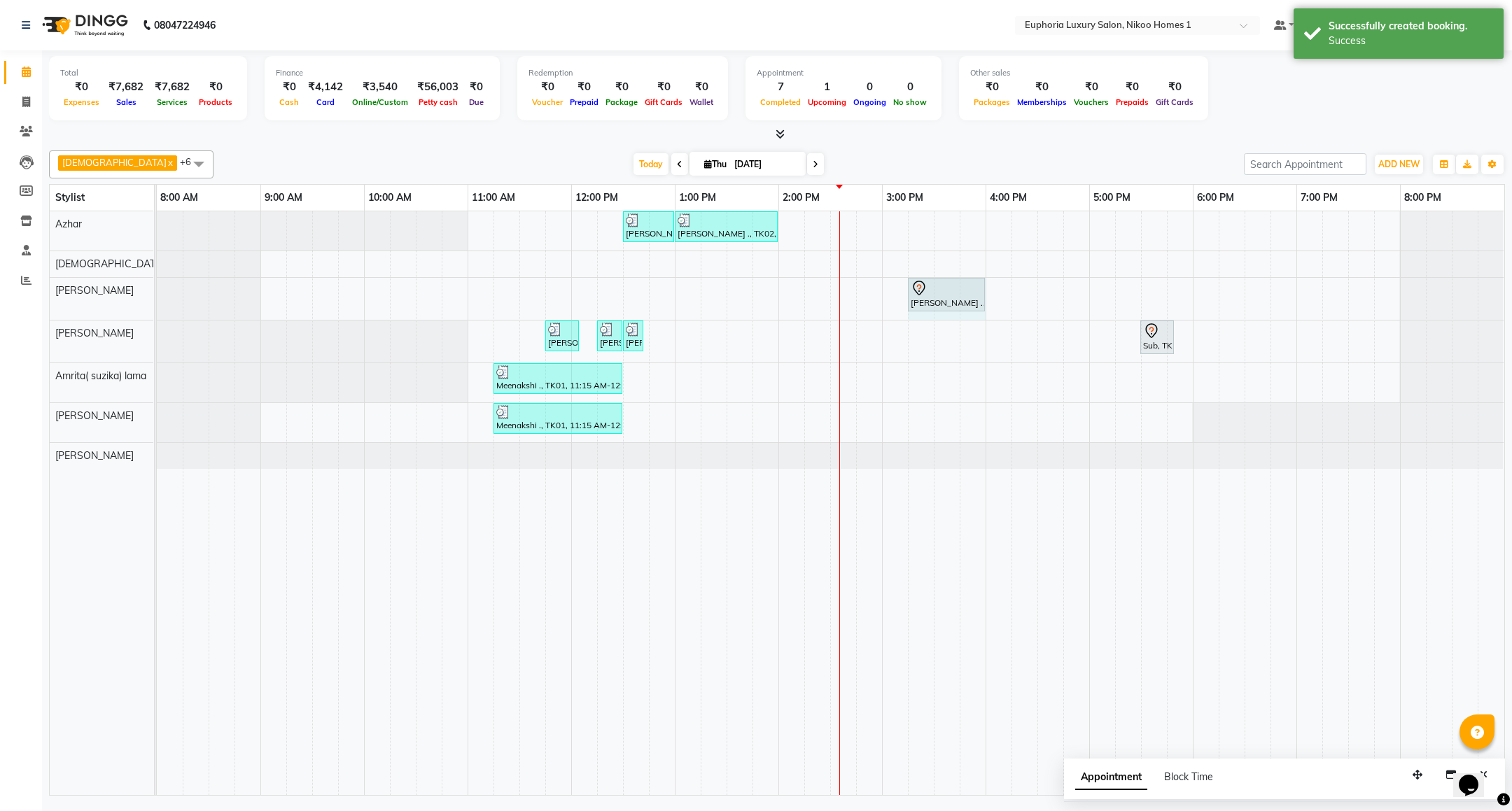
drag, startPoint x: 958, startPoint y: 298, endPoint x: 975, endPoint y: 290, distance: 18.8
click at [157, 290] on div "[PERSON_NAME] ., TK04, 03:15 PM-03:45 PM, EL-HAIR CUT (Senior Stylist) with hai…" at bounding box center [157, 298] width 0 height 42
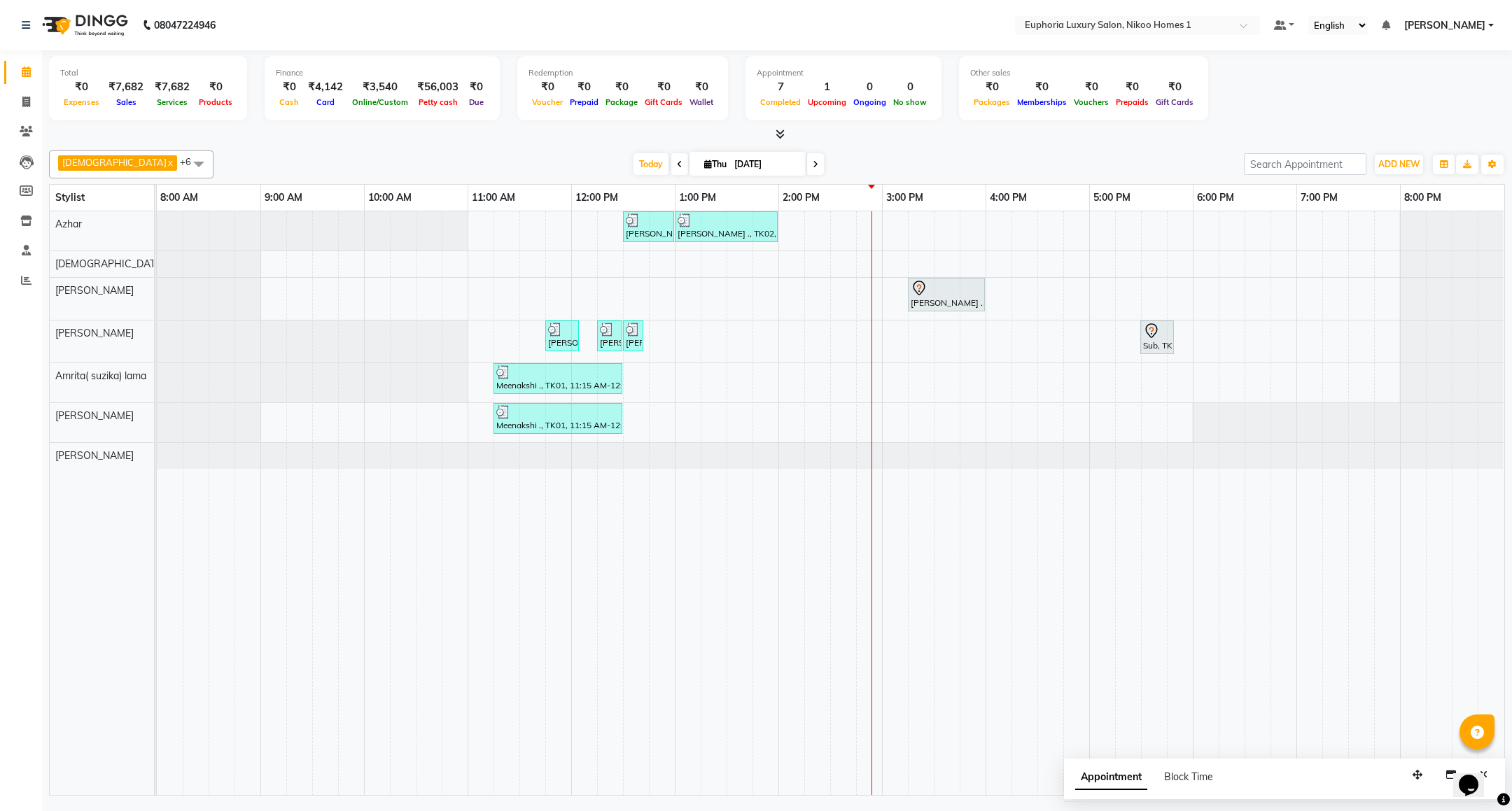
click at [1412, 23] on span "[PERSON_NAME]" at bounding box center [1445, 26] width 81 height 15
click at [1426, 91] on link "Sign out" at bounding box center [1421, 96] width 128 height 21
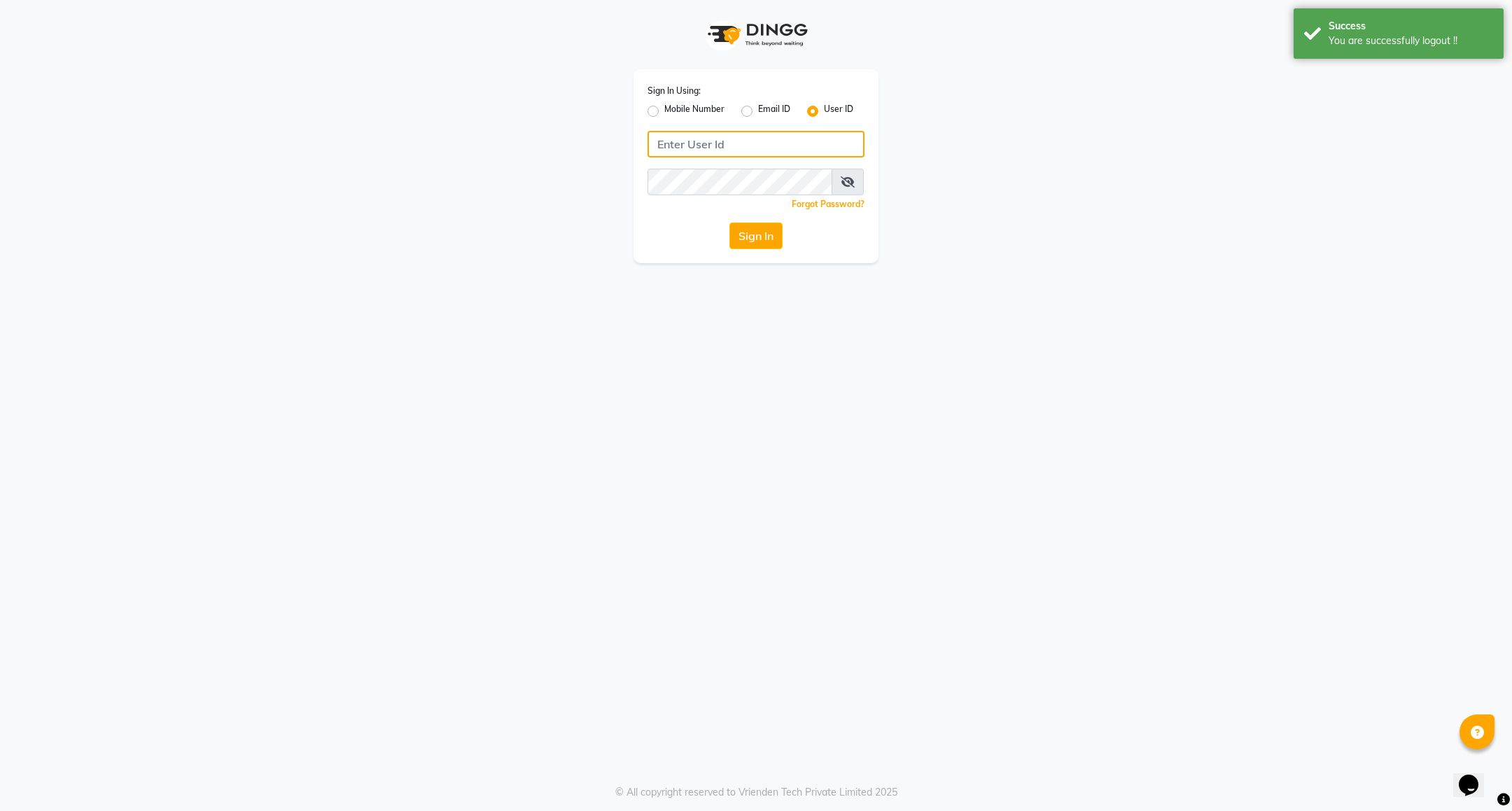
type input "7760179992"
click at [675, 110] on label "Mobile Number" at bounding box center [694, 111] width 60 height 17
click at [674, 110] on input "Mobile Number" at bounding box center [668, 107] width 9 height 9
radio input "true"
radio input "false"
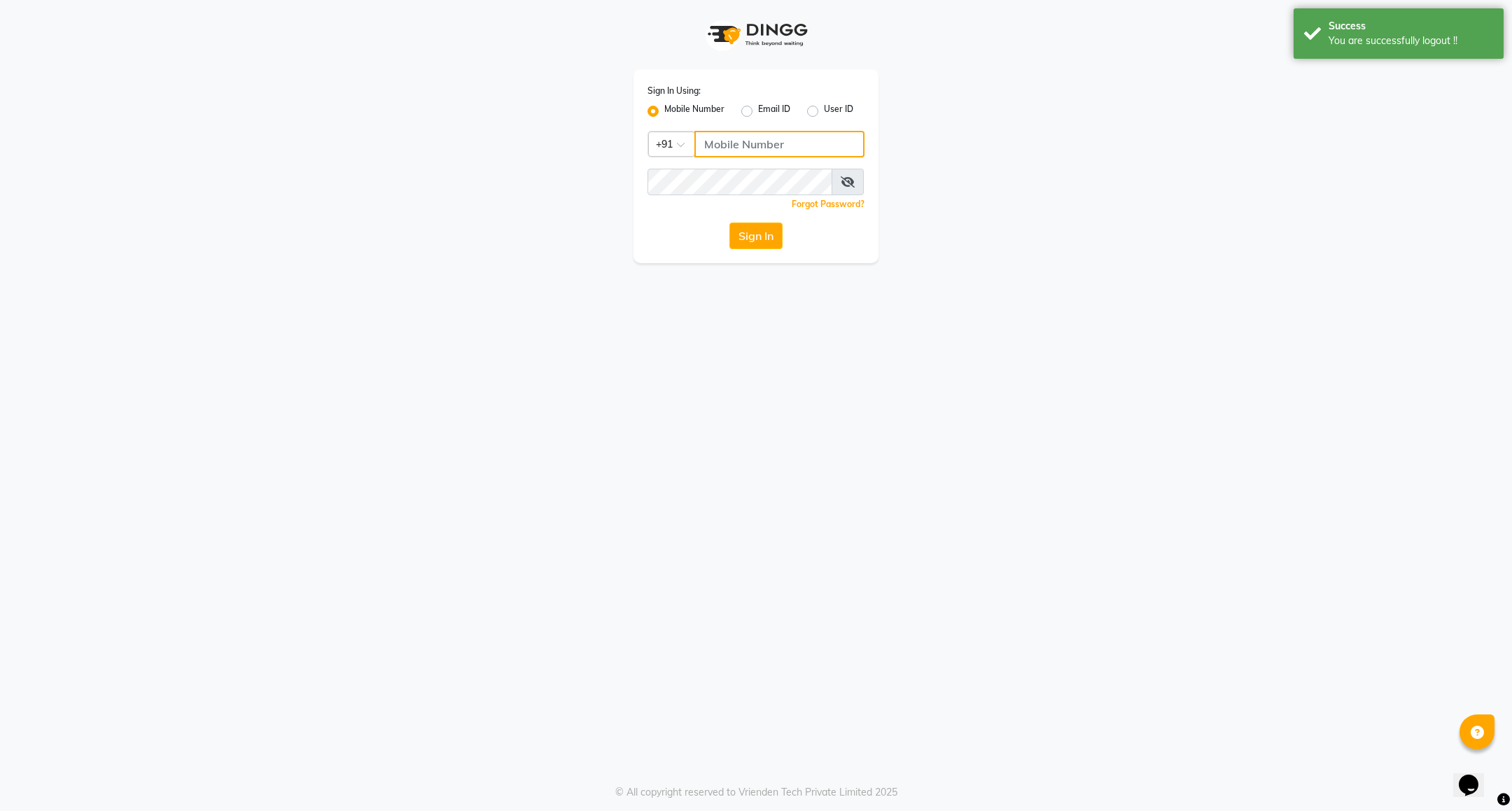
click at [750, 151] on input "Username" at bounding box center [779, 144] width 170 height 27
type input "7411165600"
click at [768, 242] on button "Sign In" at bounding box center [756, 236] width 53 height 27
